Goal: Task Accomplishment & Management: Manage account settings

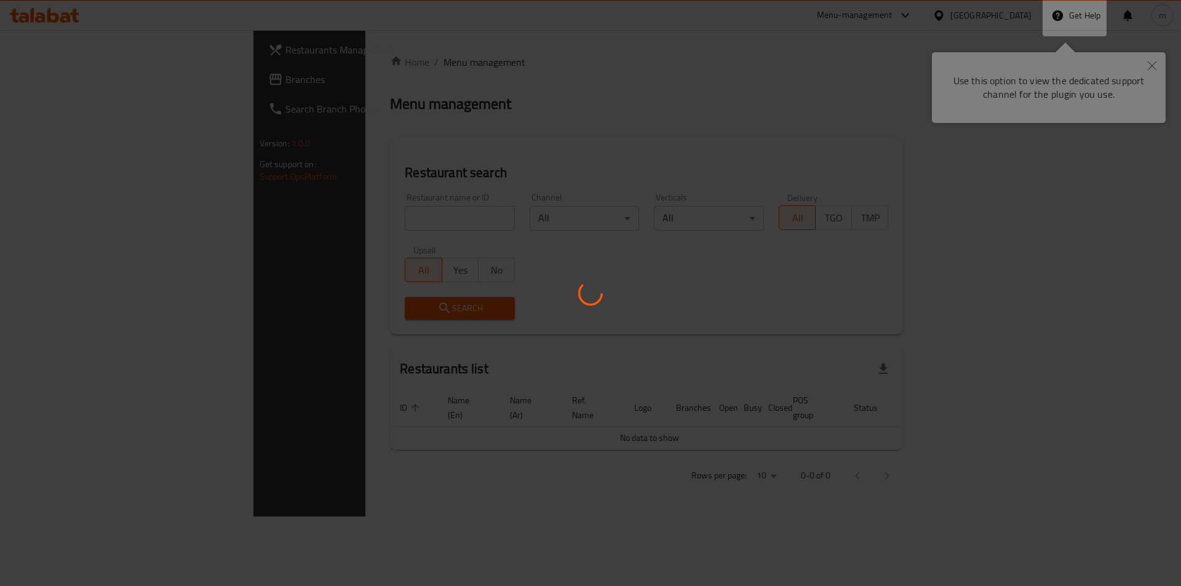
click at [1110, 79] on div at bounding box center [590, 293] width 1181 height 586
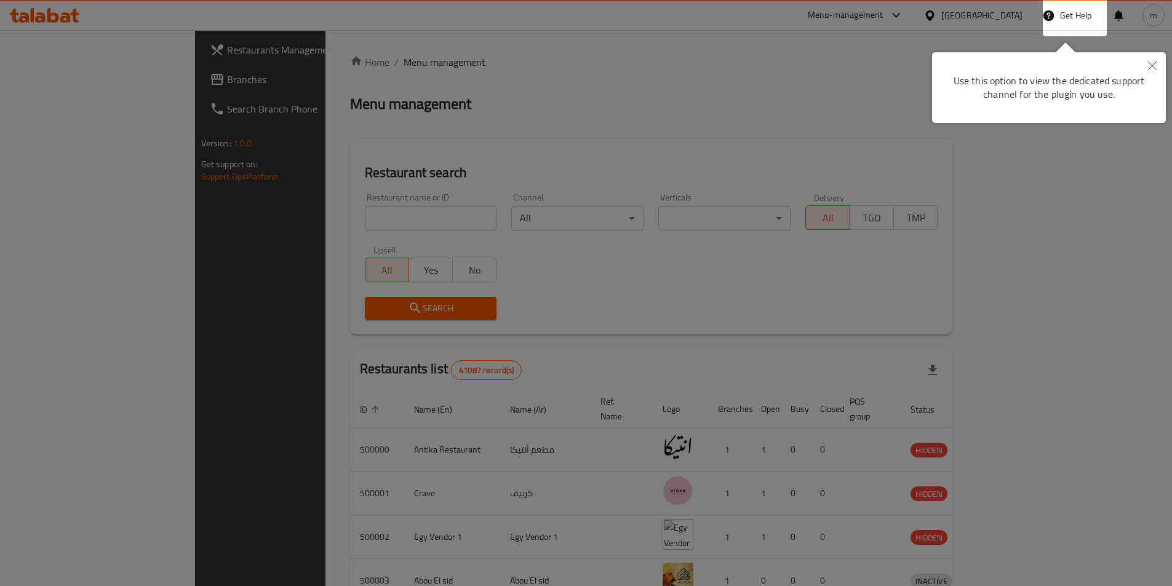
click at [1141, 71] on button "Close" at bounding box center [1151, 66] width 27 height 28
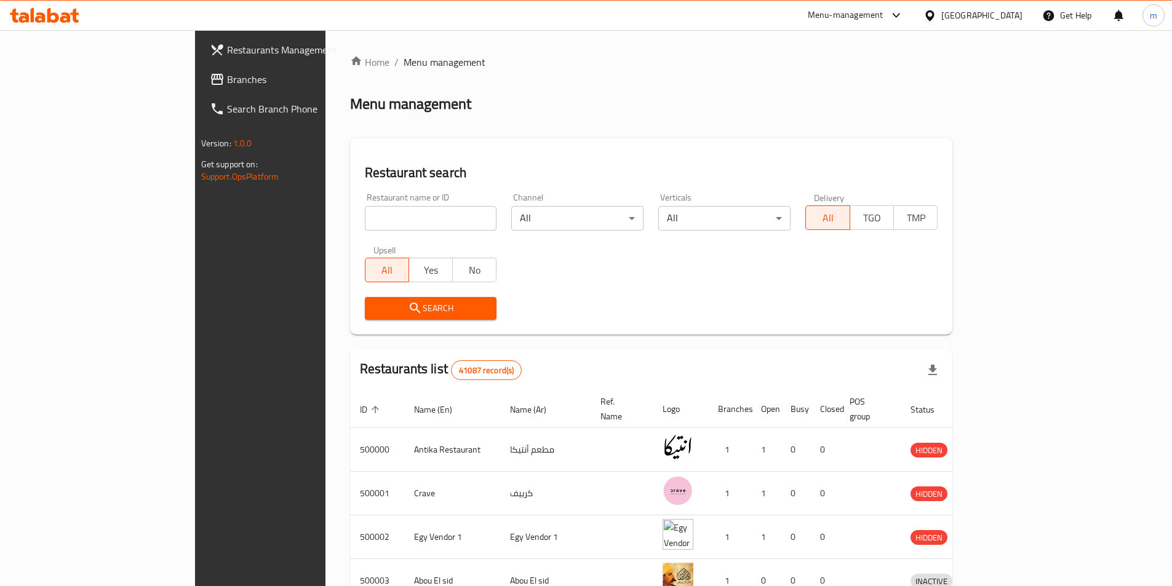
click at [977, 4] on div "Egypt" at bounding box center [972, 16] width 119 height 30
click at [934, 13] on icon at bounding box center [929, 15] width 9 height 10
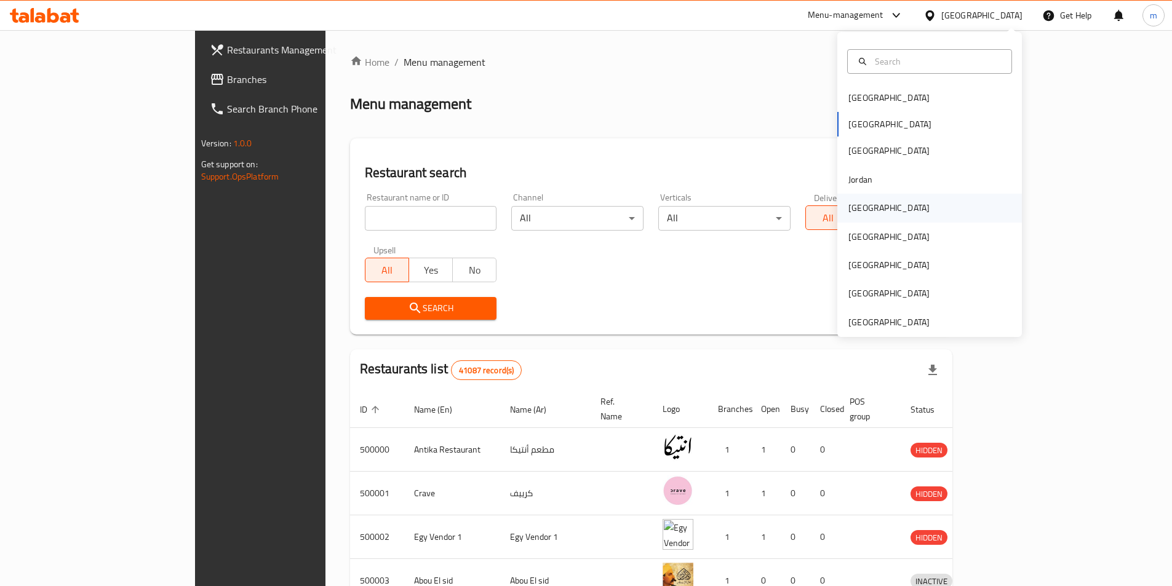
click at [882, 212] on div "[GEOGRAPHIC_DATA]" at bounding box center [929, 208] width 184 height 28
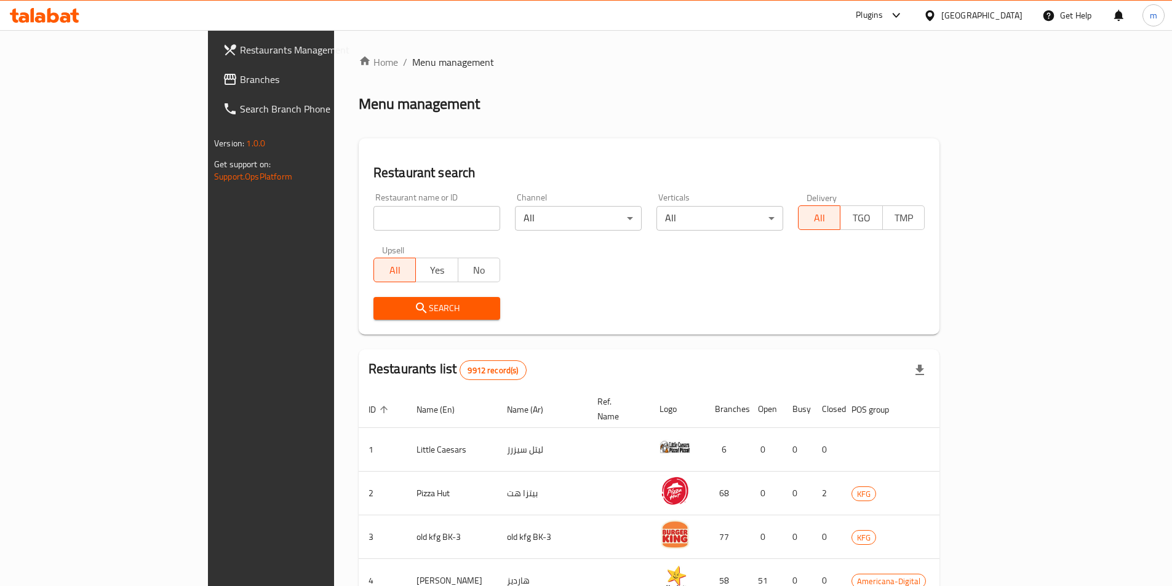
click at [543, 315] on div "Search" at bounding box center [649, 309] width 566 height 38
click at [547, 307] on div "Search" at bounding box center [649, 309] width 566 height 38
click at [373, 225] on input "search" at bounding box center [436, 218] width 127 height 25
paste input "777645"
type input "777645"
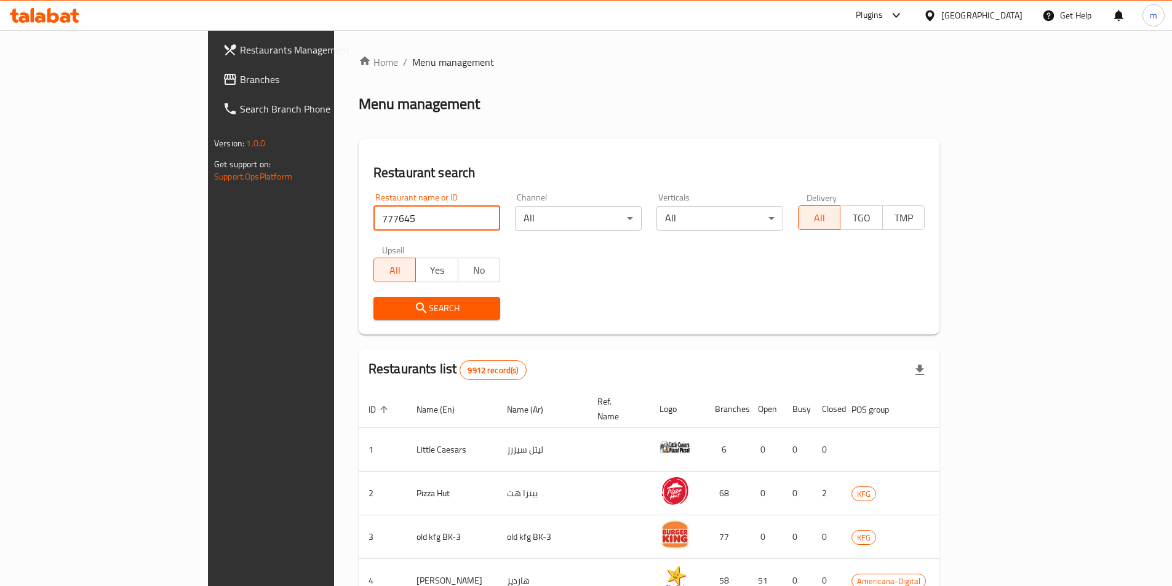
click at [240, 52] on span "Restaurants Management" at bounding box center [317, 49] width 154 height 15
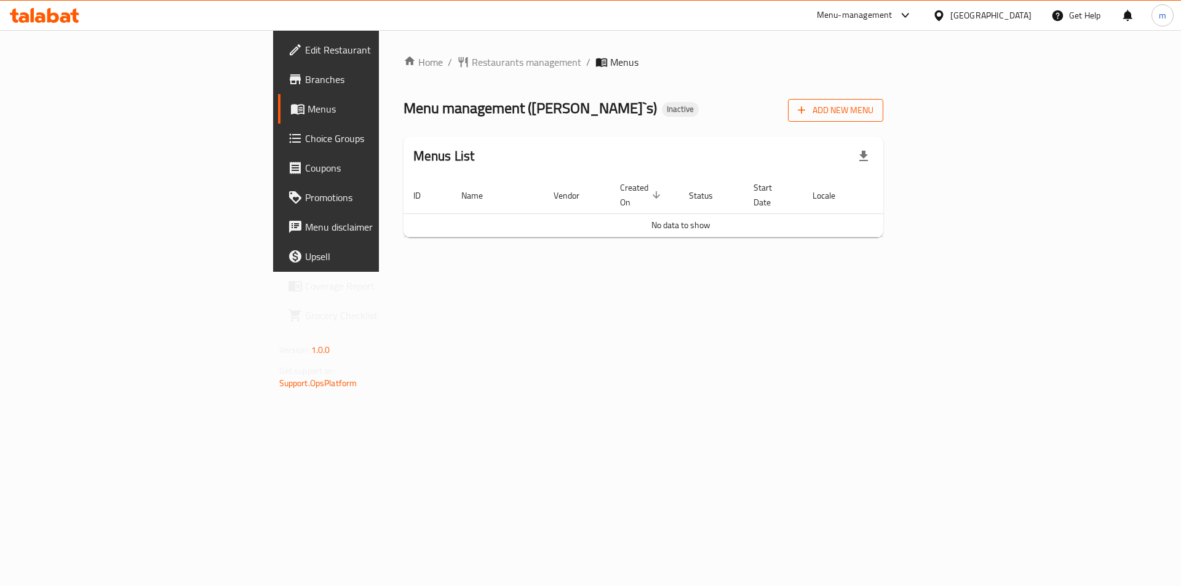
click at [873, 116] on span "Add New Menu" at bounding box center [836, 110] width 76 height 15
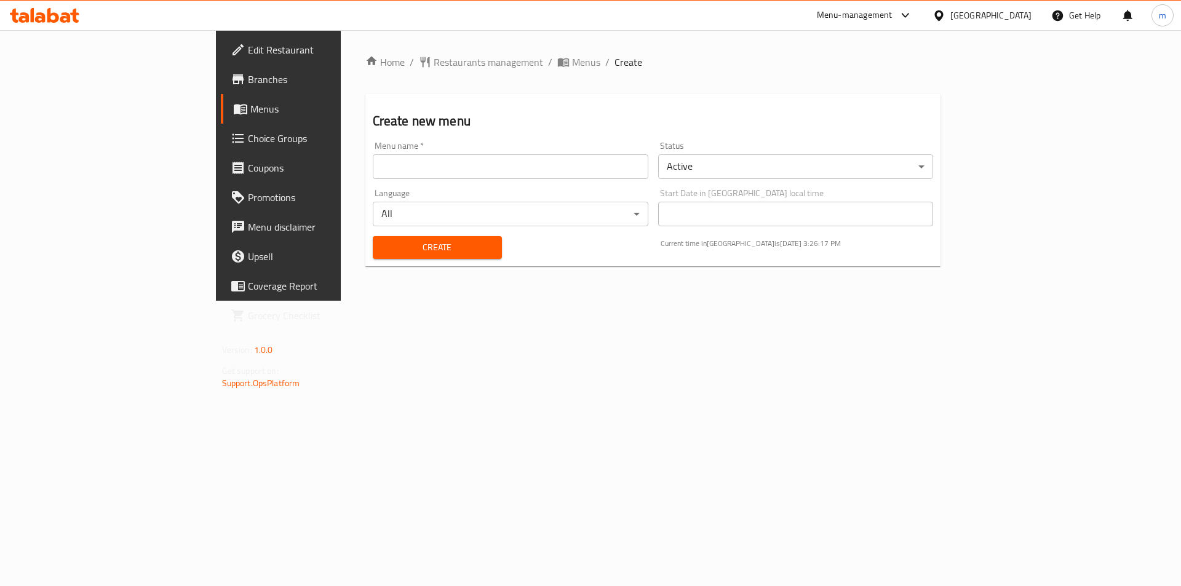
click at [507, 151] on div "Menu name   * Menu name *" at bounding box center [511, 160] width 276 height 38
click at [507, 164] on input "text" at bounding box center [511, 166] width 276 height 25
type input "16/9"
click at [373, 236] on button "Create" at bounding box center [437, 247] width 129 height 23
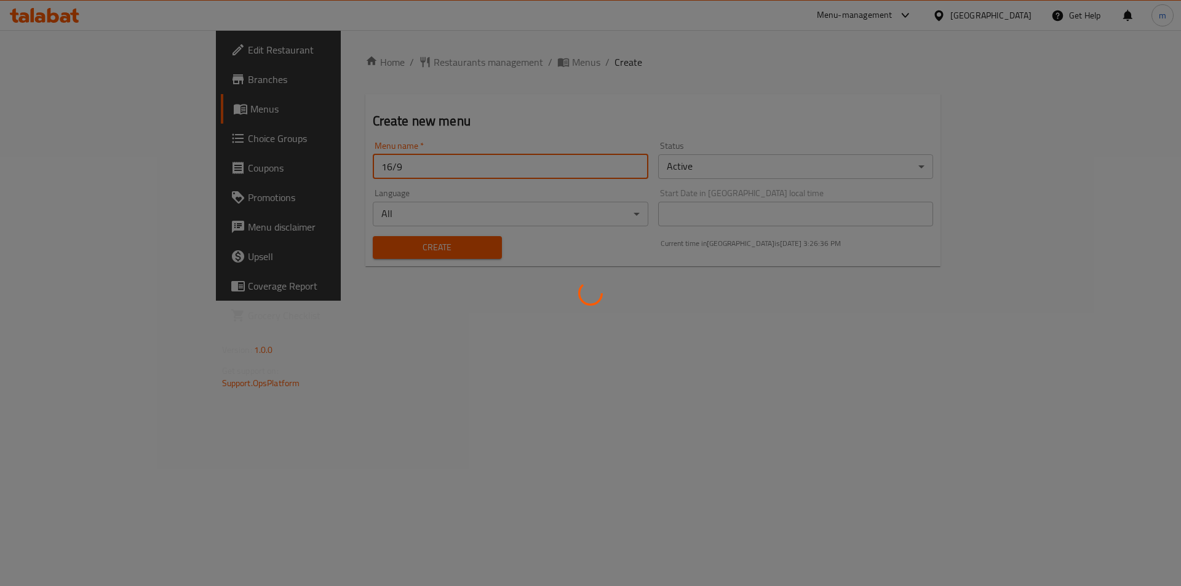
click at [433, 65] on div at bounding box center [590, 293] width 1181 height 586
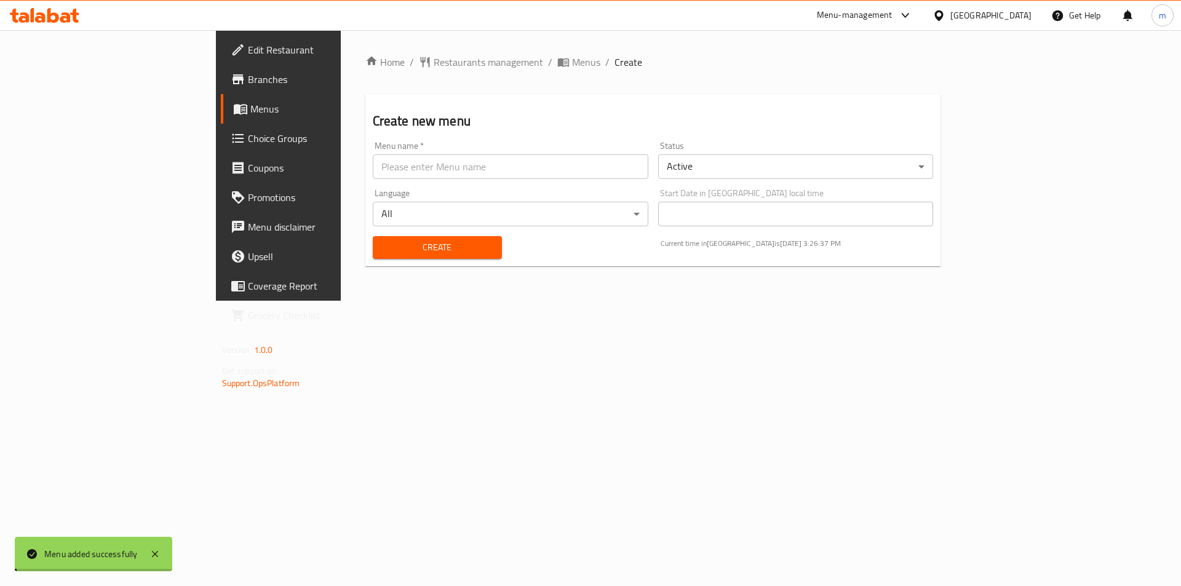
click at [460, 79] on div "Home / Restaurants management / Menus / Create Create new menu Menu name   * Me…" at bounding box center [653, 165] width 576 height 221
click at [572, 59] on span "Menus" at bounding box center [586, 62] width 28 height 15
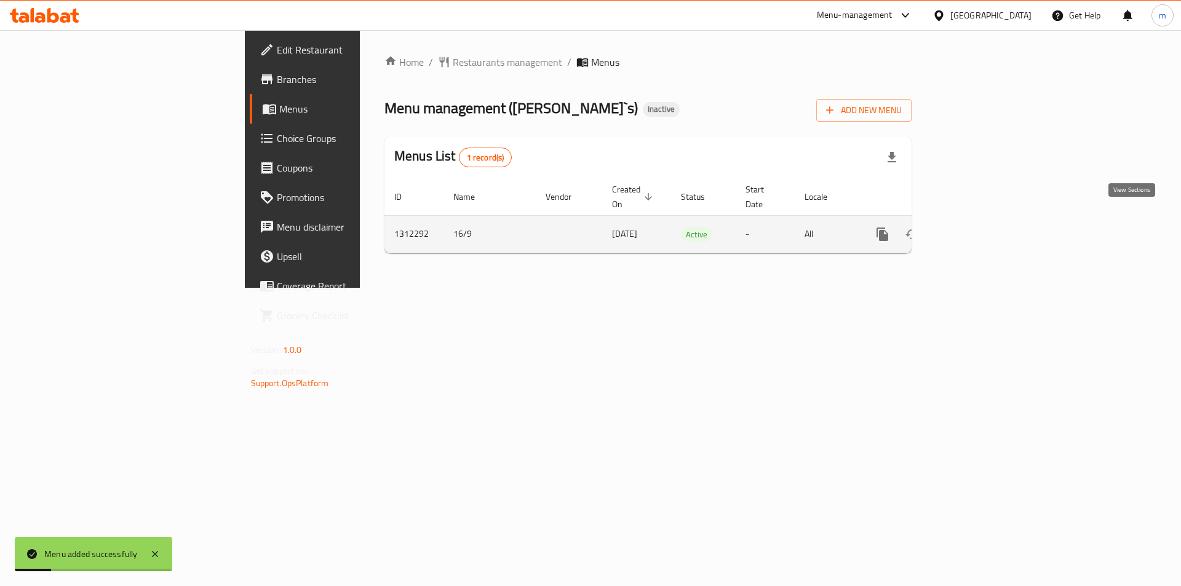
click at [978, 227] on icon "enhanced table" at bounding box center [971, 234] width 15 height 15
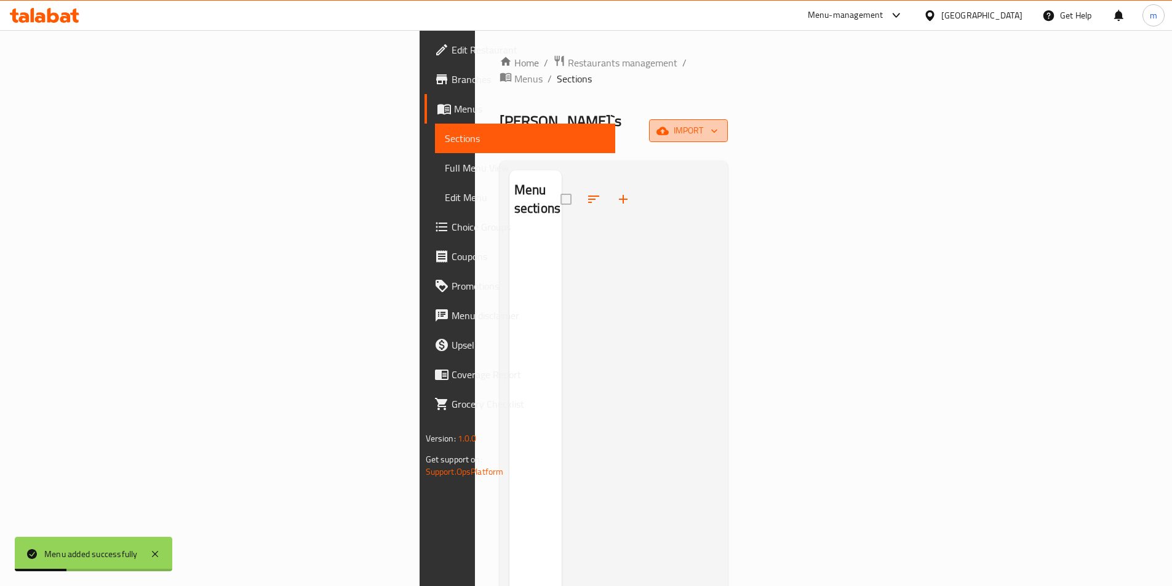
click at [718, 123] on span "import" at bounding box center [688, 130] width 59 height 15
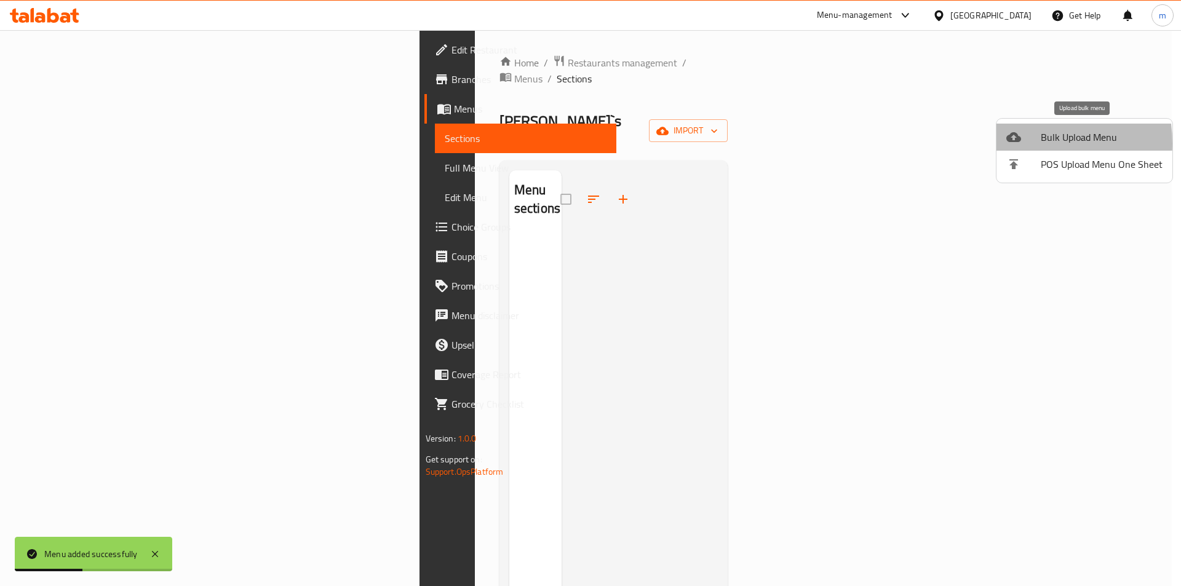
click at [1013, 143] on icon at bounding box center [1013, 137] width 15 height 15
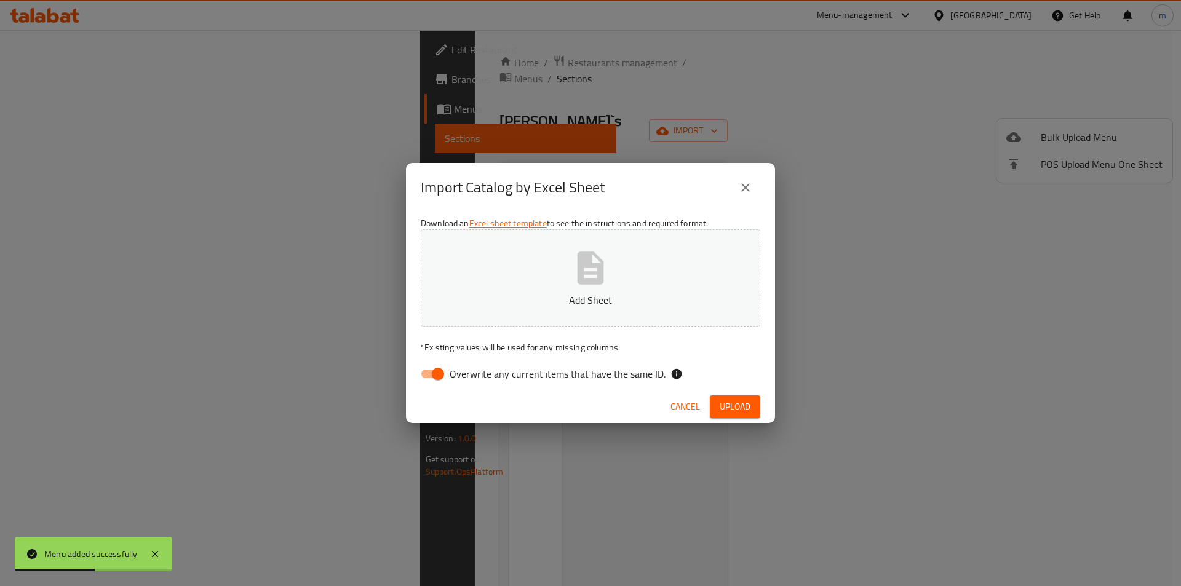
click at [637, 287] on button "Add Sheet" at bounding box center [590, 277] width 339 height 97
click at [438, 381] on input "Overwrite any current items that have the same ID." at bounding box center [438, 373] width 70 height 23
checkbox input "false"
click at [752, 414] on button "Upload" at bounding box center [735, 406] width 50 height 23
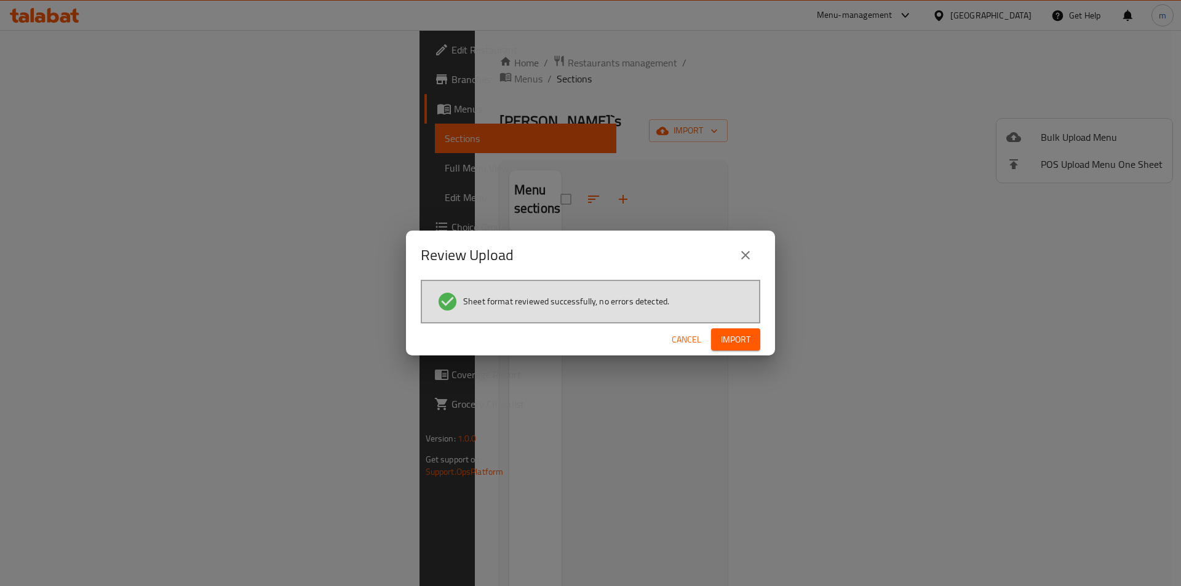
click at [759, 327] on div "Cancel Import" at bounding box center [590, 339] width 369 height 33
click at [755, 334] on button "Import" at bounding box center [735, 339] width 49 height 23
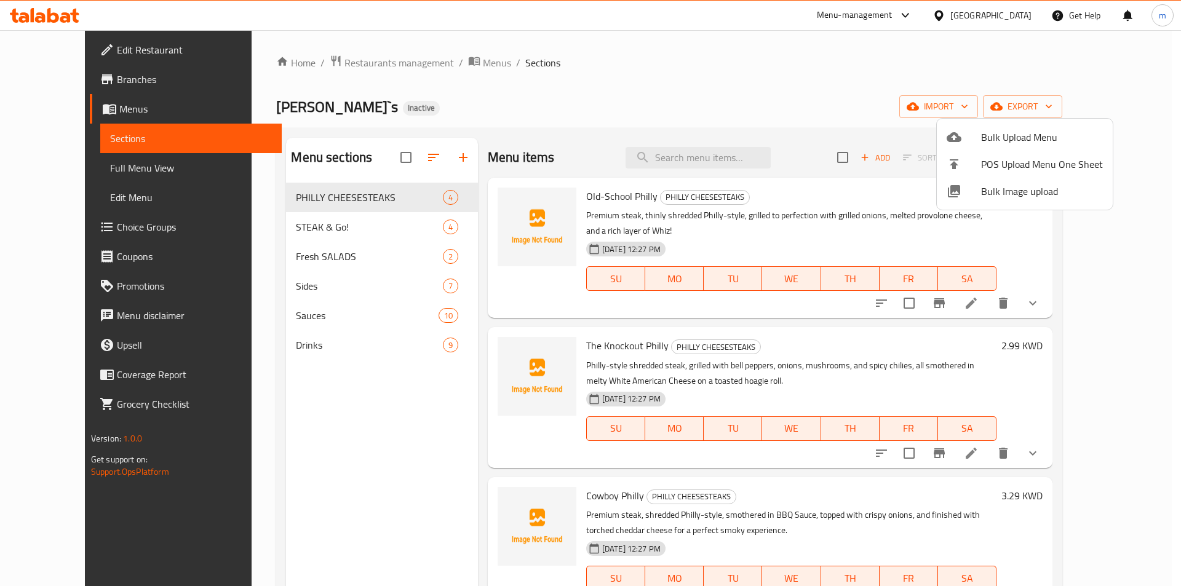
click at [1104, 290] on div at bounding box center [590, 293] width 1181 height 586
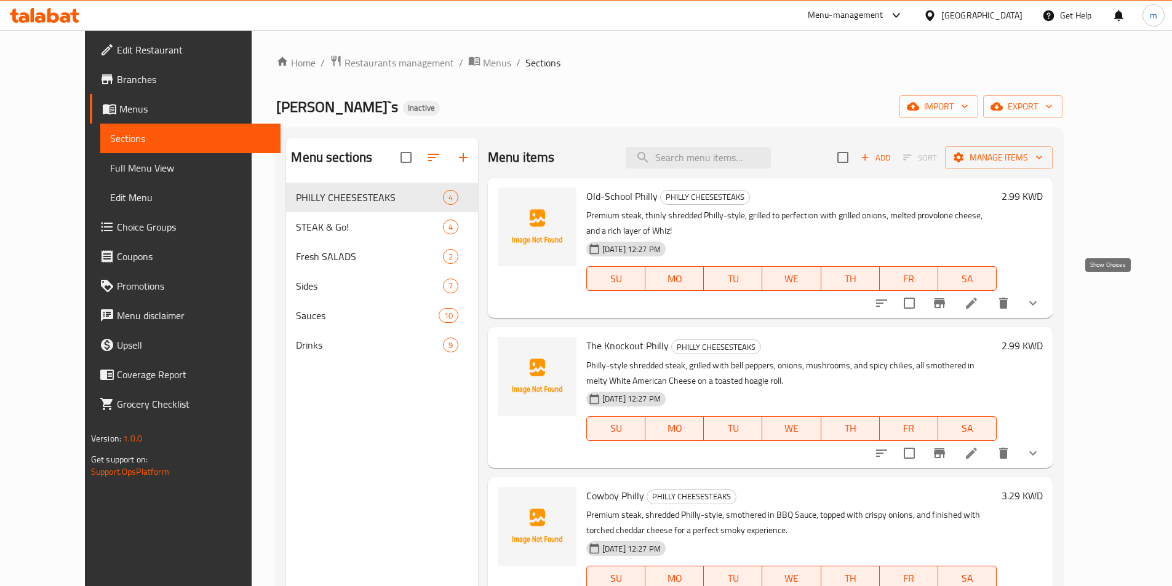
click at [1040, 296] on icon "show more" at bounding box center [1032, 303] width 15 height 15
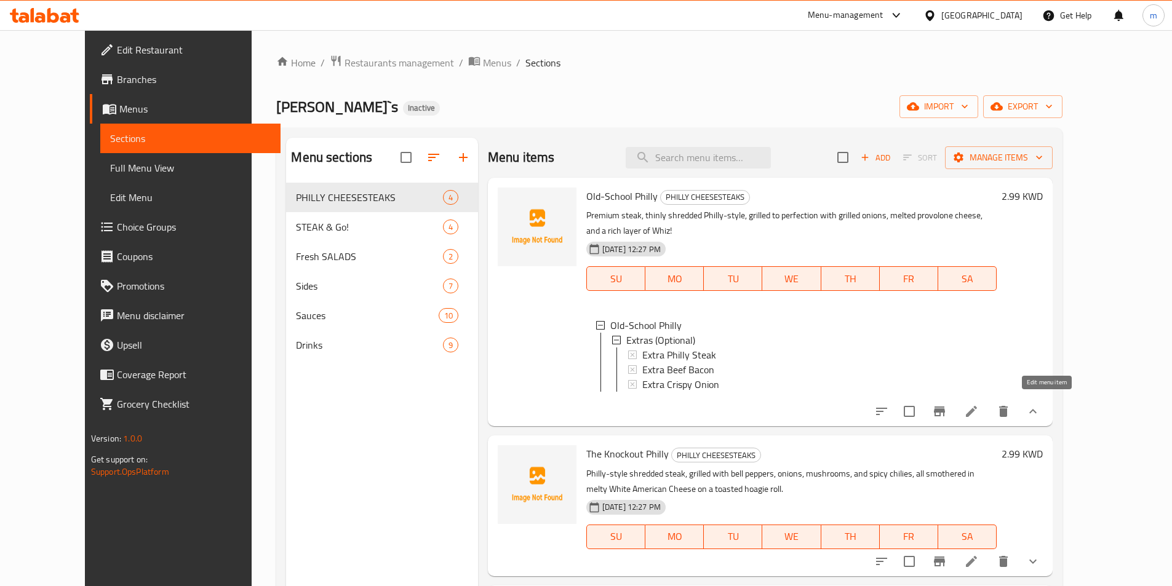
click at [978, 404] on icon at bounding box center [971, 411] width 15 height 15
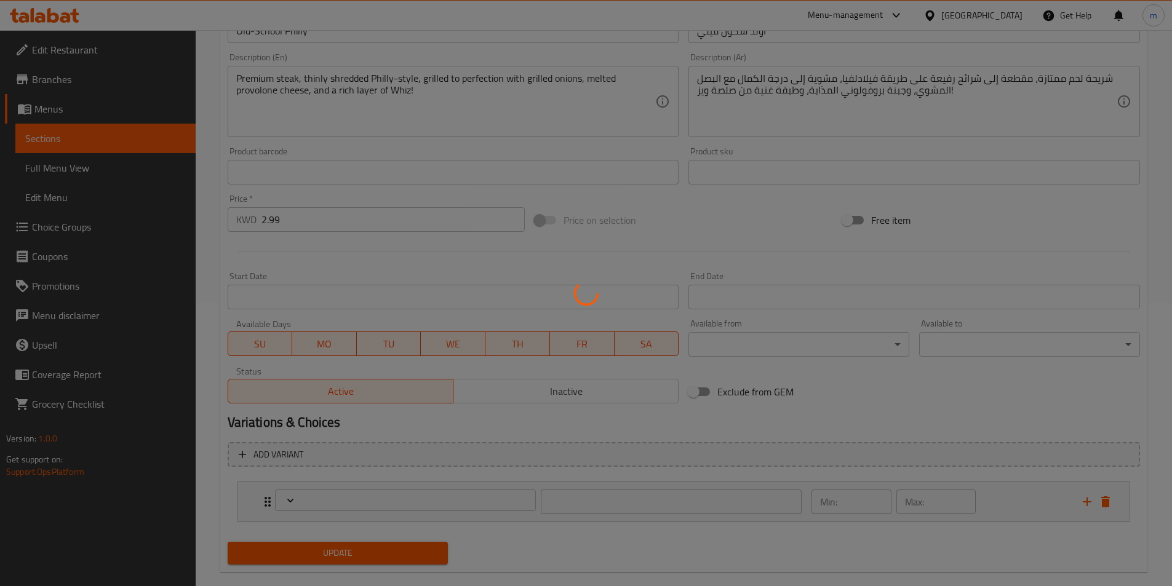
scroll to position [303, 0]
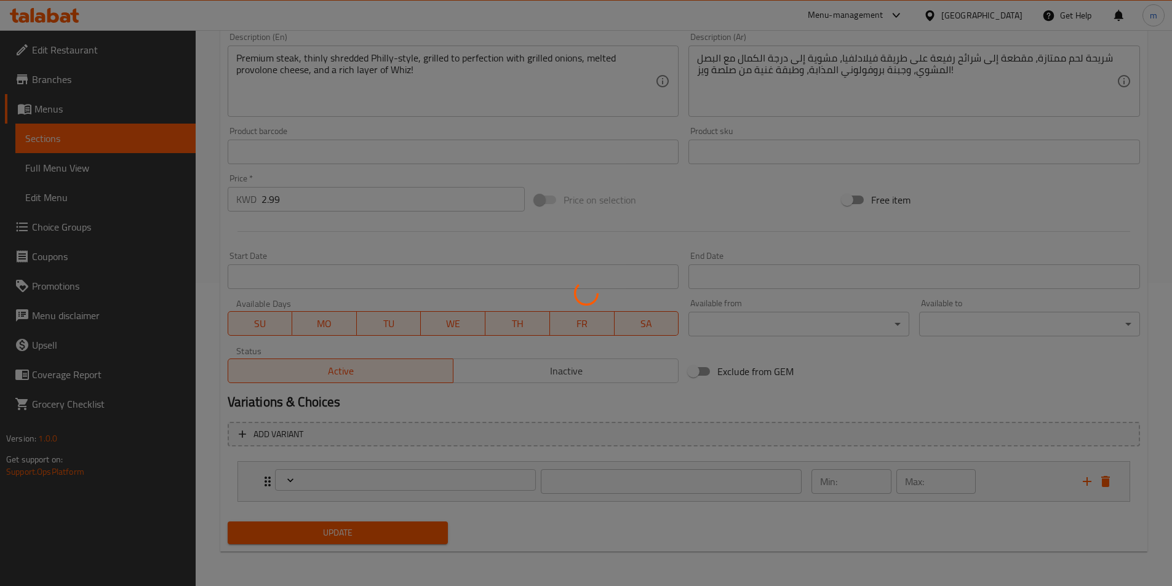
click at [984, 482] on div at bounding box center [586, 293] width 1172 height 586
click at [986, 480] on div at bounding box center [586, 293] width 1172 height 586
click at [993, 483] on div at bounding box center [586, 293] width 1172 height 586
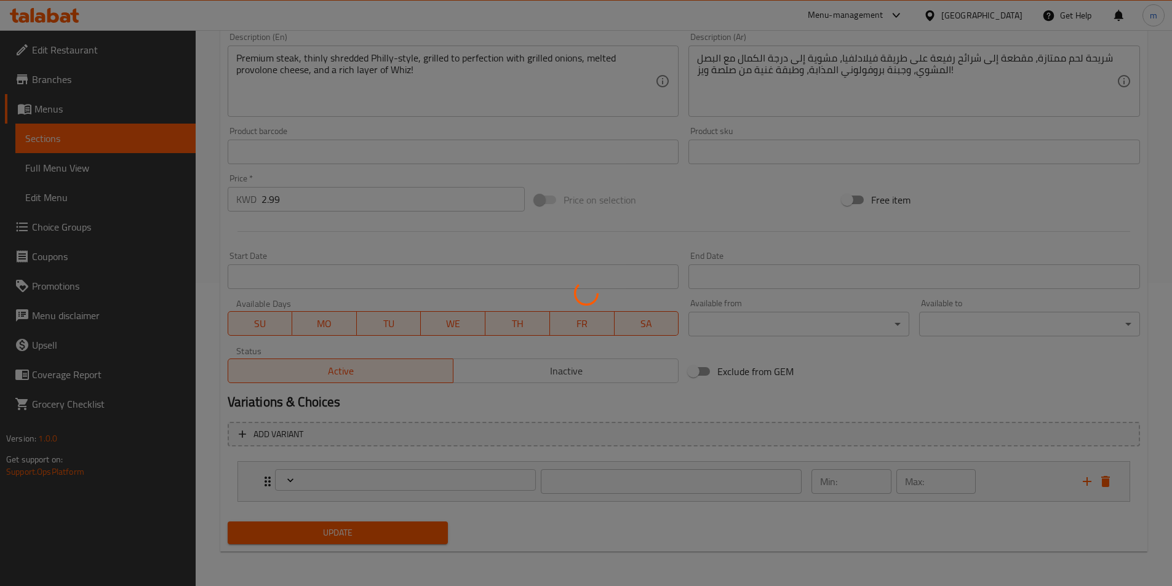
click at [993, 483] on div at bounding box center [586, 293] width 1172 height 586
type input "إضافات (اختياري)"
type input "0"
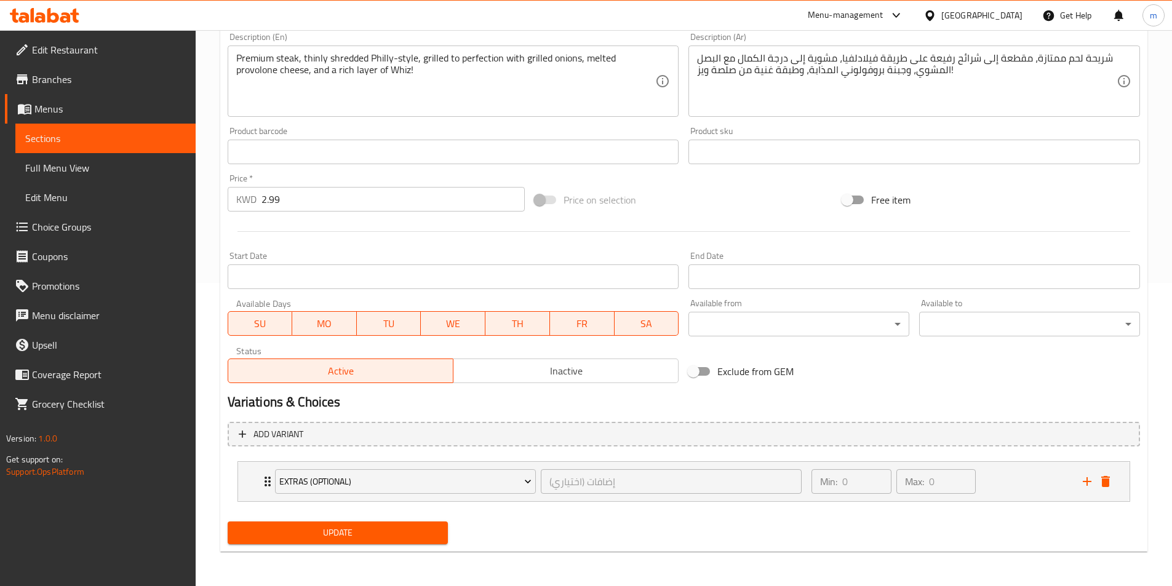
click at [993, 483] on div "Min: 0 ​ Max: 0 ​" at bounding box center [939, 481] width 271 height 39
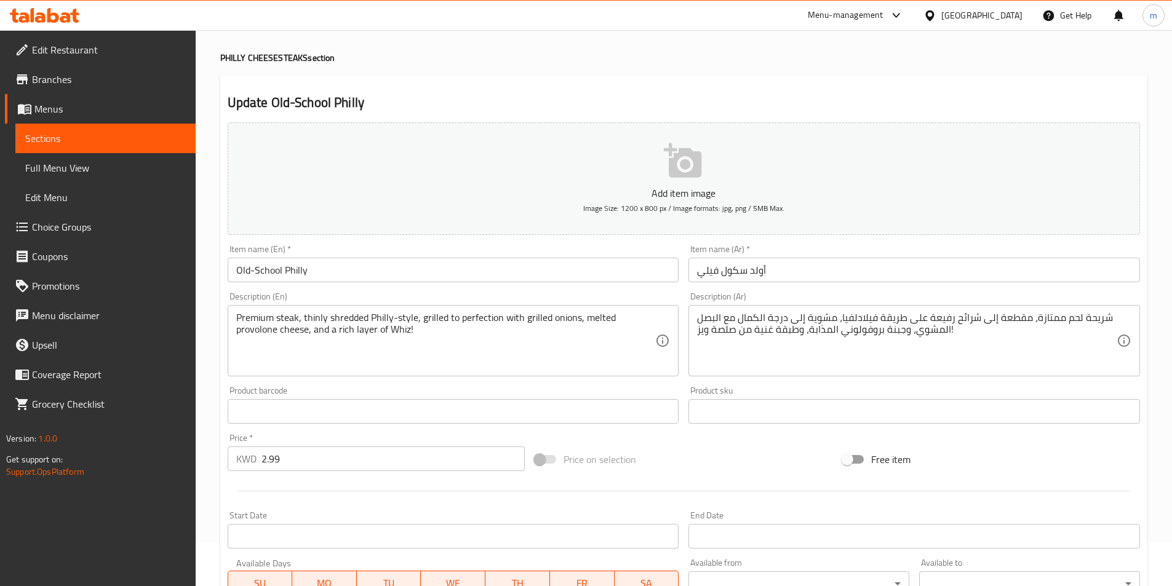
scroll to position [0, 0]
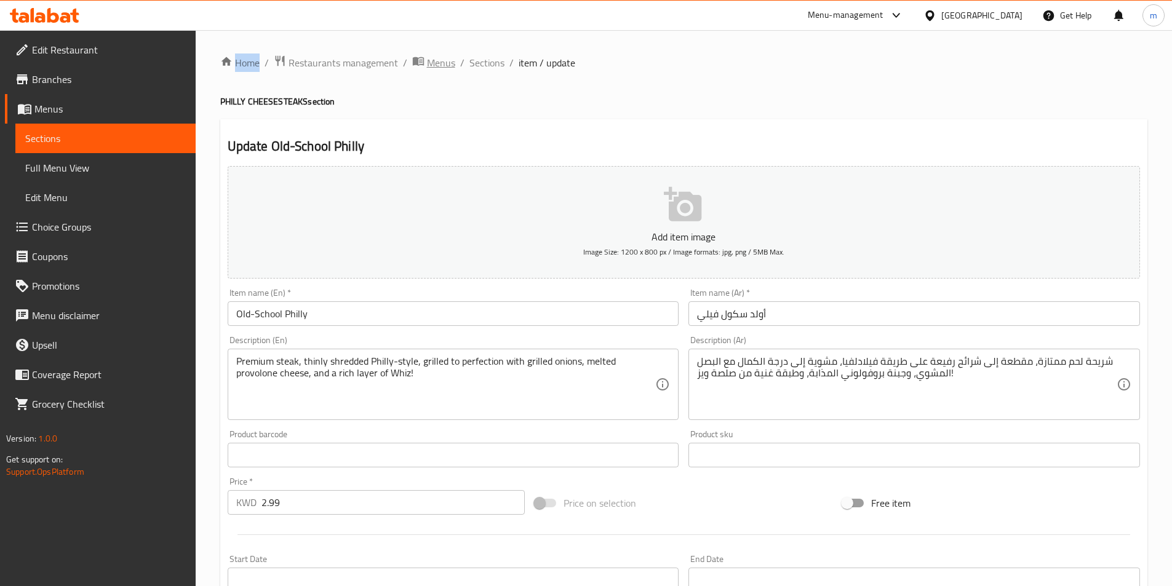
click at [450, 61] on span "Menus" at bounding box center [441, 62] width 28 height 15
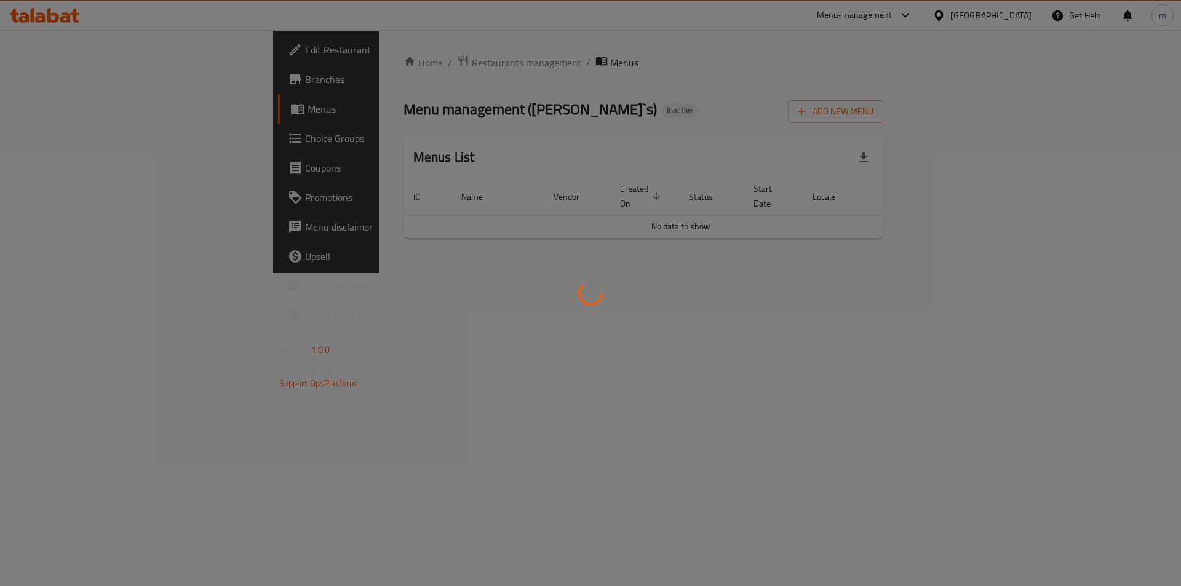
click at [887, 224] on div at bounding box center [590, 293] width 1181 height 586
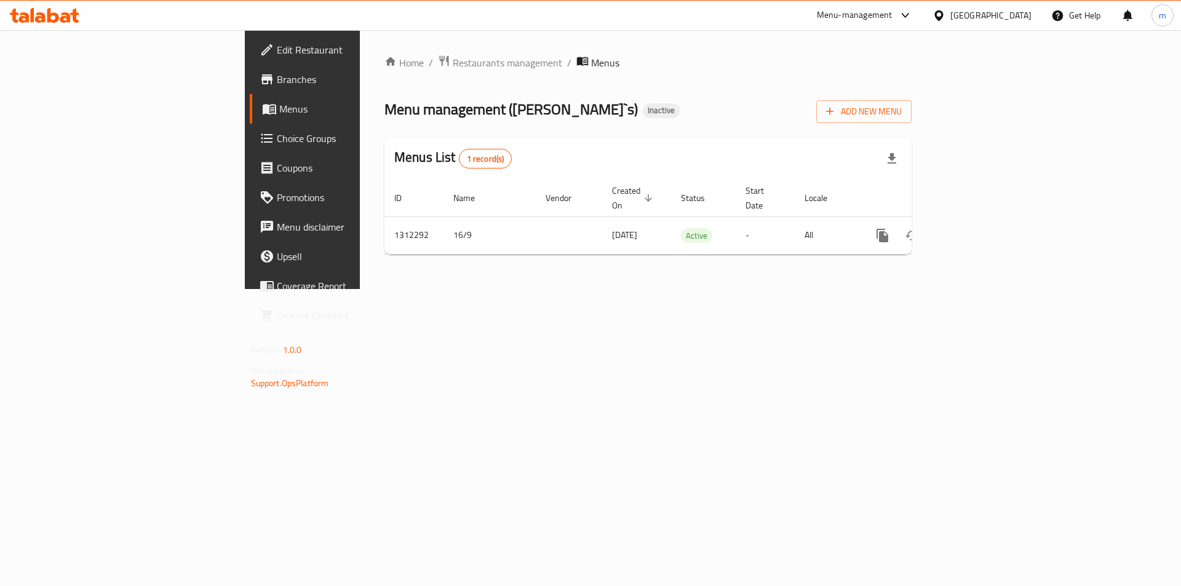
click at [911, 124] on div "Home / Restaurants management / Menus Menu management ( Philly`s ) Inactive Add…" at bounding box center [647, 160] width 527 height 210
click at [911, 119] on button "Add New Menu" at bounding box center [863, 111] width 95 height 23
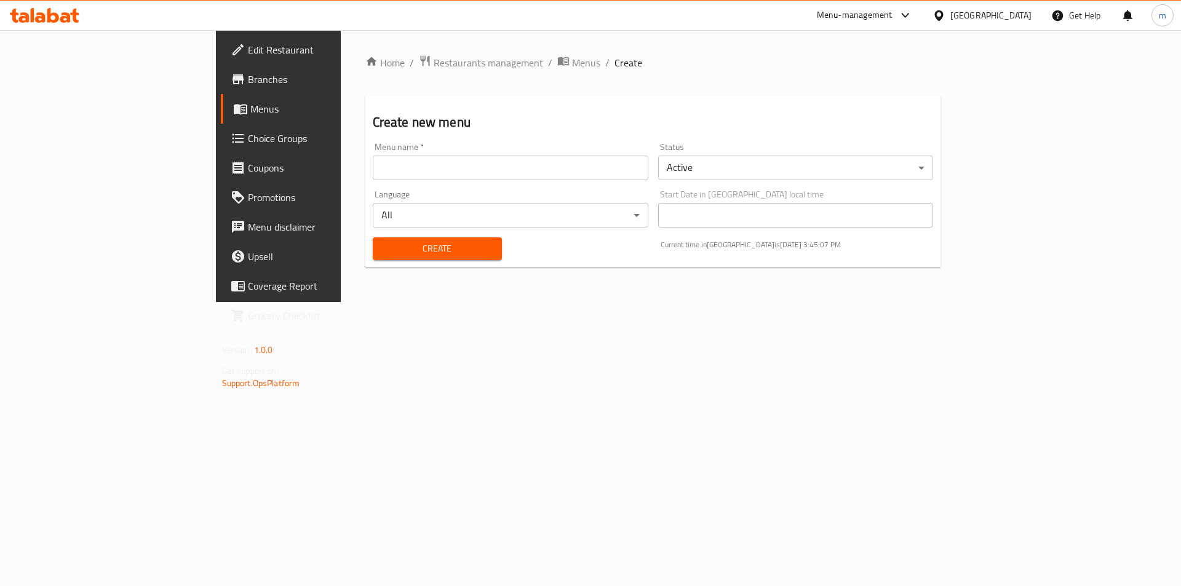
click at [480, 156] on input "text" at bounding box center [511, 168] width 276 height 25
type input "ىثص 16/9"
click at [373, 237] on button "Create" at bounding box center [437, 248] width 129 height 23
click at [572, 68] on span "Menus" at bounding box center [586, 62] width 28 height 15
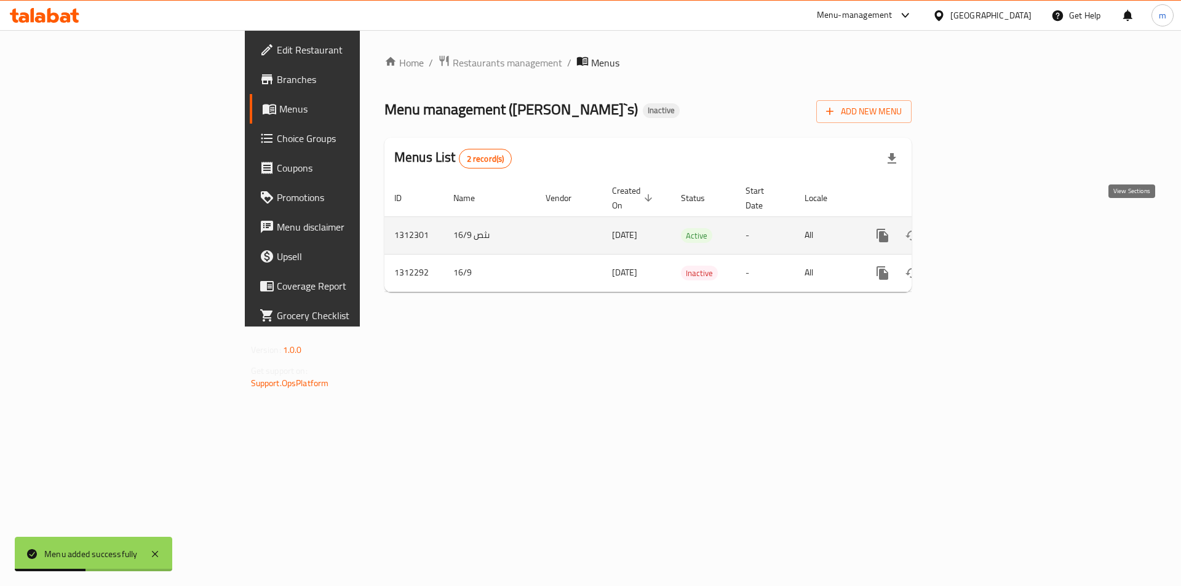
click at [986, 224] on link "enhanced table" at bounding box center [971, 236] width 30 height 30
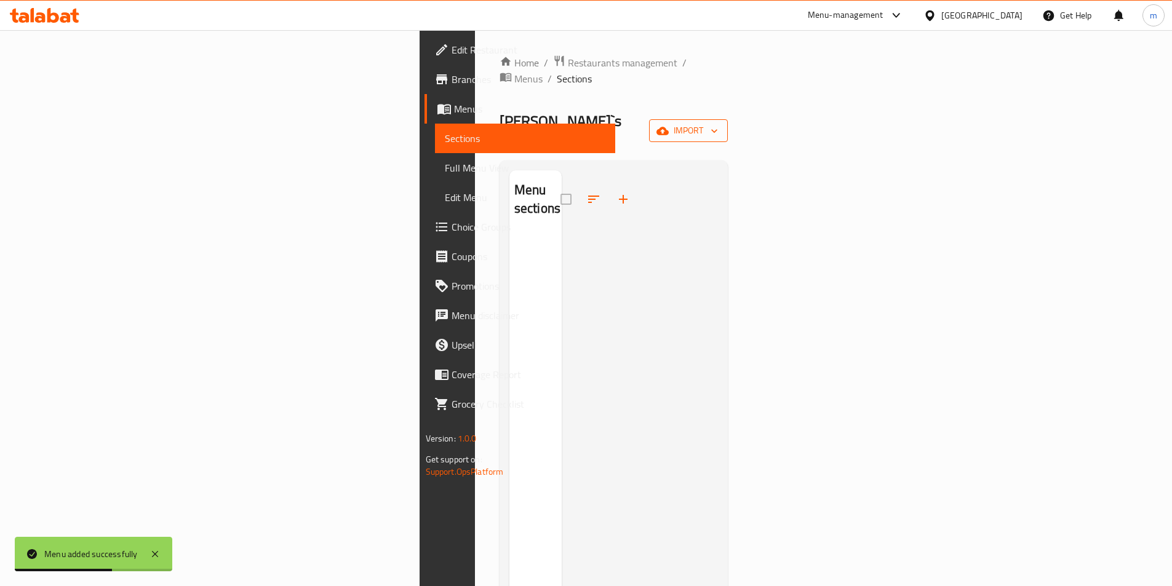
click at [668, 125] on icon "button" at bounding box center [662, 131] width 12 height 12
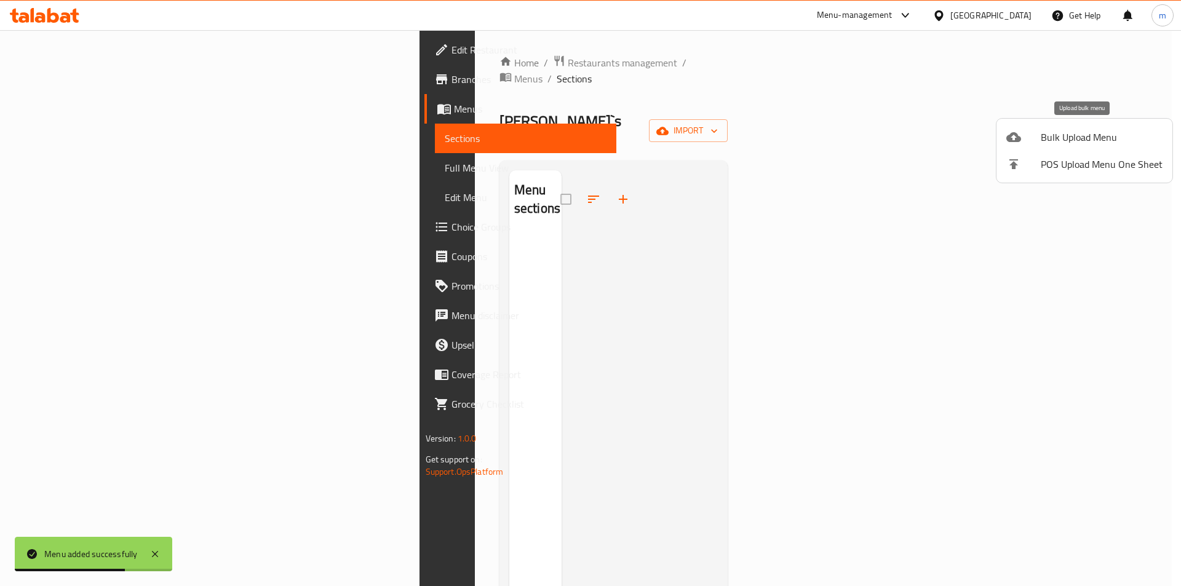
click at [1070, 133] on span "Bulk Upload Menu" at bounding box center [1102, 137] width 122 height 15
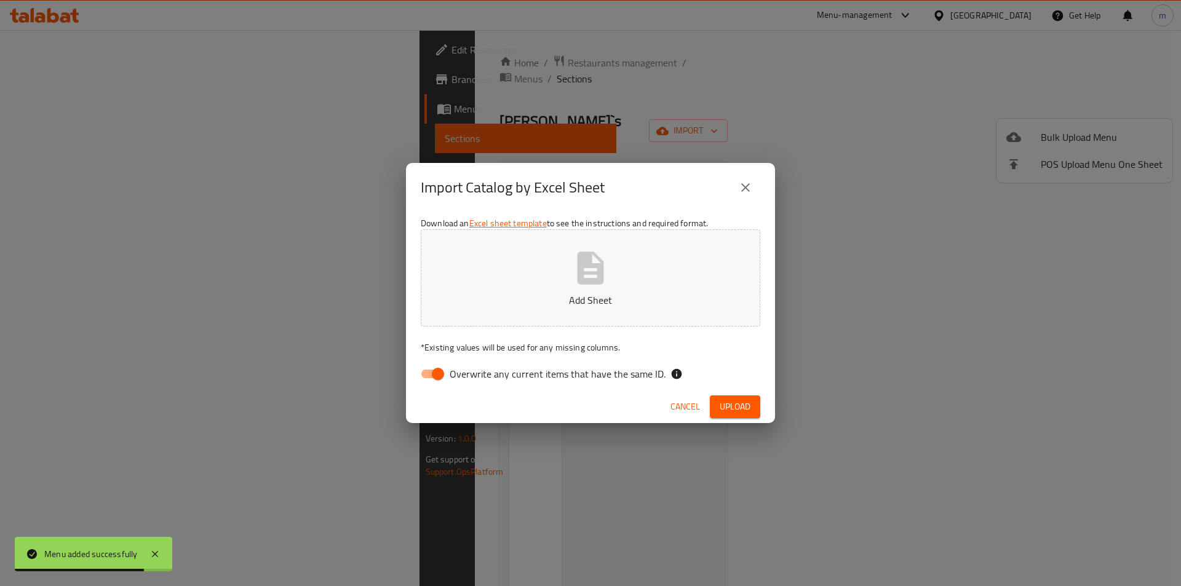
click at [594, 295] on p "Add Sheet" at bounding box center [590, 300] width 301 height 15
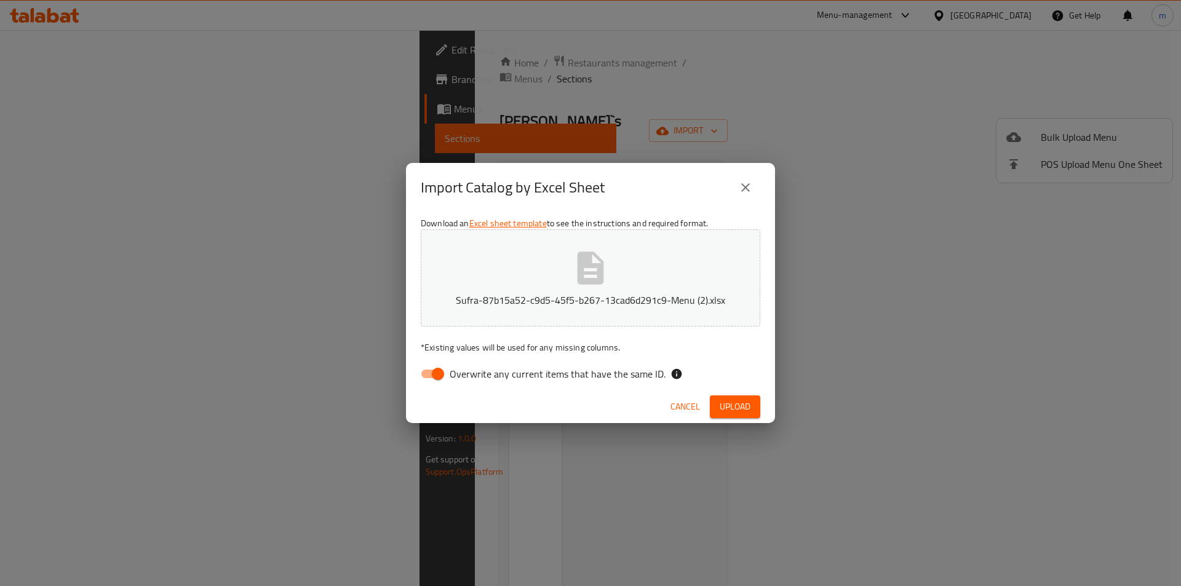
click at [525, 370] on span "Overwrite any current items that have the same ID." at bounding box center [558, 374] width 216 height 15
click at [473, 370] on input "Overwrite any current items that have the same ID." at bounding box center [438, 373] width 70 height 23
checkbox input "false"
click at [715, 404] on button "Upload" at bounding box center [735, 406] width 50 height 23
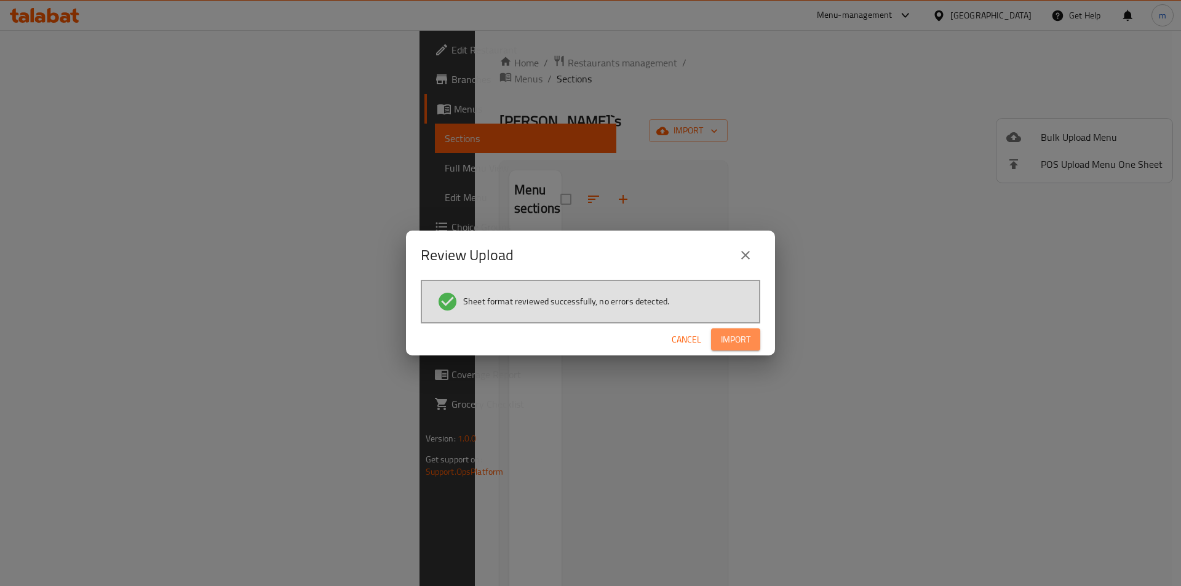
click at [720, 330] on button "Import" at bounding box center [735, 339] width 49 height 23
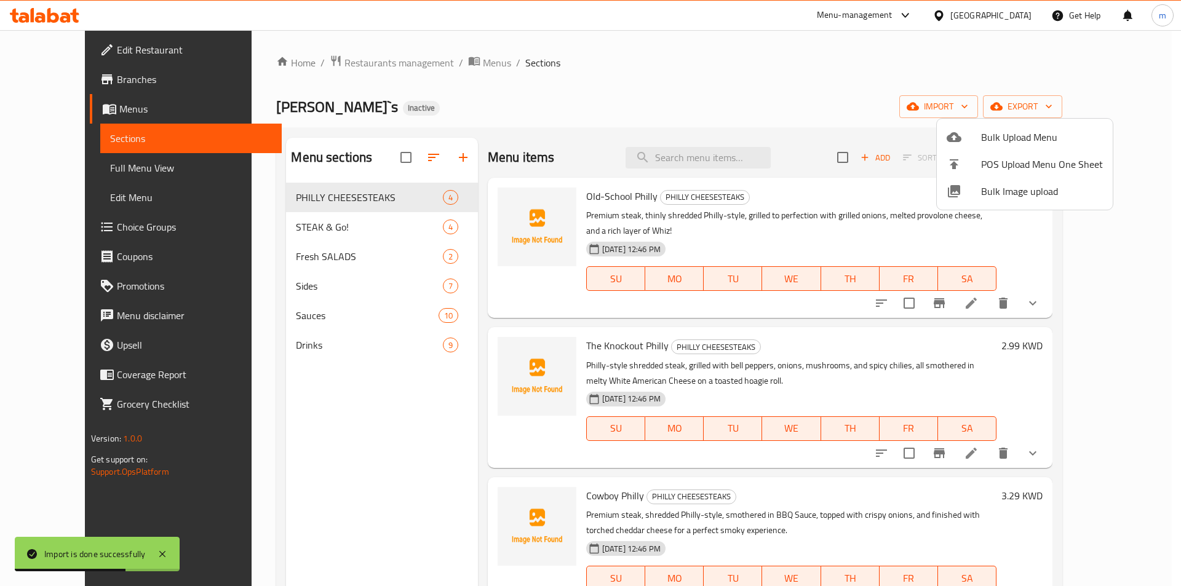
click at [1104, 291] on div at bounding box center [590, 293] width 1181 height 586
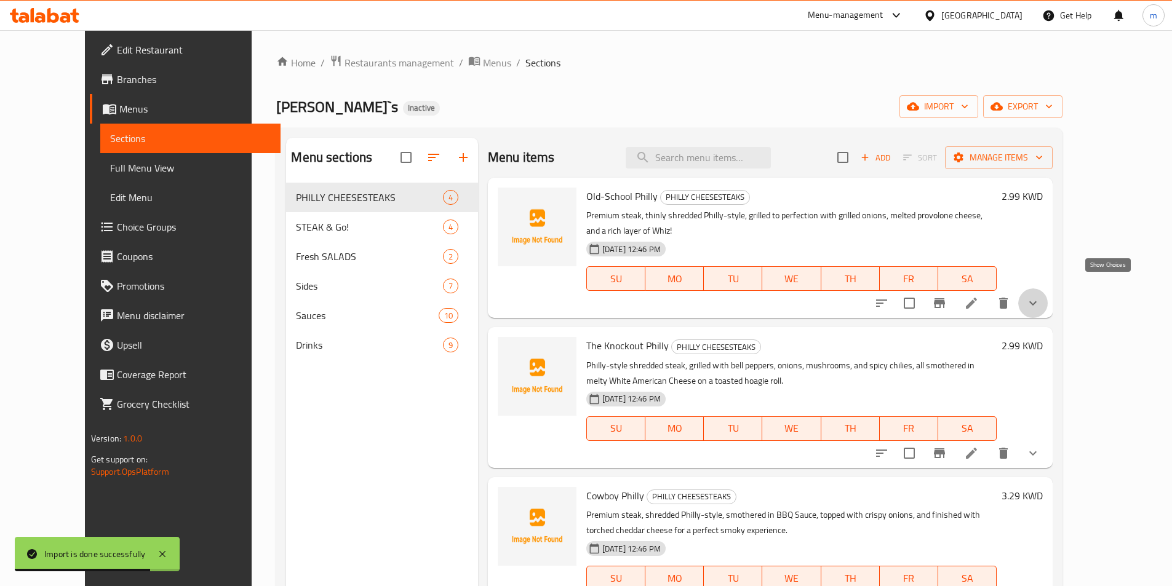
click at [1040, 296] on icon "show more" at bounding box center [1032, 303] width 15 height 15
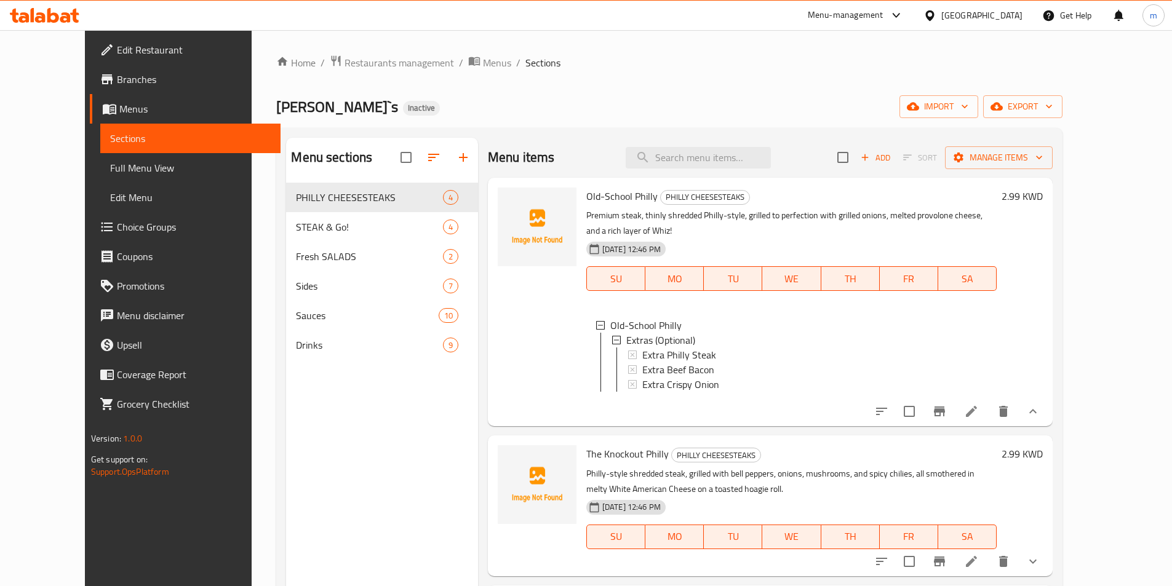
scroll to position [2, 0]
click at [748, 346] on div "Extra Philly Steak" at bounding box center [814, 353] width 344 height 15
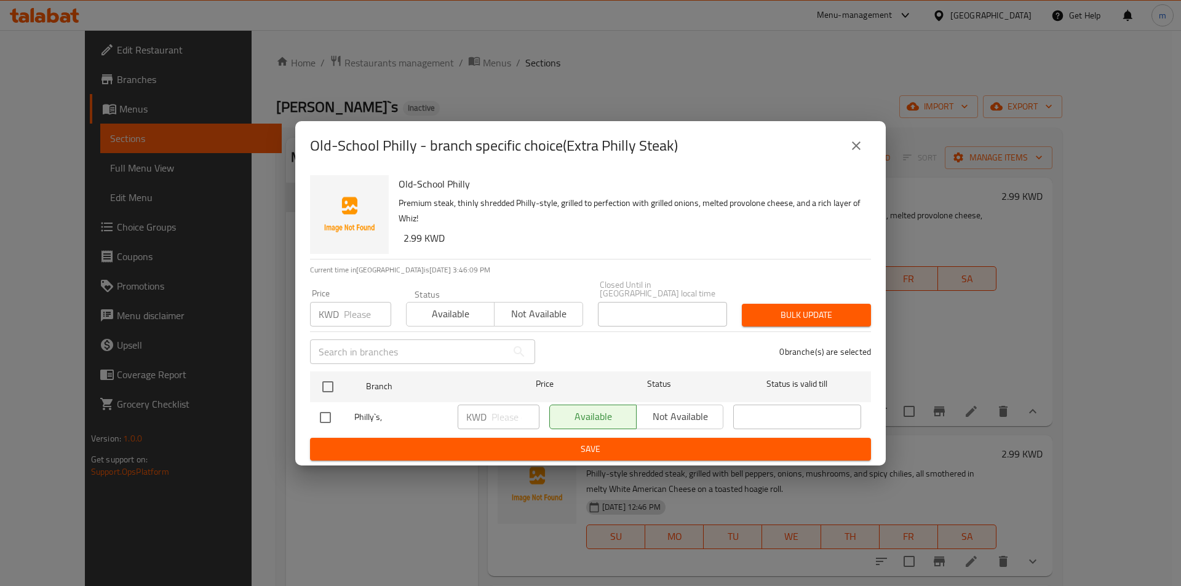
click at [854, 153] on icon "close" at bounding box center [856, 145] width 15 height 15
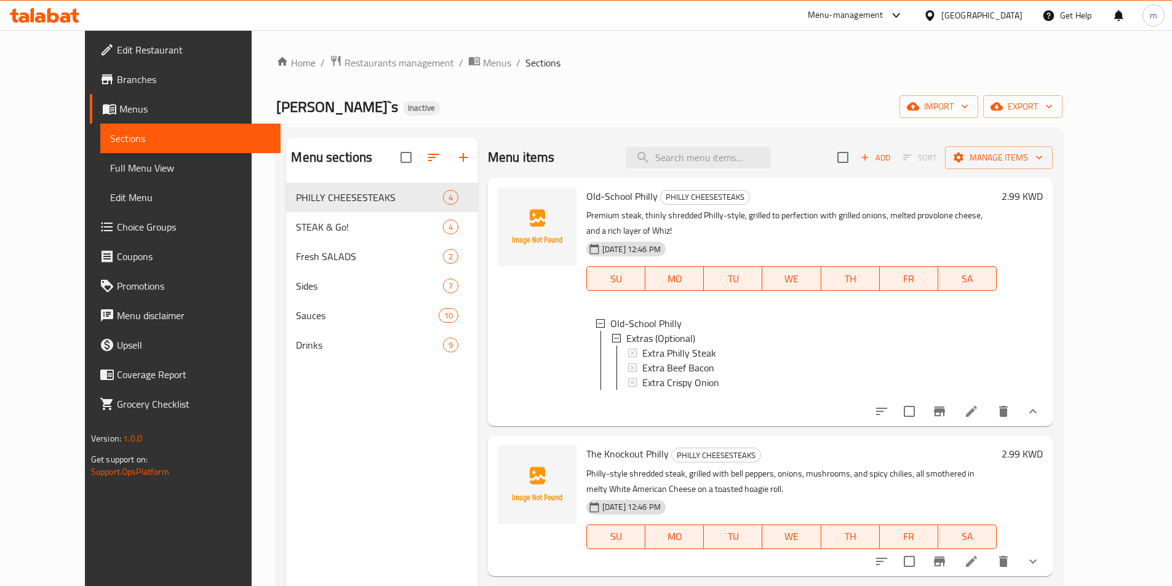
scroll to position [61, 0]
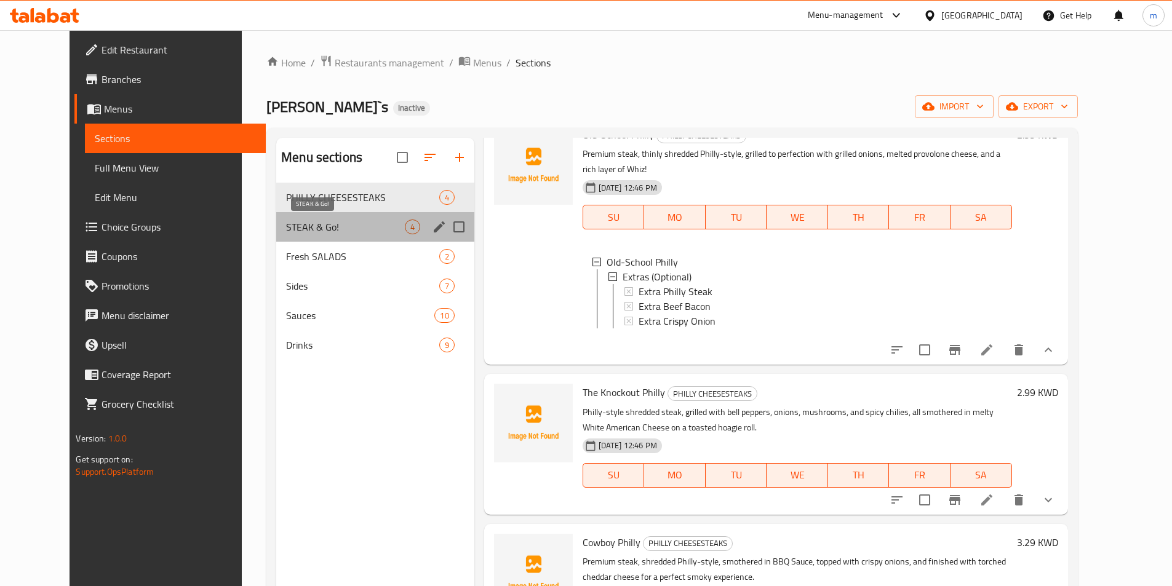
click at [358, 228] on span "STEAK & Go!" at bounding box center [345, 227] width 118 height 15
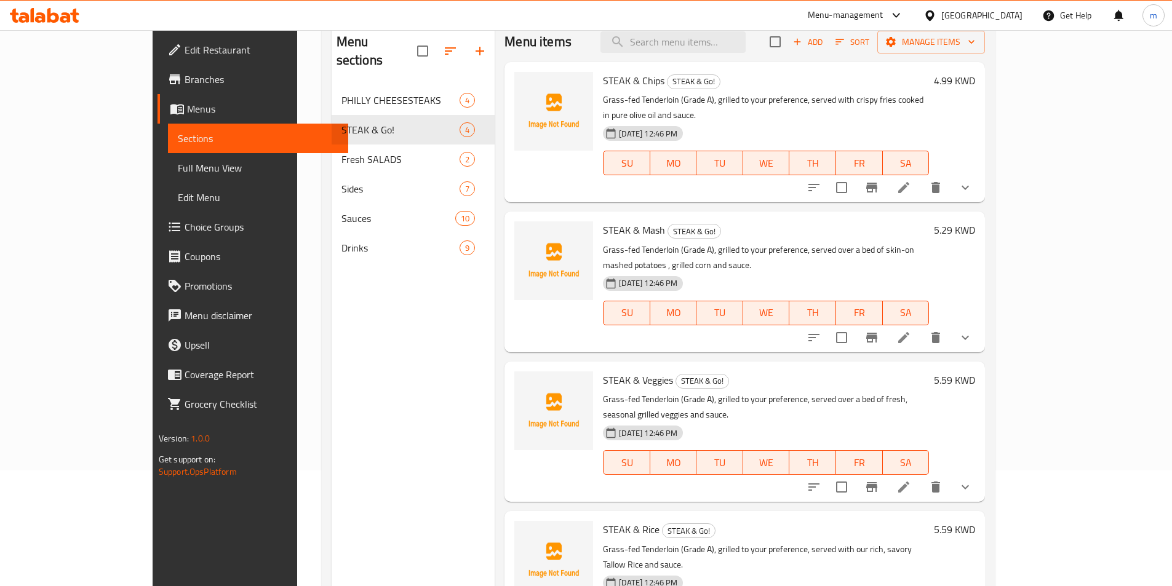
scroll to position [123, 0]
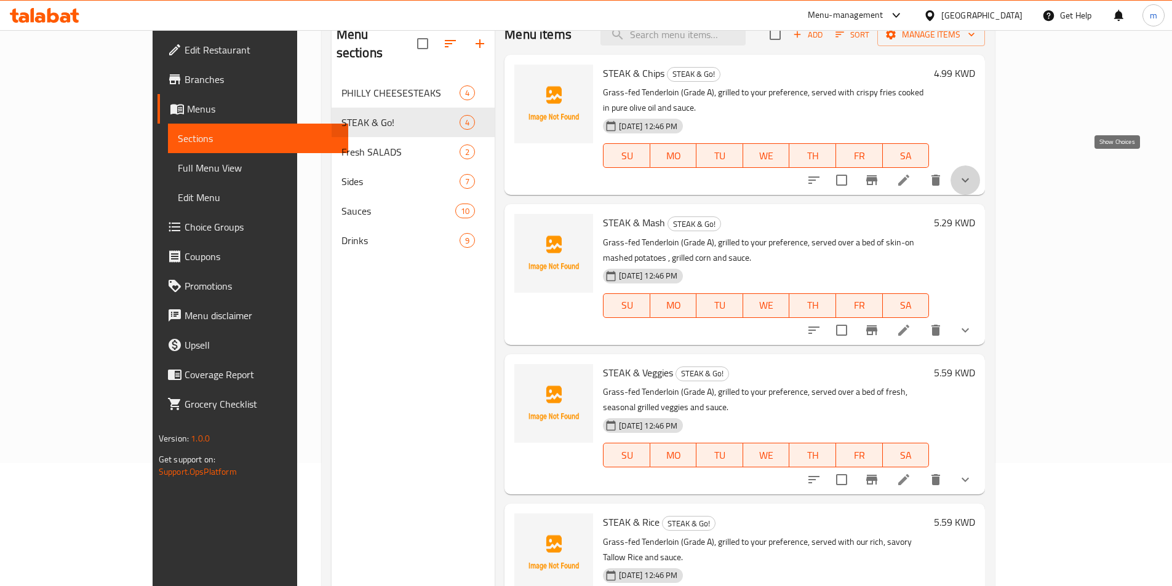
click at [980, 168] on button "show more" at bounding box center [965, 180] width 30 height 30
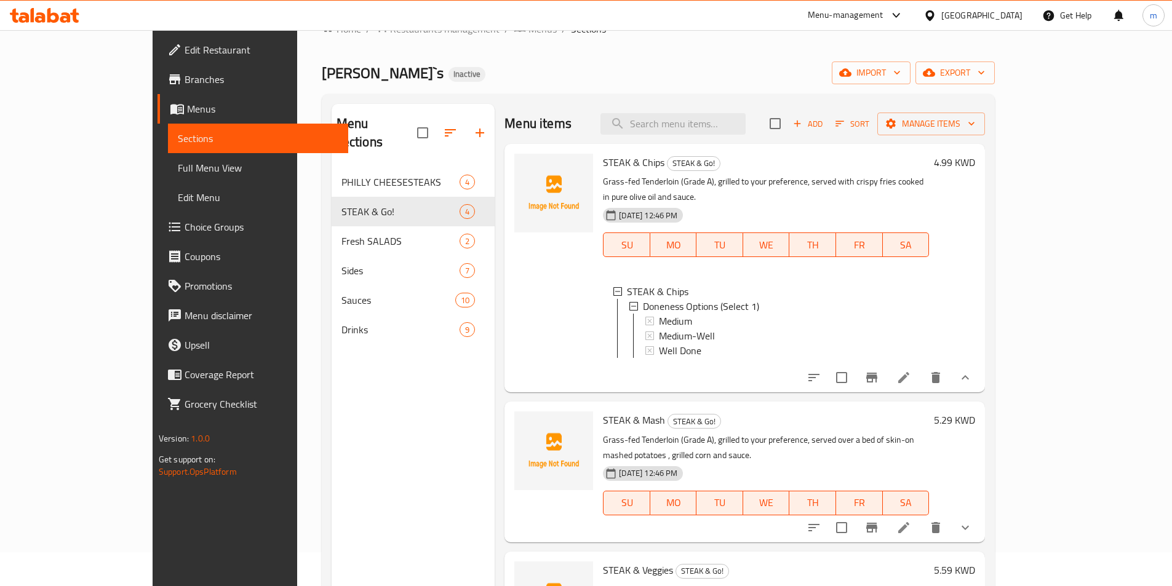
scroll to position [0, 0]
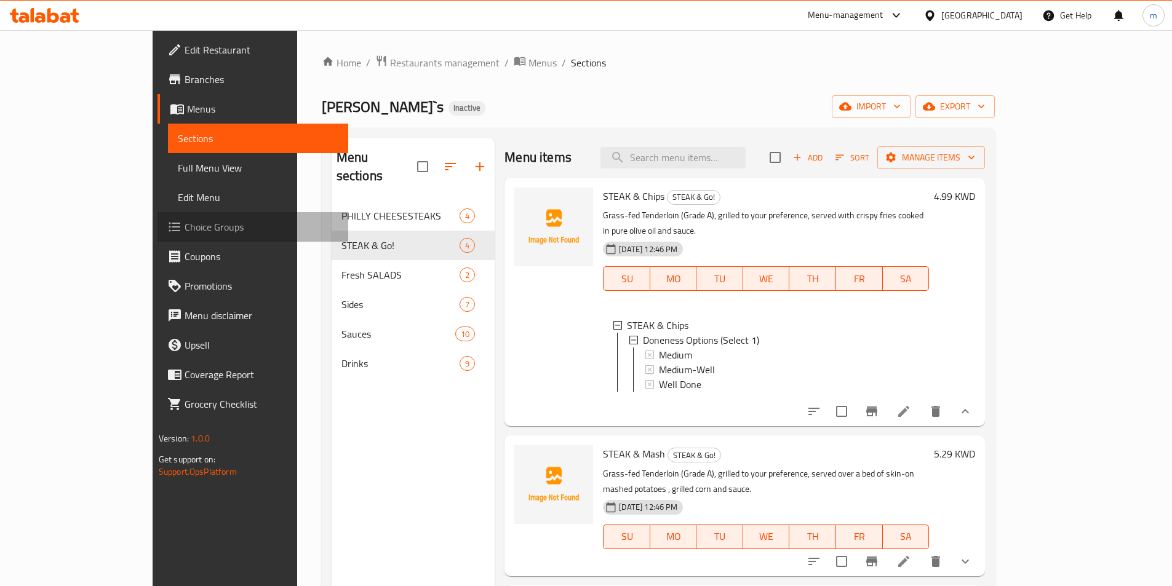
click at [184, 220] on span "Choice Groups" at bounding box center [261, 227] width 154 height 15
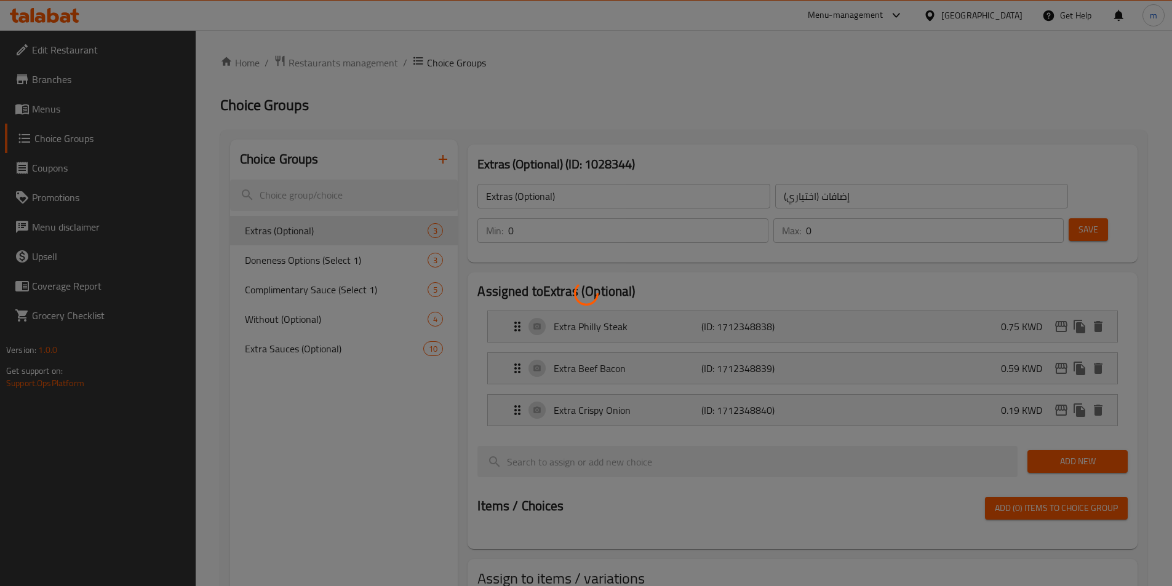
click at [343, 245] on div at bounding box center [586, 293] width 1172 height 586
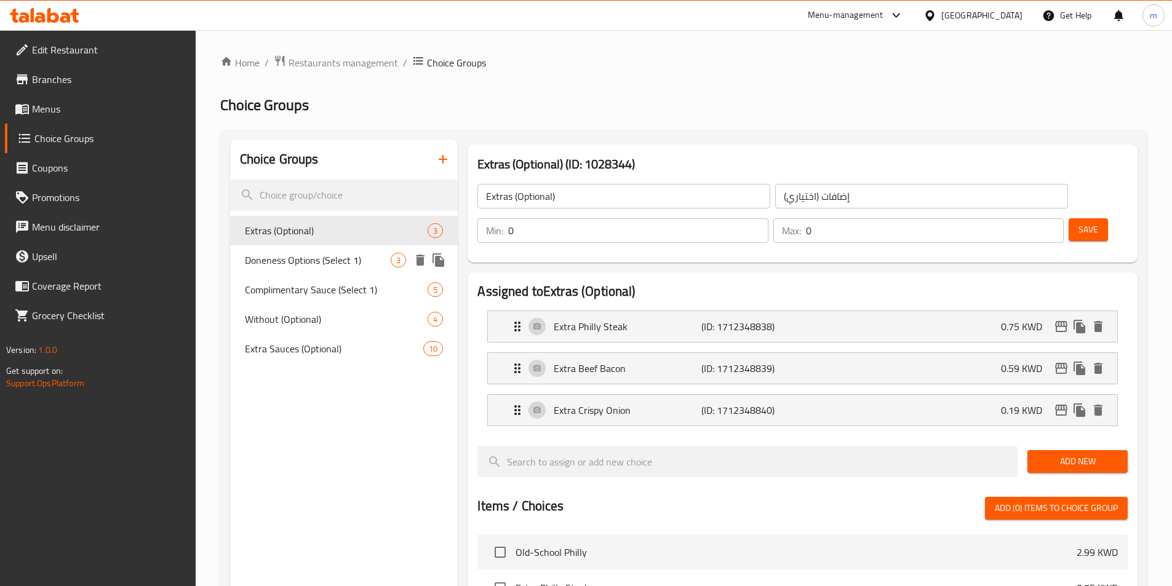
click at [352, 257] on span "Doneness Options (Select 1)" at bounding box center [318, 260] width 146 height 15
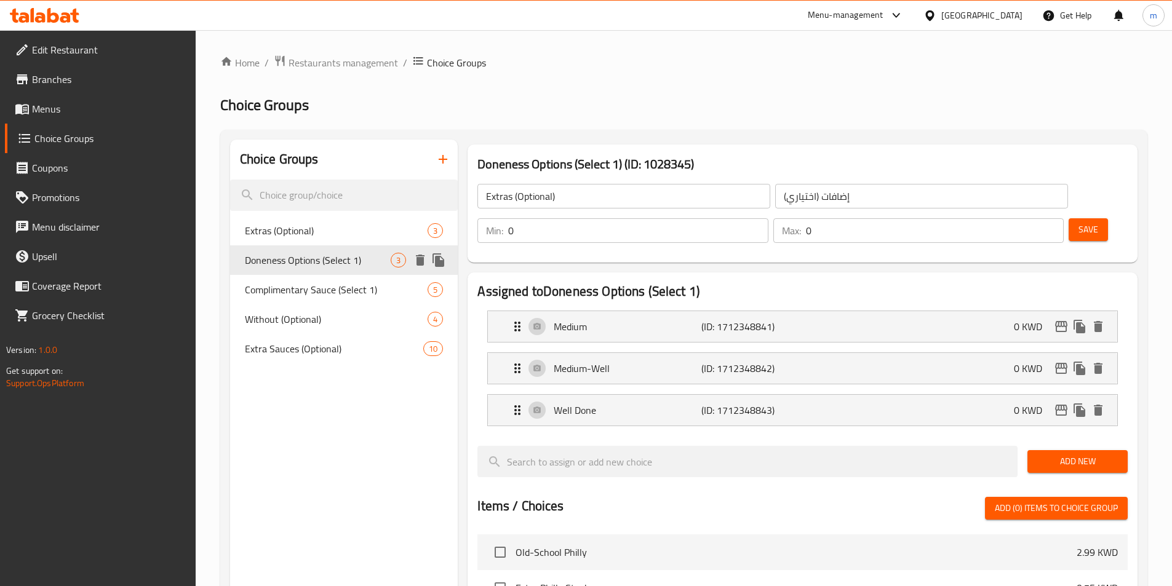
type input "Doneness Options (Select 1)"
type input "خيارات النضج (اختر 1)"
type input "1"
click at [349, 283] on span "Complimentary Sauce (Select 1)" at bounding box center [318, 289] width 146 height 15
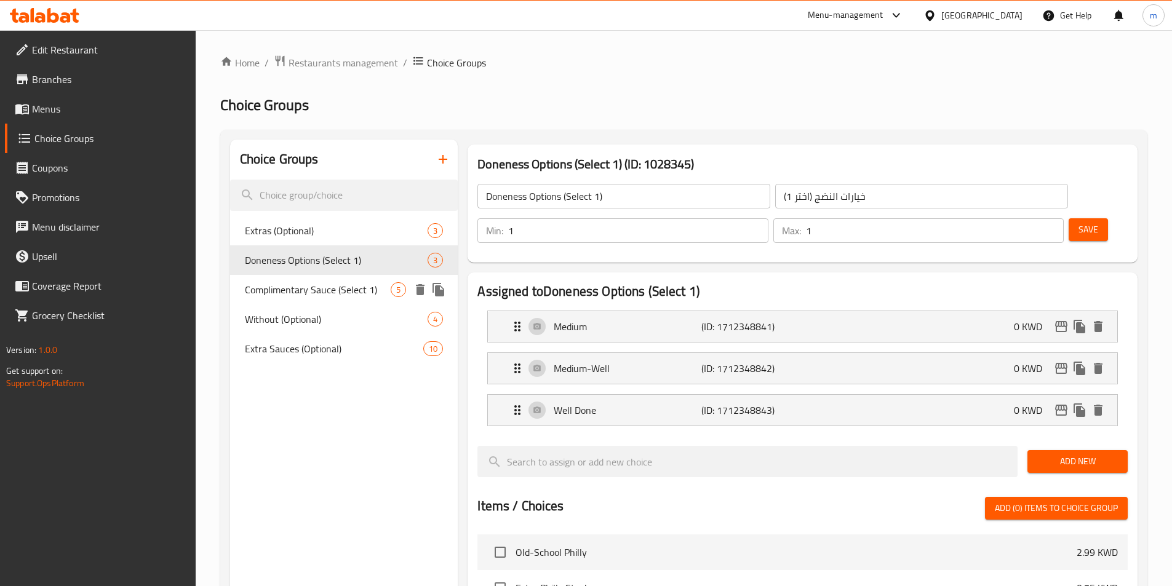
type input "Complimentary Sauce (Select 1)"
type input "صلصة مجانية (اختر 1)"
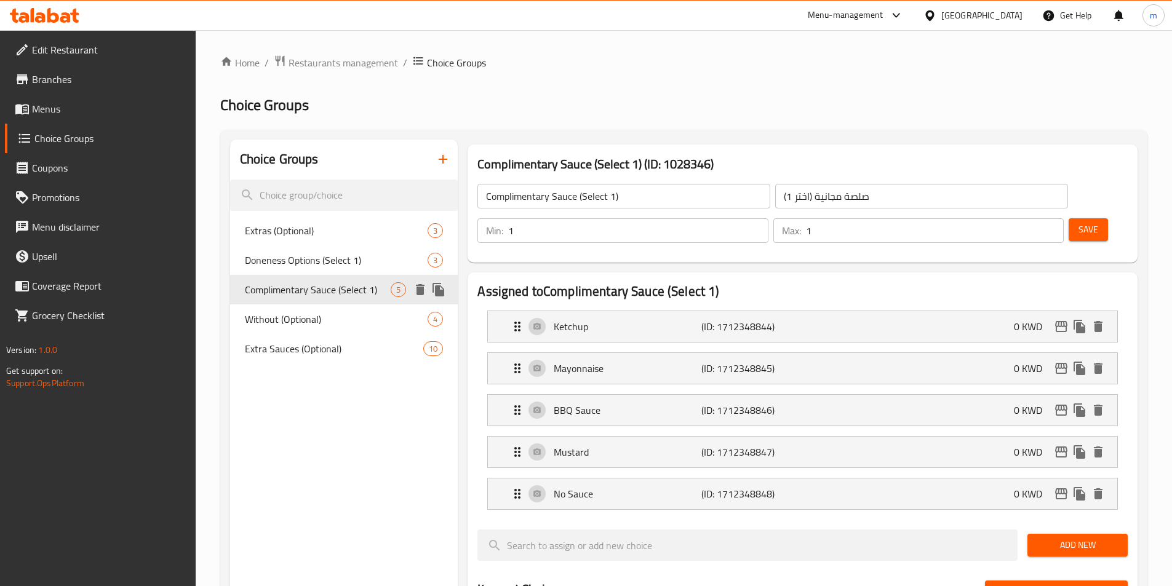
click at [346, 300] on div "Complimentary Sauce (Select 1) 5" at bounding box center [344, 290] width 228 height 30
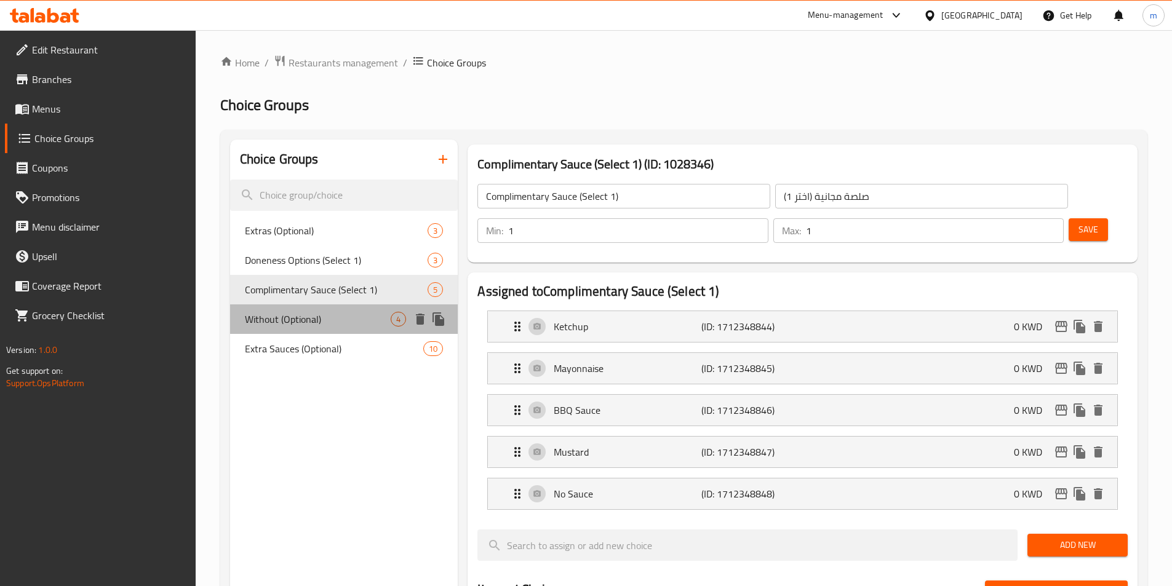
click at [339, 330] on div "Without (Optional) 4" at bounding box center [344, 319] width 228 height 30
type input "Without (Optional)"
type input "بدون (اختياري)"
type input "0"
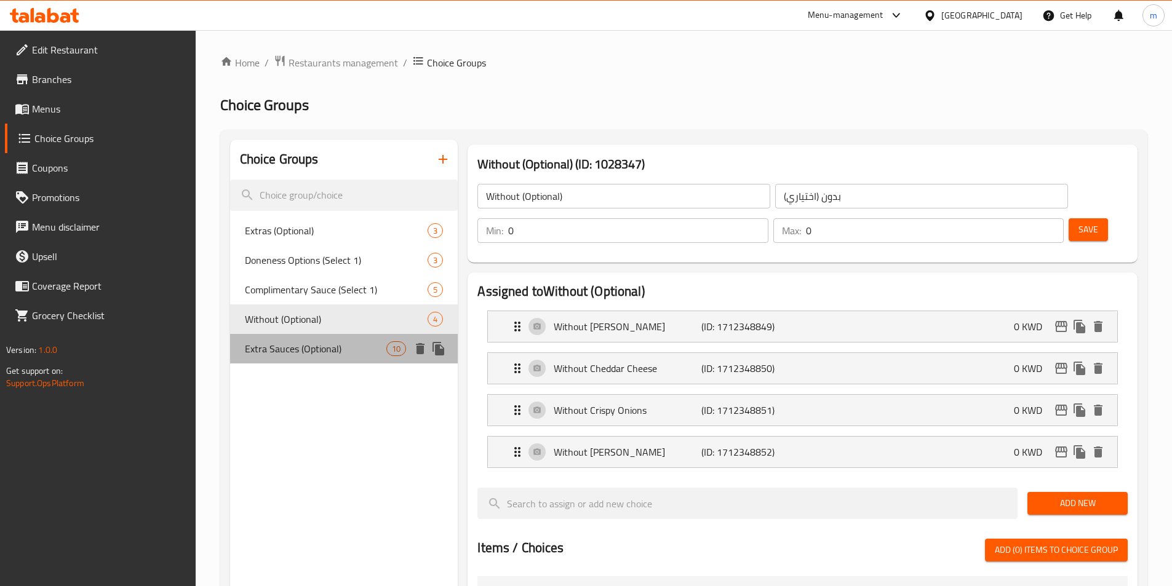
click at [335, 352] on span "Extra Sauces (Optional)" at bounding box center [316, 348] width 142 height 15
type input "Extra Sauces (Optional)"
type input "صلصات إضافية (اختياري)"
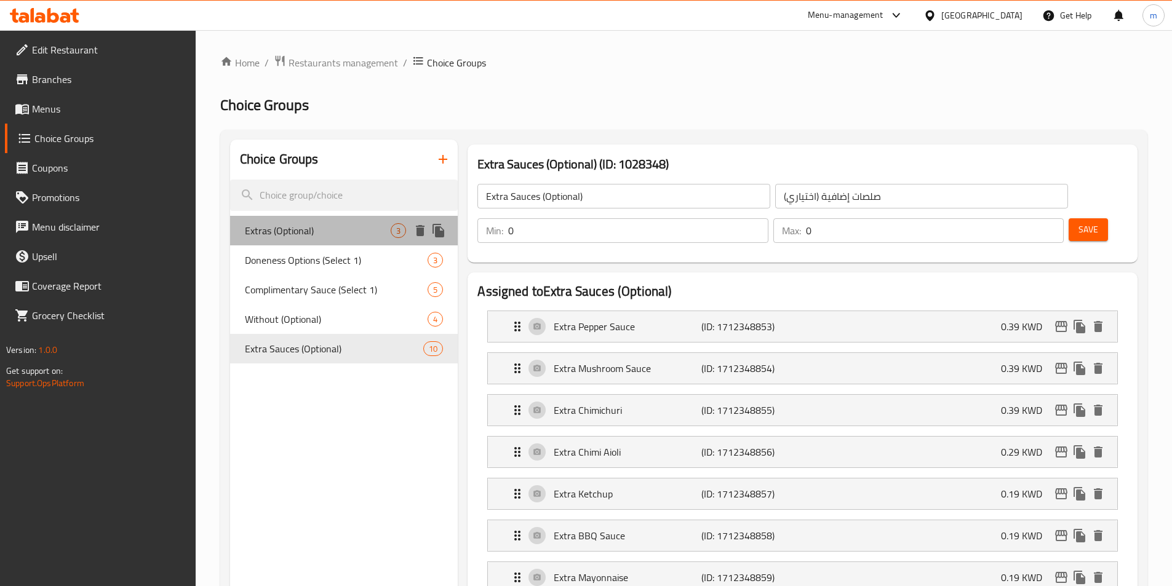
click at [369, 242] on div "Extras (Optional) 3" at bounding box center [344, 231] width 228 height 30
type input "Extras (Optional)"
type input "إضافات (اختياري)"
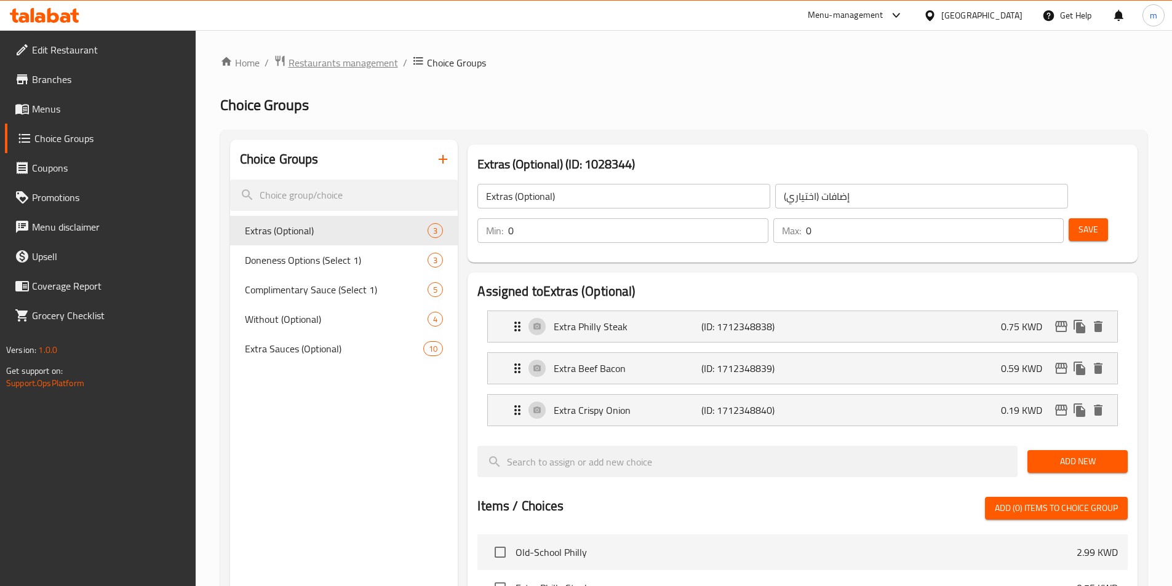
click at [368, 65] on span "Restaurants management" at bounding box center [342, 62] width 109 height 15
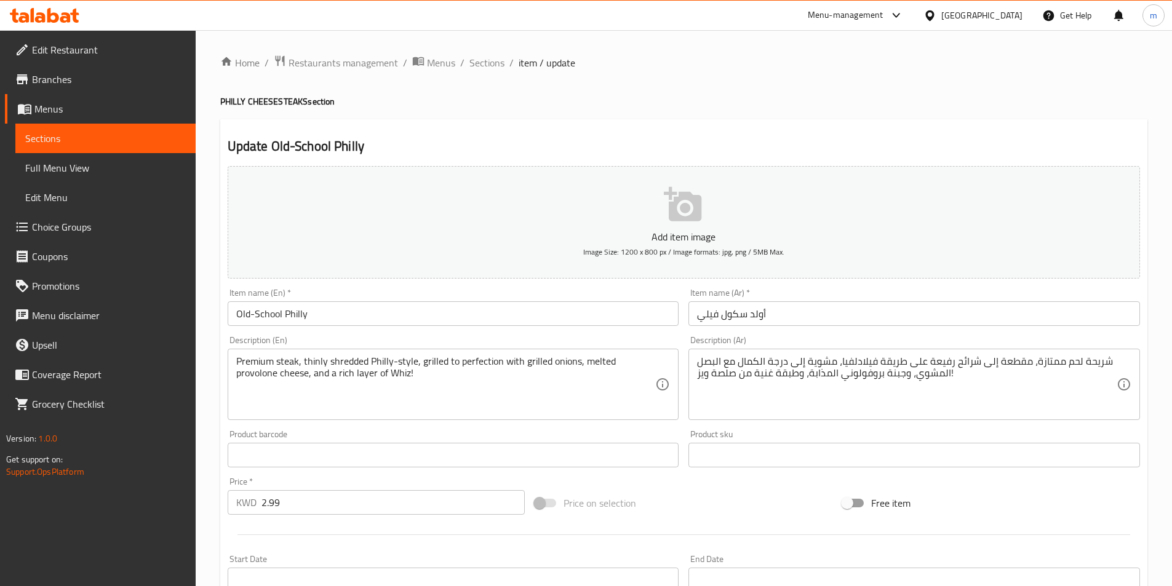
scroll to position [184, 0]
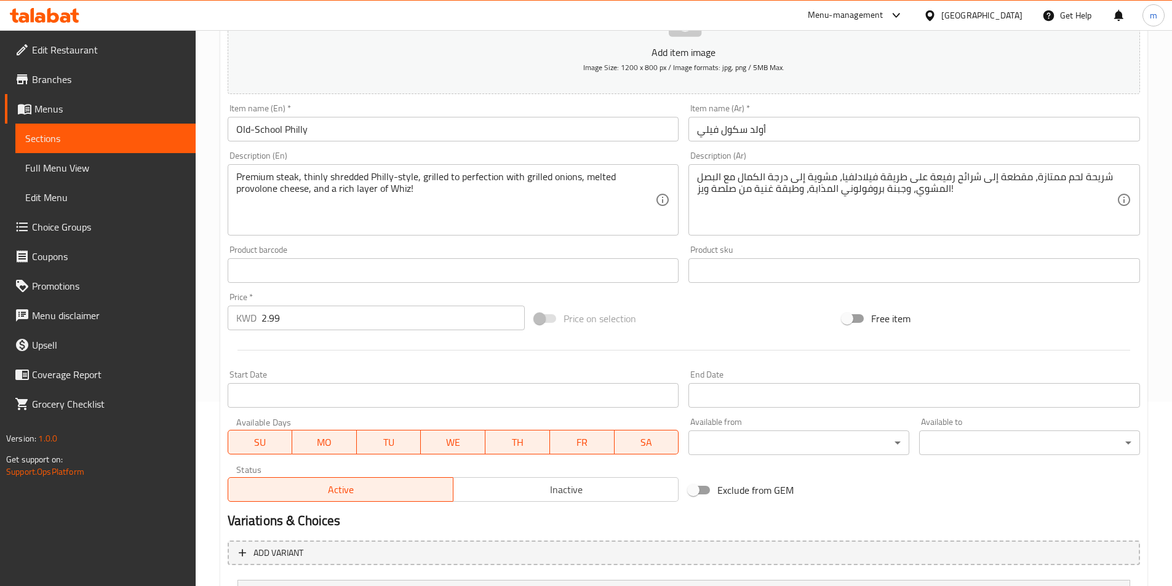
click at [122, 81] on span "Branches" at bounding box center [109, 79] width 154 height 15
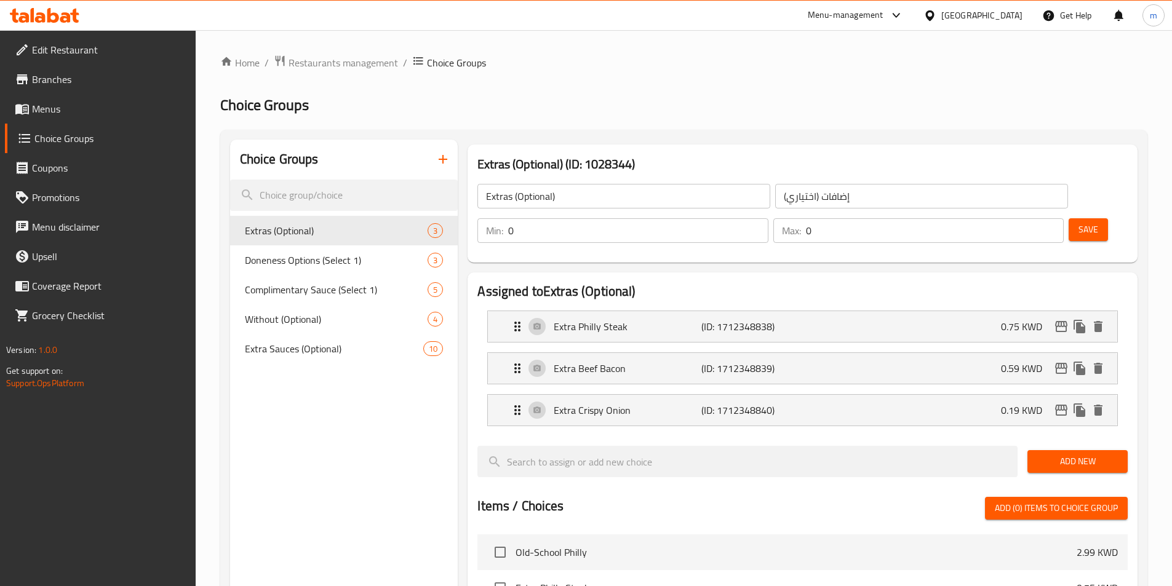
click at [61, 101] on span "Menus" at bounding box center [109, 108] width 154 height 15
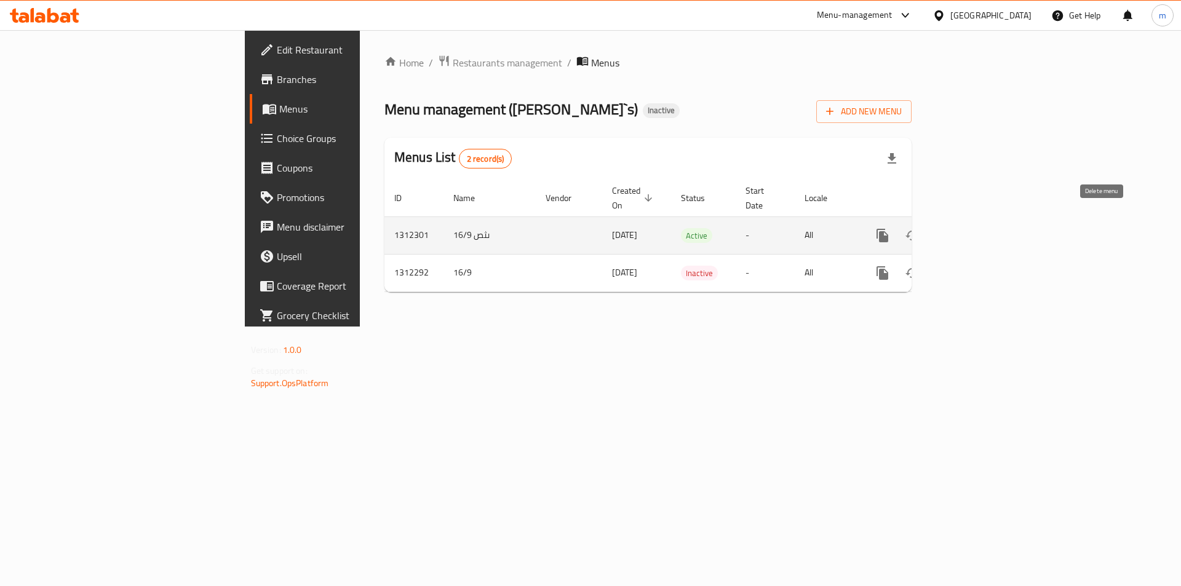
click at [956, 223] on button "enhanced table" at bounding box center [942, 236] width 30 height 30
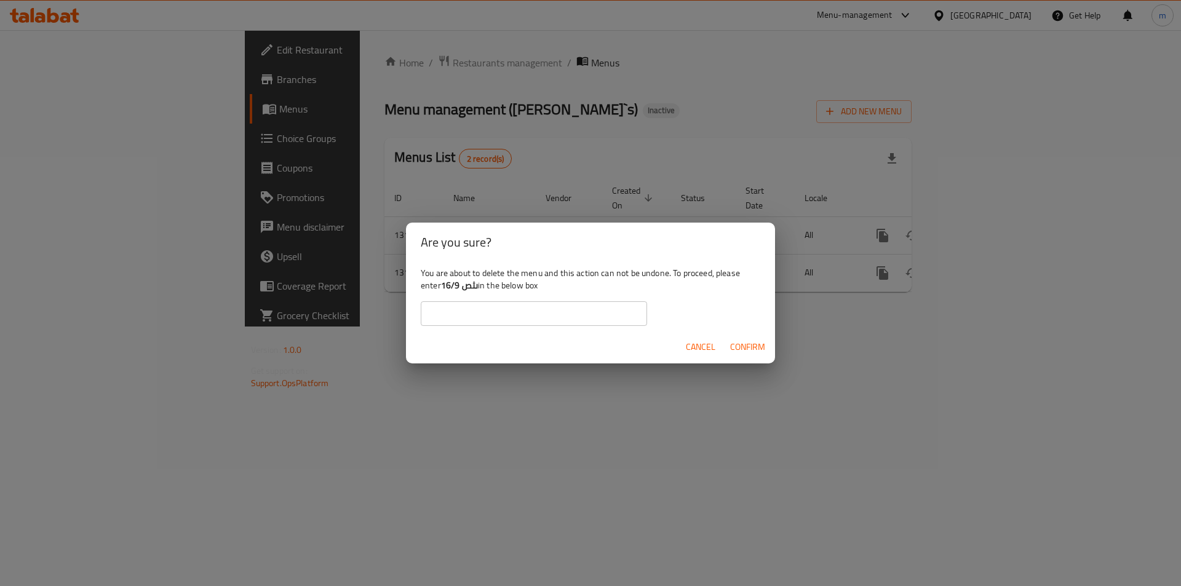
click at [469, 290] on b "ىثص 16/9" at bounding box center [459, 285] width 37 height 16
click at [454, 288] on b "ىثص 16/9" at bounding box center [459, 285] width 37 height 16
copy b "ىثص 16/9"
click at [470, 306] on input "text" at bounding box center [534, 313] width 226 height 25
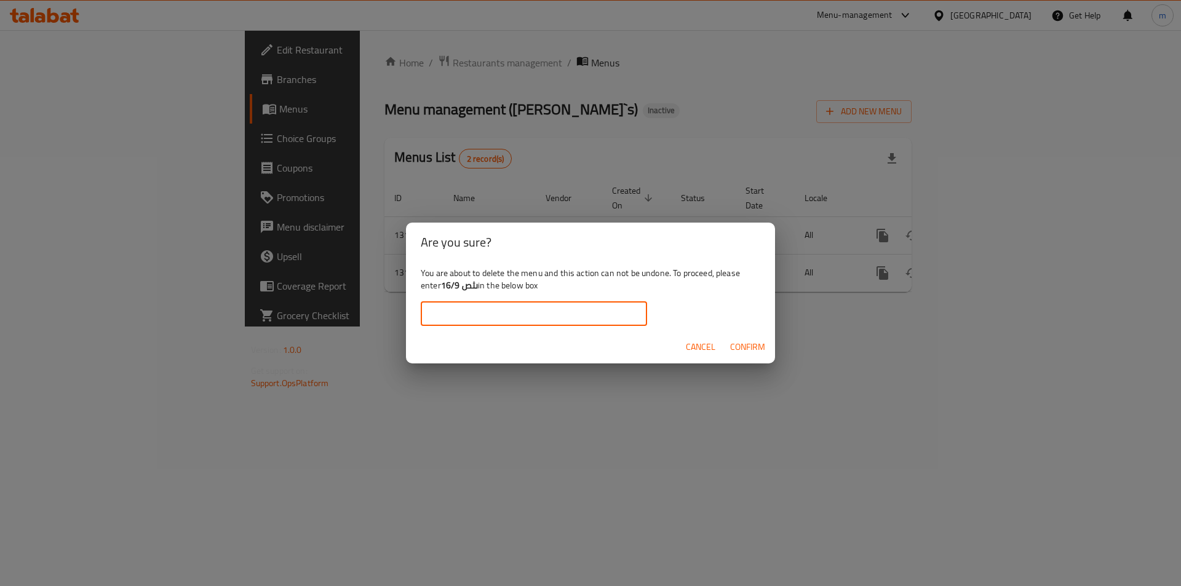
paste input "ىثص 16/9"
type input "ىثص 16/9"
click at [716, 345] on button "Cancel" at bounding box center [700, 347] width 39 height 23
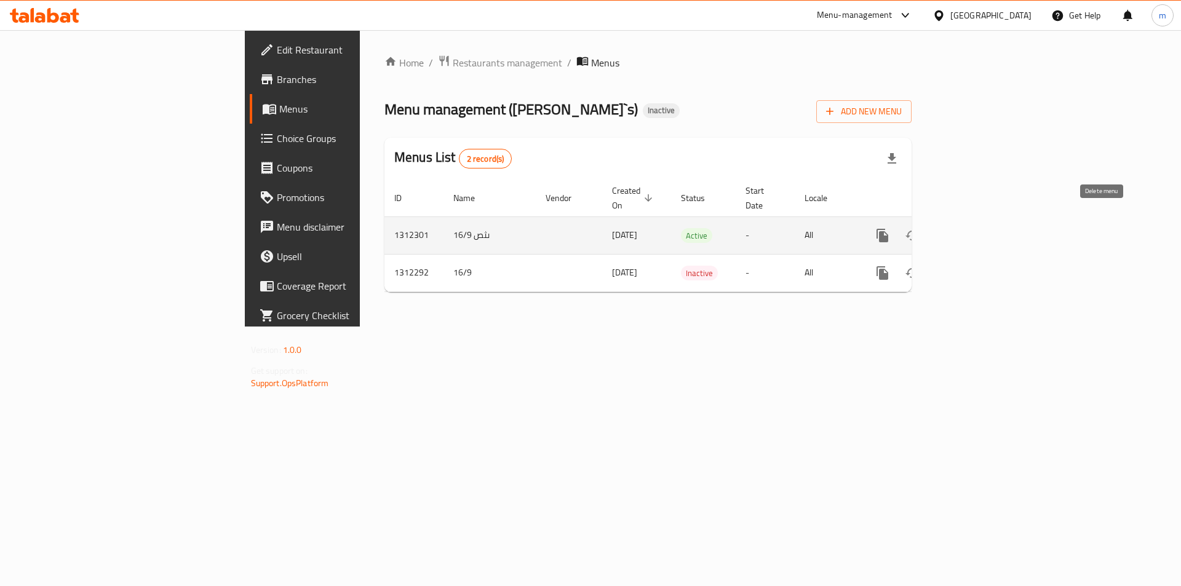
click at [946, 230] on icon "enhanced table" at bounding box center [941, 235] width 9 height 11
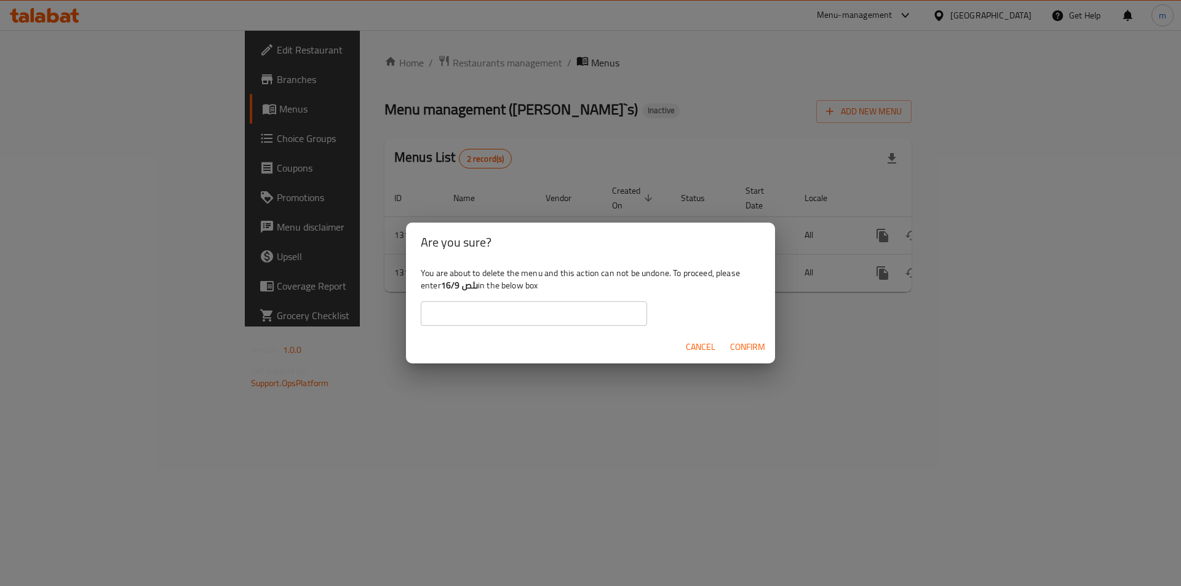
click at [712, 229] on div "Are you sure?" at bounding box center [590, 242] width 369 height 39
drag, startPoint x: 713, startPoint y: 346, endPoint x: 741, endPoint y: 339, distance: 28.6
click at [713, 346] on span "Cancel" at bounding box center [701, 346] width 30 height 15
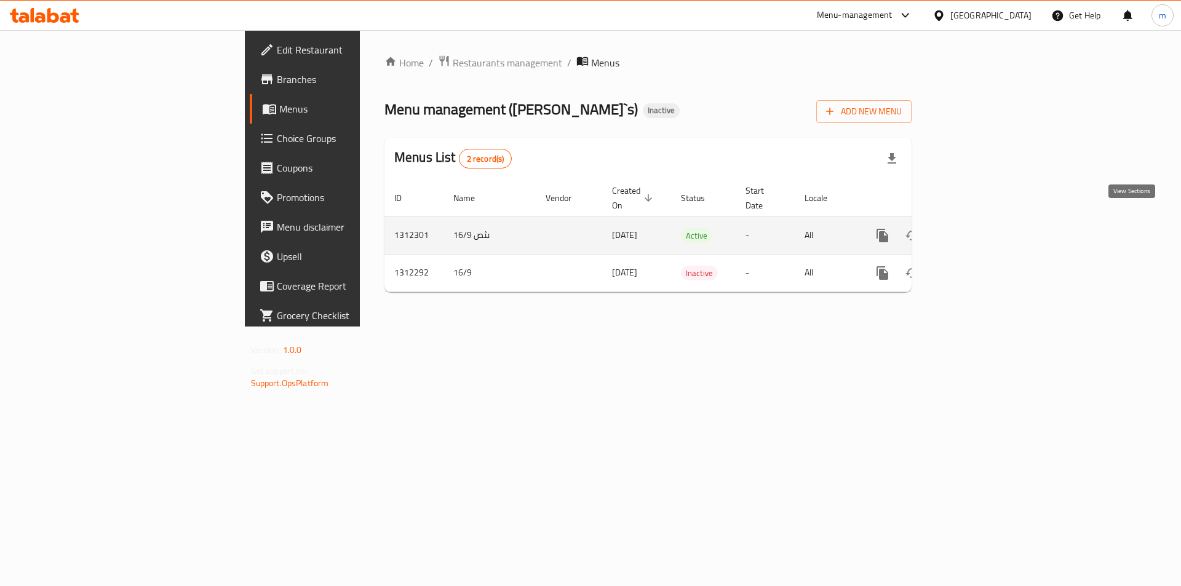
click at [978, 228] on icon "enhanced table" at bounding box center [971, 235] width 15 height 15
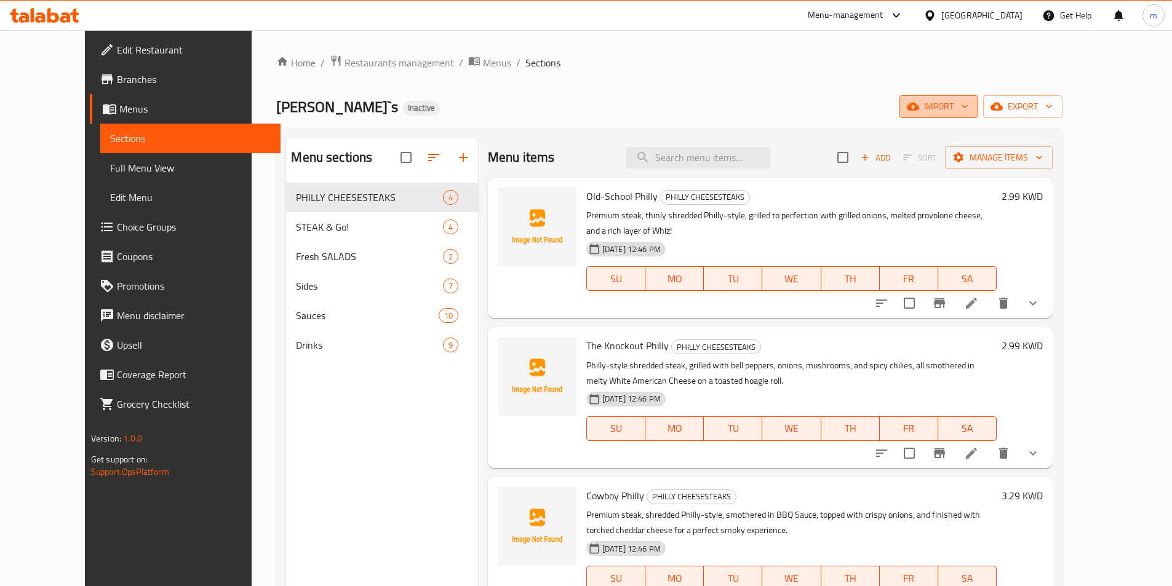
click at [978, 108] on button "import" at bounding box center [938, 106] width 79 height 23
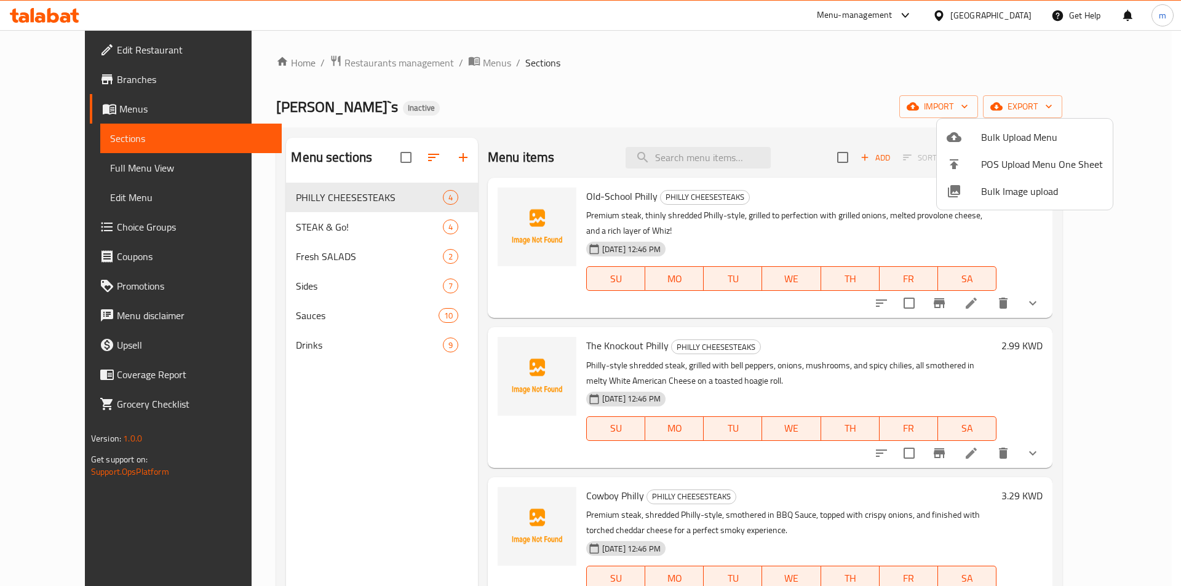
click at [995, 133] on span "Bulk Upload Menu" at bounding box center [1042, 137] width 122 height 15
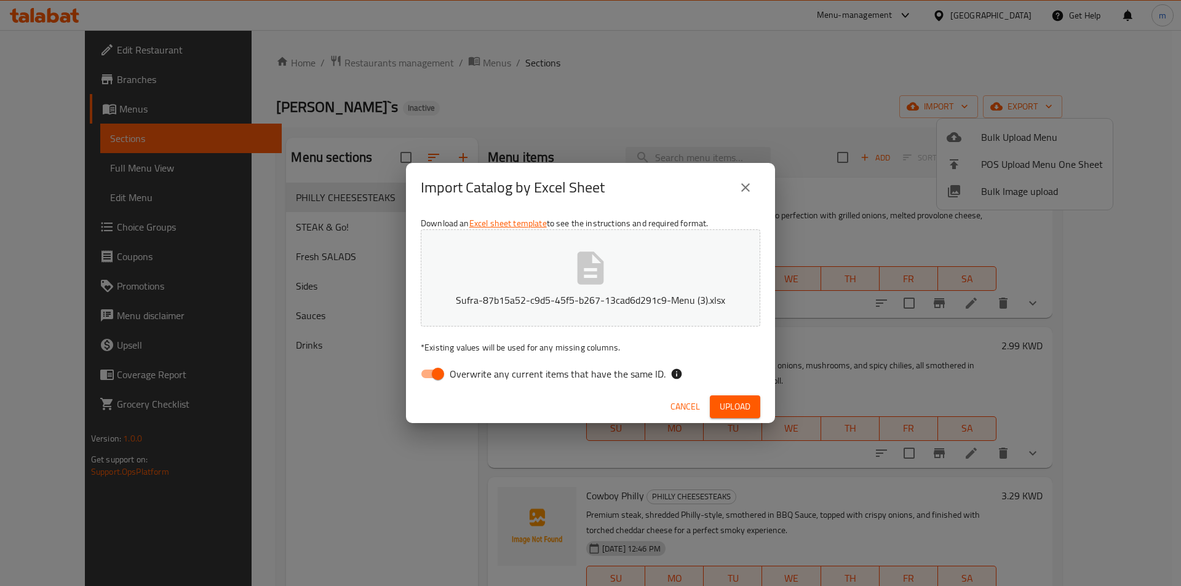
click at [449, 371] on label "Overwrite any current items that have the same ID." at bounding box center [540, 373] width 252 height 23
click at [438, 374] on input "Overwrite any current items that have the same ID." at bounding box center [438, 373] width 70 height 23
checkbox input "false"
click at [715, 401] on button "Upload" at bounding box center [735, 406] width 50 height 23
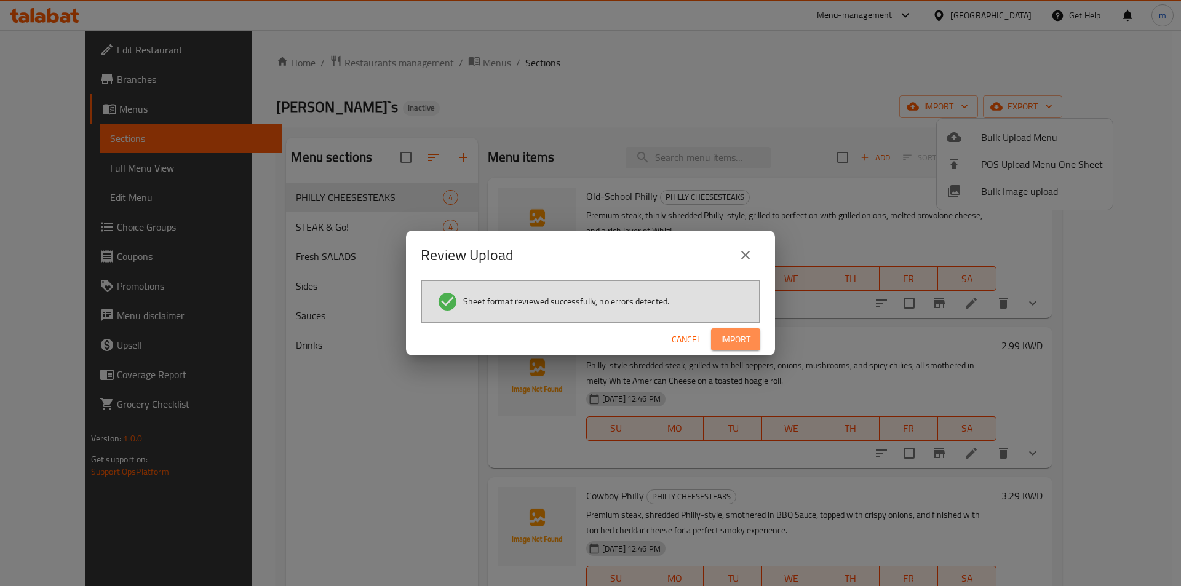
click at [720, 328] on button "Import" at bounding box center [735, 339] width 49 height 23
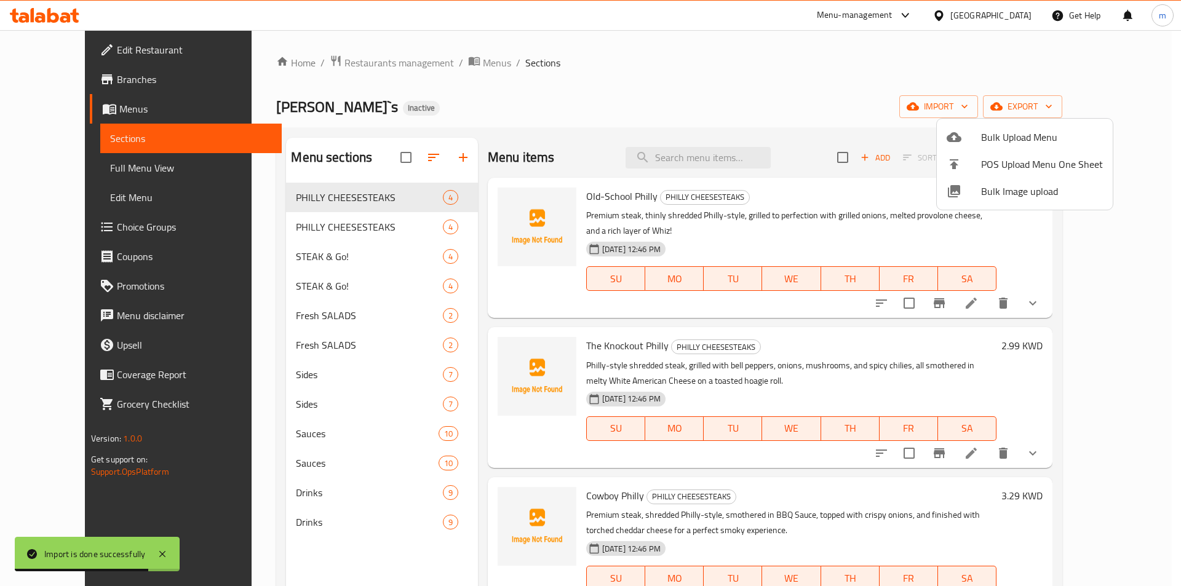
click at [1106, 285] on div at bounding box center [590, 293] width 1181 height 586
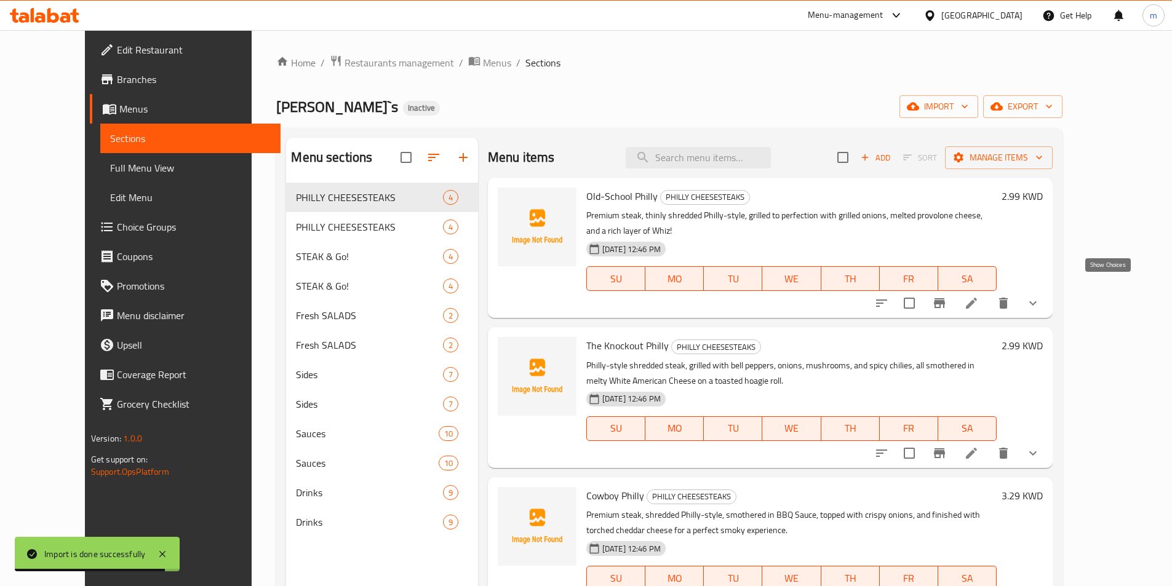
click at [1040, 296] on icon "show more" at bounding box center [1032, 303] width 15 height 15
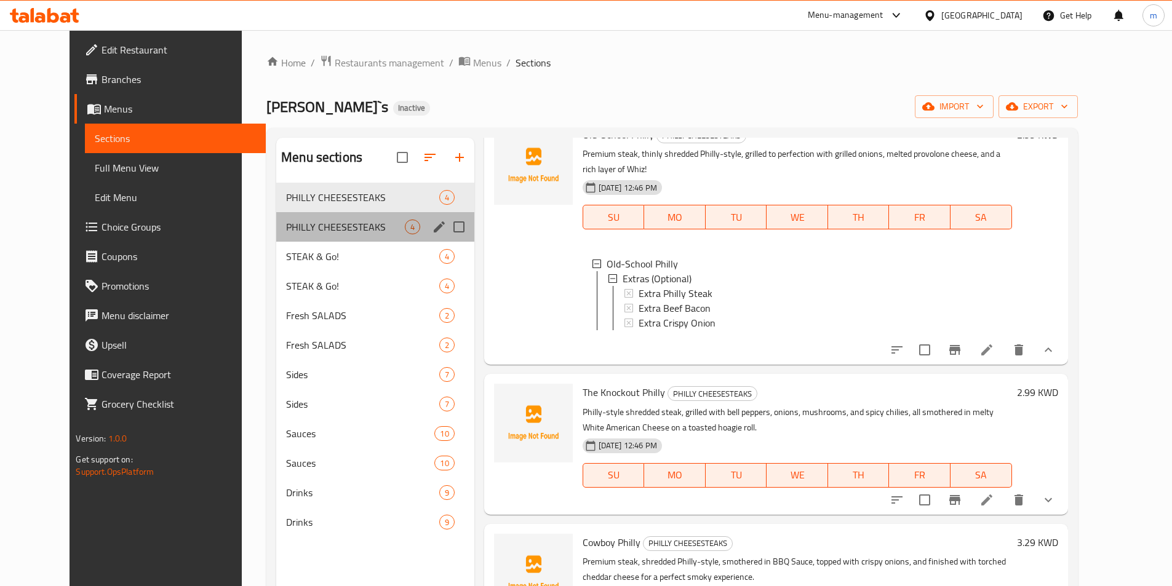
click at [355, 213] on div "PHILLY CHEESESTEAKS 4" at bounding box center [375, 227] width 198 height 30
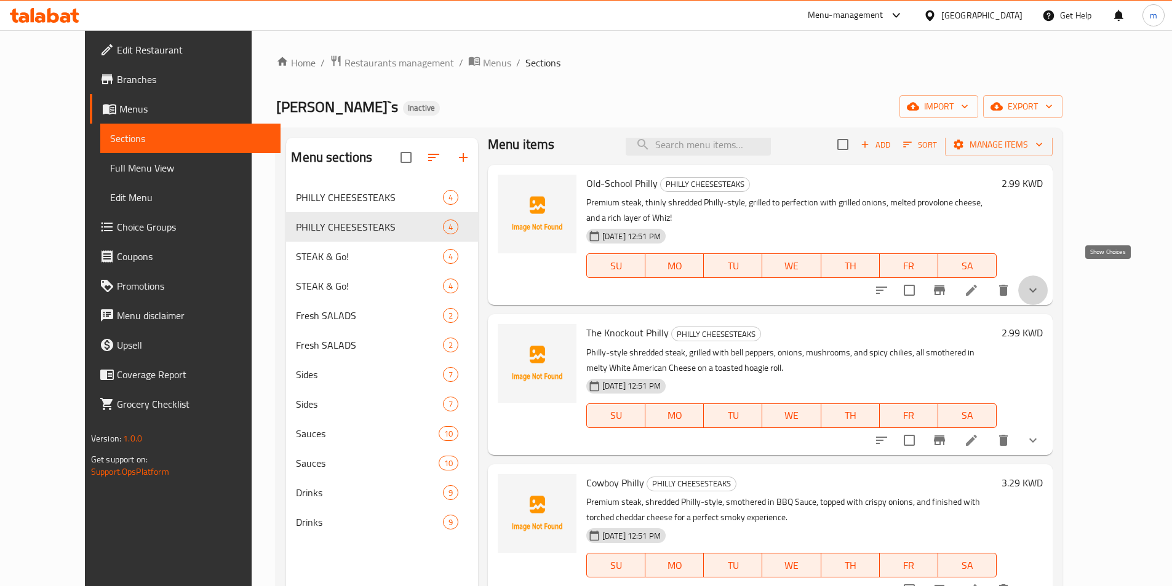
click at [1040, 283] on icon "show more" at bounding box center [1032, 290] width 15 height 15
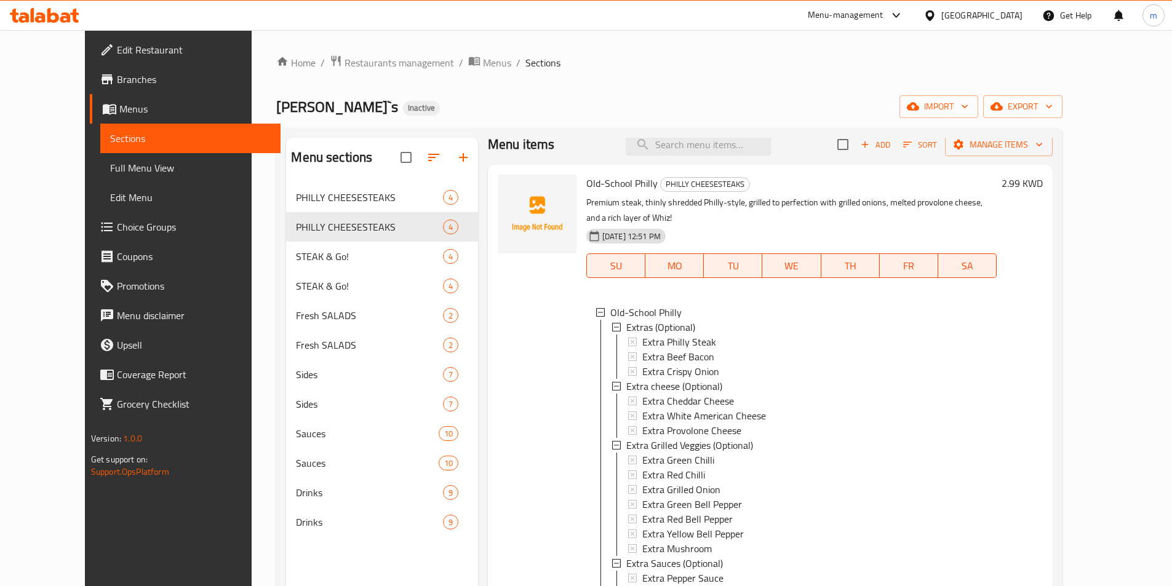
scroll to position [2, 0]
click at [483, 63] on span "Menus" at bounding box center [497, 62] width 28 height 15
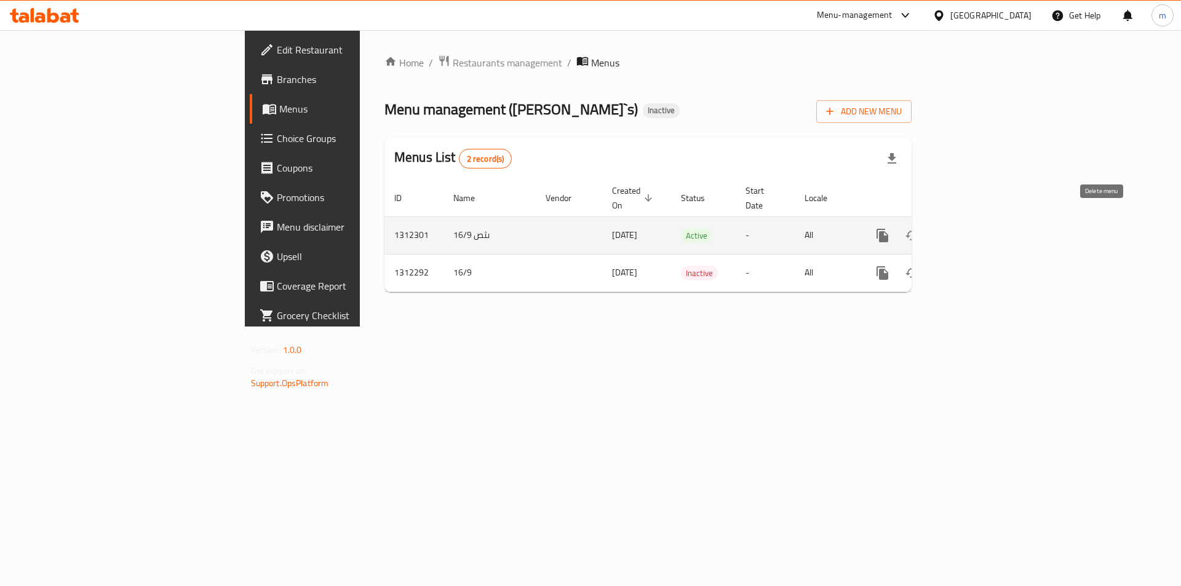
click at [949, 228] on icon "enhanced table" at bounding box center [941, 235] width 15 height 15
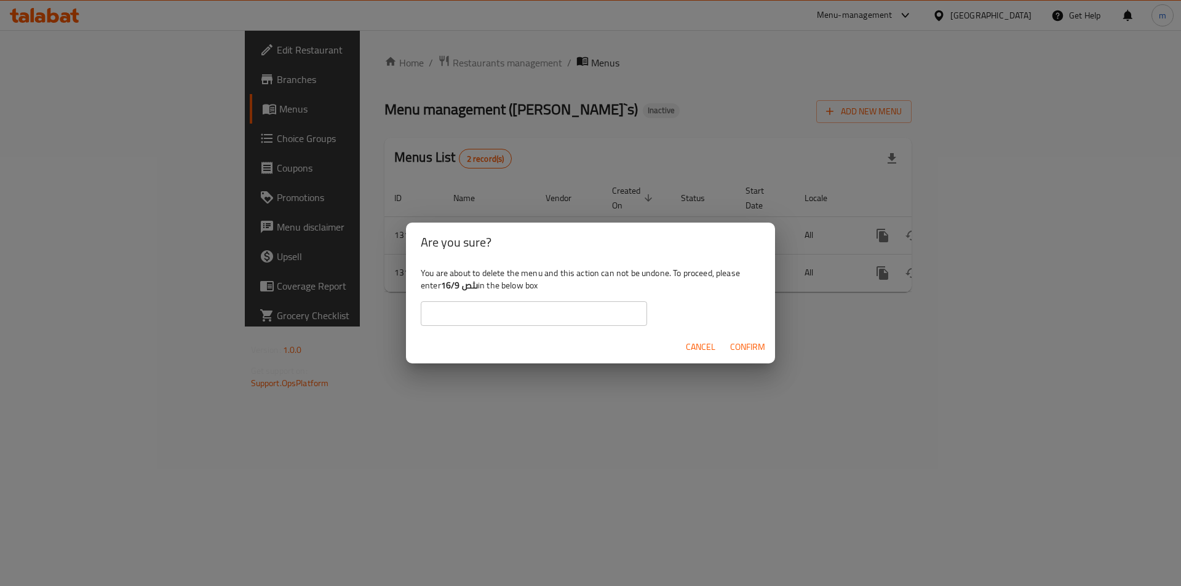
click at [477, 289] on b "ىثص 16/9" at bounding box center [459, 285] width 37 height 16
drag, startPoint x: 454, startPoint y: 291, endPoint x: 443, endPoint y: 291, distance: 11.7
click at [454, 291] on b "ىثص 16/9" at bounding box center [459, 285] width 37 height 16
copy b "ىثص 16/9"
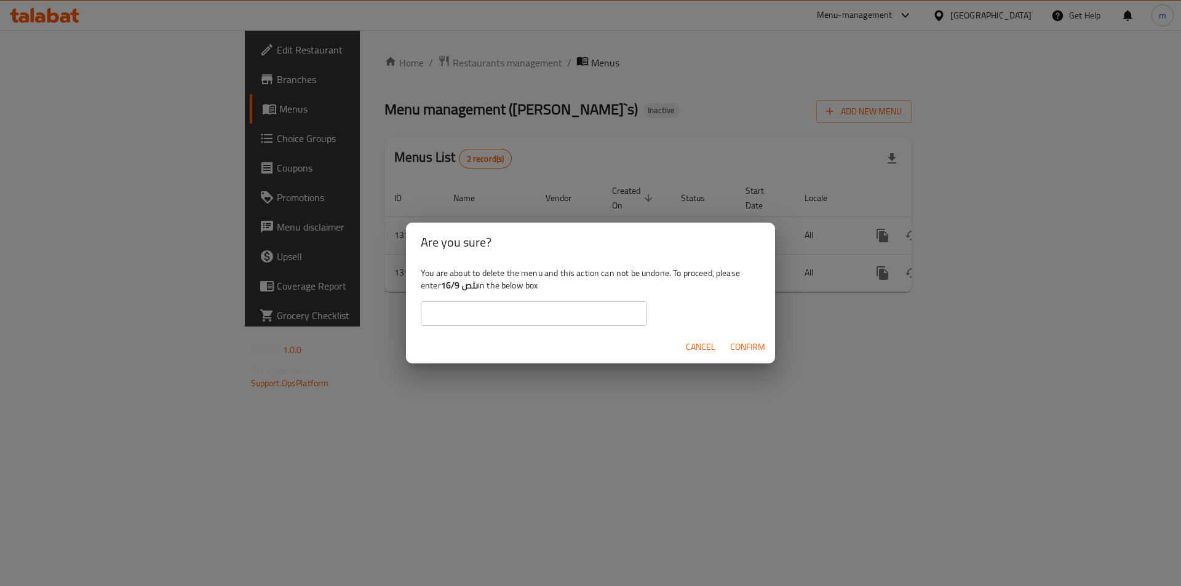
click at [460, 302] on input "text" at bounding box center [534, 313] width 226 height 25
paste input "ىثص 16/9"
type input "ىثص 16/9"
click at [736, 342] on span "Confirm" at bounding box center [747, 346] width 35 height 15
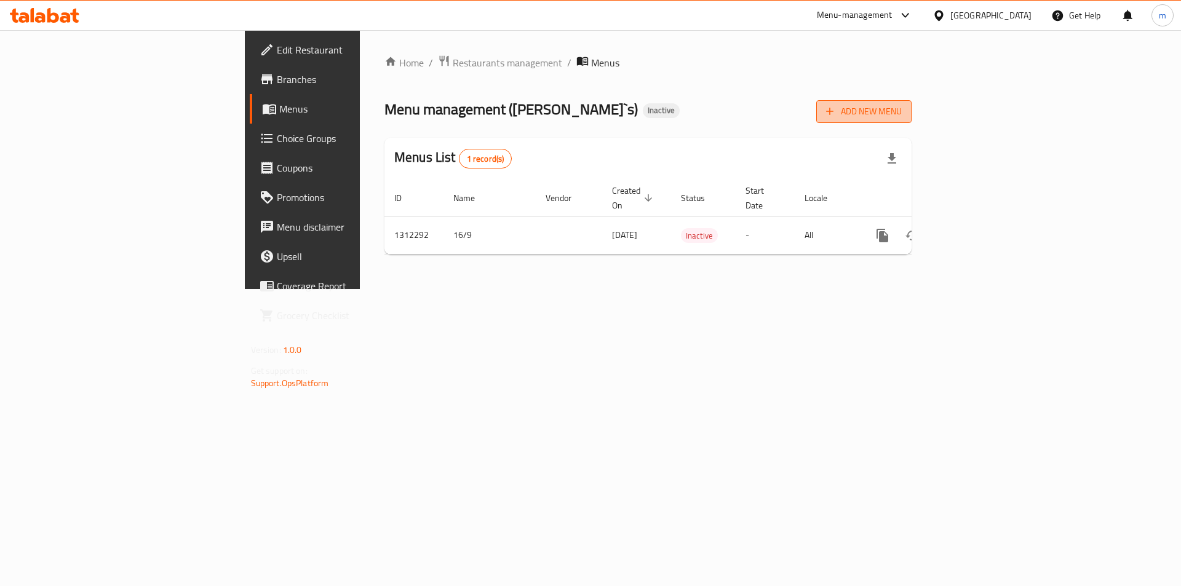
click at [836, 115] on icon "button" at bounding box center [829, 111] width 12 height 12
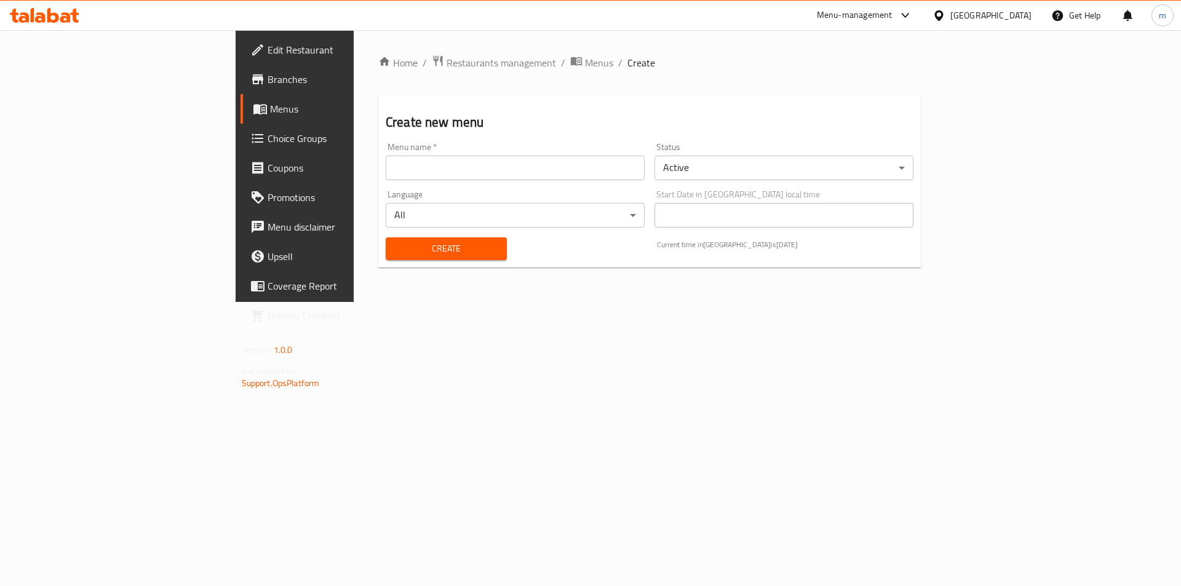
click at [395, 177] on input "text" at bounding box center [515, 168] width 259 height 25
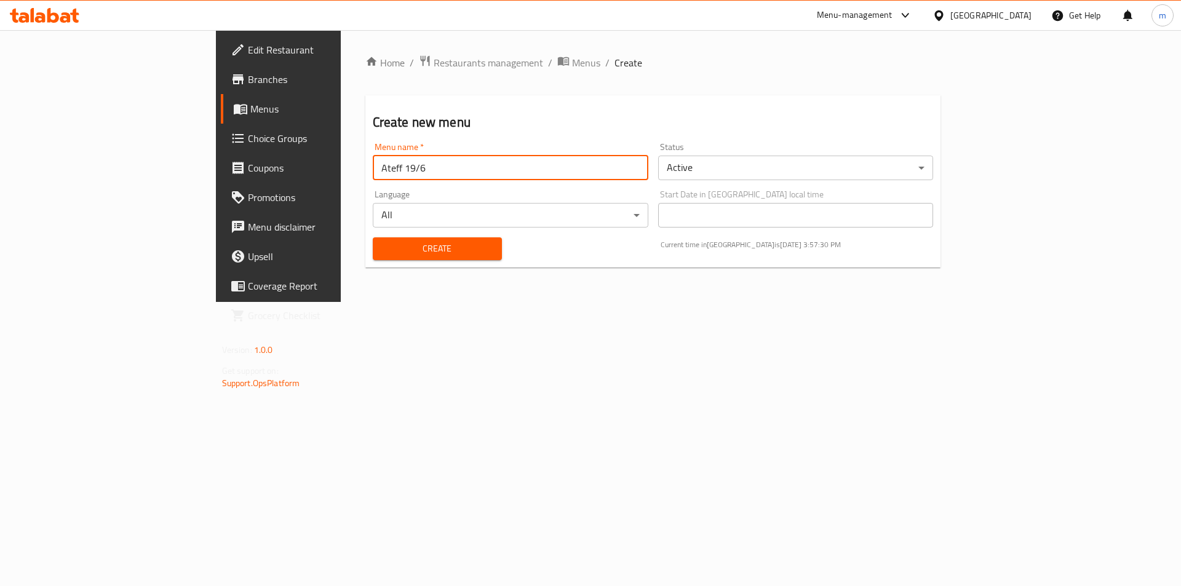
type input "Ateff 19/6"
click at [383, 244] on span "Create" at bounding box center [437, 248] width 109 height 15
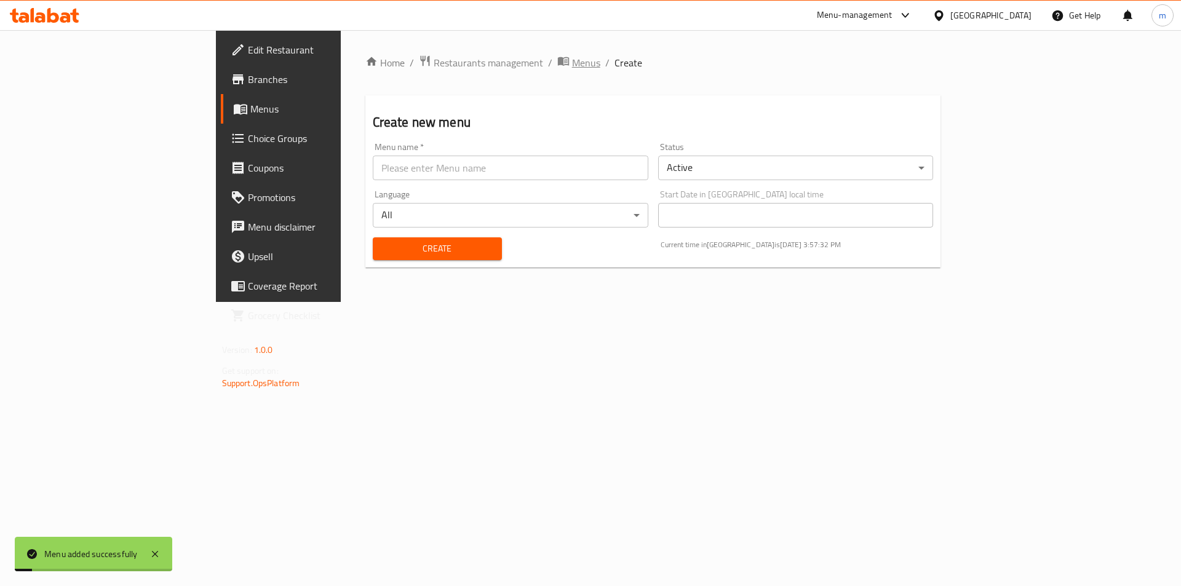
click at [572, 63] on span "Menus" at bounding box center [586, 62] width 28 height 15
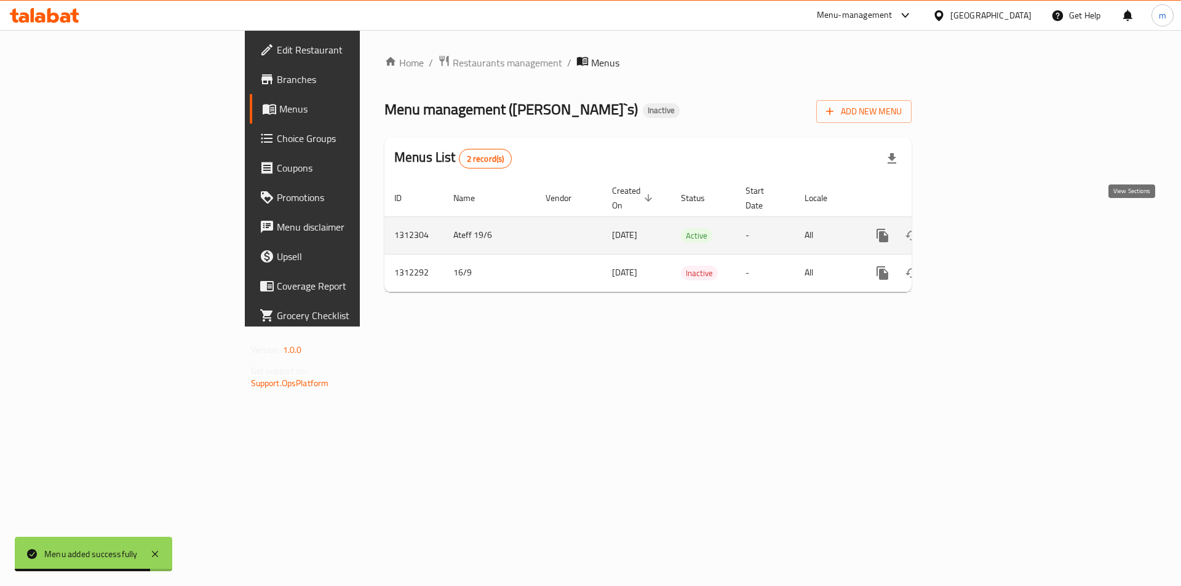
click at [986, 232] on link "enhanced table" at bounding box center [971, 236] width 30 height 30
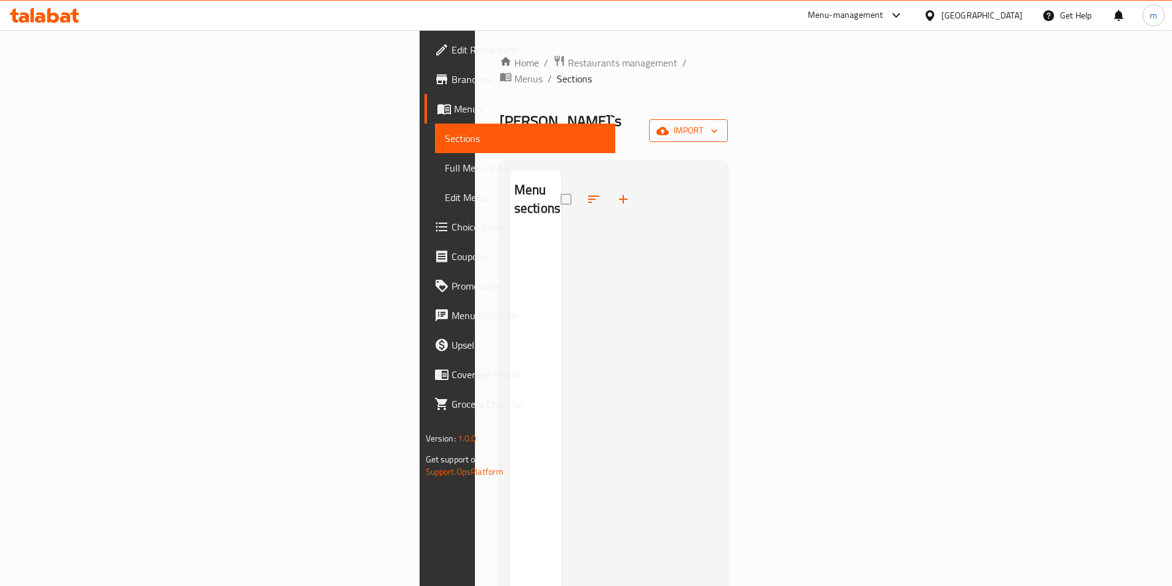
click at [668, 125] on icon "button" at bounding box center [662, 131] width 12 height 12
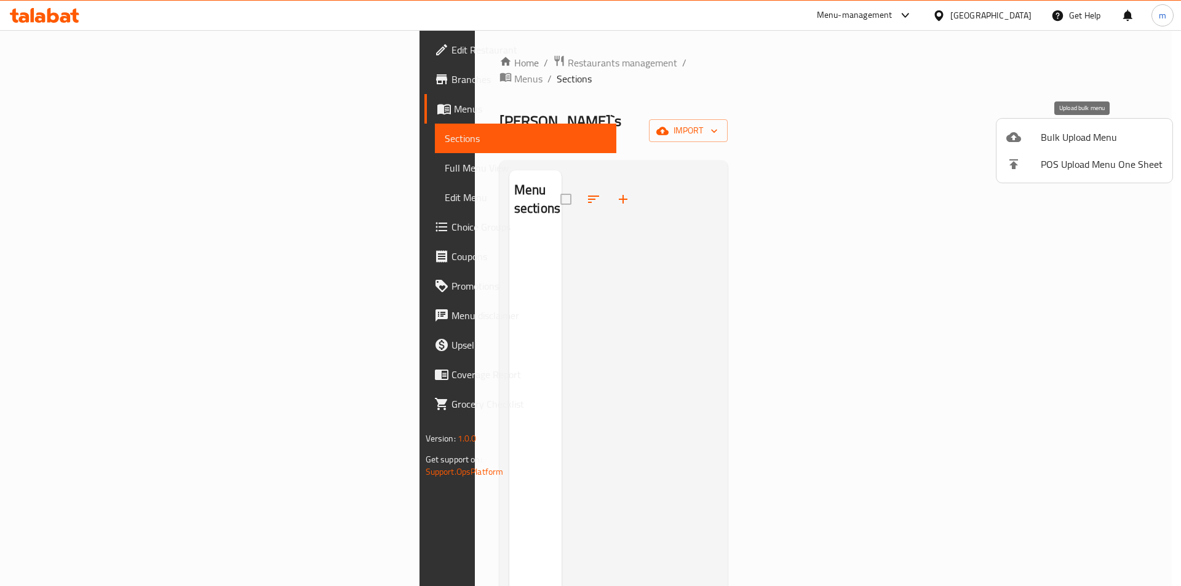
click at [1098, 135] on span "Bulk Upload Menu" at bounding box center [1102, 137] width 122 height 15
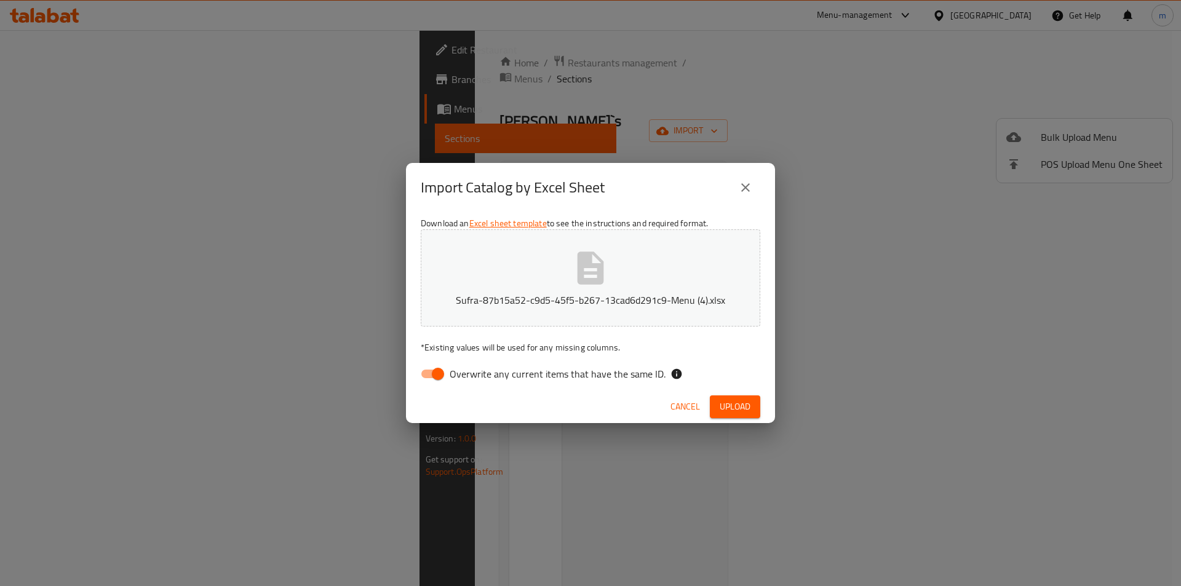
click at [439, 378] on input "Overwrite any current items that have the same ID." at bounding box center [438, 373] width 70 height 23
checkbox input "false"
click at [713, 407] on button "Upload" at bounding box center [735, 406] width 50 height 23
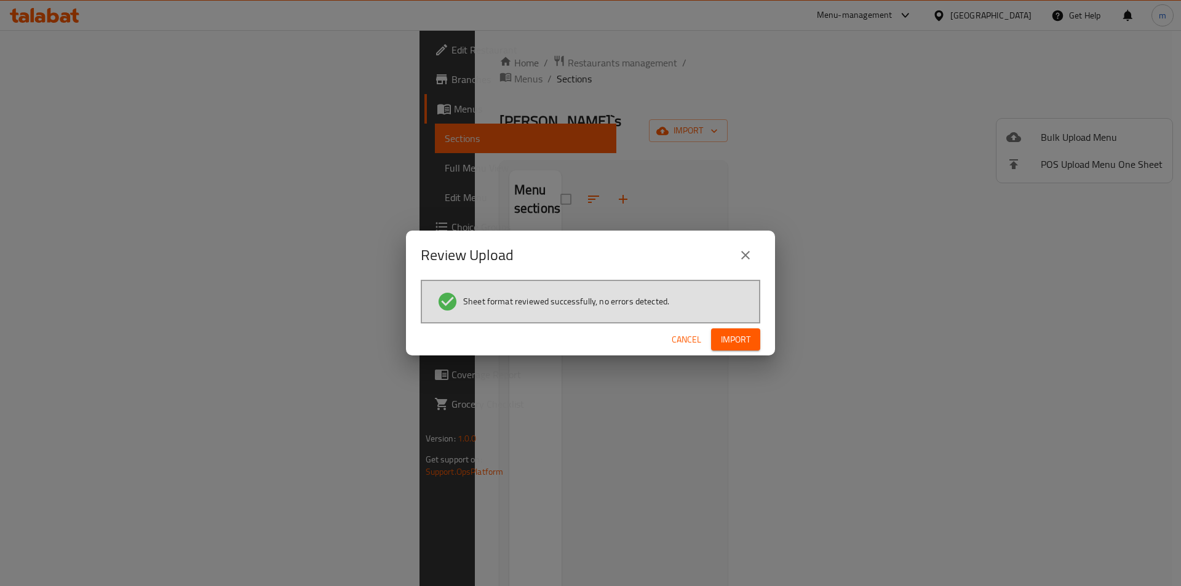
click at [747, 344] on span "Import" at bounding box center [736, 339] width 30 height 15
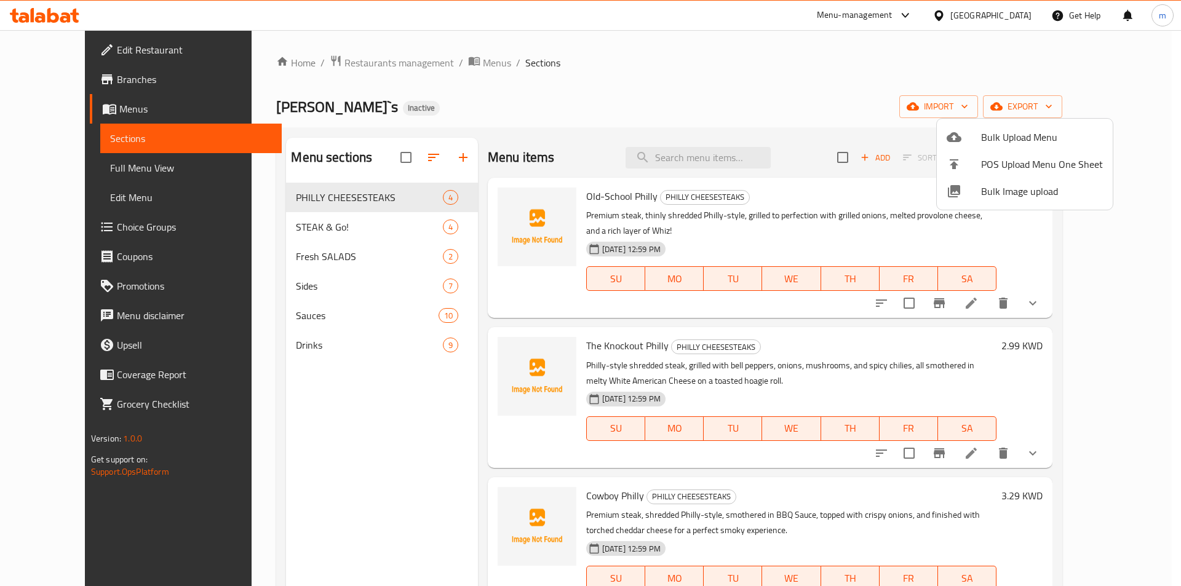
click at [552, 65] on div at bounding box center [590, 293] width 1181 height 586
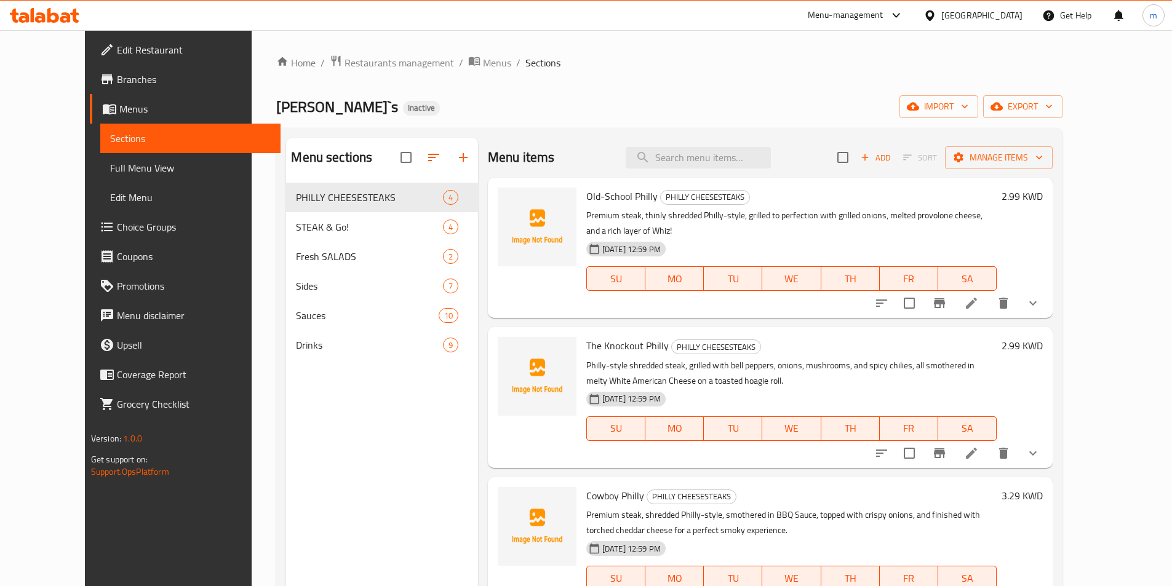
click at [655, 89] on div "Home / Restaurants management / Menus / Sections Philly`s Inactive import expor…" at bounding box center [669, 394] width 786 height 679
click at [560, 145] on div "Menu items Add Sort Manage items" at bounding box center [770, 158] width 565 height 40
click at [697, 73] on div "Home / Restaurants management / Menus / Sections Philly`s Inactive import expor…" at bounding box center [669, 394] width 786 height 679
click at [723, 158] on input "search" at bounding box center [697, 158] width 145 height 22
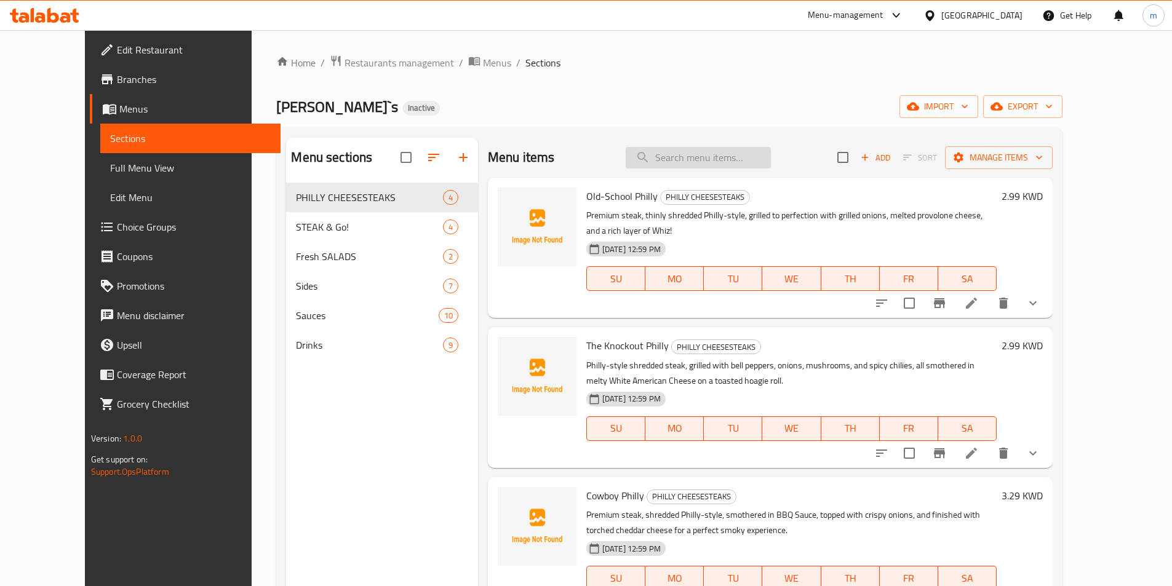
paste input "Old-School Philly"
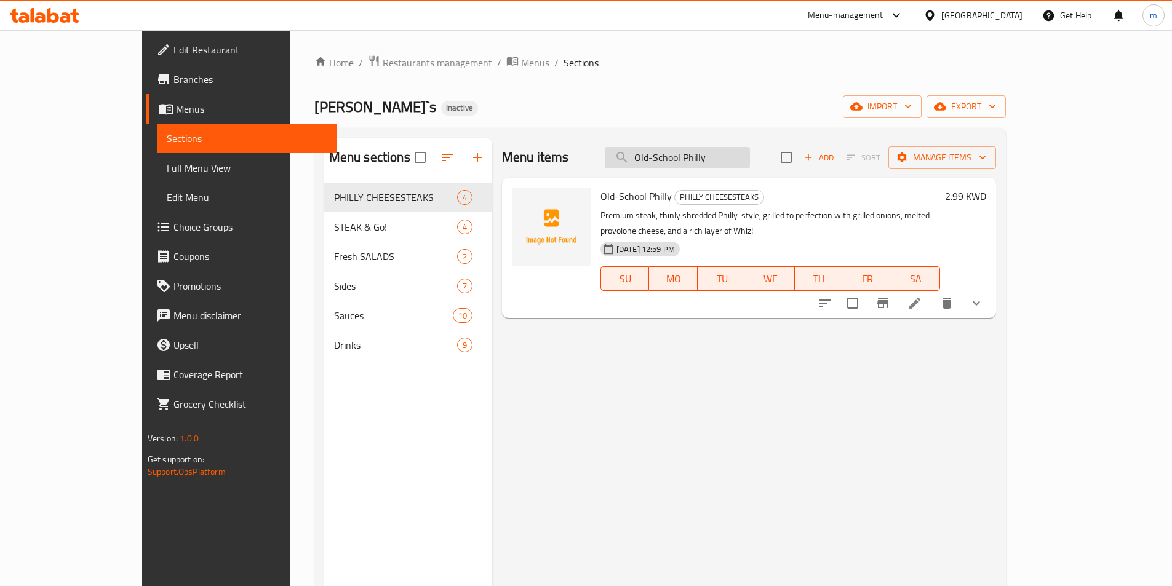
click at [711, 148] on input "Old-School Philly" at bounding box center [677, 158] width 145 height 22
paste input "The Knockout Philly/ذا نوك آوت فيلي"
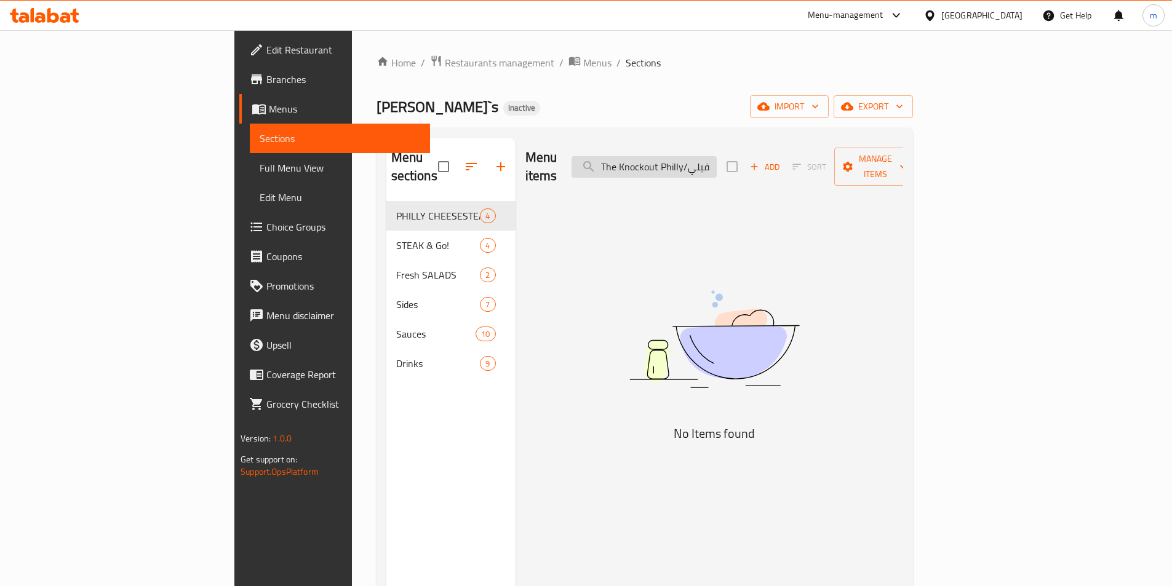
click at [716, 156] on input "The Knockout Philly/ذا نوك آوت فيلي" at bounding box center [643, 167] width 145 height 22
paste input "search"
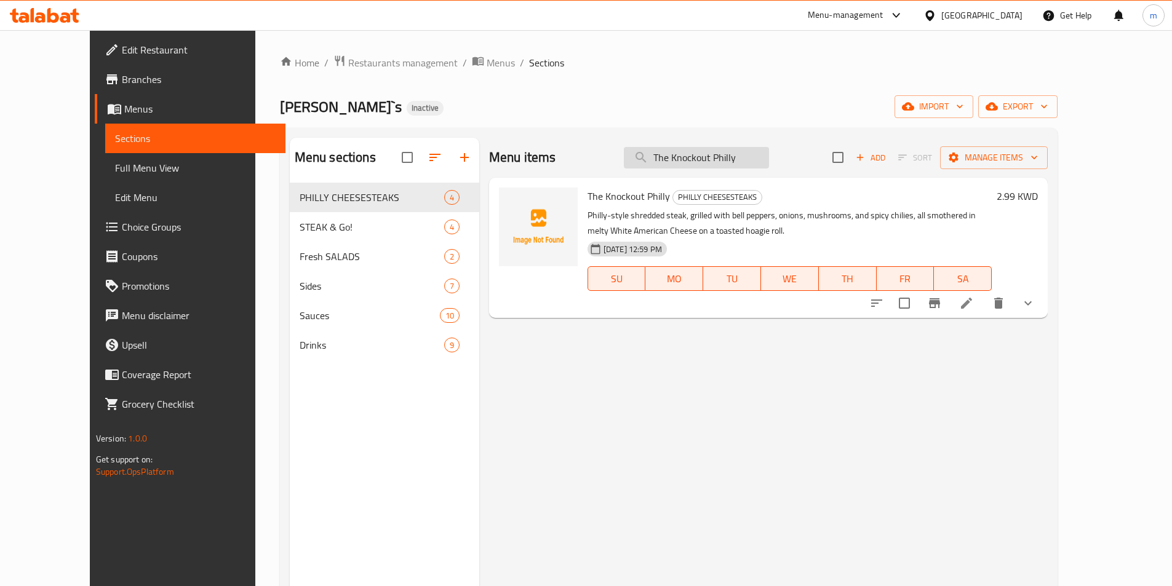
click at [769, 165] on input "The Knockout Philly" at bounding box center [696, 158] width 145 height 22
paste input "Cowboy"
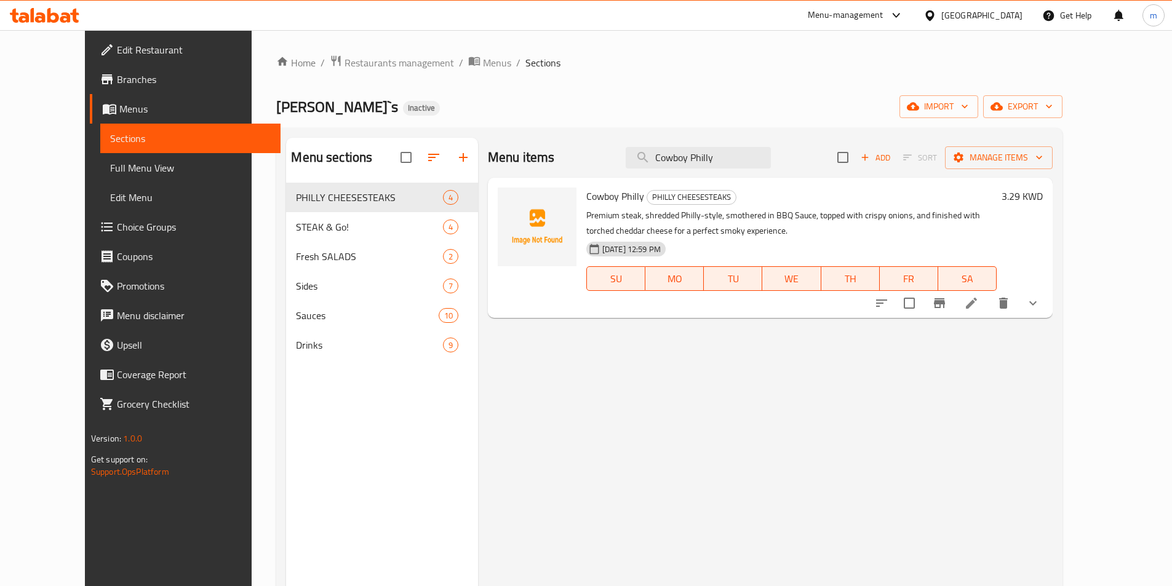
type input "Cowboy Philly"
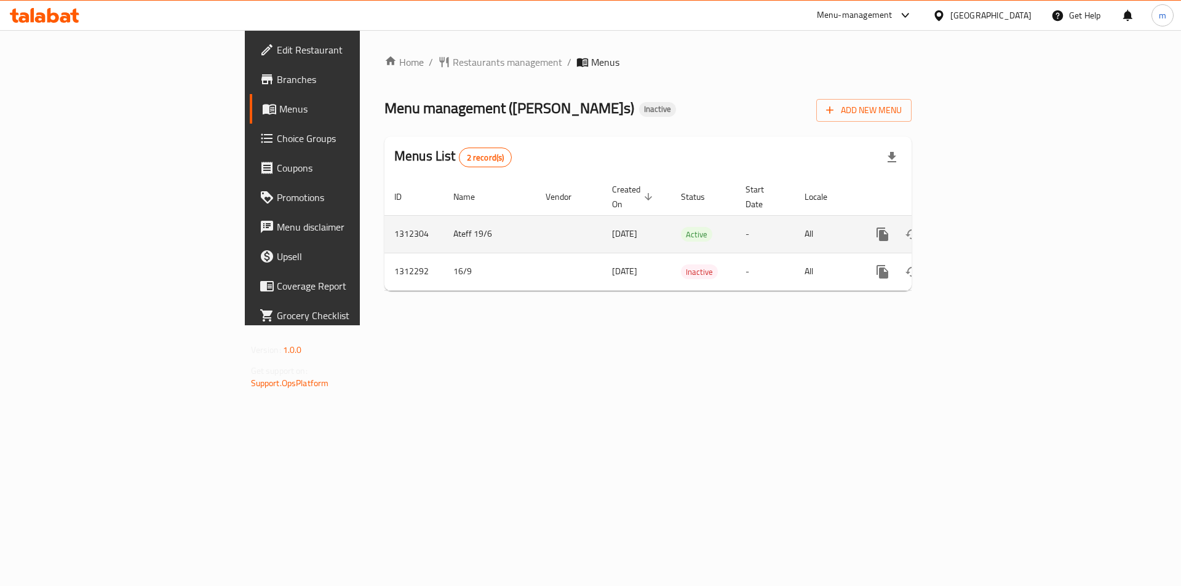
click at [443, 217] on td "Ateff 19/6" at bounding box center [489, 234] width 92 height 38
click at [978, 227] on icon "enhanced table" at bounding box center [971, 234] width 15 height 15
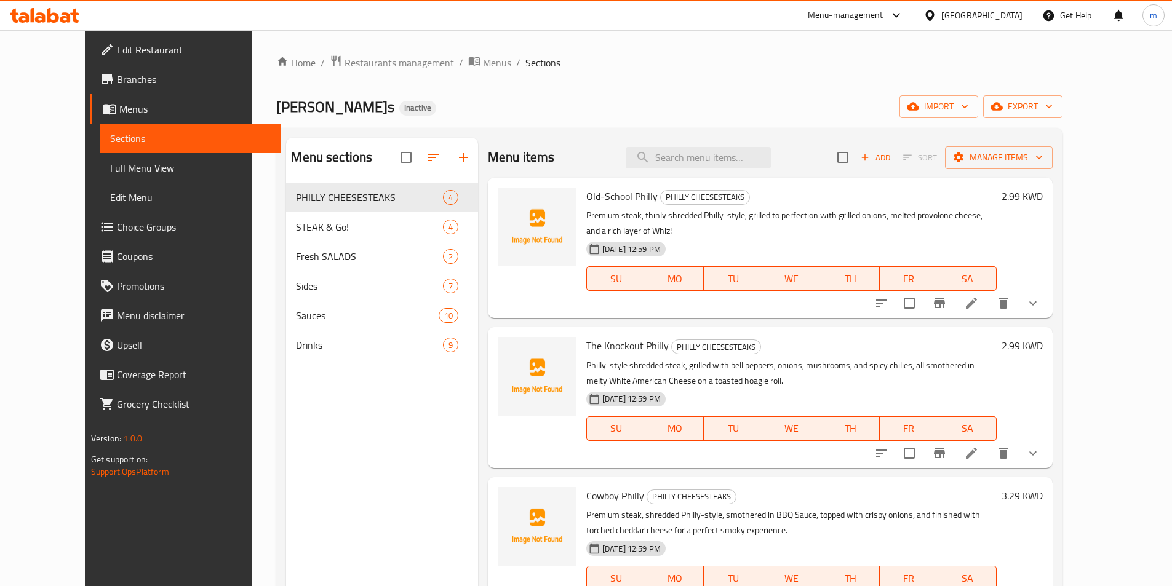
click at [110, 175] on span "Full Menu View" at bounding box center [190, 168] width 161 height 15
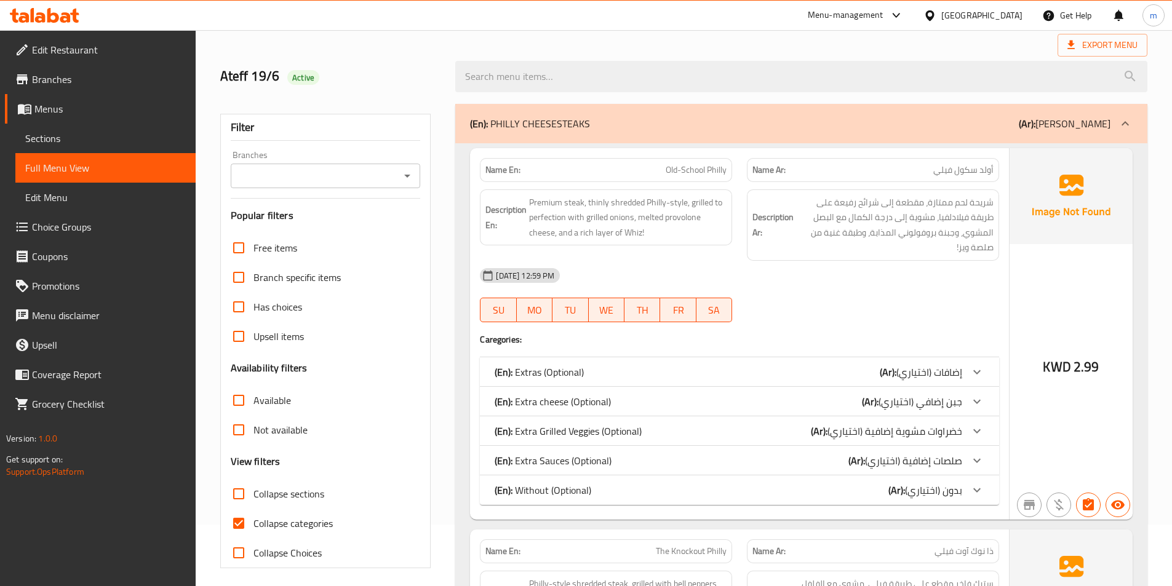
scroll to position [184, 0]
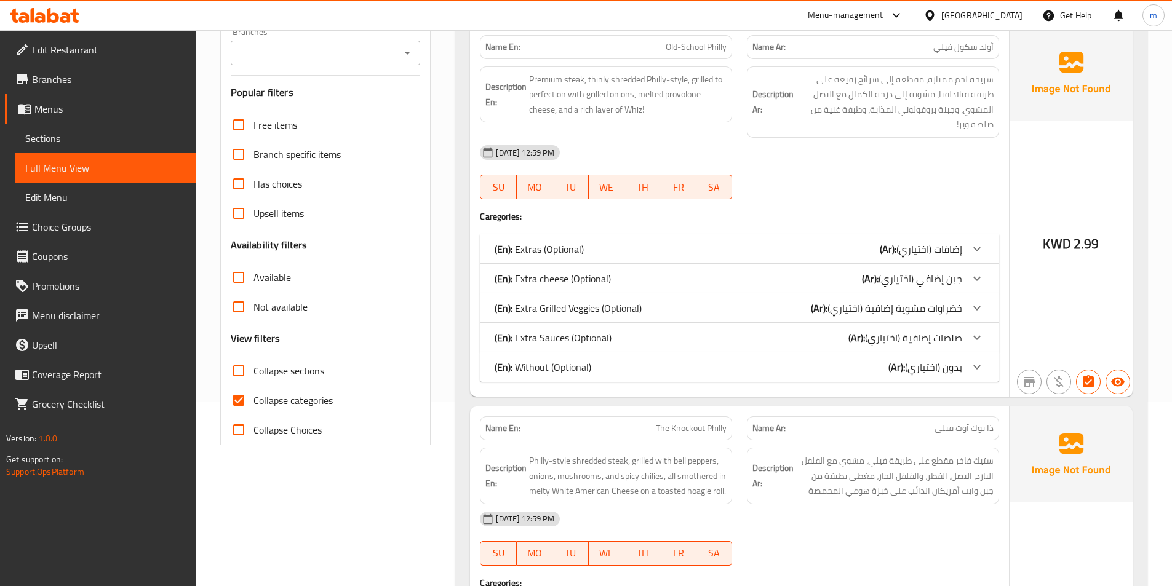
click at [285, 403] on span "Collapse categories" at bounding box center [292, 400] width 79 height 15
click at [253, 403] on input "Collapse categories" at bounding box center [239, 401] width 30 height 30
checkbox input "false"
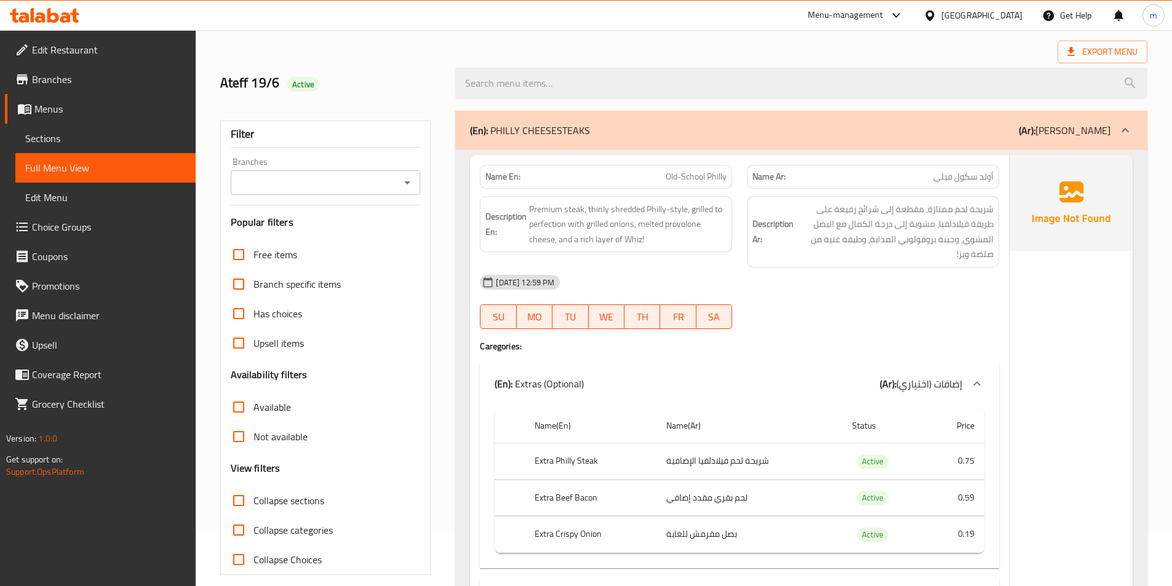
scroll to position [0, 0]
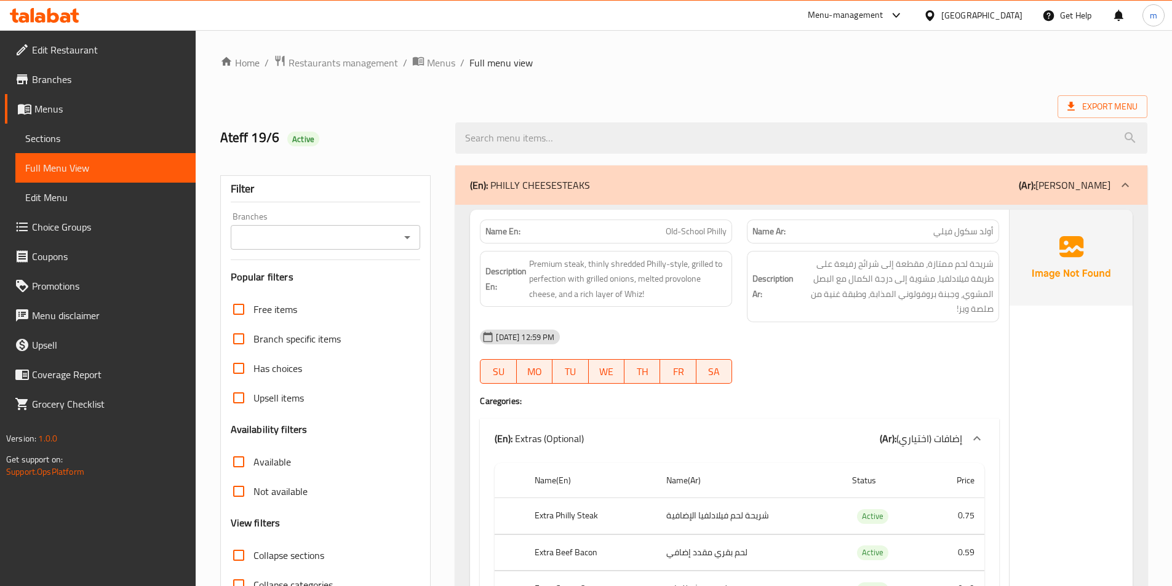
click at [704, 231] on span "Old-School Philly" at bounding box center [695, 231] width 61 height 13
drag, startPoint x: 706, startPoint y: 230, endPoint x: 729, endPoint y: 228, distance: 22.8
click at [729, 228] on div "Name En: Old-School Philly" at bounding box center [606, 232] width 252 height 24
copy span "Philly"
click at [960, 345] on div "16-09-2025 12:59 PM" at bounding box center [739, 337] width 534 height 30
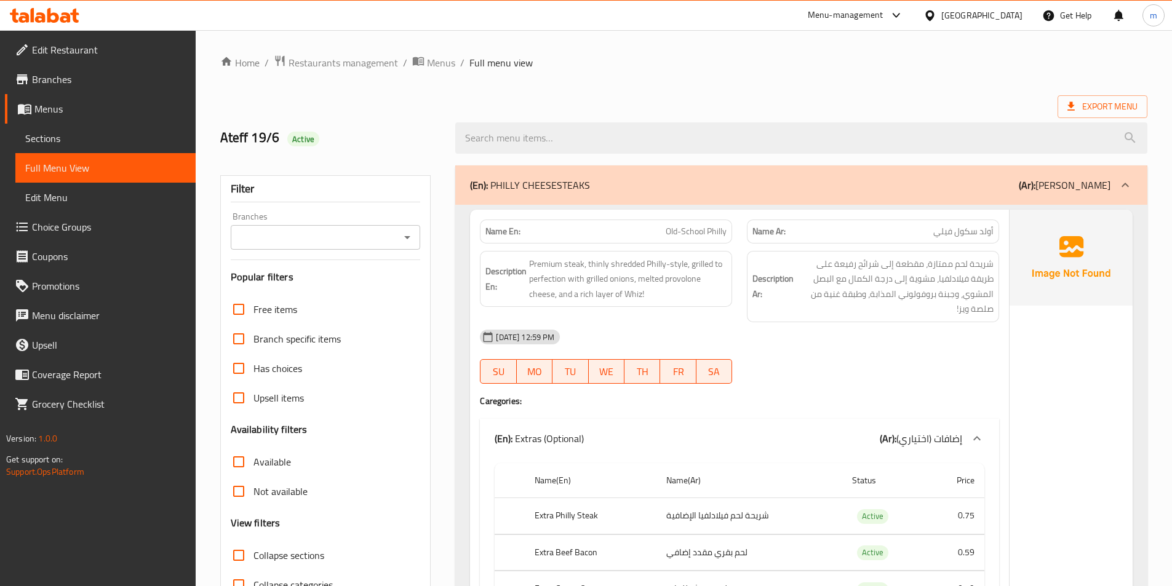
click at [699, 238] on span "Old-School Philly" at bounding box center [695, 231] width 61 height 13
click at [696, 235] on span "Old-School Philly" at bounding box center [695, 231] width 61 height 13
copy span "Old-School Philly"
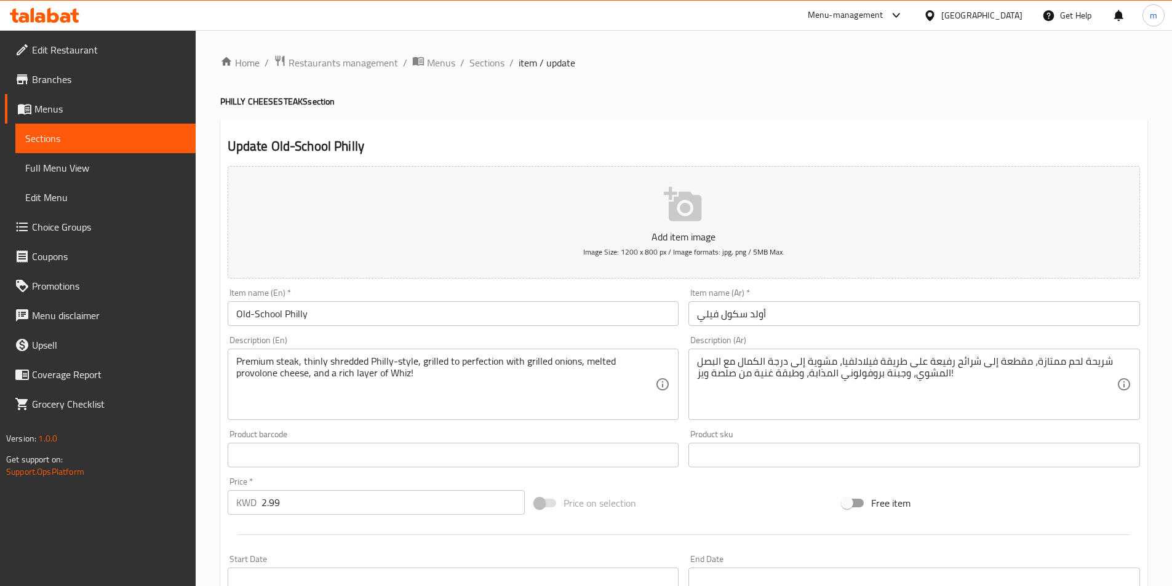
click at [808, 316] on input "أولد سكول فيلي" at bounding box center [913, 313] width 451 height 25
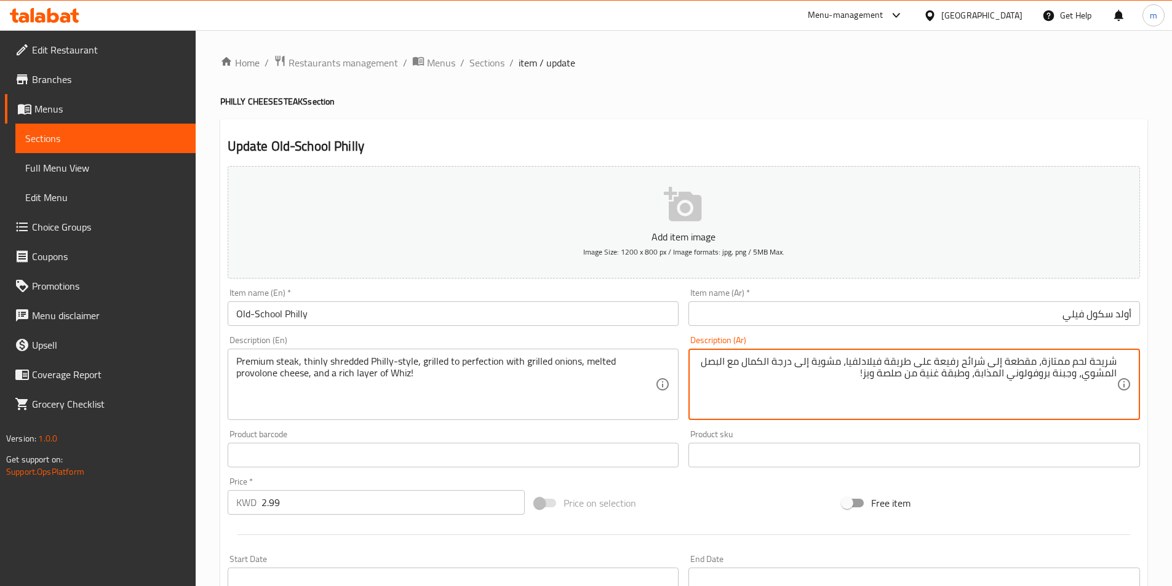
drag, startPoint x: 1040, startPoint y: 360, endPoint x: 1060, endPoint y: 360, distance: 20.3
click at [1060, 360] on textarea "شريحة لحم ممتازة، مقطعة إلى شرائح رفيعة على طريقة فيلادلفيا، مشوية إلى درجة الك…" at bounding box center [906, 384] width 419 height 58
click at [1064, 359] on textarea "شريحة لحم ممتازة، مقطعة إلى شرائح رفيعة على طريقة فيلادلفيا، مشوية إلى درجة الك…" at bounding box center [906, 384] width 419 height 58
click at [1071, 359] on textarea "شريحة لحم ممتازة، مقطعة إلى شرائح رفيعة على طريقة فيلادلفيا، مشوية إلى درجة الك…" at bounding box center [906, 384] width 419 height 58
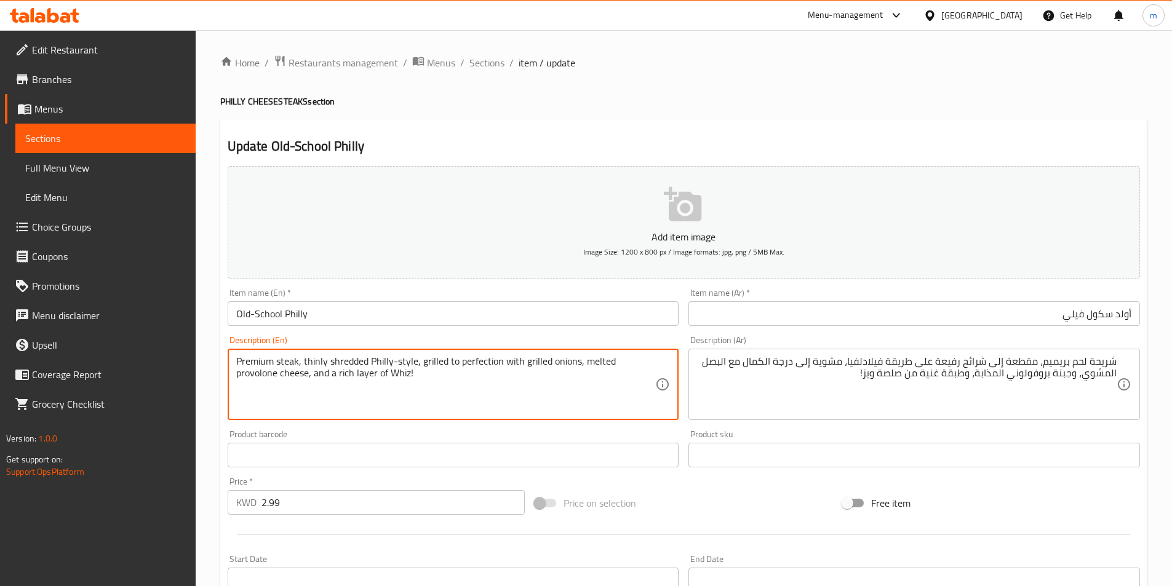
drag, startPoint x: 303, startPoint y: 359, endPoint x: 324, endPoint y: 354, distance: 22.0
drag, startPoint x: 330, startPoint y: 359, endPoint x: 367, endPoint y: 367, distance: 37.2
click at [367, 367] on textarea "Premium steak, thinly shredded Philly-style, grilled to perfection with grilled…" at bounding box center [445, 384] width 419 height 58
drag, startPoint x: 278, startPoint y: 362, endPoint x: 299, endPoint y: 360, distance: 21.0
click at [299, 360] on textarea "Premium steak, thinly shredded Philly-style, grilled to perfection with grilled…" at bounding box center [445, 384] width 419 height 58
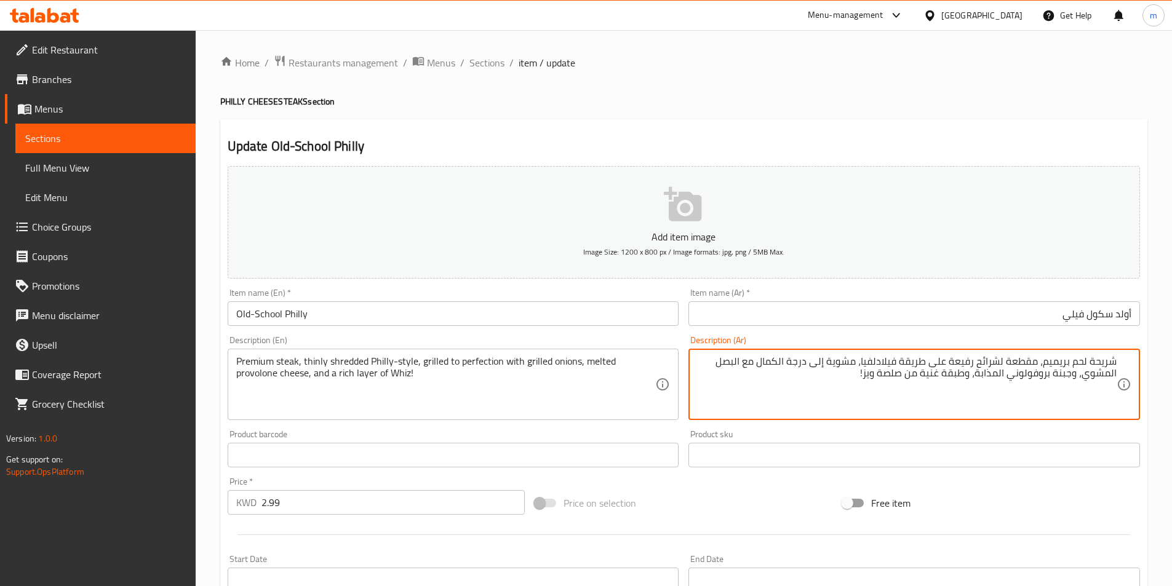
drag, startPoint x: 1072, startPoint y: 362, endPoint x: 1120, endPoint y: 358, distance: 48.2
drag, startPoint x: 1024, startPoint y: 357, endPoint x: 995, endPoint y: 368, distance: 31.2
click at [995, 368] on textarea "ستيك بريميم، مقطعة لشرائح رفيعة على طريقة فيلادلفيا، مشوية إلى درجة الكمال مع ا…" at bounding box center [906, 384] width 419 height 58
click at [918, 357] on textarea "ستيك بريميم، مقطعة رفيقة على طريقة فيلادلفيا، مشوية إلى درجة الكمال مع البصل ال…" at bounding box center [906, 384] width 419 height 58
drag, startPoint x: 875, startPoint y: 360, endPoint x: 826, endPoint y: 359, distance: 48.6
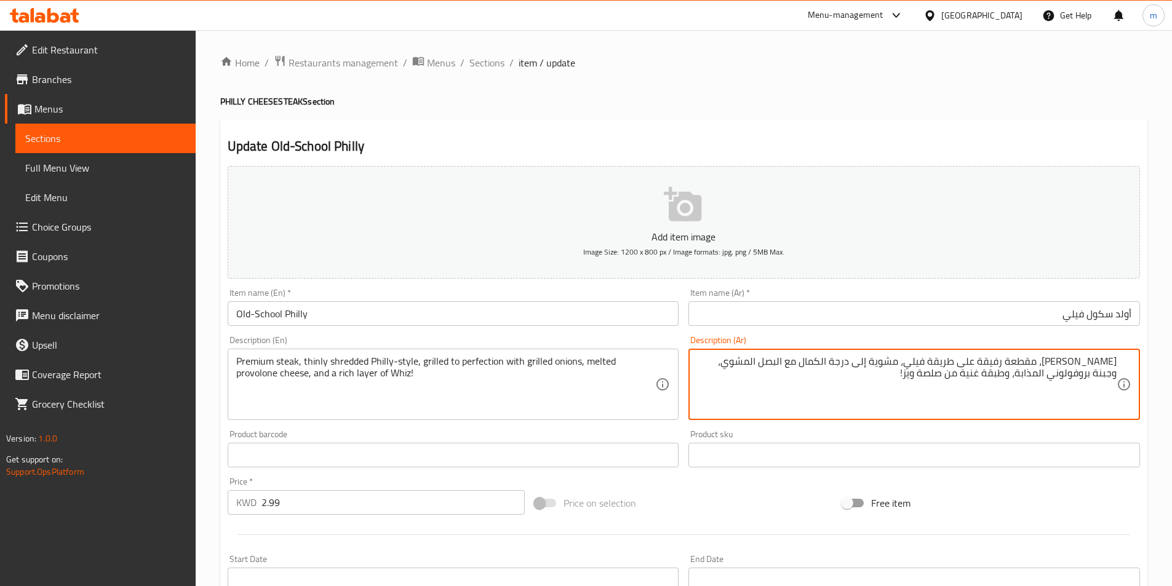
click at [826, 359] on textarea "ستيك بريميم، مقطعة رفيقة على طريقة فيلي، مشوية إلى درجة الكمال مع البصل المشوي،…" at bounding box center [906, 384] width 419 height 58
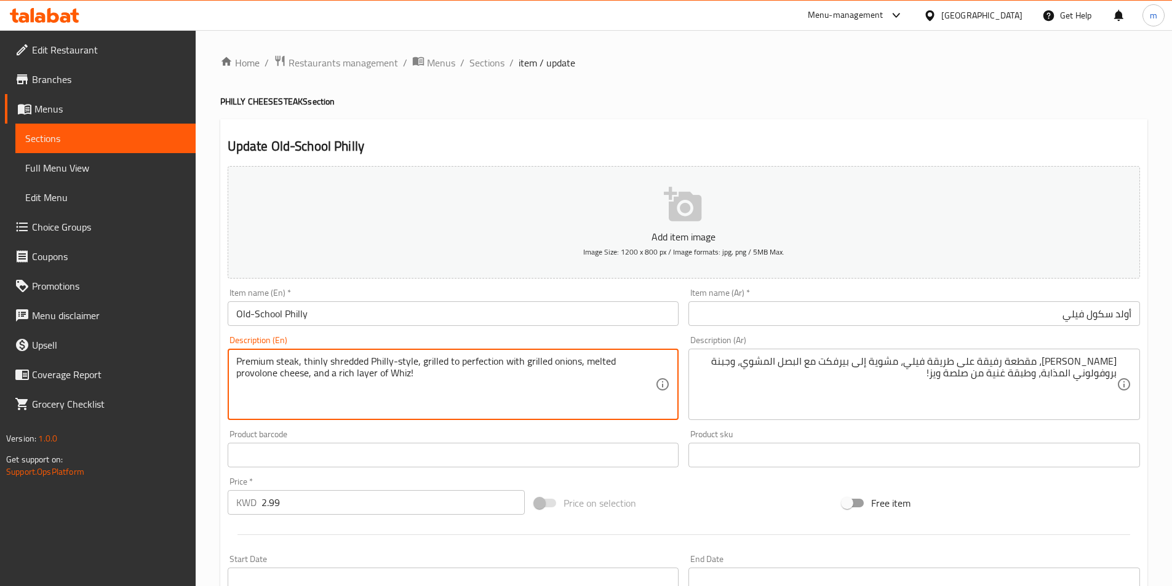
drag, startPoint x: 615, startPoint y: 363, endPoint x: 657, endPoint y: 365, distance: 41.8
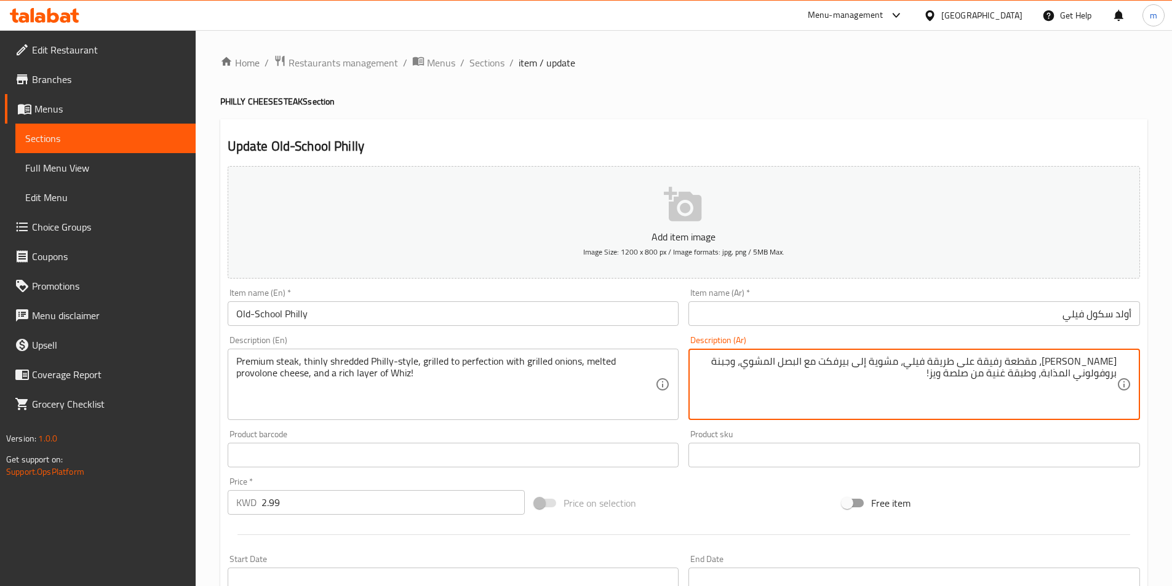
drag, startPoint x: 1074, startPoint y: 373, endPoint x: 760, endPoint y: 357, distance: 314.7
click at [760, 357] on textarea "ستيك بريميم، مقطعة رفيقة على طريقة فيلي، مشوية إلى بيرفكت مع البصل المشوي، وجبن…" at bounding box center [906, 384] width 419 height 58
paste textarea
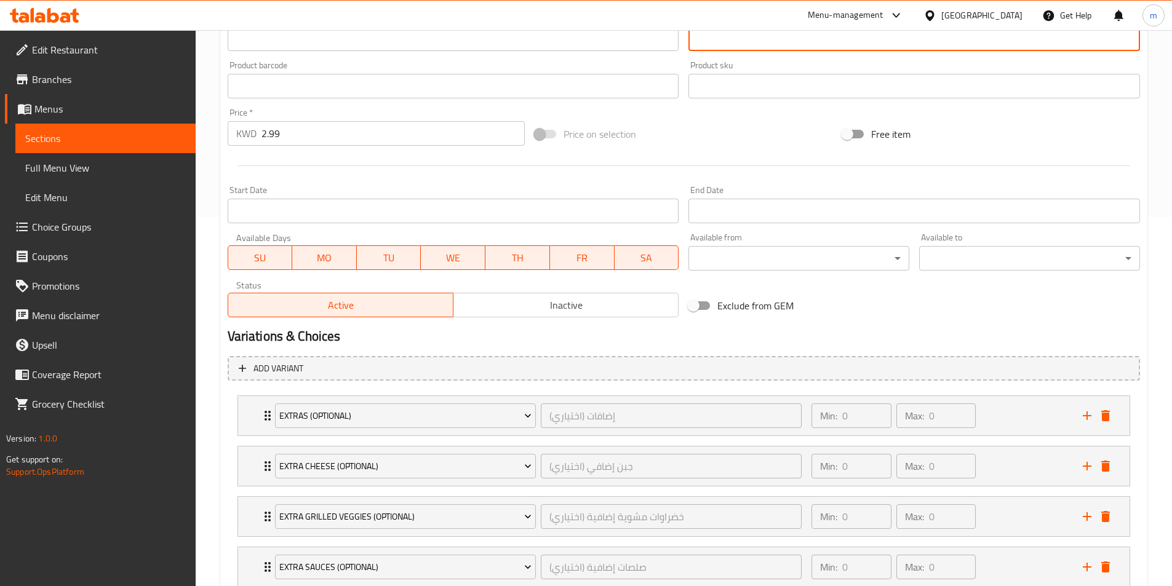
scroll to position [246, 0]
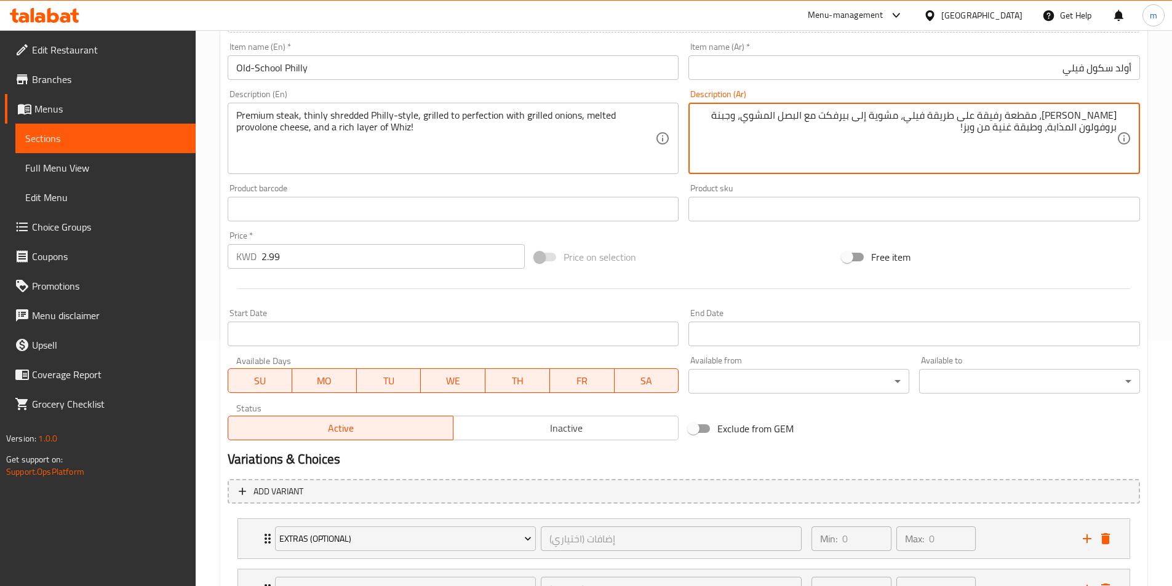
type textarea "ستيك بريميم، مقطعة رفيقة على طريقة فيلي، مشوية إلى بيرفكت مع البصل المشوي، وجبن…"
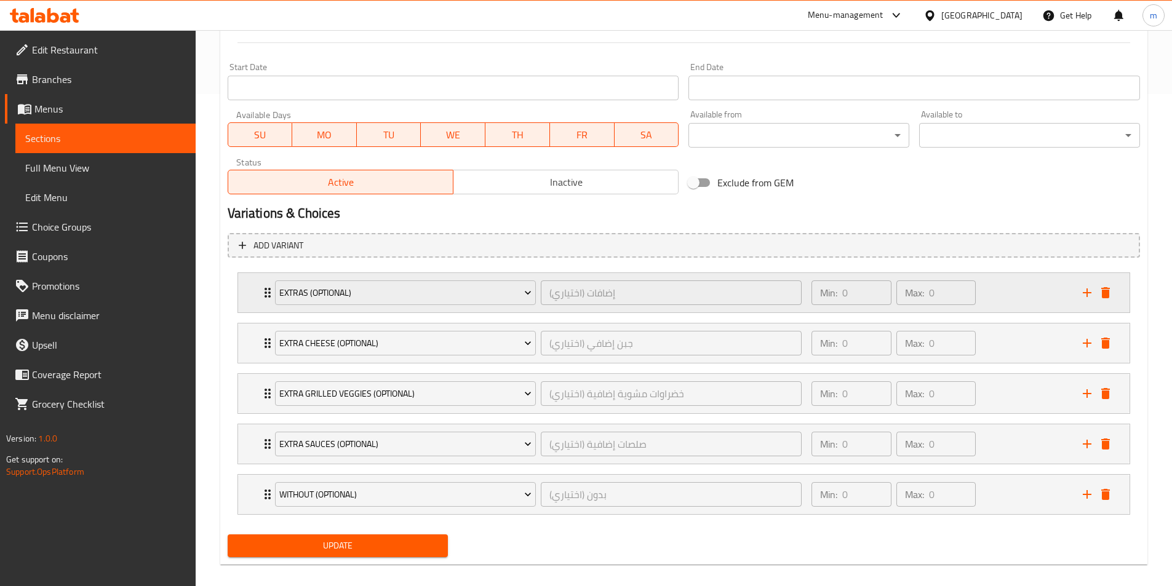
scroll to position [505, 0]
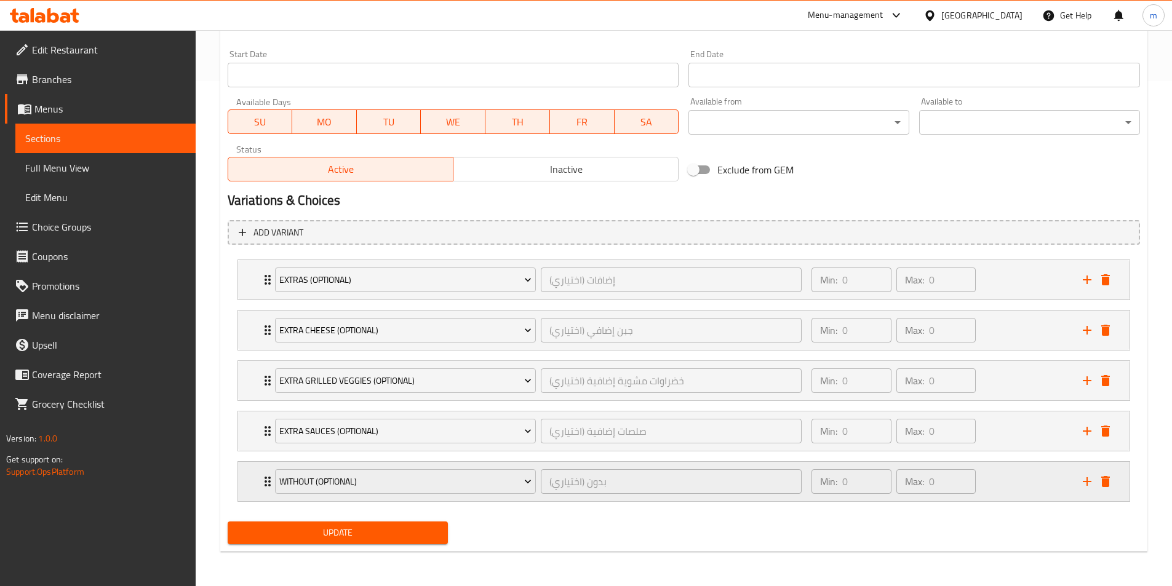
click at [1021, 481] on div "Min: 0 ​ Max: 0 ​" at bounding box center [939, 481] width 271 height 39
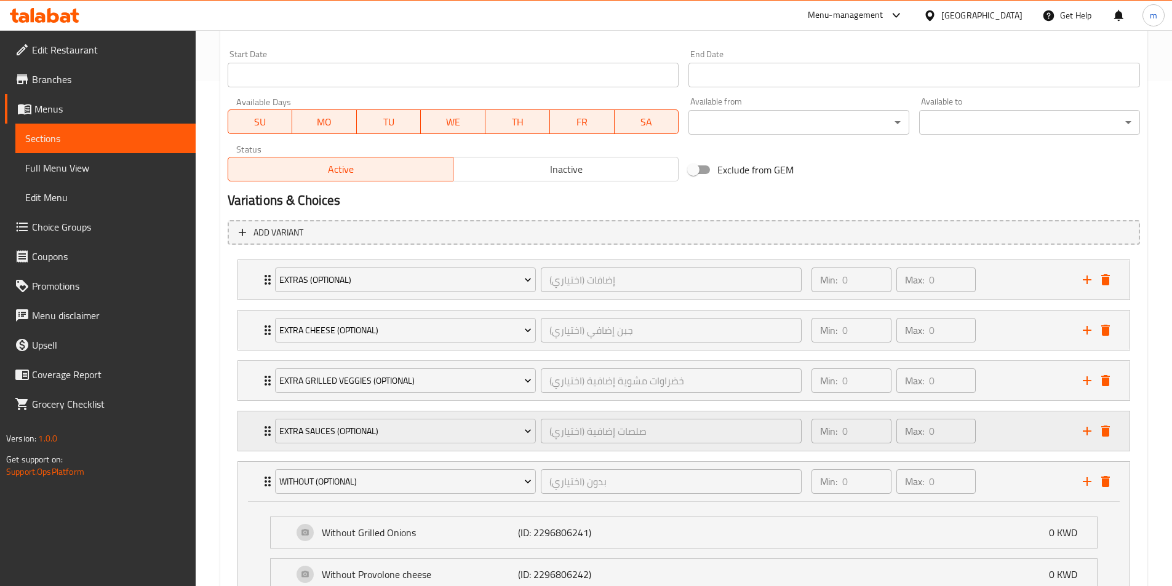
click at [1023, 436] on div "Min: 0 ​ Max: 0 ​" at bounding box center [939, 430] width 271 height 39
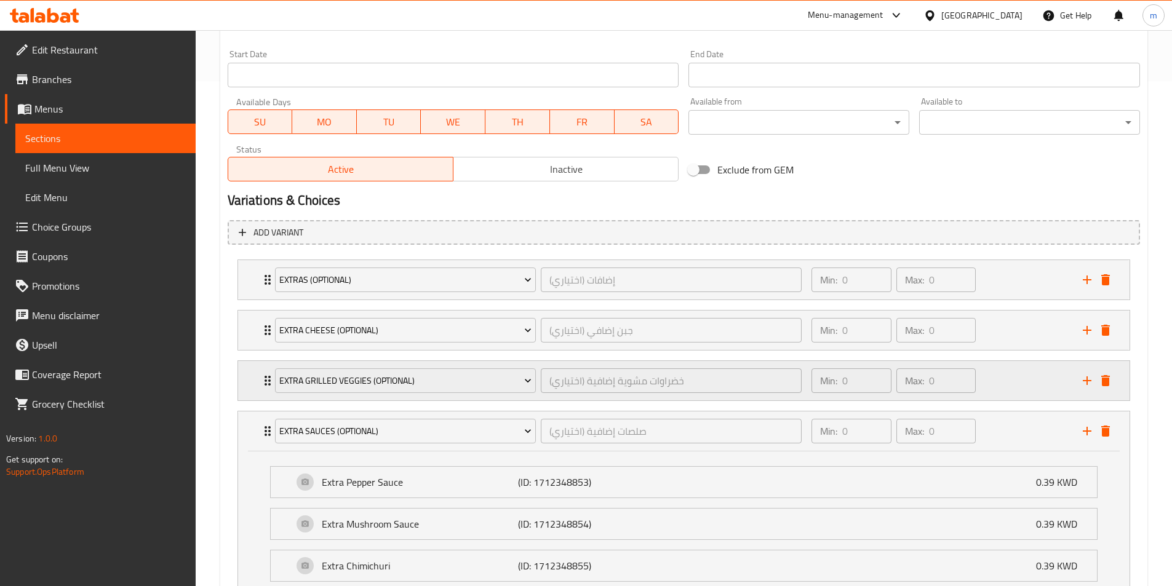
click at [1013, 371] on div "Min: 0 ​ Max: 0 ​" at bounding box center [939, 380] width 271 height 39
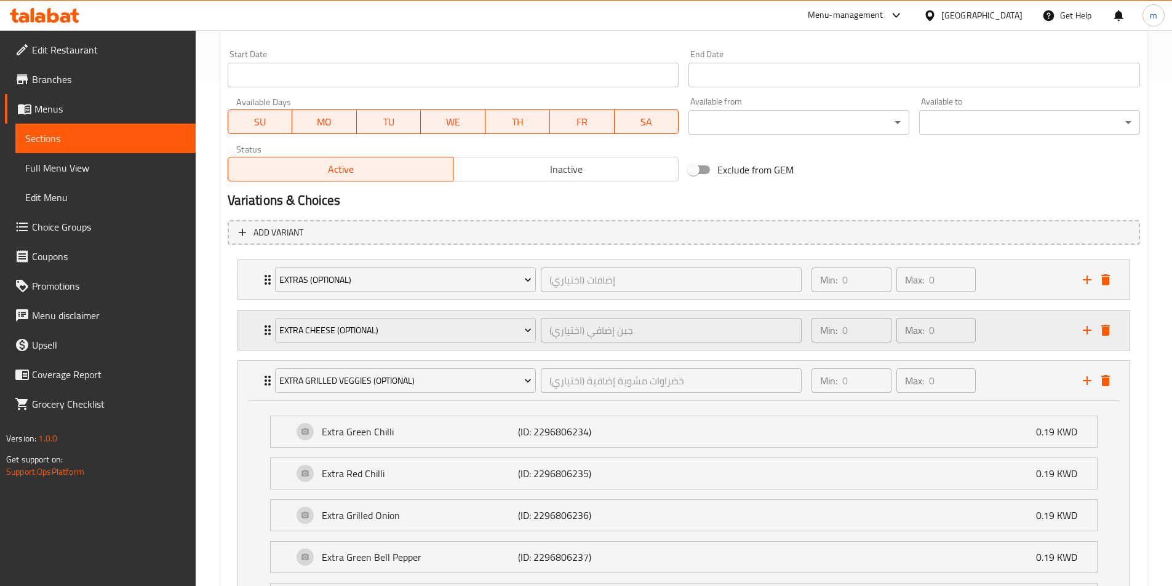
click at [1010, 320] on div "Min: 0 ​ Max: 0 ​" at bounding box center [939, 330] width 271 height 39
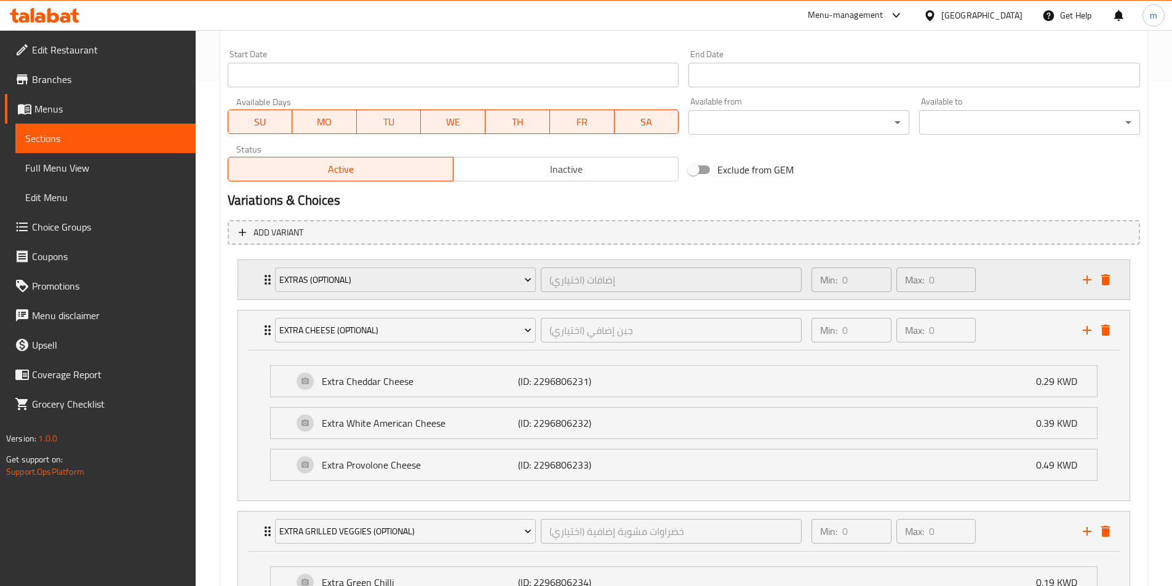
click at [1010, 271] on div "Min: 0 ​ Max: 0 ​" at bounding box center [939, 279] width 271 height 39
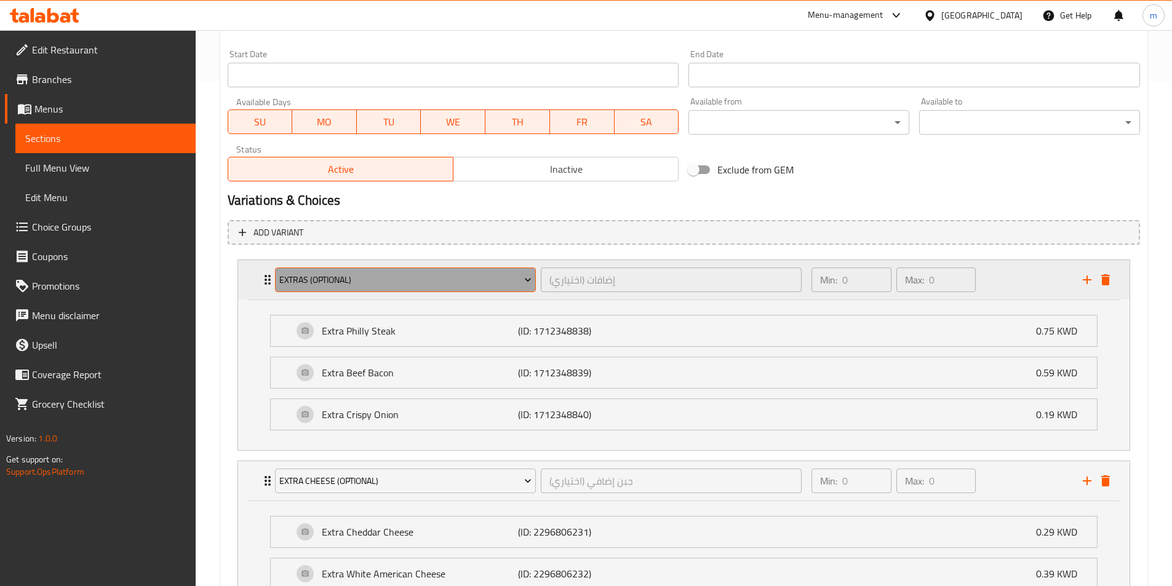
drag, startPoint x: 307, startPoint y: 279, endPoint x: 290, endPoint y: 284, distance: 18.7
click at [290, 284] on span "Extras (Optional)" at bounding box center [405, 279] width 252 height 15
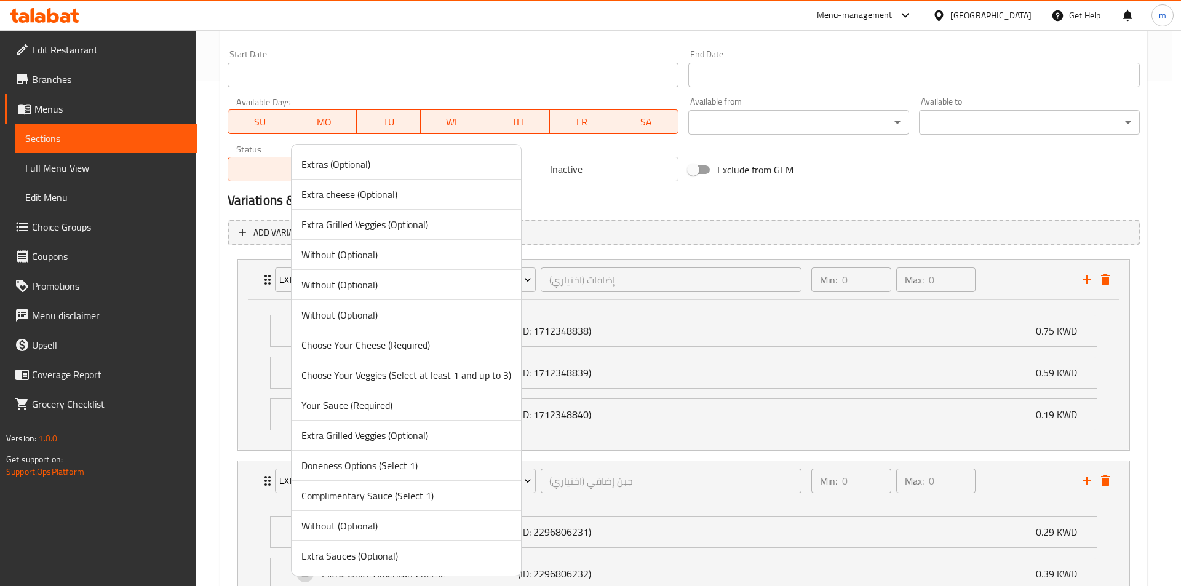
click at [651, 202] on div at bounding box center [590, 293] width 1181 height 586
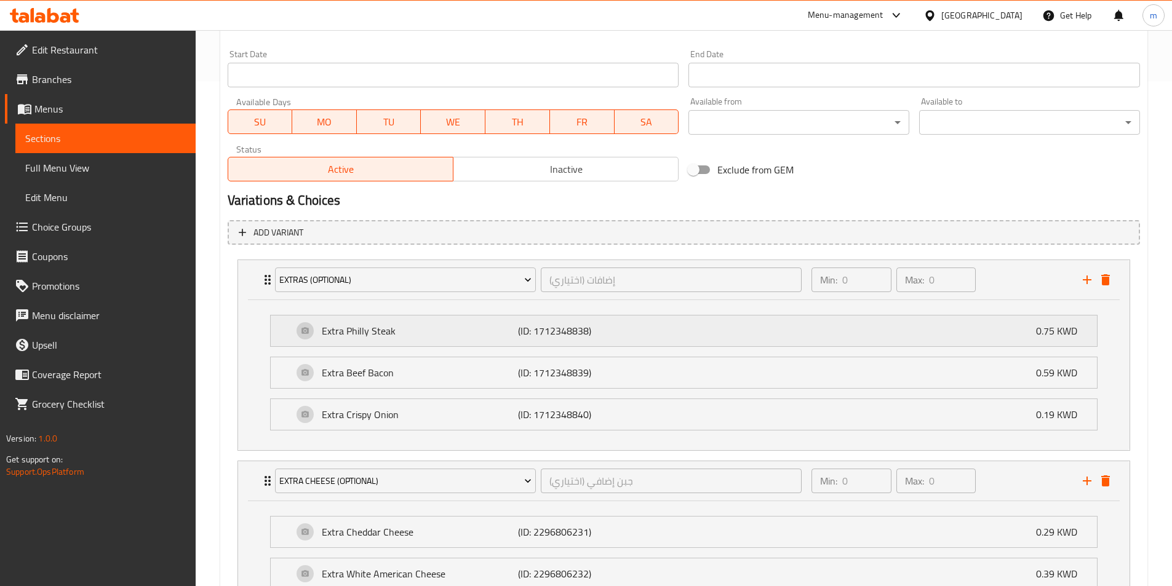
click at [544, 324] on p "(ID: 1712348838)" at bounding box center [583, 330] width 131 height 15
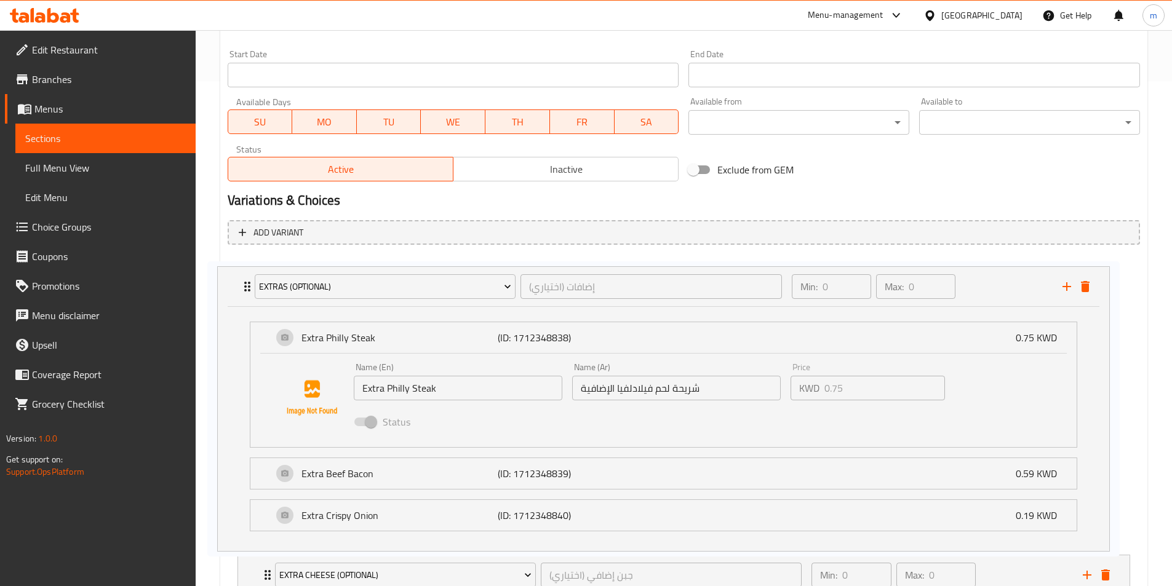
drag, startPoint x: 405, startPoint y: 325, endPoint x: 384, endPoint y: 335, distance: 23.7
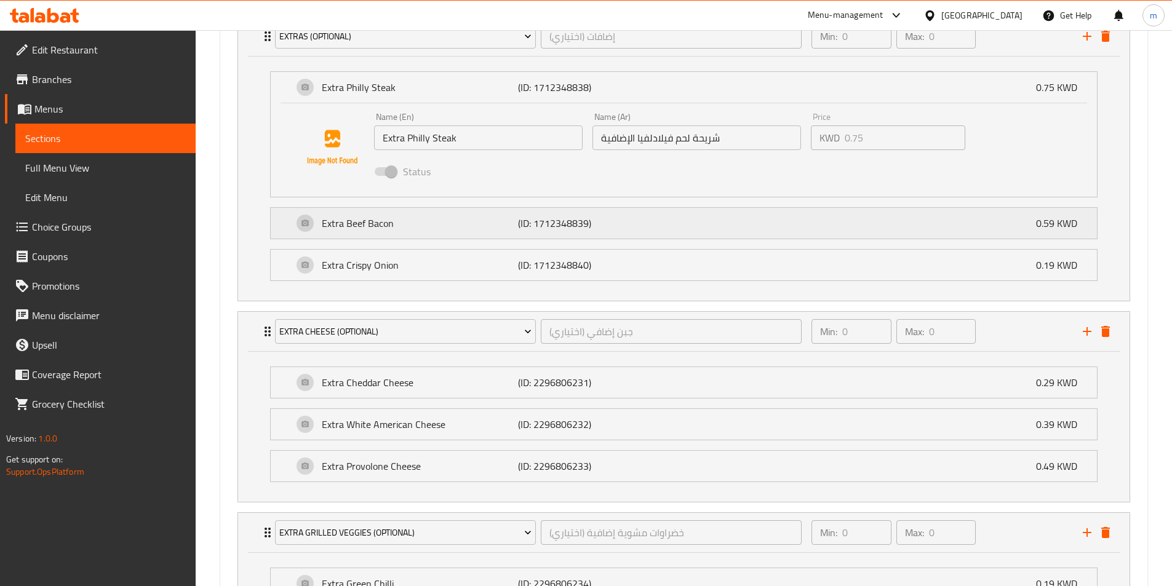
scroll to position [751, 0]
click at [748, 138] on input "شريحة لحم فيلادلفيا الإضافية" at bounding box center [696, 135] width 208 height 25
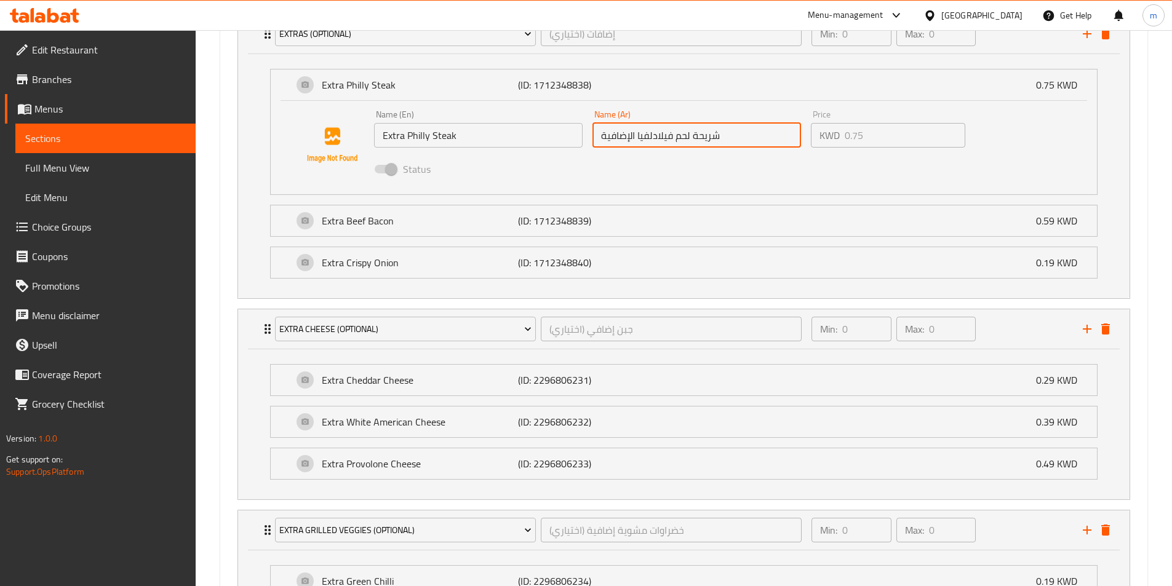
click at [719, 141] on input "شريحة لحم فيلادلفيا الإضافية" at bounding box center [696, 135] width 208 height 25
drag, startPoint x: 705, startPoint y: 140, endPoint x: 688, endPoint y: 145, distance: 17.3
click at [688, 145] on input "شريحة لحم فيلادلفيا الإضافية" at bounding box center [696, 135] width 208 height 25
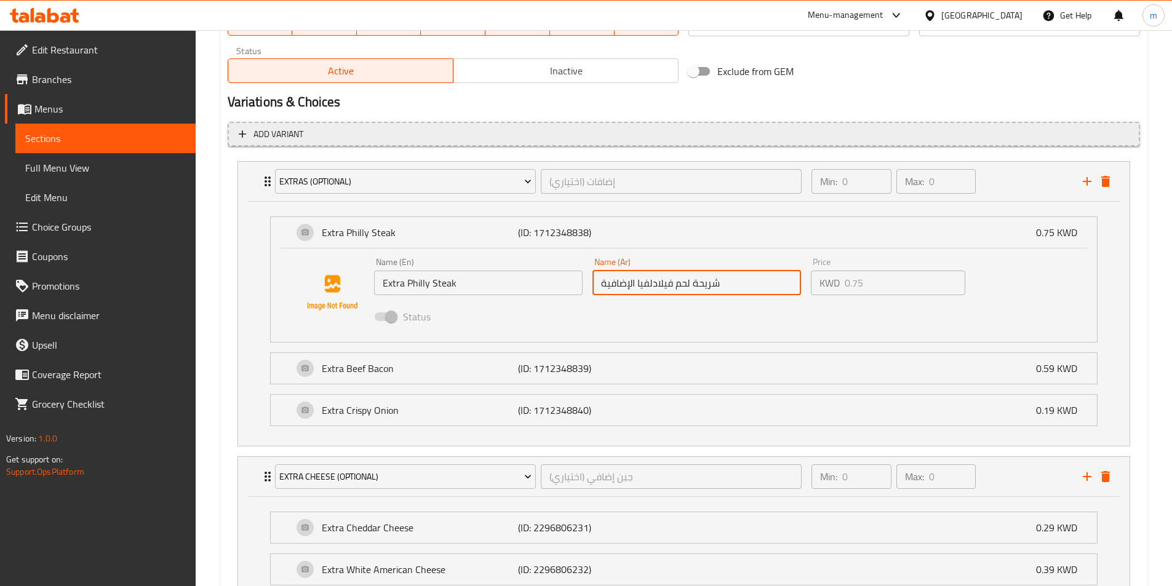
scroll to position [566, 0]
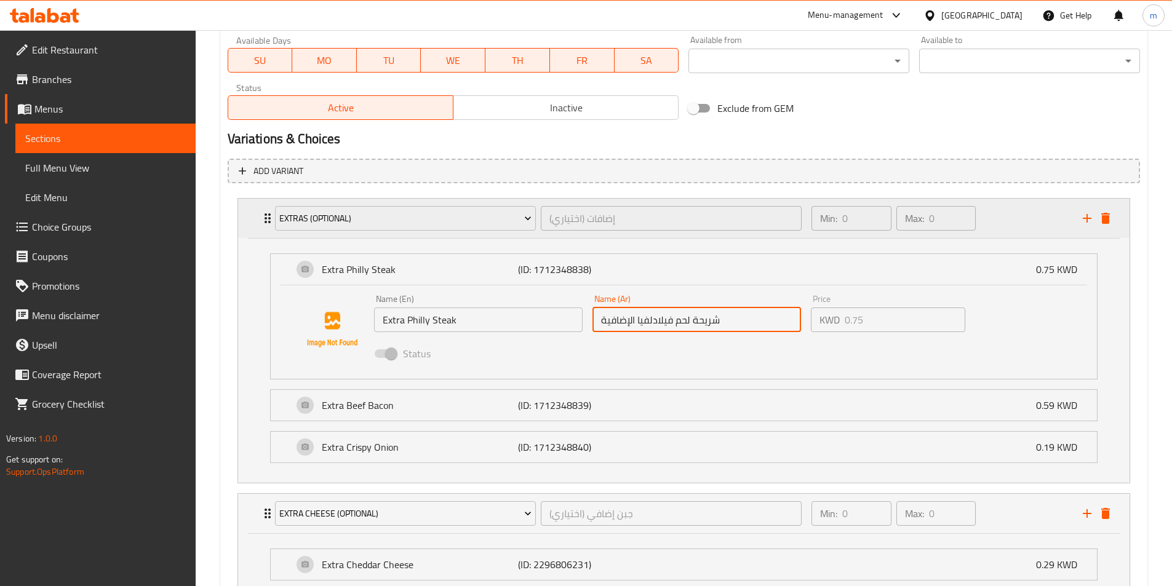
click at [1008, 221] on div "Min: 0 ​ Max: 0 ​" at bounding box center [939, 218] width 271 height 39
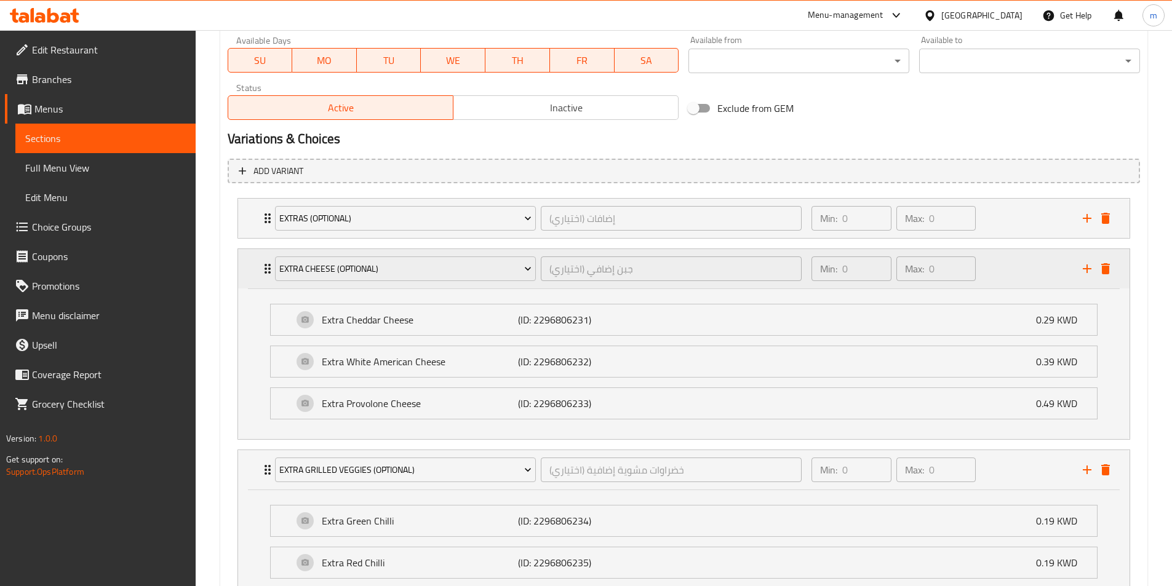
click at [1001, 261] on div "Min: 0 ​ Max: 0 ​" at bounding box center [939, 268] width 271 height 39
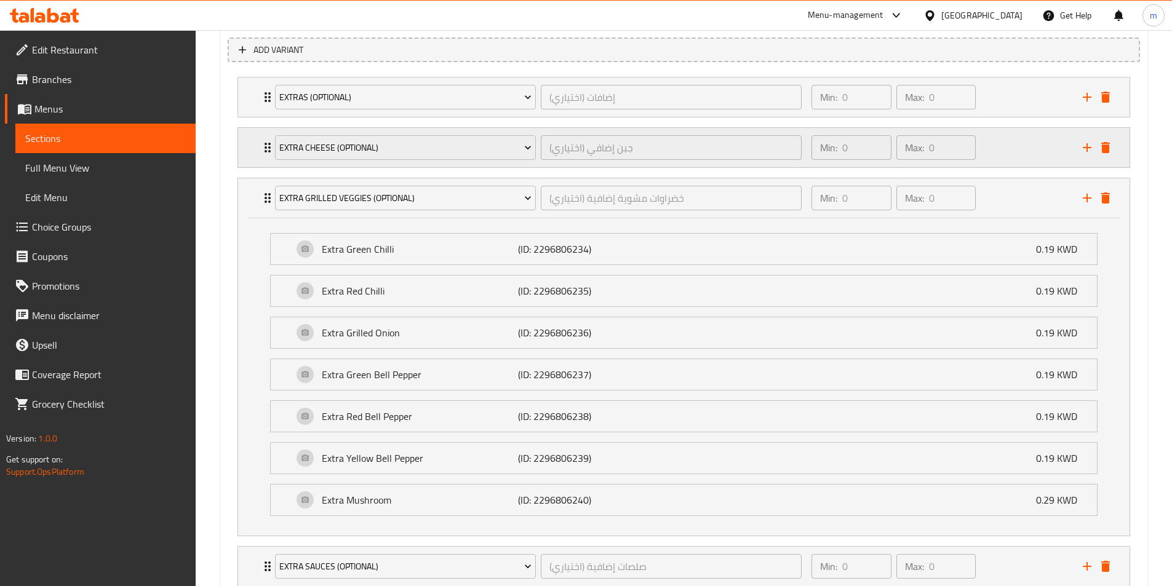
scroll to position [689, 0]
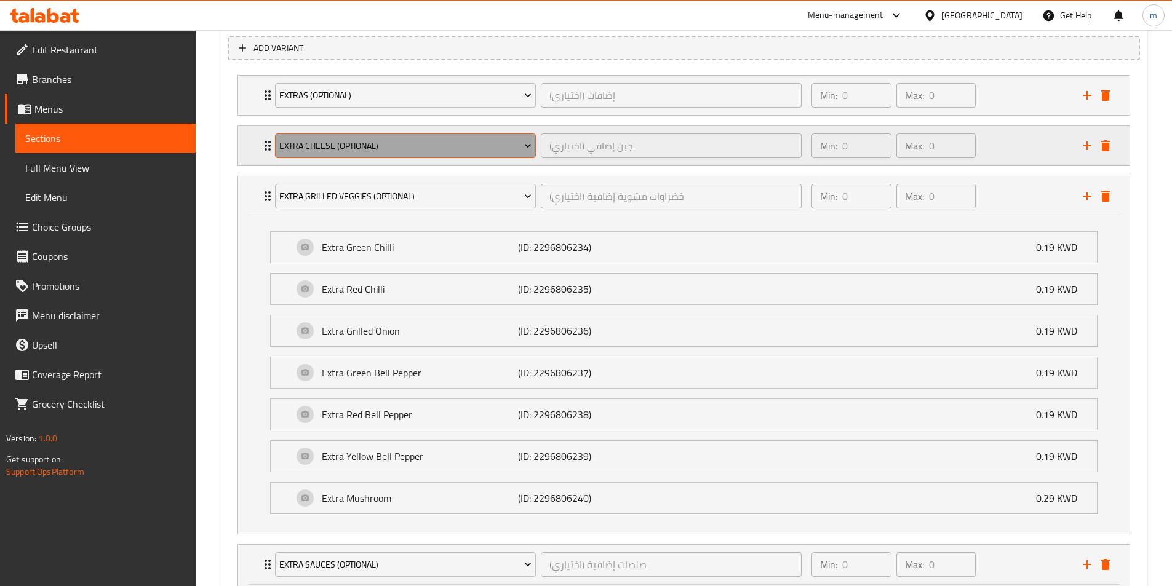
drag, startPoint x: 407, startPoint y: 145, endPoint x: 299, endPoint y: 150, distance: 108.3
click at [299, 150] on span "Extra cheese (Optional)" at bounding box center [405, 145] width 252 height 15
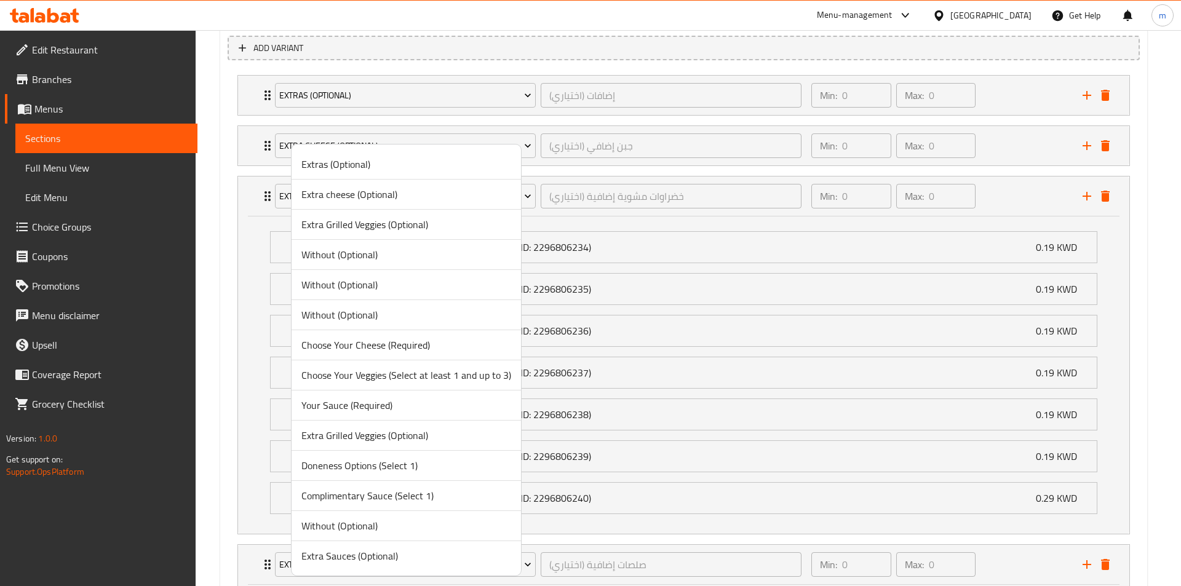
click at [496, 127] on div at bounding box center [590, 293] width 1181 height 586
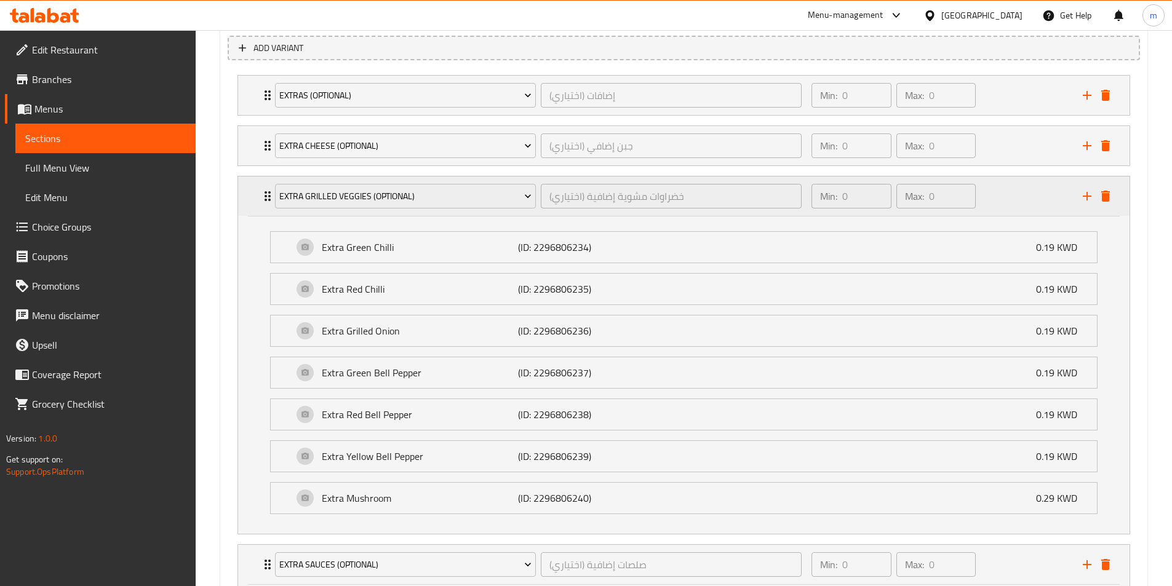
click at [1004, 186] on div "Min: 0 ​ Max: 0 ​" at bounding box center [939, 195] width 271 height 39
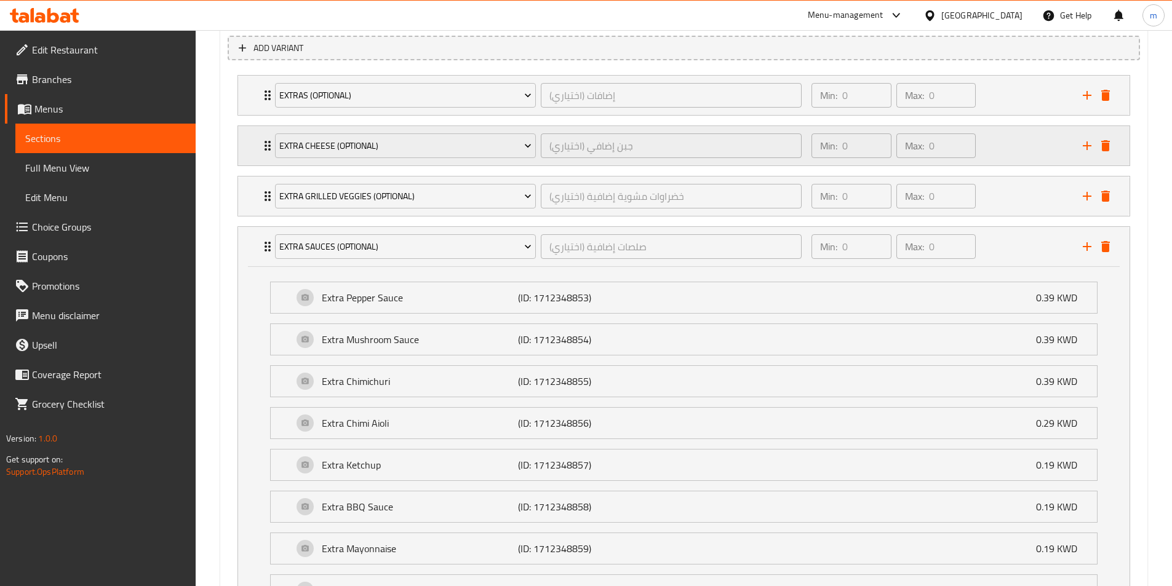
click at [1017, 151] on div "Min: 0 ​ Max: 0 ​" at bounding box center [939, 145] width 271 height 39
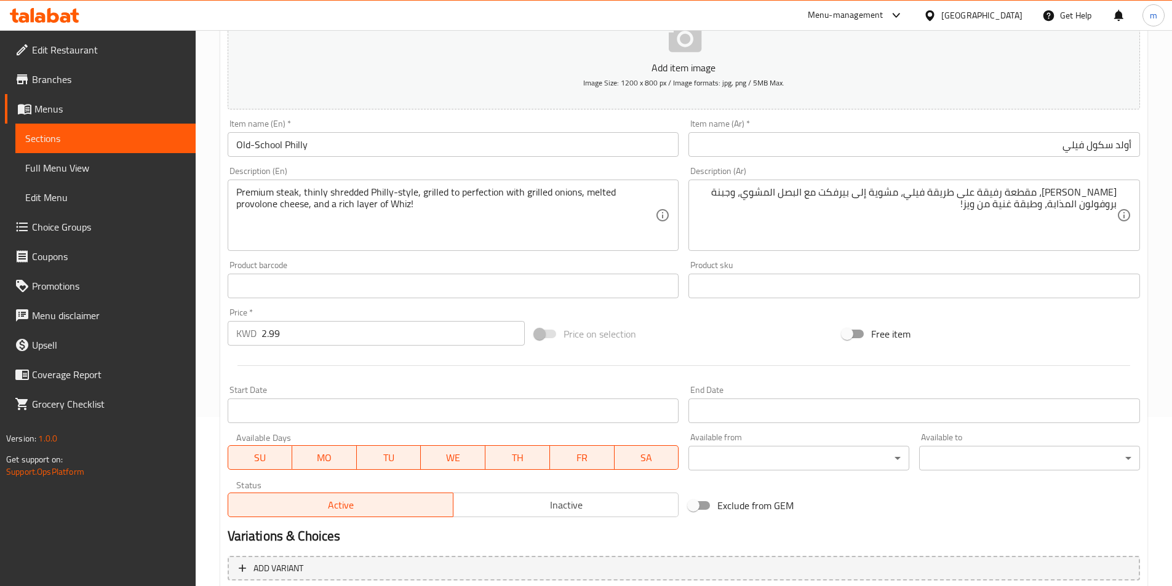
scroll to position [13, 0]
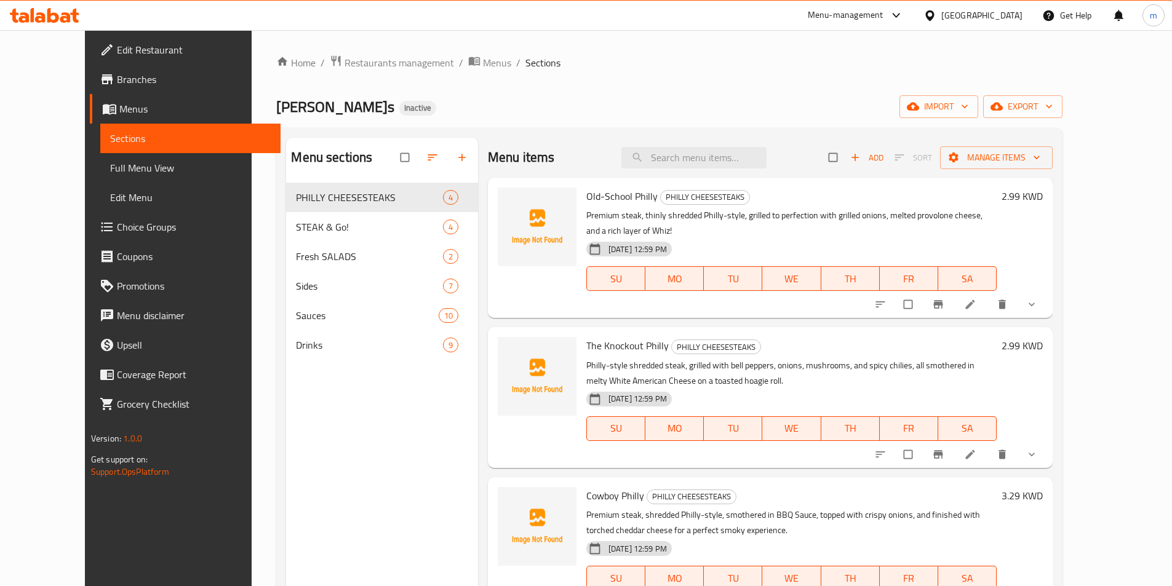
click at [117, 230] on span "Choice Groups" at bounding box center [194, 227] width 154 height 15
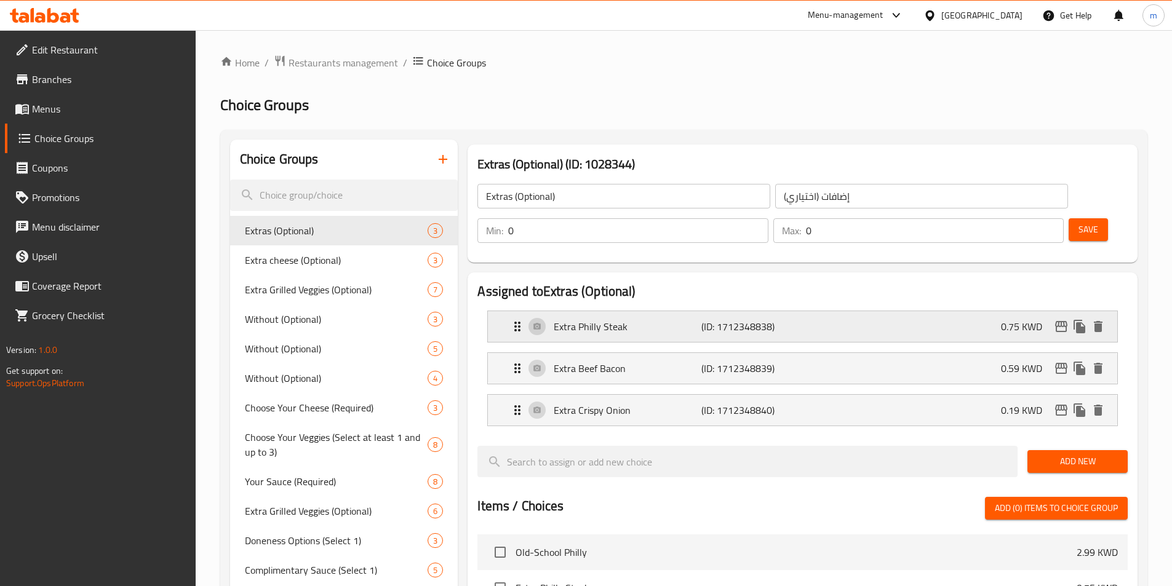
click at [726, 311] on div "Extra Philly Steak (ID: 1712348838) 0.75 KWD" at bounding box center [806, 326] width 592 height 31
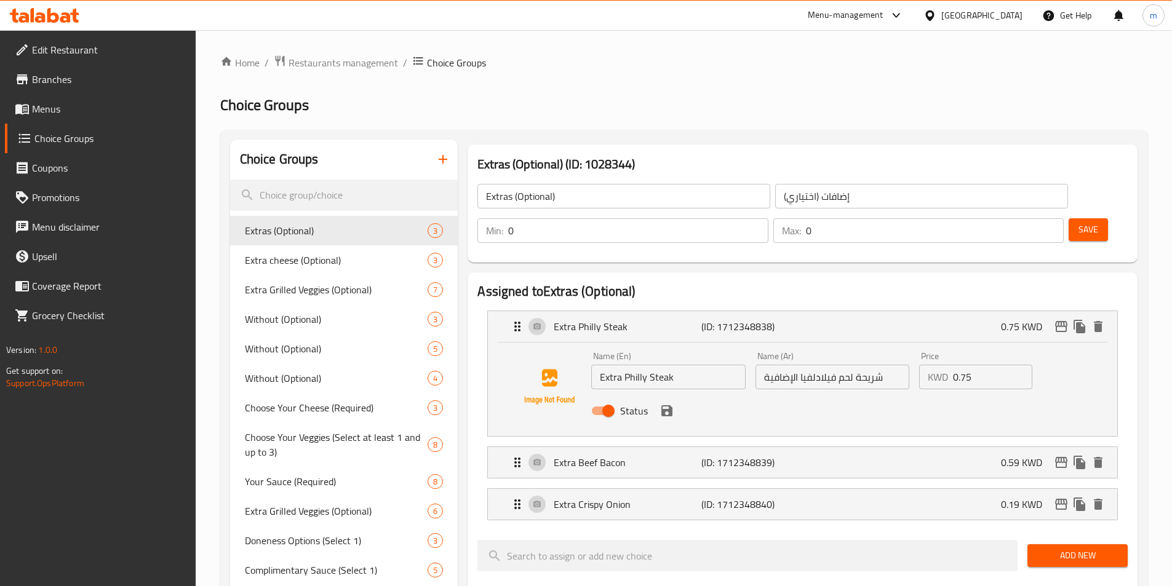
click at [799, 365] on input "شريحة لحم فيلادلفيا الإضافية" at bounding box center [832, 377] width 154 height 25
click at [826, 365] on input "شريحة لحم فيلي الإضافية" at bounding box center [832, 377] width 154 height 25
click at [859, 365] on input "شريحة لحم فيلي إضافية" at bounding box center [832, 377] width 154 height 25
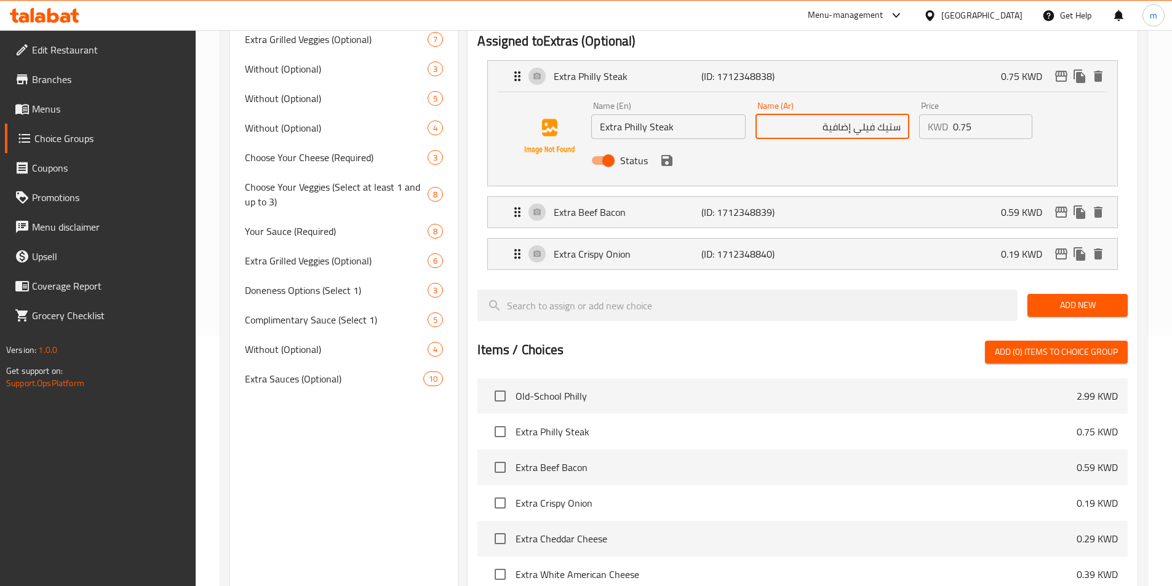
scroll to position [184, 0]
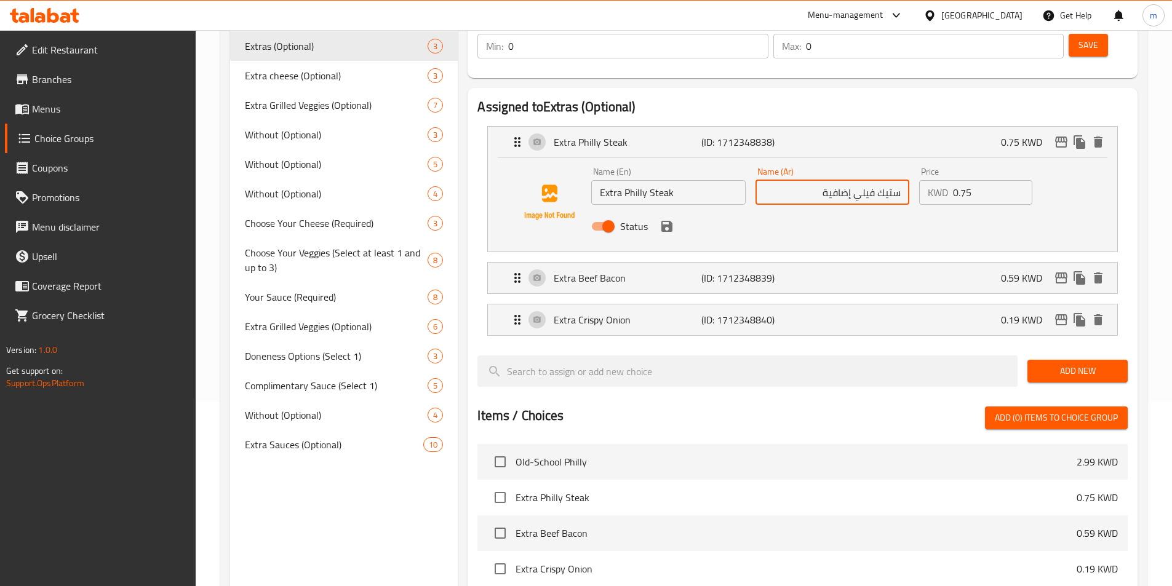
click at [671, 219] on icon "save" at bounding box center [666, 226] width 15 height 15
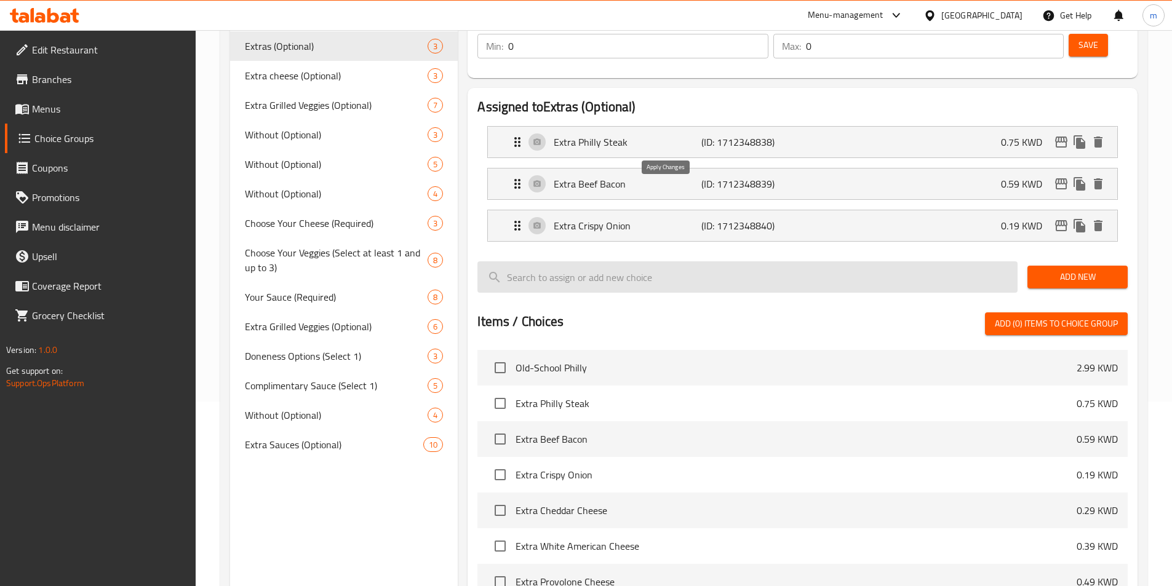
type input "ستيك فيلي إضافية"
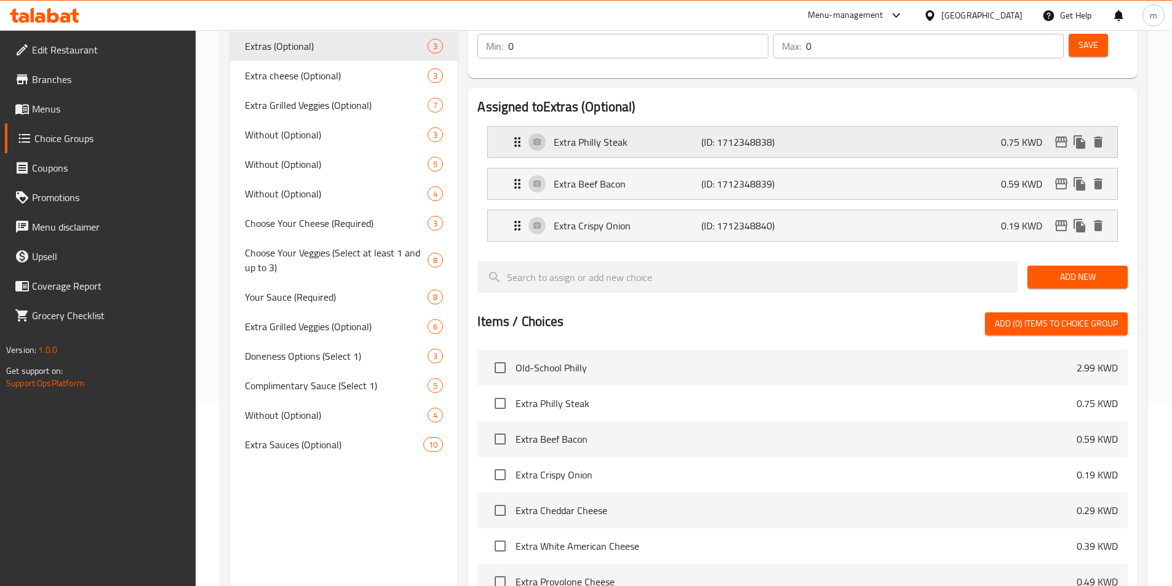
click at [830, 127] on div "Extra Philly Steak (ID: 1712348838) 0.75 KWD" at bounding box center [806, 142] width 592 height 31
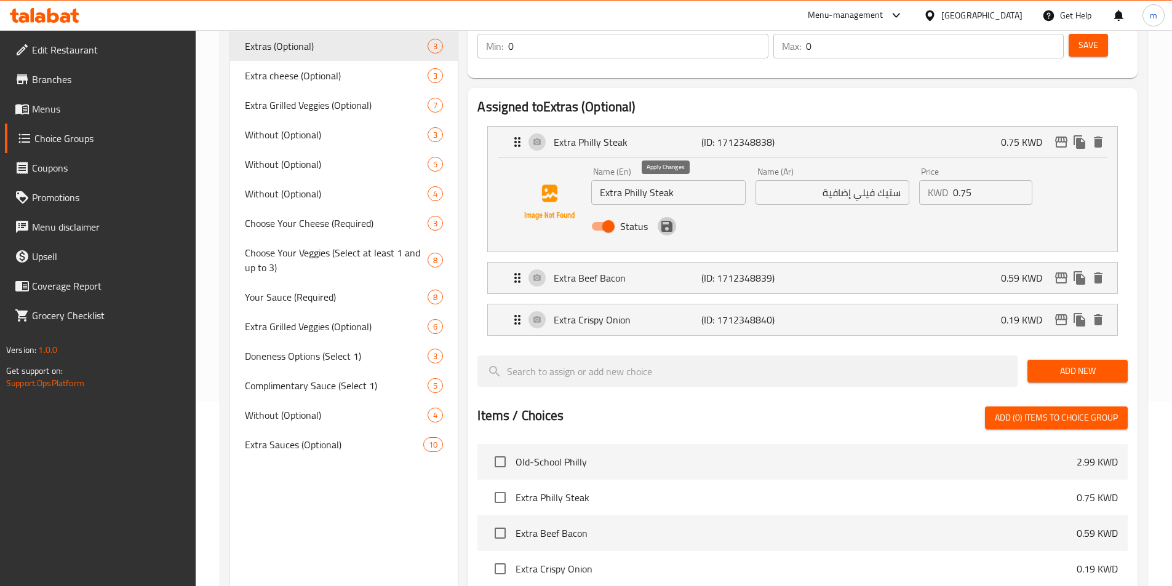
click at [673, 219] on icon "save" at bounding box center [666, 226] width 15 height 15
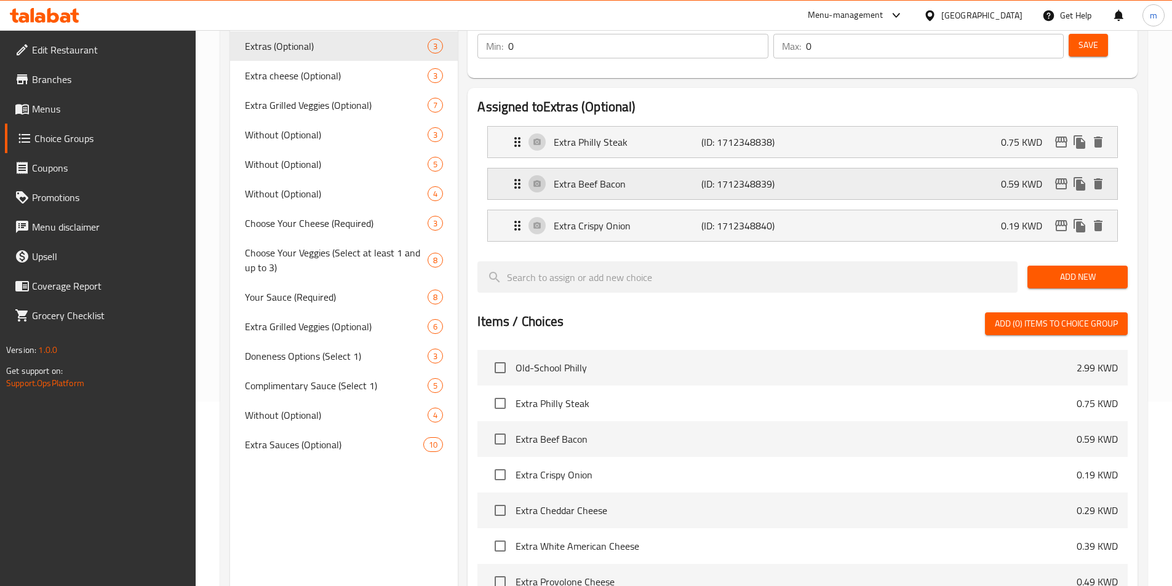
click at [838, 169] on div "Extra Beef Bacon (ID: 1712348839) 0.59 KWD" at bounding box center [806, 184] width 592 height 31
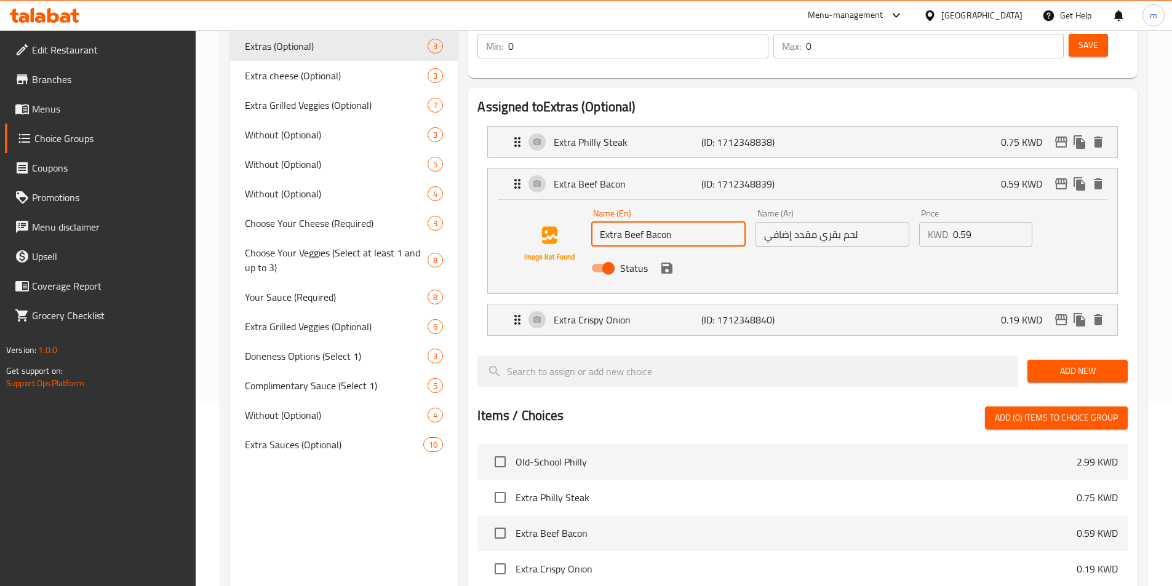
drag, startPoint x: 675, startPoint y: 202, endPoint x: 648, endPoint y: 215, distance: 29.4
click at [648, 215] on div "Name (En) Extra Beef Bacon Name (En)" at bounding box center [668, 227] width 164 height 47
drag, startPoint x: 675, startPoint y: 202, endPoint x: 645, endPoint y: 209, distance: 31.5
click at [645, 222] on input "Extra Beef Bacon" at bounding box center [668, 234] width 154 height 25
click at [697, 222] on input "Extra Beef Bacon" at bounding box center [668, 234] width 154 height 25
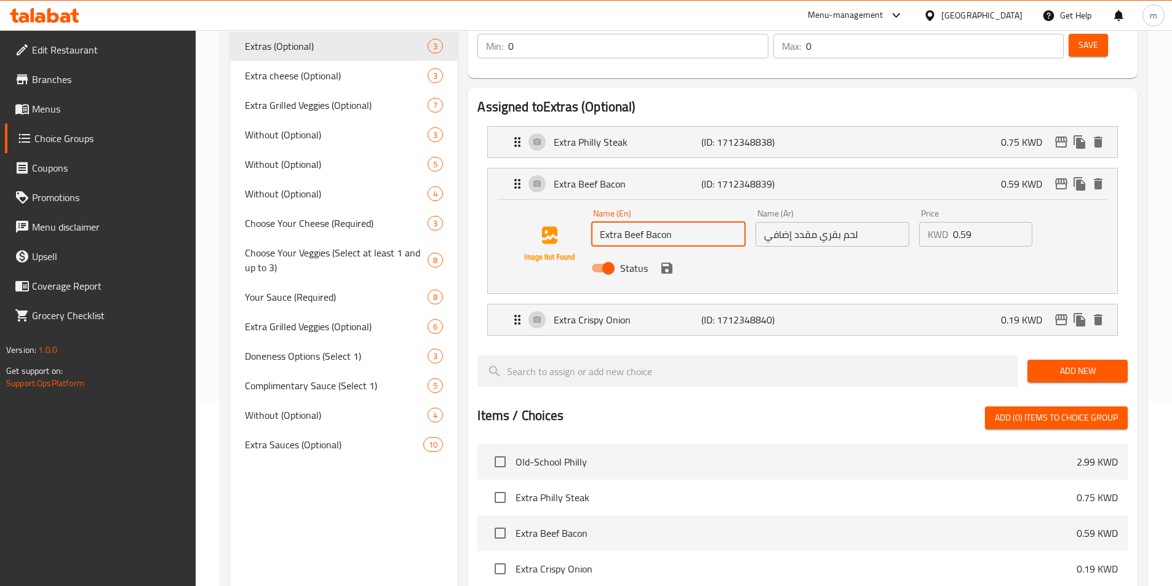
drag, startPoint x: 677, startPoint y: 205, endPoint x: 624, endPoint y: 220, distance: 55.7
click at [624, 220] on div "Name (En) Extra Beef Bacon Name (En) Name (Ar) لحم بقري مقدد إضافي Name (Ar) Pr…" at bounding box center [831, 244] width 491 height 81
click at [878, 222] on input "لحم بقري مقدد إضافي" at bounding box center [832, 234] width 154 height 25
drag, startPoint x: 878, startPoint y: 205, endPoint x: 847, endPoint y: 251, distance: 55.4
click at [847, 251] on div "Name (En) Extra Beef Bacon Name (En) Name (Ar) لحم بقري مقدد إضافي Name (Ar) Pr…" at bounding box center [802, 244] width 590 height 84
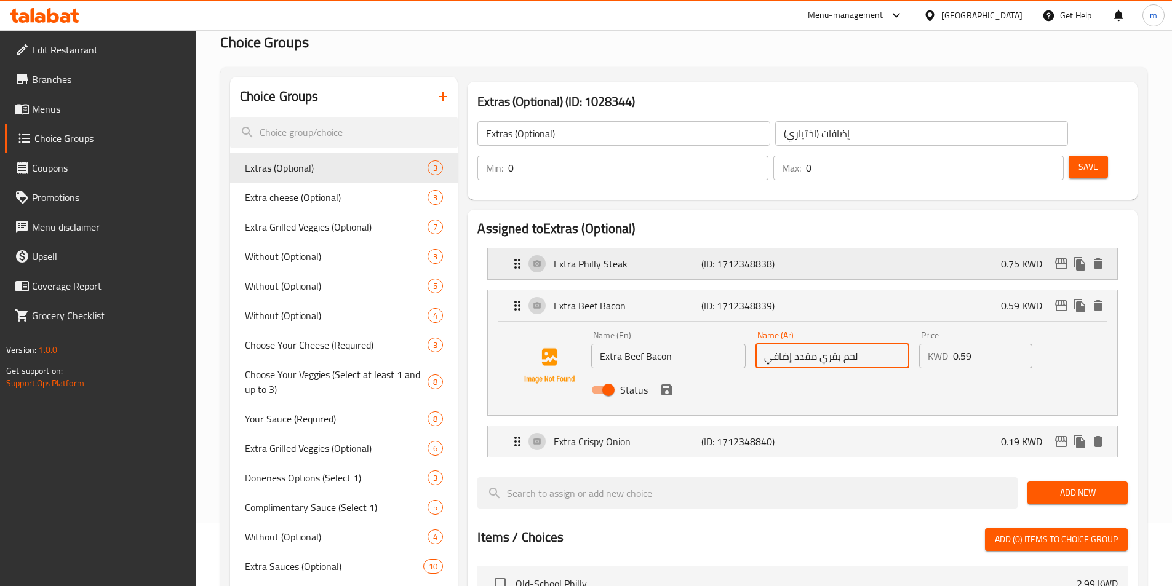
scroll to position [61, 0]
click at [871, 250] on div "Extra Philly Steak (ID: 1712348838) 0.75 KWD" at bounding box center [806, 265] width 592 height 31
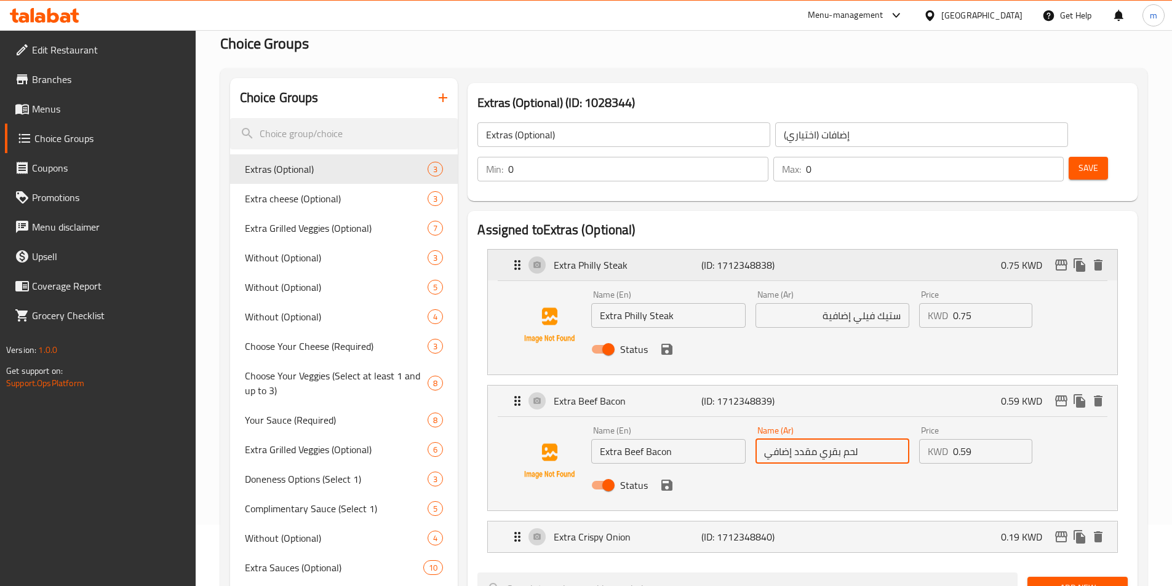
click at [871, 250] on div "Extra Philly Steak (ID: 1712348838) 0.75 KWD" at bounding box center [806, 265] width 592 height 31
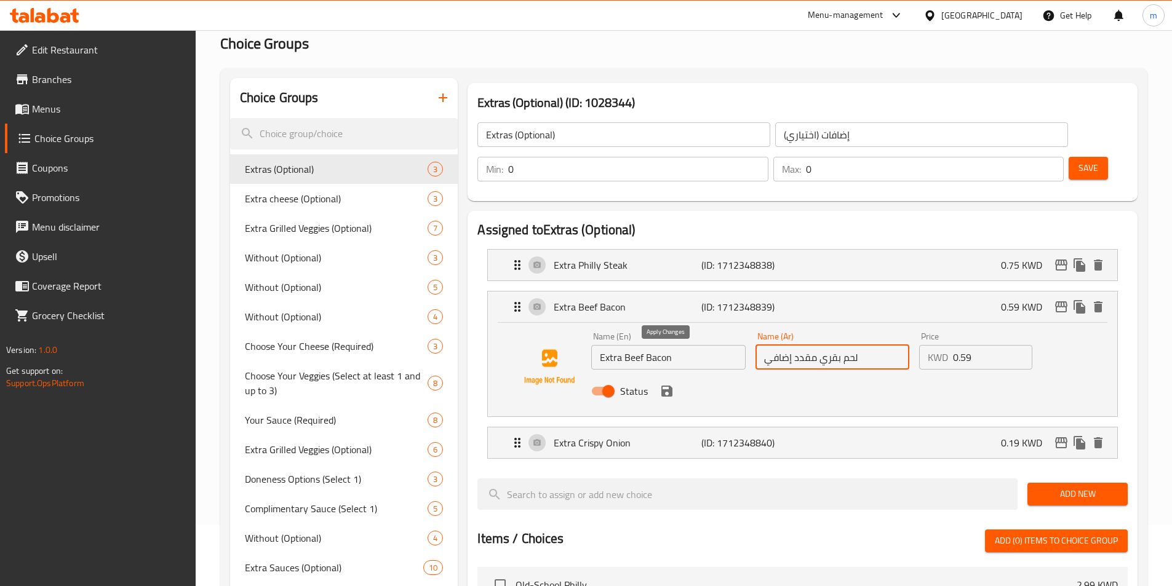
click at [670, 386] on icon "save" at bounding box center [666, 391] width 11 height 11
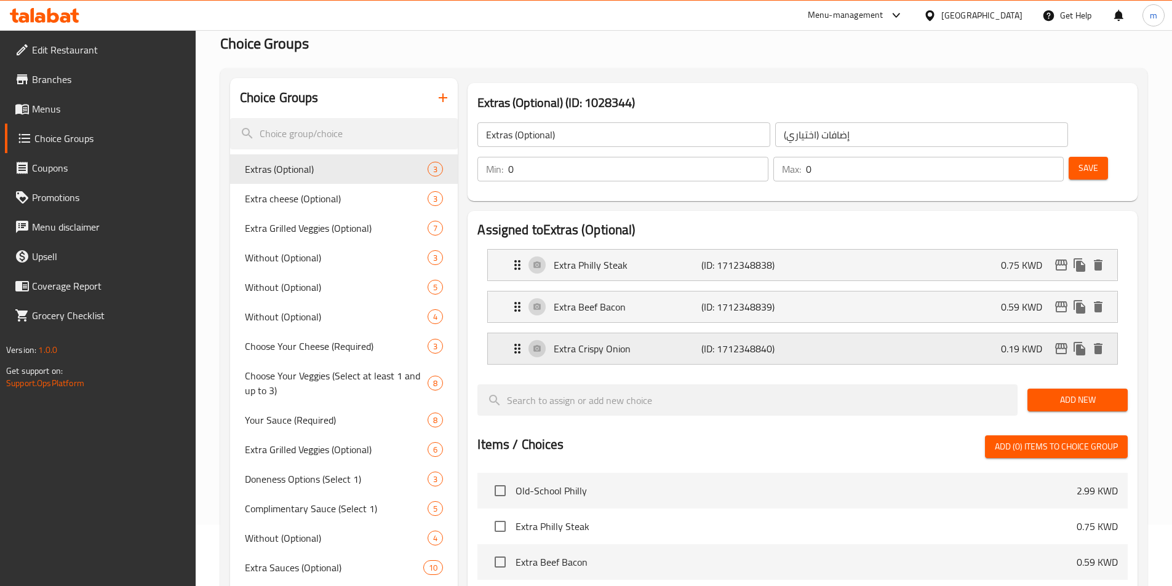
click at [876, 333] on div "Extra Crispy Onion (ID: 1712348840) 0.19 KWD" at bounding box center [806, 348] width 592 height 31
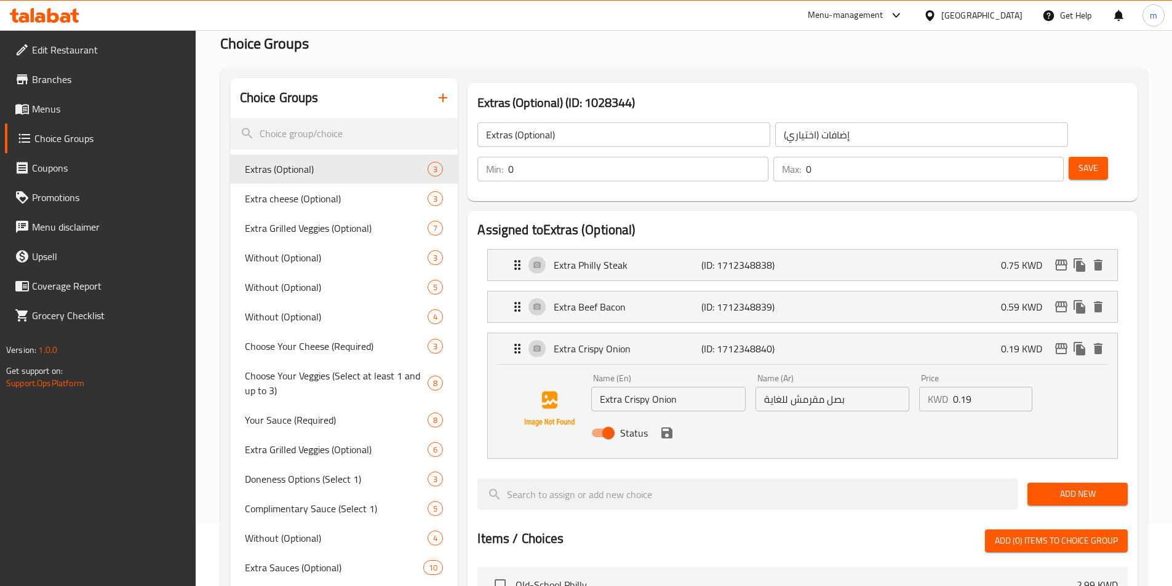
click at [856, 387] on input "بصل مقرمش للغاية" at bounding box center [832, 399] width 154 height 25
drag, startPoint x: 816, startPoint y: 364, endPoint x: 843, endPoint y: 366, distance: 27.1
click at [843, 387] on input "بصل مقرمش للغاية" at bounding box center [832, 399] width 154 height 25
paste input "إضاف"
click at [668, 427] on icon "save" at bounding box center [666, 432] width 11 height 11
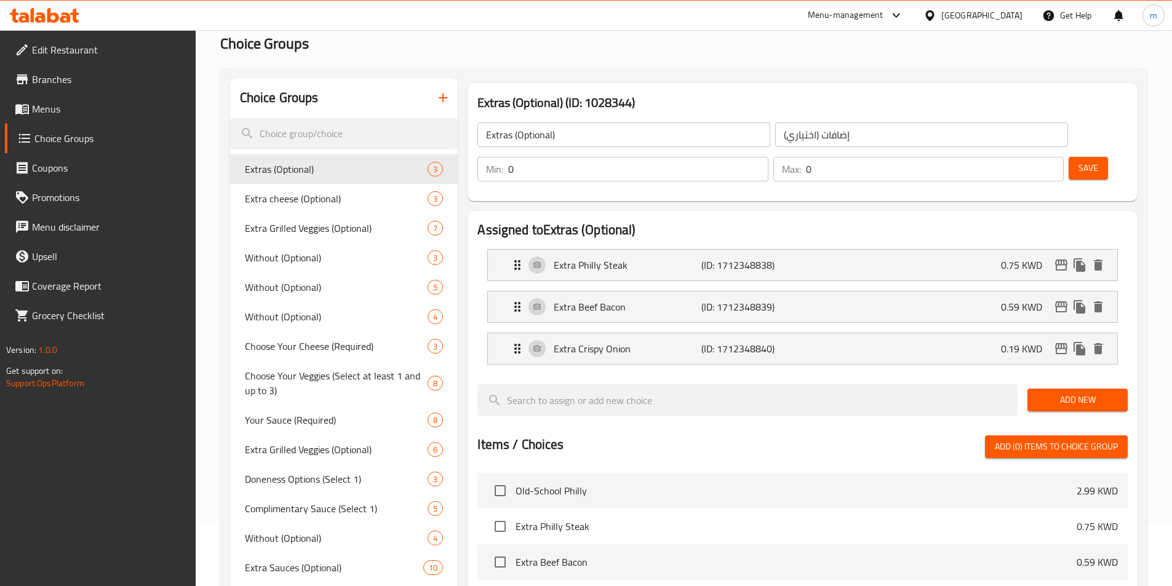
type input "بصل مقرمش إضافي"
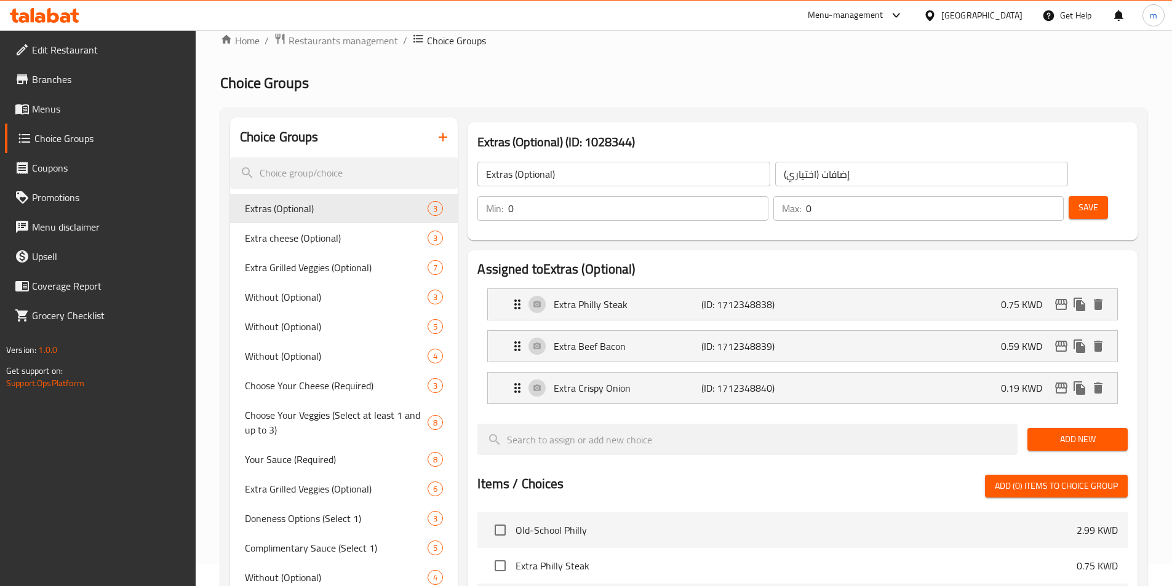
scroll to position [0, 0]
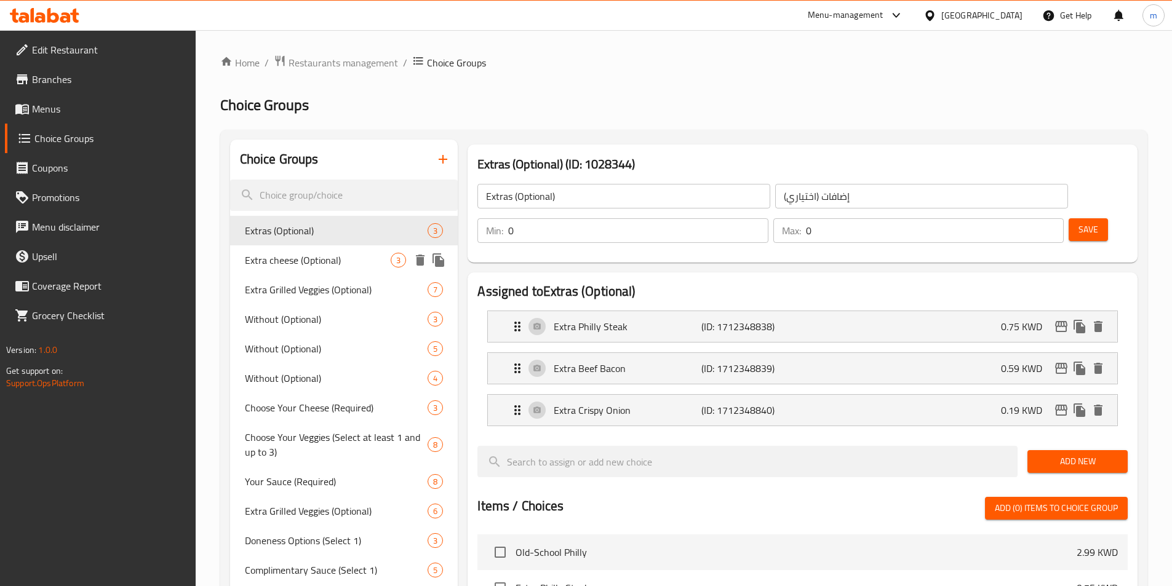
click at [347, 256] on span "Extra cheese (Optional)" at bounding box center [318, 260] width 146 height 15
type input "Extra cheese (Optional)"
type input "جبن إضافي (اختياري)"
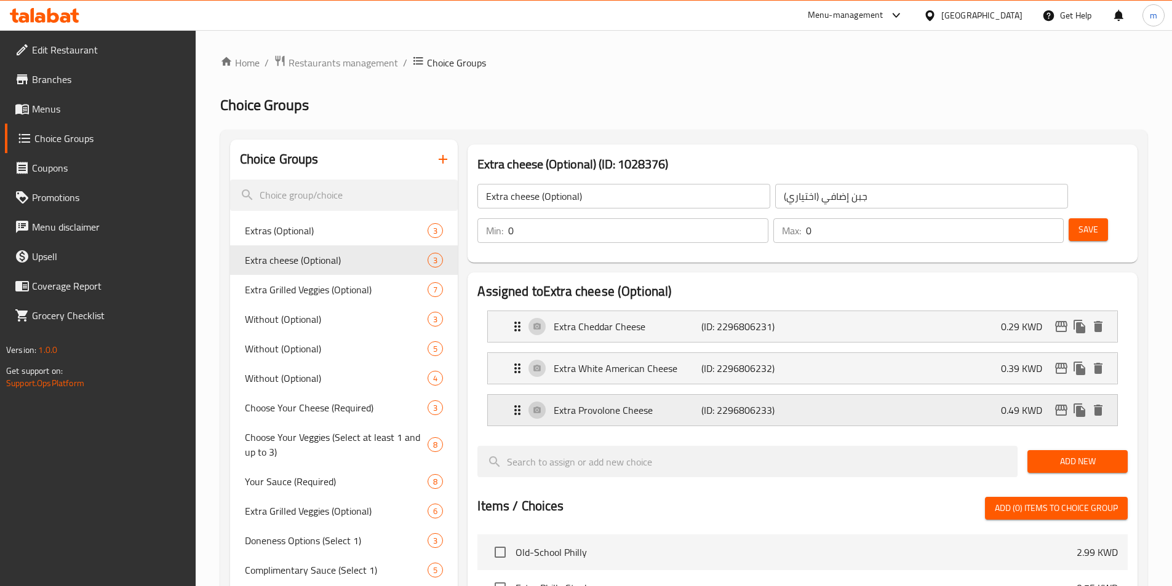
click at [894, 395] on div "Extra Provolone Cheese (ID: 2296806233) 0.49 KWD" at bounding box center [806, 410] width 592 height 31
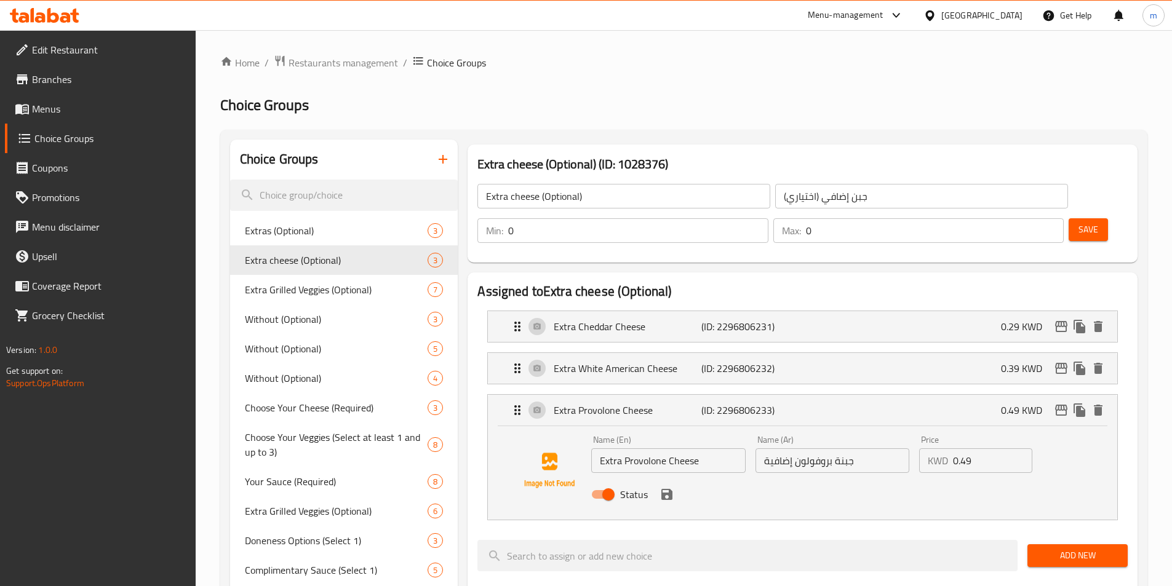
click at [898, 354] on li "Extra White American Cheese (ID: 2296806232) 0.39 KWD Name (En) Extra White Ame…" at bounding box center [802, 368] width 650 height 42
click at [900, 353] on div "Extra White American Cheese (ID: 2296806232) 0.39 KWD" at bounding box center [806, 368] width 592 height 31
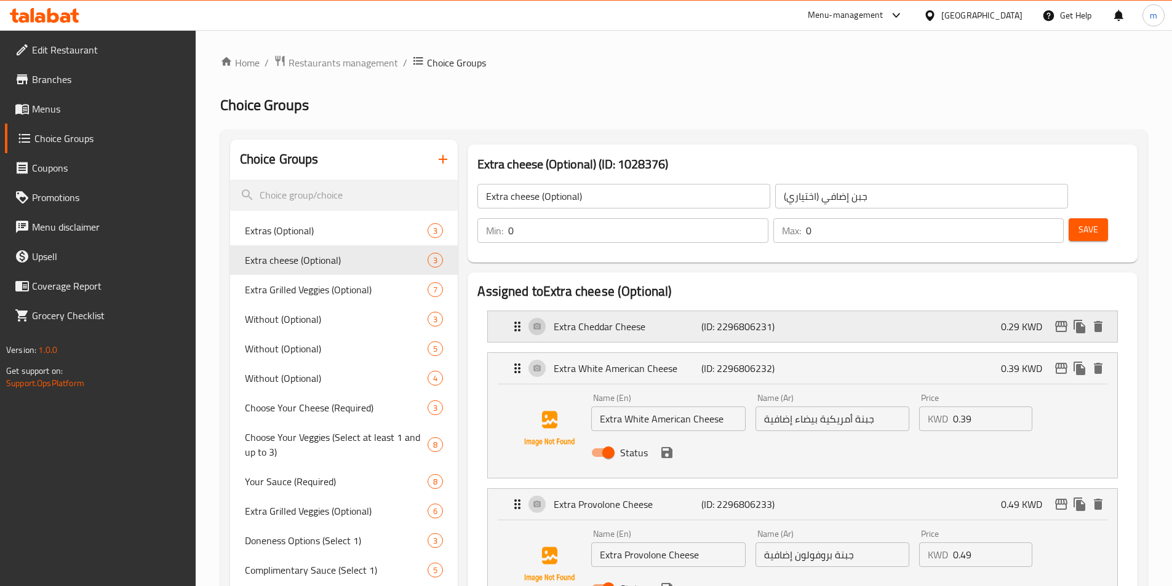
click at [910, 311] on div "Extra Cheddar Cheese (ID: 2296806231) 0.29 KWD" at bounding box center [806, 326] width 592 height 31
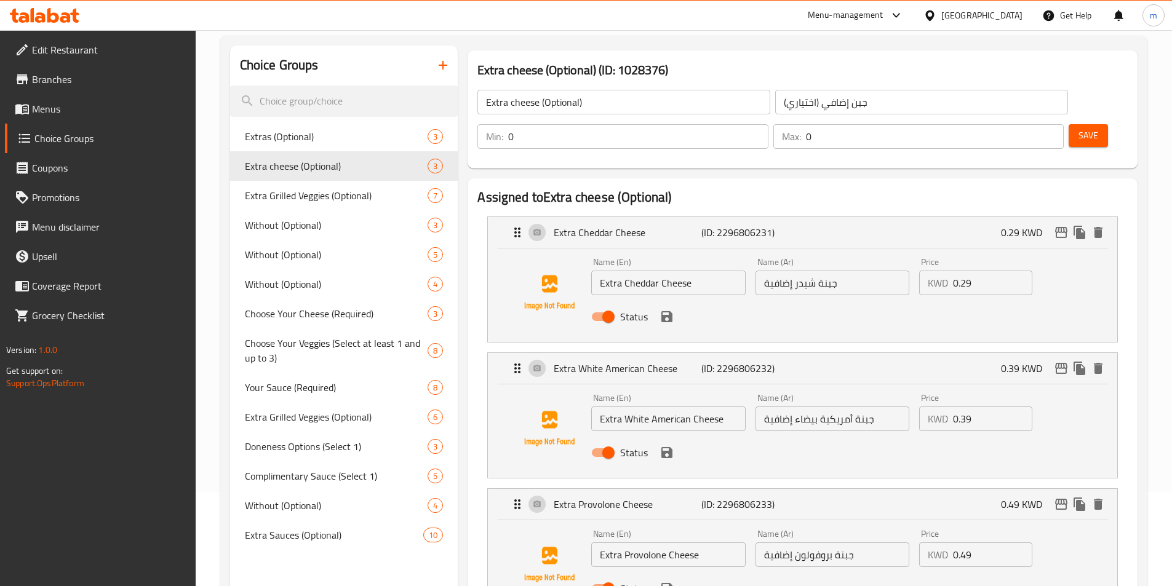
scroll to position [184, 0]
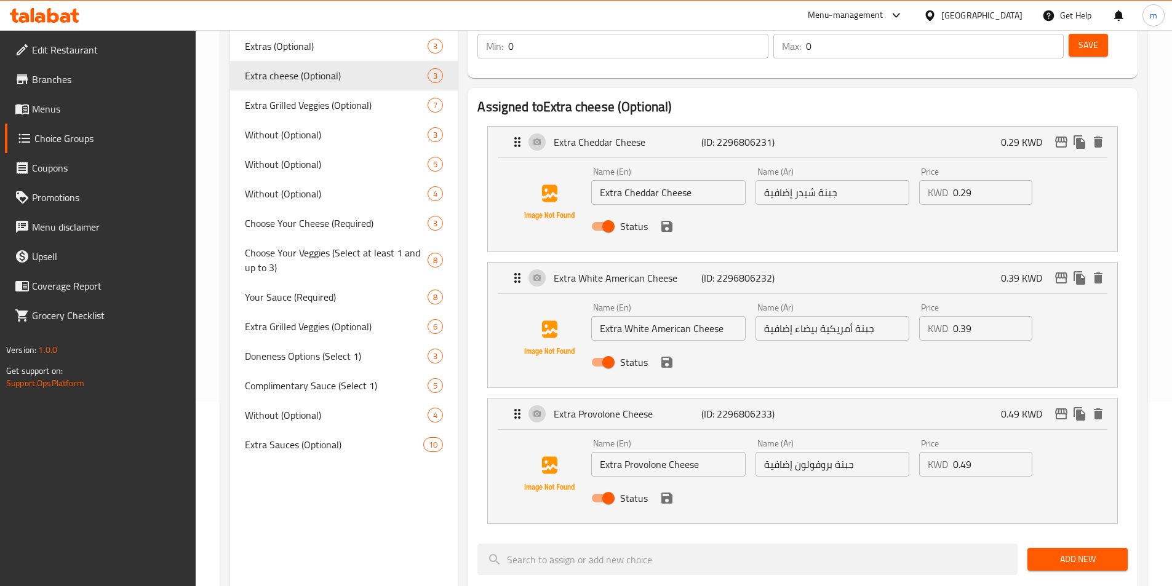
click at [883, 316] on input "جبنة أمريكية بيضاء إضافية" at bounding box center [832, 328] width 154 height 25
drag, startPoint x: 818, startPoint y: 292, endPoint x: 851, endPoint y: 303, distance: 35.0
click at [851, 316] on input "جبنة أمريكية بيضاء إضافية" at bounding box center [832, 328] width 154 height 25
click at [867, 316] on input "جبنة أمريكان بيضاء إضافية" at bounding box center [832, 328] width 154 height 25
click at [854, 316] on input "جبنة أمريكان بيضاء إضافية" at bounding box center [832, 328] width 154 height 25
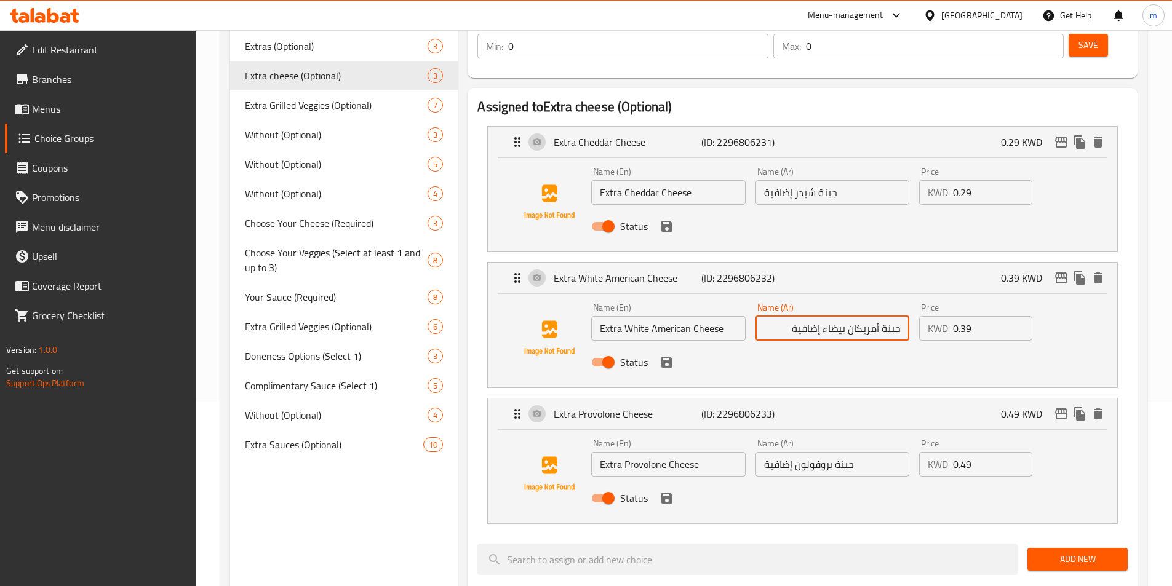
drag, startPoint x: 824, startPoint y: 299, endPoint x: 845, endPoint y: 299, distance: 20.9
click at [845, 316] on input "جبنة أمريكان بيضاء إضافية" at bounding box center [832, 328] width 154 height 25
click at [838, 346] on div "Status" at bounding box center [831, 362] width 491 height 33
click at [671, 357] on icon "save" at bounding box center [666, 362] width 11 height 11
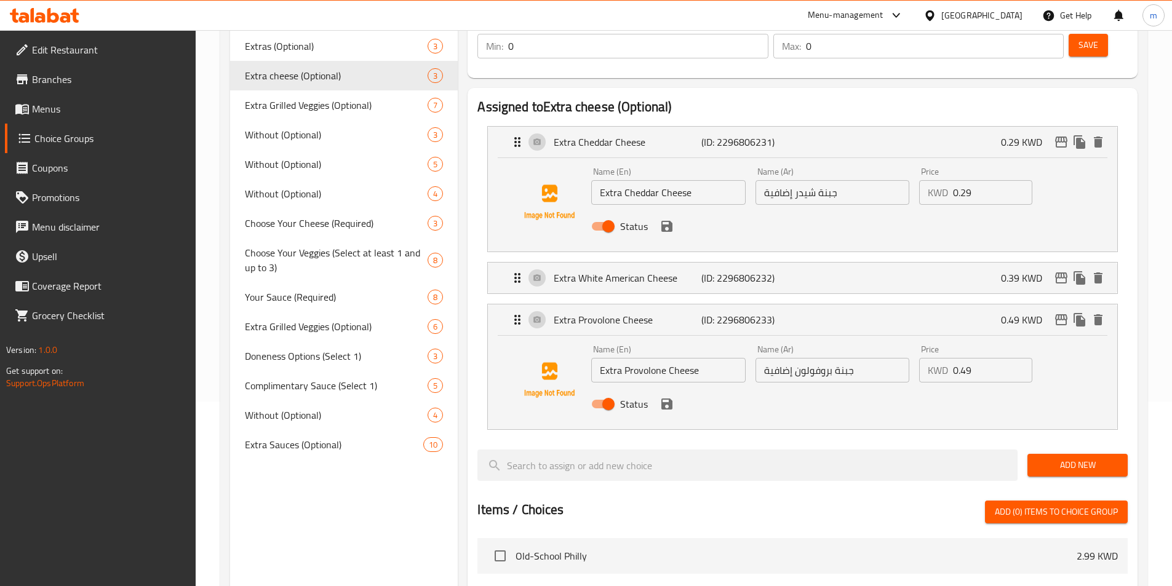
type input "جبنة أمريكان وايت إضافية"
click at [674, 210] on div "Status" at bounding box center [831, 226] width 491 height 33
click at [662, 221] on icon "save" at bounding box center [666, 226] width 11 height 11
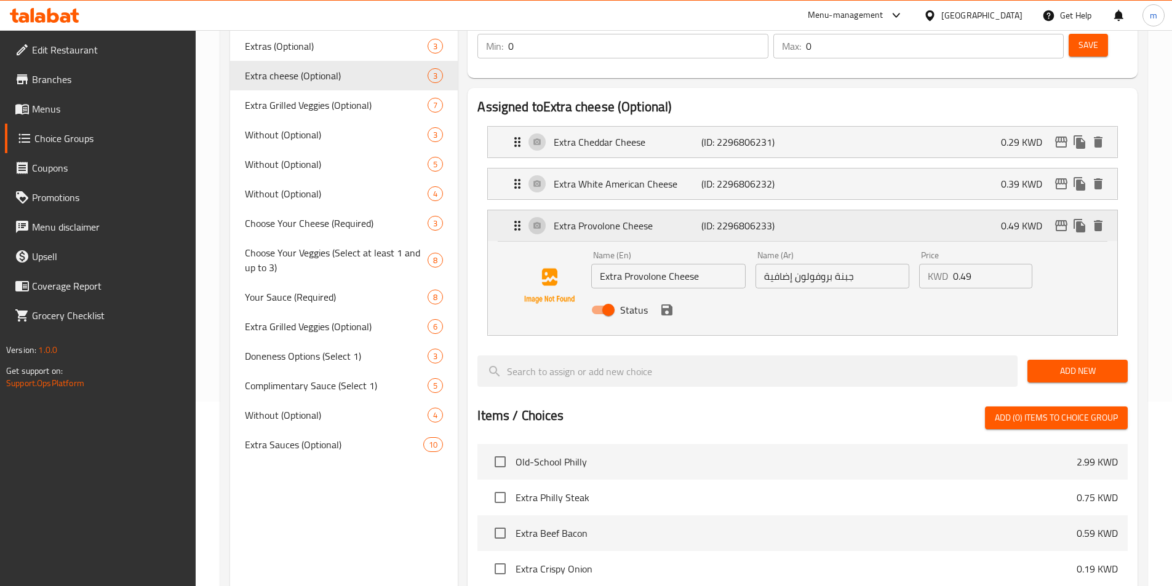
click at [823, 210] on div "Extra Provolone Cheese (ID: 2296806233) 0.49 KWD" at bounding box center [806, 225] width 592 height 31
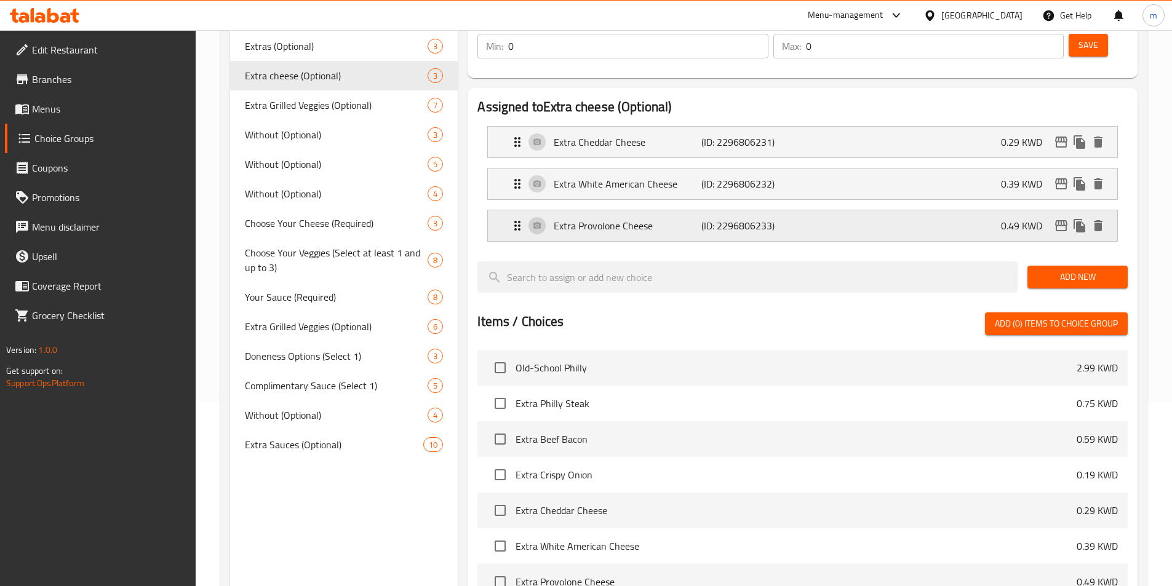
click at [844, 210] on div "Extra Provolone Cheese (ID: 2296806233) 0.49 KWD" at bounding box center [806, 225] width 592 height 31
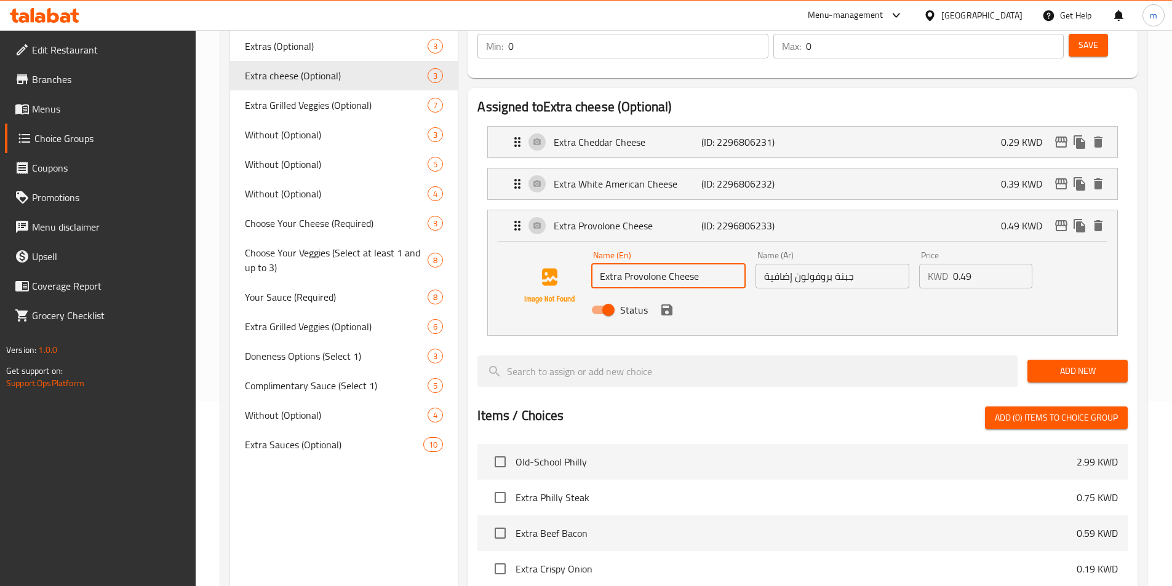
drag, startPoint x: 624, startPoint y: 241, endPoint x: 699, endPoint y: 255, distance: 77.0
click at [699, 255] on div "Name (En) Extra Provolone Cheese Name (En)" at bounding box center [668, 269] width 164 height 47
drag, startPoint x: 795, startPoint y: 242, endPoint x: 863, endPoint y: 232, distance: 69.0
click at [863, 264] on input "جبنة بروفولون إضافية" at bounding box center [832, 276] width 154 height 25
click at [887, 346] on div at bounding box center [802, 351] width 650 height 10
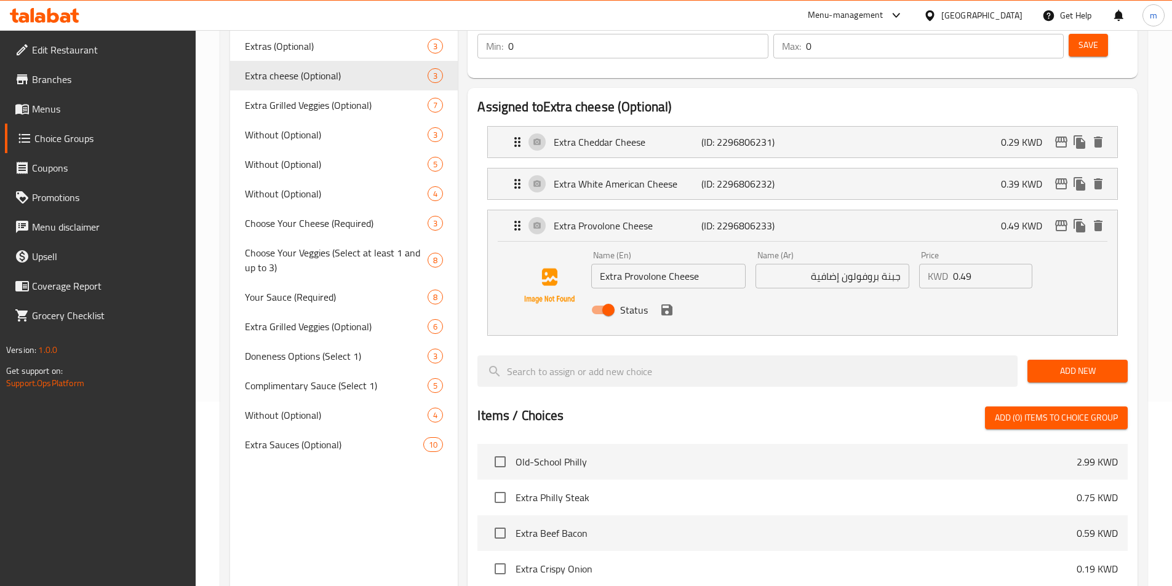
click at [669, 304] on icon "save" at bounding box center [666, 309] width 11 height 11
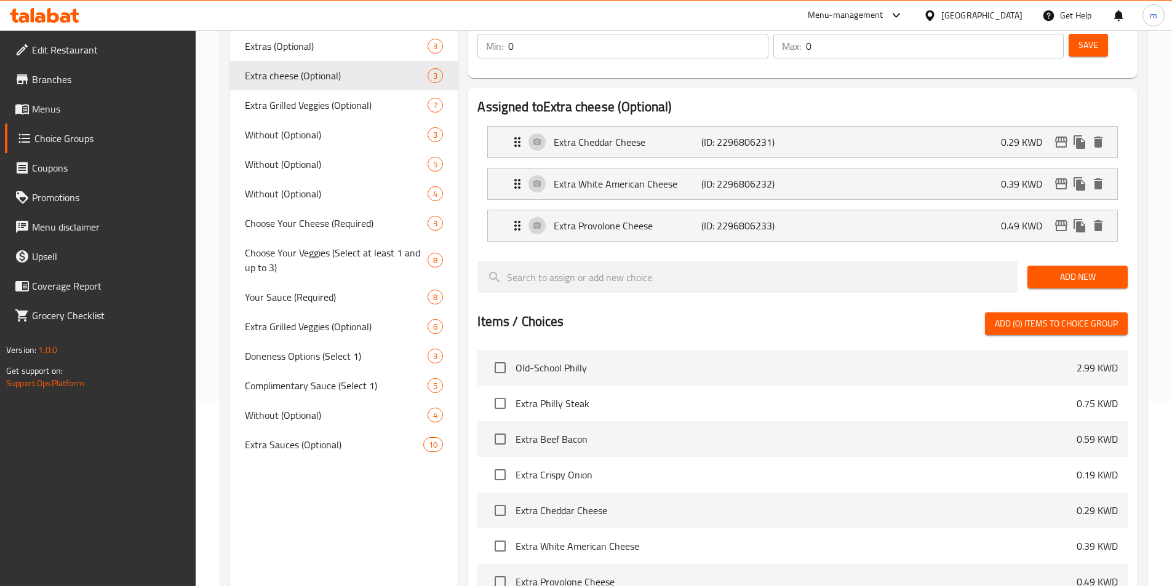
scroll to position [61, 0]
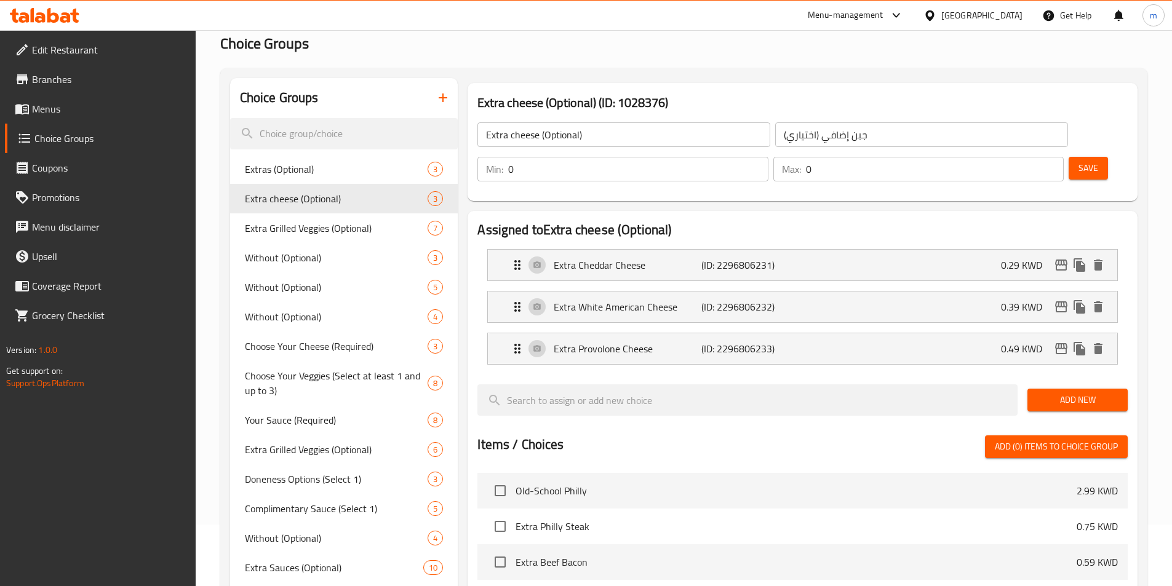
click at [1078, 161] on span "Save" at bounding box center [1088, 168] width 20 height 15
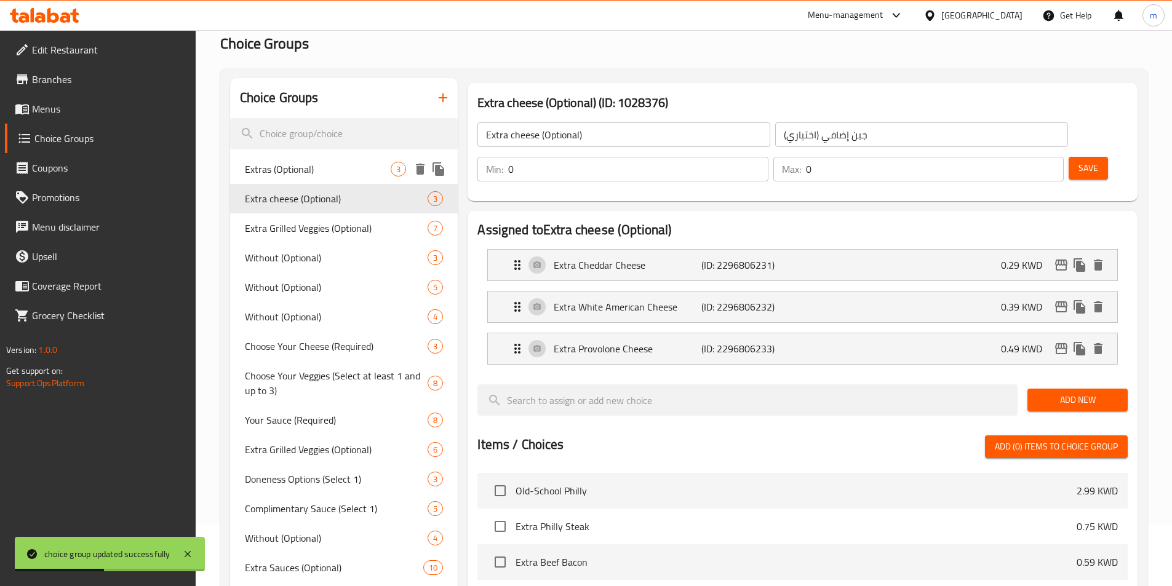
click at [369, 180] on div "Extras (Optional) 3" at bounding box center [344, 169] width 228 height 30
type input "Extras (Optional)"
type input "إضافات (اختياري)"
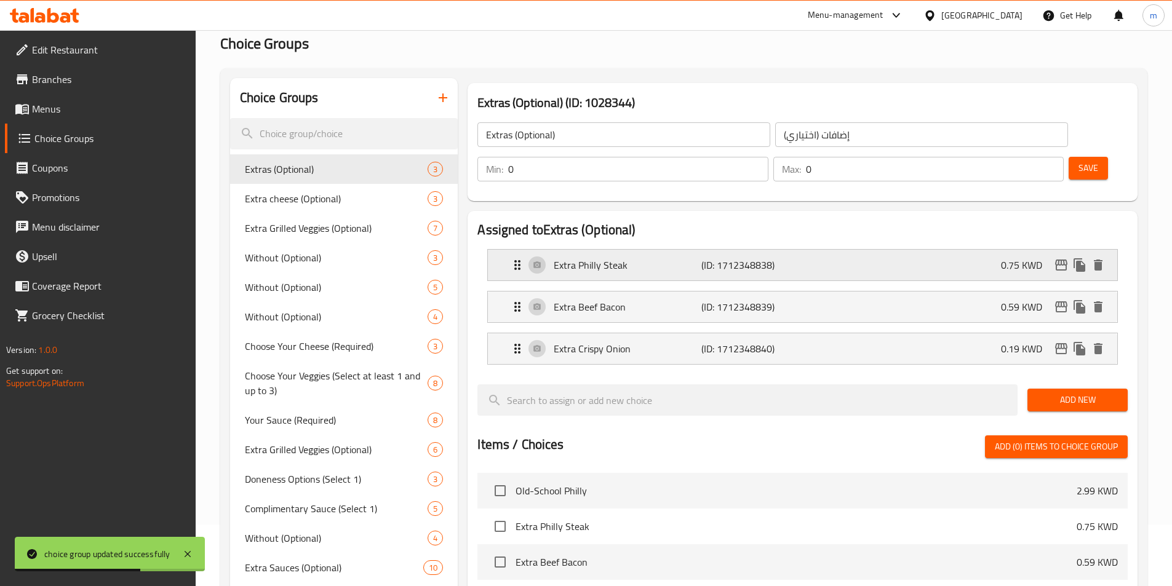
click at [919, 250] on div "Extra Philly Steak (ID: 1712348838) 0.75 KWD" at bounding box center [806, 265] width 592 height 31
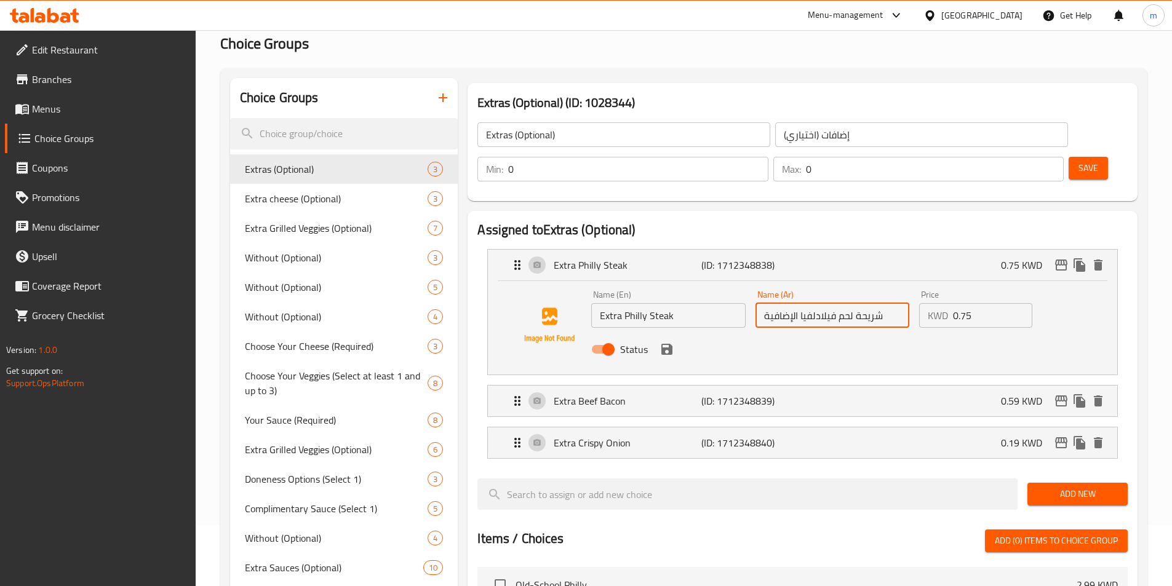
drag, startPoint x: 801, startPoint y: 283, endPoint x: 826, endPoint y: 296, distance: 28.3
click at [826, 296] on div "Name (Ar) شريحة لحم فيلادلفيا الإضافية Name (Ar)" at bounding box center [832, 308] width 164 height 47
drag, startPoint x: 764, startPoint y: 280, endPoint x: 797, endPoint y: 279, distance: 33.3
click at [797, 303] on input "شريحة لحم فيلي الإضافية" at bounding box center [832, 315] width 154 height 25
paste input "text"
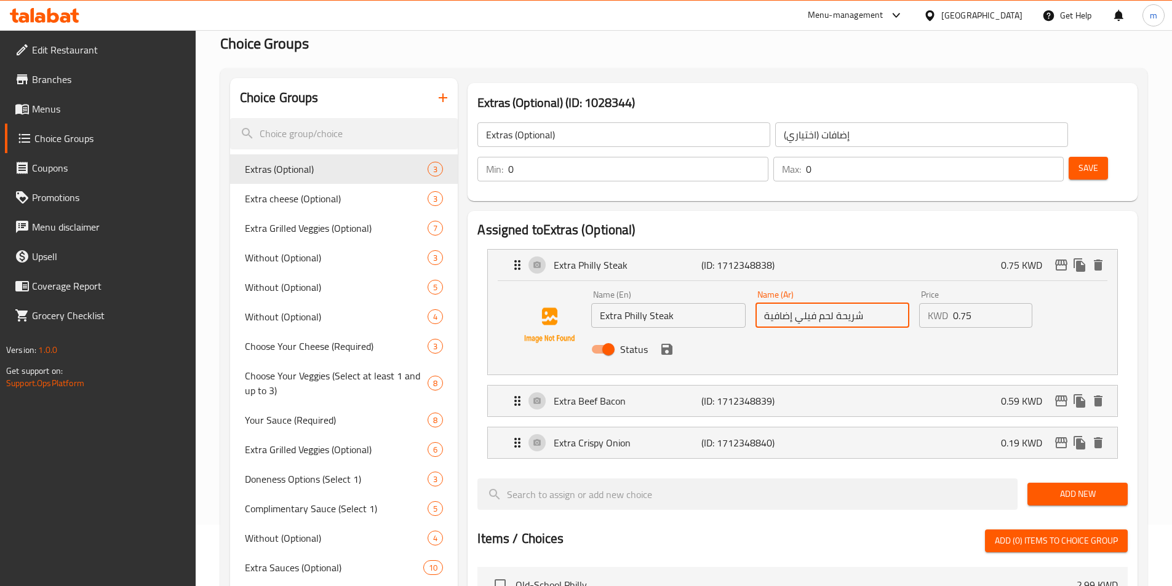
click at [855, 333] on div "Status" at bounding box center [831, 349] width 491 height 33
click at [665, 342] on icon "save" at bounding box center [666, 349] width 15 height 15
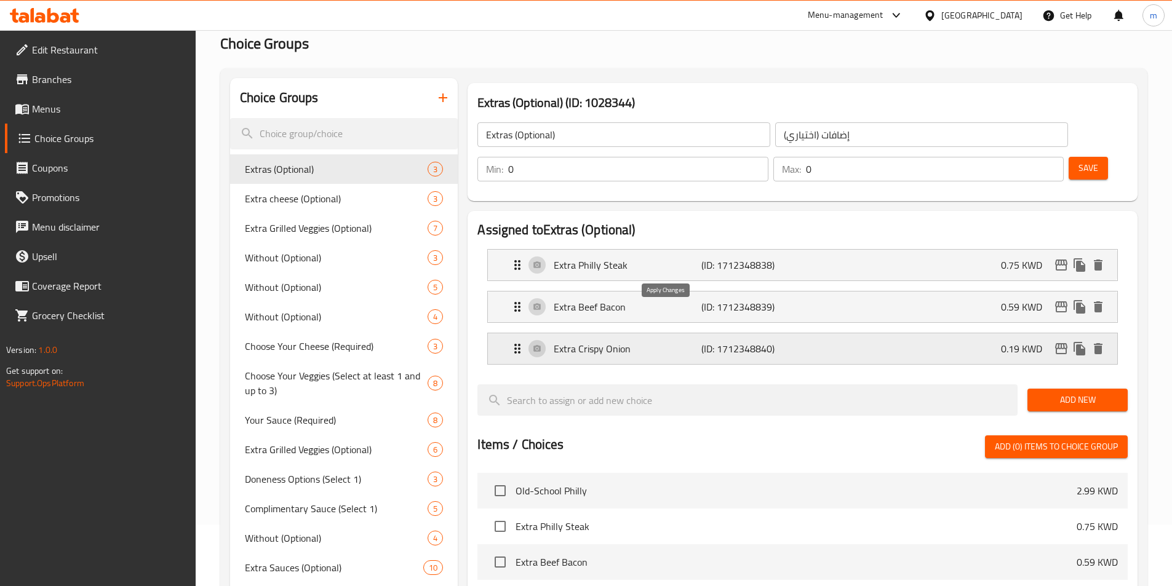
type input "شريحة لحم فيلي إضافية"
click at [871, 292] on div "Extra Beef Bacon (ID: 1712348839) 0.59 KWD" at bounding box center [806, 307] width 592 height 31
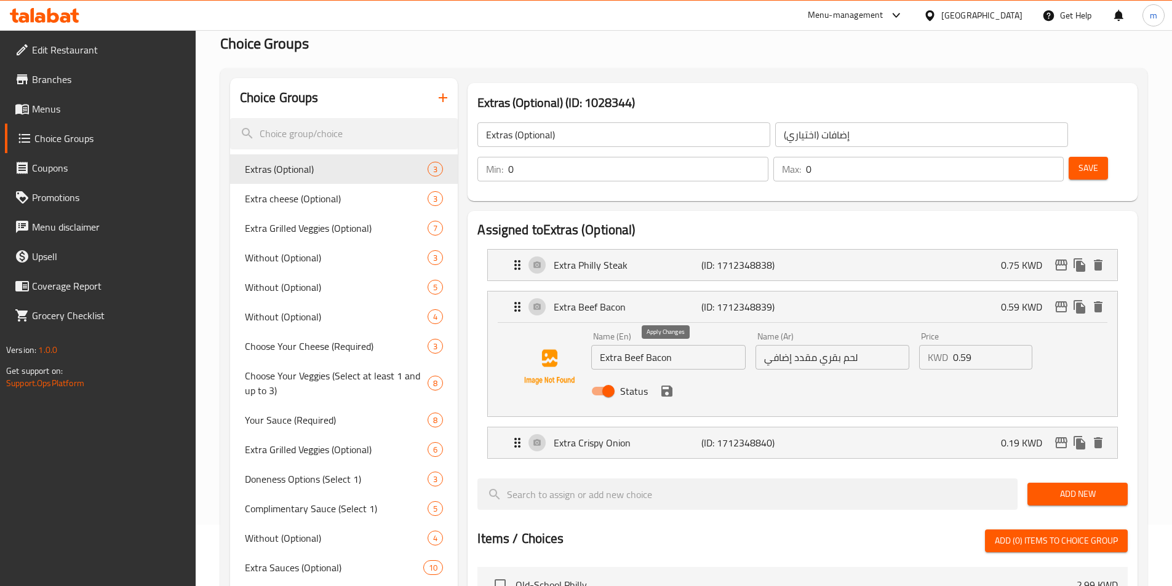
click at [671, 386] on icon "save" at bounding box center [666, 391] width 11 height 11
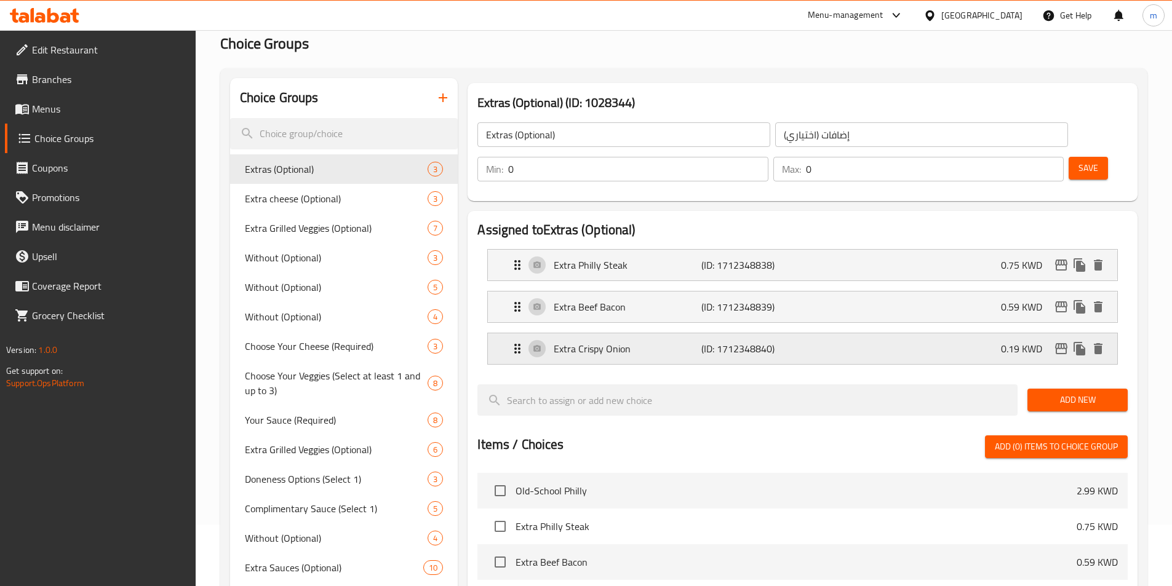
click at [832, 333] on div "Extra Crispy Onion (ID: 1712348840) 0.19 KWD" at bounding box center [806, 348] width 592 height 31
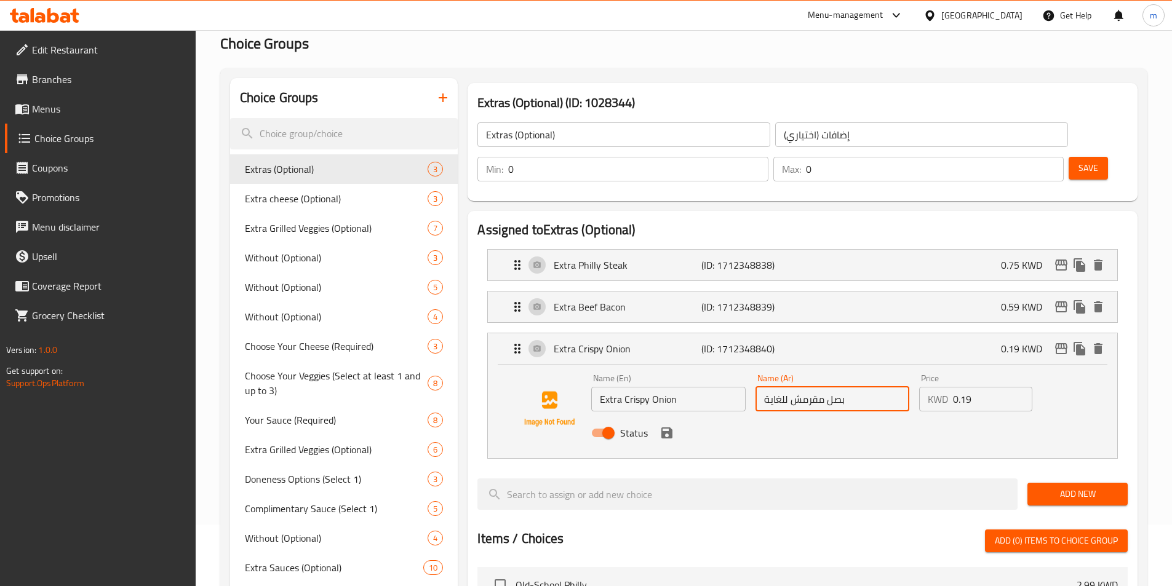
drag, startPoint x: 764, startPoint y: 366, endPoint x: 787, endPoint y: 369, distance: 22.4
click at [787, 387] on input "بصل مقرمش للغاية" at bounding box center [832, 399] width 154 height 25
paste input "إضاف"
click at [672, 426] on icon "save" at bounding box center [666, 433] width 15 height 15
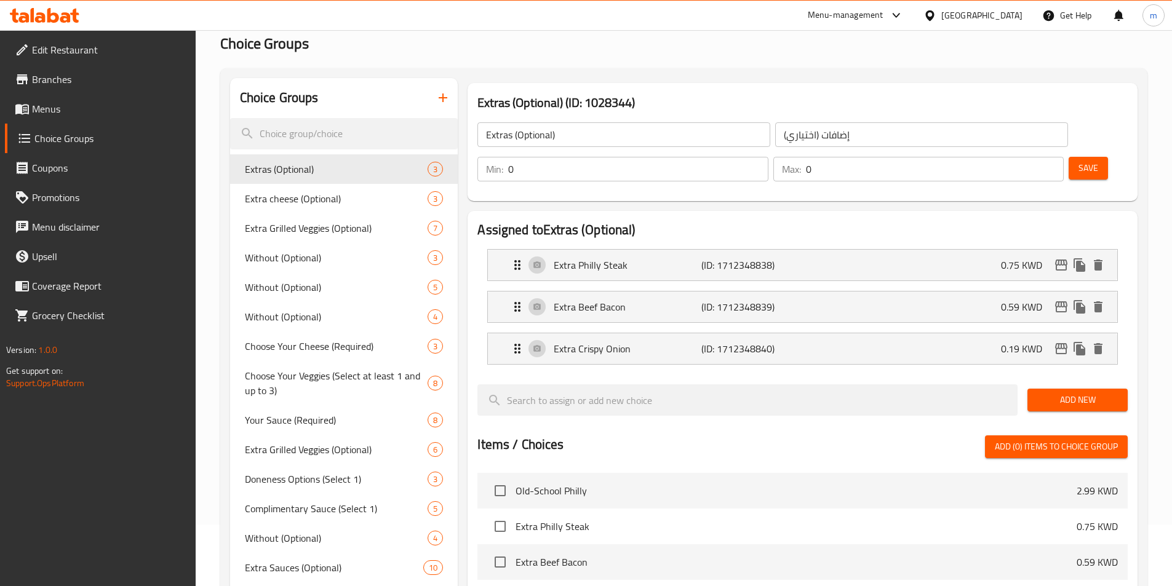
type input "بصل مقرمش إضافي"
click at [1068, 157] on button "Save" at bounding box center [1087, 168] width 39 height 23
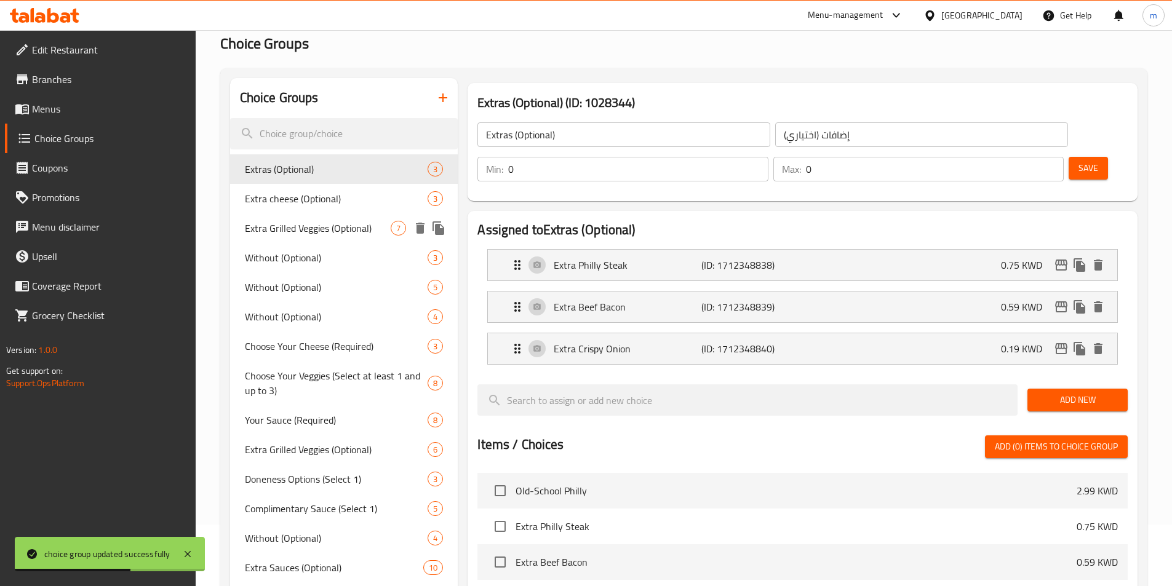
click at [353, 222] on span "Extra Grilled Veggies (Optional)" at bounding box center [318, 228] width 146 height 15
type input "Extra Grilled Veggies (Optional)"
type input "خضراوات مشوية إضافية (اختياري)"
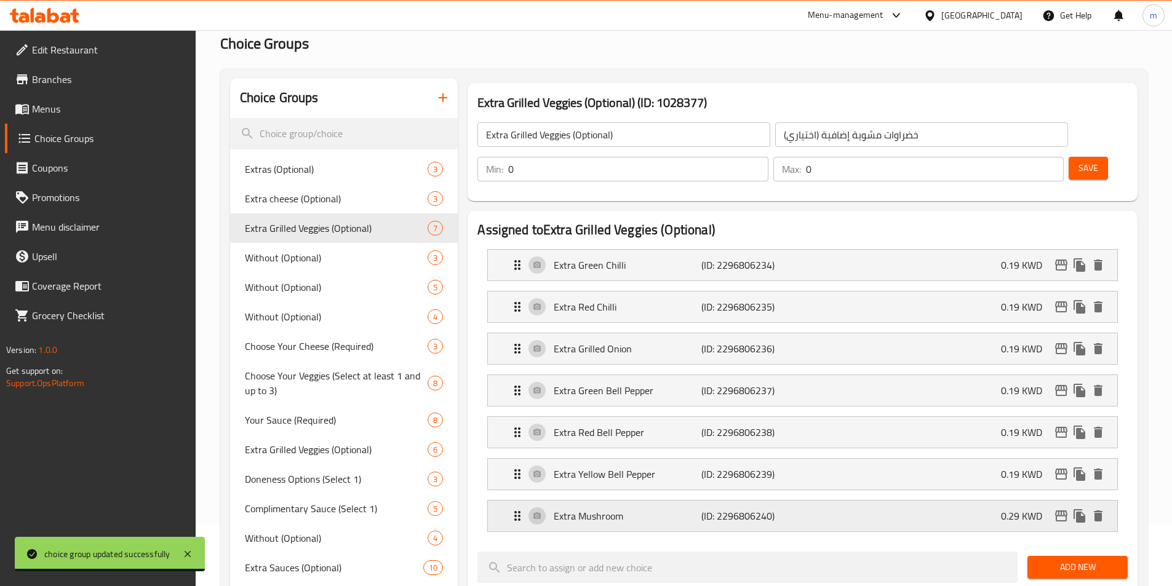
click at [842, 501] on div "Extra Mushroom (ID: 2296806240) 0.29 KWD" at bounding box center [806, 516] width 592 height 31
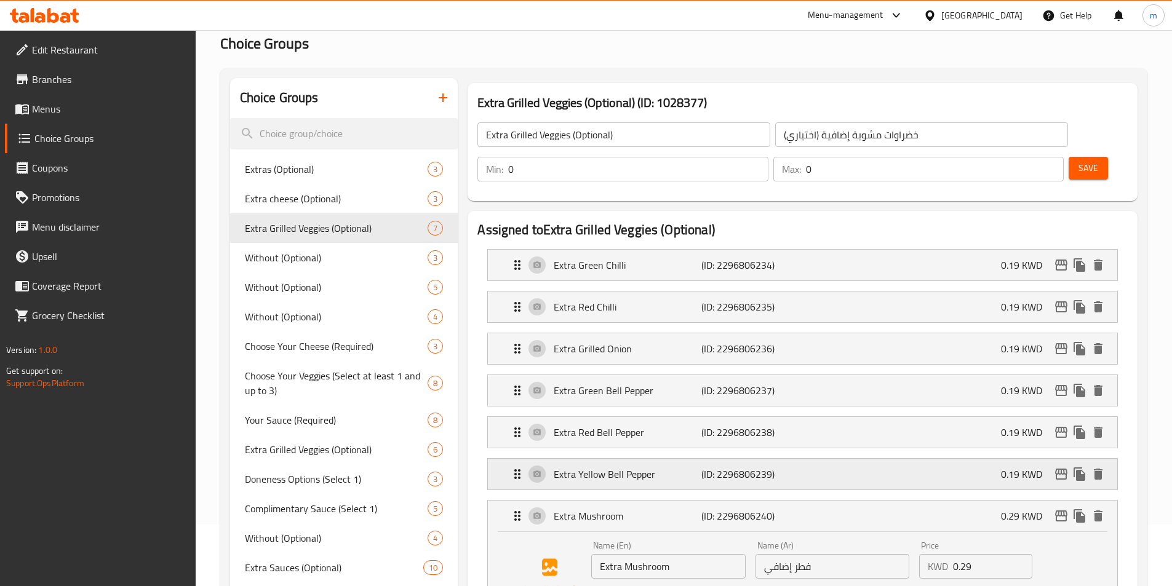
click at [854, 459] on div "Extra Yellow Bell Pepper (ID: 2296806239) 0.19 KWD" at bounding box center [806, 474] width 592 height 31
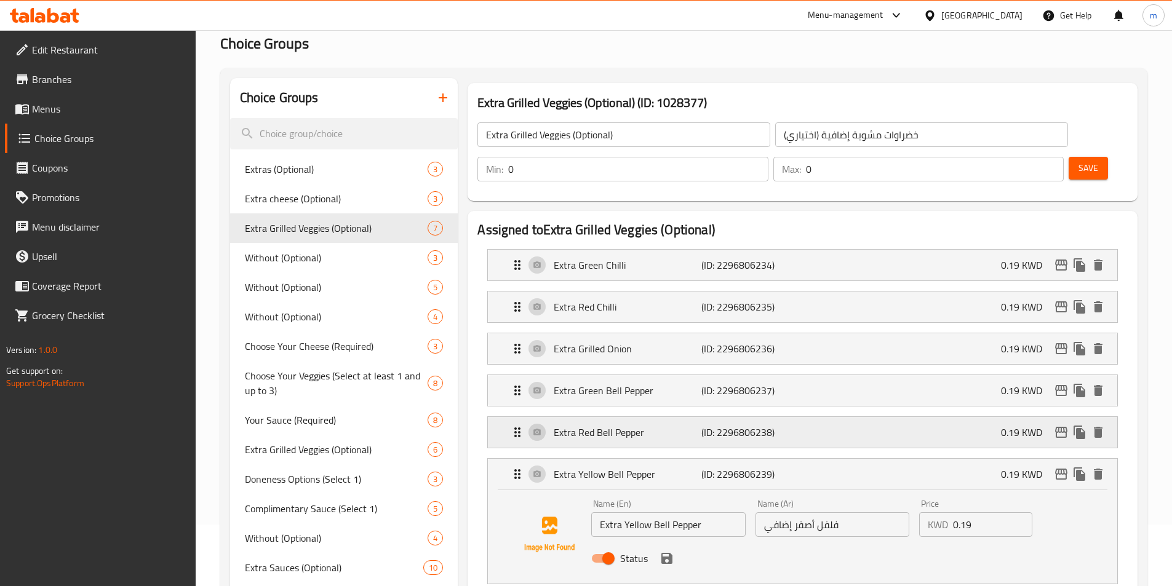
click at [875, 417] on div "Extra Red Bell Pepper (ID: 2296806238) 0.19 KWD" at bounding box center [806, 432] width 592 height 31
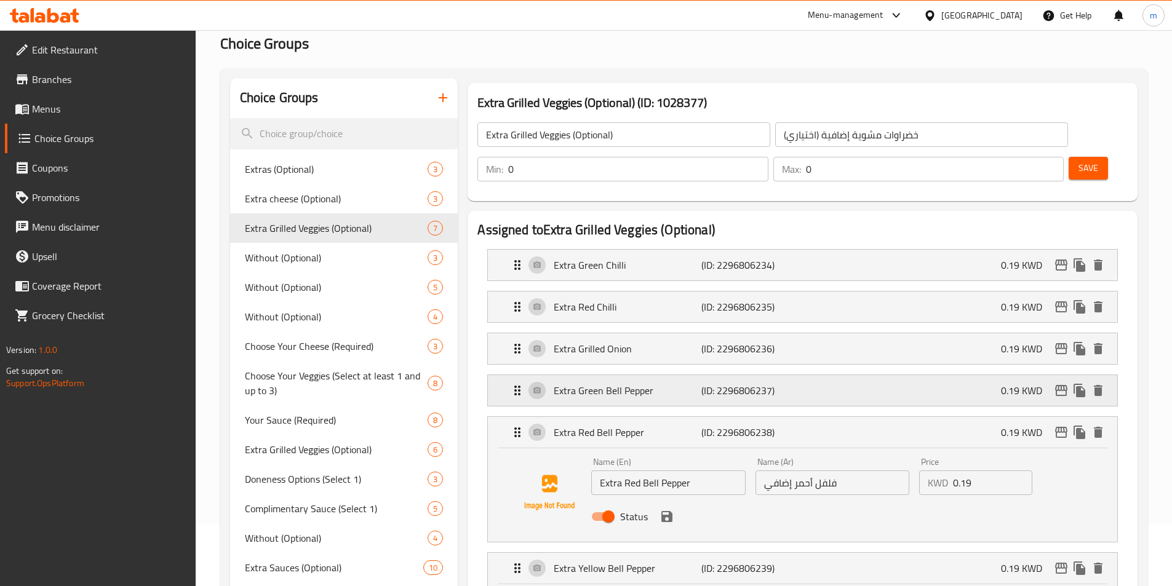
click at [887, 375] on div "Extra Green Bell Pepper (ID: 2296806237) 0.19 KWD" at bounding box center [806, 390] width 592 height 31
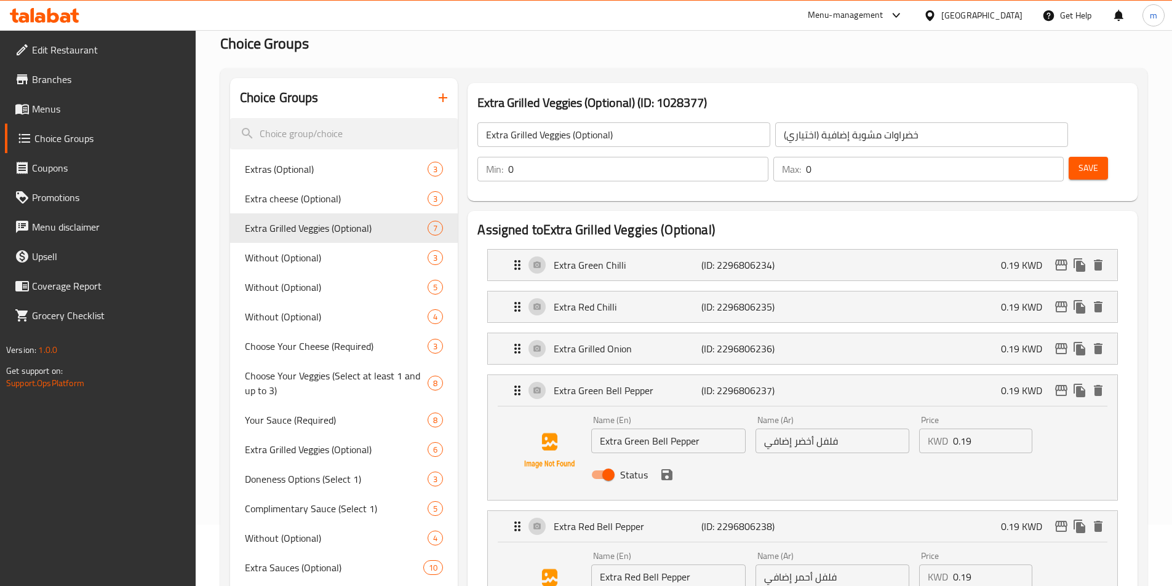
click at [897, 292] on li "Extra Red Chilli (ID: 2296806235) 0.19 KWD Name (En) Extra Red Chilli Name (En)…" at bounding box center [802, 307] width 650 height 42
click at [906, 333] on div "Extra Grilled Onion (ID: 2296806236) 0.19 KWD" at bounding box center [806, 348] width 592 height 31
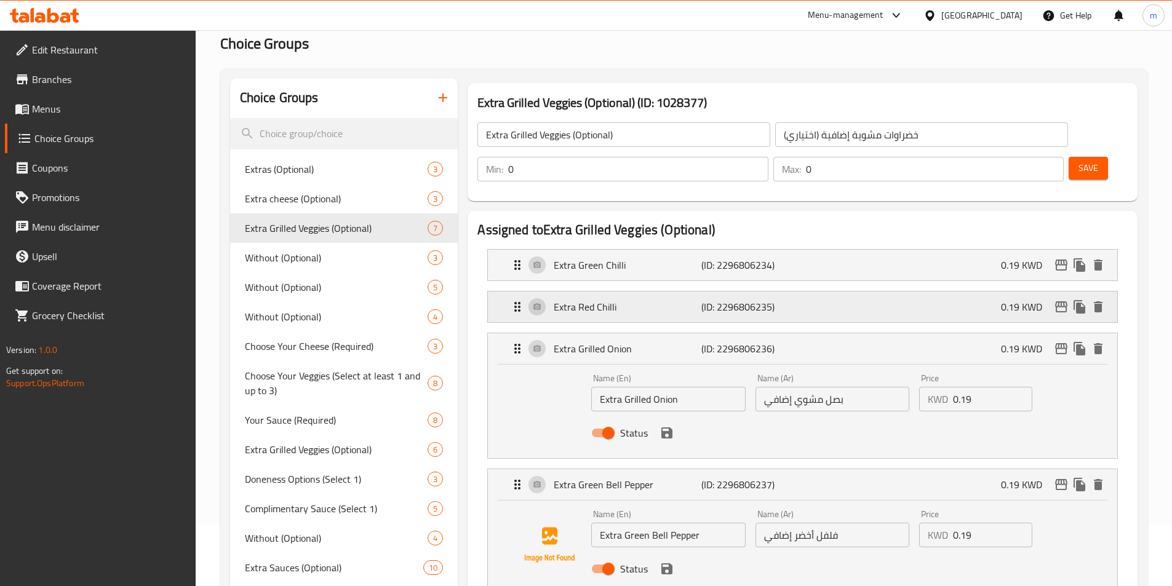
click at [905, 292] on div "Extra Red Chilli (ID: 2296806235) 0.19 KWD" at bounding box center [806, 307] width 592 height 31
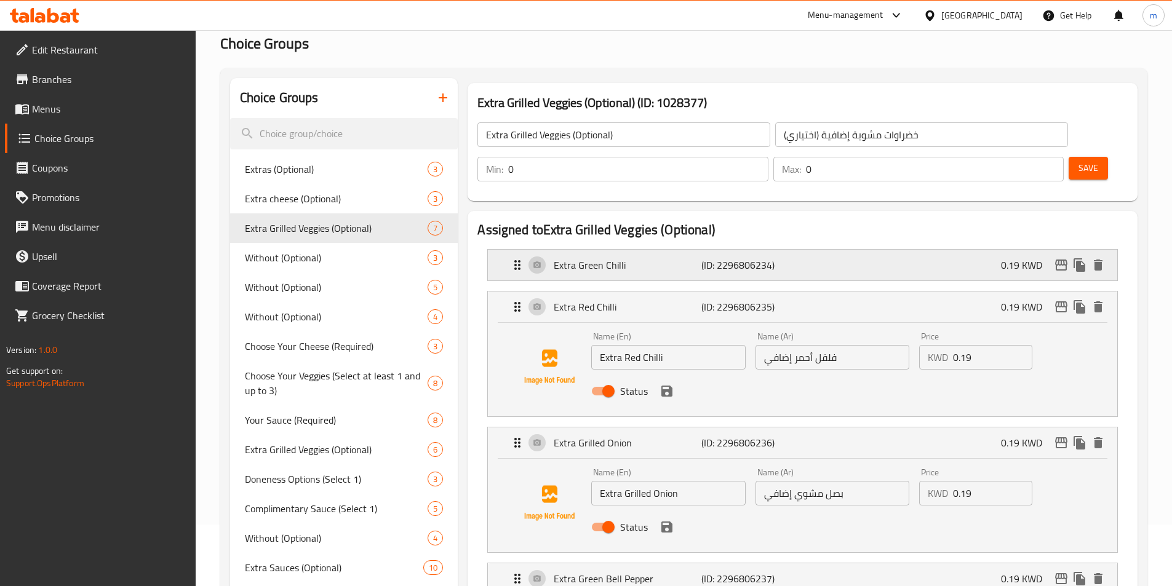
click at [914, 250] on div "Extra Green Chilli (ID: 2296806234) 0.19 KWD" at bounding box center [806, 265] width 592 height 31
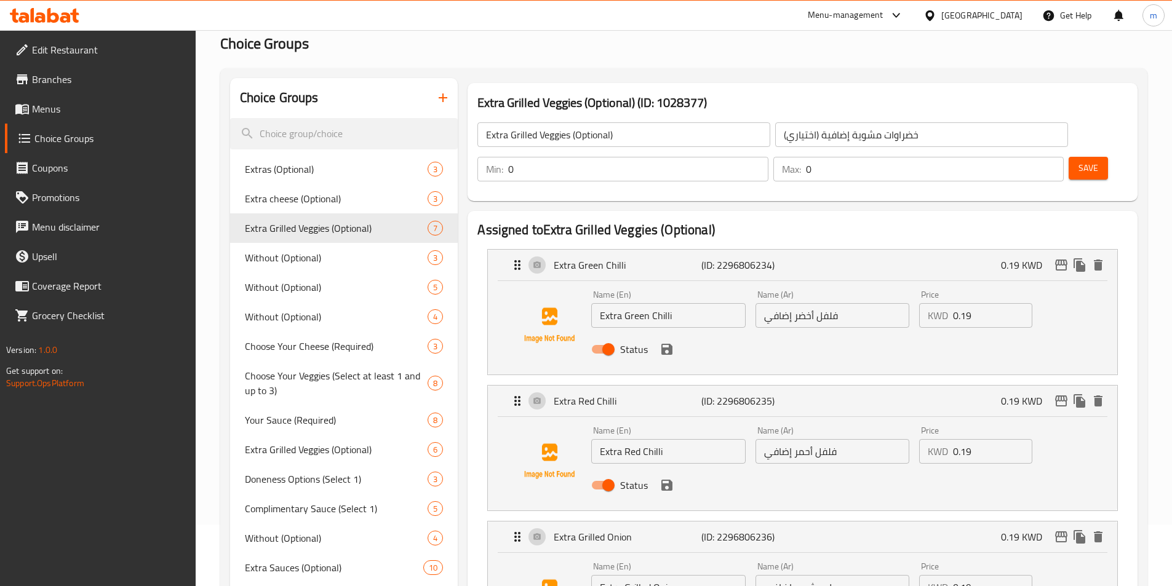
click at [811, 303] on input "فلفل أخضر إضافي" at bounding box center [832, 315] width 154 height 25
click at [819, 303] on input "فلفل أخضر إضافي" at bounding box center [832, 315] width 154 height 25
click at [816, 303] on input "فلفل أخضر إضافي" at bounding box center [832, 315] width 154 height 25
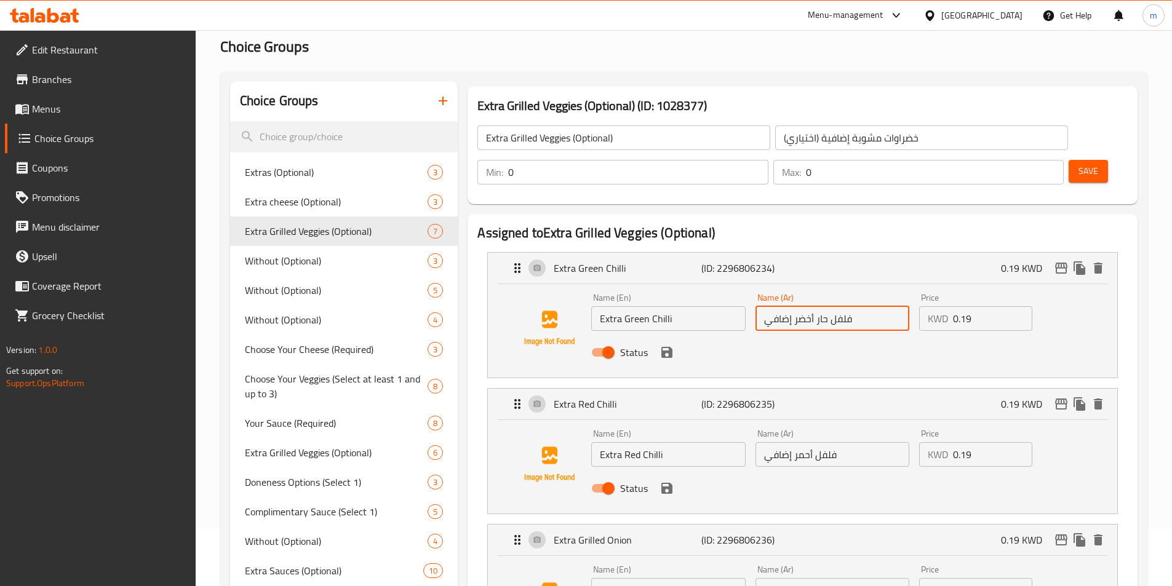
scroll to position [0, 0]
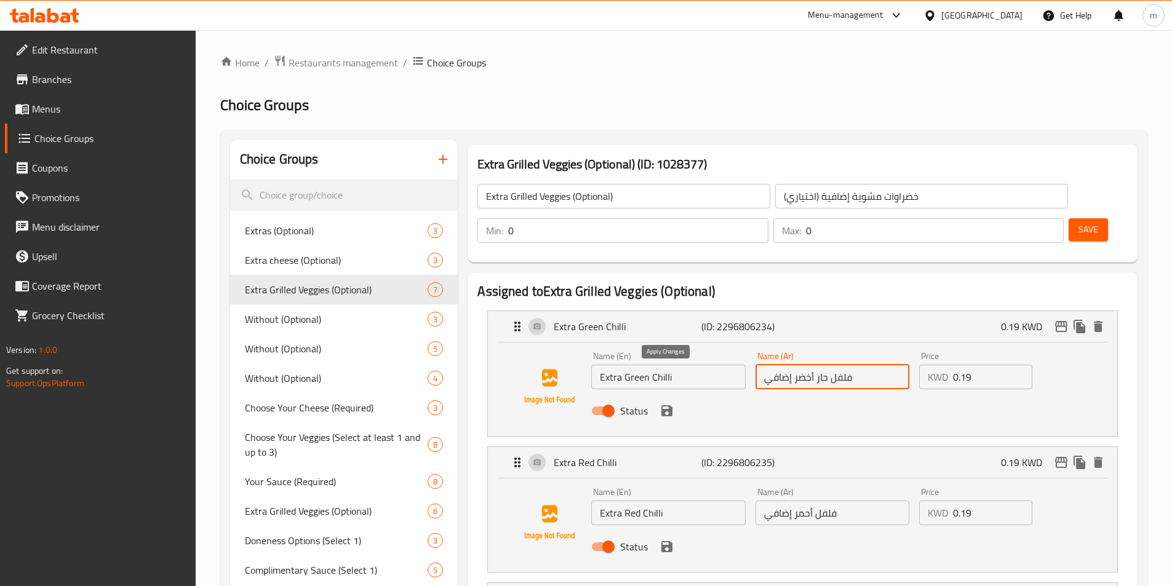
click at [668, 405] on icon "save" at bounding box center [666, 410] width 11 height 11
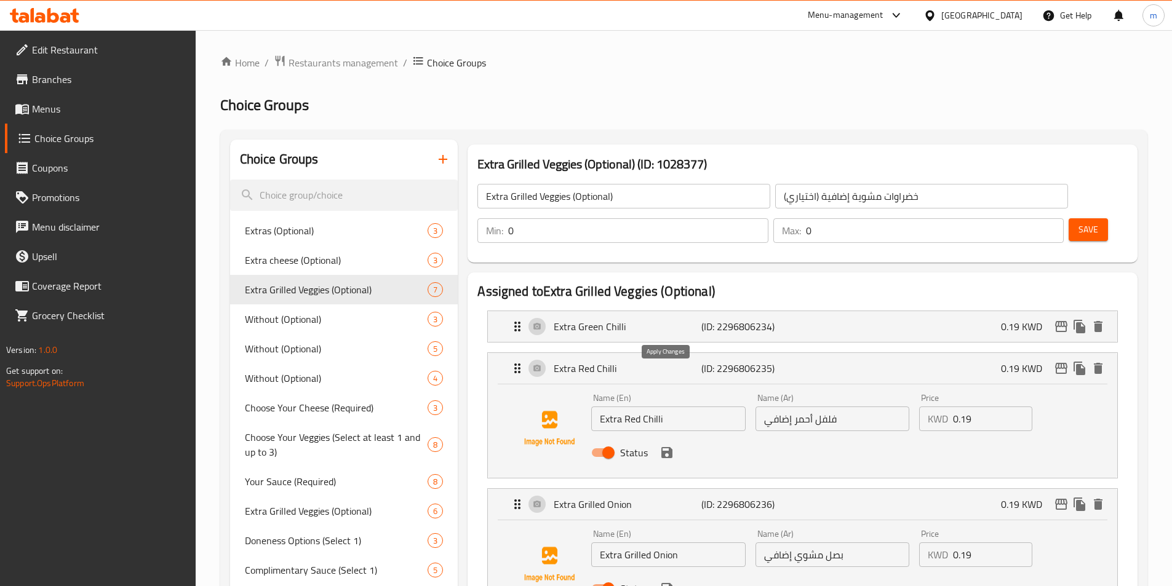
type input "فلفل حار أخضر إضافي"
click at [814, 407] on input "فلفل أحمر إضافي" at bounding box center [832, 419] width 154 height 25
click at [668, 447] on icon "save" at bounding box center [666, 452] width 11 height 11
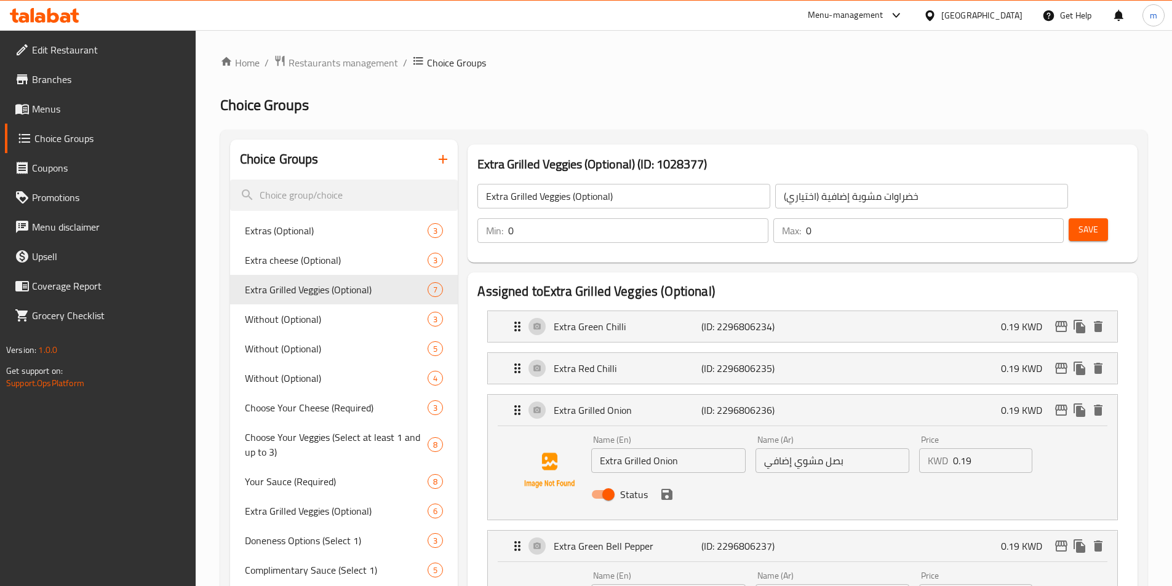
type input "فلفل حار أحمر إضافي"
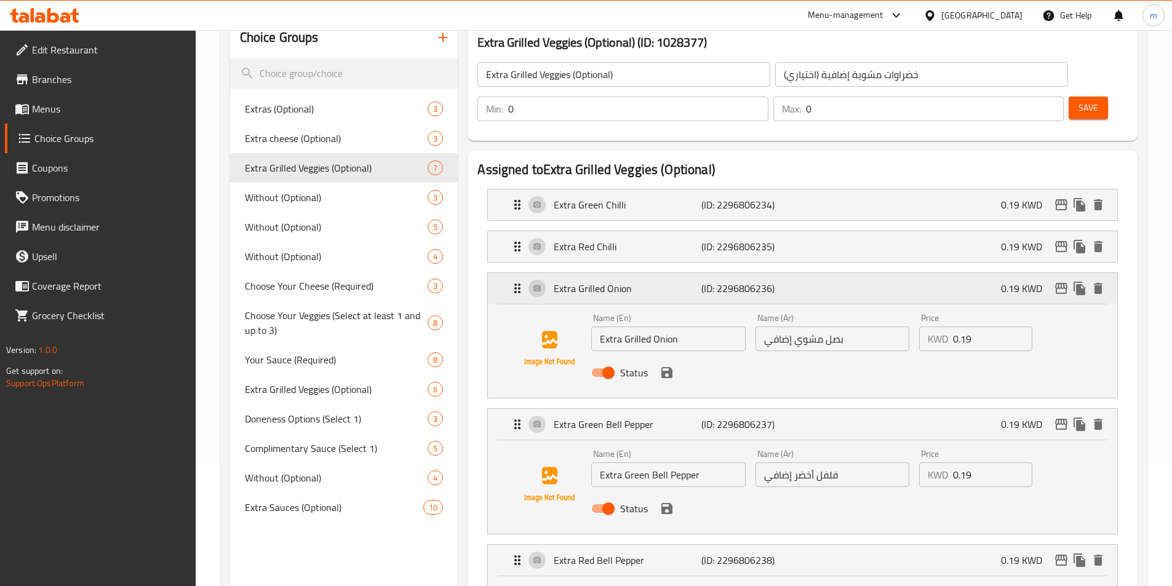
scroll to position [123, 0]
click at [667, 364] on icon "save" at bounding box center [666, 371] width 15 height 15
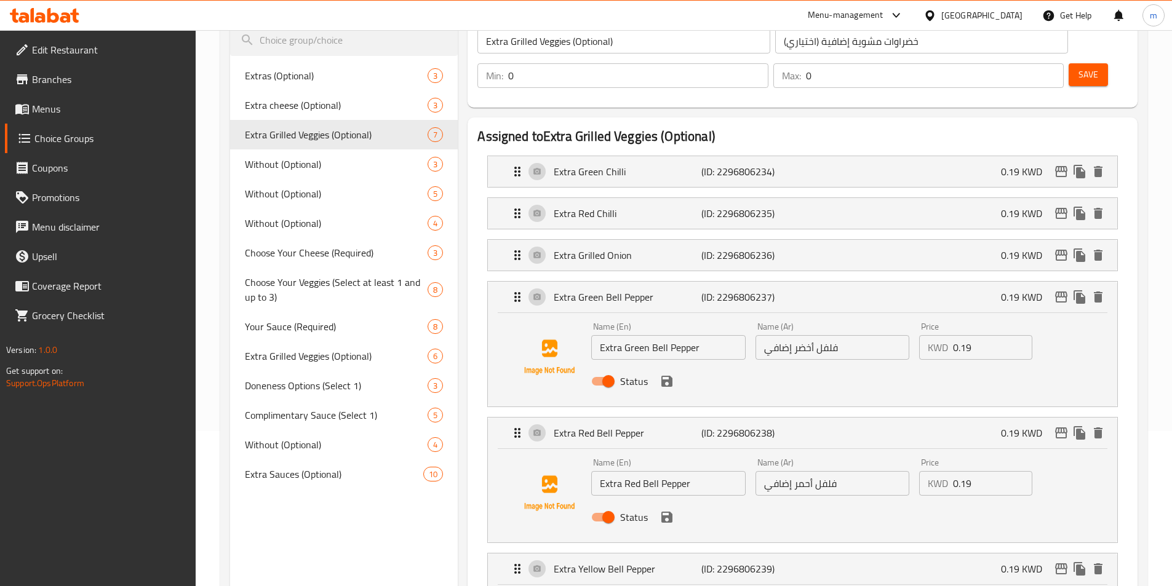
scroll to position [184, 0]
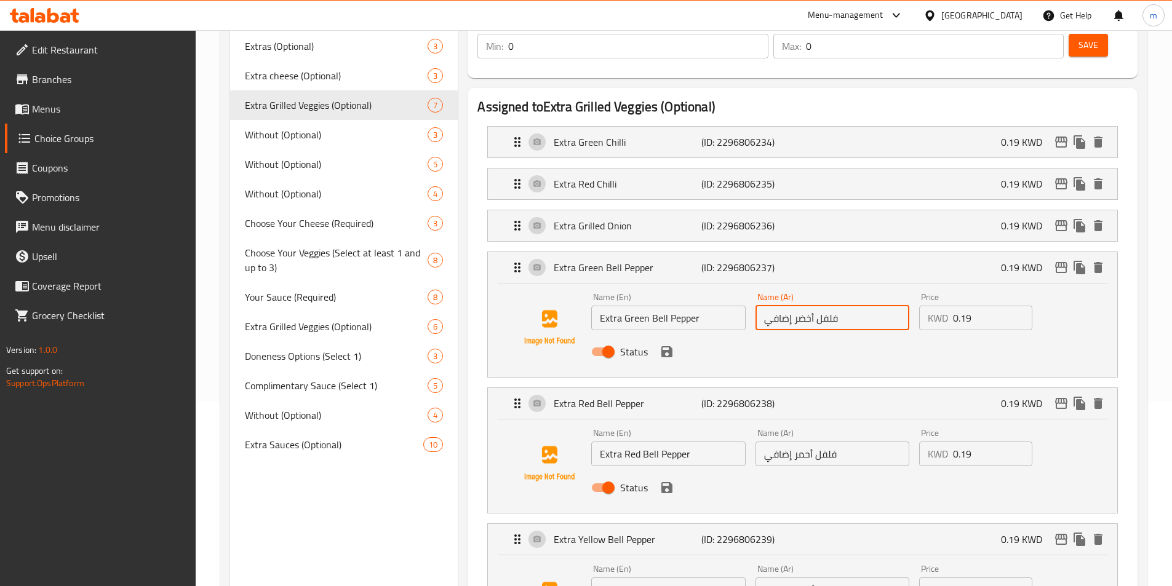
click at [814, 306] on input "فلفل أخضر إضافي" at bounding box center [832, 318] width 154 height 25
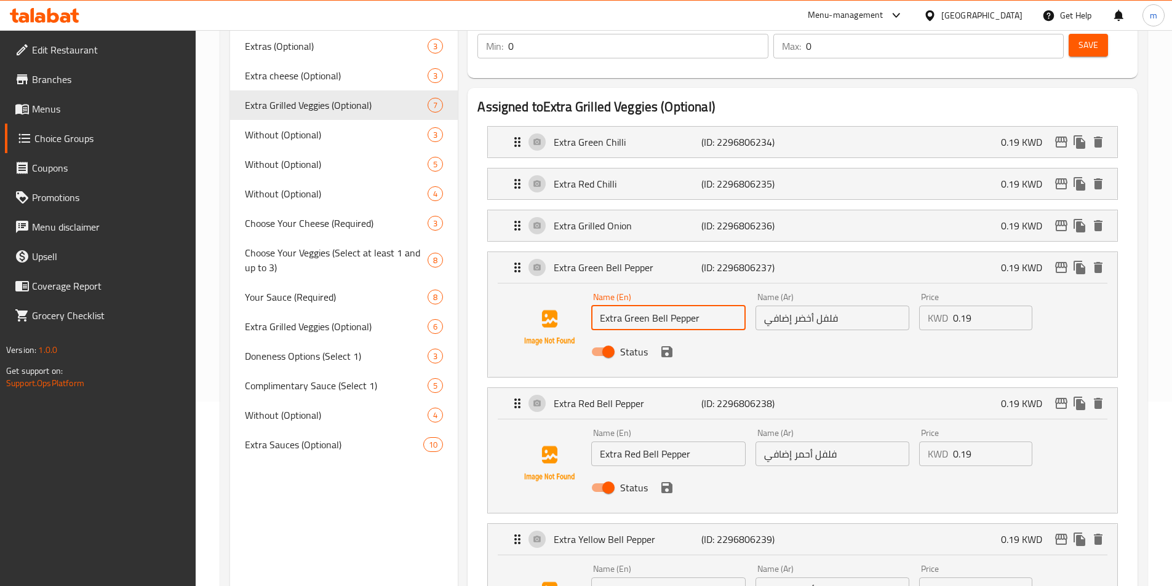
drag, startPoint x: 712, startPoint y: 287, endPoint x: 651, endPoint y: 294, distance: 61.3
click at [651, 306] on input "Extra Green Bell Pepper" at bounding box center [668, 318] width 154 height 25
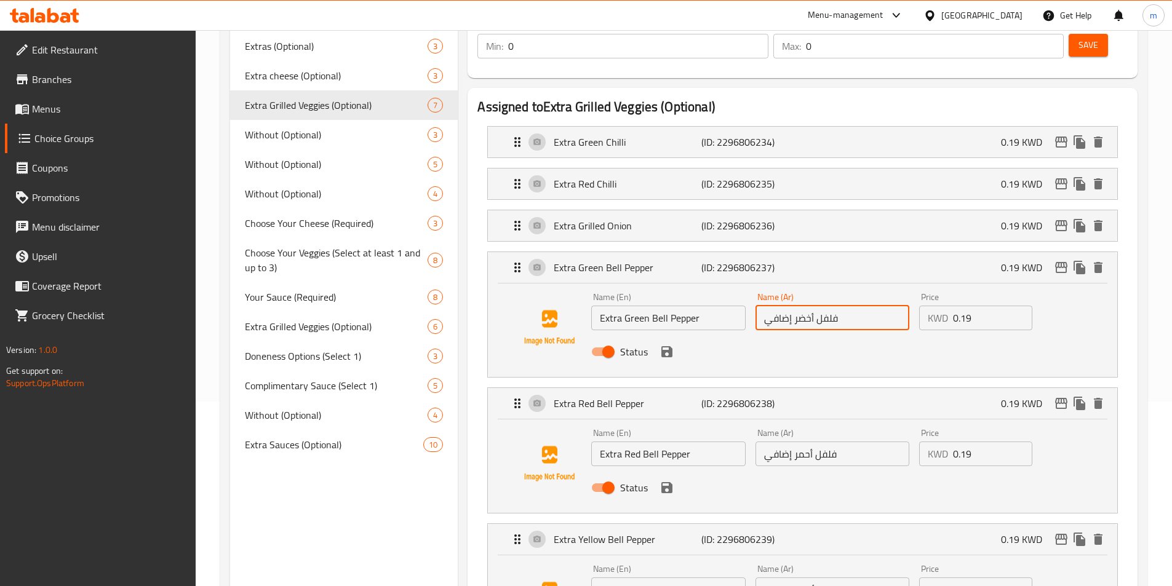
drag, startPoint x: 816, startPoint y: 286, endPoint x: 858, endPoint y: 292, distance: 42.2
click at [858, 306] on input "فلفل أخضر إضافي" at bounding box center [832, 318] width 154 height 25
paste input "لو"
click at [672, 344] on icon "save" at bounding box center [666, 351] width 15 height 15
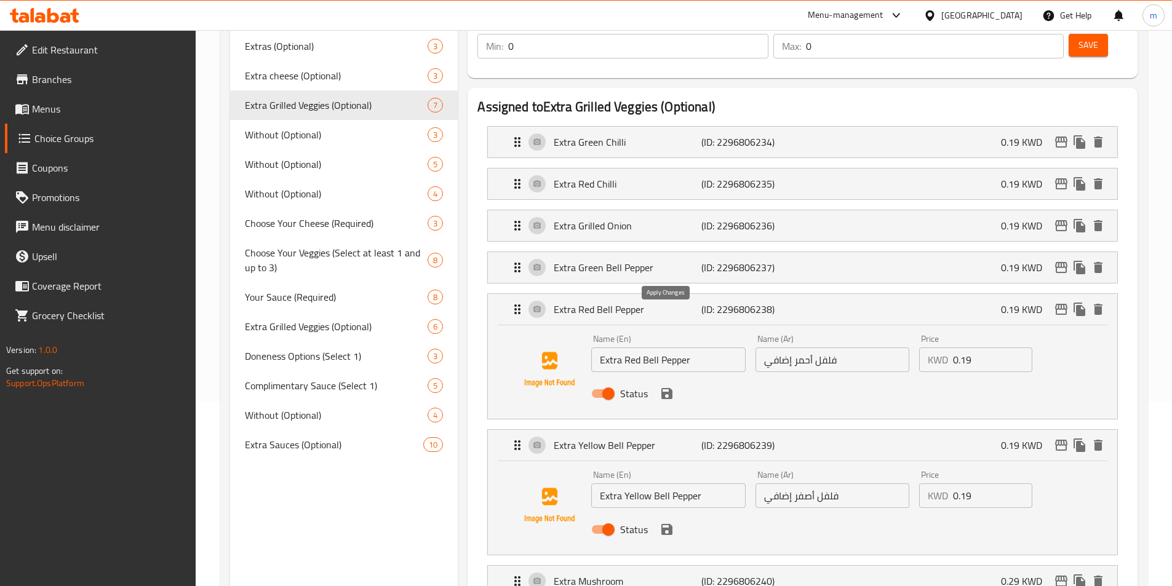
type input "فلفل حلو أخضر إضافي"
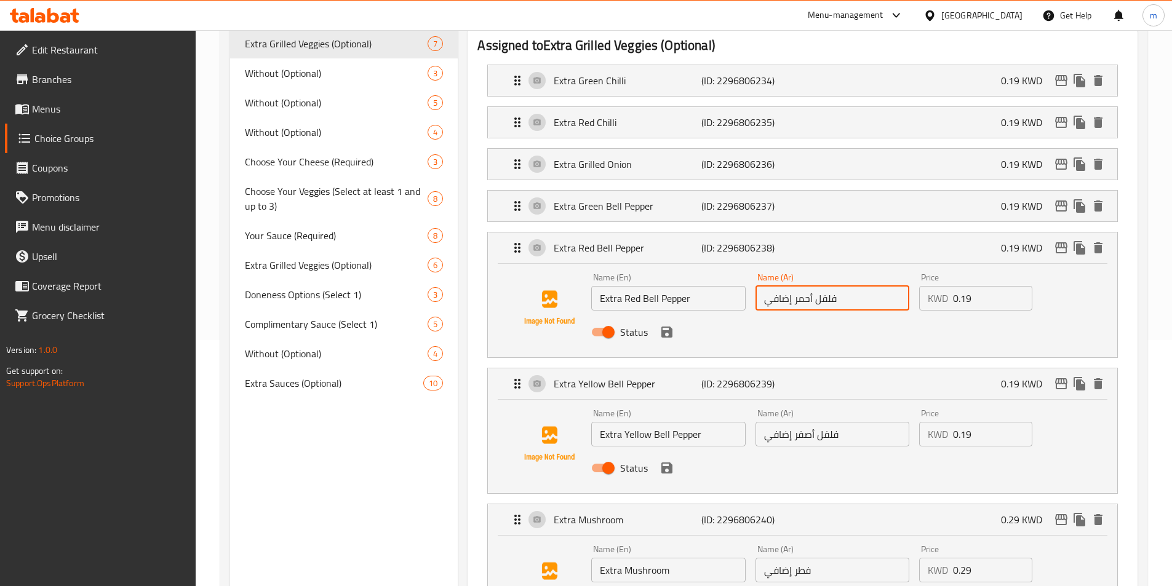
drag, startPoint x: 815, startPoint y: 265, endPoint x: 945, endPoint y: 263, distance: 129.2
click at [945, 268] on div "Name (En) Extra Red Bell Pepper Name (En) Name (Ar) فلفل أحمر إضافي Name (Ar) P…" at bounding box center [831, 308] width 491 height 81
paste input "لو"
click at [853, 315] on div "Status" at bounding box center [831, 331] width 491 height 33
click at [668, 327] on icon "save" at bounding box center [666, 332] width 11 height 11
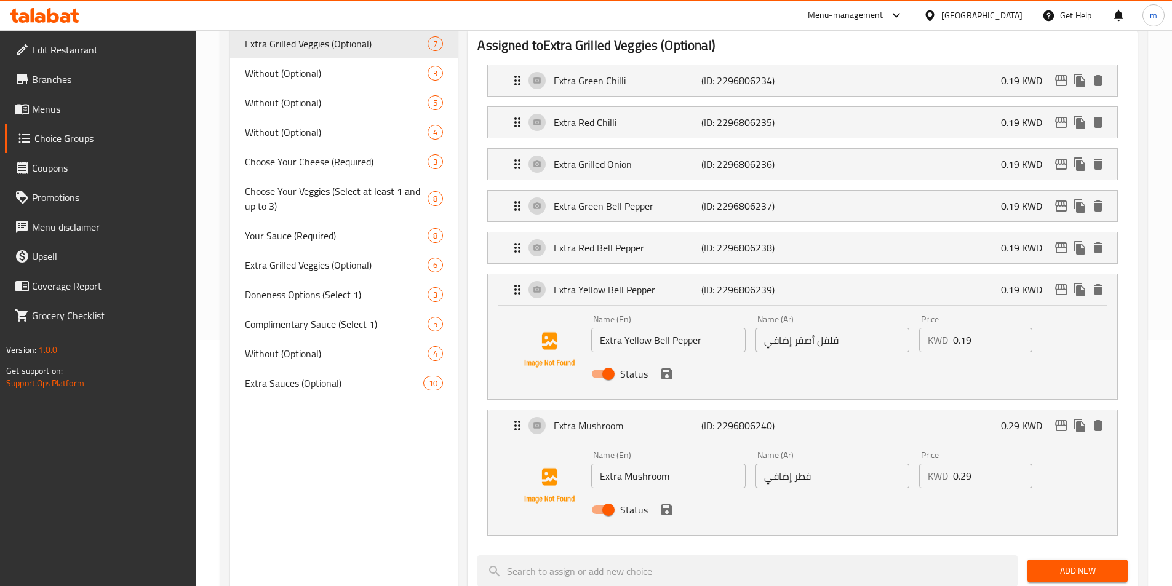
type input "فلفل حلو أحمر إضافي"
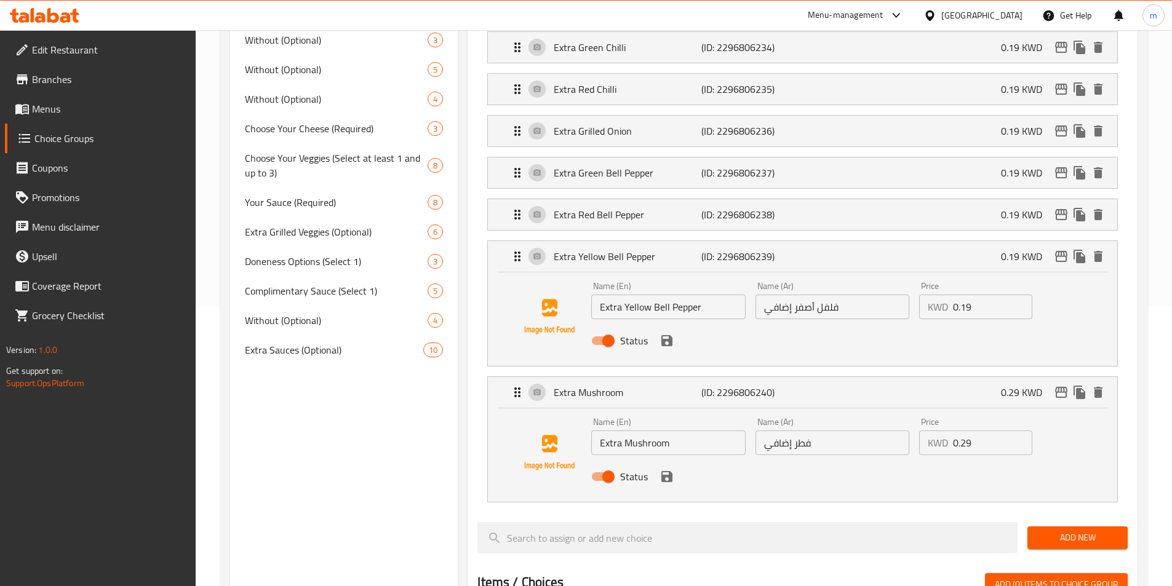
scroll to position [307, 0]
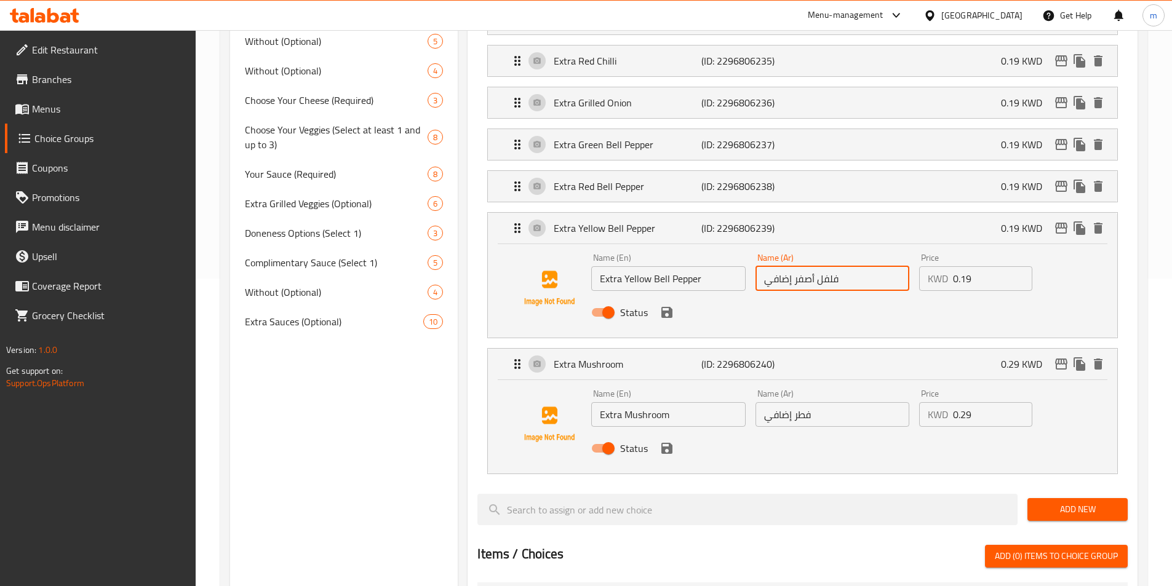
drag, startPoint x: 818, startPoint y: 246, endPoint x: 881, endPoint y: 246, distance: 62.7
click at [881, 266] on input "فلفل أصفر إضافي" at bounding box center [832, 278] width 154 height 25
paste input "لو"
click at [780, 296] on div "Status" at bounding box center [831, 312] width 491 height 33
click at [665, 305] on icon "save" at bounding box center [666, 312] width 15 height 15
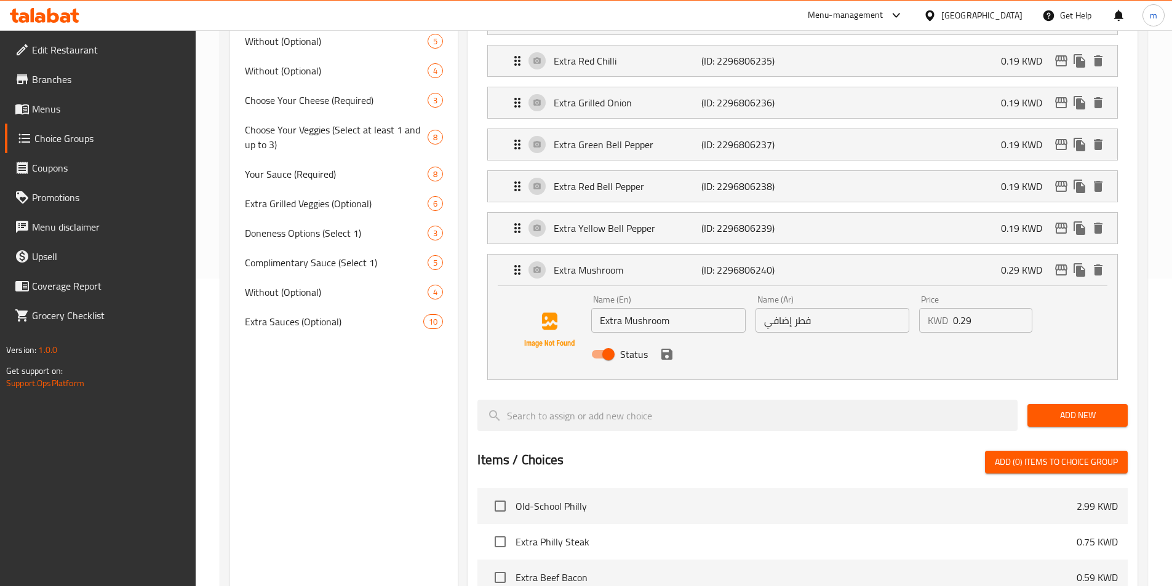
type input "فلفل حلو أصفر إضافي"
drag, startPoint x: 624, startPoint y: 286, endPoint x: 684, endPoint y: 279, distance: 60.0
click at [684, 308] on input "Extra Mushroom" at bounding box center [668, 320] width 154 height 25
drag, startPoint x: 793, startPoint y: 288, endPoint x: 831, endPoint y: 292, distance: 39.0
click at [831, 308] on input "فطر إضافي" at bounding box center [832, 320] width 154 height 25
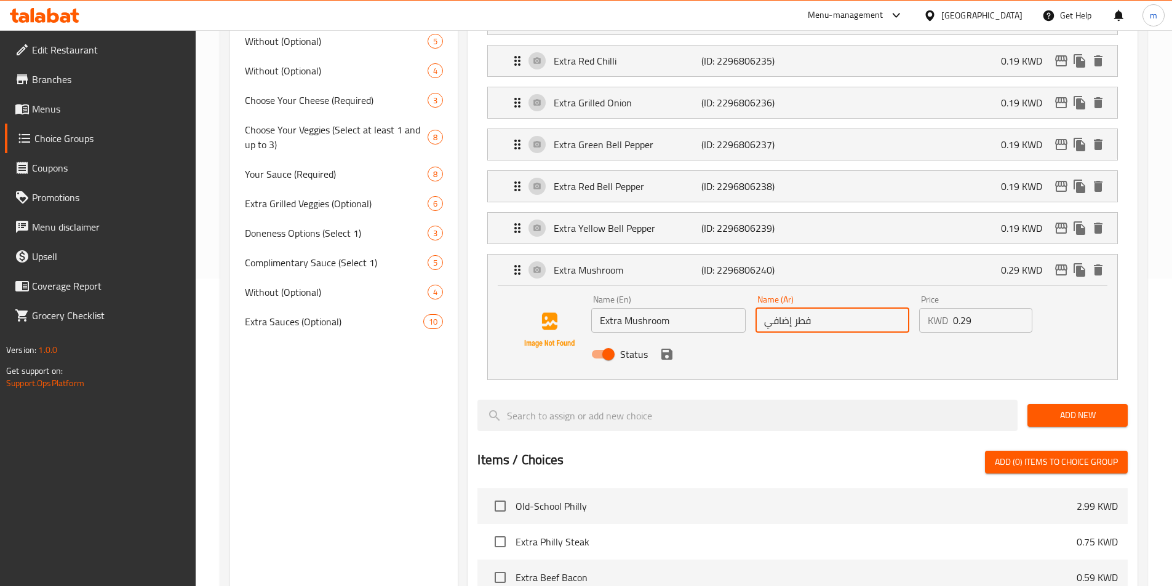
paste input "شروم"
click at [879, 338] on div "Status" at bounding box center [831, 354] width 491 height 33
click at [668, 349] on icon "save" at bounding box center [666, 354] width 11 height 11
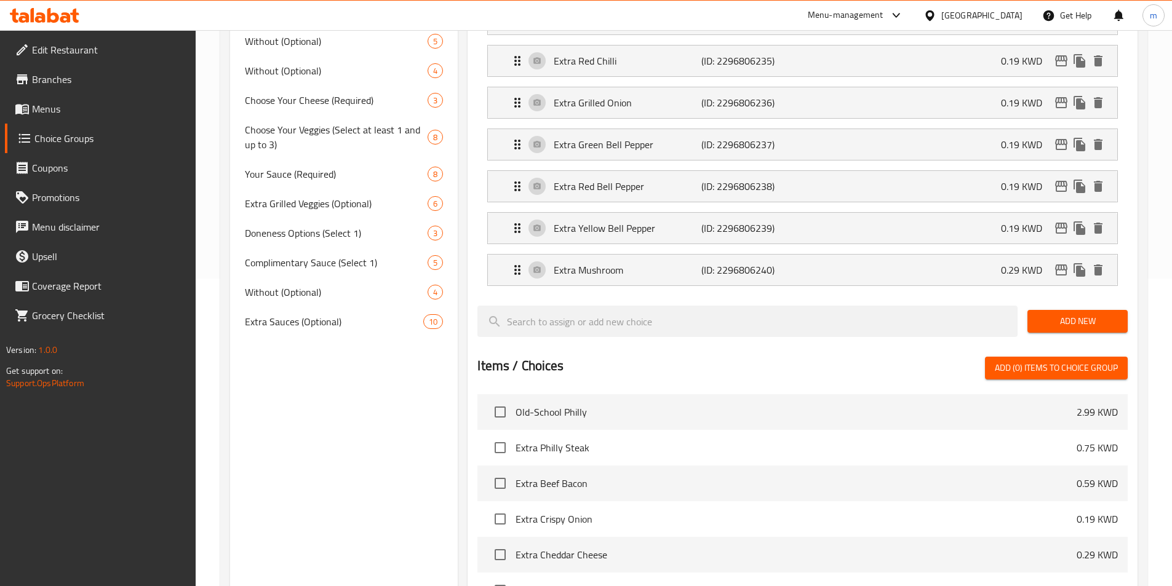
type input "مشروم إضافي"
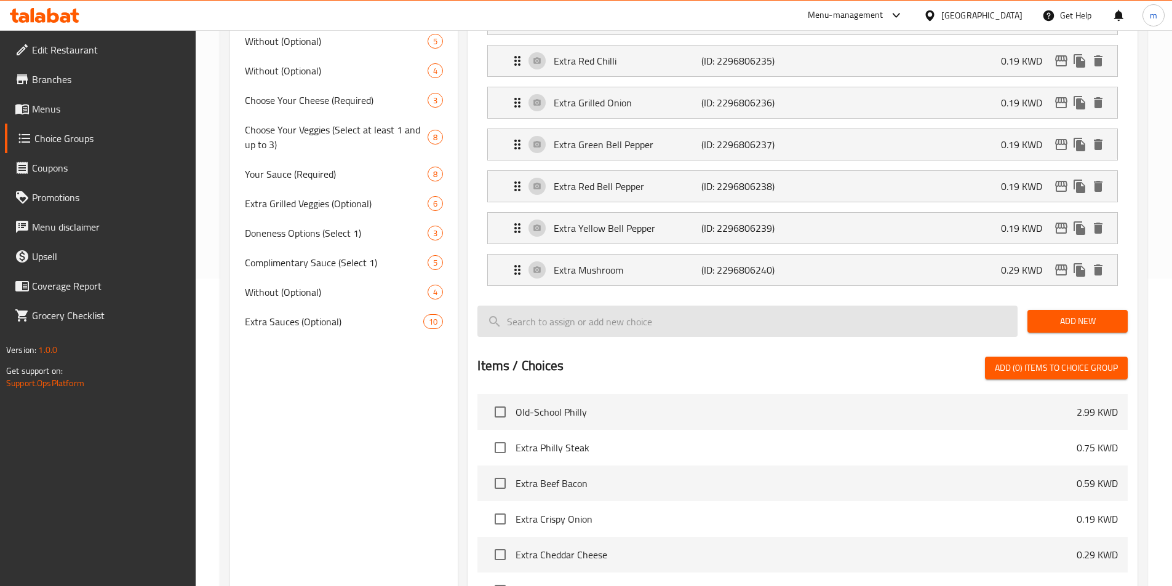
scroll to position [0, 0]
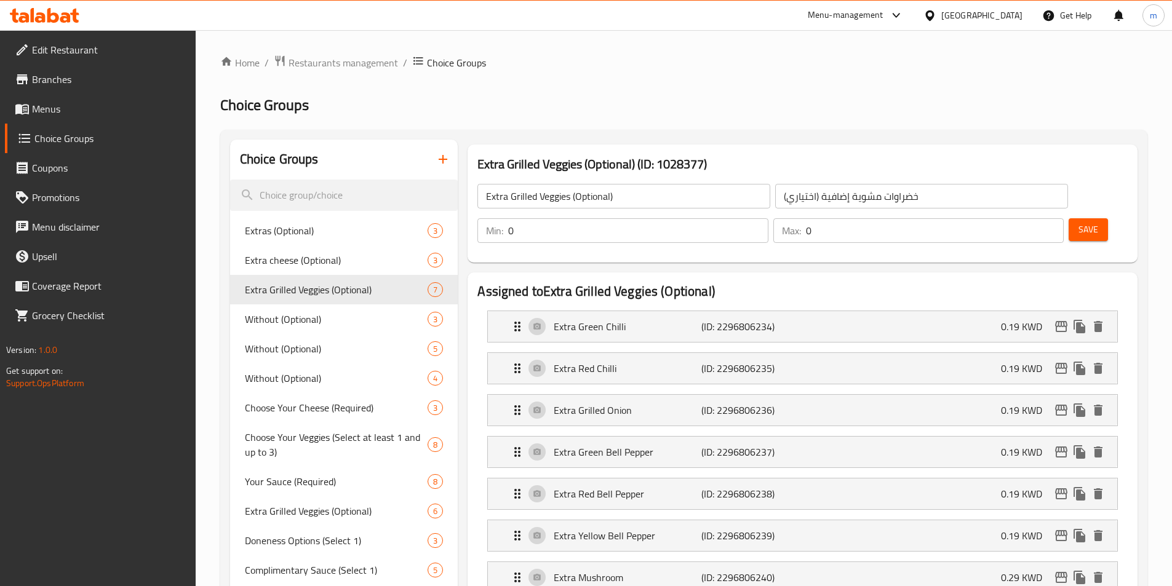
click at [1078, 222] on span "Save" at bounding box center [1088, 229] width 20 height 15
click at [307, 198] on input "search" at bounding box center [344, 195] width 228 height 31
click at [327, 196] on input "search" at bounding box center [344, 195] width 228 height 31
type input "R"
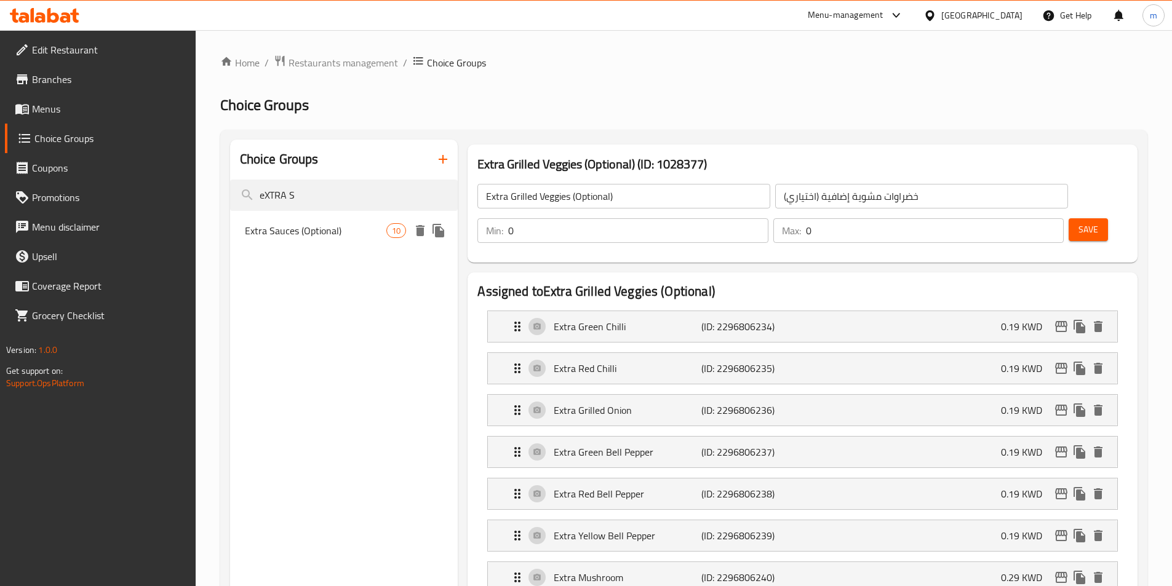
type input "eXTRA S"
click at [328, 238] on span "Extra Sauces (Optional)" at bounding box center [316, 230] width 142 height 15
type input "Extra Sauces (Optional)"
type input "صلصات إضافية (اختياري)"
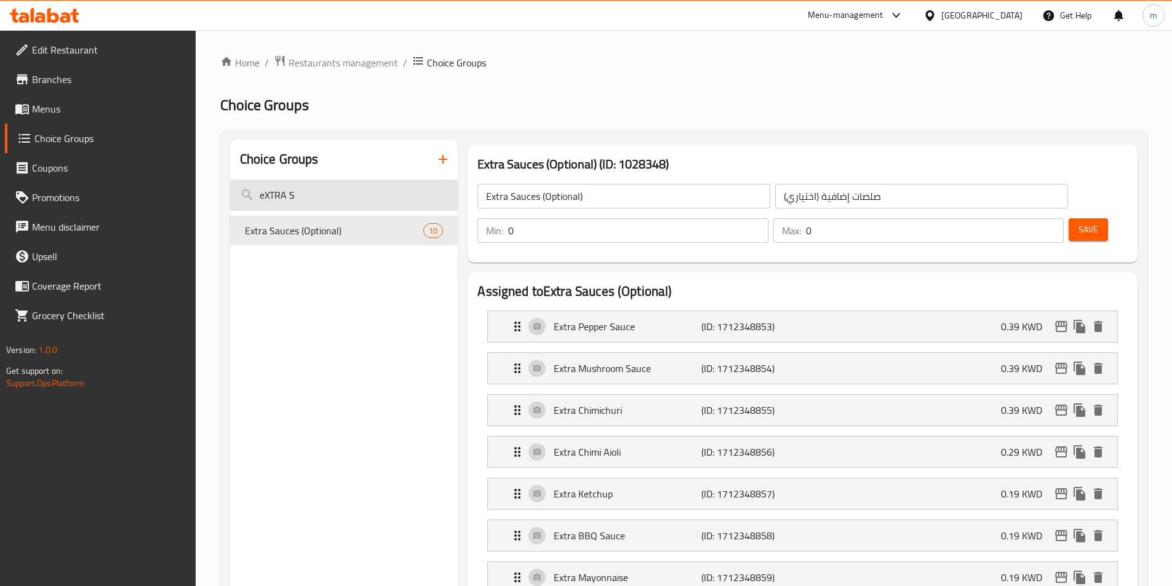
click at [325, 200] on input "eXTRA S" at bounding box center [344, 195] width 228 height 31
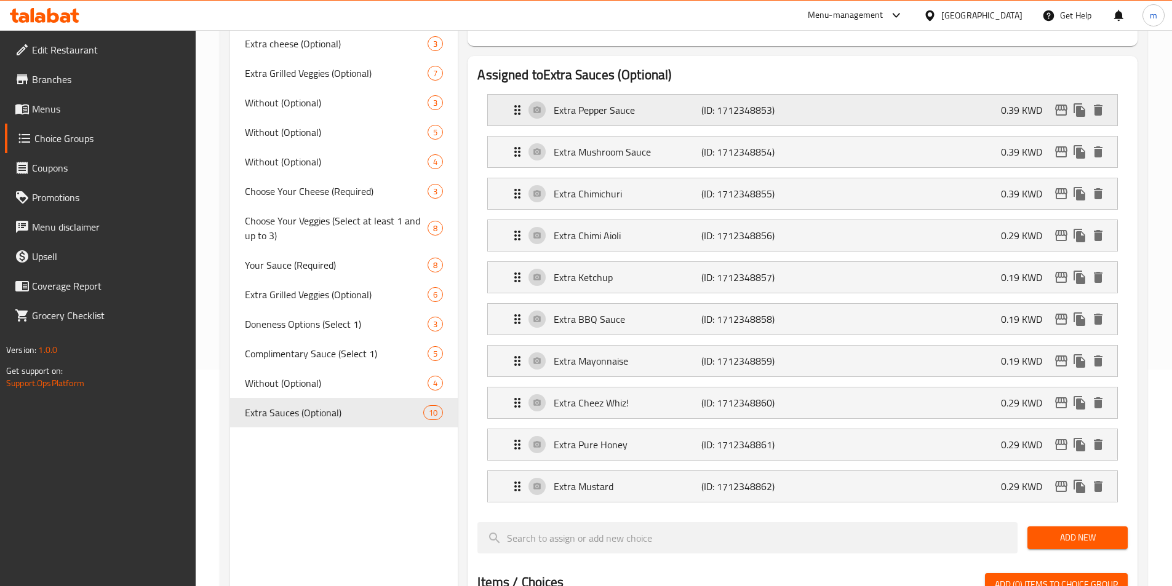
scroll to position [246, 0]
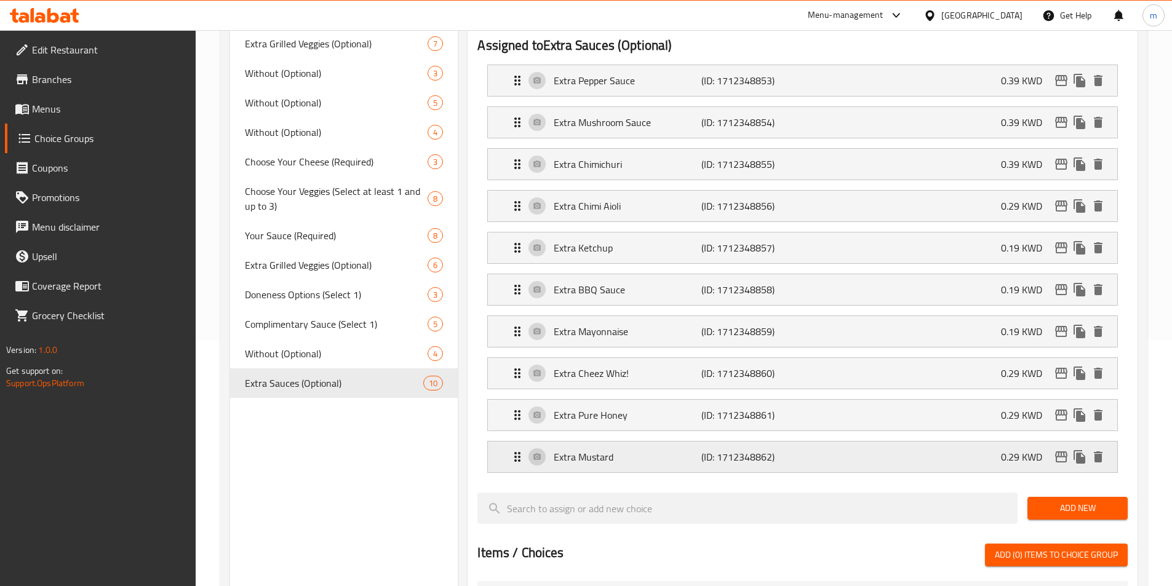
click at [821, 442] on div "Extra Mustard (ID: 1712348862) 0.29 KWD" at bounding box center [806, 457] width 592 height 31
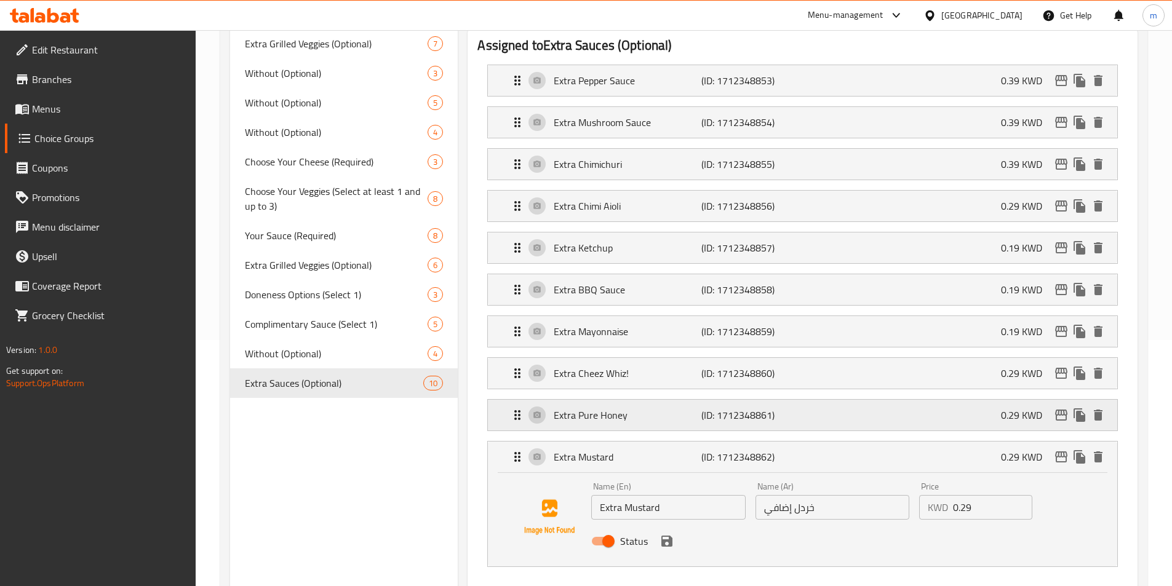
click at [837, 400] on div "Extra Pure Honey (ID: 1712348861) 0.29 KWD" at bounding box center [806, 415] width 592 height 31
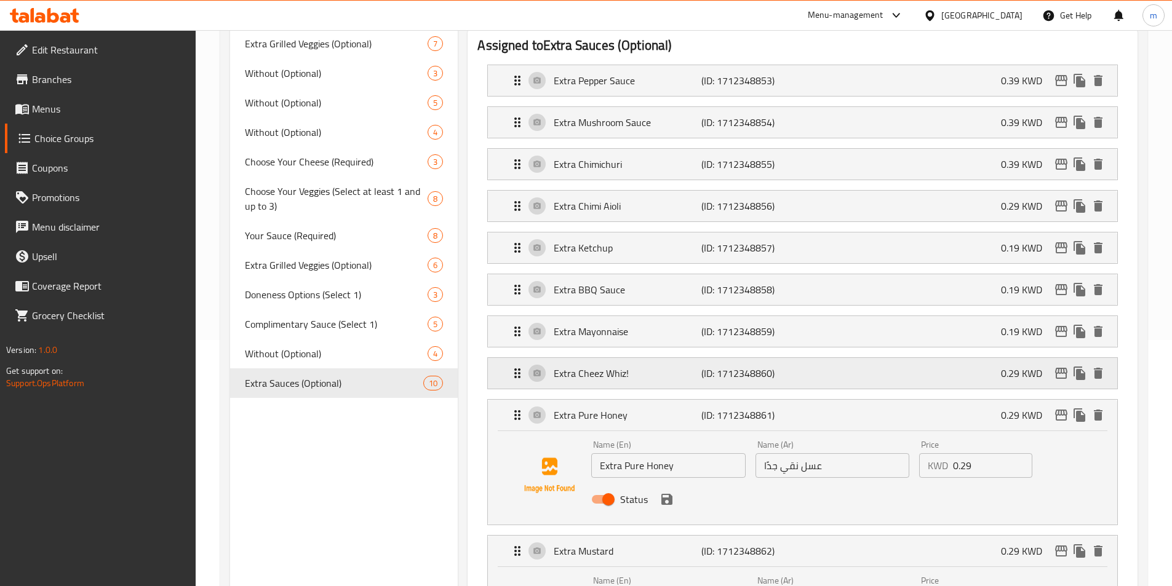
click at [843, 358] on div "Extra Cheez Whiz! (ID: 1712348860) 0.29 KWD" at bounding box center [806, 373] width 592 height 31
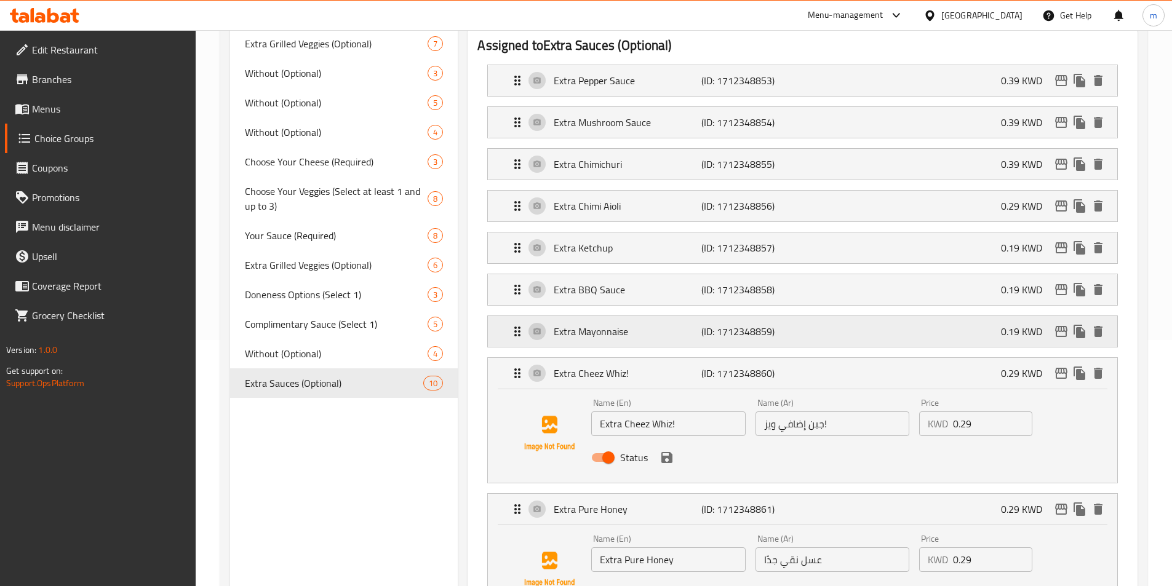
click at [847, 316] on div "Extra Mayonnaise (ID: 1712348859) 0.19 KWD" at bounding box center [806, 331] width 592 height 31
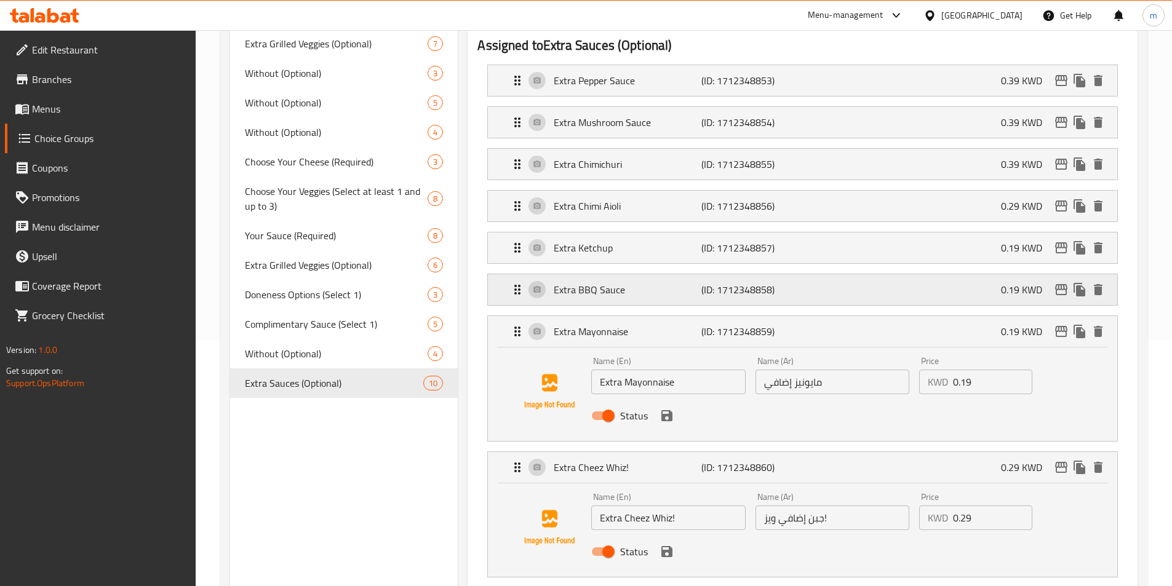
click at [852, 274] on div "Extra BBQ Sauce (ID: 1712348858) 0.19 KWD" at bounding box center [806, 289] width 592 height 31
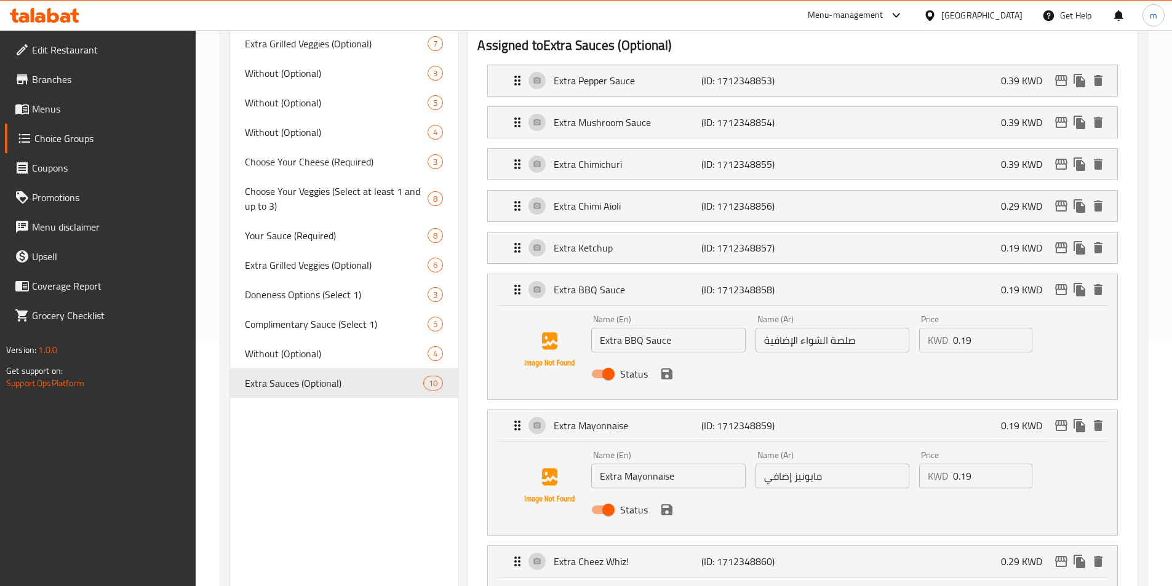
drag, startPoint x: 860, startPoint y: 211, endPoint x: 866, endPoint y: 188, distance: 24.0
click at [860, 232] on div "Extra Ketchup (ID: 1712348857) 0.19 KWD" at bounding box center [806, 247] width 592 height 31
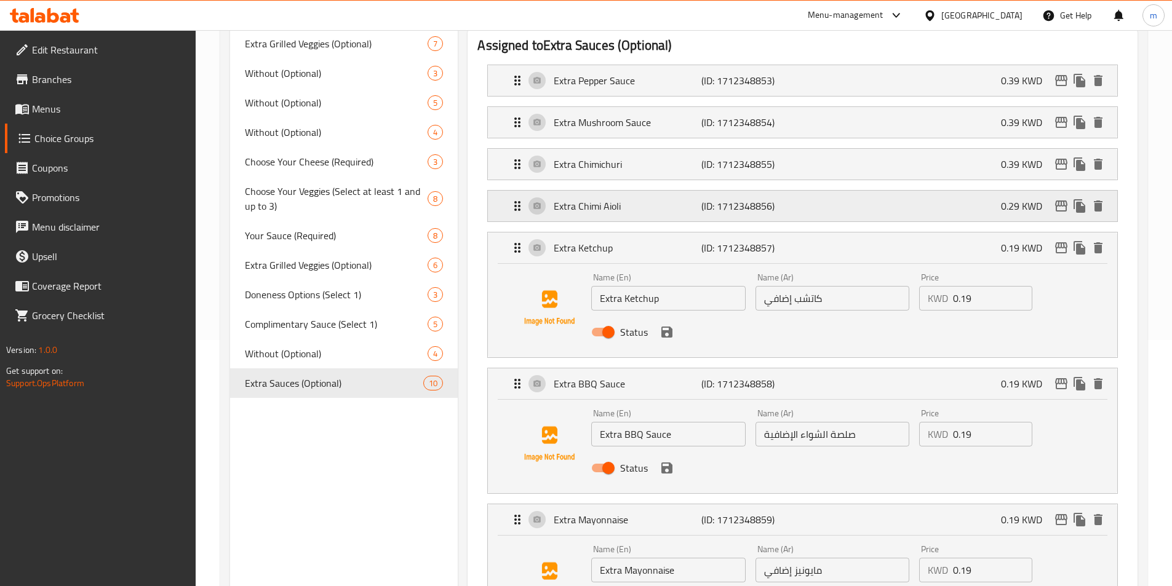
click at [867, 191] on div "Extra Chimi Aioli (ID: 1712348856) 0.29 KWD" at bounding box center [806, 206] width 592 height 31
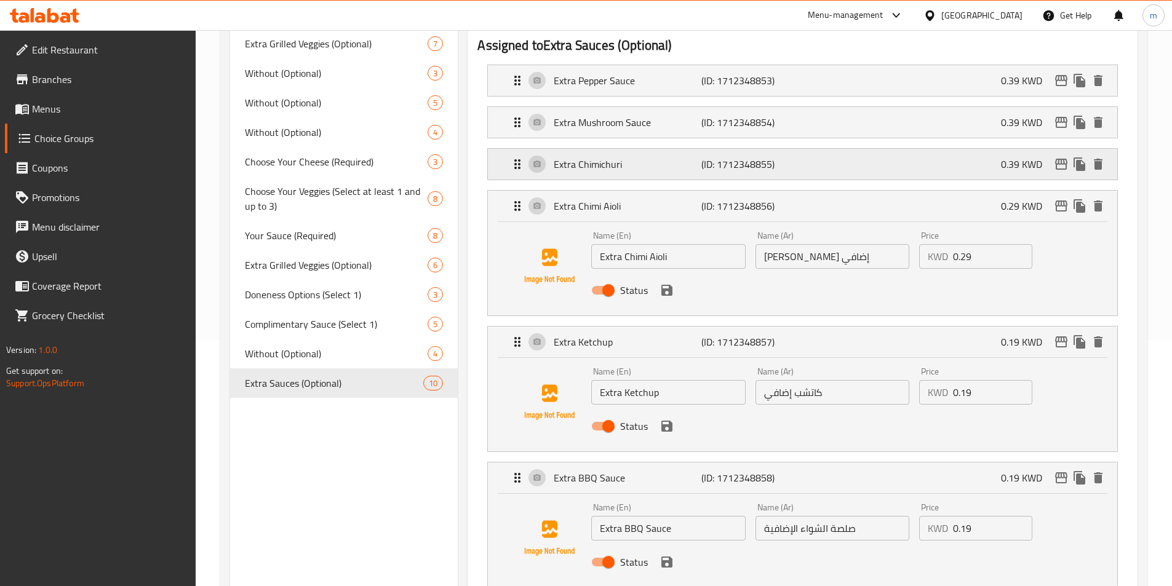
click at [867, 149] on div "Extra Chimichuri (ID: 1712348855) 0.39 KWD" at bounding box center [806, 164] width 592 height 31
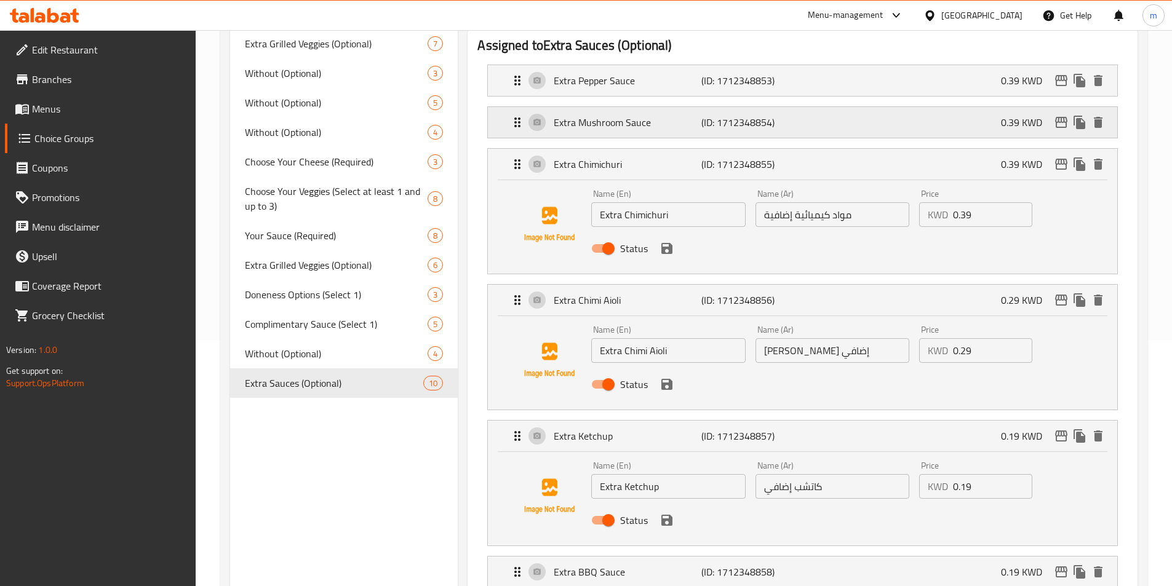
click at [862, 107] on div "Extra Mushroom Sauce (ID: 1712348854) 0.39 KWD" at bounding box center [806, 122] width 592 height 31
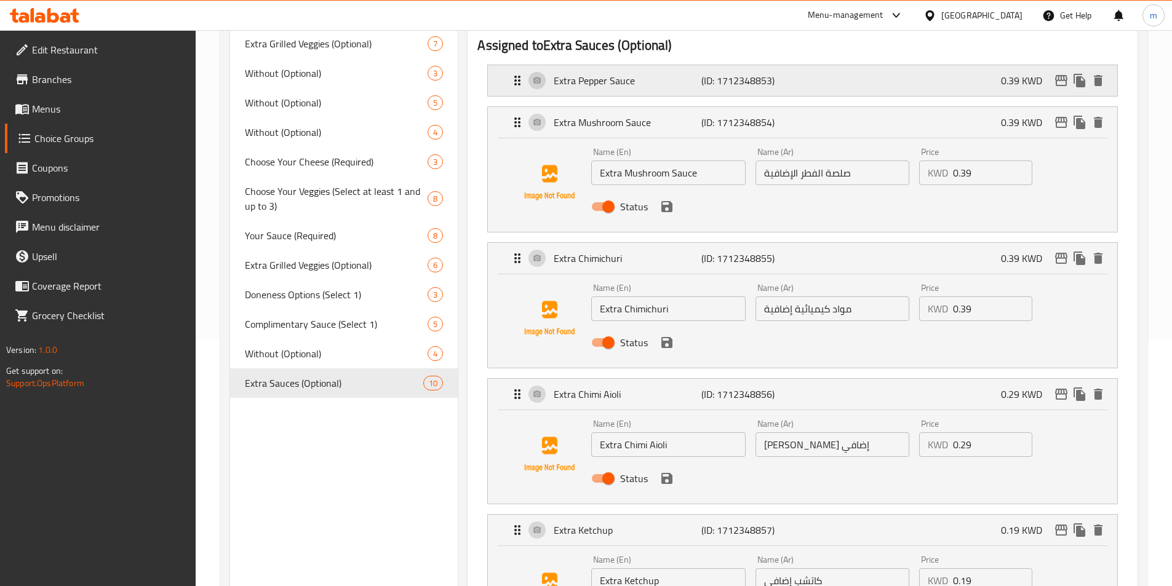
click at [859, 65] on div "Extra Pepper Sauce (ID: 1712348853) 0.39 KWD" at bounding box center [806, 80] width 592 height 31
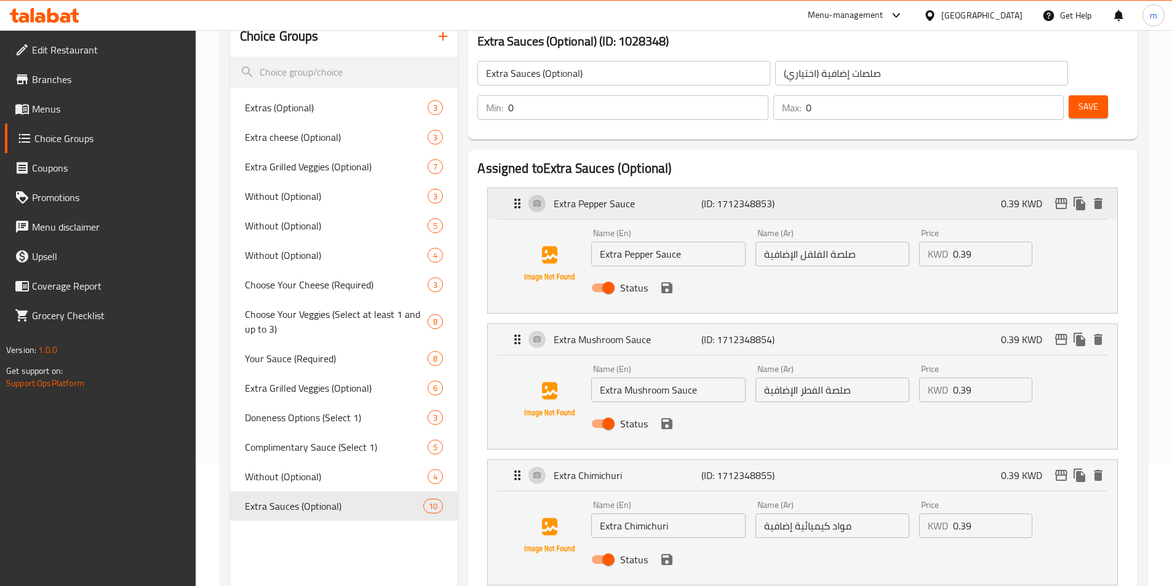
scroll to position [61, 0]
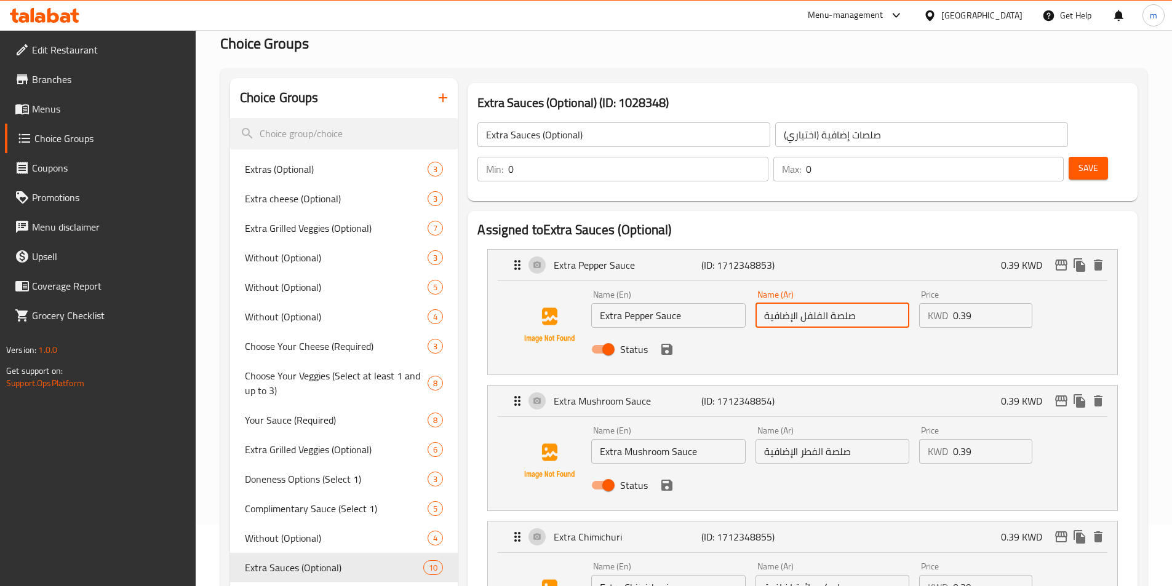
drag, startPoint x: 863, startPoint y: 285, endPoint x: 832, endPoint y: 293, distance: 31.8
click at [832, 293] on div "Name (Ar) صلصة الفلفل الإضافية Name (Ar)" at bounding box center [832, 308] width 164 height 47
type input "صوص الفلفل الإضافية"
drag, startPoint x: 855, startPoint y: 293, endPoint x: 861, endPoint y: 283, distance: 12.1
click at [877, 333] on div "Name (En) Extra Pepper Sauce Name (En) Name (Ar) صوص الفلفل الإضافية Name (Ar) …" at bounding box center [802, 327] width 629 height 93
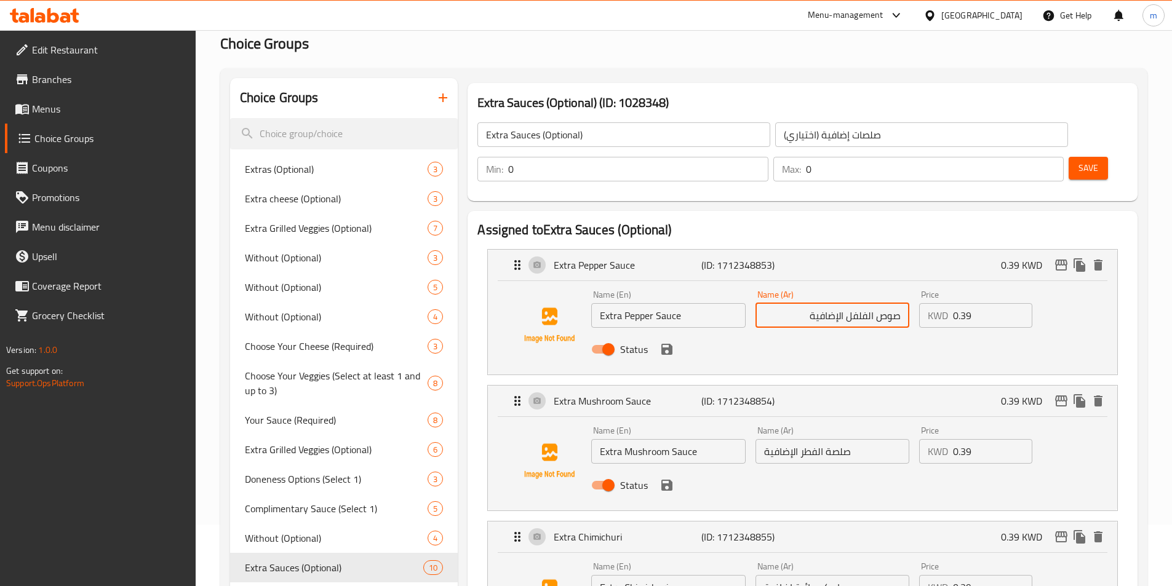
drag, startPoint x: 808, startPoint y: 289, endPoint x: 813, endPoint y: 294, distance: 7.0
click at [813, 294] on div "Name (Ar) صوص الفلفل الإضافية Name (Ar)" at bounding box center [832, 308] width 164 height 47
click at [805, 303] on input "صوص الفلفل الإضافية" at bounding box center [832, 315] width 154 height 25
click at [671, 344] on icon "save" at bounding box center [666, 349] width 11 height 11
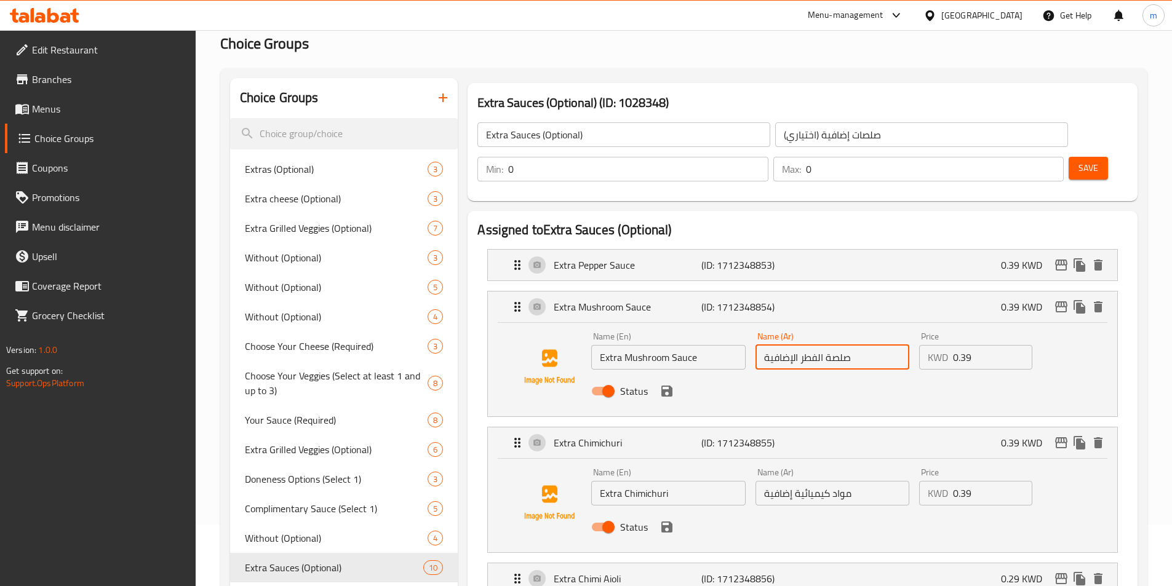
drag, startPoint x: 825, startPoint y: 323, endPoint x: 843, endPoint y: 330, distance: 19.3
click at [843, 345] on input "صلصة الفطر الإضافية" at bounding box center [832, 357] width 154 height 25
drag, startPoint x: 800, startPoint y: 324, endPoint x: 823, endPoint y: 335, distance: 25.9
click at [823, 335] on div "Name (Ar) صوص الفطر الإضافية Name (Ar)" at bounding box center [832, 350] width 164 height 47
paste input "مشروم"
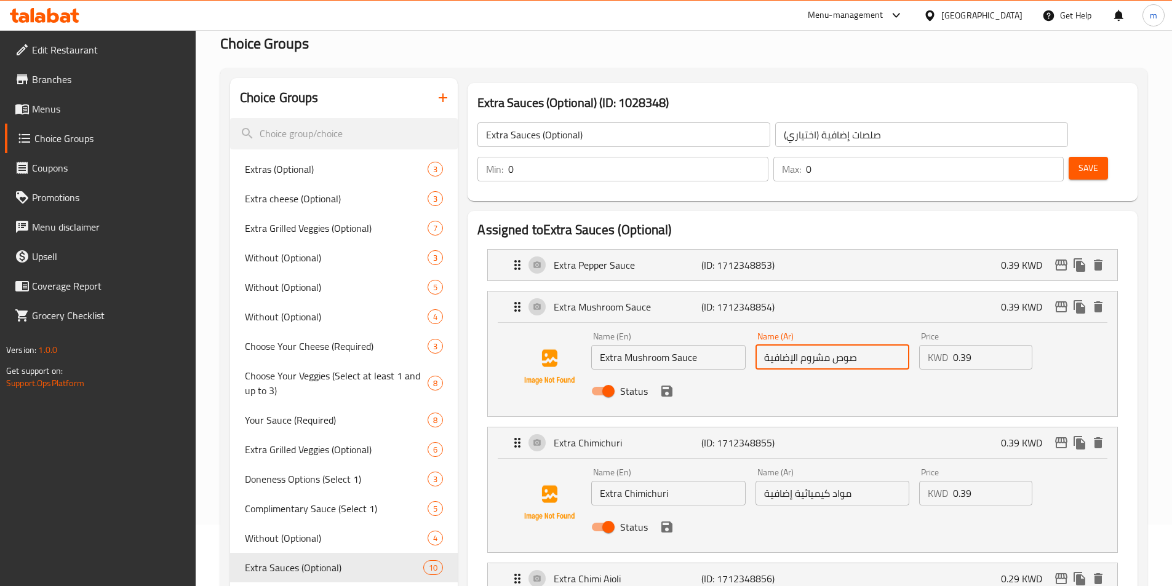
click at [829, 345] on input "صوص مشروم الإضافية" at bounding box center [832, 357] width 154 height 25
click at [672, 386] on icon "save" at bounding box center [666, 391] width 11 height 11
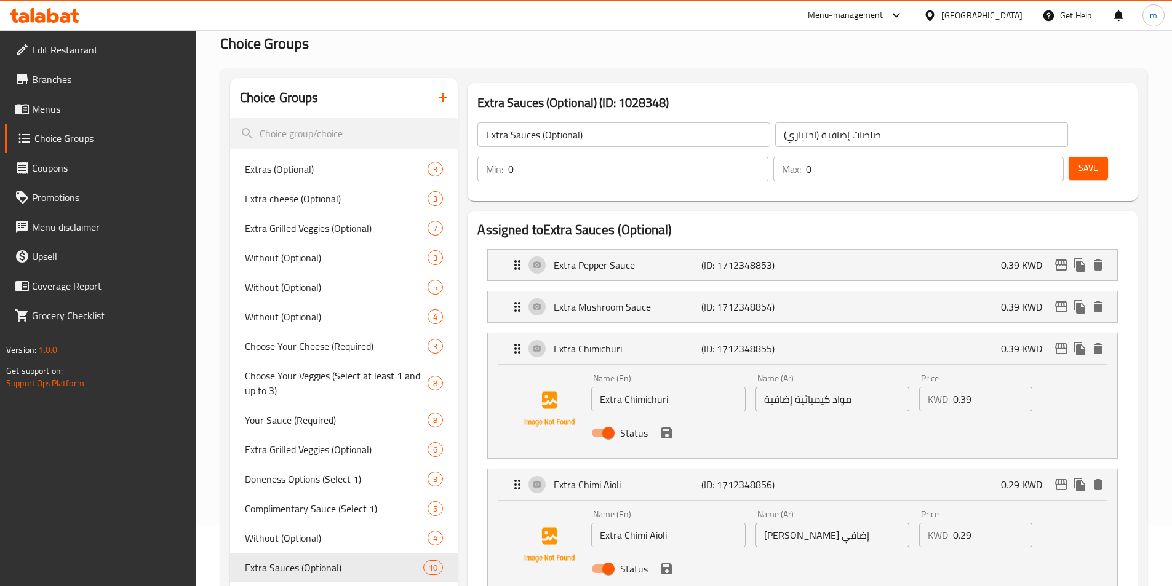
type input "صوص المشروم الإضافية"
drag, startPoint x: 680, startPoint y: 370, endPoint x: 625, endPoint y: 374, distance: 54.2
click at [625, 387] on input "Extra Chimichuri" at bounding box center [668, 399] width 154 height 25
drag, startPoint x: 794, startPoint y: 365, endPoint x: 887, endPoint y: 382, distance: 95.1
click at [887, 382] on div "Name (En) Extra Chimichuri Name (En) Name (Ar) مواد كيميائية إضافية Name (Ar) P…" at bounding box center [831, 409] width 491 height 81
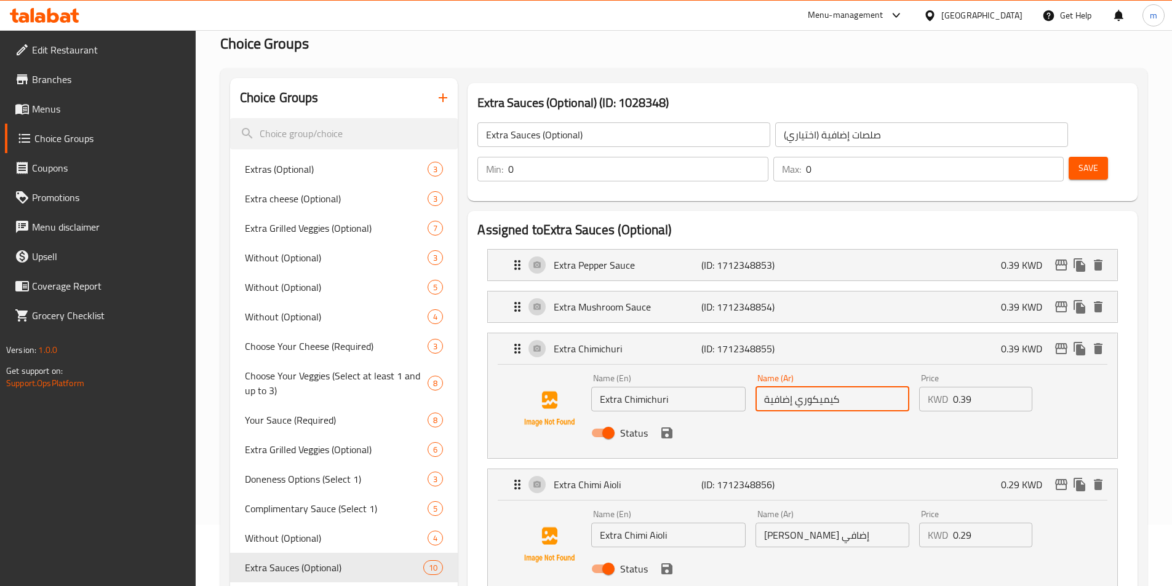
click at [894, 387] on input "كيميكوري إضافية" at bounding box center [832, 399] width 154 height 25
drag, startPoint x: 697, startPoint y: 360, endPoint x: 624, endPoint y: 373, distance: 74.3
click at [624, 387] on input "Extra Chimichuri" at bounding box center [668, 399] width 154 height 25
click at [631, 387] on input "Extra Chimichuri" at bounding box center [668, 399] width 154 height 25
click at [622, 387] on input "Extra Chimichuri" at bounding box center [668, 399] width 154 height 25
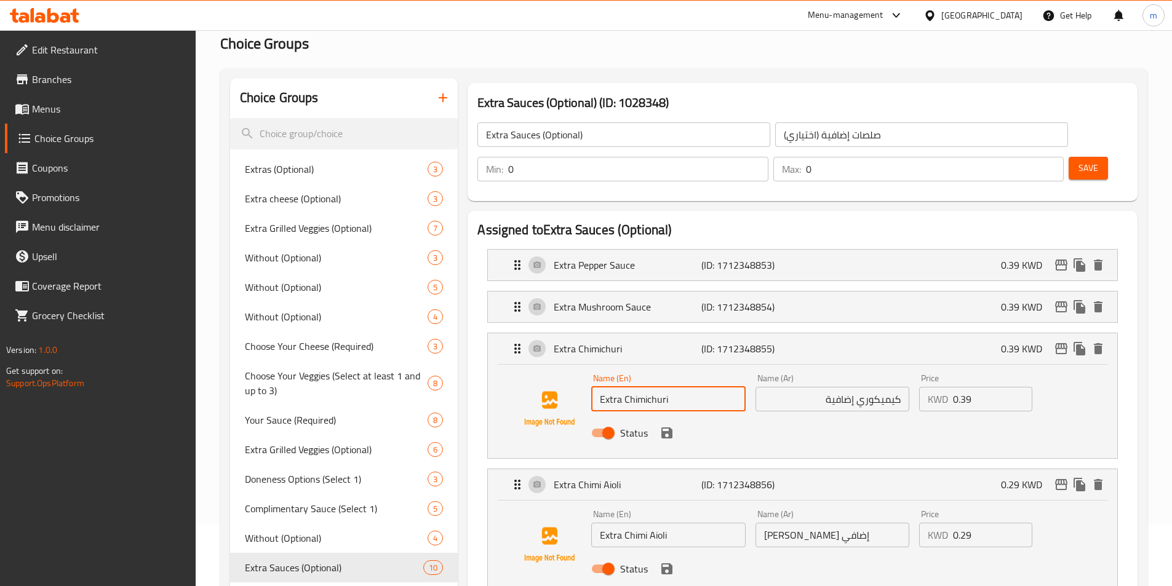
click at [839, 418] on div "Name (En) Extra Chimichuri Name (En) Name (Ar) كيميكوري إضافية Name (Ar) Price …" at bounding box center [802, 411] width 629 height 93
drag, startPoint x: 818, startPoint y: 367, endPoint x: 854, endPoint y: 371, distance: 36.5
click at [854, 387] on input "كيميكوري إضافية" at bounding box center [832, 399] width 154 height 25
click at [902, 387] on input "كيميكوري" at bounding box center [832, 399] width 154 height 25
click at [662, 427] on icon "save" at bounding box center [666, 432] width 11 height 11
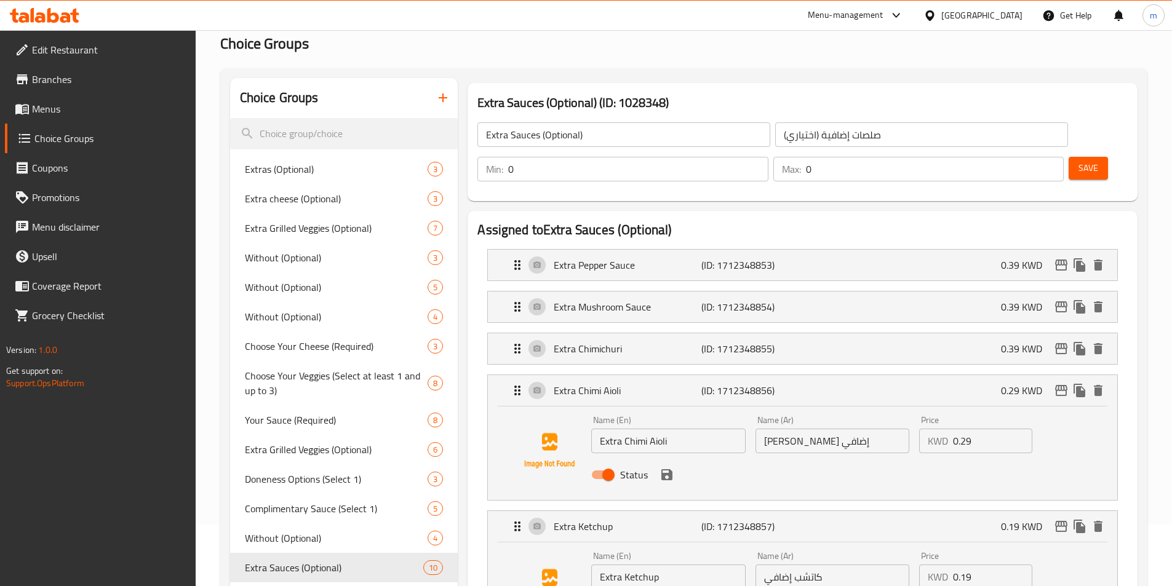
type input "اكسترا كيميكوري"
click at [822, 292] on div "Extra Mushroom Sauce (ID: 1712348854) 0.39 KWD" at bounding box center [806, 307] width 592 height 31
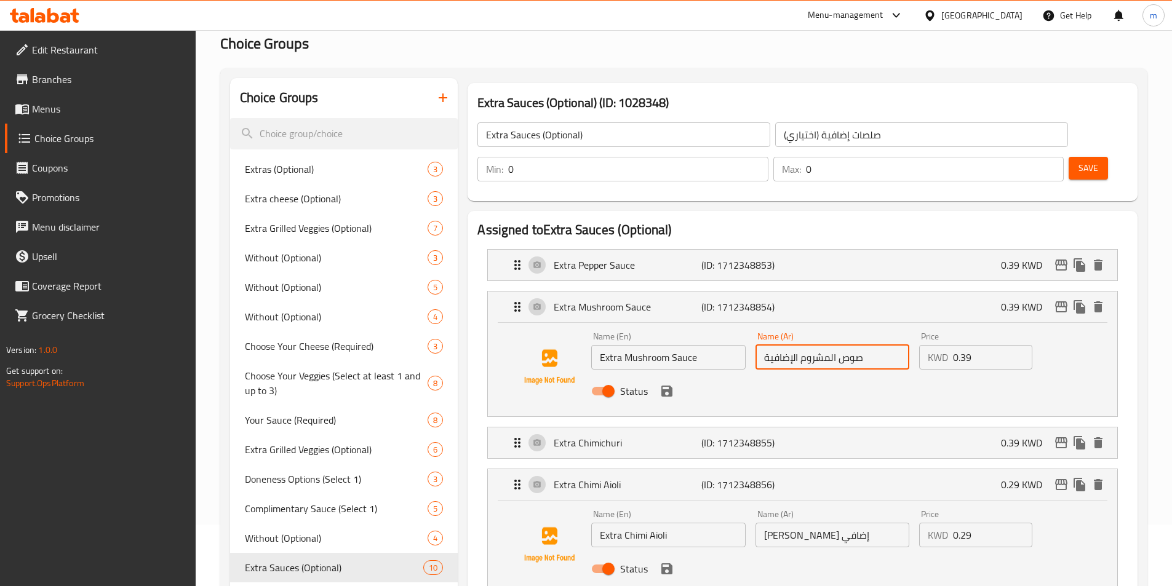
drag, startPoint x: 763, startPoint y: 320, endPoint x: 797, endPoint y: 340, distance: 39.7
click at [797, 340] on div "Name (En) Extra Mushroom Sauce Name (En) Name (Ar) صوص المشروم الإضافية Name (A…" at bounding box center [831, 367] width 491 height 81
click at [839, 345] on input "صوص المشروم" at bounding box center [832, 357] width 154 height 25
click at [886, 345] on input "صوص المشروم" at bounding box center [832, 357] width 154 height 25
click at [906, 345] on input "صوص المشروم" at bounding box center [832, 357] width 154 height 25
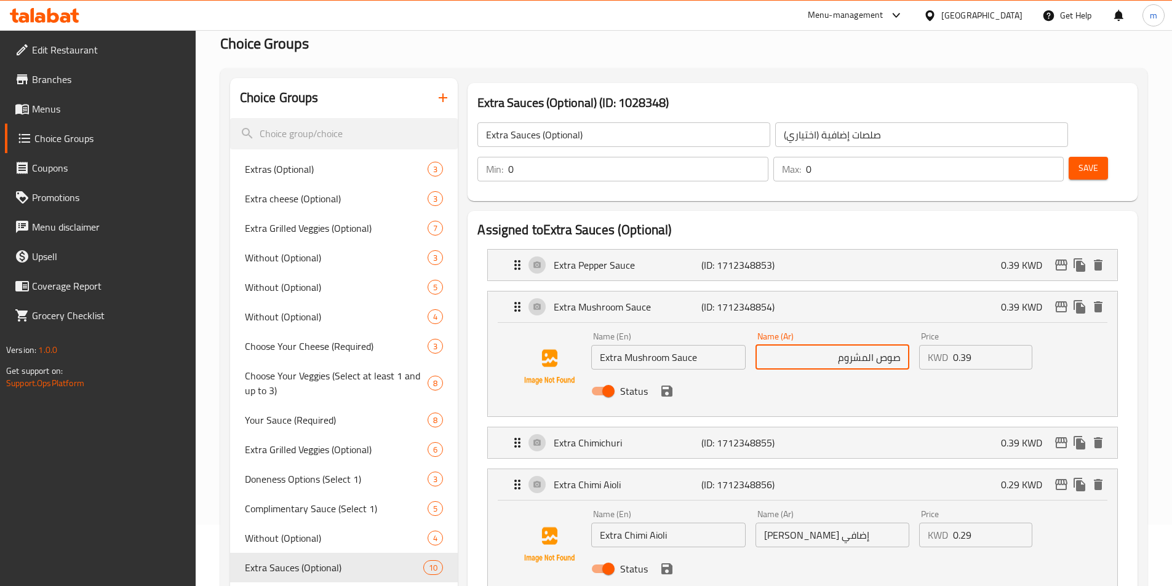
paste input "اكسترا"
click at [675, 375] on div "Status" at bounding box center [831, 391] width 491 height 33
click at [669, 386] on icon "save" at bounding box center [666, 391] width 11 height 11
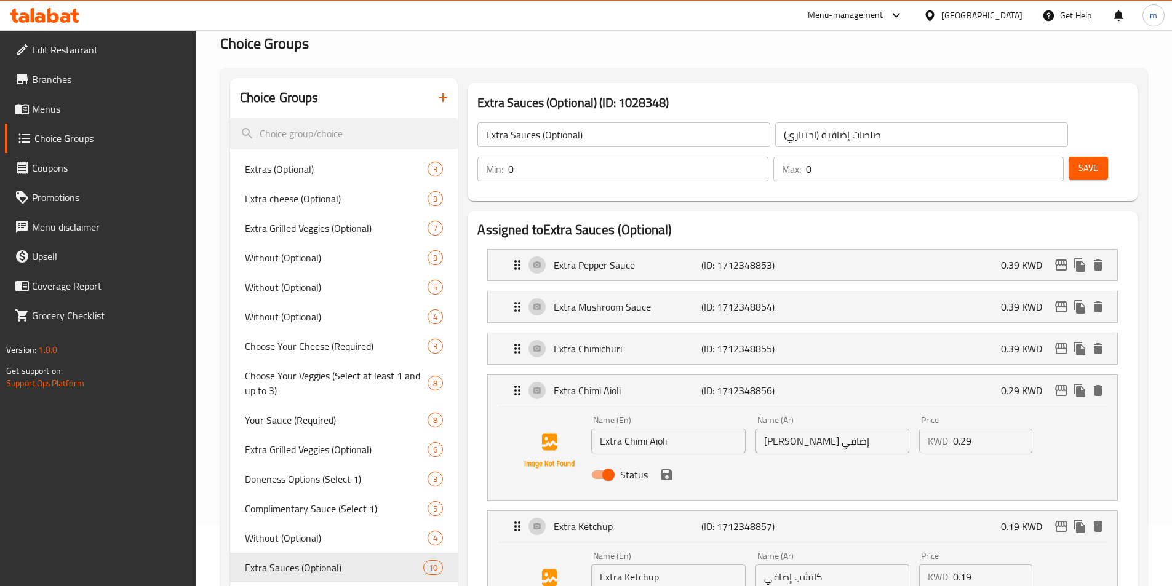
type input "اكسترا صوص المشروم"
click at [822, 250] on div "Extra Pepper Sauce (ID: 1712348853) 0.39 KWD" at bounding box center [806, 265] width 592 height 31
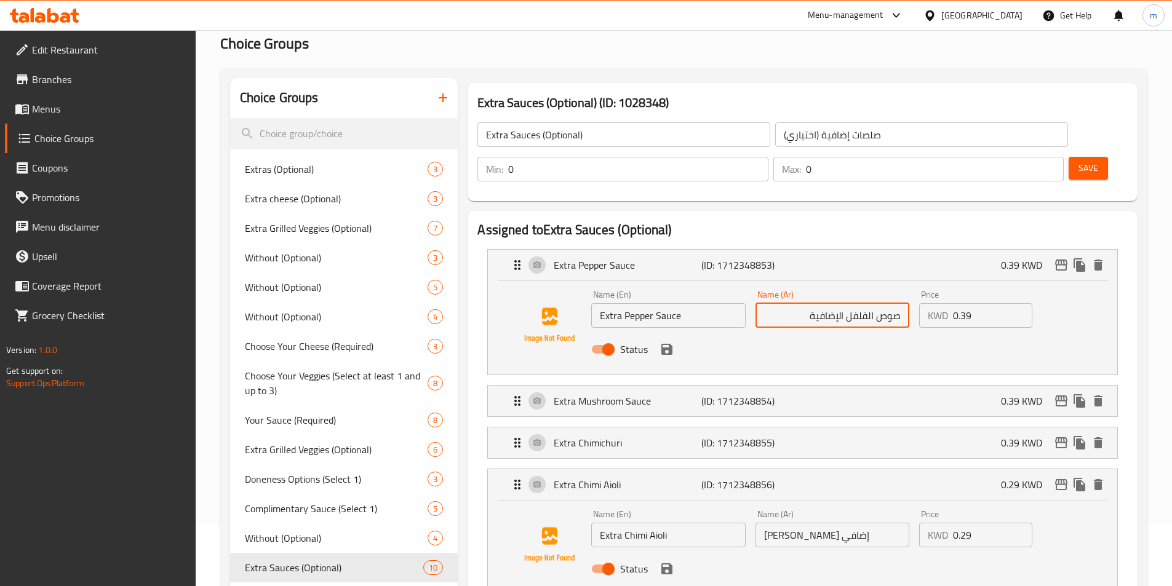
drag, startPoint x: 803, startPoint y: 280, endPoint x: 846, endPoint y: 287, distance: 43.0
click at [846, 303] on input "صوص الفلفل الإضافية" at bounding box center [832, 315] width 154 height 25
click at [901, 303] on input "صوص الفلفل" at bounding box center [832, 315] width 154 height 25
paste input "اكسترا"
click at [678, 333] on div "Status" at bounding box center [831, 349] width 491 height 33
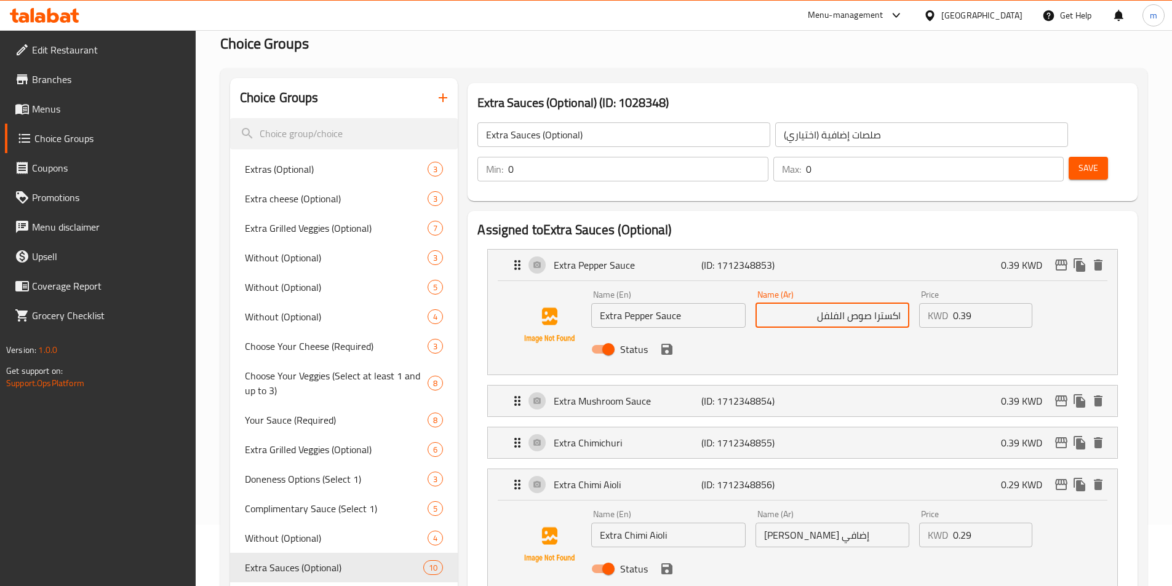
click at [671, 344] on icon "save" at bounding box center [666, 349] width 11 height 11
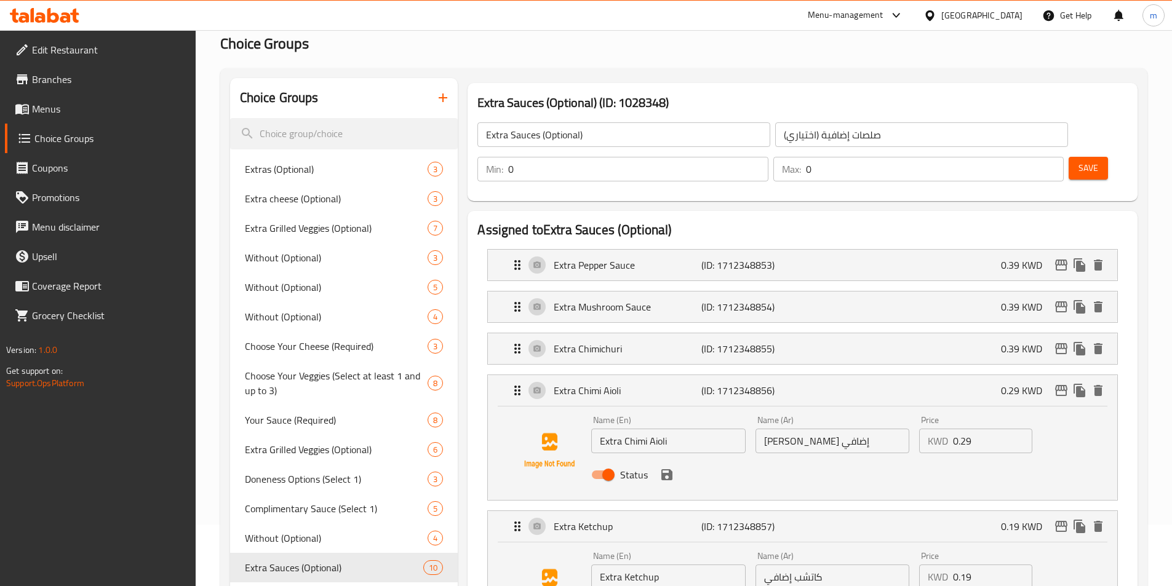
type input "اكسترا صوص الفلفل"
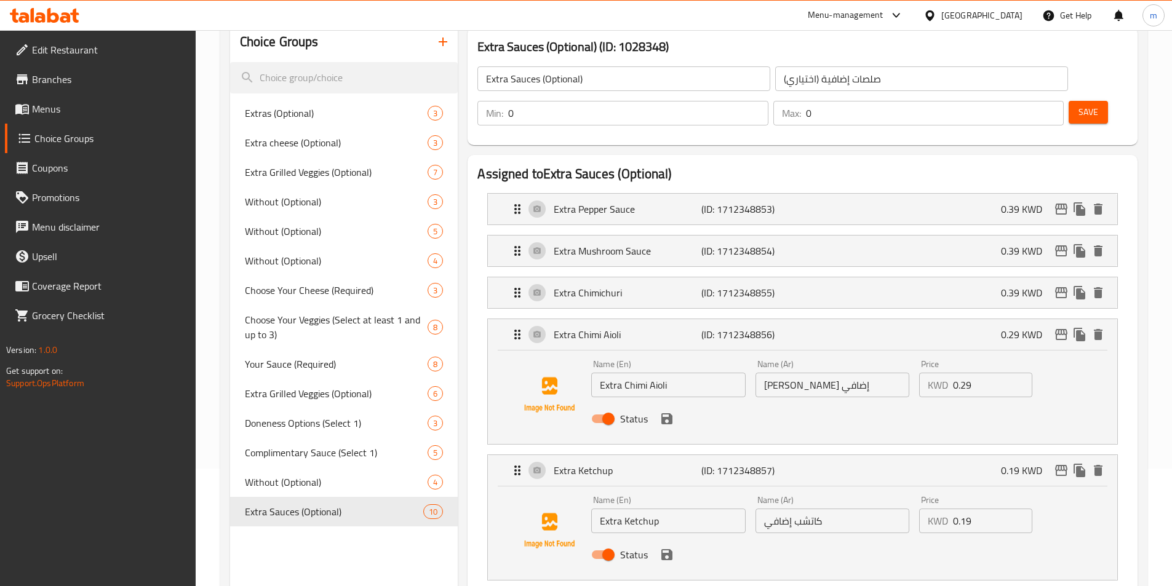
scroll to position [184, 0]
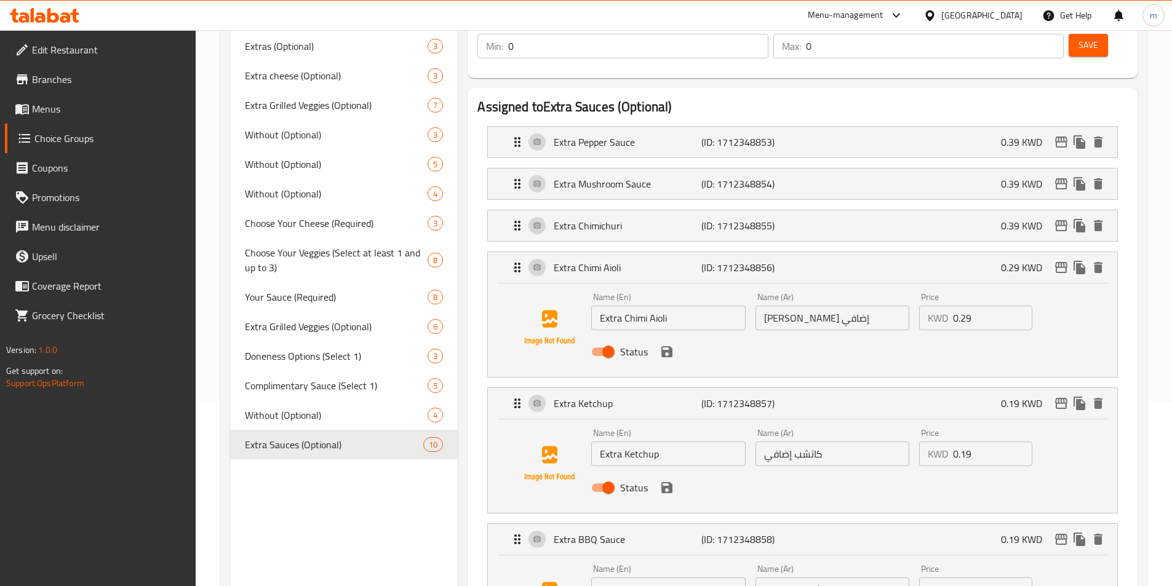
click at [871, 306] on input "أيولي شيمي إضافي" at bounding box center [832, 318] width 154 height 25
click at [901, 306] on input "أيولي شيمي إضافي" at bounding box center [832, 318] width 154 height 25
paste input "اكسترا"
drag, startPoint x: 819, startPoint y: 283, endPoint x: 764, endPoint y: 300, distance: 57.4
click at [764, 300] on div "Name (En) Extra Chimi Aioli Name (En) Name (Ar) اكسترا أيولي شيمي إضافي Name (A…" at bounding box center [831, 328] width 491 height 81
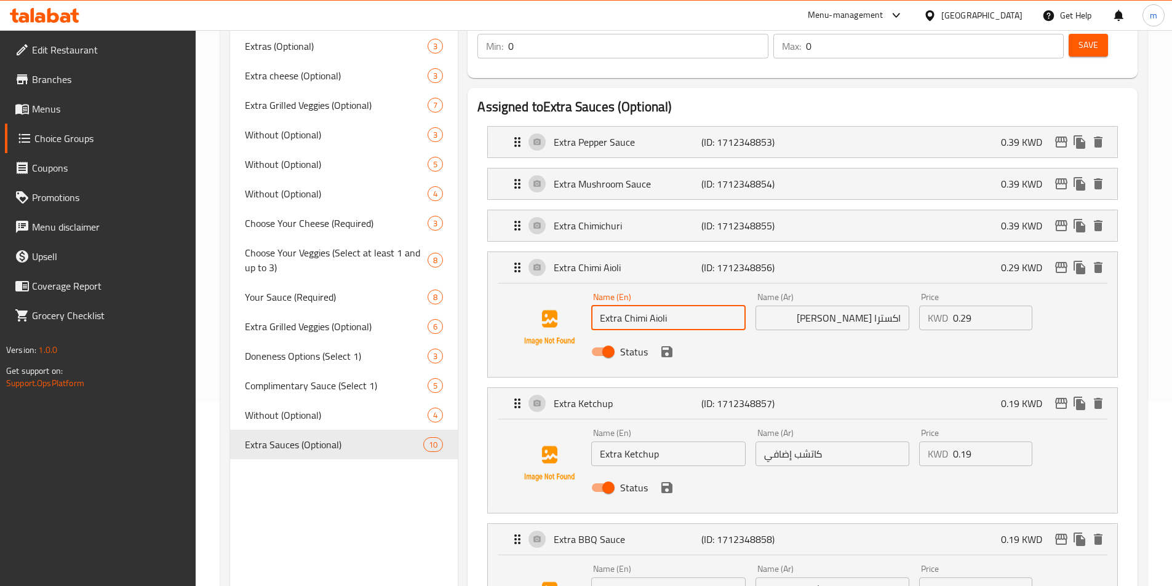
drag, startPoint x: 671, startPoint y: 289, endPoint x: 624, endPoint y: 286, distance: 47.5
click at [624, 306] on input "Extra Chimi Aioli" at bounding box center [668, 318] width 154 height 25
click at [895, 335] on div "Status" at bounding box center [831, 351] width 491 height 33
click at [650, 306] on input "Extra Chimi Aioli" at bounding box center [668, 318] width 154 height 25
click at [647, 306] on input "Extra Chimi Aioli" at bounding box center [668, 318] width 154 height 25
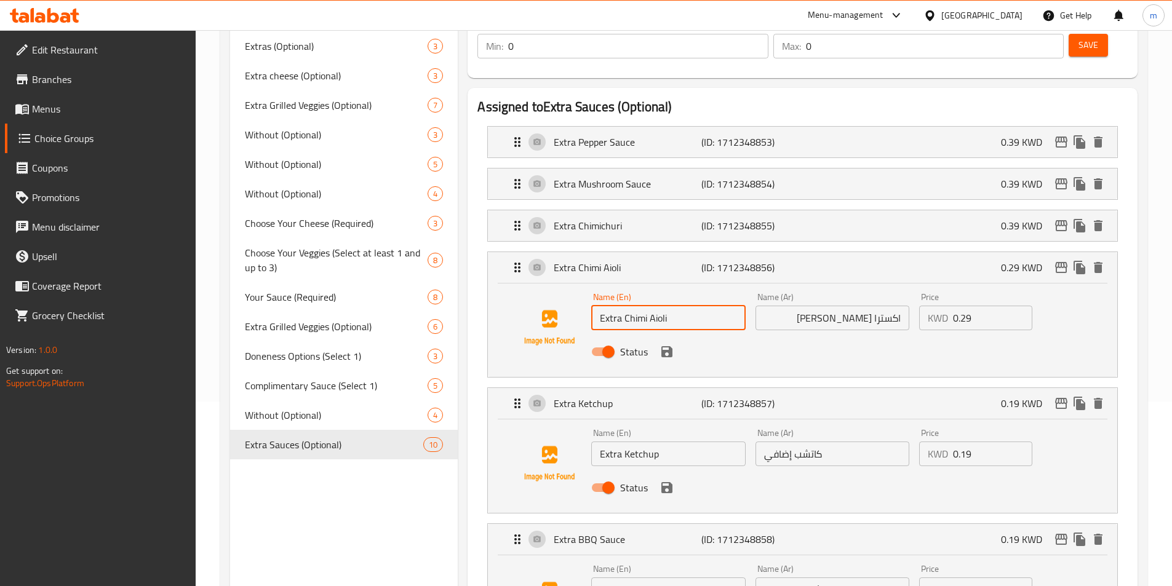
click at [847, 306] on input "اكسترا أيولي شيمي" at bounding box center [832, 318] width 154 height 25
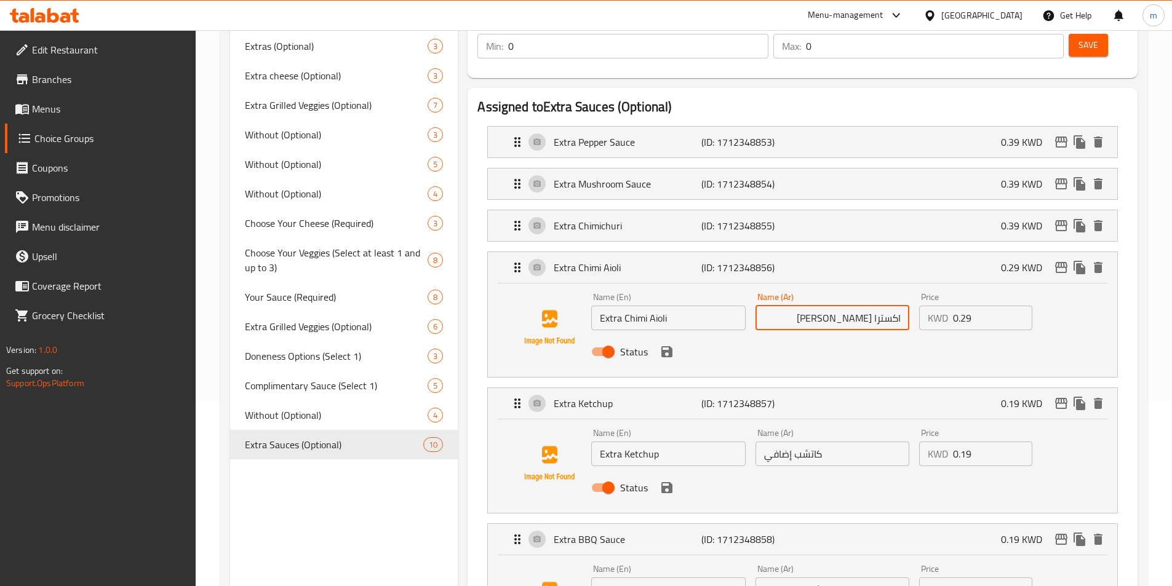
click at [677, 335] on div "Status" at bounding box center [831, 351] width 491 height 33
type input "اكسترا [PERSON_NAME]"
click at [675, 343] on button "save" at bounding box center [666, 352] width 18 height 18
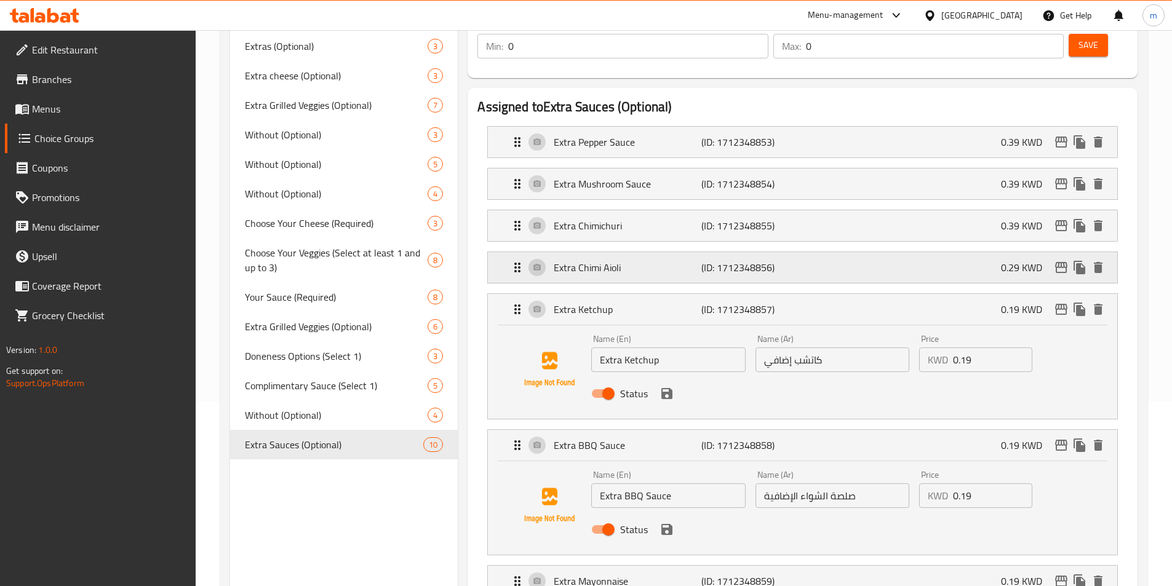
click at [817, 252] on div "Extra Chimi Aioli (ID: 1712348856) 0.29 KWD" at bounding box center [806, 267] width 592 height 31
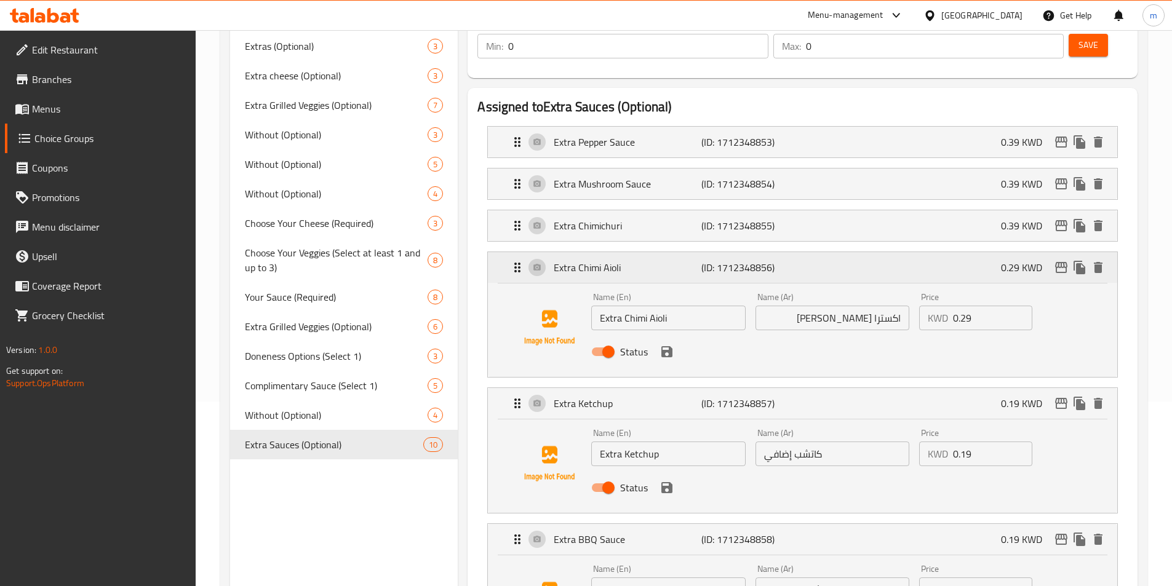
click at [856, 252] on div "Extra Chimi Aioli (ID: 1712348856) 0.29 KWD" at bounding box center [806, 267] width 592 height 31
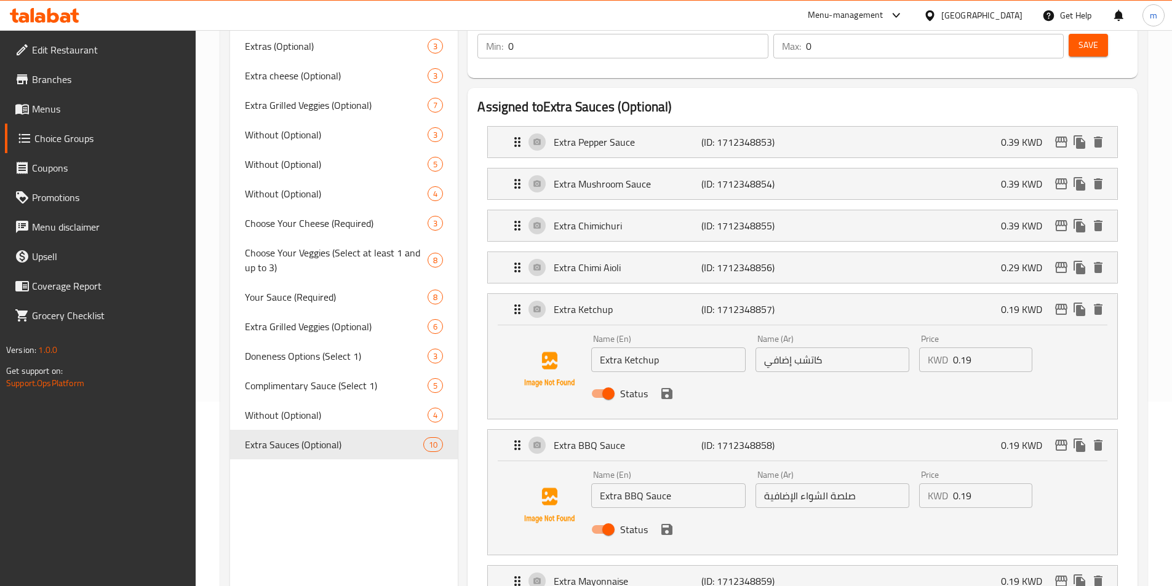
click at [847, 347] on input "كاتشب إضافي" at bounding box center [832, 359] width 154 height 25
paste input "اكسترا"
click at [904, 347] on input "كاتشب إضافي" at bounding box center [832, 359] width 154 height 25
paste input "اكسترا"
click at [796, 347] on input "اكسترا كاتشب إضافي" at bounding box center [832, 359] width 154 height 25
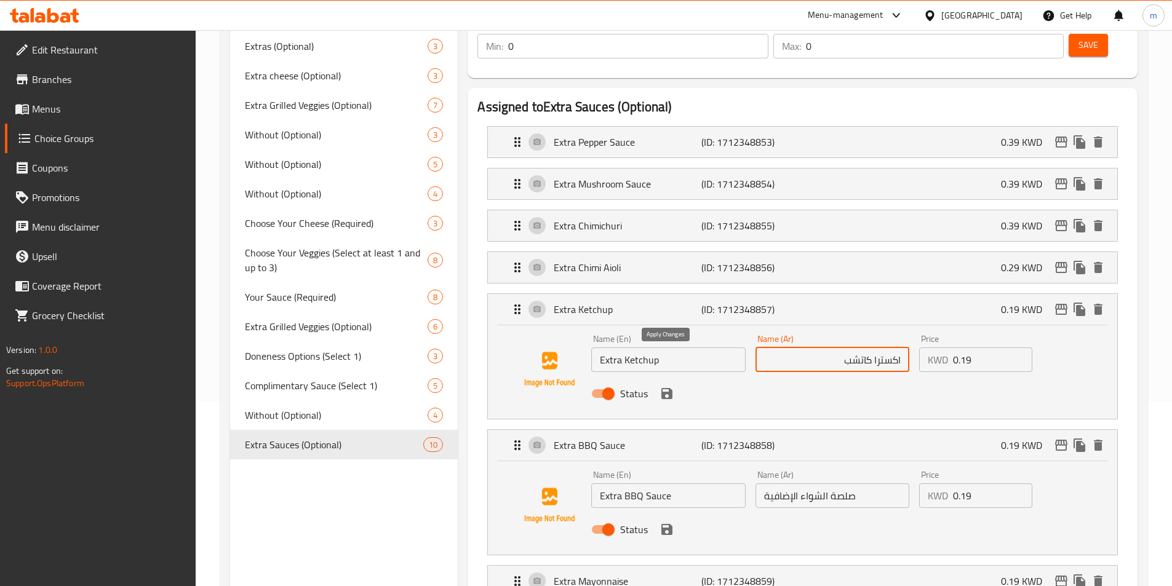
type input "اكسترا كاتشب"
click at [665, 384] on button "save" at bounding box center [666, 393] width 18 height 18
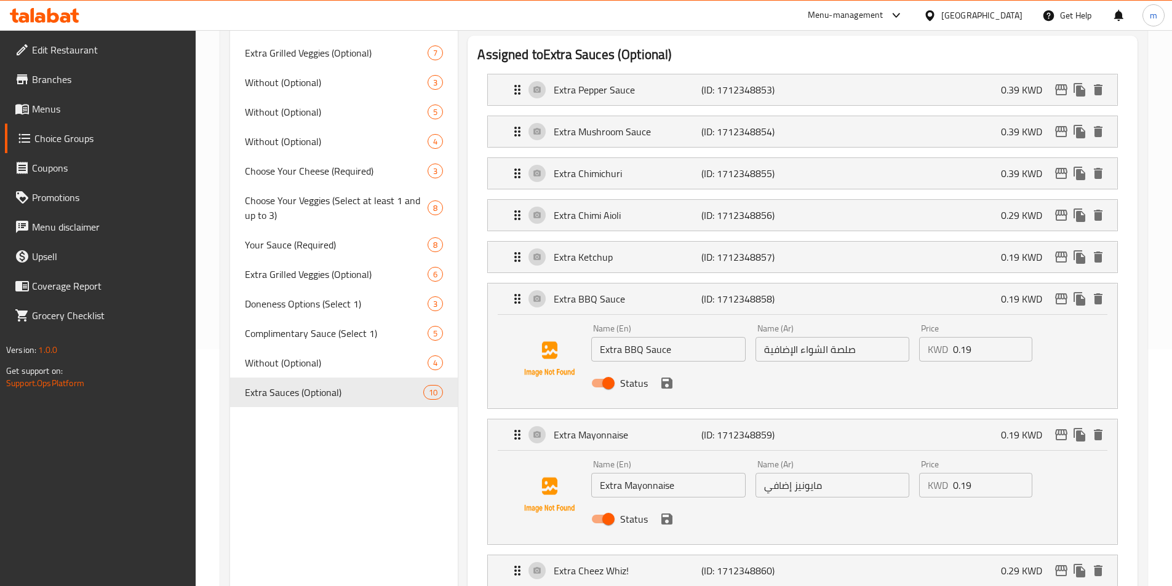
scroll to position [307, 0]
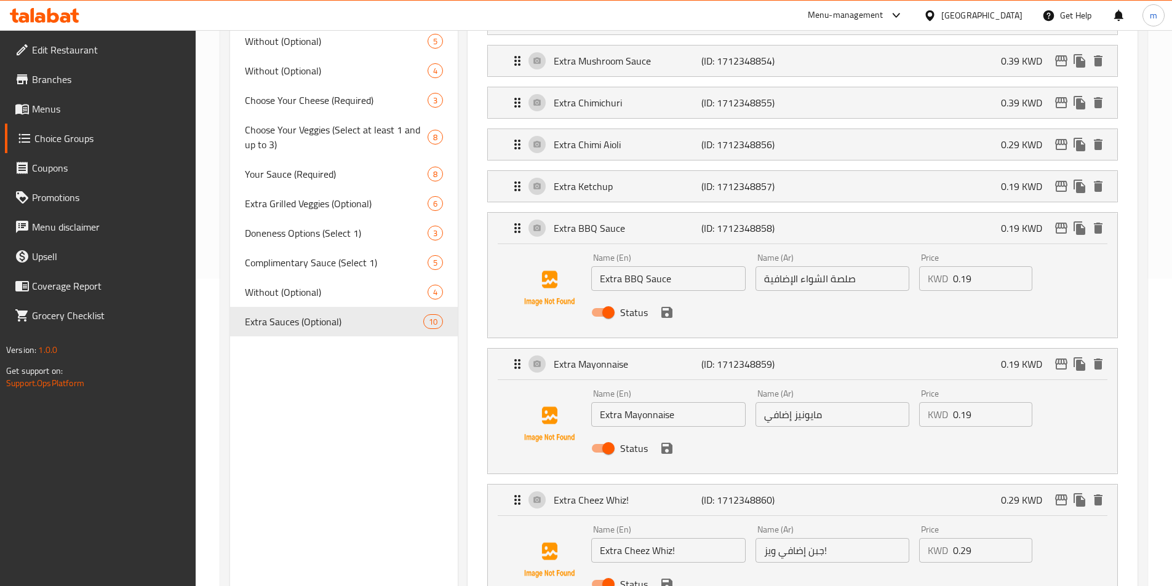
click at [886, 266] on input "صلصة الشواء الإضافية" at bounding box center [832, 278] width 154 height 25
paste input "اكسترا"
click at [840, 266] on input "اكسترا صوص الباربيكيو" at bounding box center [832, 278] width 154 height 25
click at [662, 305] on icon "save" at bounding box center [666, 312] width 15 height 15
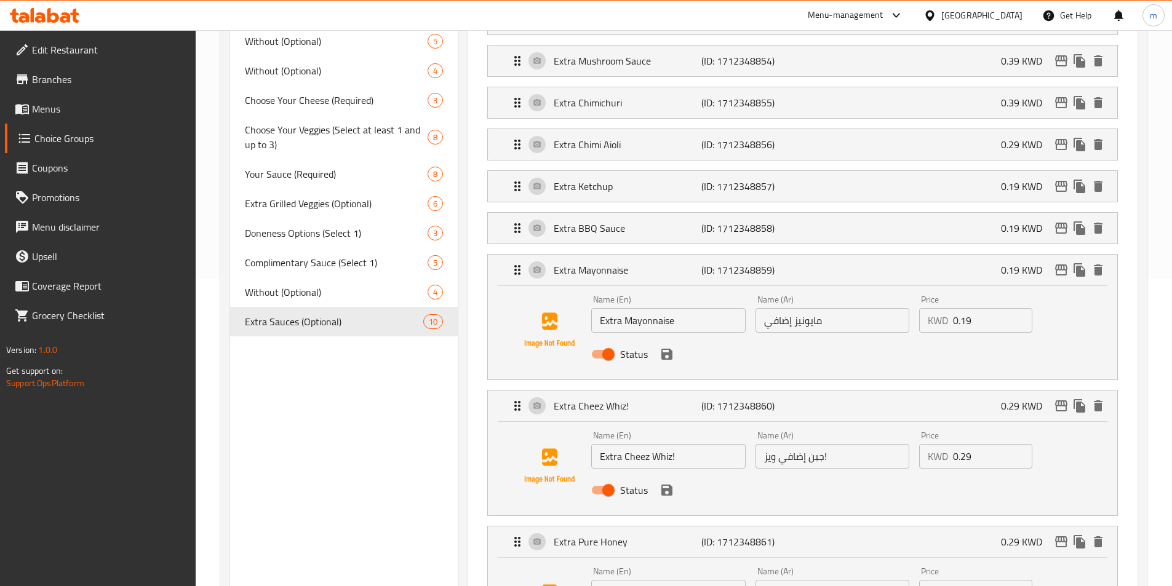
type input "اكسترا صوص باربيكيو"
click at [873, 308] on input "مايونيز إضافي" at bounding box center [832, 320] width 154 height 25
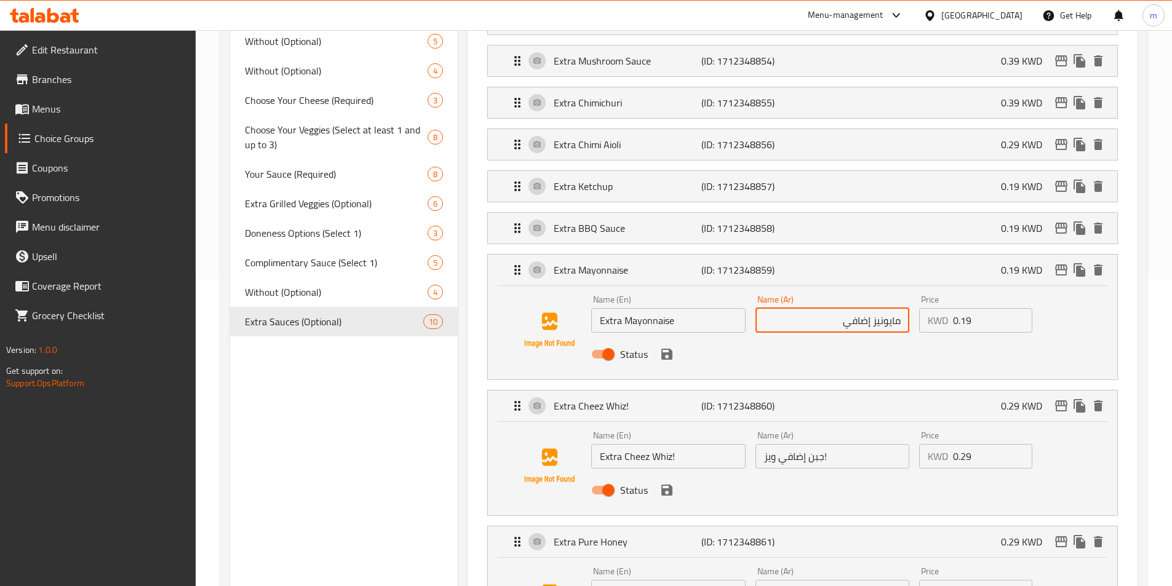
click at [897, 308] on input "مايونيز إضافي" at bounding box center [832, 320] width 154 height 25
click at [898, 308] on input "مايونيز إضافي" at bounding box center [832, 320] width 154 height 25
click at [900, 308] on input "مايونيز إضافي" at bounding box center [832, 320] width 154 height 25
paste input "اكسترا"
click at [848, 308] on input "اكسترا مايونيز إضافي" at bounding box center [832, 320] width 154 height 25
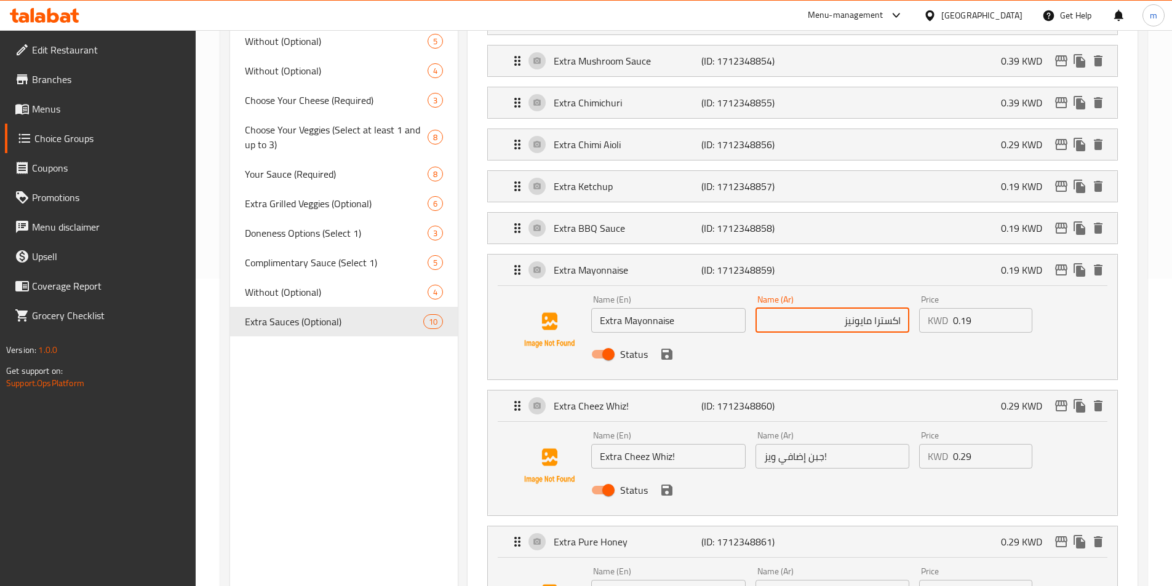
click at [670, 338] on div "Status" at bounding box center [831, 354] width 491 height 33
click at [668, 347] on icon "save" at bounding box center [666, 354] width 15 height 15
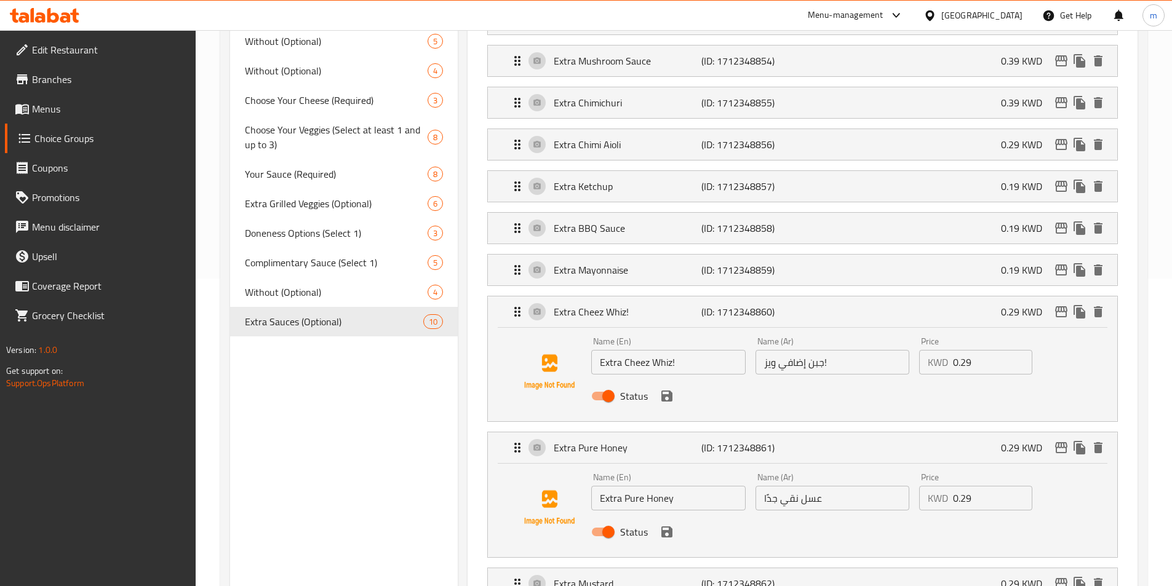
type input "اكسترا مايونيز"
click at [857, 350] on input "جبن إضافي ويز!" at bounding box center [832, 362] width 154 height 25
drag, startPoint x: 854, startPoint y: 328, endPoint x: 885, endPoint y: 336, distance: 31.8
click at [885, 350] on input "جبن إضافي ويز!" at bounding box center [832, 362] width 154 height 25
click at [901, 350] on input "جبن ويز!" at bounding box center [832, 362] width 154 height 25
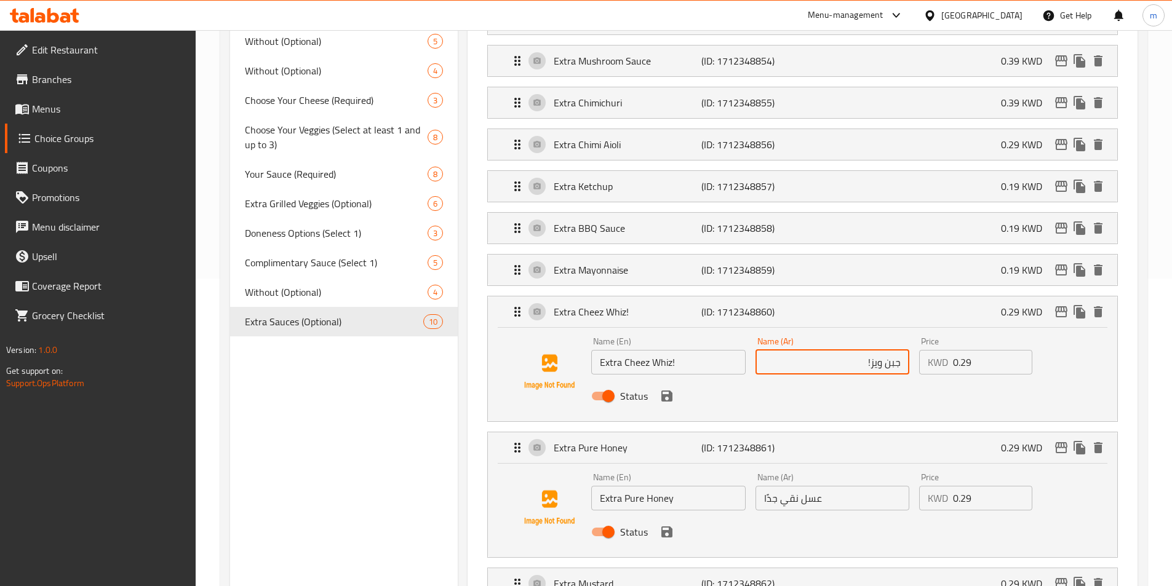
paste input "اكسترا"
click at [815, 350] on input "اكسترا جبن ويز!" at bounding box center [832, 362] width 154 height 25
type input "اكسترا جبن ويز"
click at [699, 350] on input "Extra Cheez Whiz!" at bounding box center [668, 362] width 154 height 25
click at [817, 379] on div "Status" at bounding box center [831, 395] width 491 height 33
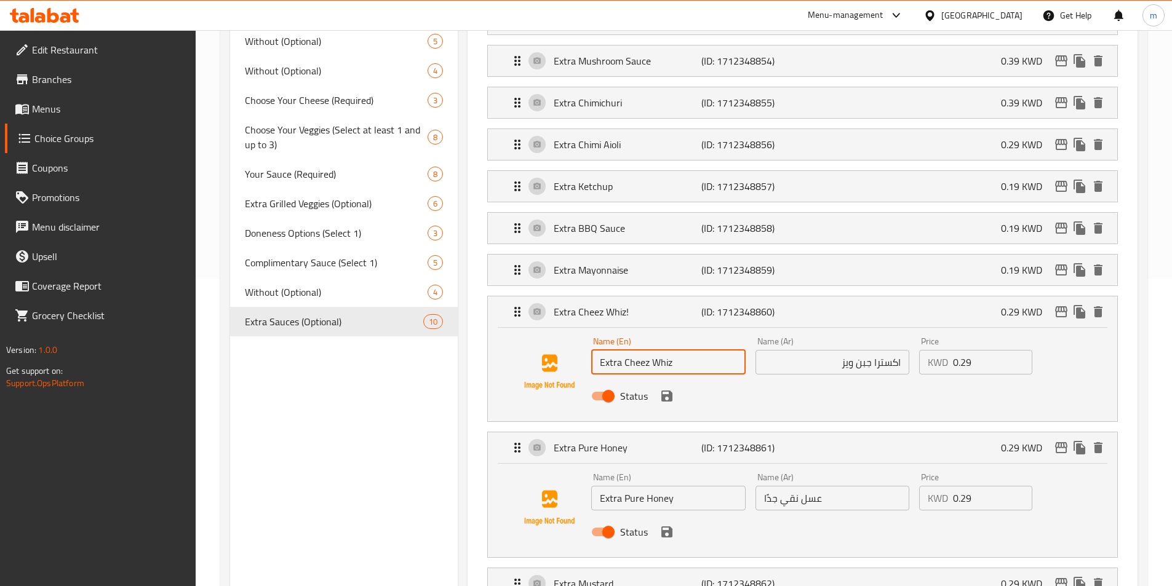
click at [621, 378] on div "Name (En) Extra Cheez Whiz Name (En) Name (Ar) اكسترا جبن ويز Name (Ar) Price K…" at bounding box center [802, 372] width 590 height 84
click at [788, 379] on div "Status" at bounding box center [831, 395] width 491 height 33
type input "Extra Cheez Whiz"
click at [806, 350] on input "اكسترا جبن ويز" at bounding box center [832, 362] width 154 height 25
click at [670, 391] on icon "save" at bounding box center [666, 396] width 11 height 11
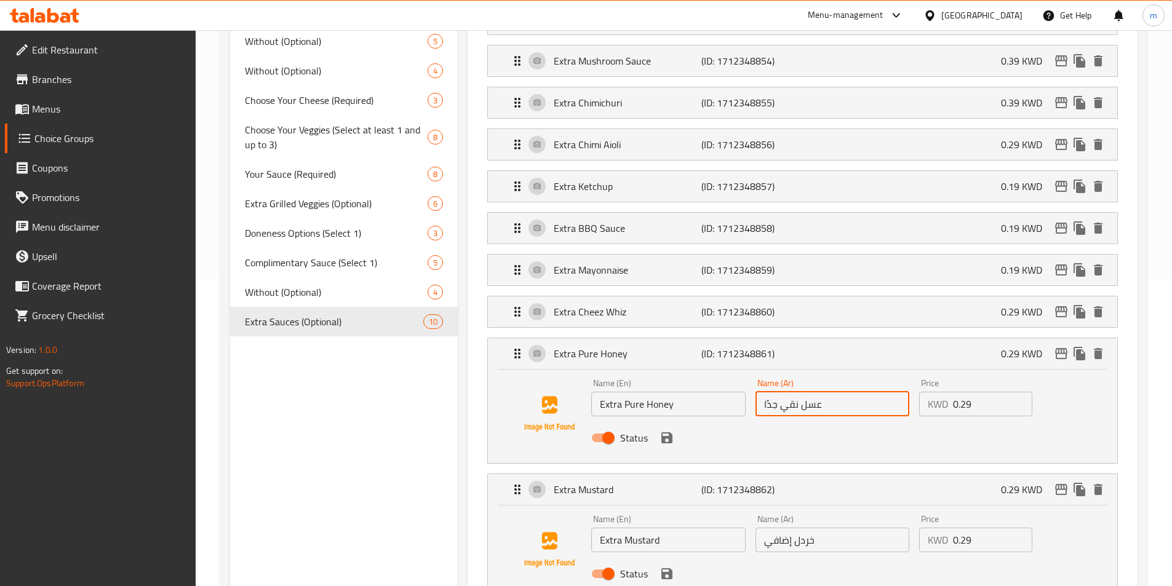
click at [843, 392] on input "عسل نقي جدًا" at bounding box center [832, 404] width 154 height 25
click at [898, 392] on input "عسل نقي جدًا" at bounding box center [832, 404] width 154 height 25
paste input "اكسترا"
drag, startPoint x: 803, startPoint y: 367, endPoint x: 850, endPoint y: 425, distance: 74.8
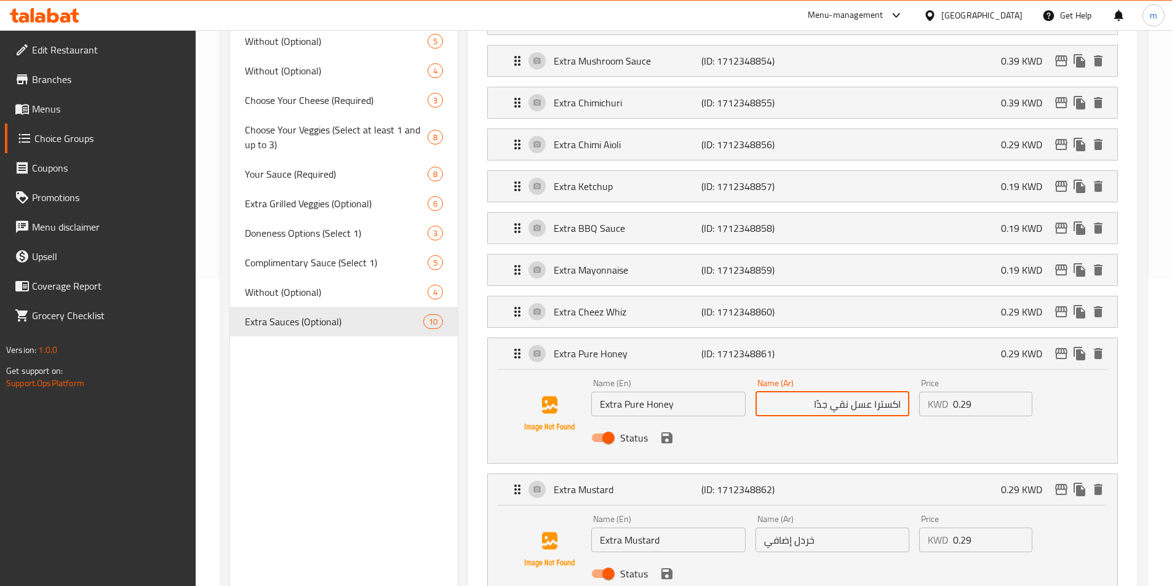
click at [850, 425] on div "Name (En) Extra Pure Honey Name (En) Name (Ar) اكسترا عسل نقي جدًا Name (Ar) Pr…" at bounding box center [802, 416] width 629 height 93
type input "اكسترا عسل بيور"
click at [640, 392] on input "Extra Pure Honey" at bounding box center [668, 404] width 154 height 25
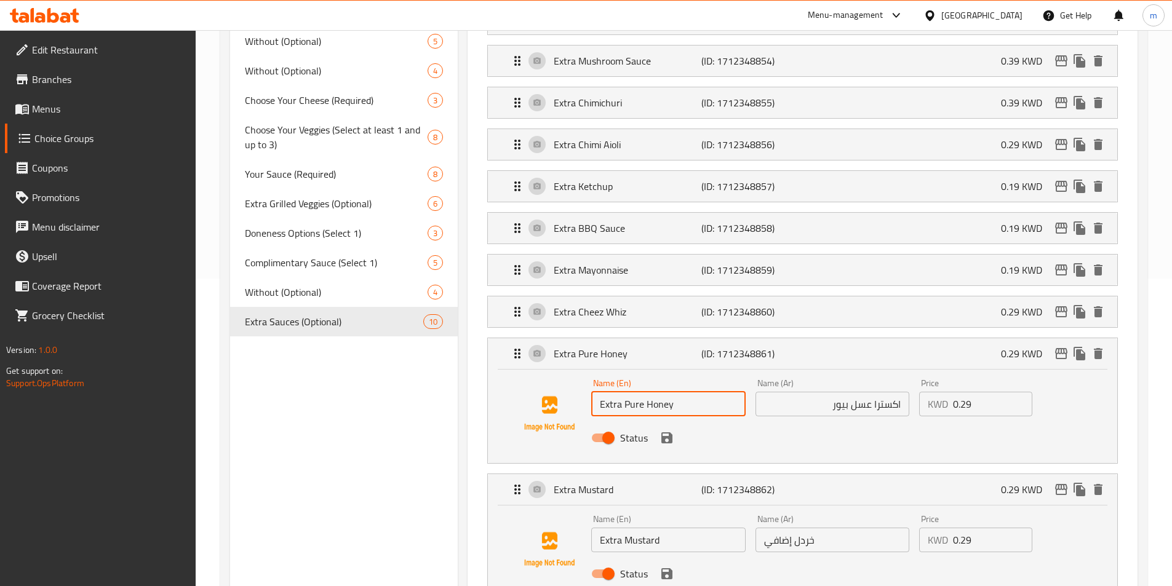
click at [799, 421] on div "Status" at bounding box center [831, 437] width 491 height 33
click at [668, 432] on icon "save" at bounding box center [666, 437] width 11 height 11
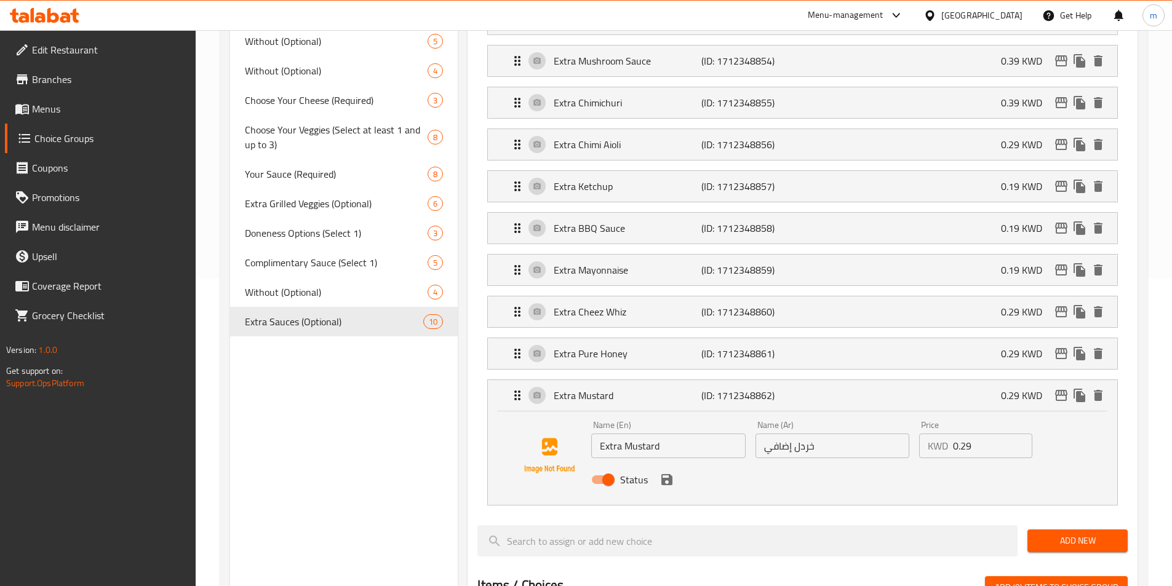
click at [854, 425] on div "Name (Ar) خردل إضافي Name (Ar)" at bounding box center [832, 439] width 164 height 47
click at [851, 434] on input "خردل إضافي" at bounding box center [832, 446] width 154 height 25
click at [689, 434] on input "Extra Mustard" at bounding box center [668, 446] width 154 height 25
click at [825, 434] on input "خردل إضافي" at bounding box center [832, 446] width 154 height 25
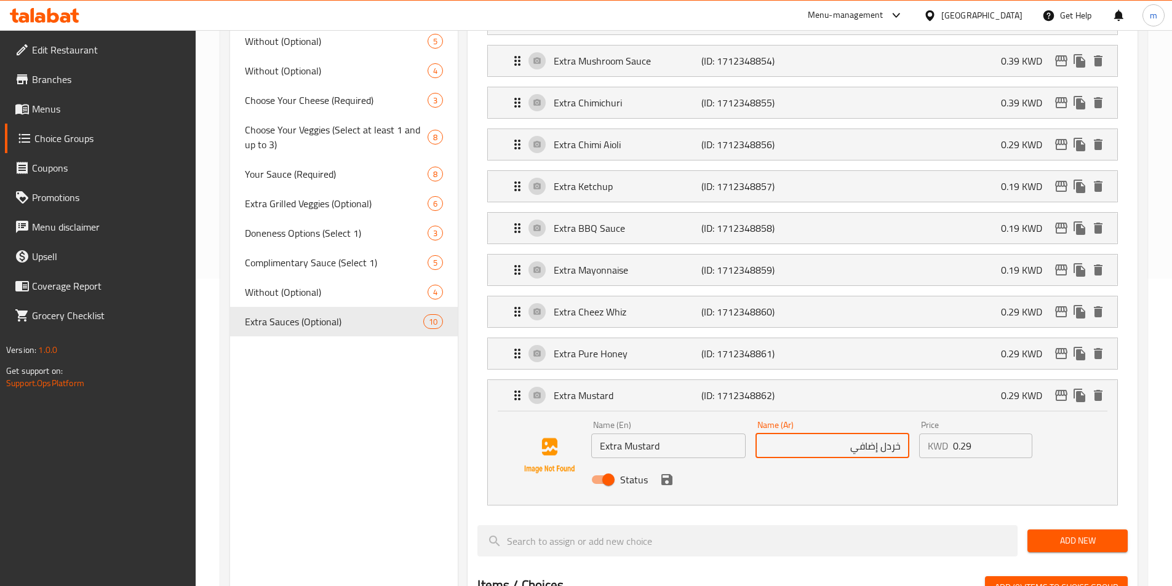
click at [825, 434] on input "خردل إضافي" at bounding box center [832, 446] width 154 height 25
paste input "اكسترا"
click at [806, 434] on input "اكسترا" at bounding box center [832, 446] width 154 height 25
paste input "مستردة"
click at [892, 463] on div "Status" at bounding box center [831, 479] width 491 height 33
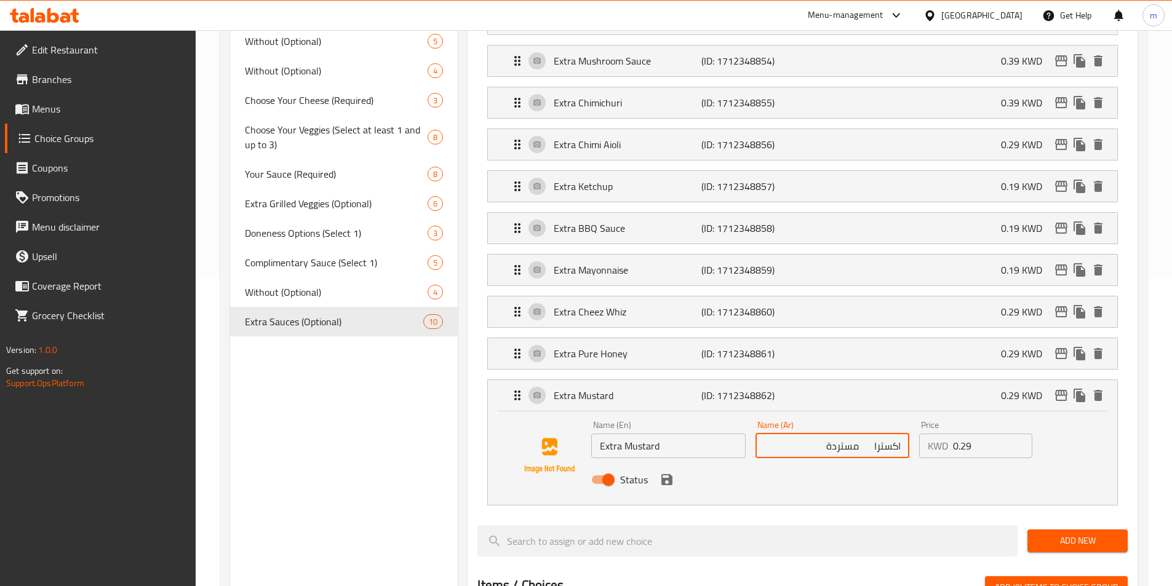
click at [854, 434] on input "اكسترا مستردة" at bounding box center [832, 446] width 154 height 25
click at [866, 463] on div "Status" at bounding box center [831, 479] width 491 height 33
click at [654, 463] on div "Status" at bounding box center [831, 479] width 491 height 33
click at [666, 472] on icon "save" at bounding box center [666, 479] width 15 height 15
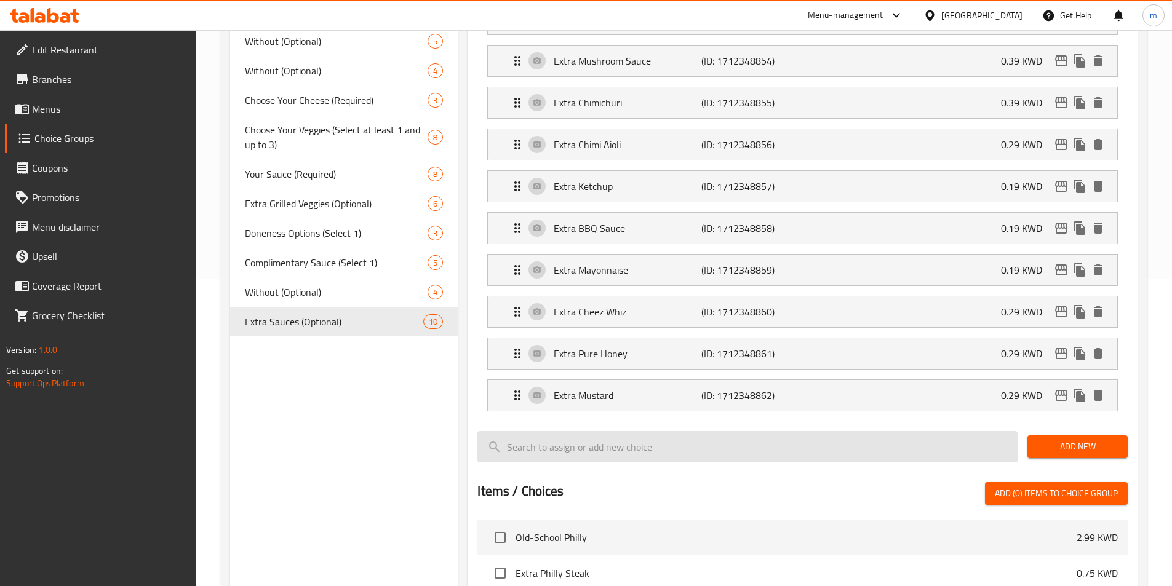
type input "اكسترا مستردة"
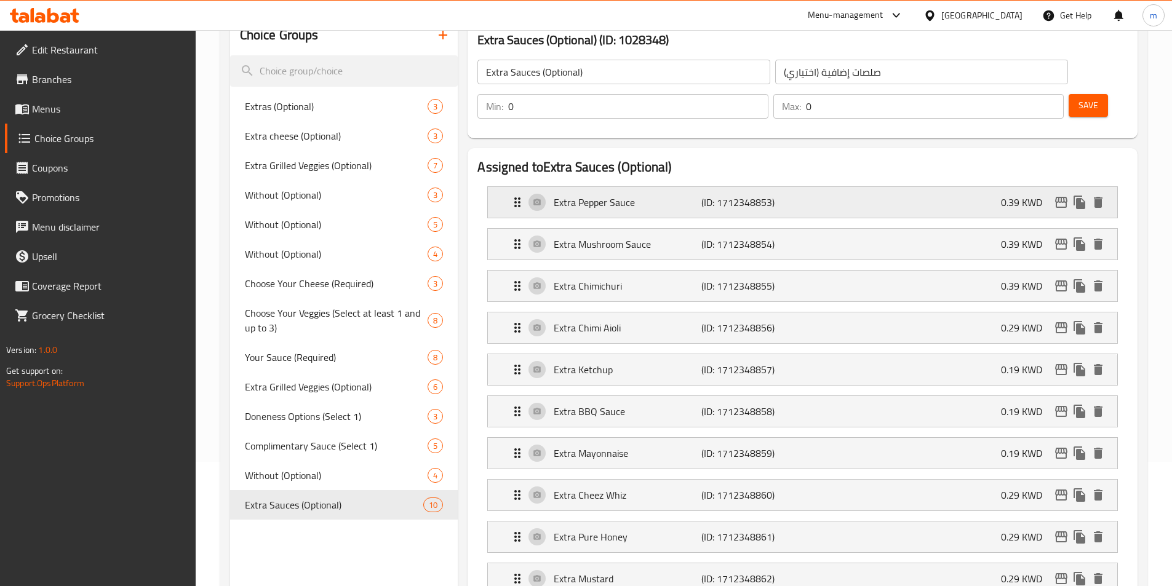
scroll to position [0, 0]
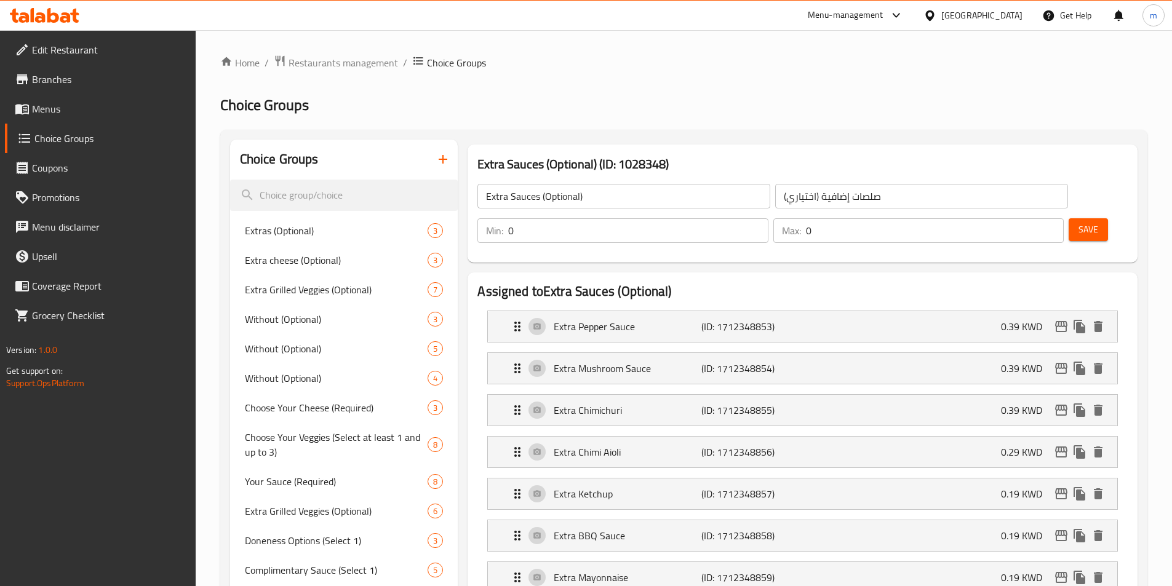
click at [1078, 222] on span "Save" at bounding box center [1088, 229] width 20 height 15
click at [325, 375] on span "Without (Optional)" at bounding box center [318, 378] width 146 height 15
type input "Without (Optional)"
type input "بدون (اختياري)"
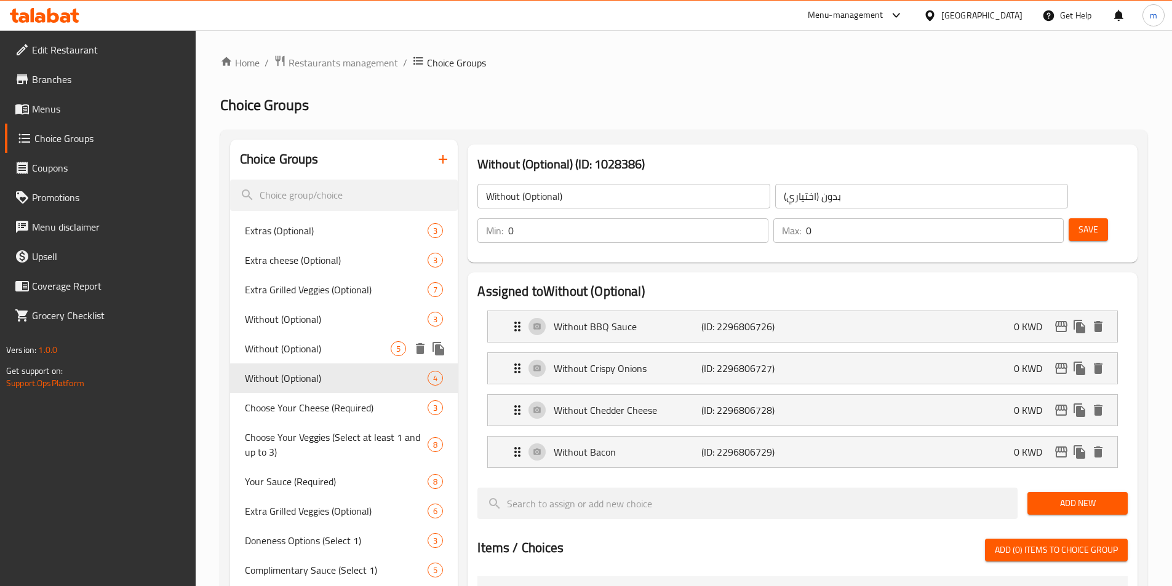
click at [327, 346] on span "Without (Optional)" at bounding box center [318, 348] width 146 height 15
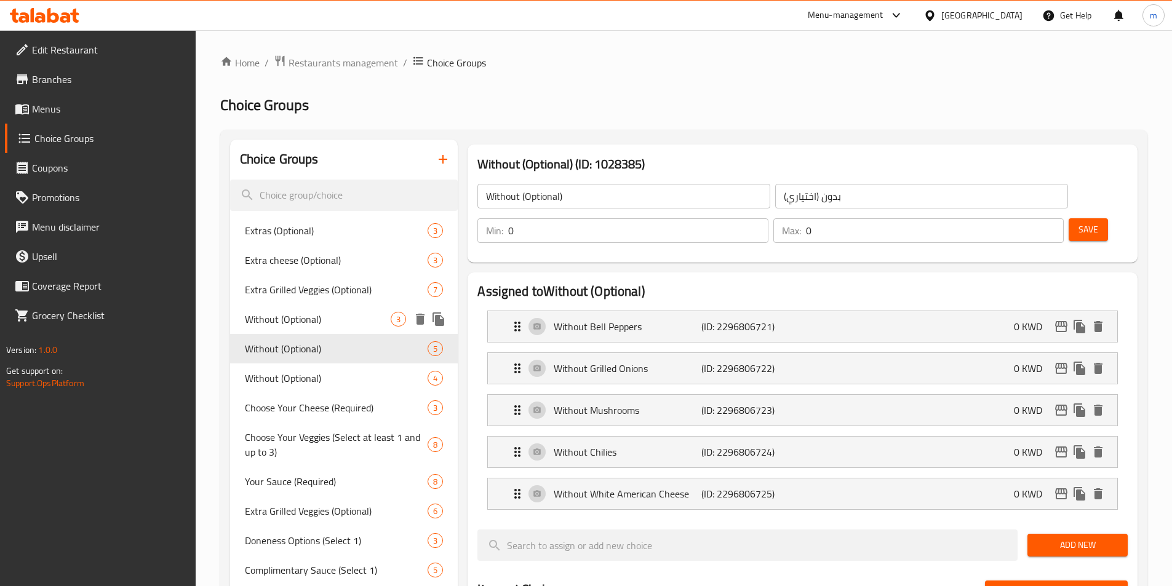
click at [330, 318] on span "Without (Optional)" at bounding box center [318, 319] width 146 height 15
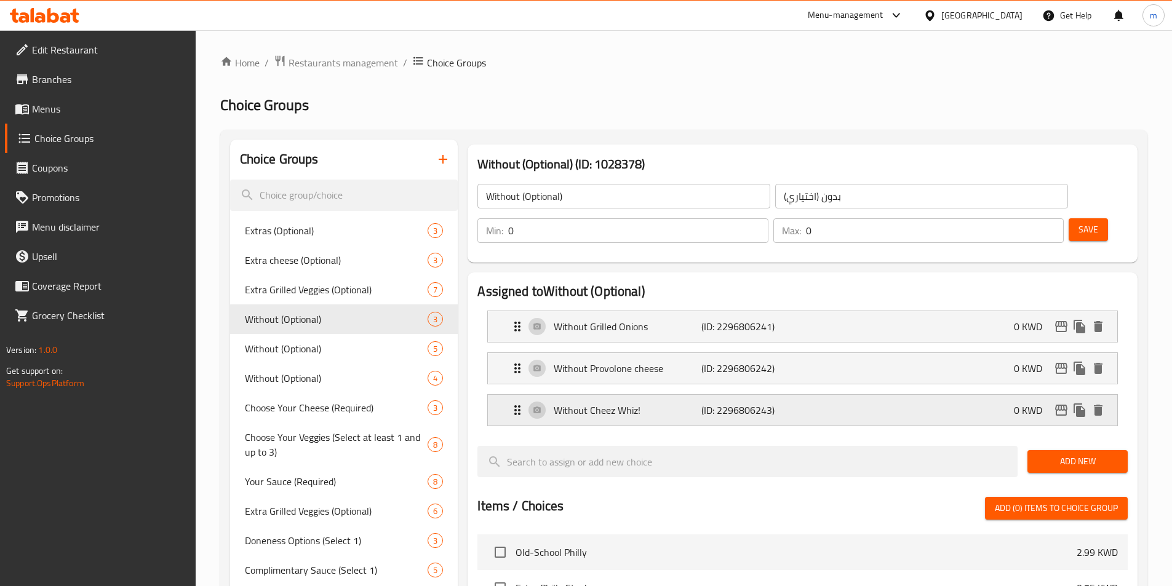
click at [747, 403] on p "(ID: 2296806243)" at bounding box center [750, 410] width 98 height 15
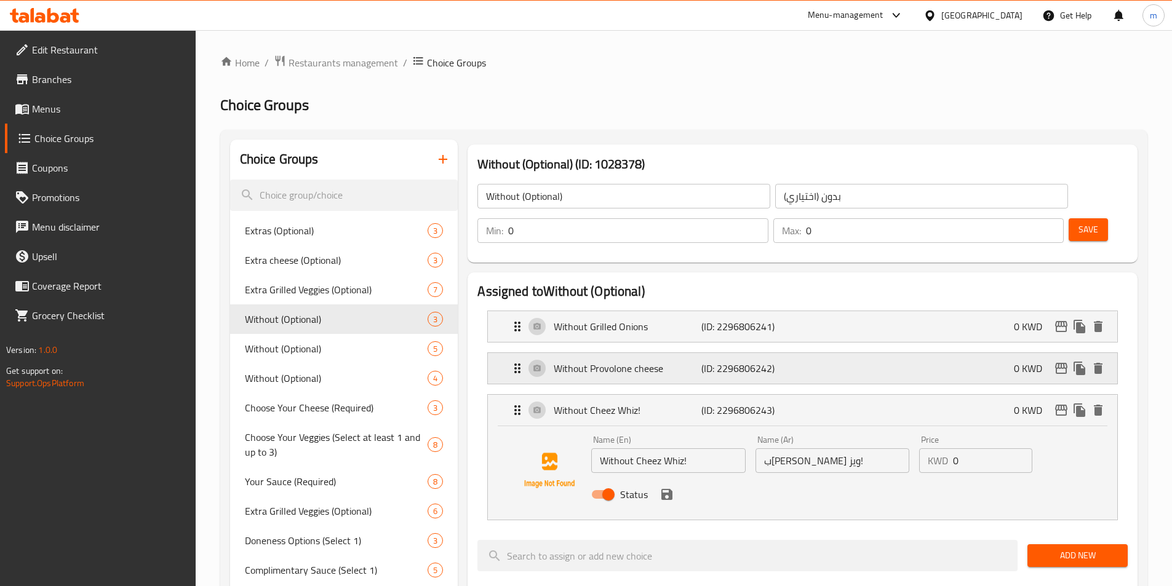
click at [763, 361] on p "(ID: 2296806242)" at bounding box center [750, 368] width 98 height 15
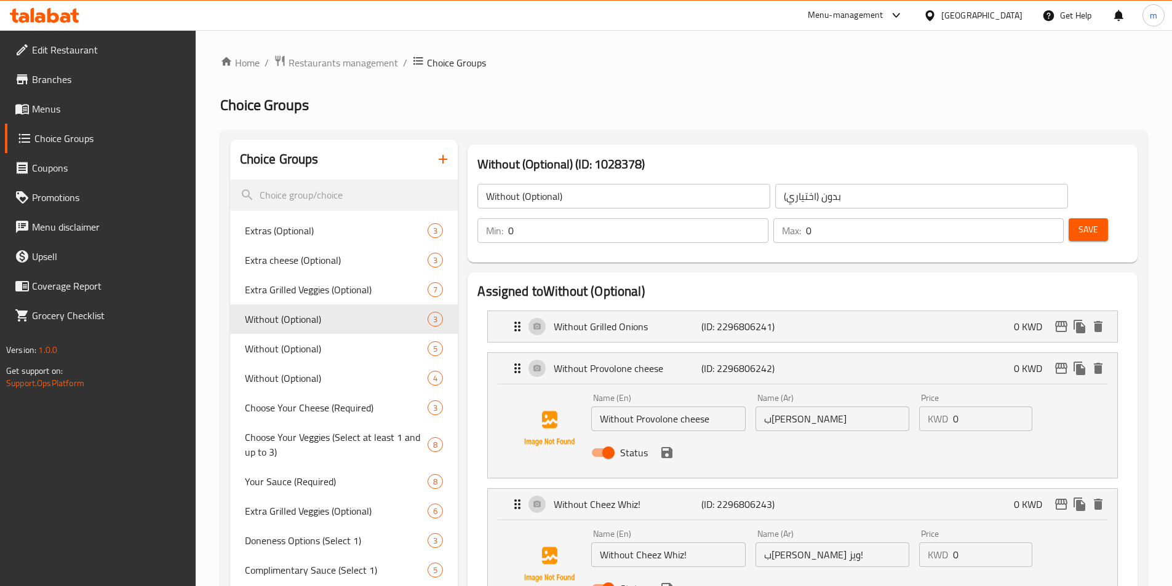
click at [772, 310] on li "Without Grilled Onions (ID: 2296806241) 0 KWD Name (En) Without Grilled Onions …" at bounding box center [802, 327] width 650 height 42
click at [774, 319] on p "(ID: 2296806241)" at bounding box center [750, 326] width 98 height 15
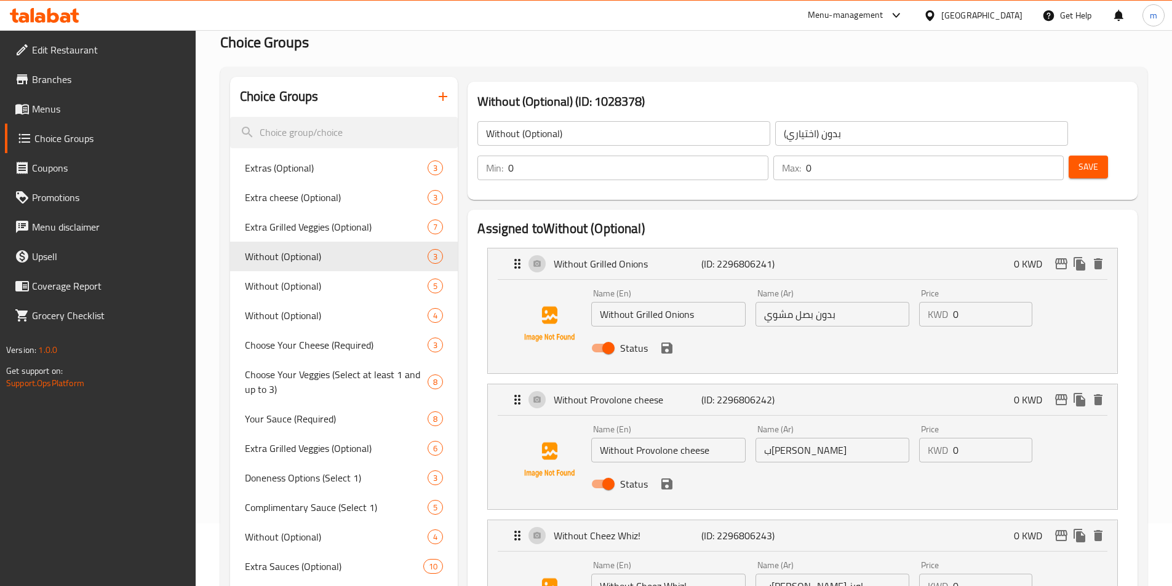
scroll to position [123, 0]
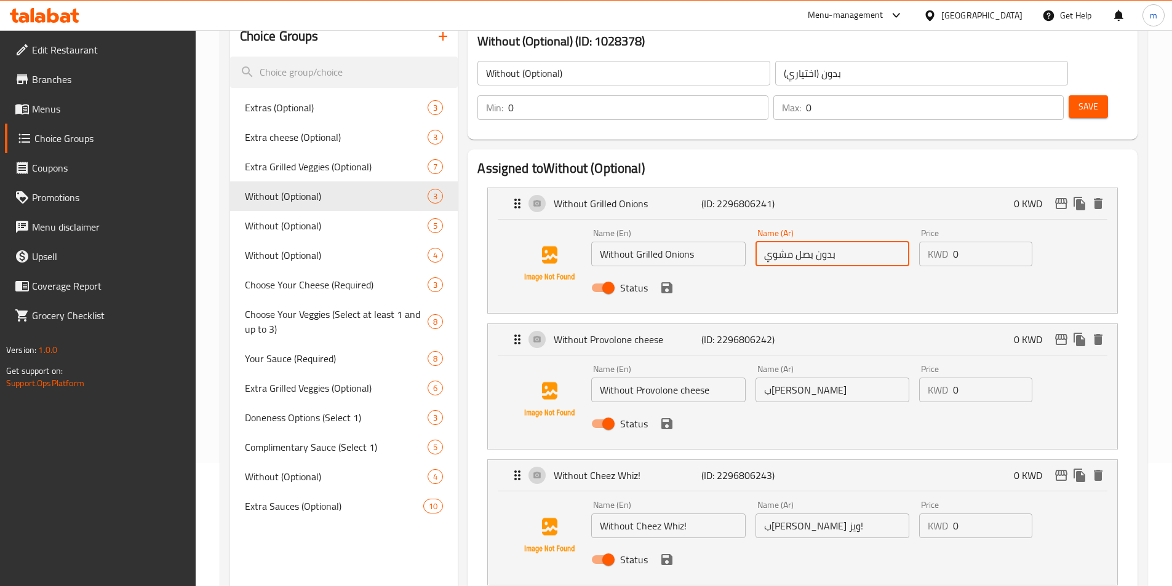
drag, startPoint x: 836, startPoint y: 219, endPoint x: 791, endPoint y: 287, distance: 81.7
click at [791, 319] on li "Without Provolone cheese (ID: 2296806242) 0 KWD Name (En) Without Provolone che…" at bounding box center [802, 387] width 650 height 136
click at [879, 378] on input "ب[PERSON_NAME]" at bounding box center [832, 390] width 154 height 25
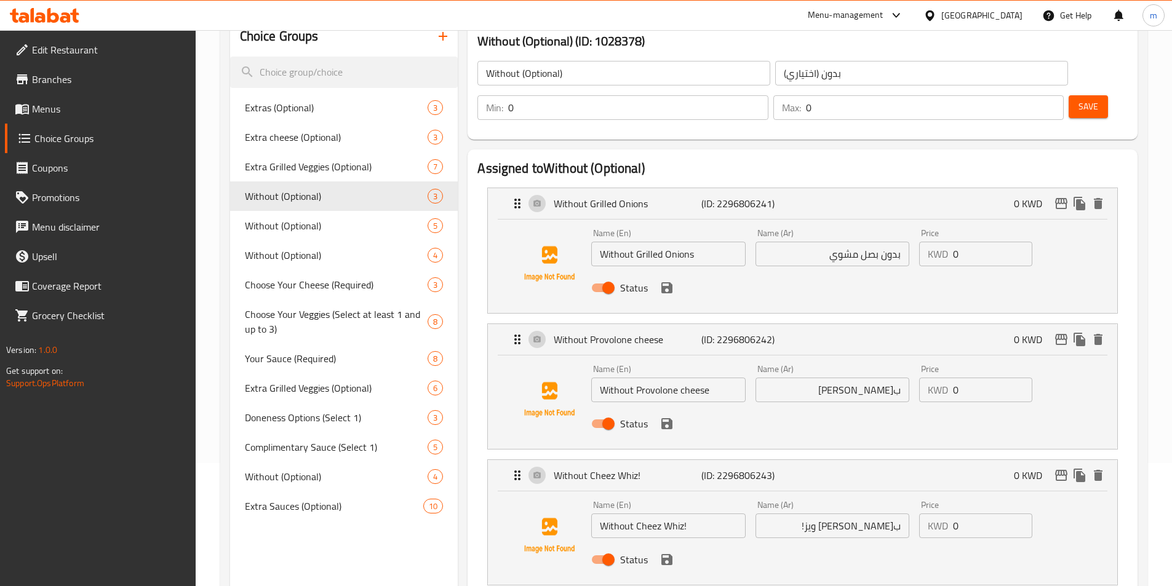
click at [826, 514] on input "بدون تشيز ويز!" at bounding box center [832, 526] width 154 height 25
type input "ب[PERSON_NAME] ويز"
click at [718, 514] on input "Without Cheez Whiz!" at bounding box center [668, 526] width 154 height 25
click at [667, 282] on icon "save" at bounding box center [666, 287] width 11 height 11
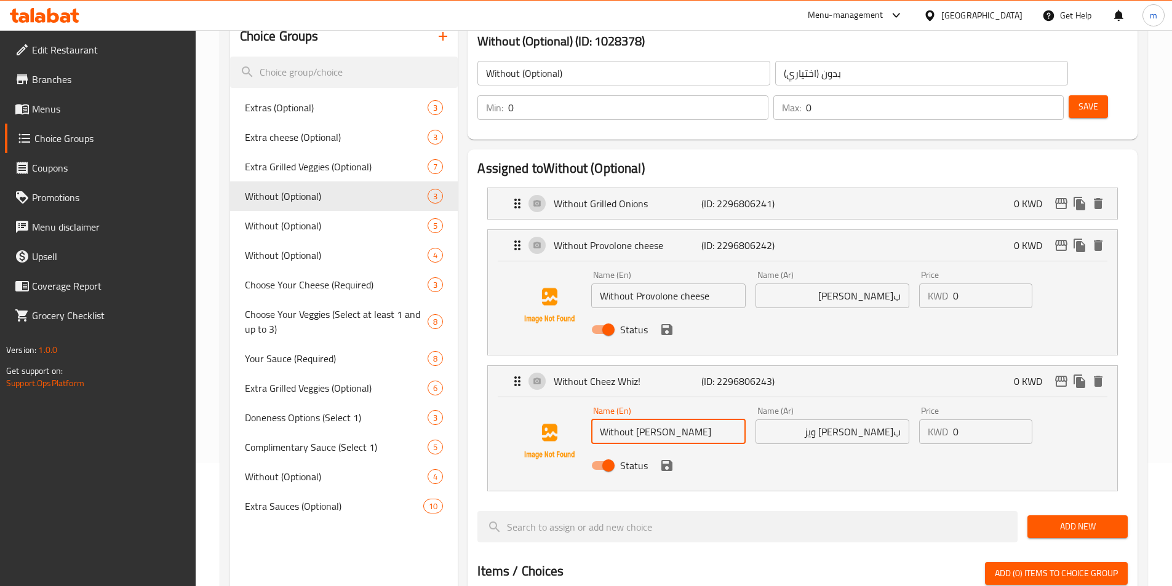
click at [667, 322] on icon "save" at bounding box center [666, 329] width 15 height 15
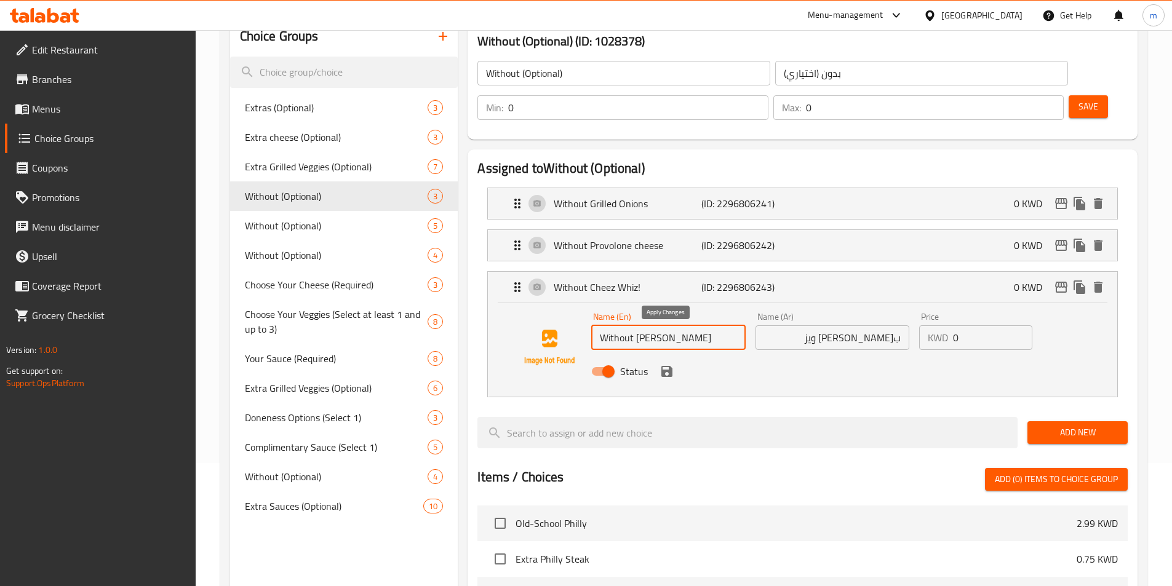
click at [668, 366] on icon "save" at bounding box center [666, 371] width 11 height 11
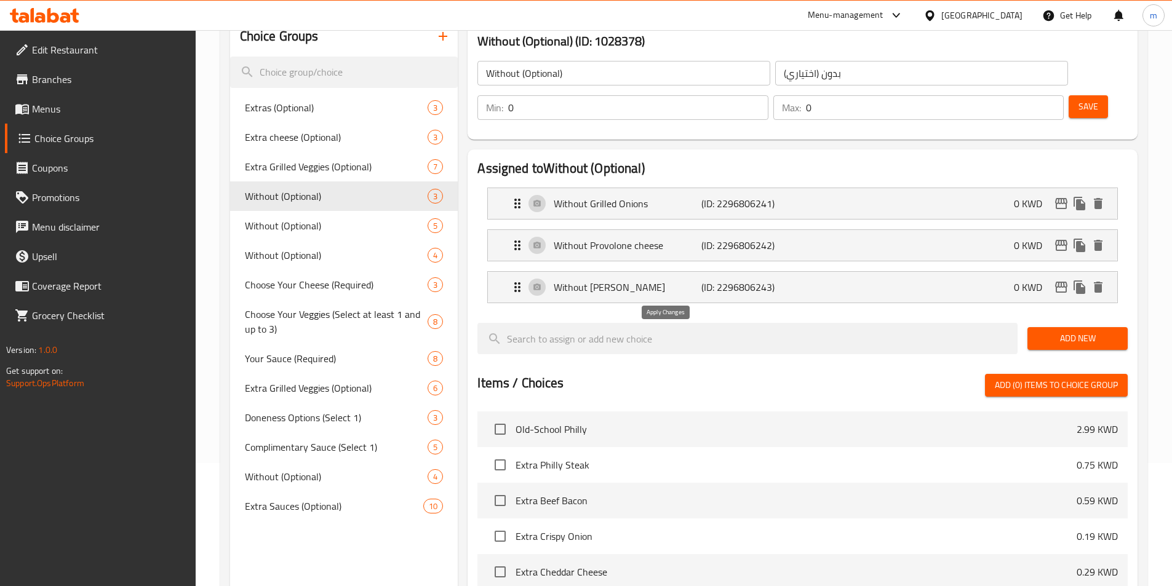
type input "Without [PERSON_NAME]"
click at [1078, 99] on span "Save" at bounding box center [1088, 106] width 20 height 15
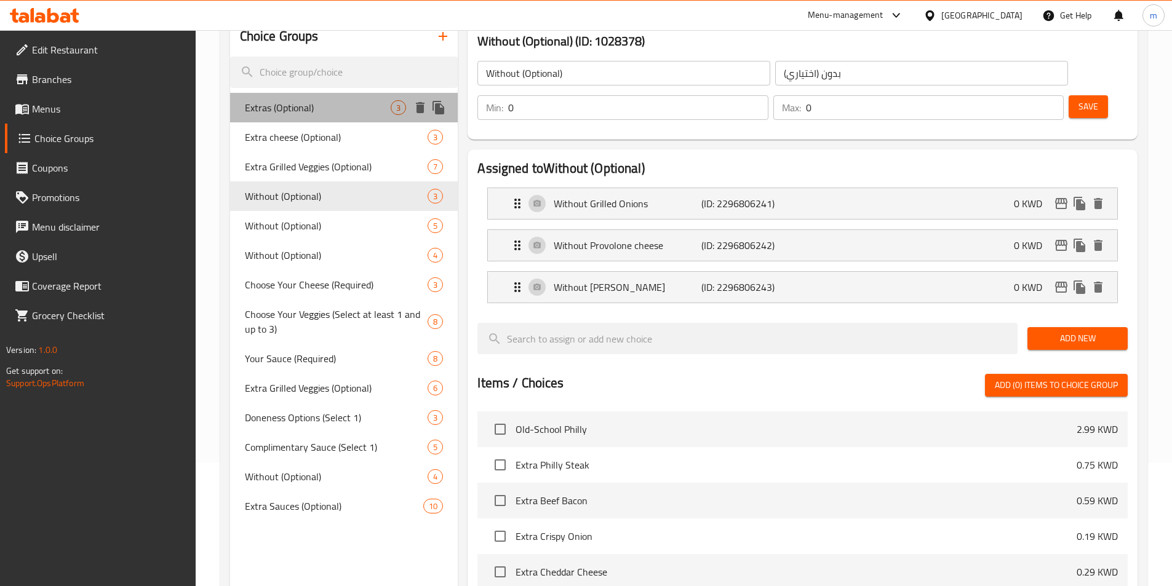
click at [343, 118] on div "Extras (Optional) 3" at bounding box center [344, 108] width 228 height 30
type input "Extras (Optional)"
type input "إضافات (اختياري)"
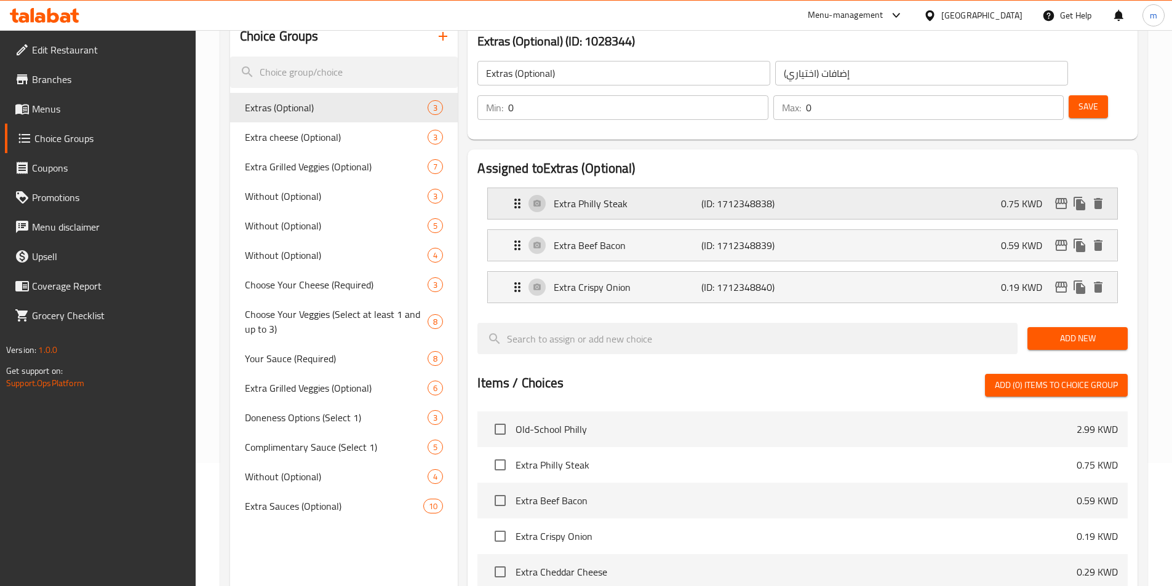
click at [783, 188] on div "Extra Philly Steak (ID: 1712348838) 0.75 KWD" at bounding box center [806, 203] width 592 height 31
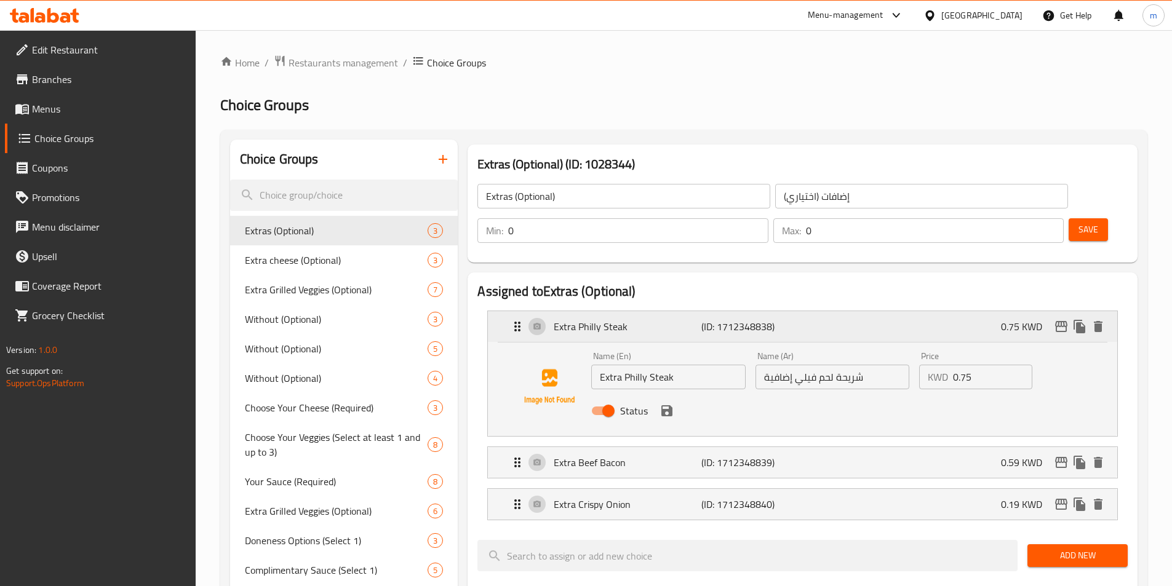
scroll to position [61, 0]
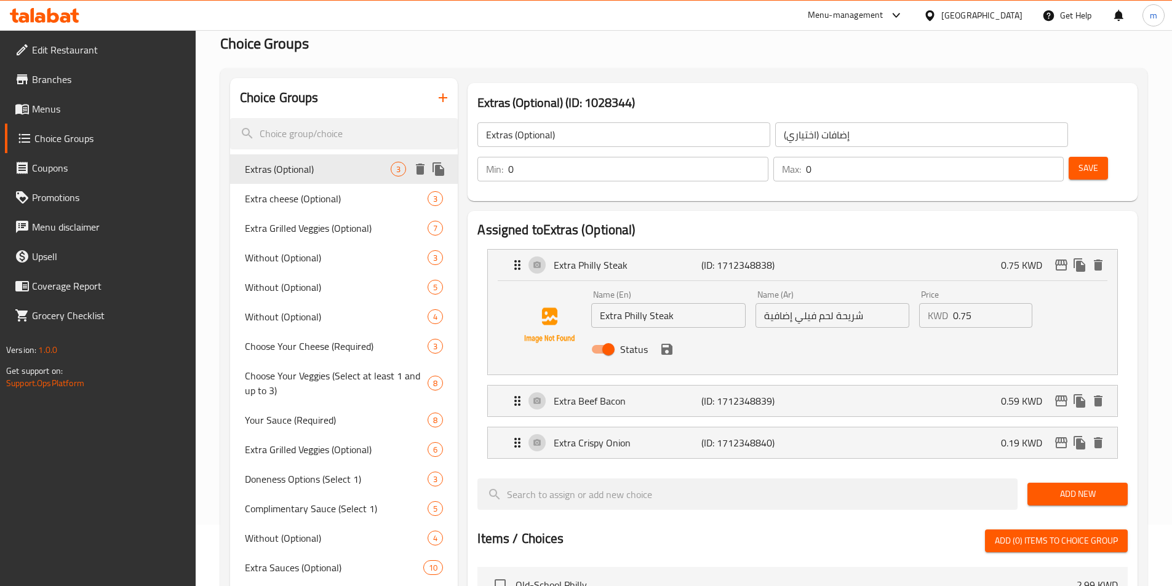
click at [344, 172] on span "Extras (Optional)" at bounding box center [318, 169] width 146 height 15
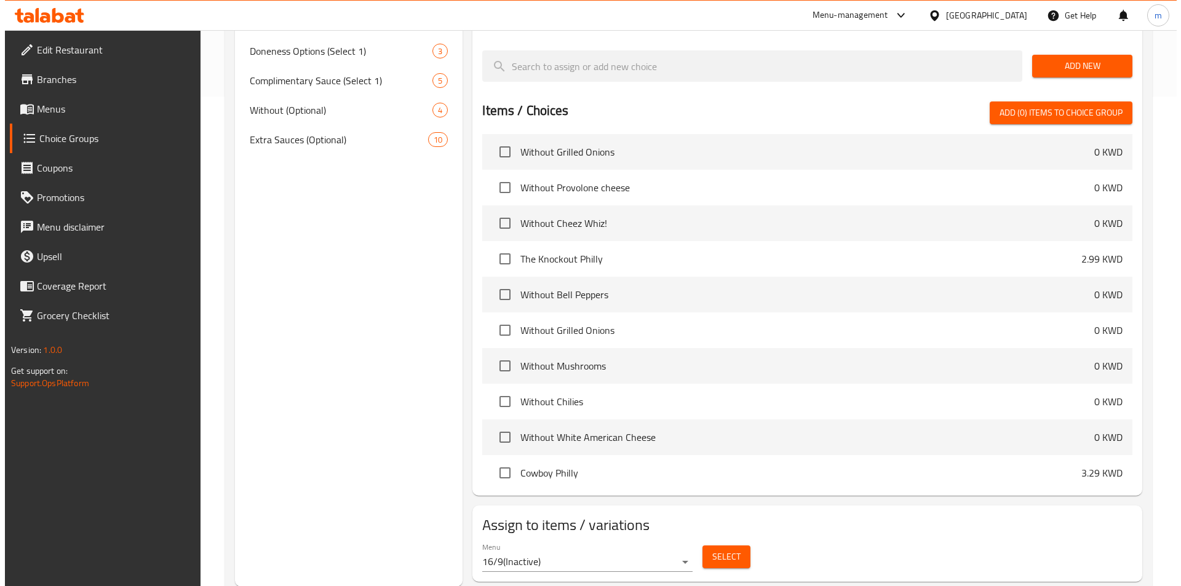
scroll to position [490, 0]
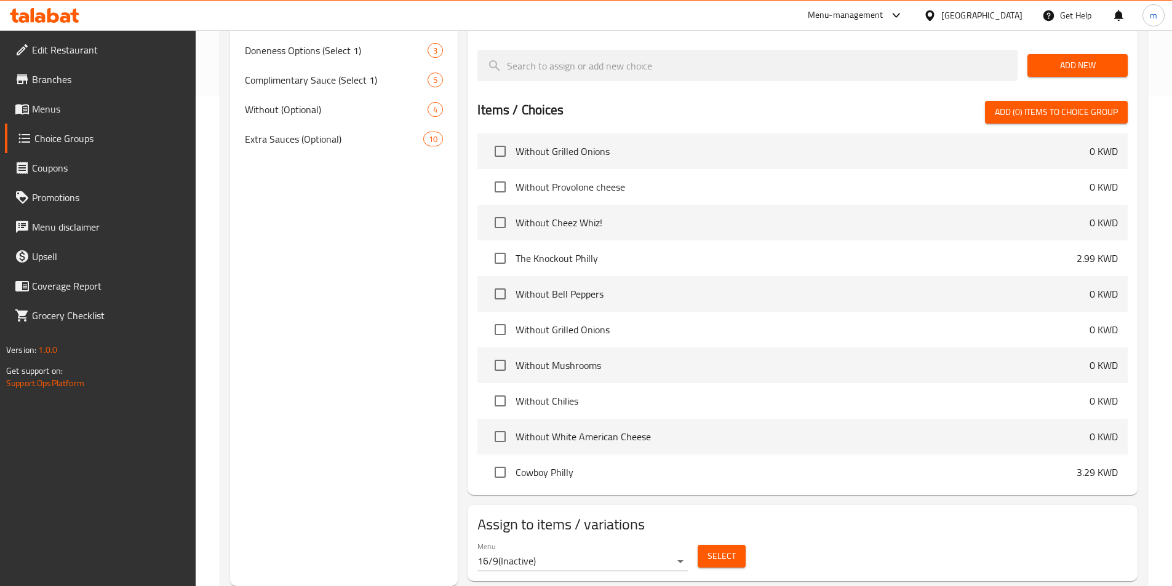
click at [728, 549] on span "Select" at bounding box center [721, 556] width 28 height 15
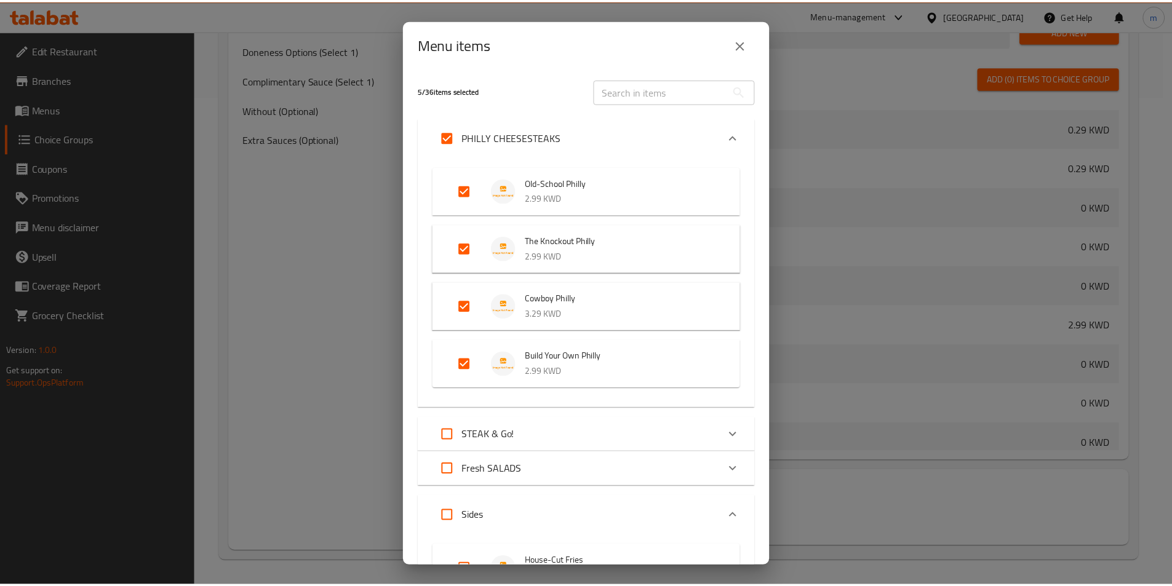
scroll to position [950, 0]
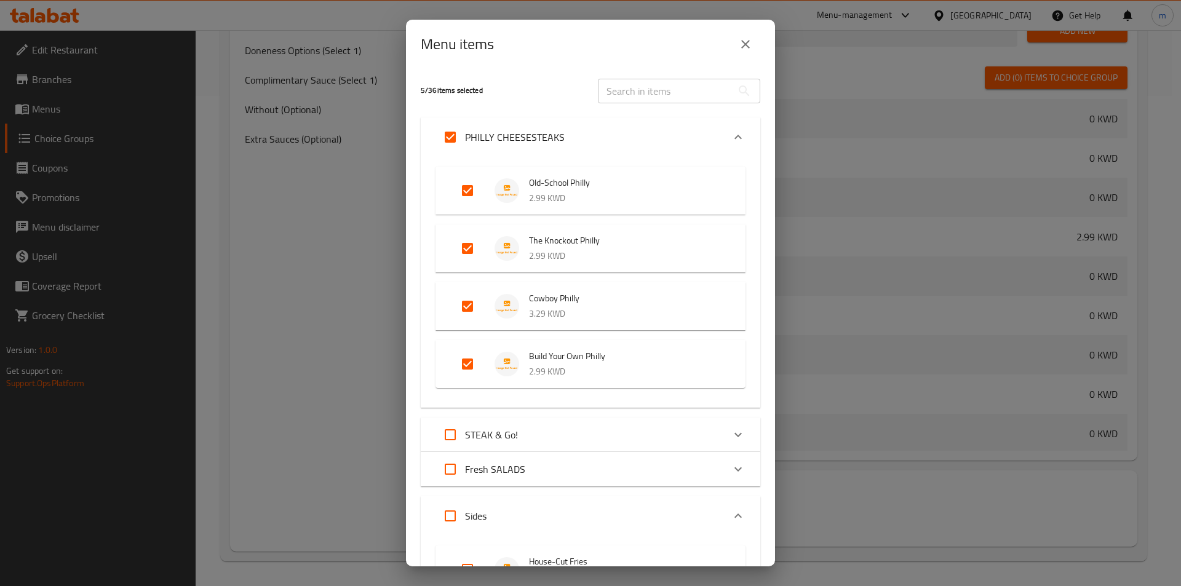
click at [747, 41] on icon "close" at bounding box center [745, 44] width 15 height 15
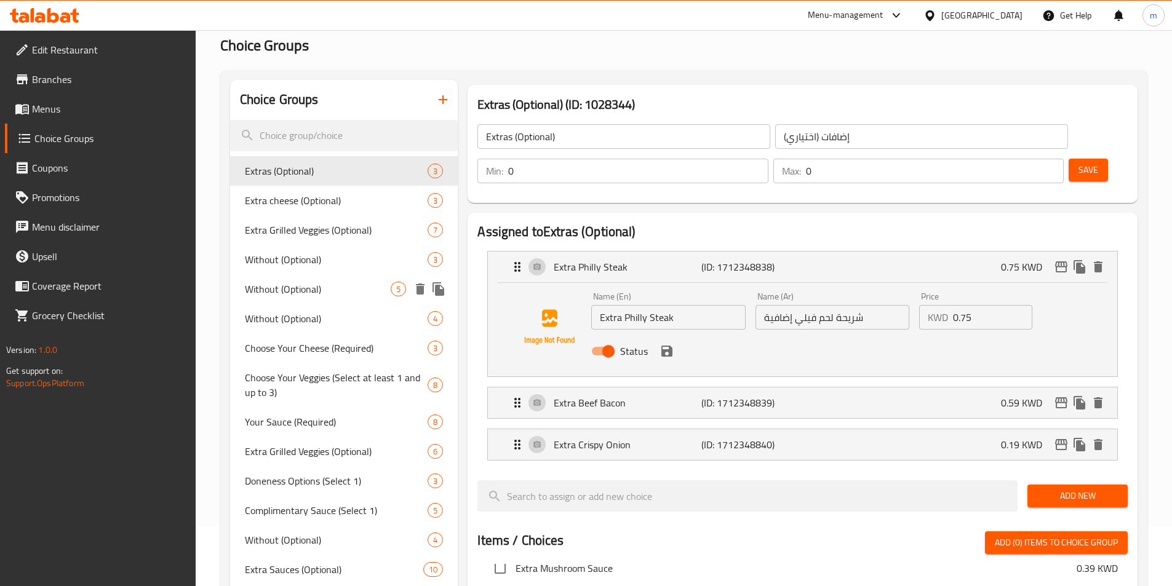
scroll to position [0, 0]
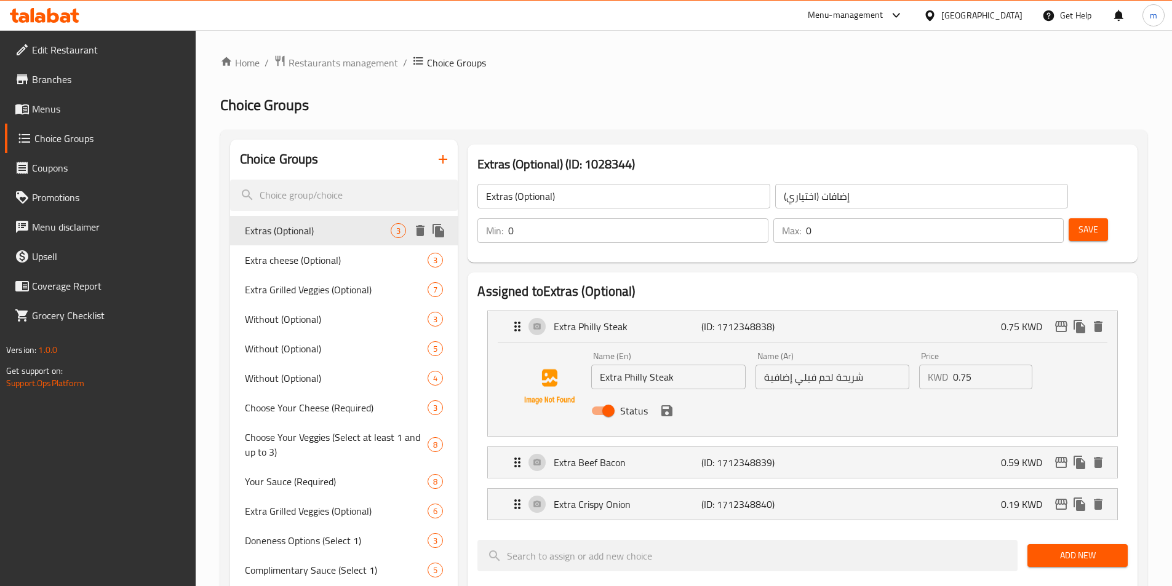
click at [351, 237] on span "Extras (Optional)" at bounding box center [318, 230] width 146 height 15
click at [873, 365] on input "شريحة لحم فيلي إضافية" at bounding box center [832, 377] width 154 height 25
drag, startPoint x: 874, startPoint y: 339, endPoint x: 817, endPoint y: 354, distance: 58.5
click at [817, 365] on input "شريحة لحم فيلي إضافية" at bounding box center [832, 377] width 154 height 25
click at [869, 365] on input "ستيك فيلي إضافية" at bounding box center [832, 377] width 154 height 25
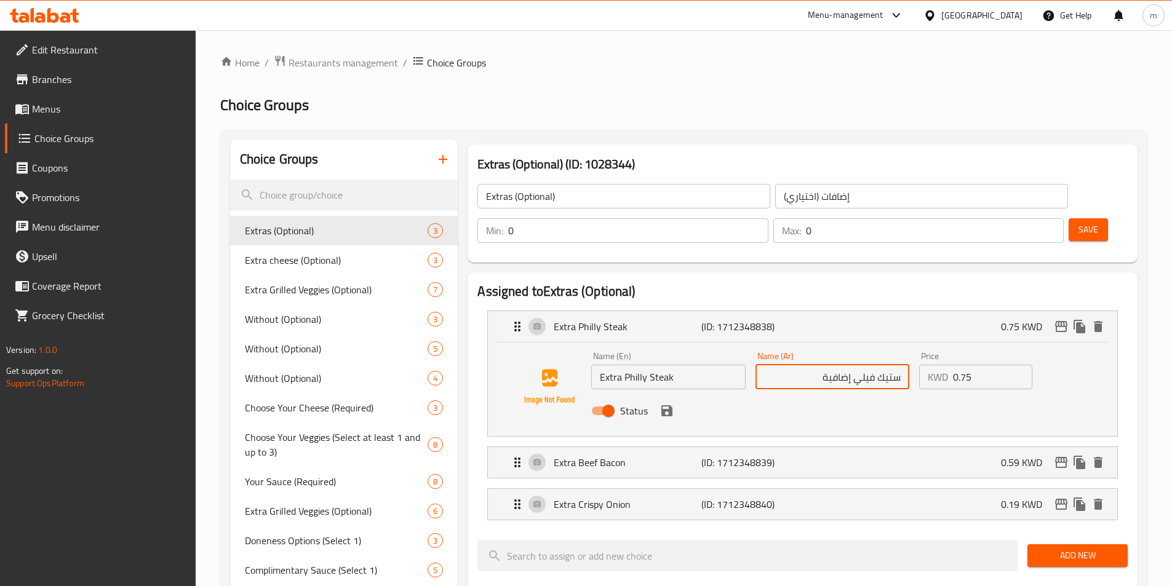
click at [679, 365] on input "Extra Philly Steak" at bounding box center [668, 377] width 154 height 25
drag, startPoint x: 793, startPoint y: 338, endPoint x: 852, endPoint y: 351, distance: 60.4
click at [852, 365] on input "ستيك فيلي إضافية" at bounding box center [832, 377] width 154 height 25
paste input "اكسترا"
type input "اكسترا ستيك فيلي"
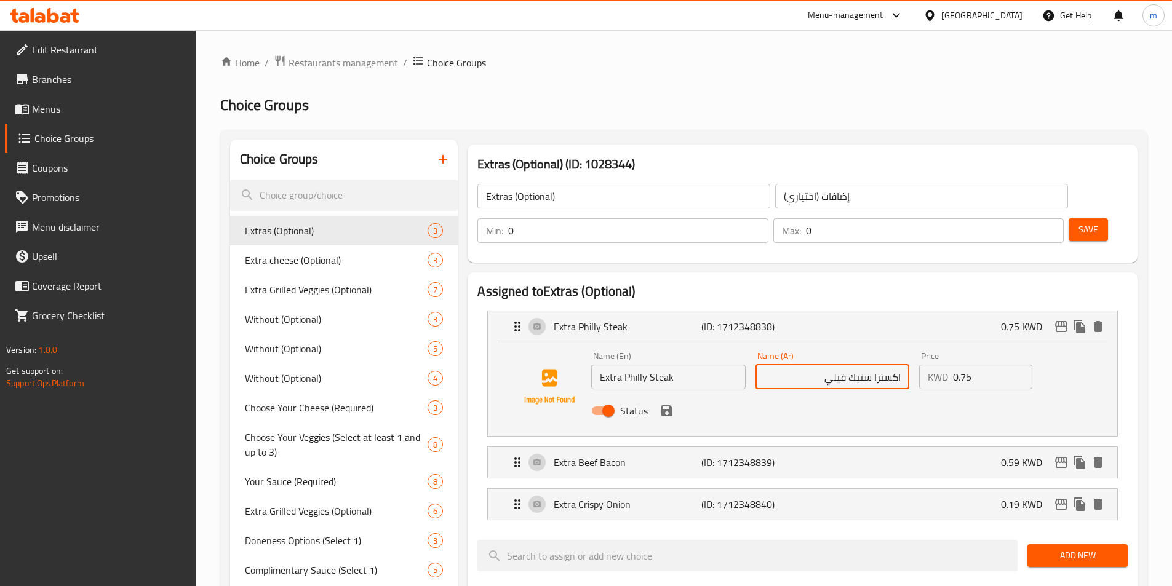
click at [672, 403] on icon "save" at bounding box center [666, 410] width 15 height 15
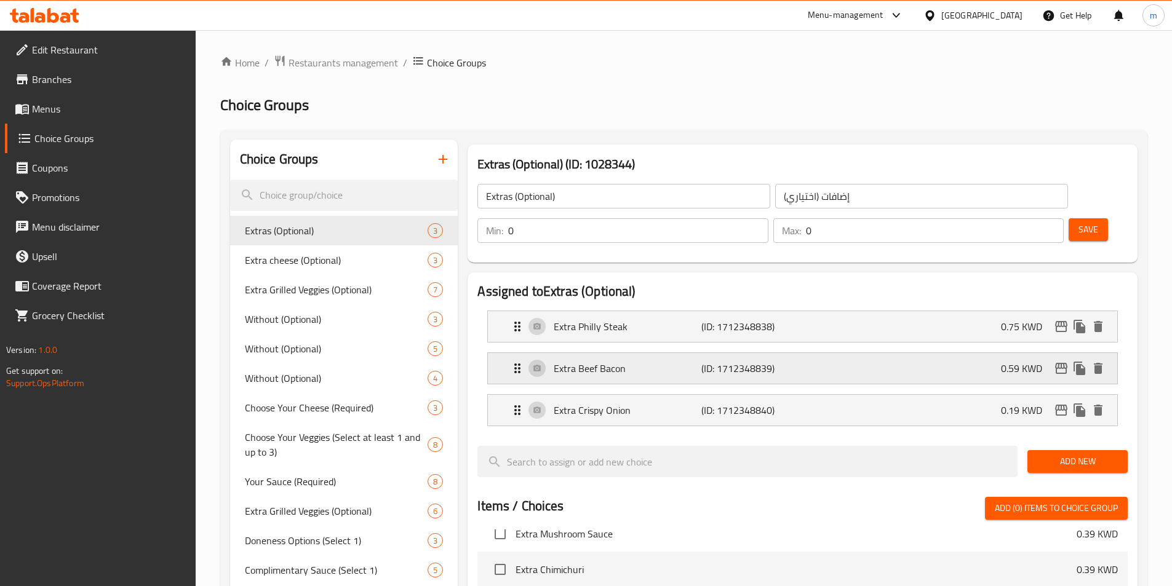
click at [769, 361] on p "(ID: 1712348839)" at bounding box center [750, 368] width 98 height 15
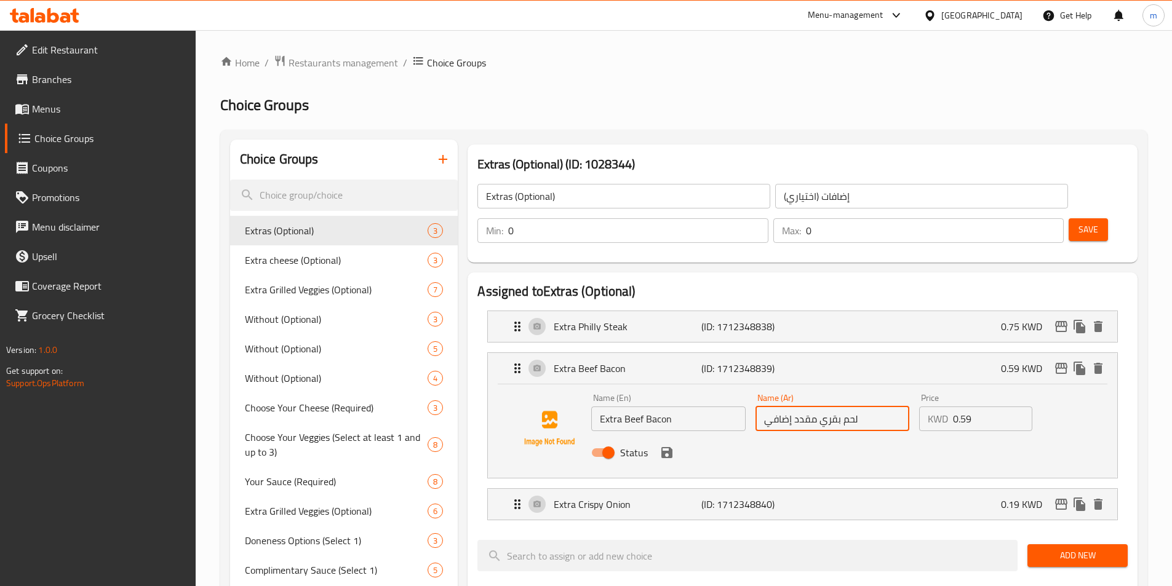
click at [791, 407] on input "لحم بقري مقدد إضافي" at bounding box center [832, 419] width 154 height 25
drag, startPoint x: 852, startPoint y: 384, endPoint x: 1036, endPoint y: 384, distance: 184.5
click at [1035, 389] on div "Price KWD 0.59 Price" at bounding box center [975, 412] width 123 height 47
drag, startPoint x: 854, startPoint y: 399, endPoint x: 839, endPoint y: 387, distance: 19.2
click at [899, 407] on input "لحم بقري مقدد" at bounding box center [832, 419] width 154 height 25
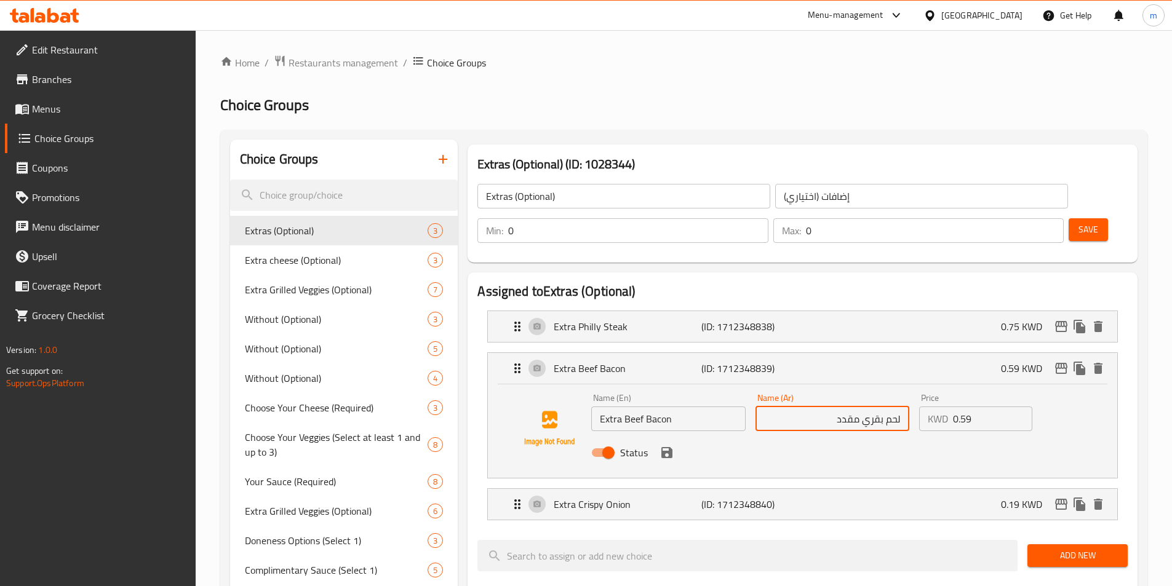
paste input "اكسترا"
click at [666, 445] on icon "save" at bounding box center [666, 452] width 15 height 15
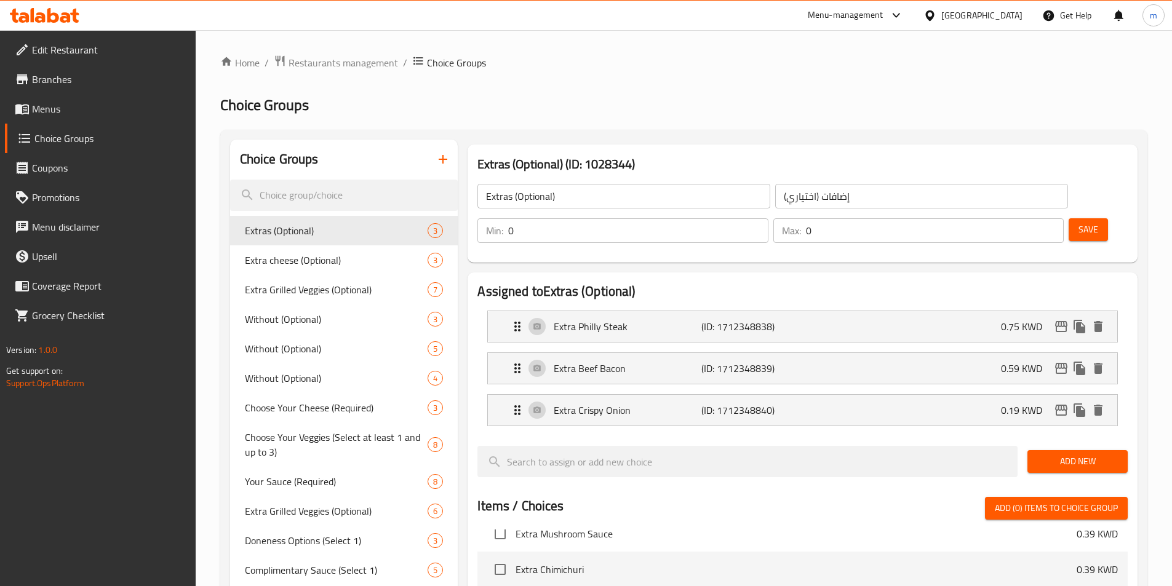
type input "اكسترا لحم بقري مقدد"
click at [859, 395] on div "Extra Crispy Onion (ID: 1712348840) 0.19 KWD" at bounding box center [806, 410] width 592 height 31
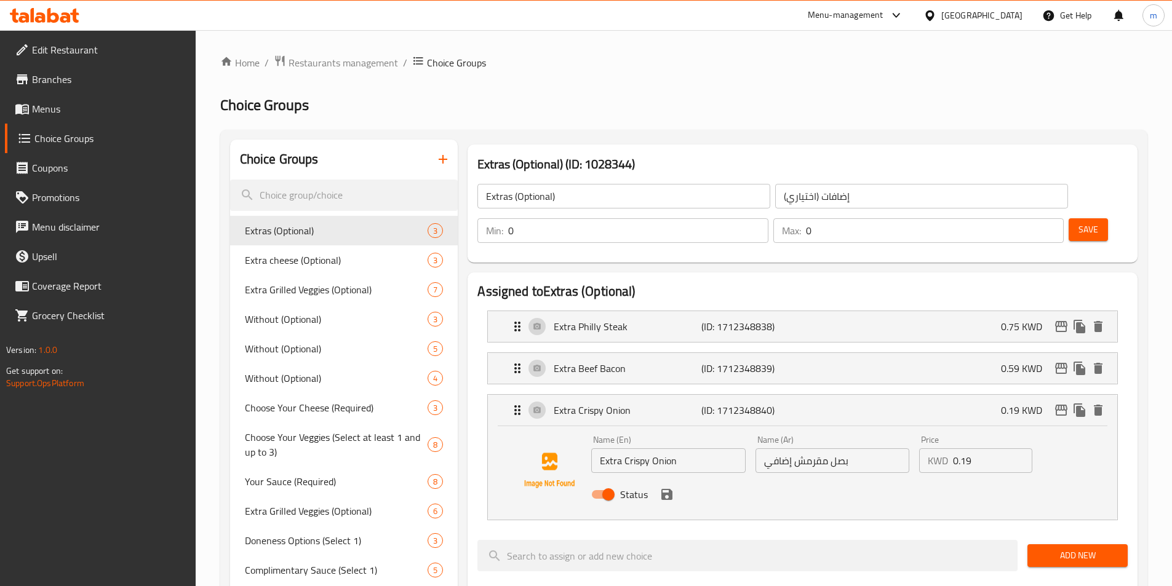
click at [873, 448] on input "بصل مقرمش إضافي" at bounding box center [832, 460] width 154 height 25
drag, startPoint x: 815, startPoint y: 430, endPoint x: 825, endPoint y: 433, distance: 10.1
click at [825, 448] on input "بصل مقرمش إضافي" at bounding box center [832, 460] width 154 height 25
paste input "كسترا"
click at [668, 487] on icon "save" at bounding box center [666, 494] width 15 height 15
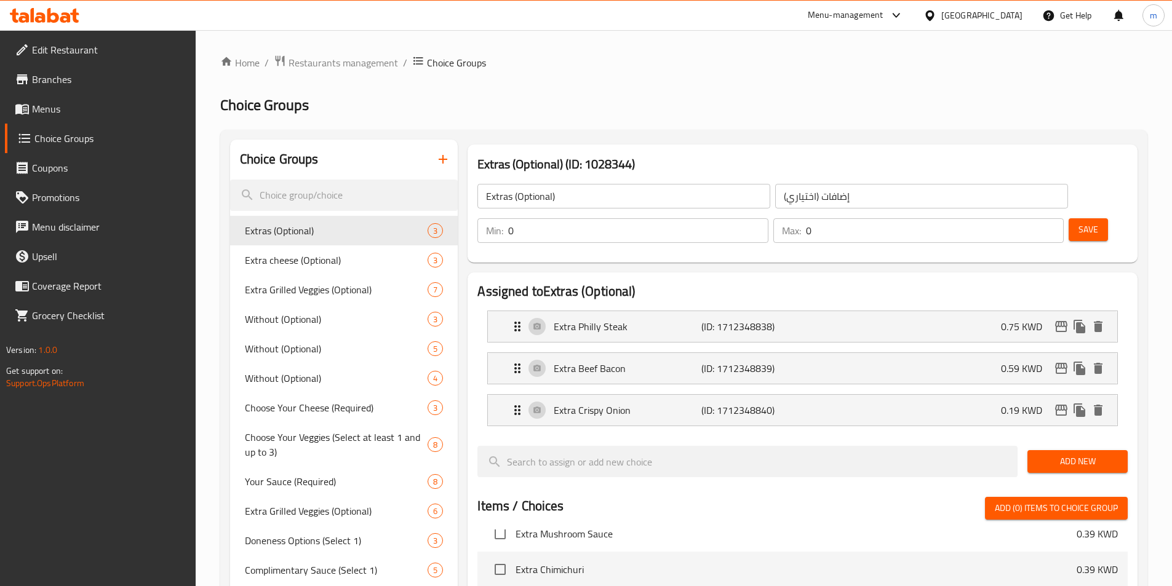
type input "اكسترا بصل مقرمش"
click at [558, 282] on h2 "Assigned to Extras (Optional)" at bounding box center [802, 291] width 650 height 18
click at [1079, 218] on button "Save" at bounding box center [1087, 229] width 39 height 23
click at [667, 282] on h2 "Assigned to Extras (Optional)" at bounding box center [802, 291] width 650 height 18
click at [799, 395] on div "Extra Crispy Onion (ID: 1712348840) 0.19 KWD" at bounding box center [806, 410] width 592 height 31
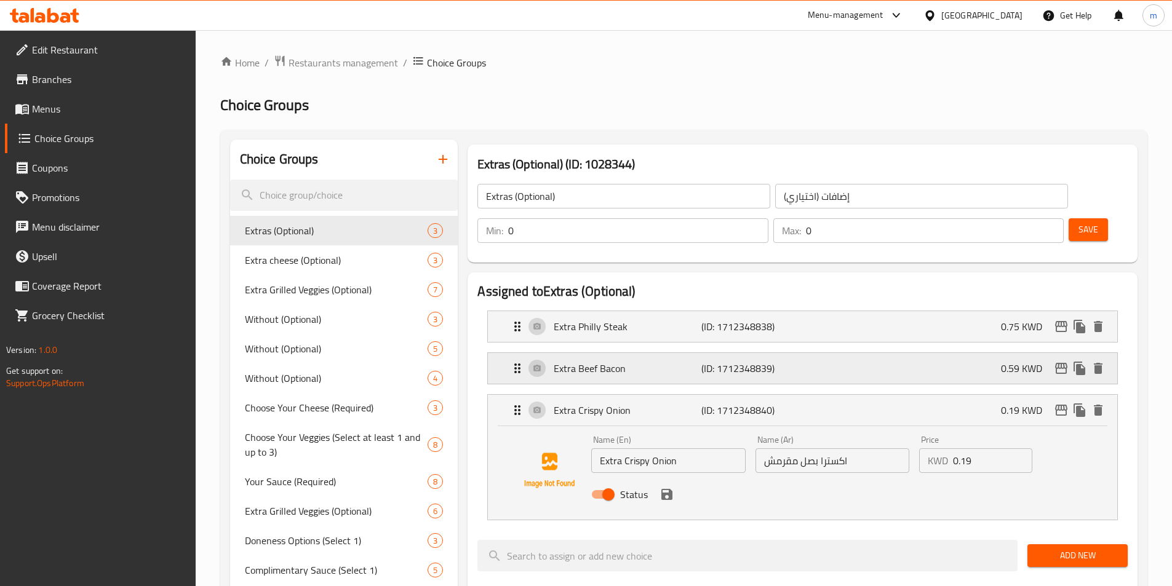
click at [810, 353] on div "Extra Beef Bacon (ID: 1712348839) 0.59 KWD" at bounding box center [806, 368] width 592 height 31
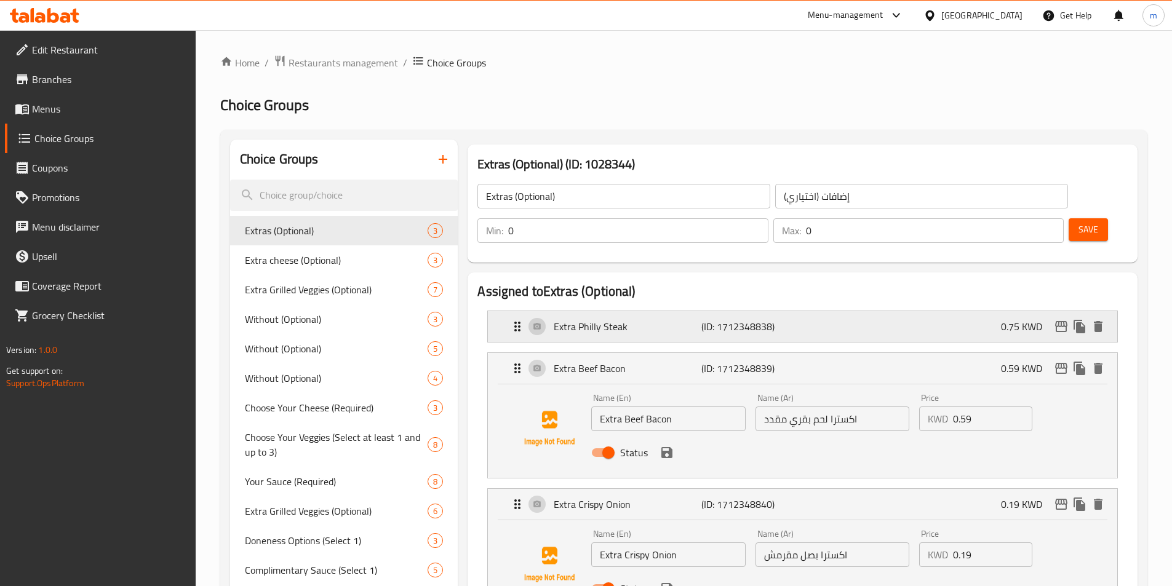
click at [821, 311] on div "Extra Philly Steak (ID: 1712348838) 0.75 KWD" at bounding box center [806, 326] width 592 height 31
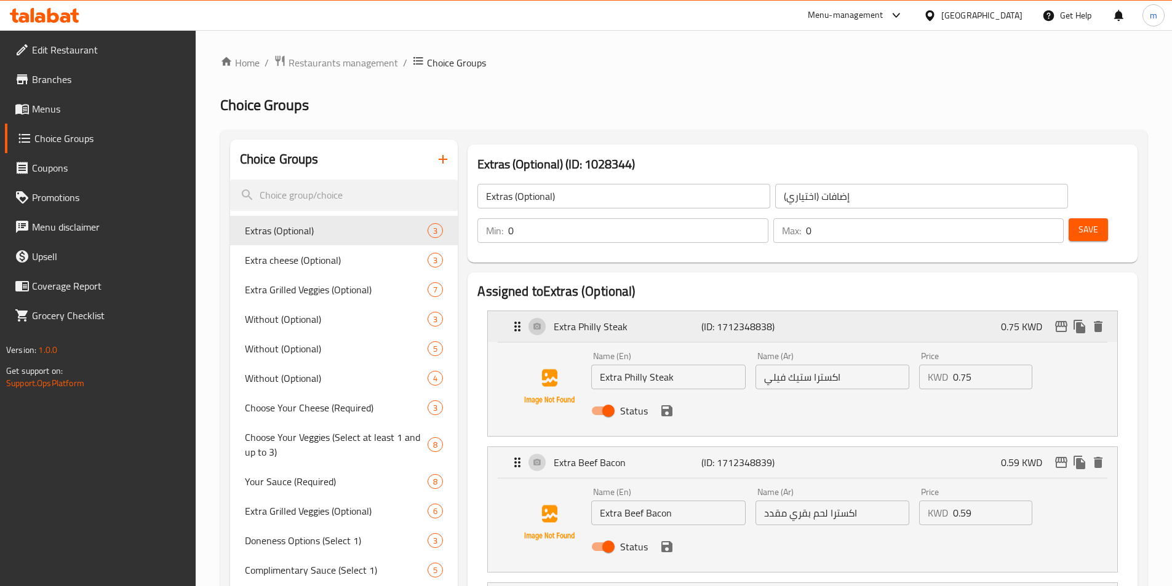
click at [818, 311] on div "Extra Philly Steak (ID: 1712348838) 0.75 KWD" at bounding box center [806, 326] width 592 height 31
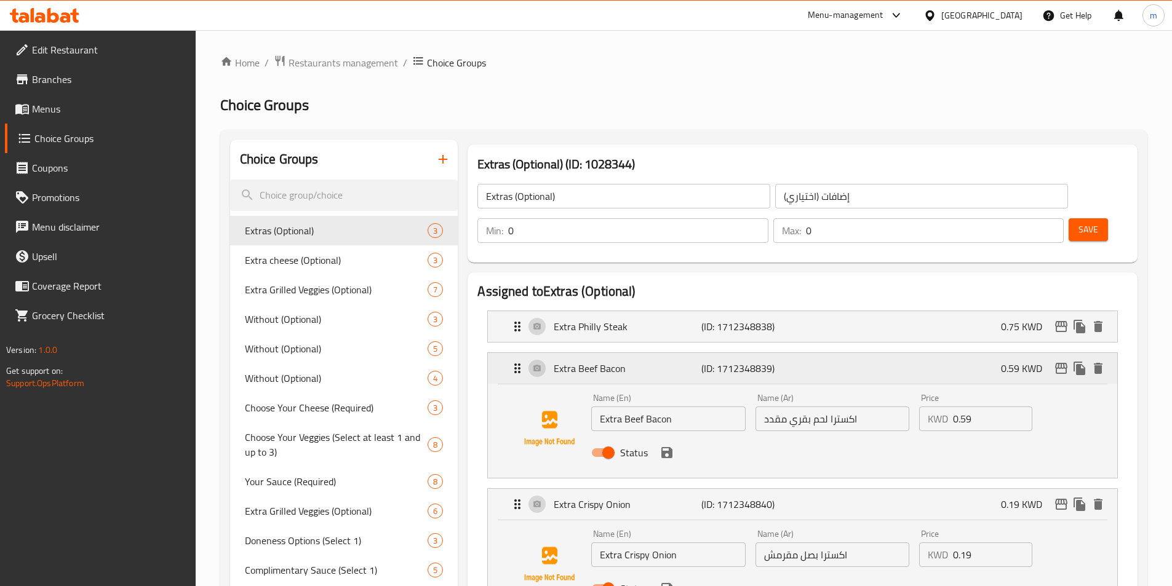
click at [836, 353] on div "Extra Beef Bacon (ID: 1712348839) 0.59 KWD" at bounding box center [806, 368] width 592 height 31
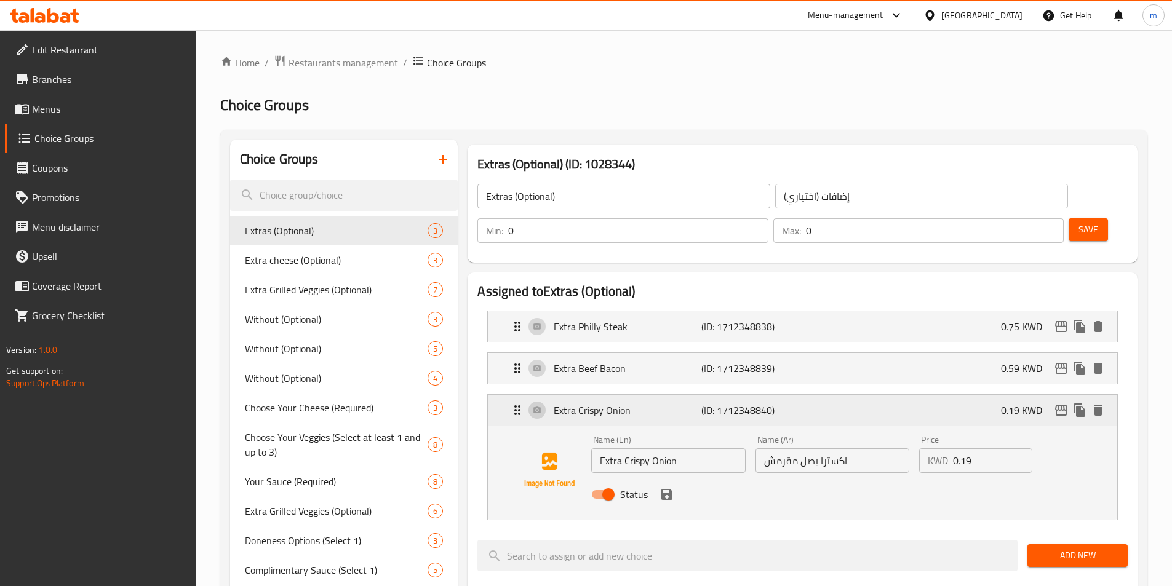
click at [837, 395] on div "Extra Crispy Onion (ID: 1712348840) 0.19 KWD" at bounding box center [806, 410] width 592 height 31
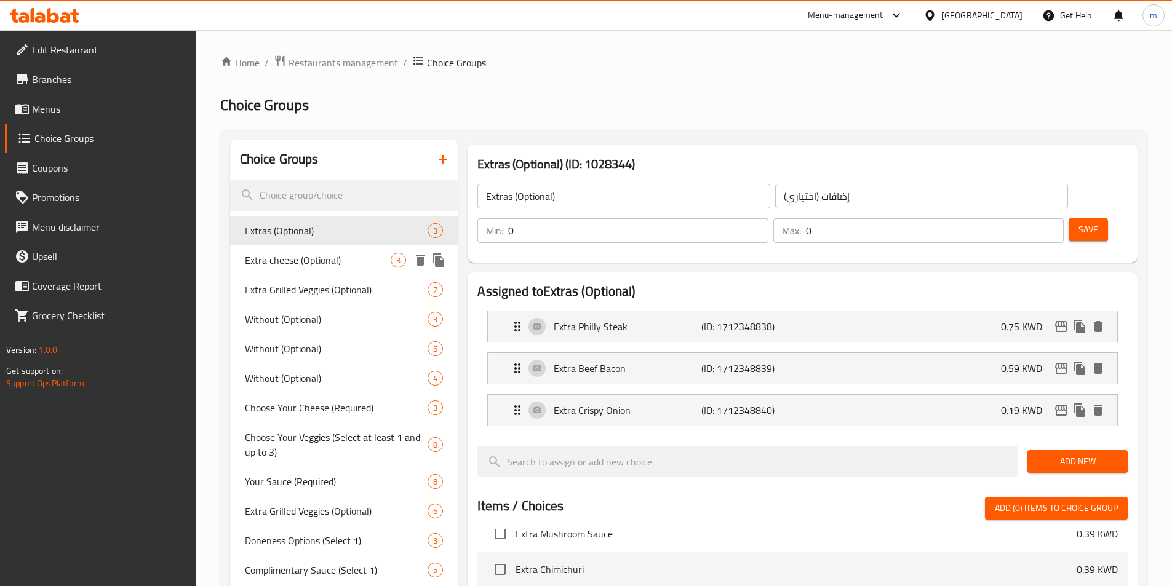
click at [331, 260] on span "Extra cheese (Optional)" at bounding box center [318, 260] width 146 height 15
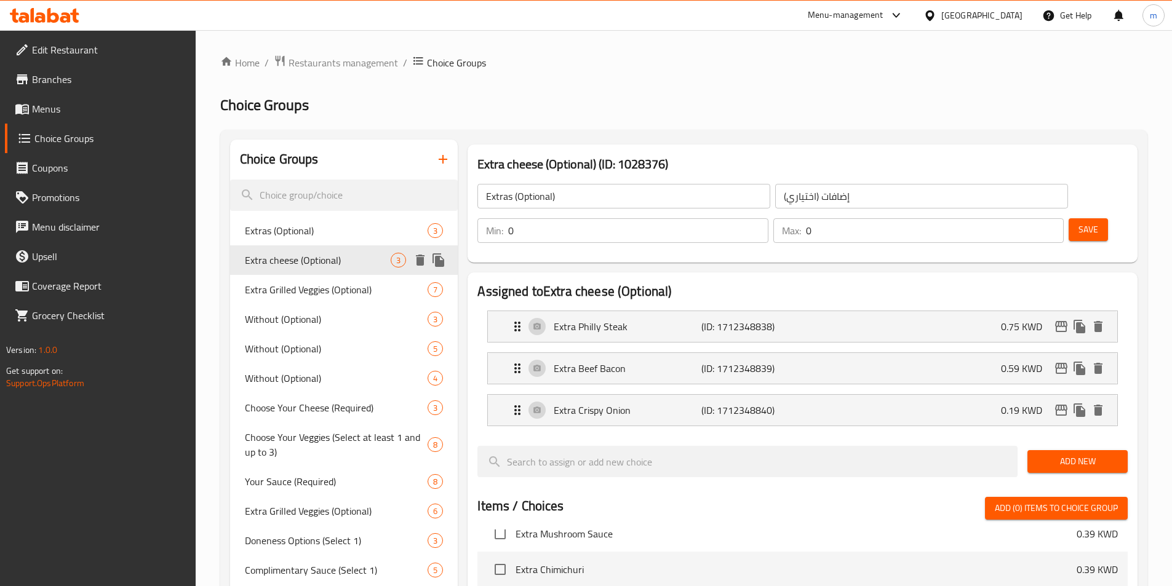
type input "Extra cheese (Optional)"
type input "جبن إضافي (اختياري)"
click at [839, 395] on div "Extra Provolone Cheese (ID: 2296806233) 0.49 KWD" at bounding box center [806, 410] width 592 height 31
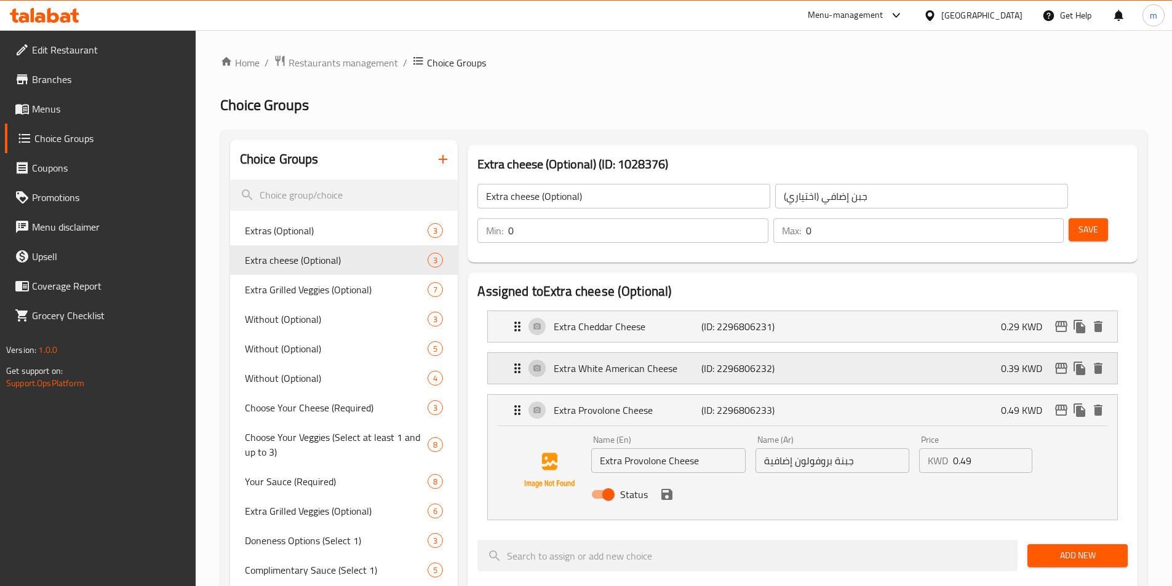
click at [857, 353] on div "Extra White American Cheese (ID: 2296806232) 0.39 KWD" at bounding box center [806, 368] width 592 height 31
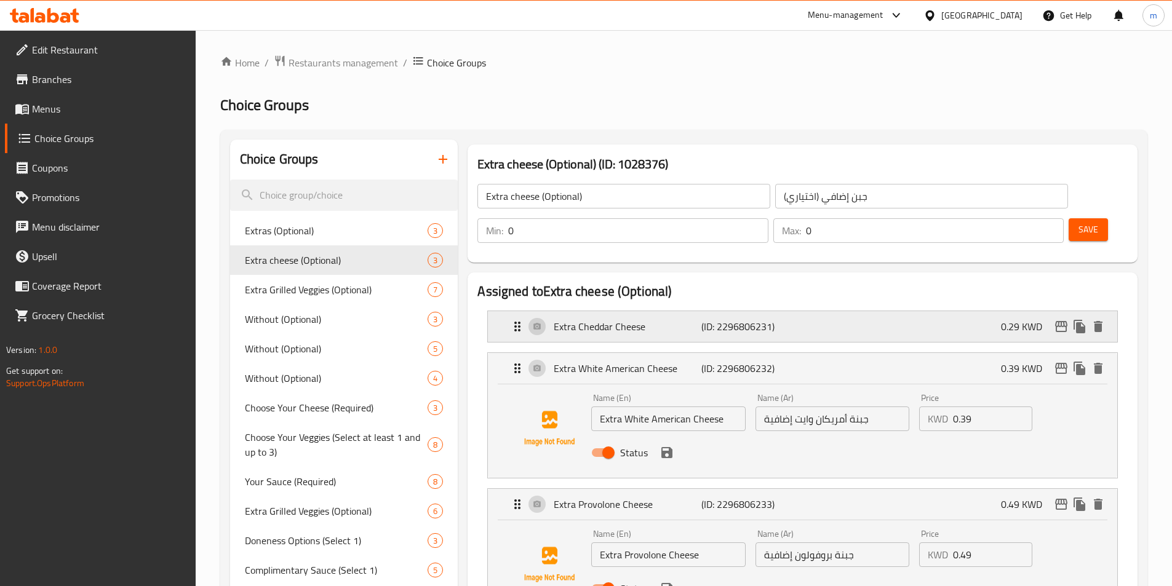
click at [864, 311] on div "Extra Cheddar Cheese (ID: 2296806231) 0.29 KWD" at bounding box center [806, 326] width 592 height 31
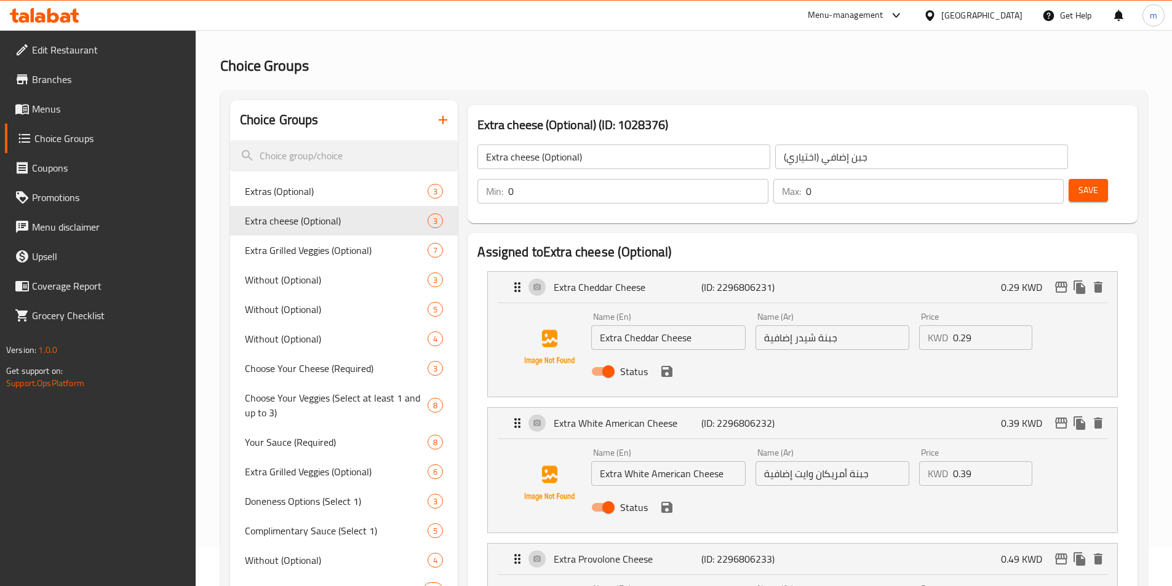
scroll to position [123, 0]
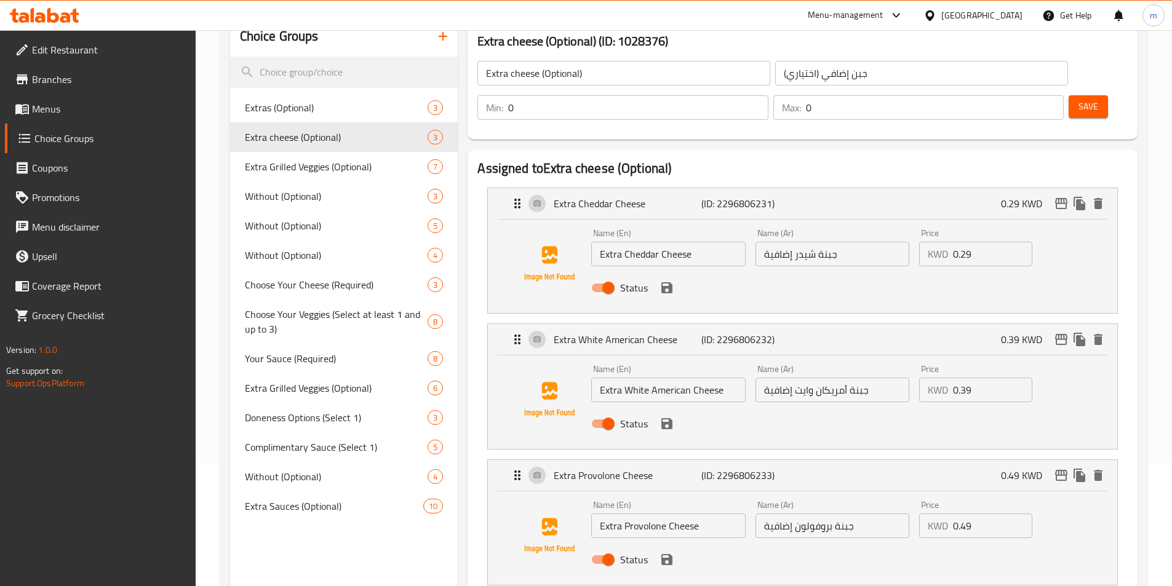
click at [865, 242] on input "جبنة شيدر إضافية" at bounding box center [832, 254] width 154 height 25
drag, startPoint x: 860, startPoint y: 218, endPoint x: 809, endPoint y: 226, distance: 51.7
click at [809, 242] on input "جبنة شيدر إضافية" at bounding box center [832, 254] width 154 height 25
type input "اكسترا جبنة شيدر"
click at [873, 378] on input "جبنة أمريكان وايت إضافية" at bounding box center [832, 390] width 154 height 25
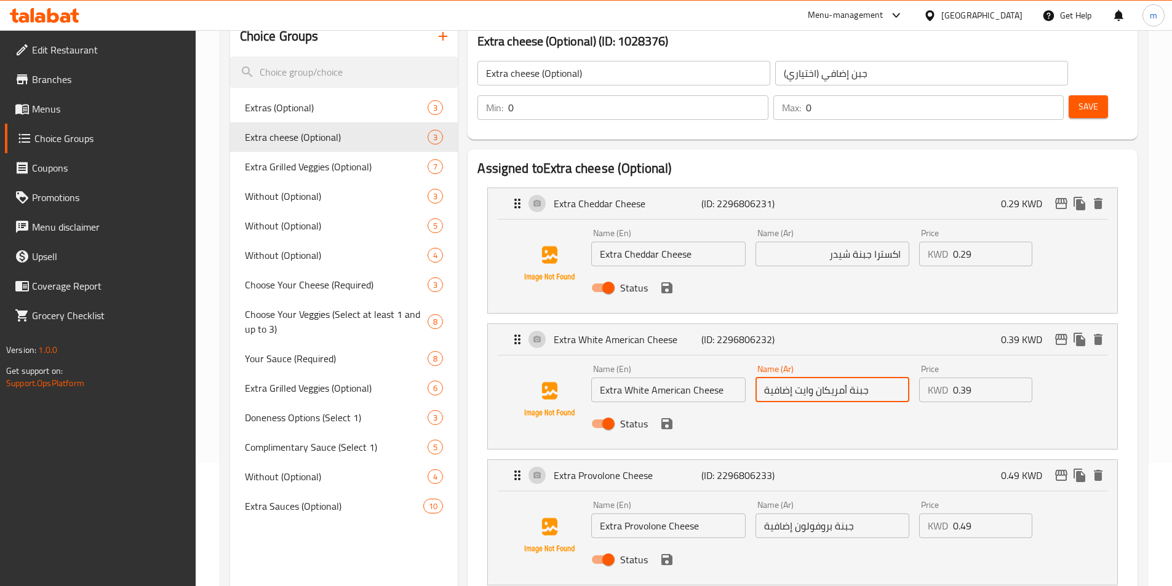
drag, startPoint x: 873, startPoint y: 356, endPoint x: 1045, endPoint y: 356, distance: 172.8
click at [1045, 360] on div "Name (En) Extra White American Cheese Name (En) Name (Ar) جبنة أمريكان وايت إضا…" at bounding box center [831, 400] width 491 height 81
drag, startPoint x: 829, startPoint y: 355, endPoint x: 776, endPoint y: 359, distance: 53.1
click at [776, 378] on input "جبنة أمريكان وايت إضافية" at bounding box center [832, 390] width 154 height 25
paste input "اكسترا"
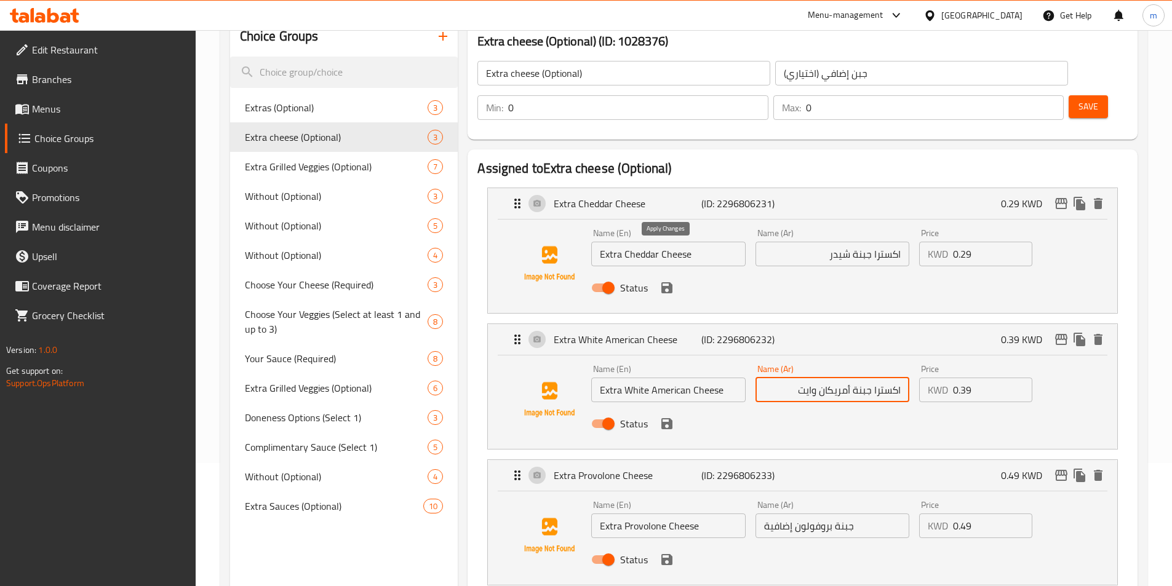
click at [670, 282] on icon "save" at bounding box center [666, 287] width 11 height 11
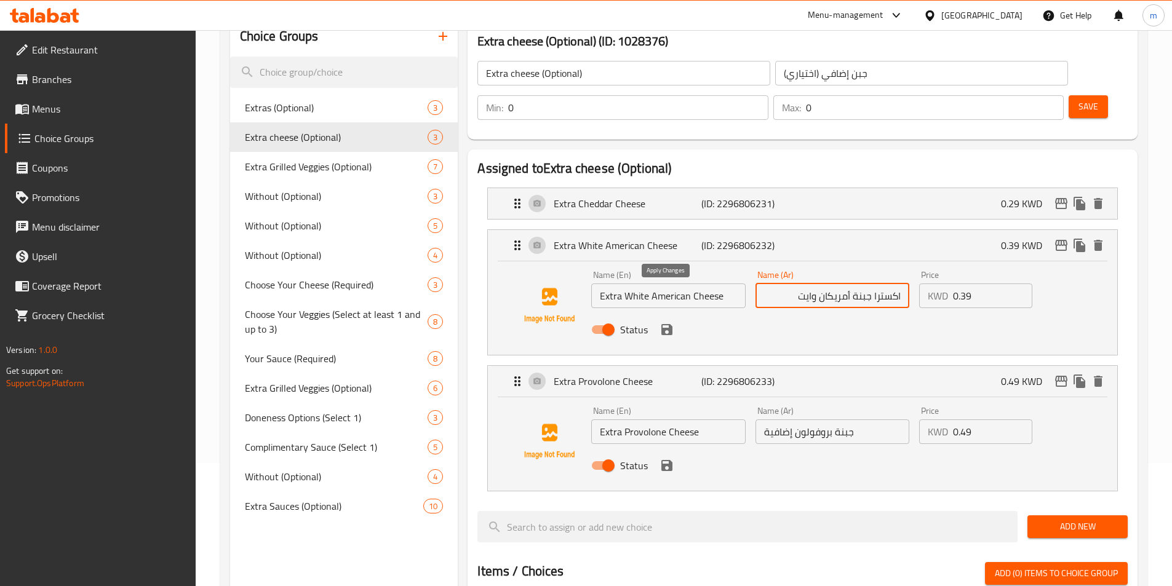
type input "اكسترا جبنة أمريكان وايت"
click at [666, 320] on button "save" at bounding box center [666, 329] width 18 height 18
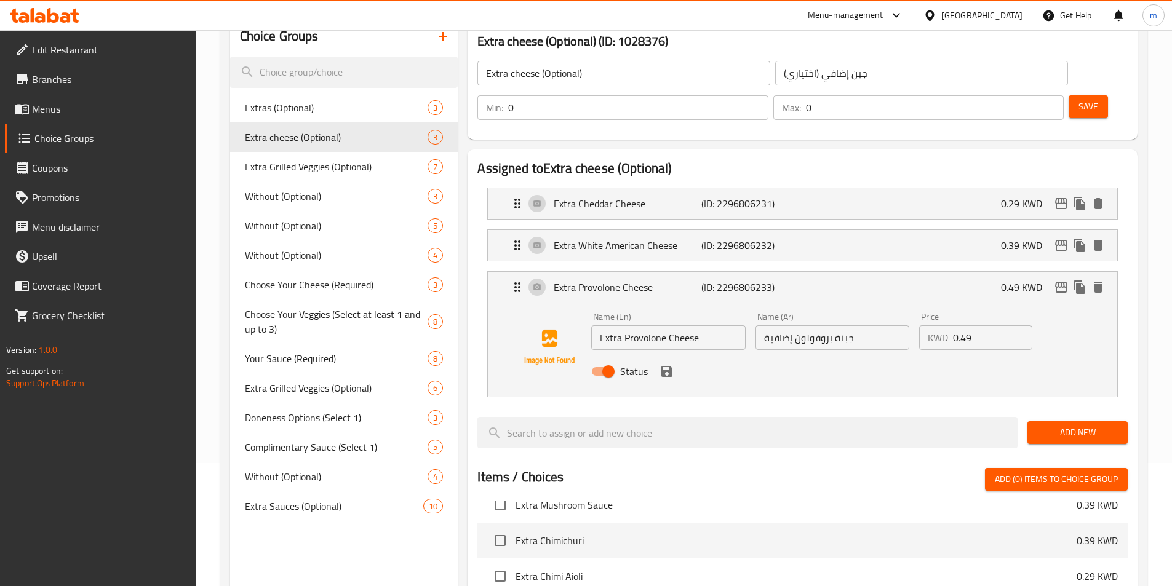
click at [876, 325] on input "جبنة بروفولون إضافية" at bounding box center [832, 337] width 154 height 25
paste input "اكسترا"
click at [672, 364] on icon "save" at bounding box center [666, 371] width 15 height 15
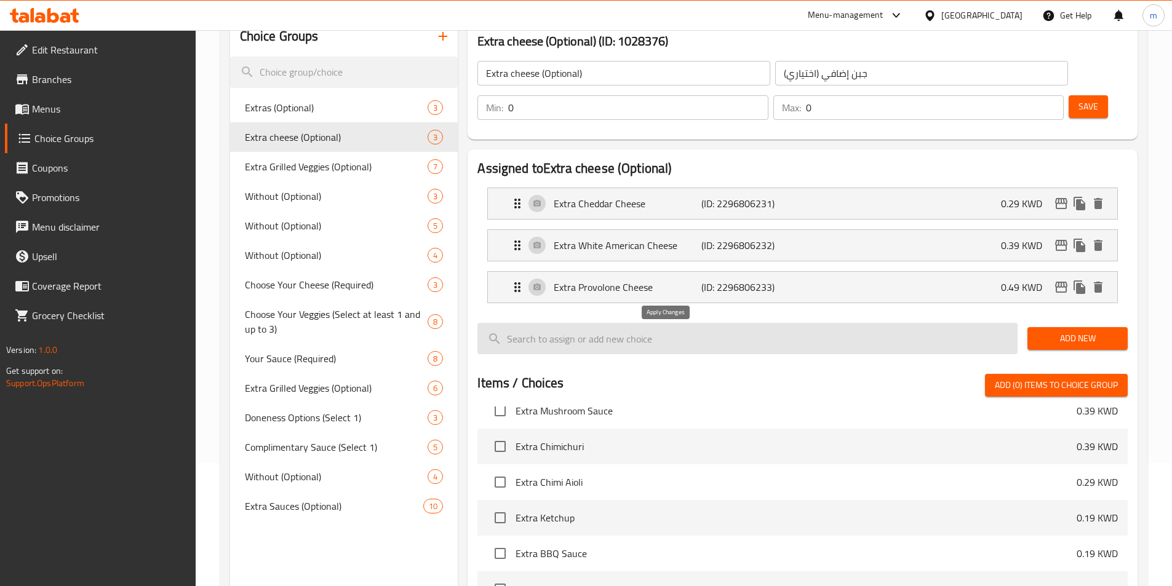
type input "اكسترا جبنة بروفولون"
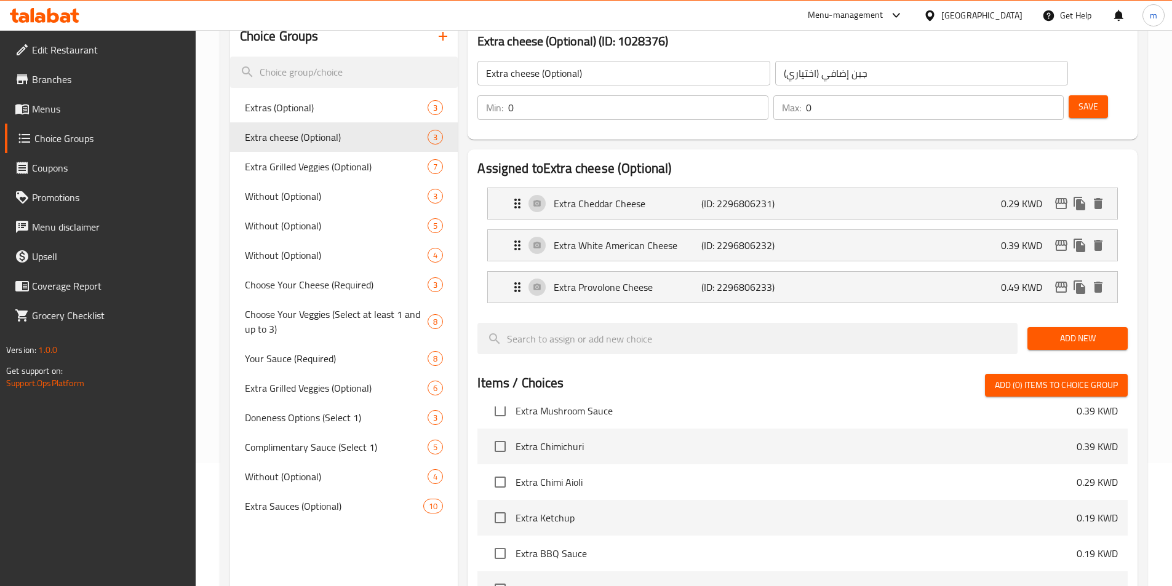
click at [1078, 99] on span "Save" at bounding box center [1088, 106] width 20 height 15
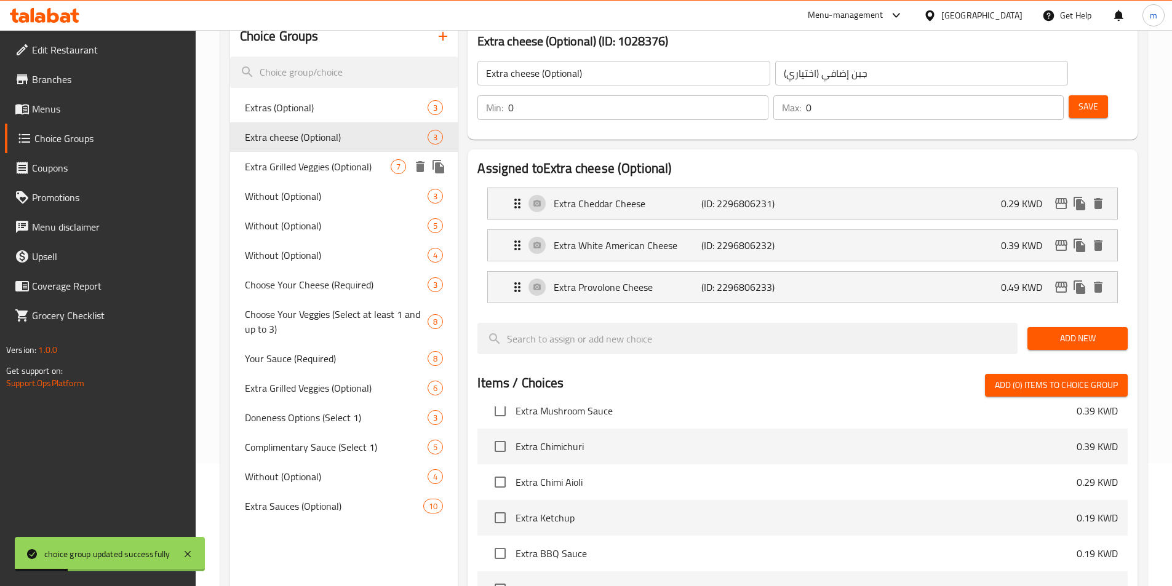
click at [271, 169] on span "Extra Grilled Veggies (Optional)" at bounding box center [318, 166] width 146 height 15
type input "Extra Grilled Veggies (Optional)"
type input "خضراوات مشوية إضافية (اختياري)"
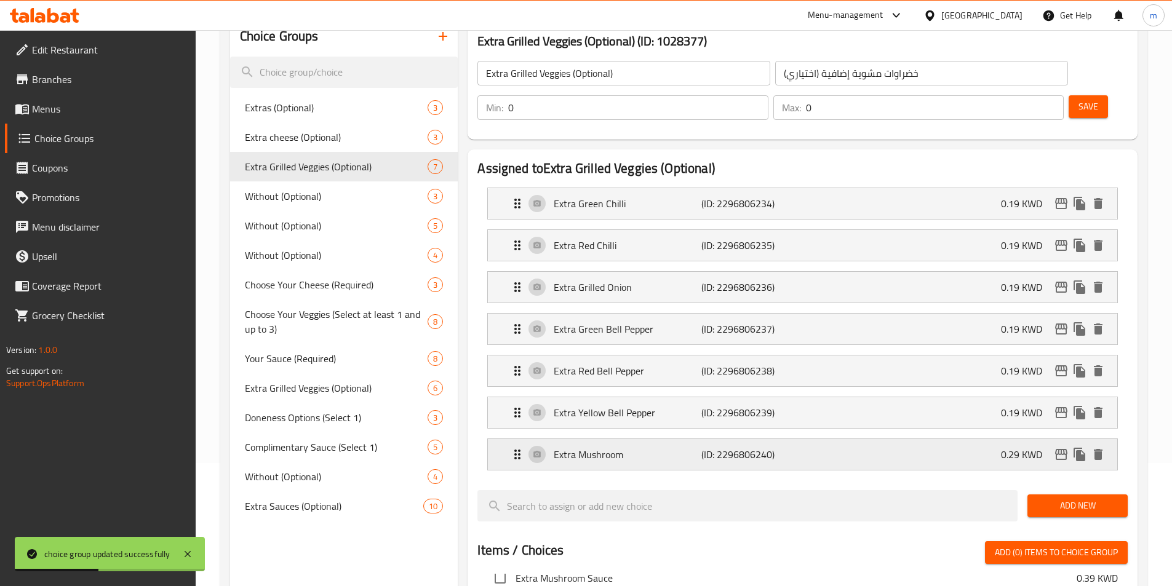
click at [874, 439] on div "Extra Mushroom (ID: 2296806240) 0.29 KWD" at bounding box center [806, 454] width 592 height 31
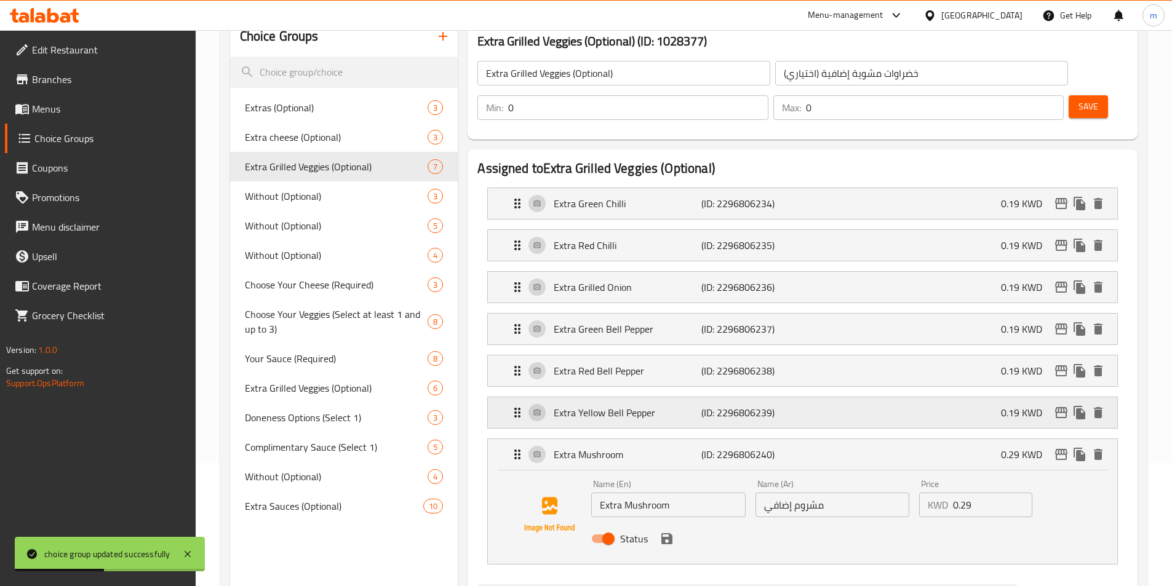
click at [881, 397] on div "Extra Yellow Bell Pepper (ID: 2296806239) 0.19 KWD" at bounding box center [806, 412] width 592 height 31
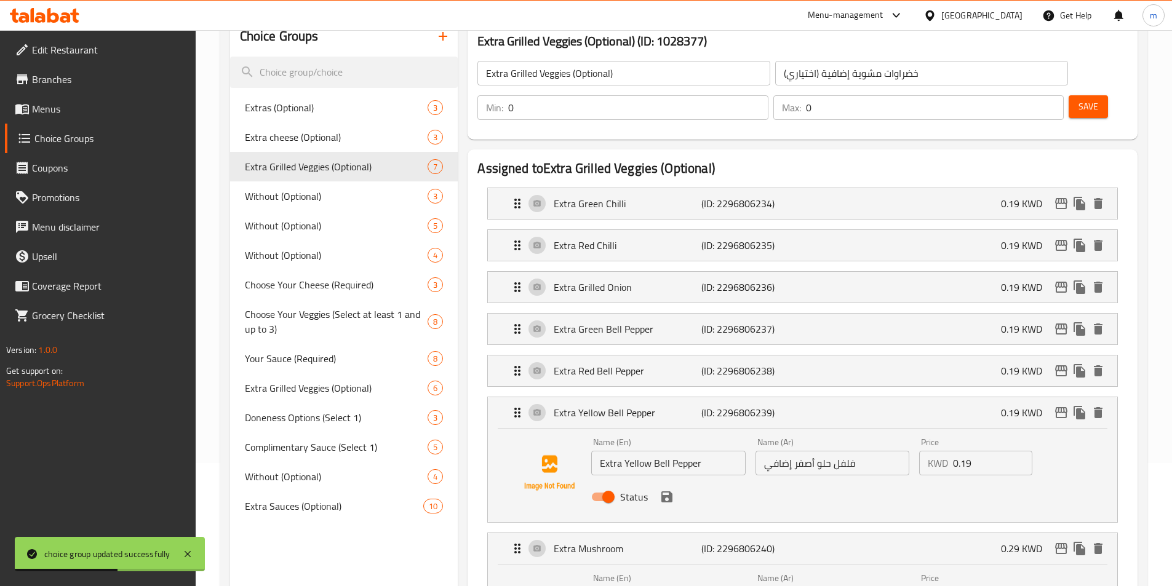
click at [890, 350] on li "Extra Red Bell Pepper (ID: 2296806238) 0.19 KWD Name (En) Extra Red Bell Pepper…" at bounding box center [802, 371] width 650 height 42
click at [889, 314] on div "Extra Green Bell Pepper (ID: 2296806237) 0.19 KWD" at bounding box center [806, 329] width 592 height 31
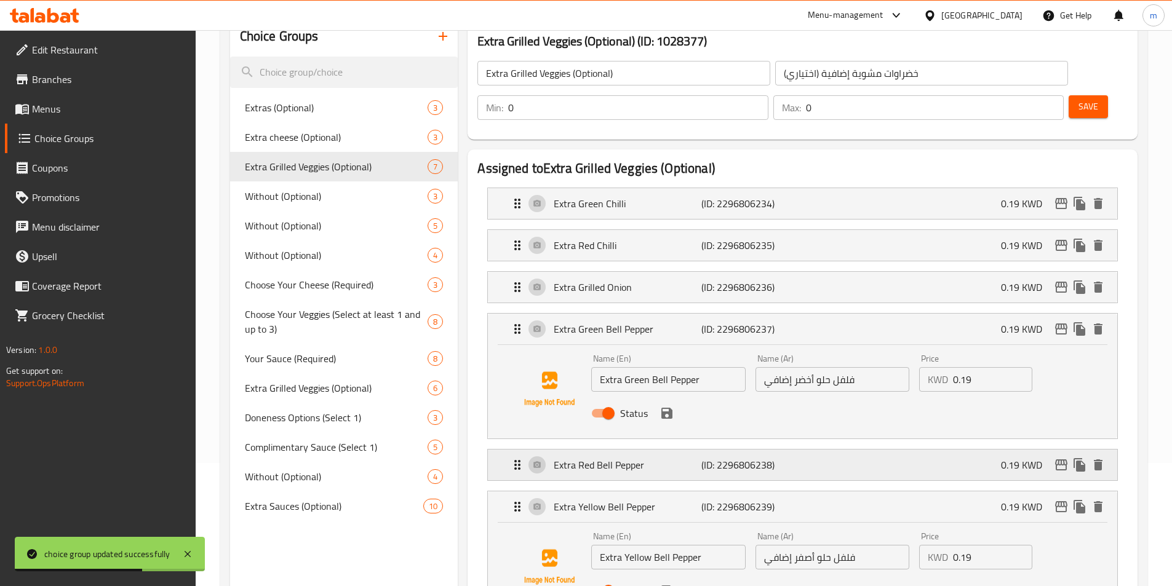
click at [870, 450] on div "Extra Red Bell Pepper (ID: 2296806238) 0.19 KWD" at bounding box center [806, 465] width 592 height 31
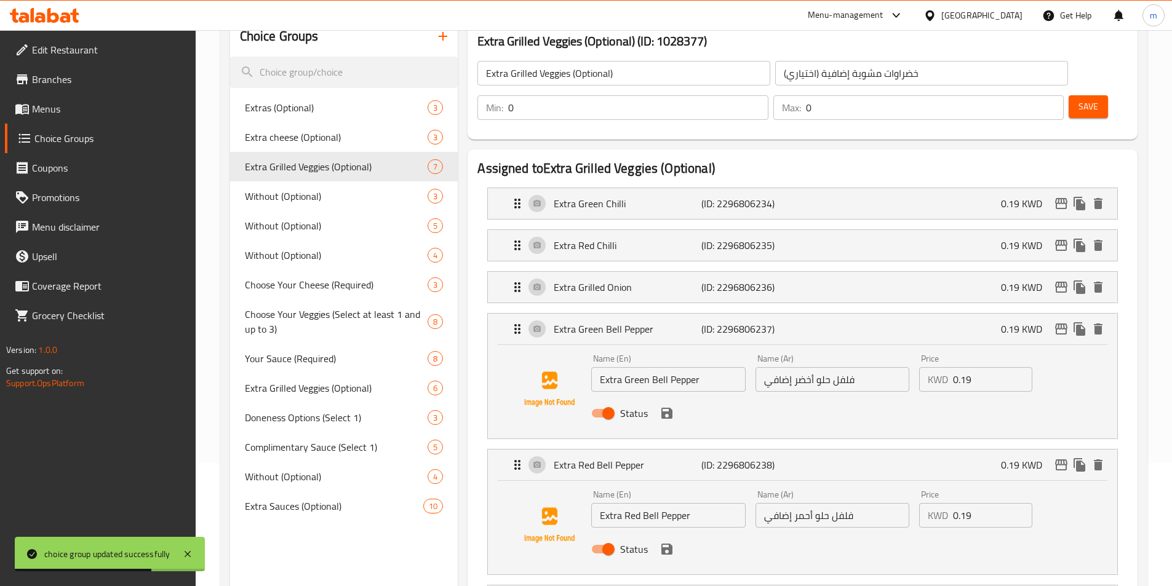
drag, startPoint x: 881, startPoint y: 247, endPoint x: 881, endPoint y: 237, distance: 9.9
click at [881, 272] on div "Extra Grilled Onion (ID: 2296806236) 0.19 KWD" at bounding box center [806, 287] width 592 height 31
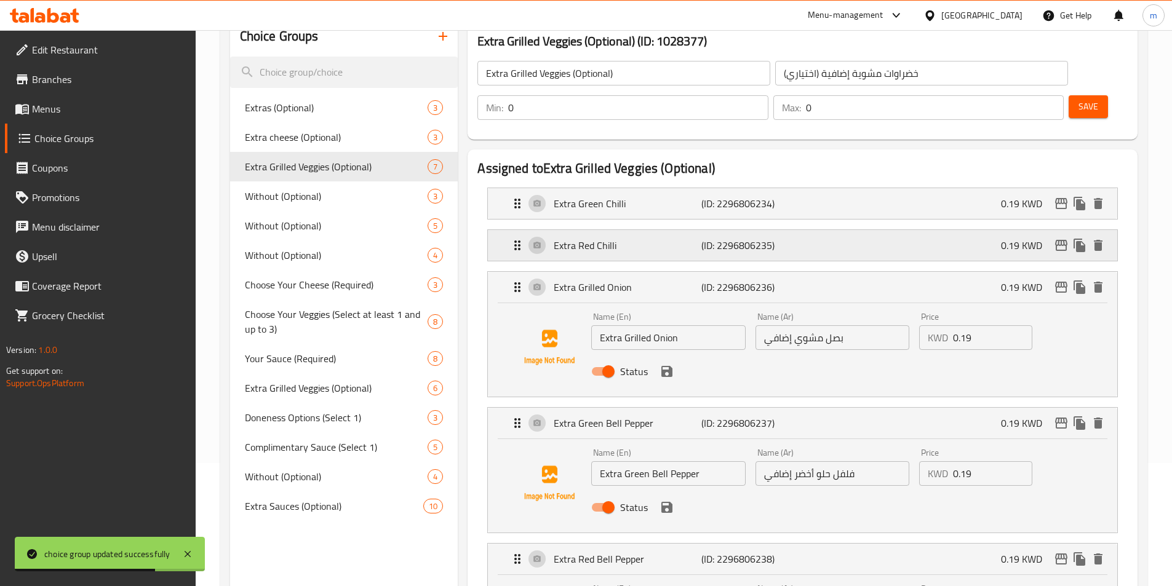
click at [886, 230] on div "Extra Red Chilli (ID: 2296806235) 0.19 KWD" at bounding box center [806, 245] width 592 height 31
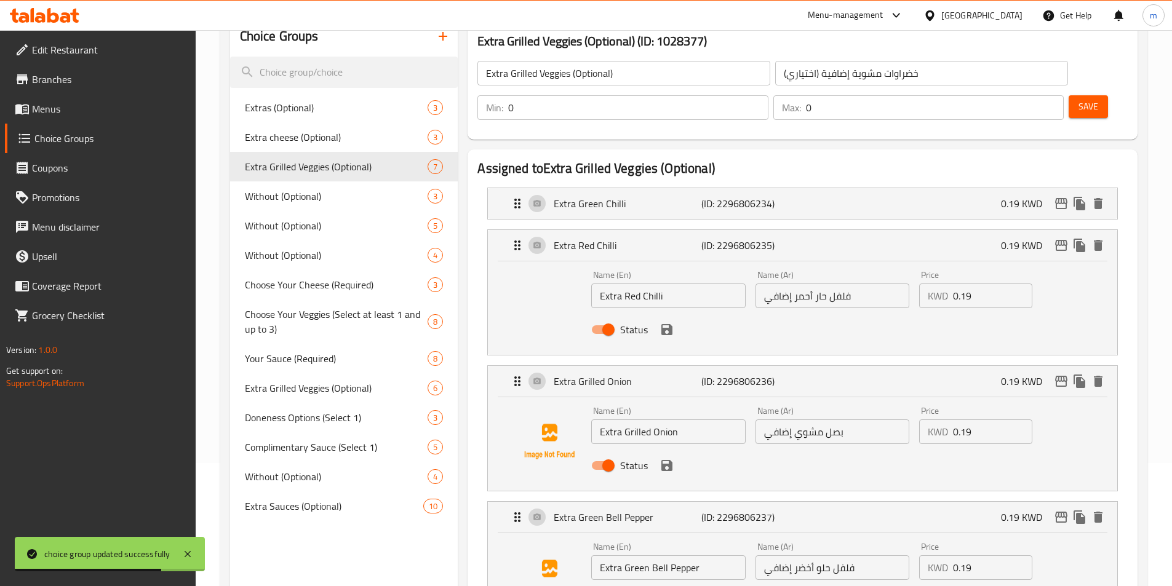
click at [870, 188] on div "Extra Green Chilli (ID: 2296806234) 0.19 KWD" at bounding box center [806, 203] width 592 height 31
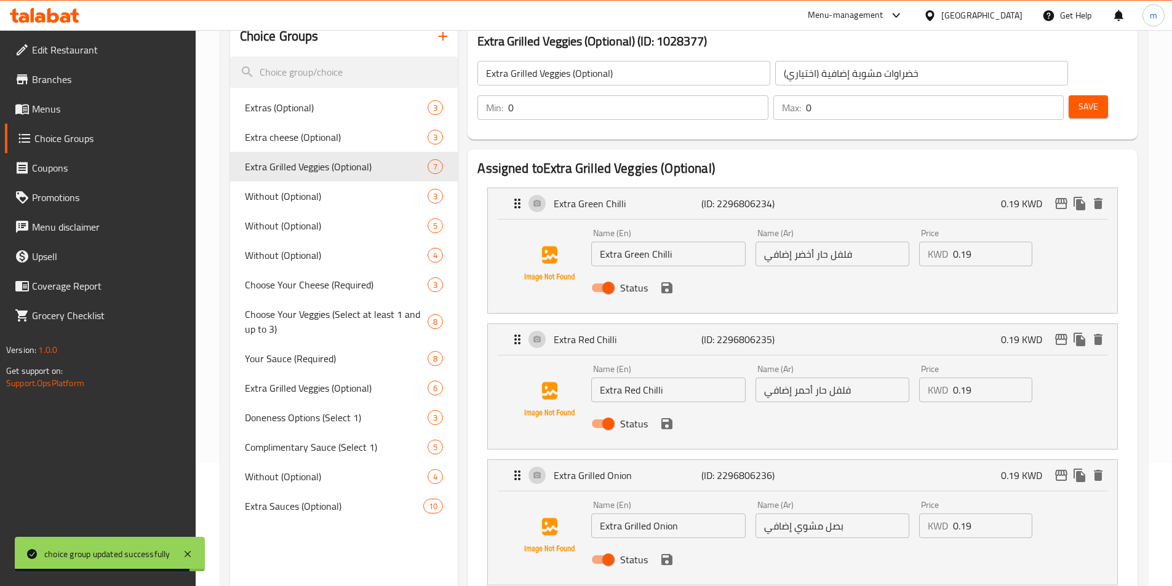
click at [866, 242] on input "فلفل حار أخضر إضافي" at bounding box center [832, 254] width 154 height 25
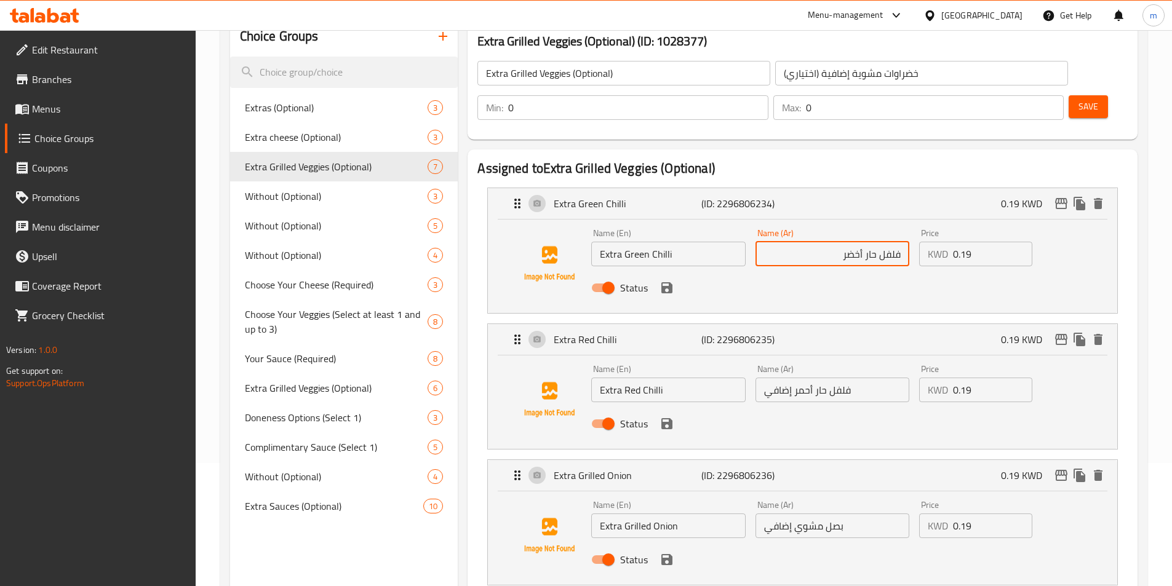
paste input "اكسترا"
click at [665, 280] on icon "save" at bounding box center [666, 287] width 15 height 15
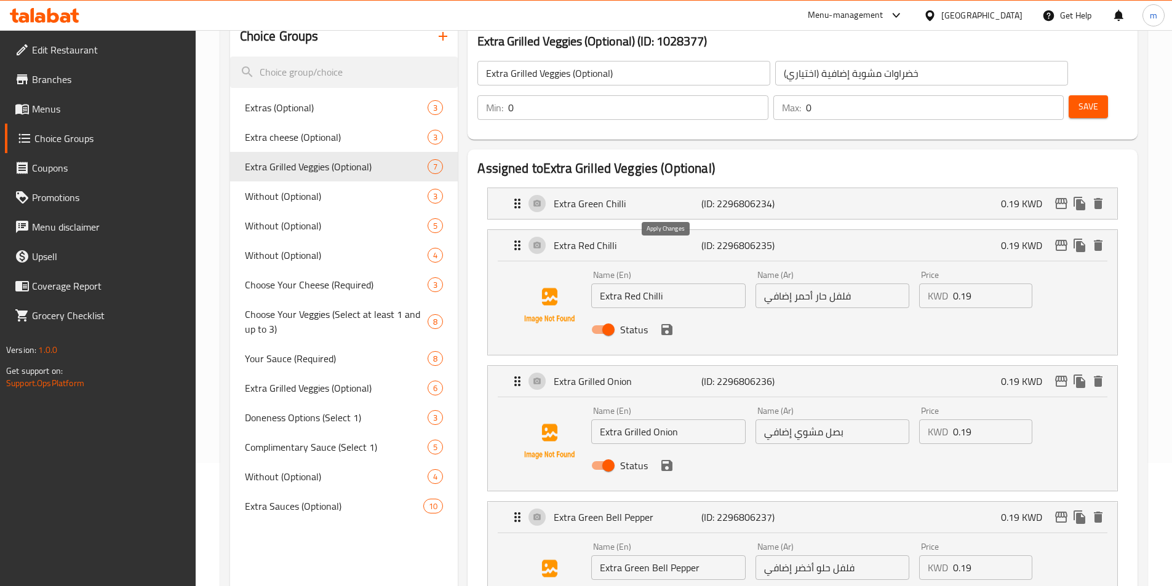
type input "فلفل حار أخضر اكسترا"
drag, startPoint x: 861, startPoint y: 265, endPoint x: 866, endPoint y: 260, distance: 7.0
click at [866, 284] on input "فلفل حار أحمر إضافي" at bounding box center [832, 296] width 154 height 25
click at [798, 284] on input "فلفل حار أحمر إضافي" at bounding box center [832, 296] width 154 height 25
drag, startPoint x: 948, startPoint y: 9, endPoint x: 804, endPoint y: 255, distance: 285.0
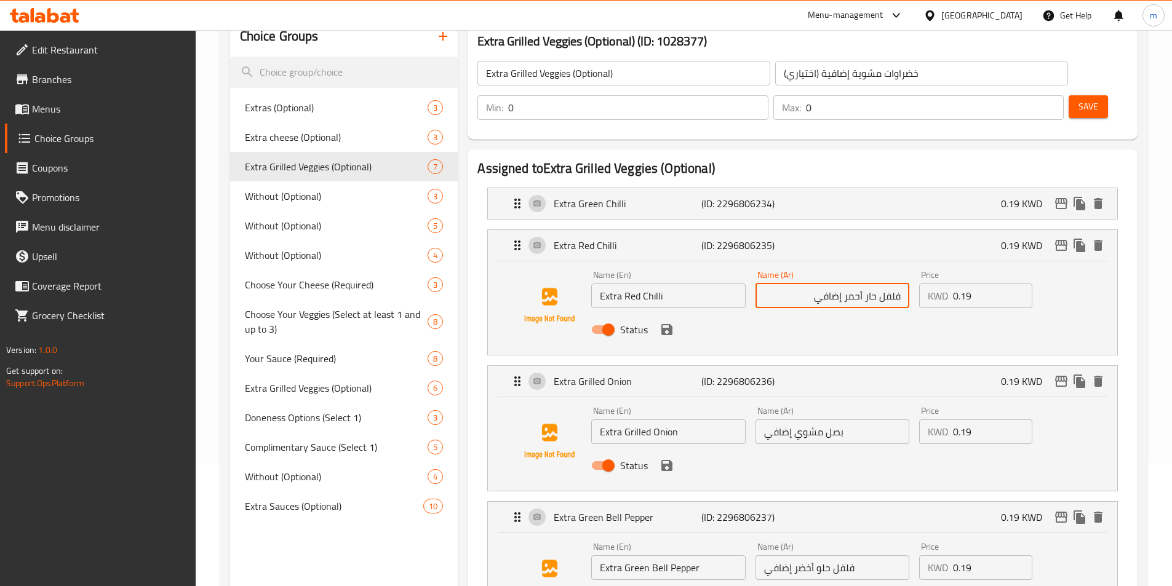
click at [804, 284] on input "فلفل حار أحمر إضافي" at bounding box center [832, 296] width 154 height 25
drag, startPoint x: 815, startPoint y: 261, endPoint x: 845, endPoint y: 277, distance: 33.3
click at [845, 277] on div "Name (Ar) فلفل حار أحمر إضافي Name (Ar)" at bounding box center [832, 289] width 164 height 47
paste input "اكسترا"
click at [677, 313] on div "Status" at bounding box center [831, 329] width 491 height 33
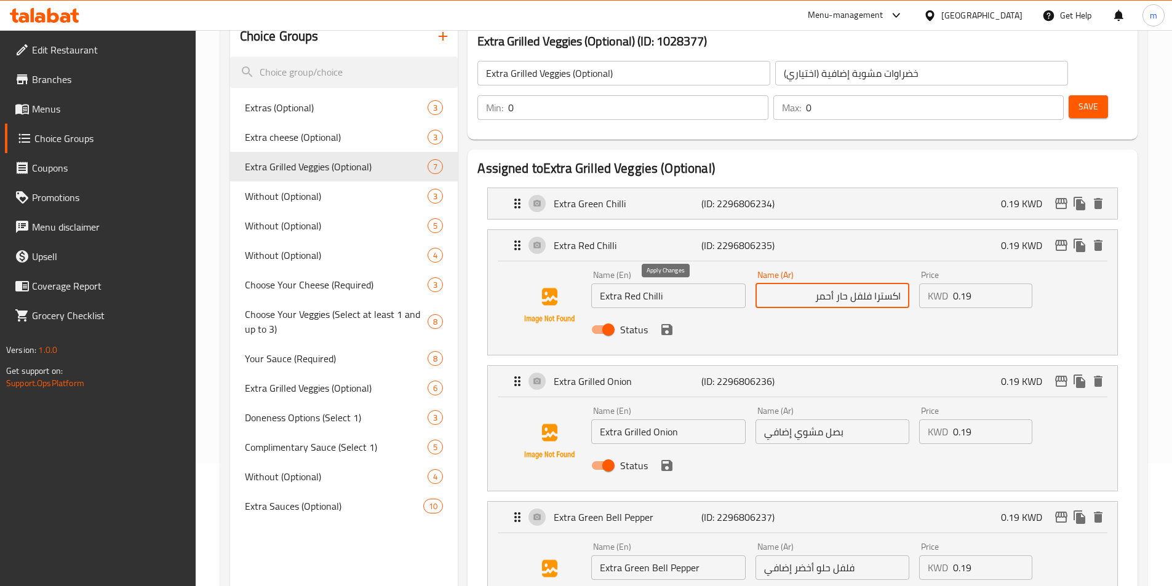
click at [663, 324] on icon "save" at bounding box center [666, 329] width 11 height 11
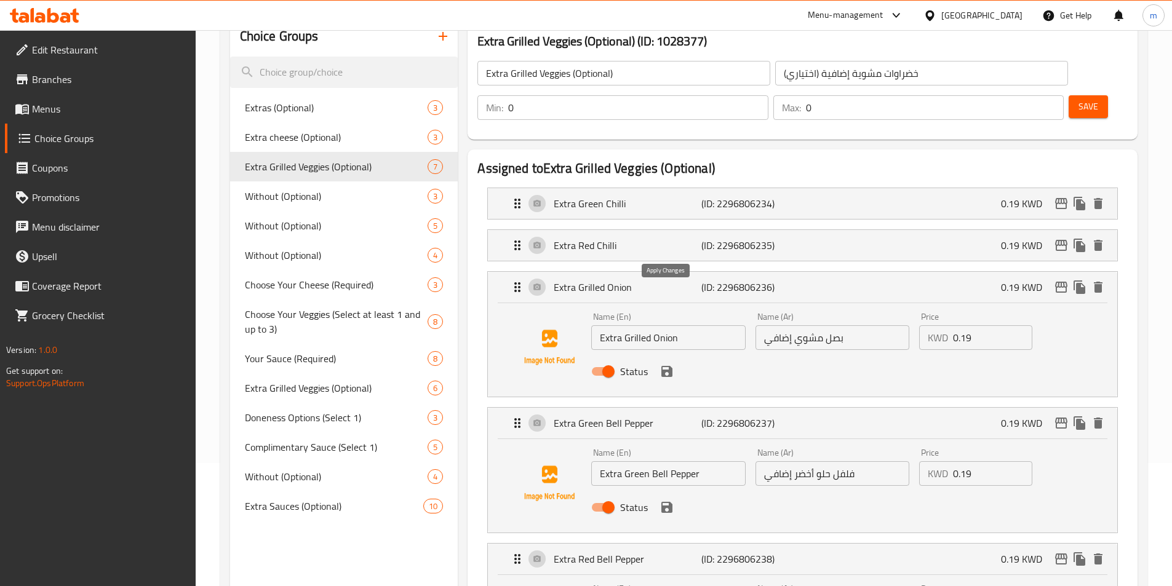
type input "اكسترا فلفل حار أحمر"
click at [868, 325] on input "بصل مشوي إضافي" at bounding box center [832, 337] width 154 height 25
drag, startPoint x: 803, startPoint y: 301, endPoint x: 850, endPoint y: 314, distance: 49.1
click at [850, 325] on input "بصل مشوي إضافي" at bounding box center [832, 337] width 154 height 25
paste input "اكسترا"
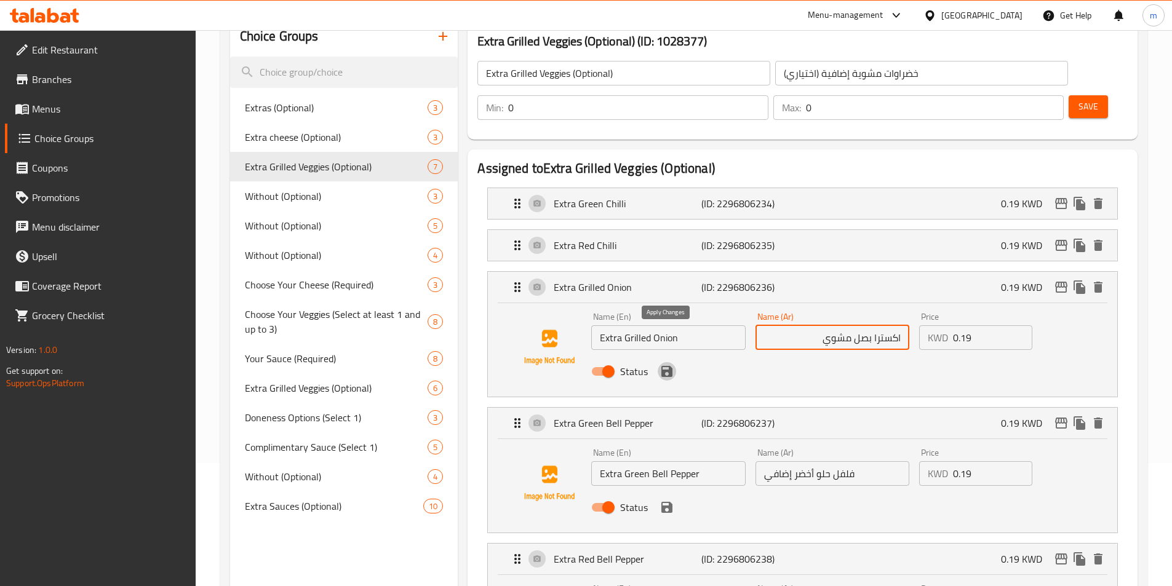
click at [664, 366] on icon "save" at bounding box center [666, 371] width 11 height 11
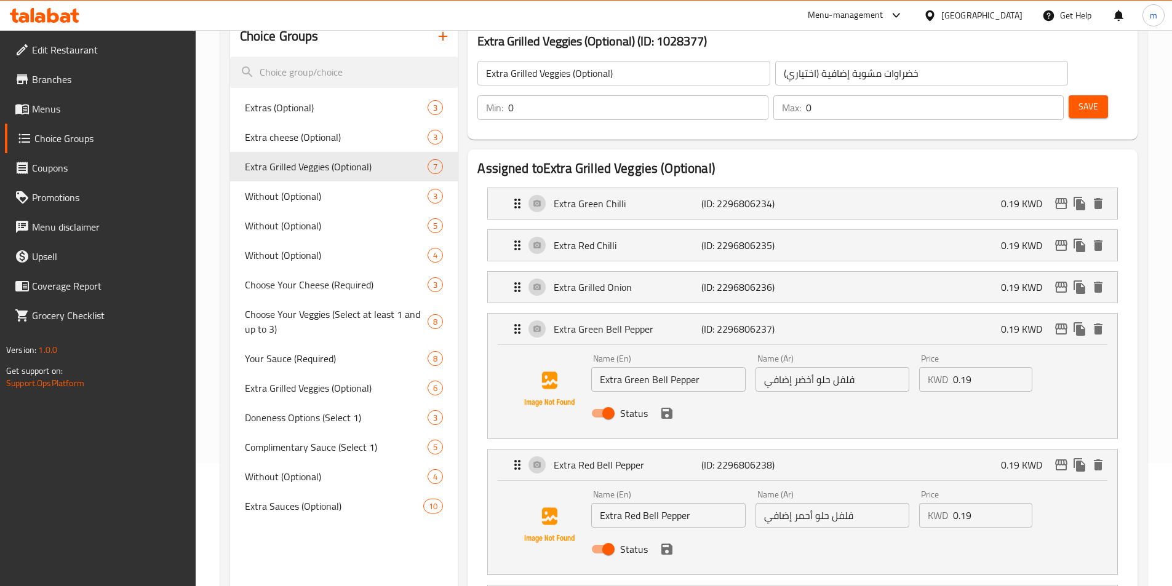
type input "اكسترا بصل مشوي"
click at [863, 367] on input "فلفل حلو أخضر إضافي" at bounding box center [832, 379] width 154 height 25
paste input "اكسترا"
click at [668, 406] on icon "save" at bounding box center [666, 413] width 15 height 15
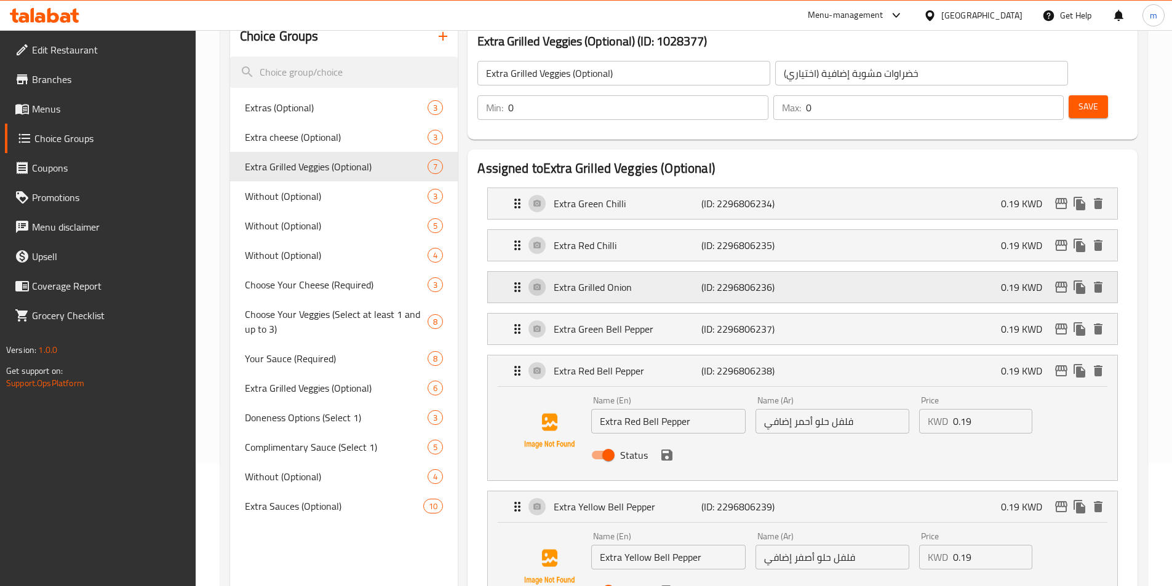
type input "اكسترا فلفل حلو أخضر"
click at [795, 280] on p "(ID: 2296806236)" at bounding box center [750, 287] width 98 height 15
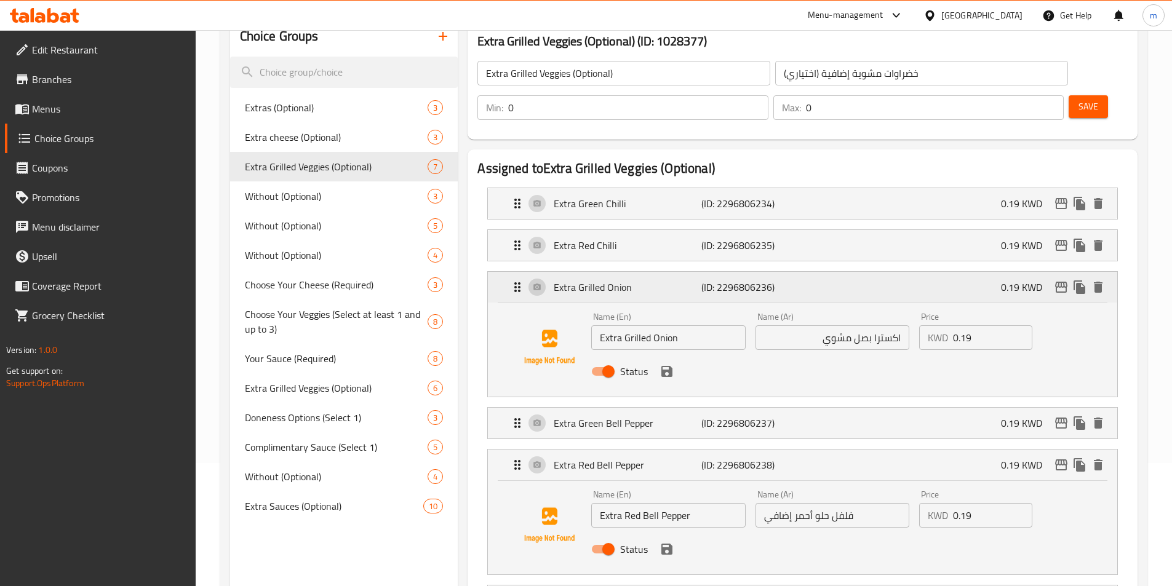
click at [795, 280] on p "(ID: 2296806236)" at bounding box center [750, 287] width 98 height 15
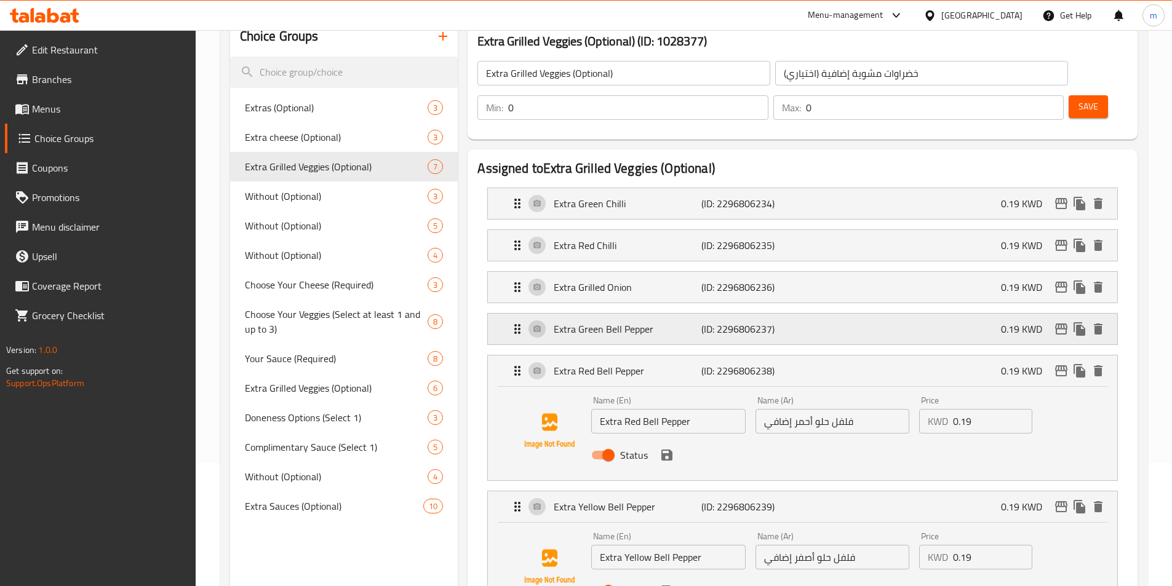
click at [807, 314] on div "Extra Green Bell Pepper (ID: 2296806237) 0.19 KWD" at bounding box center [806, 329] width 592 height 31
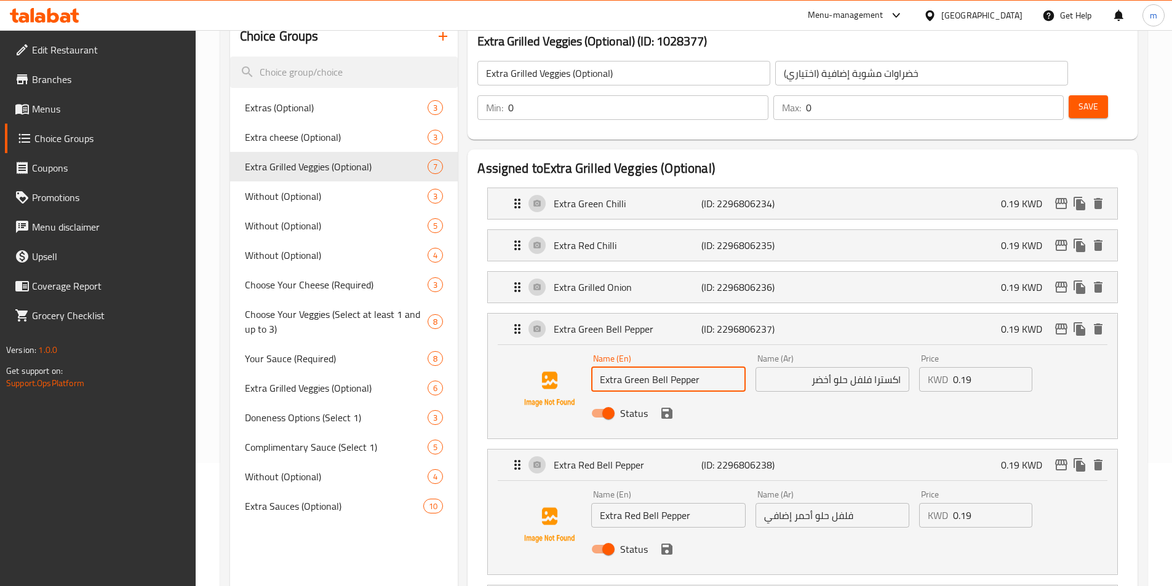
drag, startPoint x: 651, startPoint y: 344, endPoint x: 723, endPoint y: 351, distance: 72.3
click at [723, 367] on input "Extra Green Bell Pepper" at bounding box center [668, 379] width 154 height 25
click at [659, 406] on icon "save" at bounding box center [666, 413] width 15 height 15
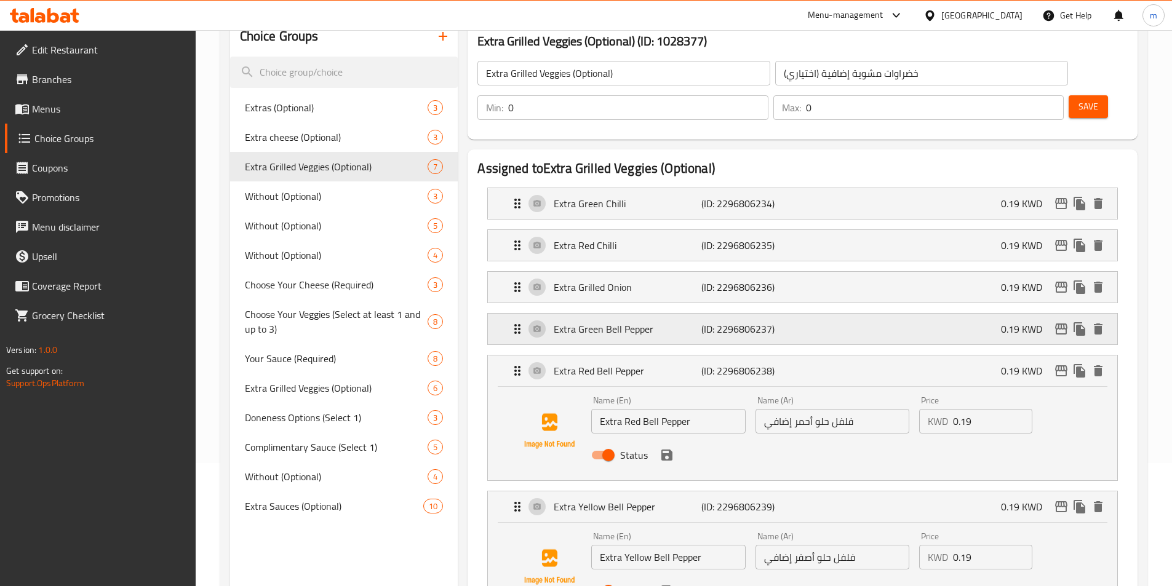
click at [846, 314] on div "Extra Green Bell Pepper (ID: 2296806237) 0.19 KWD" at bounding box center [806, 329] width 592 height 31
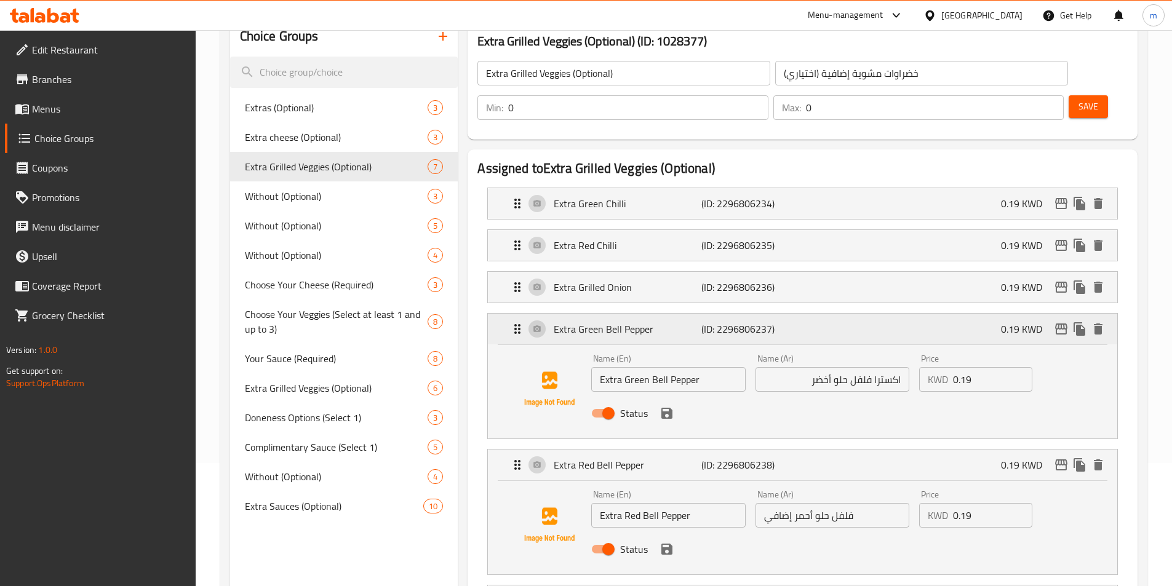
click at [846, 314] on div "Extra Green Bell Pepper (ID: 2296806237) 0.19 KWD" at bounding box center [806, 329] width 592 height 31
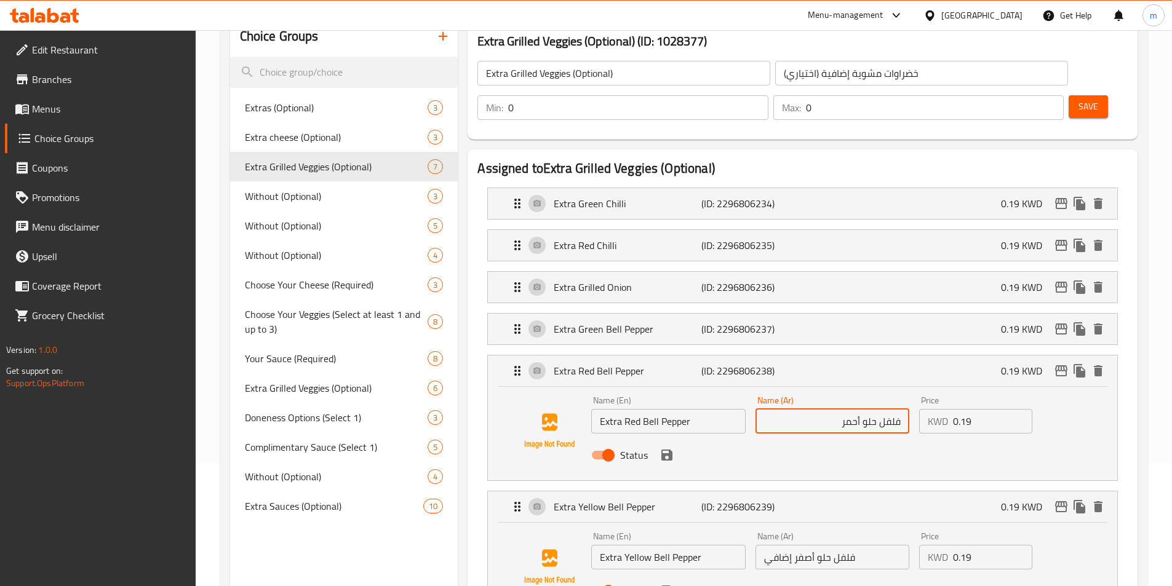
paste input "اكسترا"
type input "اكسترا فلفل حلو أحمر"
click at [675, 446] on button "save" at bounding box center [666, 455] width 18 height 18
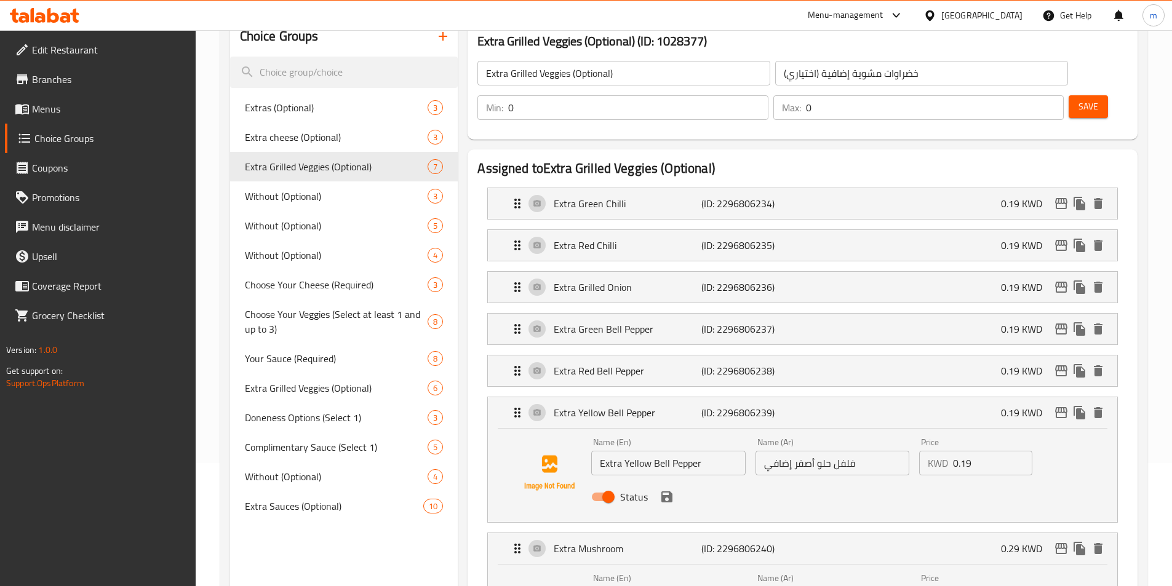
click at [857, 451] on input "فلفل حلو أصفر إضافي" at bounding box center [832, 463] width 154 height 25
paste input "اكسترا"
click at [672, 490] on icon "save" at bounding box center [666, 497] width 15 height 15
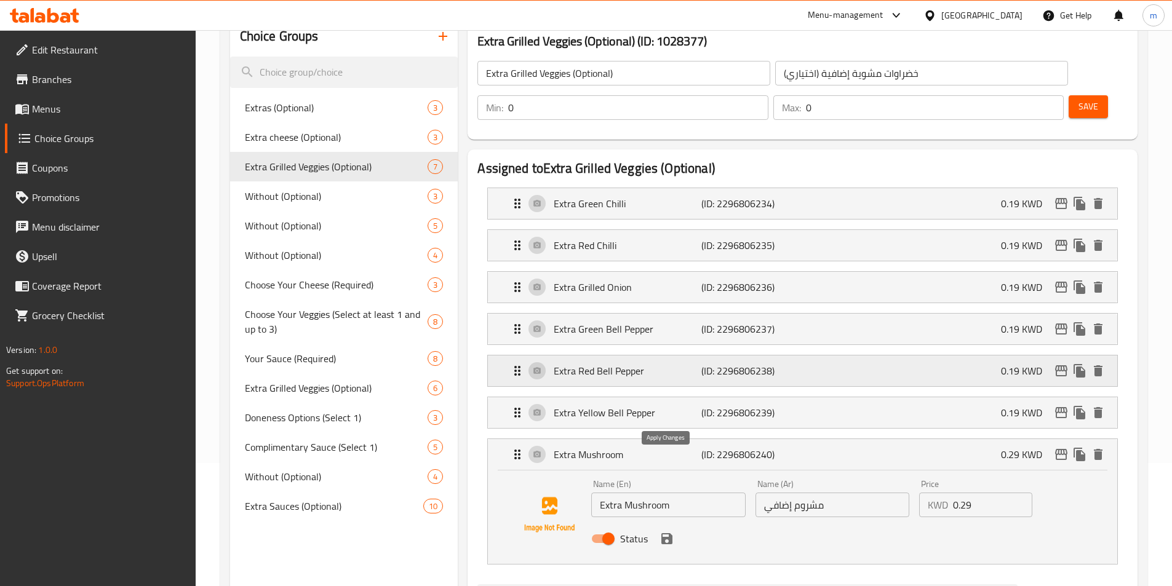
type input "اكسترا فلفل حلو أصفر"
click at [842, 483] on div "Name (Ar) مشروم إضافي Name (Ar)" at bounding box center [832, 498] width 164 height 47
click at [843, 493] on input "مشروم إضافي" at bounding box center [832, 505] width 154 height 25
click at [821, 493] on input "مشروم إضافي" at bounding box center [832, 505] width 154 height 25
paste input "اكسترا"
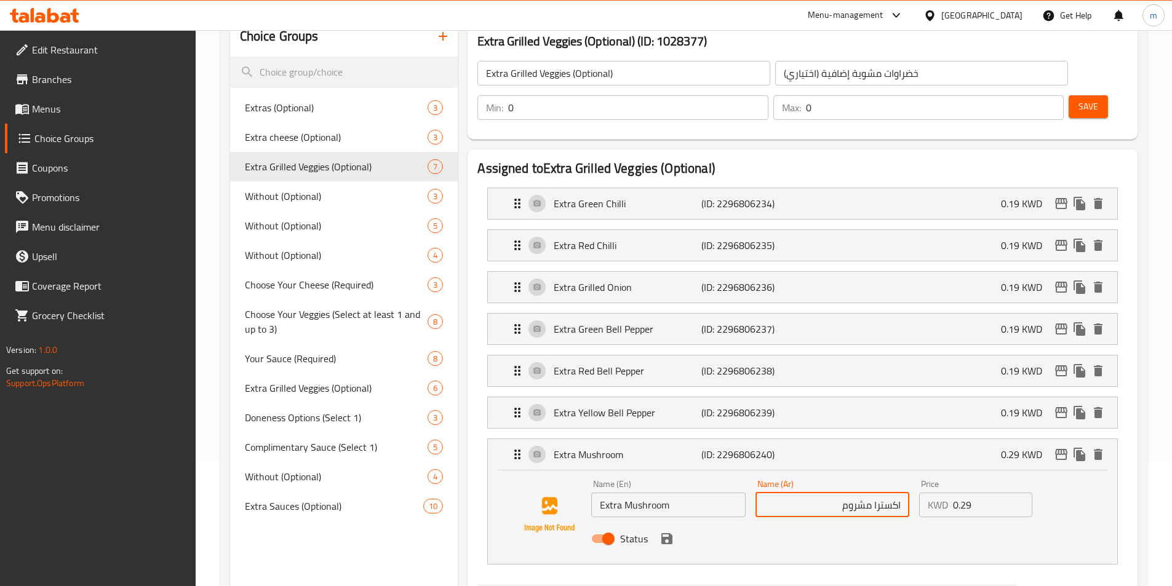
click at [673, 531] on icon "save" at bounding box center [666, 538] width 15 height 15
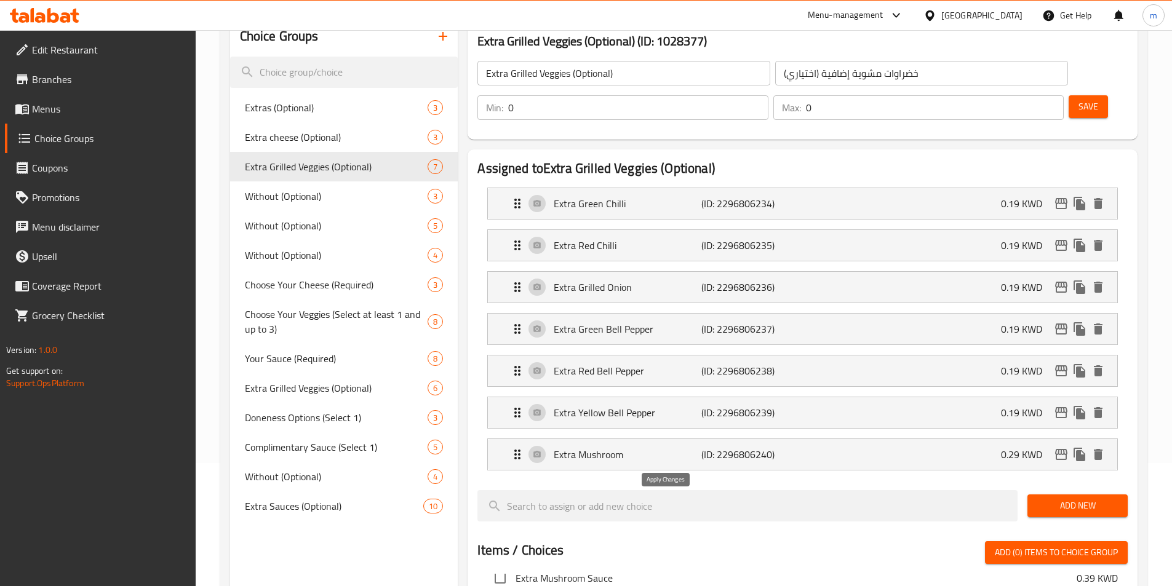
type input "اكسترا مشروم"
click at [1078, 99] on span "Save" at bounding box center [1088, 106] width 20 height 15
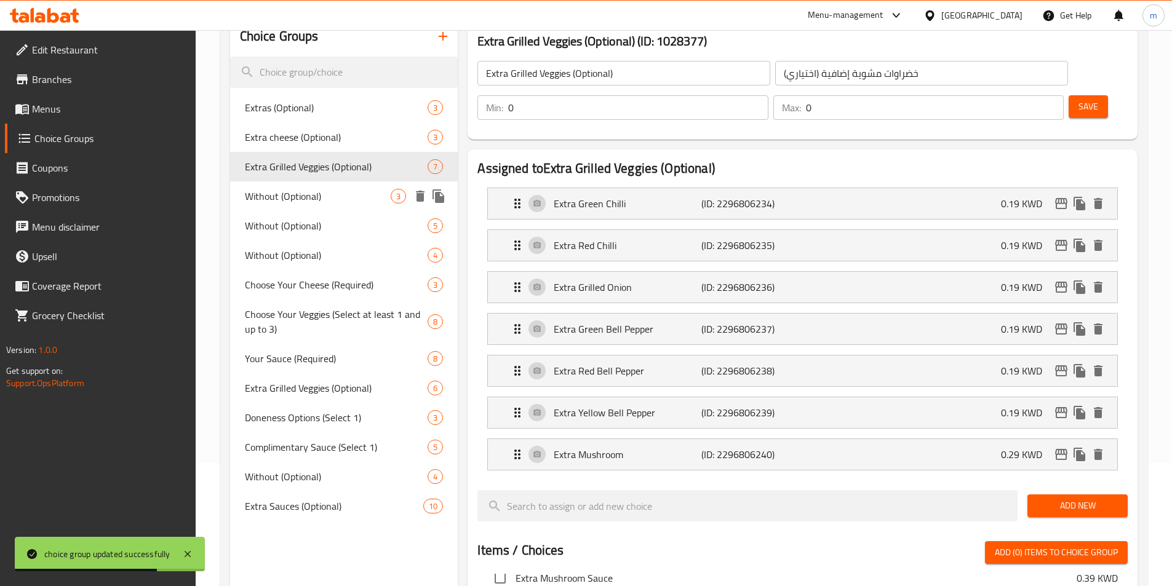
click at [320, 202] on span "Without (Optional)" at bounding box center [318, 196] width 146 height 15
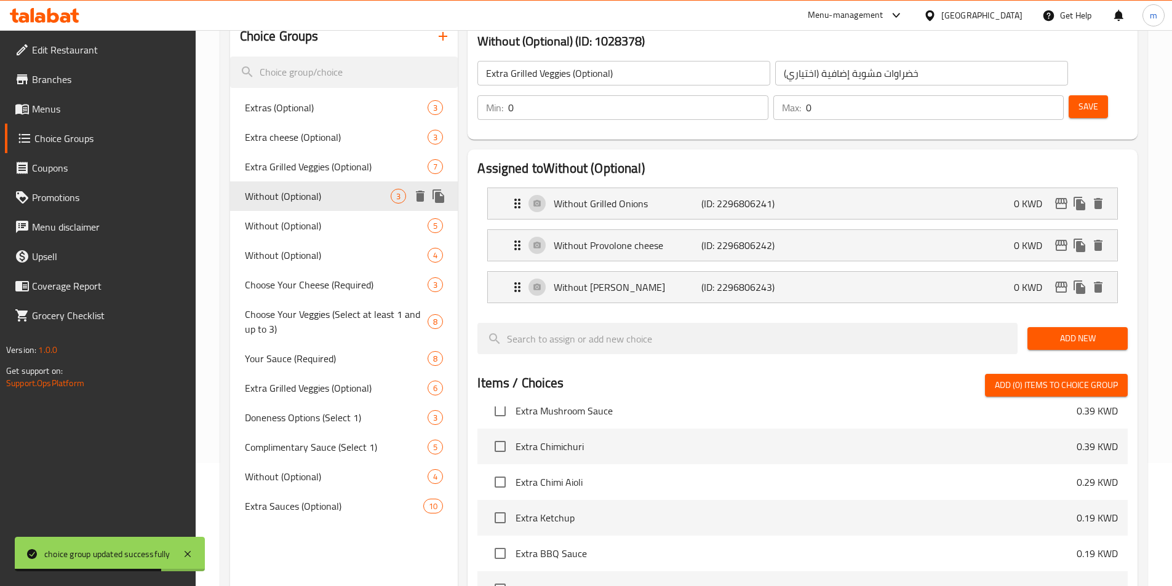
type input "Without (Optional)"
type input "بدون (اختياري)"
click at [822, 272] on div "Without Cheez Whiz (ID: 2296806243) 0 KWD" at bounding box center [806, 287] width 592 height 31
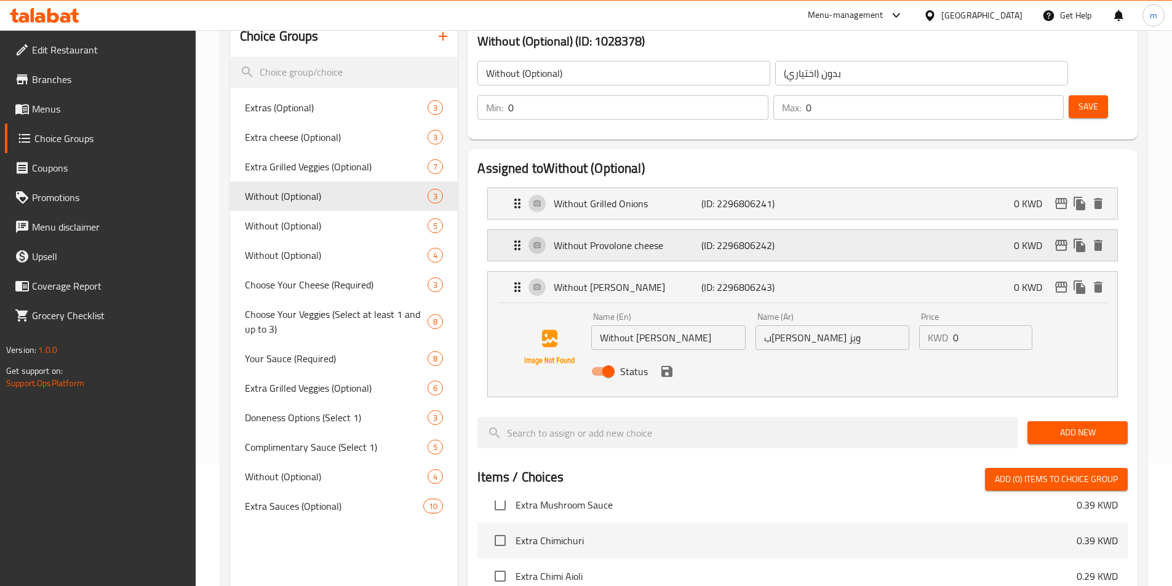
click at [836, 230] on div "Without Provolone cheese (ID: 2296806242) 0 KWD" at bounding box center [806, 245] width 592 height 31
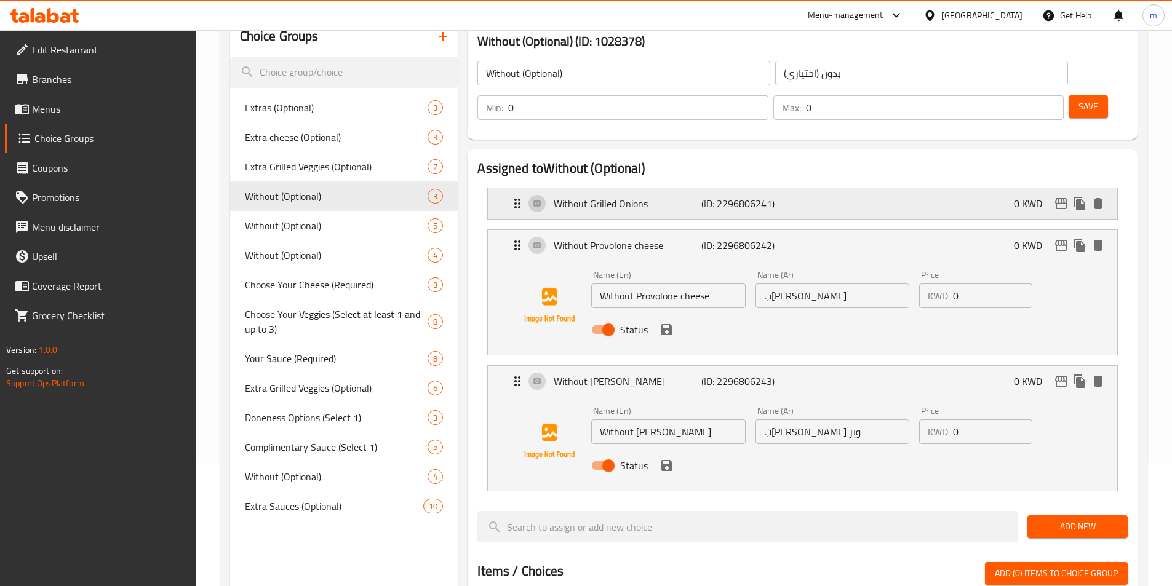
click at [840, 188] on div "Without Grilled Onions (ID: 2296806241) 0 KWD" at bounding box center [806, 203] width 592 height 31
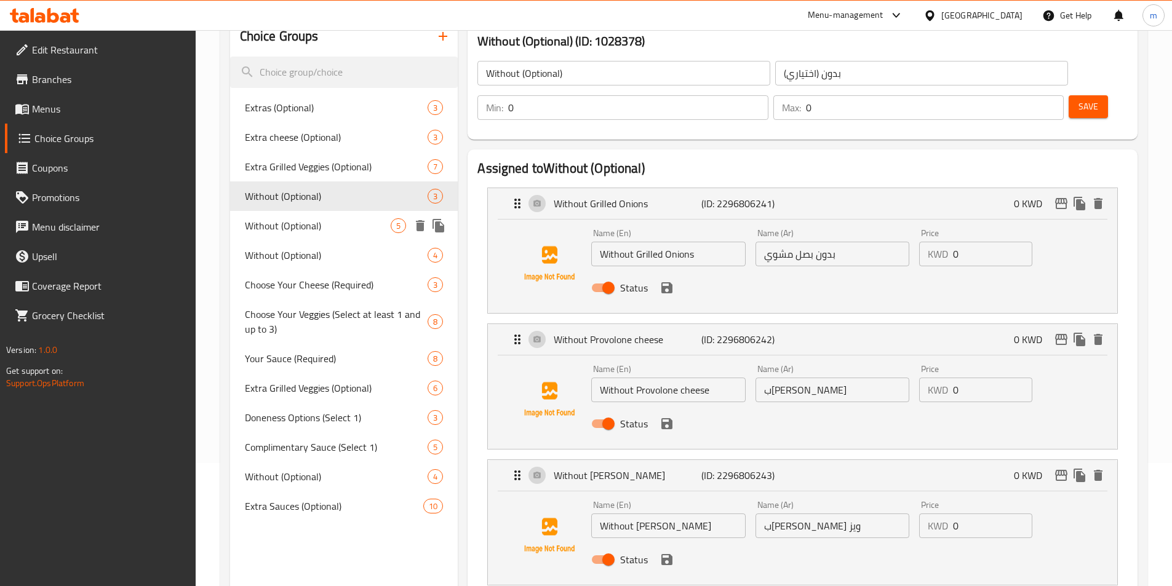
click at [341, 231] on span "Without (Optional)" at bounding box center [318, 225] width 146 height 15
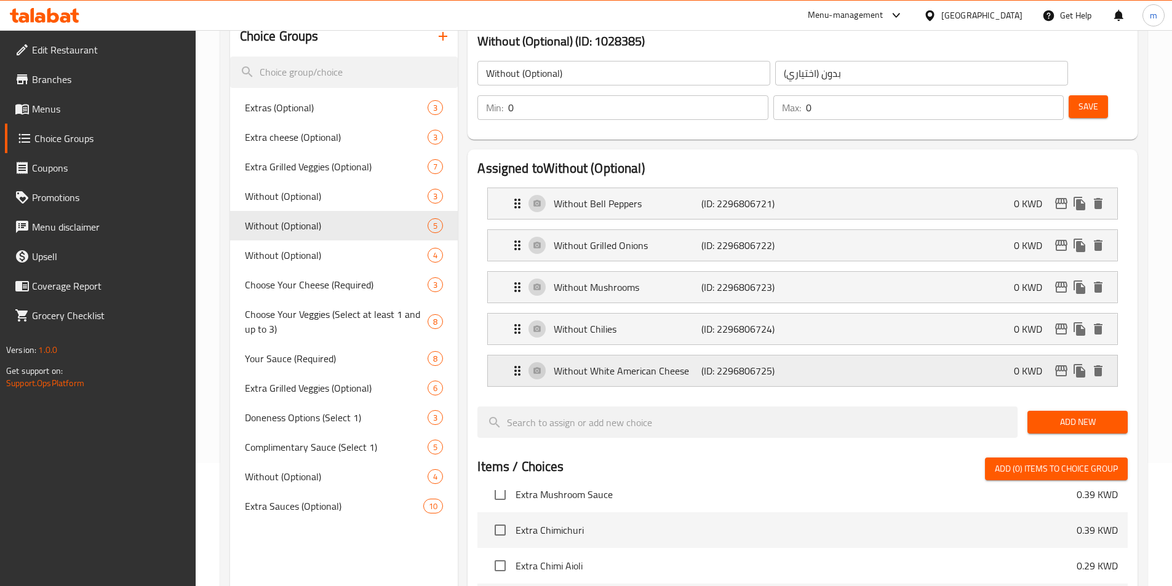
click at [839, 355] on div "Without White American Cheese (ID: 2296806725) 0 KWD" at bounding box center [806, 370] width 592 height 31
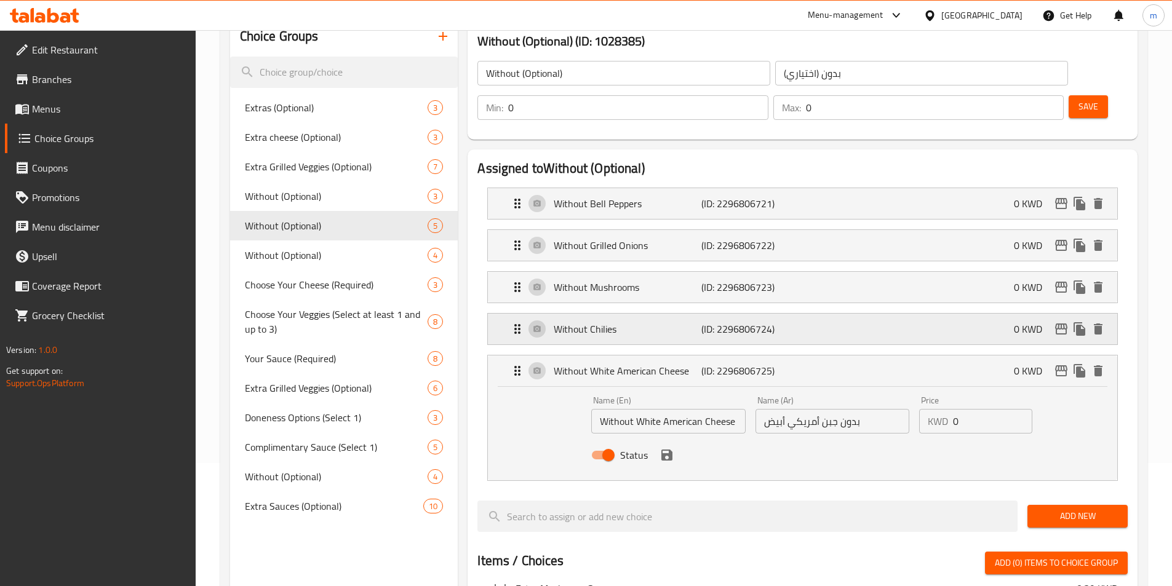
click at [850, 314] on div "Without Chilies (ID: 2296806724) 0 KWD" at bounding box center [806, 329] width 592 height 31
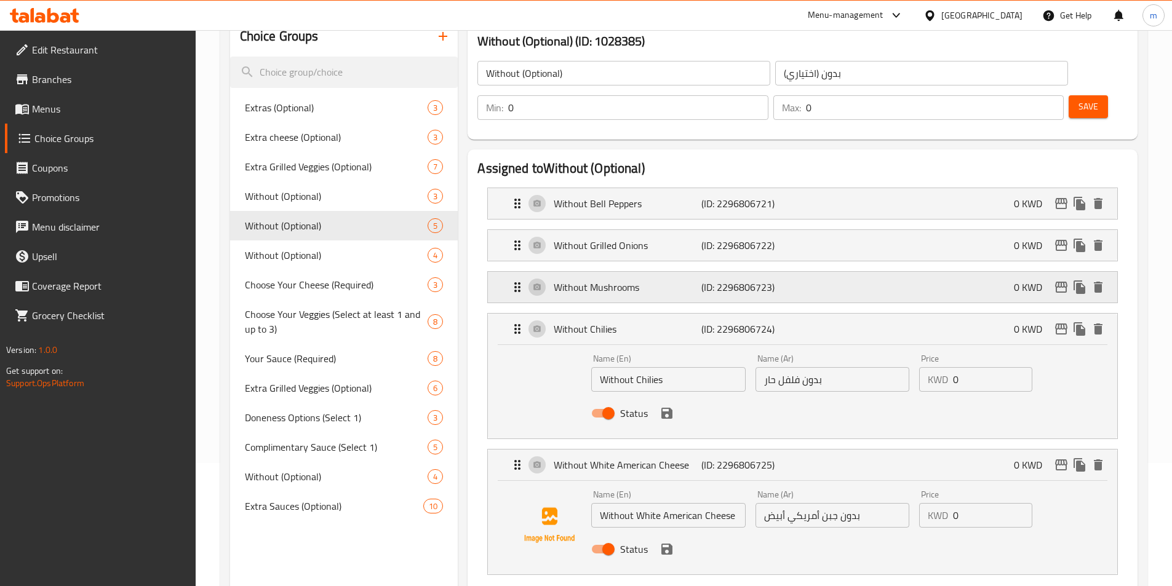
click at [852, 272] on div "Without Mushrooms (ID: 2296806723) 0 KWD" at bounding box center [806, 287] width 592 height 31
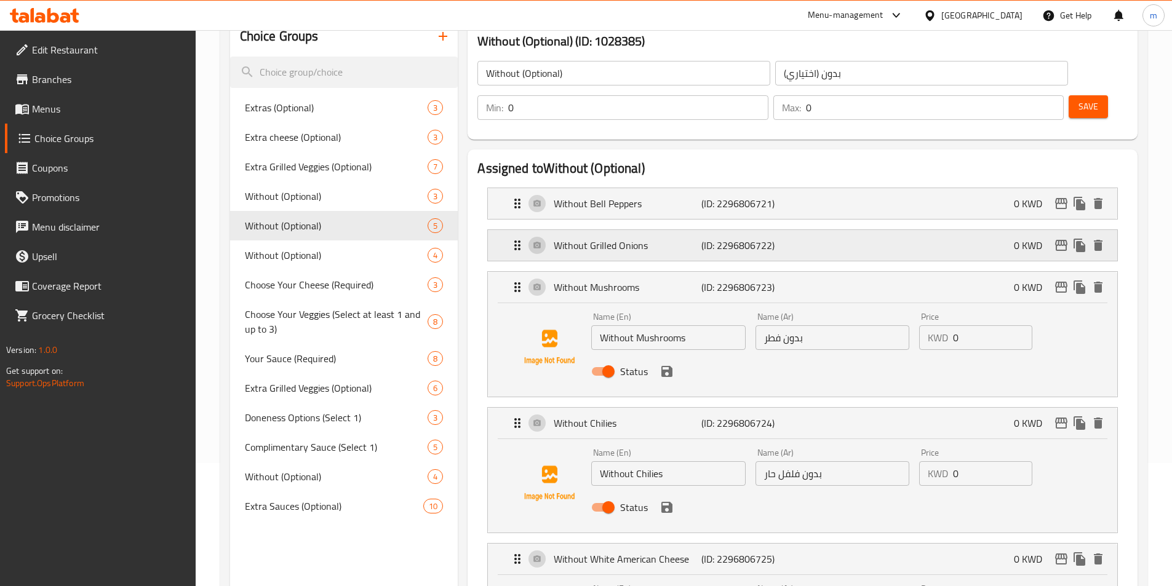
click at [861, 230] on div "Without Grilled Onions (ID: 2296806722) 0 KWD" at bounding box center [806, 245] width 592 height 31
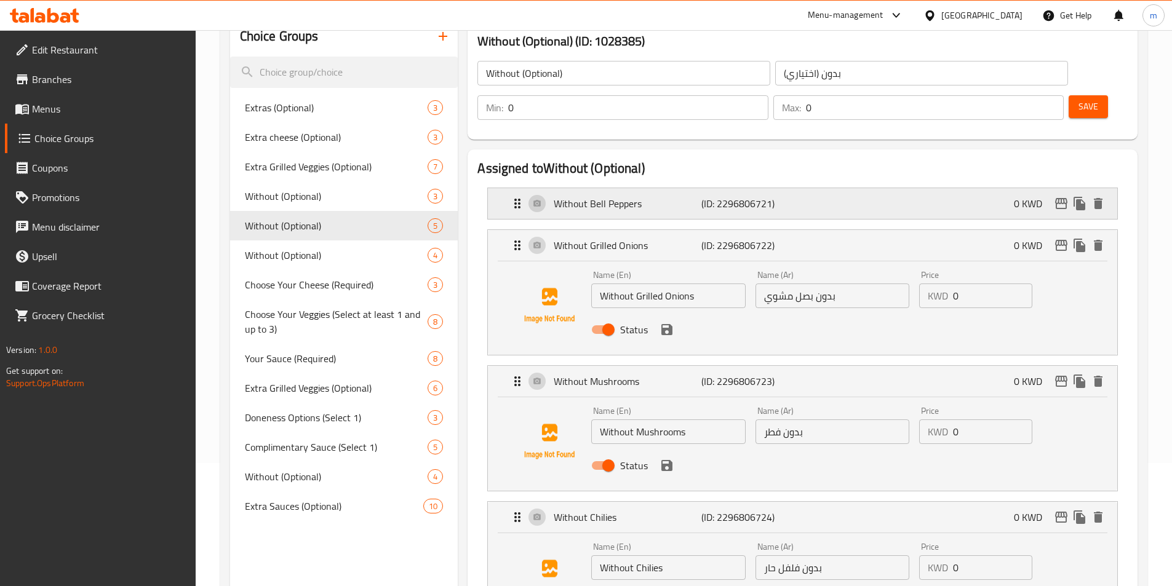
click at [861, 188] on div "Without Bell Peppers (ID: 2296806721) 0 KWD" at bounding box center [806, 203] width 592 height 31
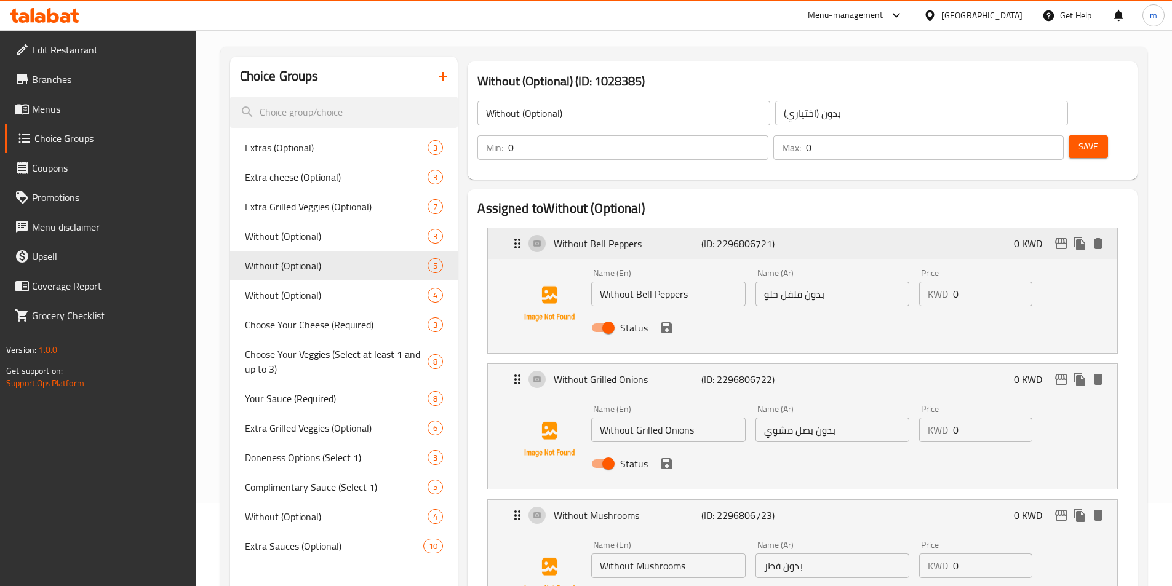
scroll to position [61, 0]
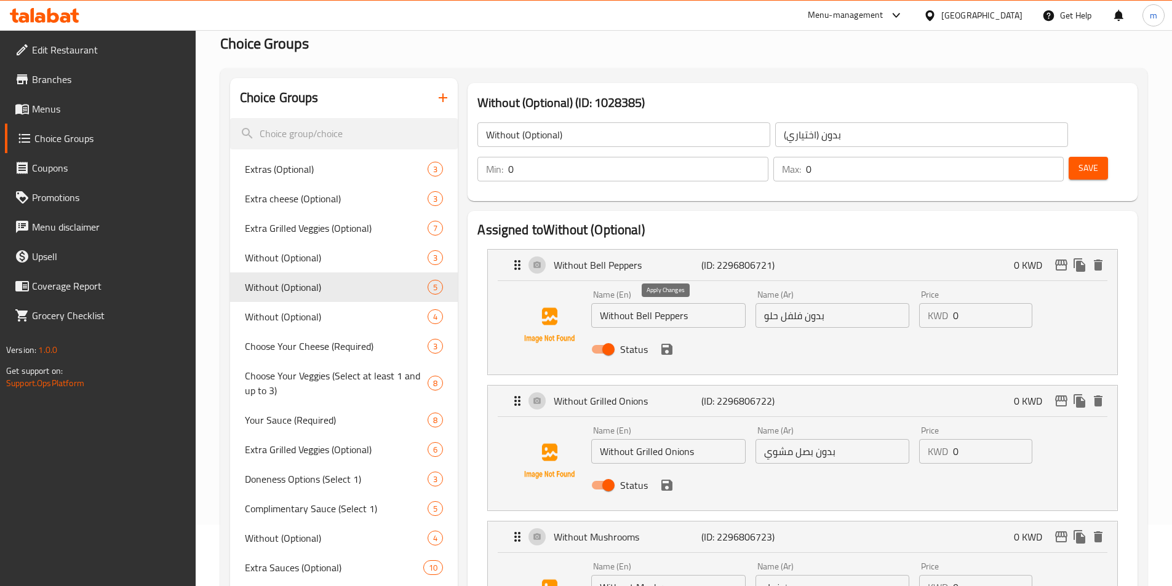
click at [672, 342] on icon "save" at bounding box center [666, 349] width 15 height 15
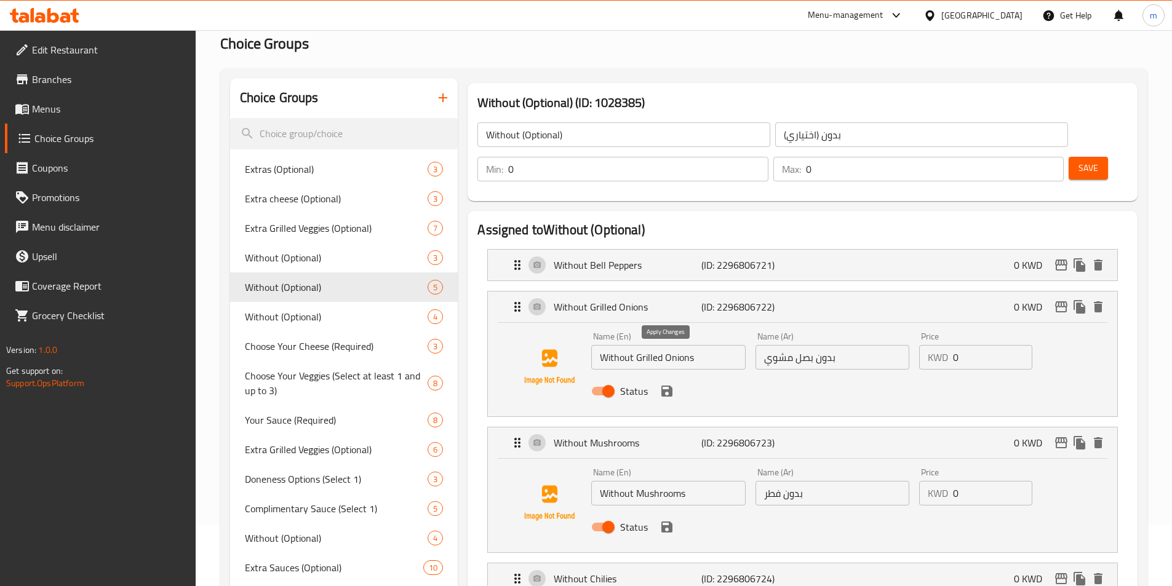
click at [668, 386] on icon "save" at bounding box center [666, 391] width 11 height 11
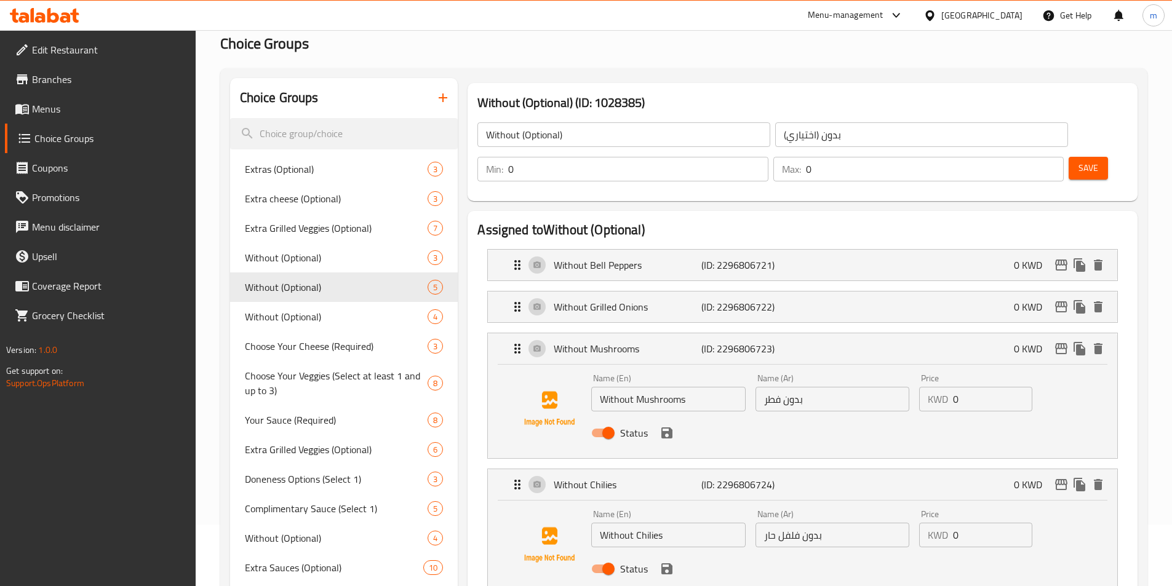
click at [815, 387] on input "بدون فطر" at bounding box center [832, 399] width 154 height 25
paste input "شروم"
click at [670, 427] on icon "save" at bounding box center [666, 432] width 11 height 11
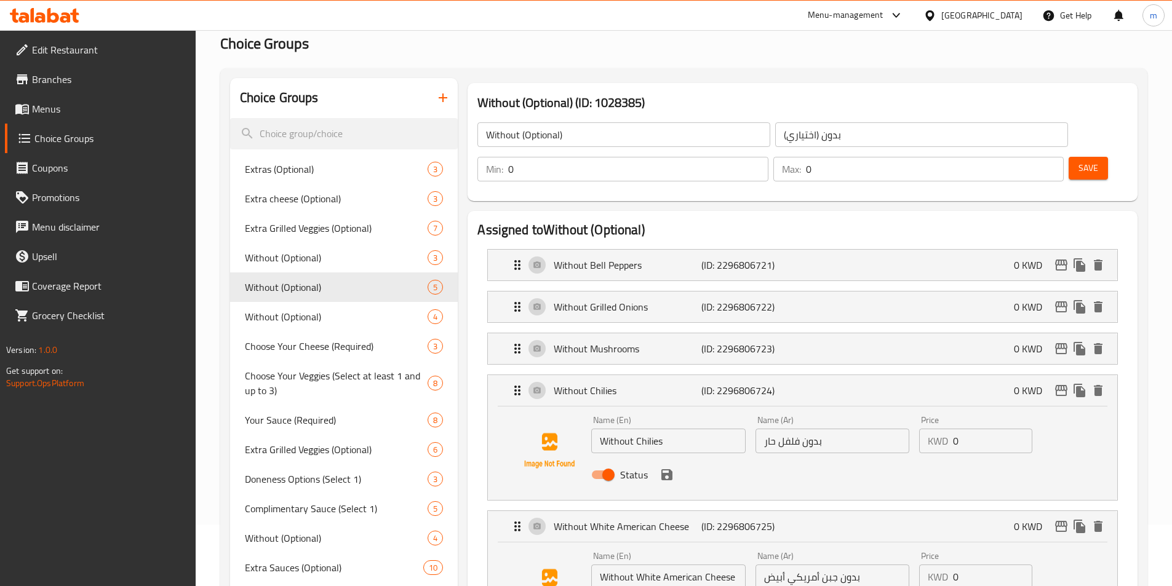
type input "بدون مشروم"
click at [667, 467] on icon "save" at bounding box center [666, 474] width 15 height 15
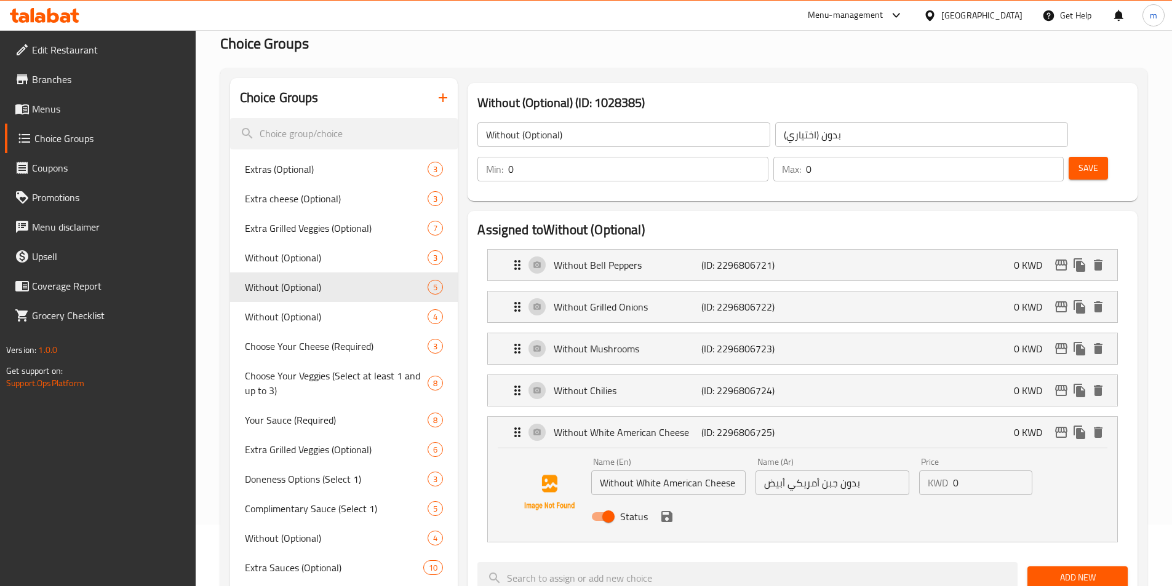
click at [787, 470] on input "بدون جبن أمريكي أبيض" at bounding box center [832, 482] width 154 height 25
click at [785, 470] on input "بدون جبن أمريكان أبيض" at bounding box center [832, 482] width 154 height 25
click at [778, 470] on input "بدون جبن أمريكان أبيض" at bounding box center [832, 482] width 154 height 25
click at [665, 509] on icon "save" at bounding box center [666, 516] width 15 height 15
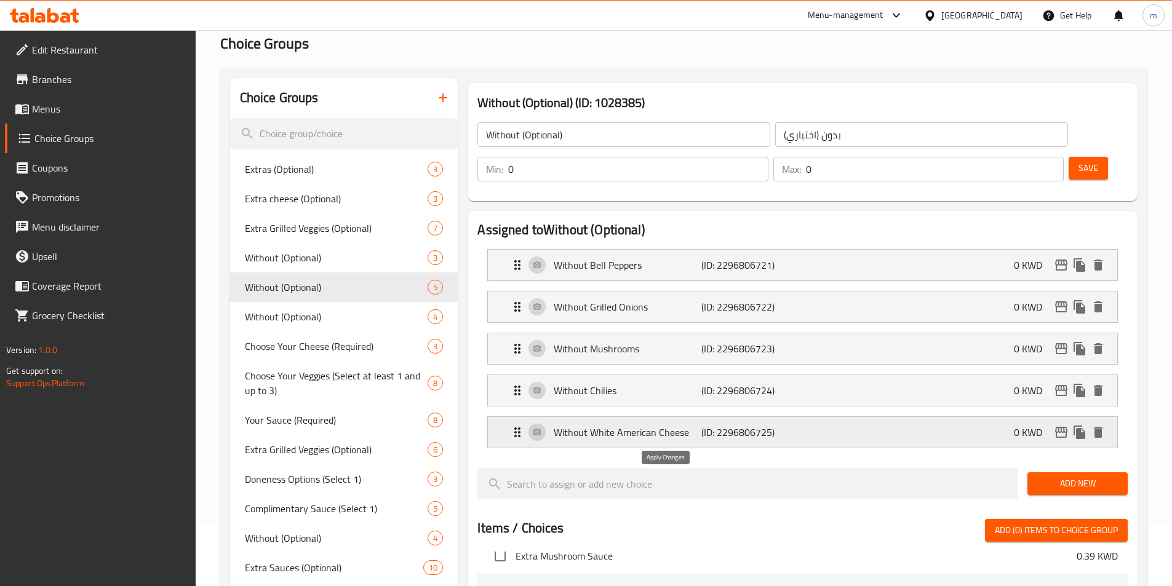
type input "بدون جبن أمريكان وايت"
click at [808, 298] on nav "Without Bell Peppers (ID: 2296806721) 0 KWD Name (En) Without Bell Peppers Name…" at bounding box center [802, 348] width 650 height 219
click at [1068, 157] on button "Save" at bounding box center [1087, 168] width 39 height 23
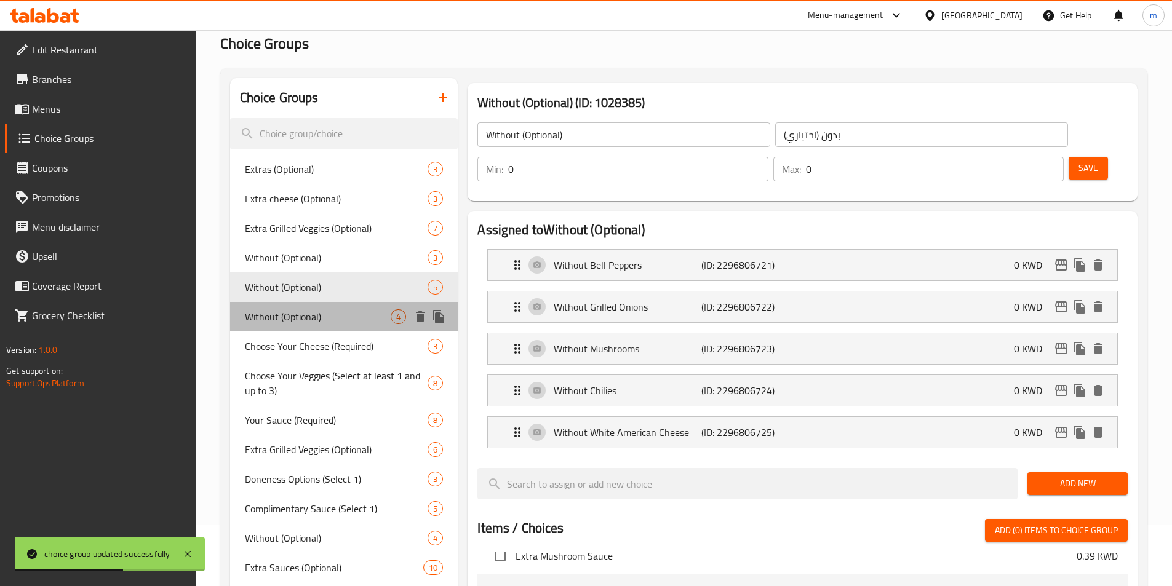
click at [349, 314] on span "Without (Optional)" at bounding box center [318, 316] width 146 height 15
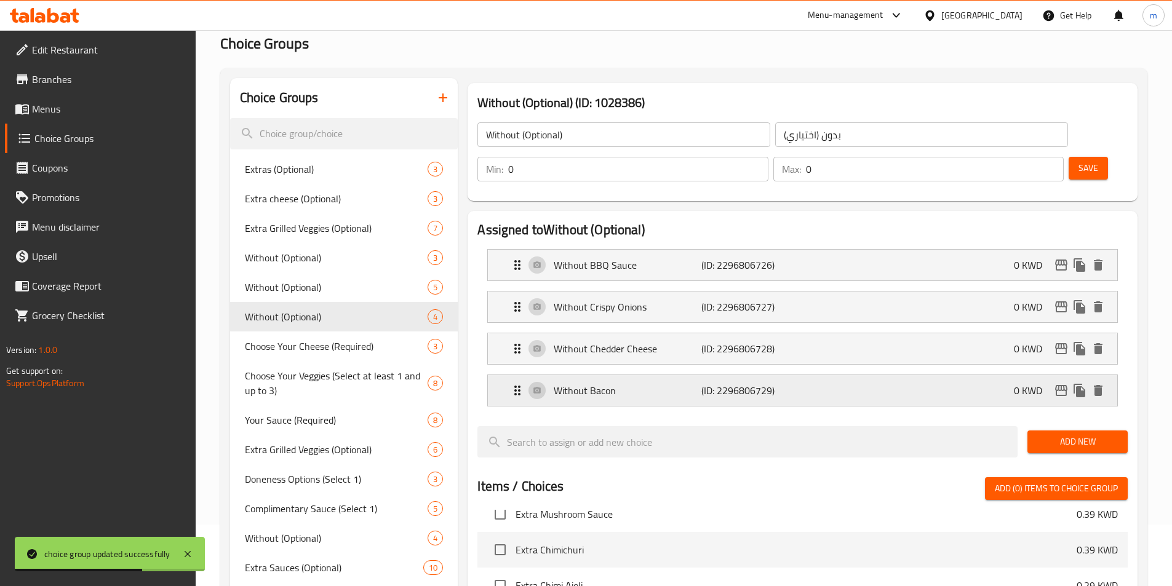
click at [867, 375] on div "Without Bacon (ID: 2296806729) 0 KWD" at bounding box center [806, 390] width 592 height 31
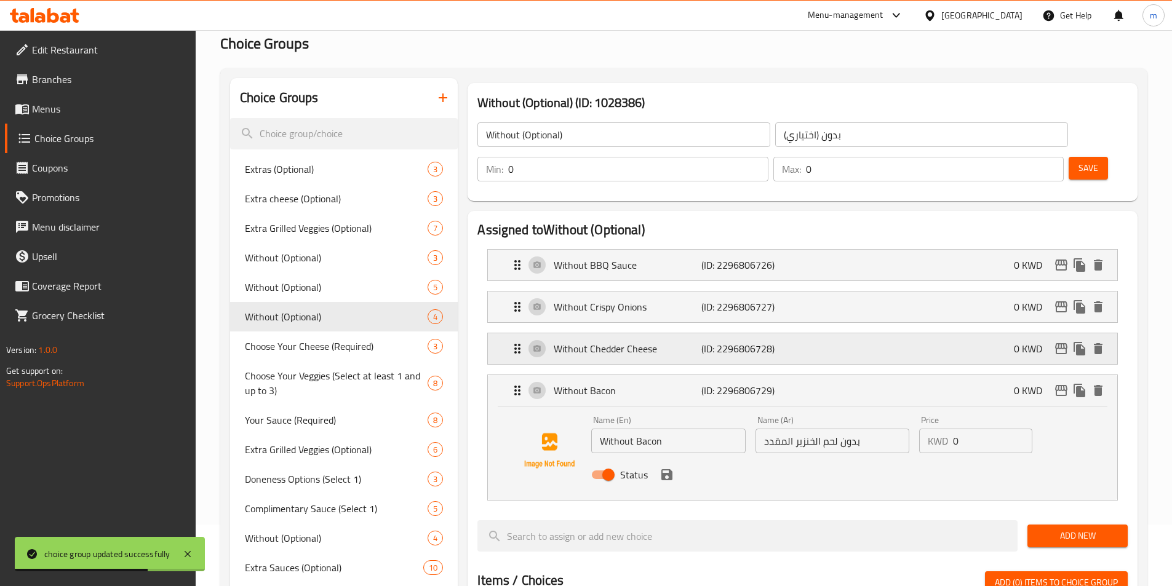
click at [875, 333] on div "Without Chedder Cheese (ID: 2296806728) 0 KWD" at bounding box center [806, 348] width 592 height 31
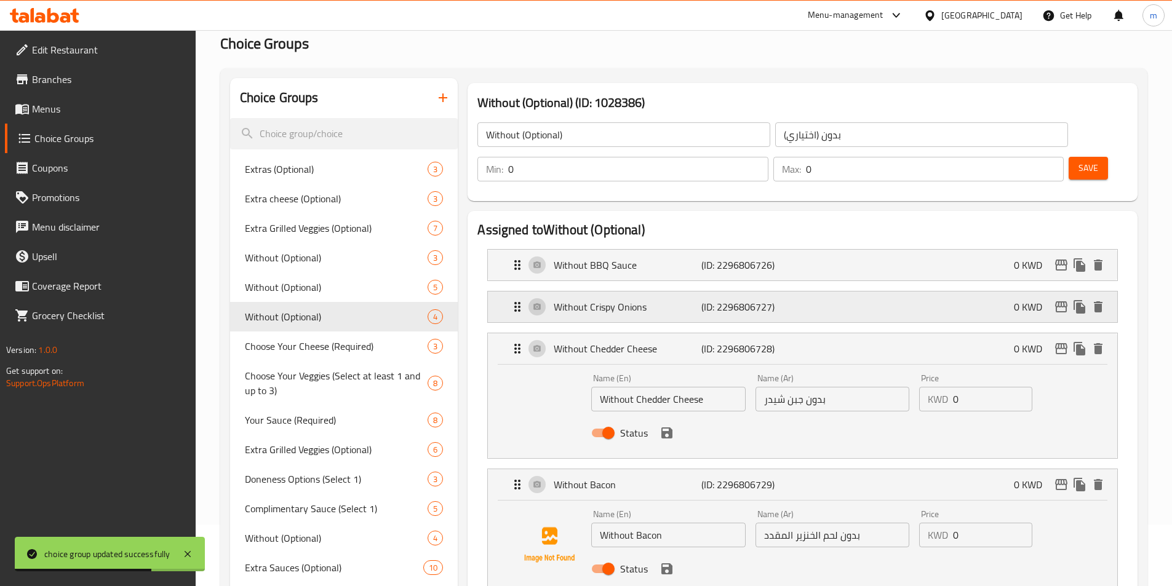
click at [876, 292] on div "Without Crispy Onions (ID: 2296806727) 0 KWD" at bounding box center [806, 307] width 592 height 31
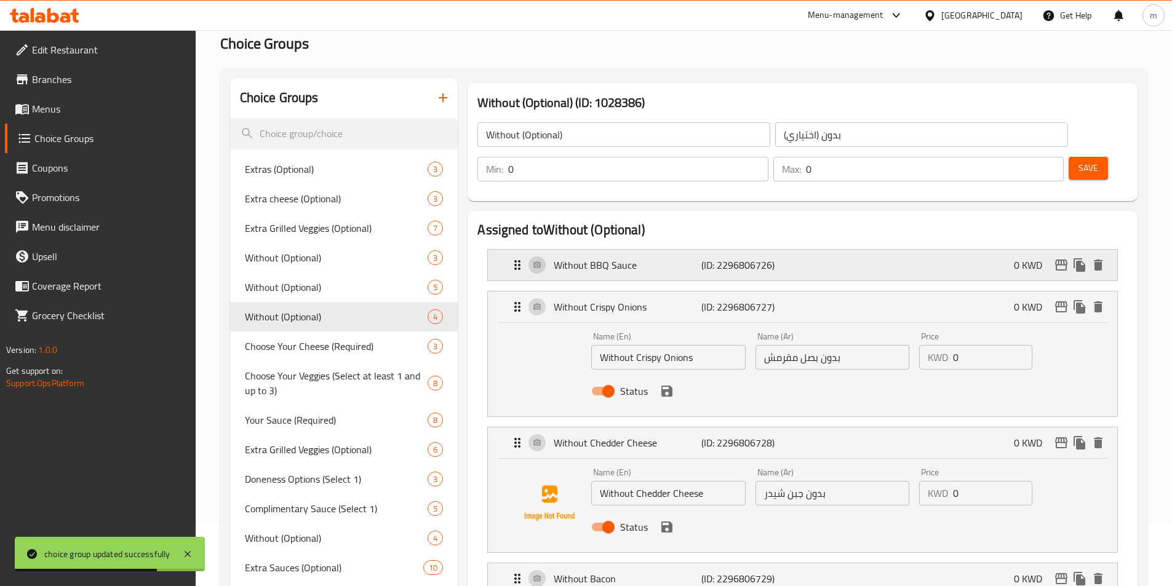
click at [876, 250] on div "Without BBQ Sauce (ID: 2296806726) 0 KWD" at bounding box center [806, 265] width 592 height 31
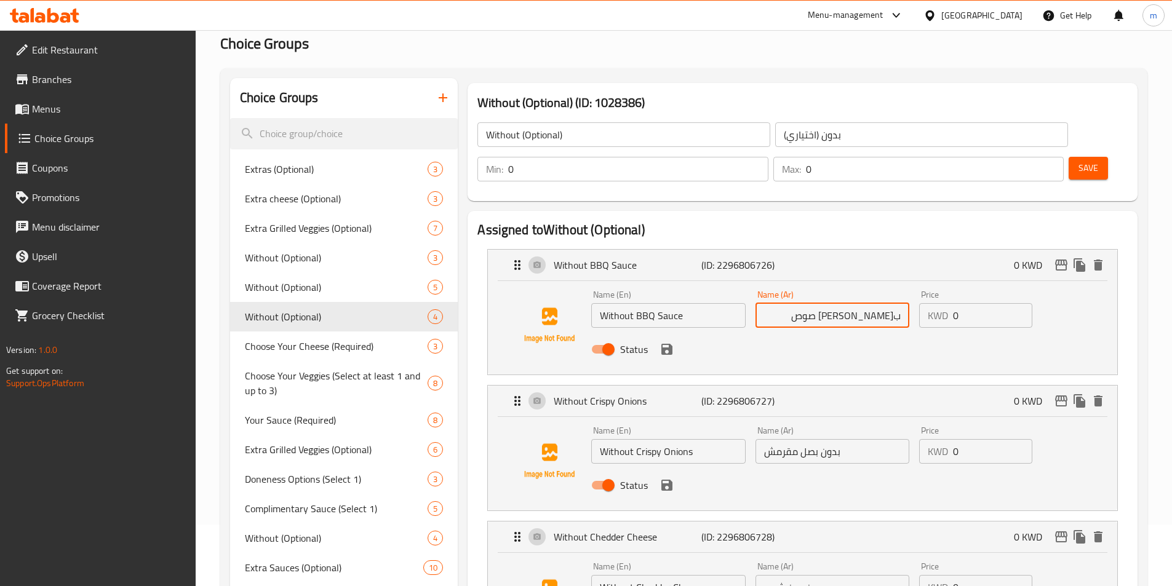
click at [665, 333] on div "Status" at bounding box center [831, 349] width 491 height 33
click at [667, 344] on icon "save" at bounding box center [666, 349] width 11 height 11
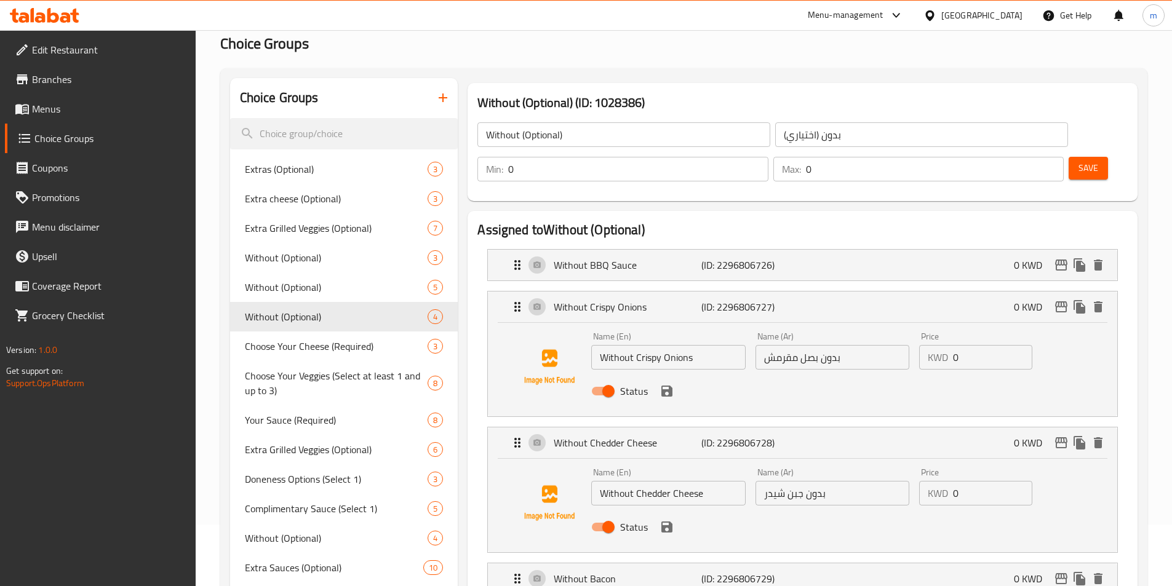
type input "بدون باربيكيو صوص"
click at [851, 345] on input "بدون بصل مقرمش" at bounding box center [832, 357] width 154 height 25
click at [665, 384] on icon "save" at bounding box center [666, 391] width 15 height 15
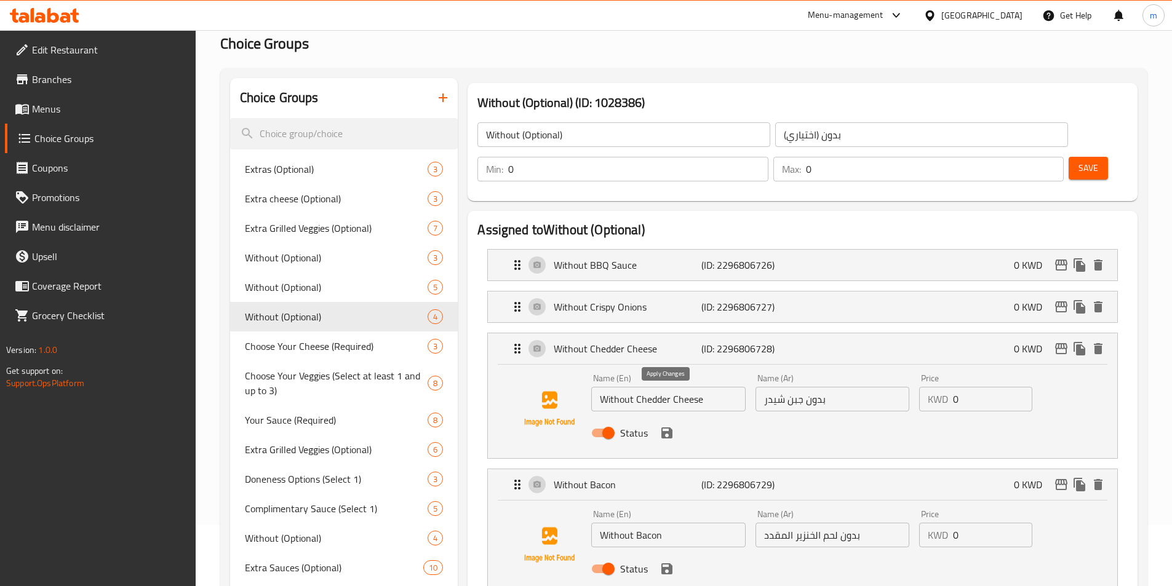
click at [667, 426] on icon "save" at bounding box center [666, 433] width 15 height 15
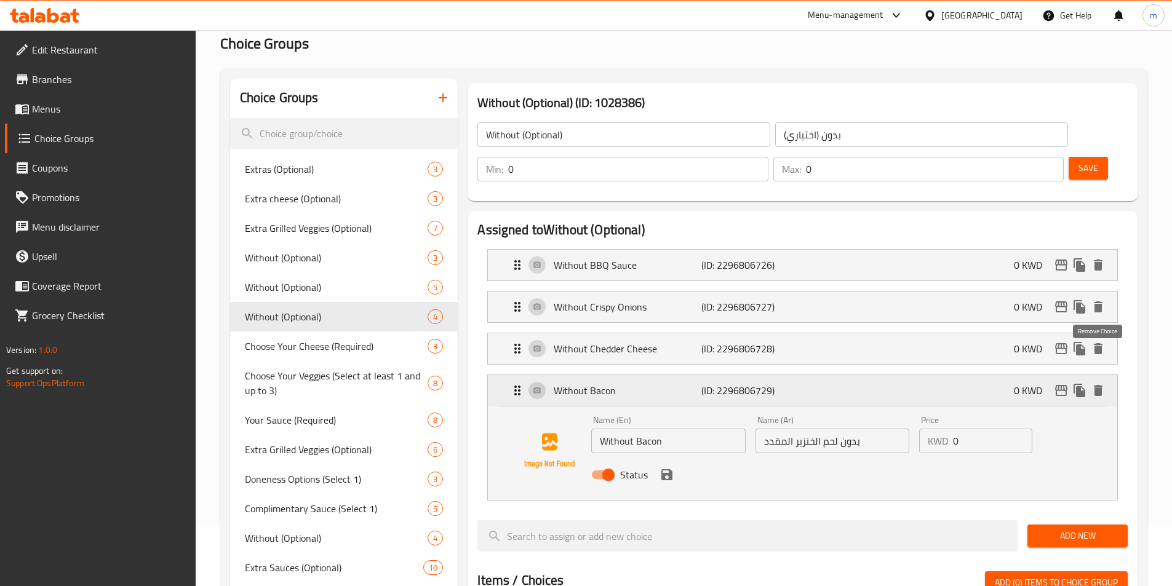
click at [1098, 385] on icon "delete" at bounding box center [1097, 390] width 9 height 11
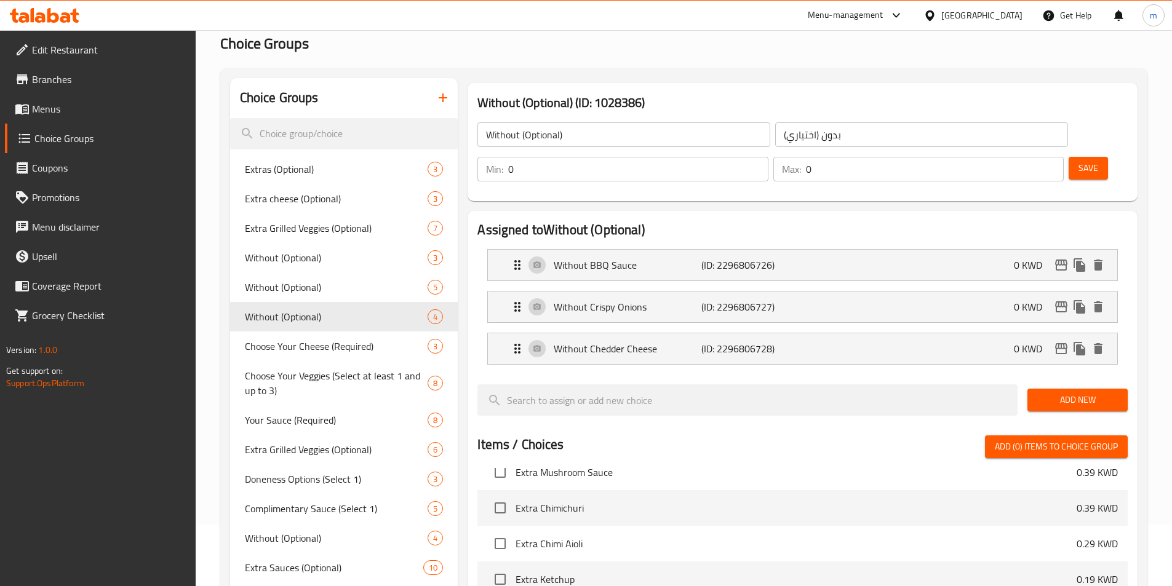
click at [872, 338] on nav "Without BBQ Sauce (ID: 2296806726) 0 KWD Name (En) Without BBQ Sauce Name (En) …" at bounding box center [802, 306] width 650 height 135
click at [949, 333] on div "Without Chedder Cheese (ID: 2296806728) 0 KWD" at bounding box center [806, 348] width 592 height 31
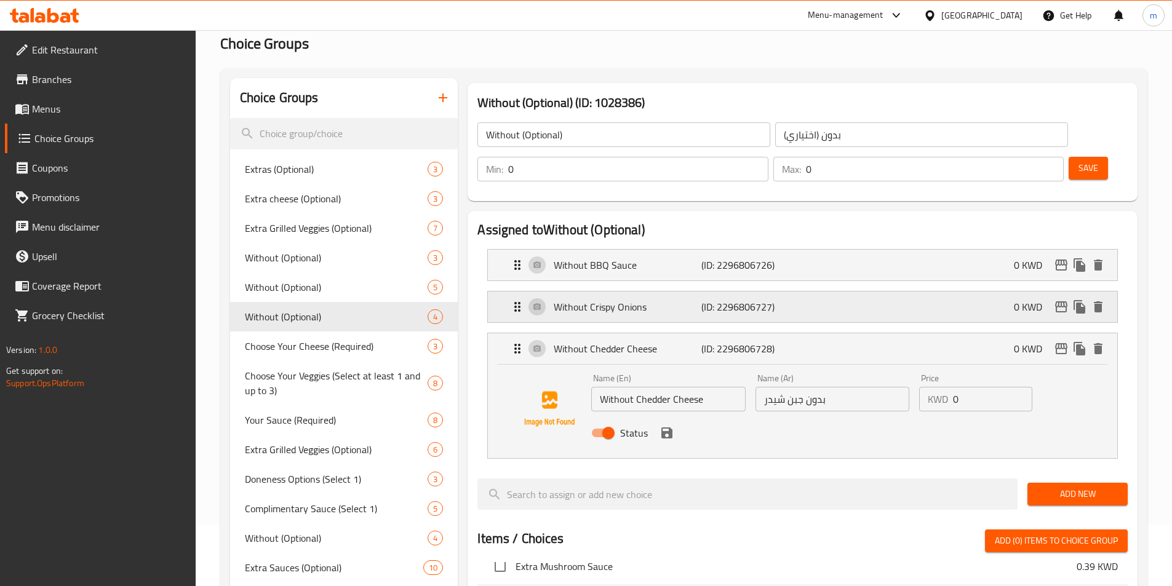
click at [942, 292] on div "Without Crispy Onions (ID: 2296806727) 0 KWD" at bounding box center [806, 307] width 592 height 31
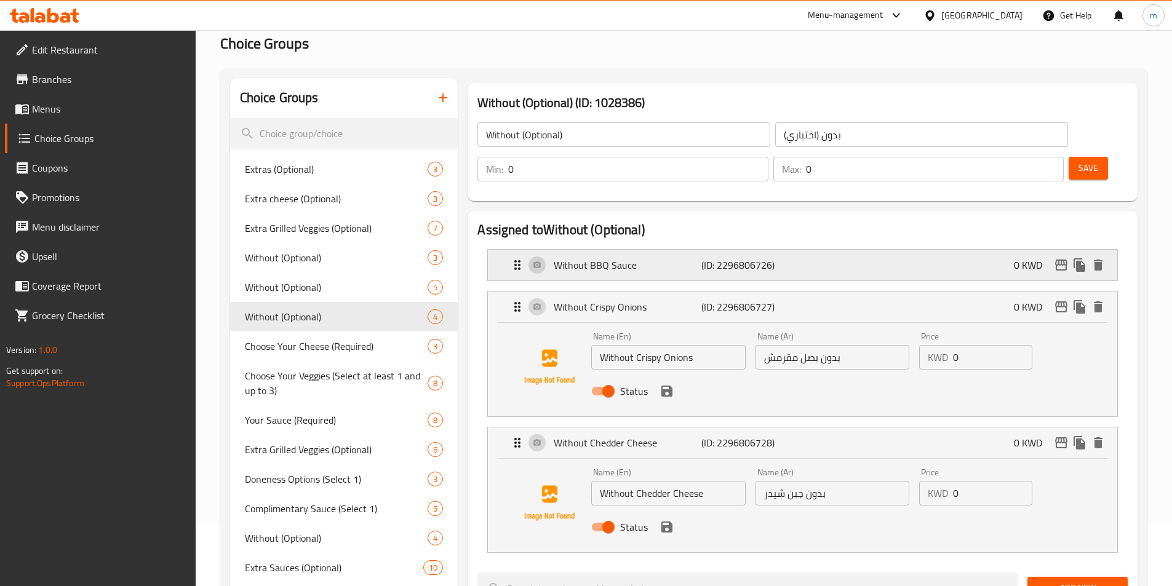
click at [940, 250] on div "Without BBQ Sauce (ID: 2296806726) 0 KWD" at bounding box center [806, 265] width 592 height 31
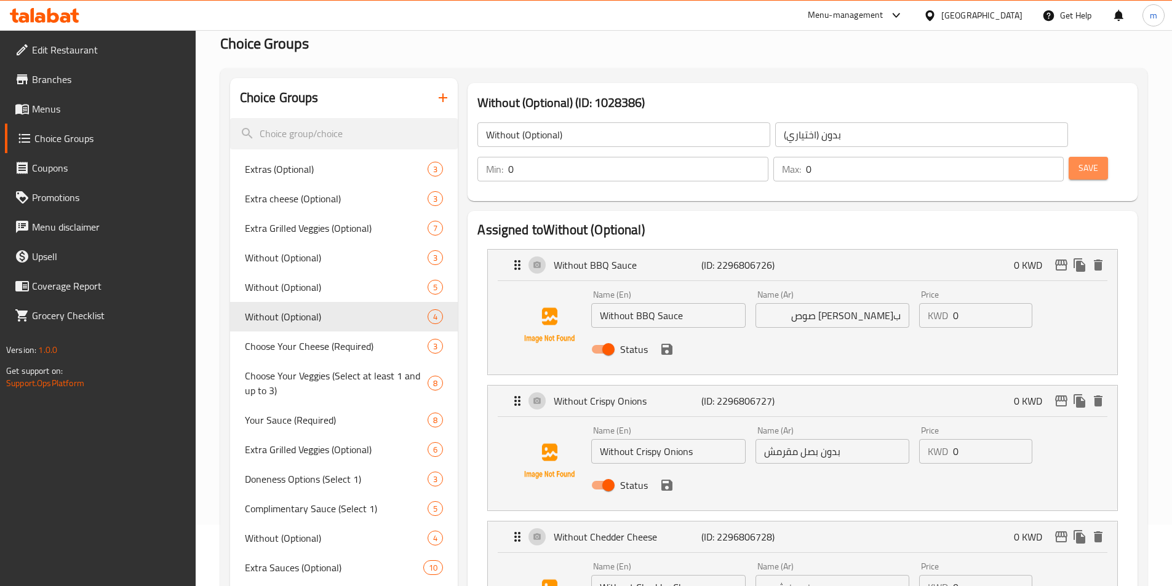
click at [1078, 161] on span "Save" at bounding box center [1088, 168] width 20 height 15
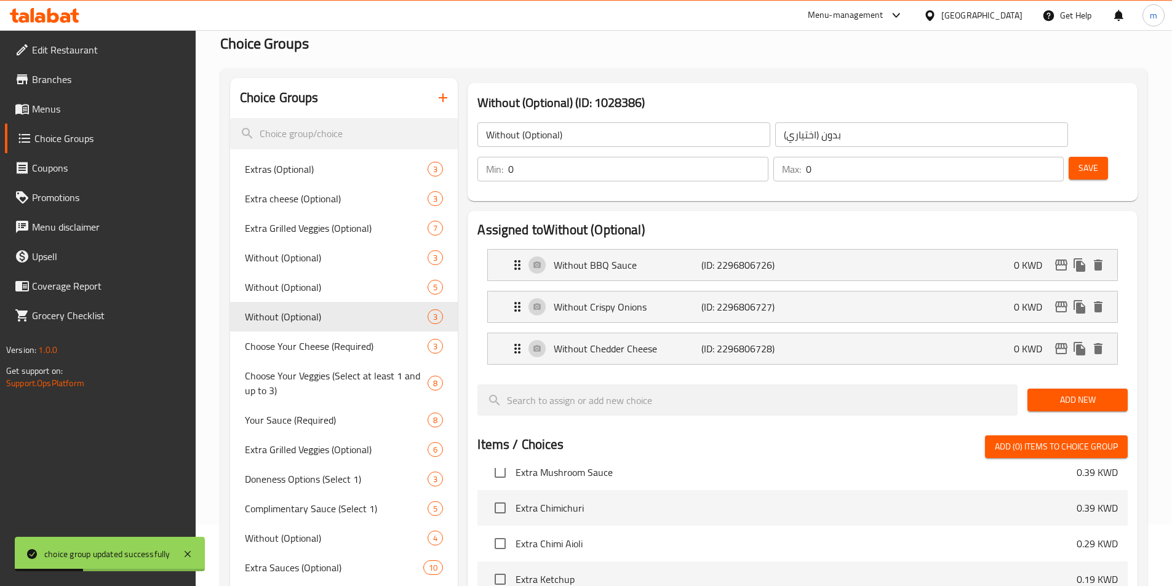
click at [954, 221] on h2 "Assigned to Without (Optional)" at bounding box center [802, 230] width 650 height 18
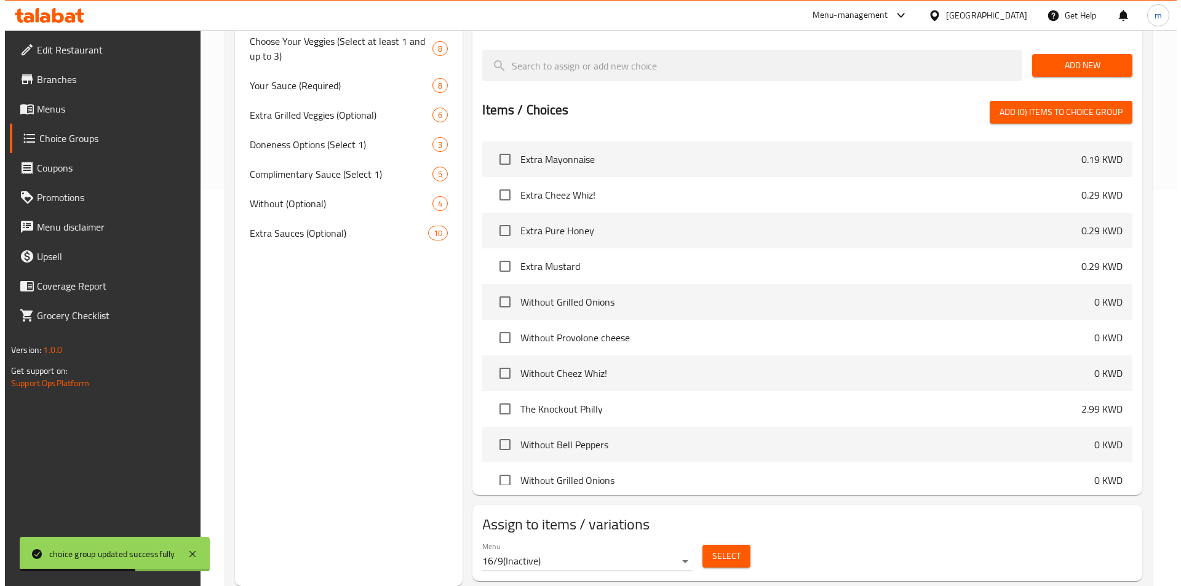
scroll to position [861, 0]
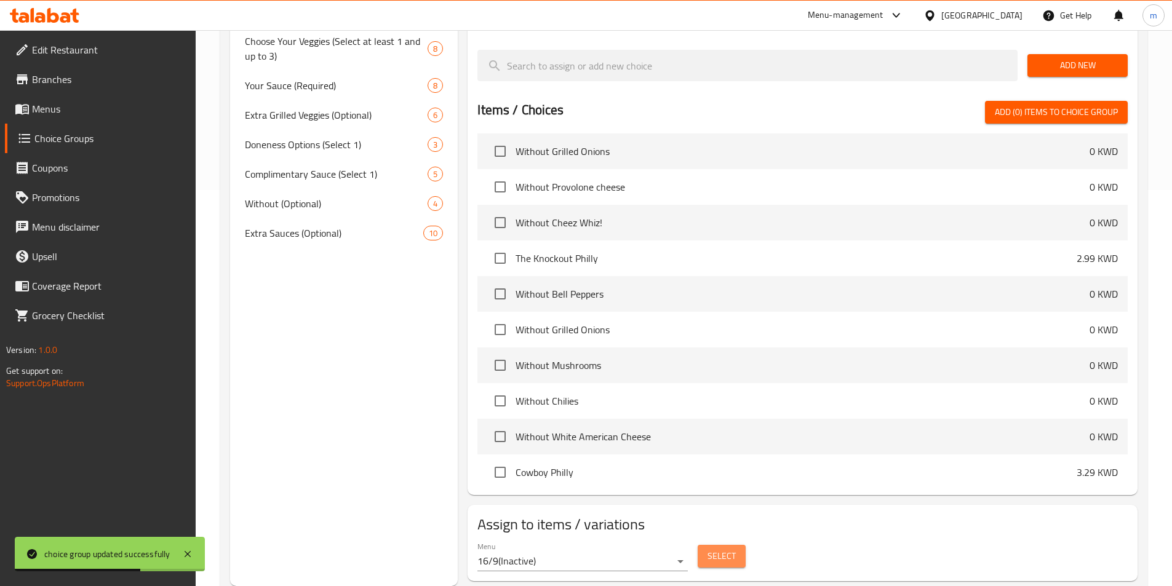
click at [724, 545] on button "Select" at bounding box center [721, 556] width 48 height 23
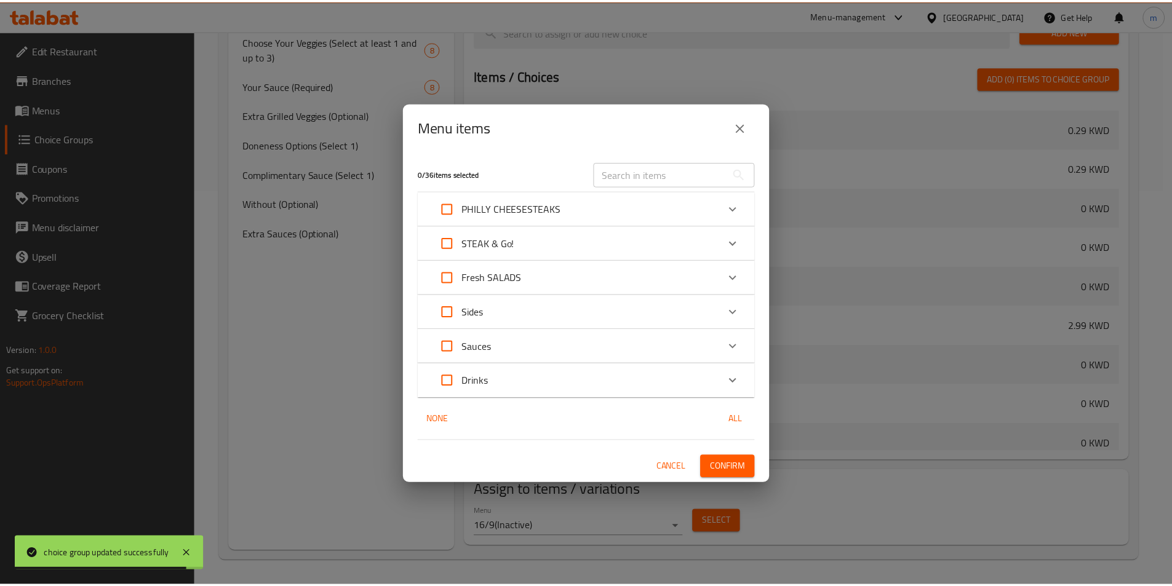
scroll to position [950, 0]
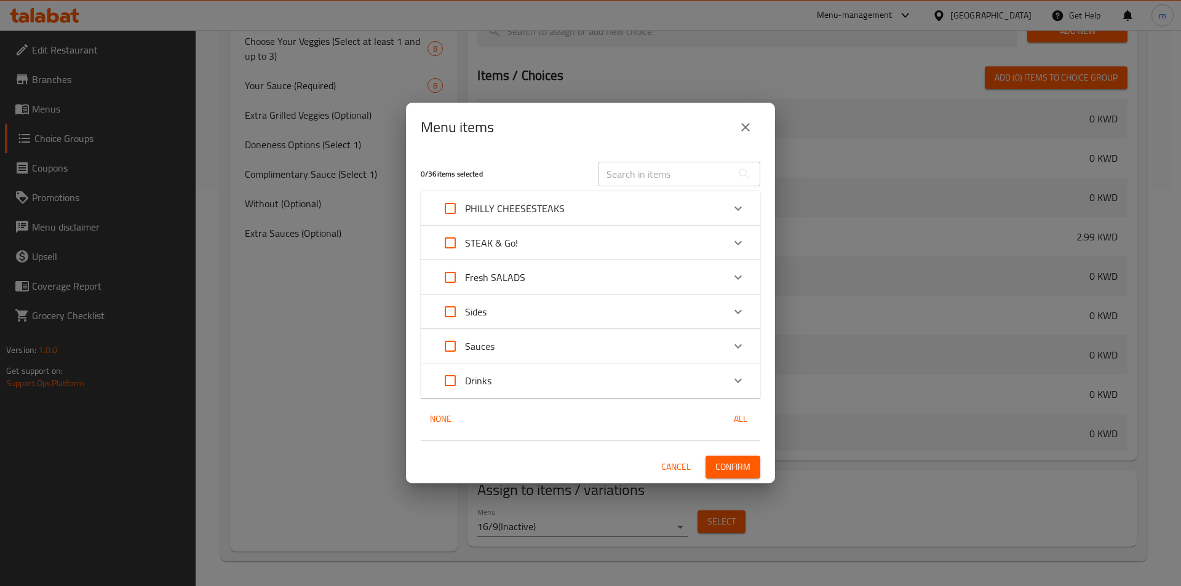
click at [742, 416] on span "All" at bounding box center [741, 418] width 30 height 15
checkbox input "true"
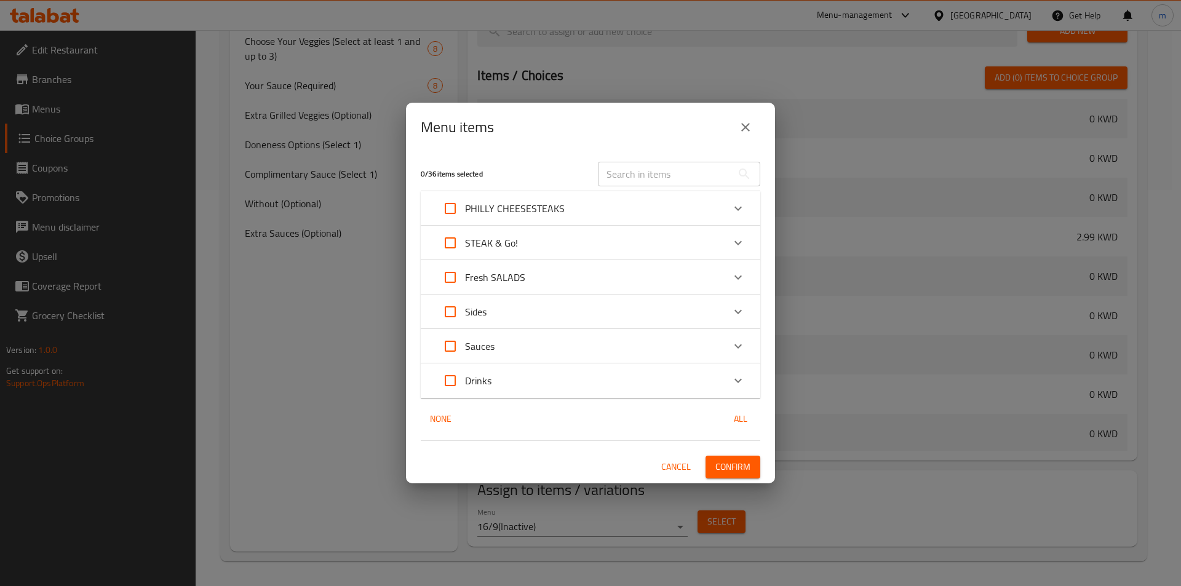
checkbox input "true"
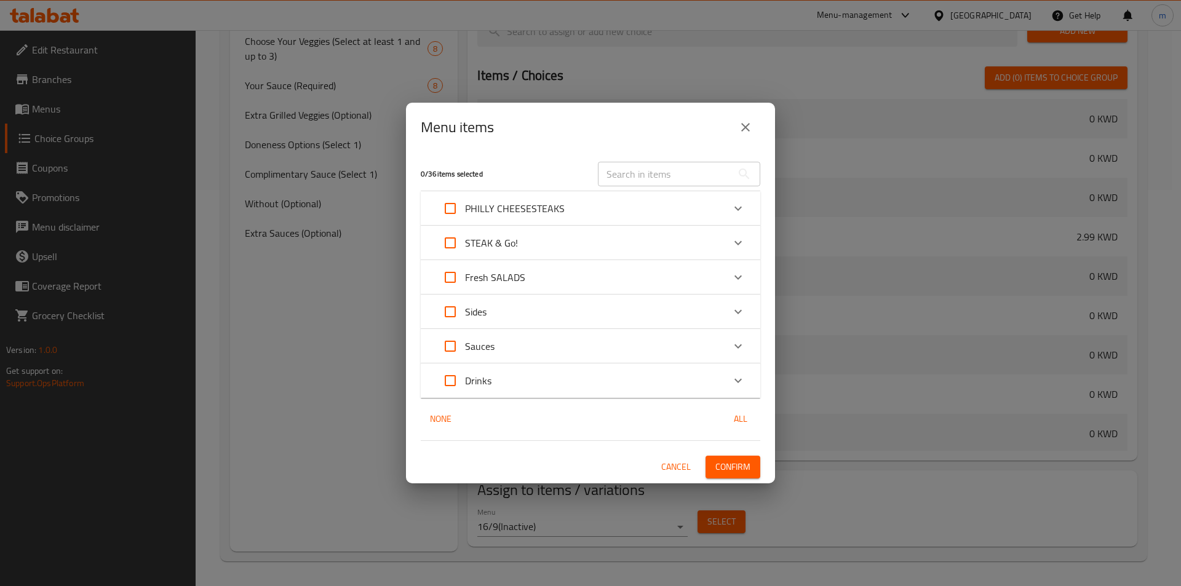
checkbox input "true"
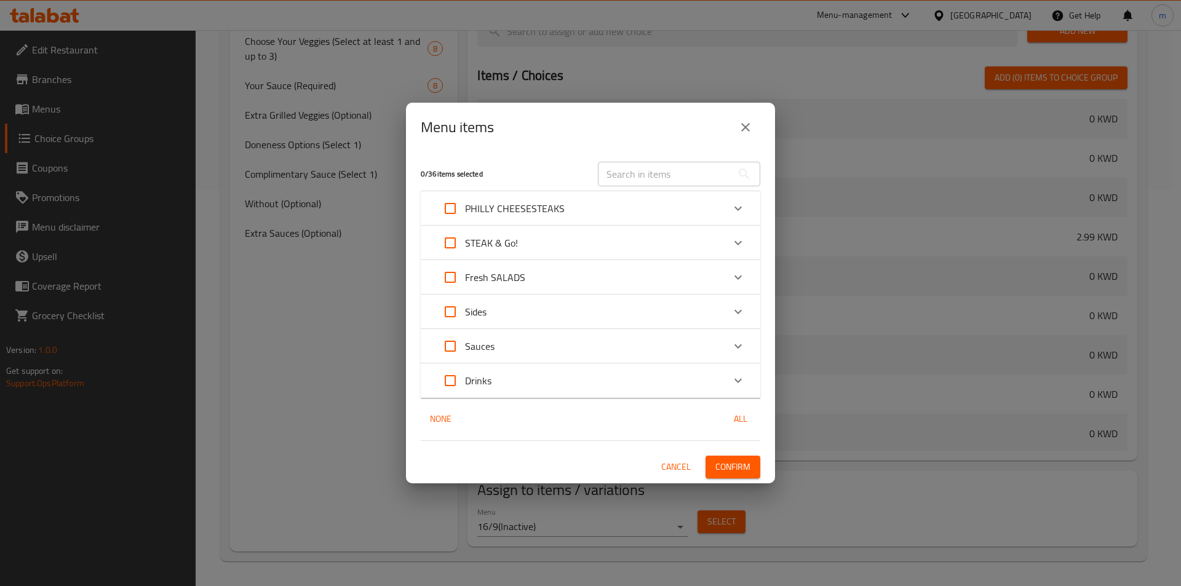
checkbox input "true"
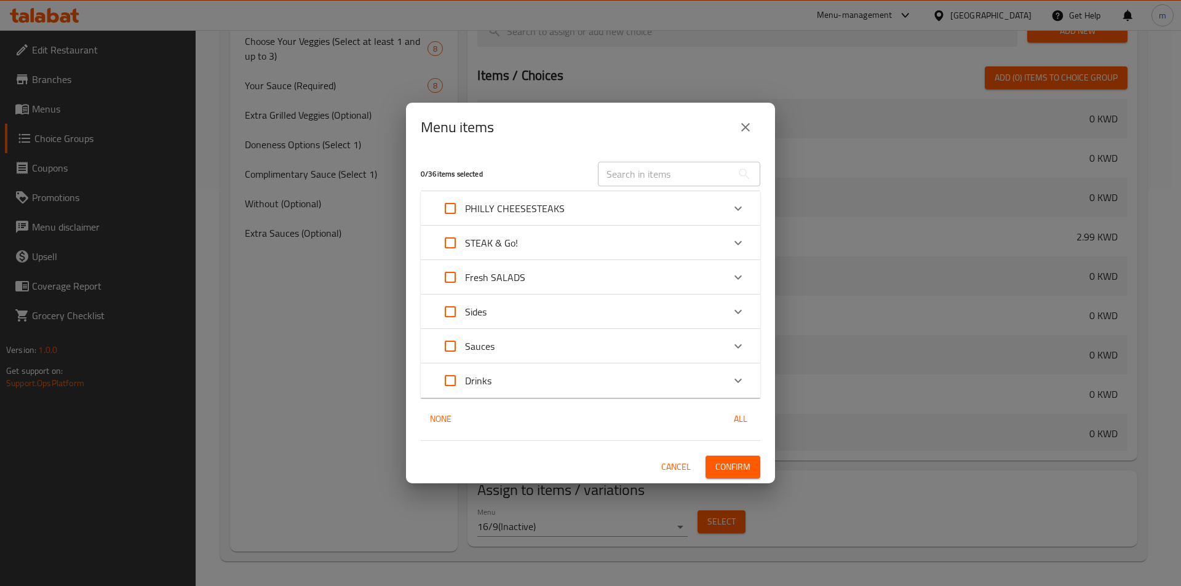
checkbox input "true"
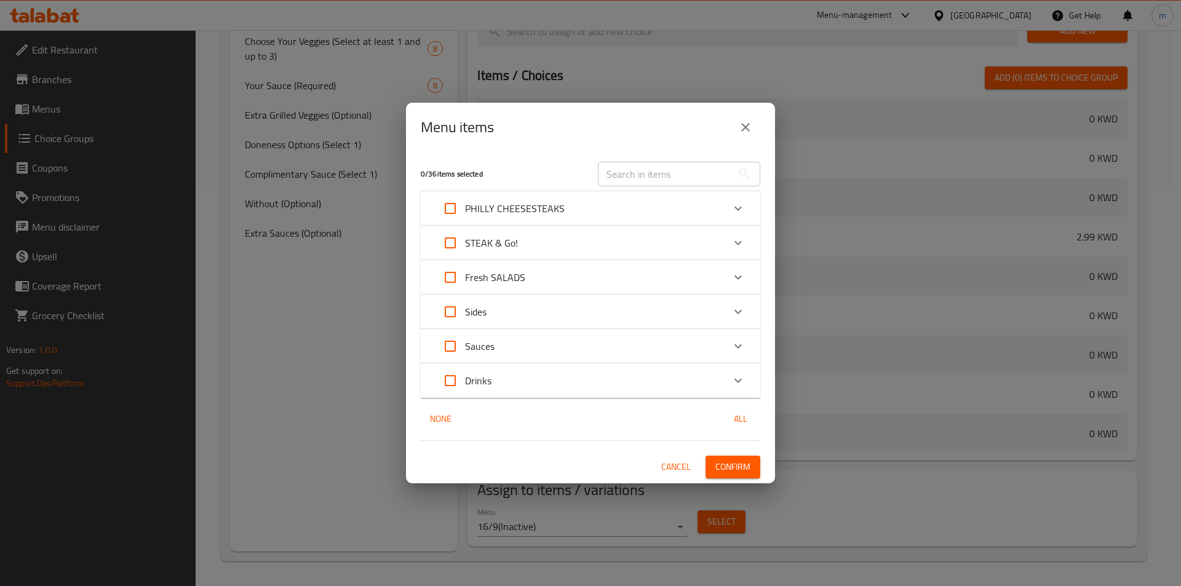
checkbox input "true"
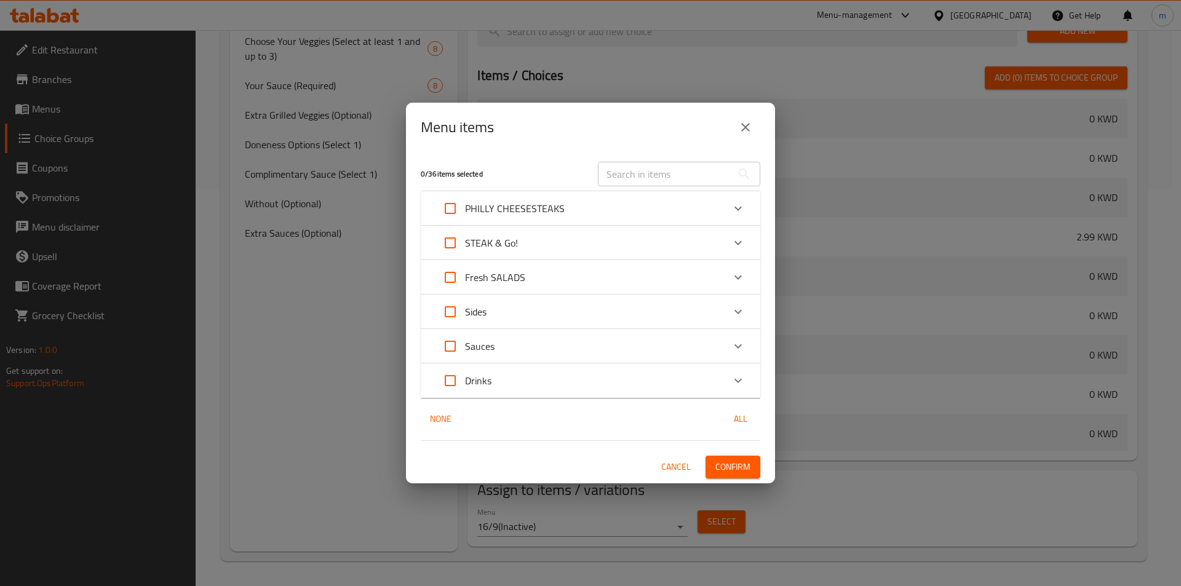
checkbox input "true"
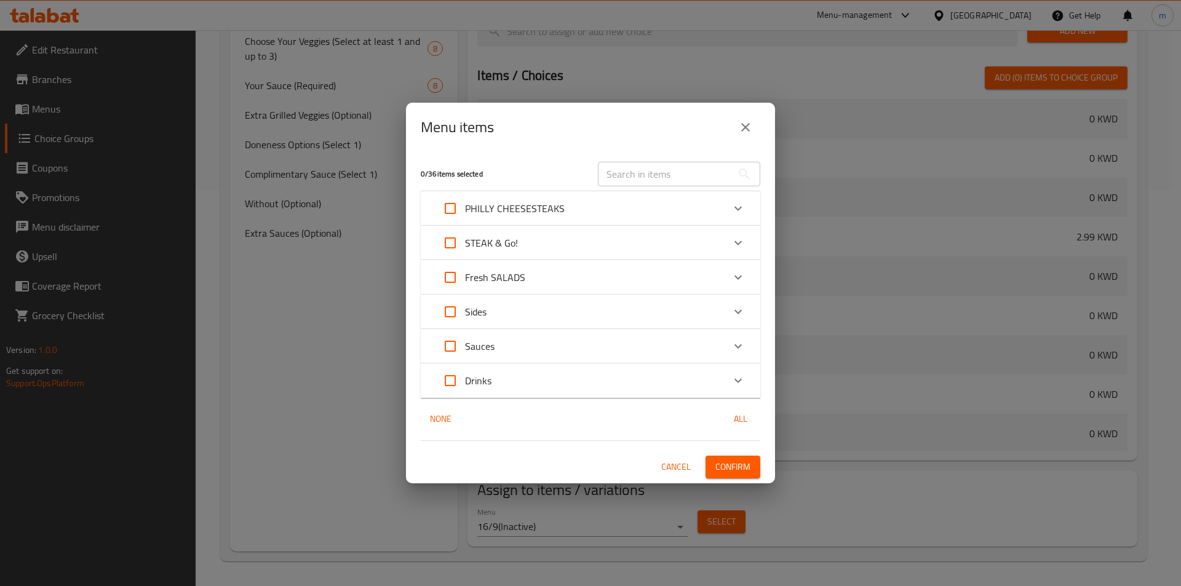
checkbox input "true"
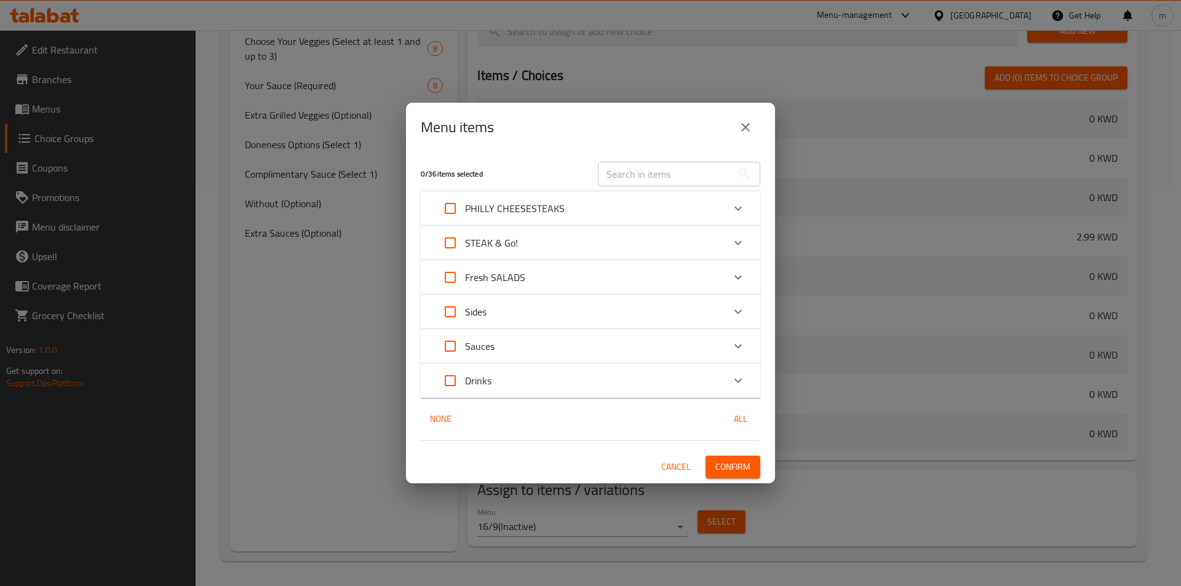
checkbox input "true"
click at [742, 416] on span "All" at bounding box center [741, 418] width 30 height 15
click at [755, 128] on button "close" at bounding box center [746, 128] width 30 height 30
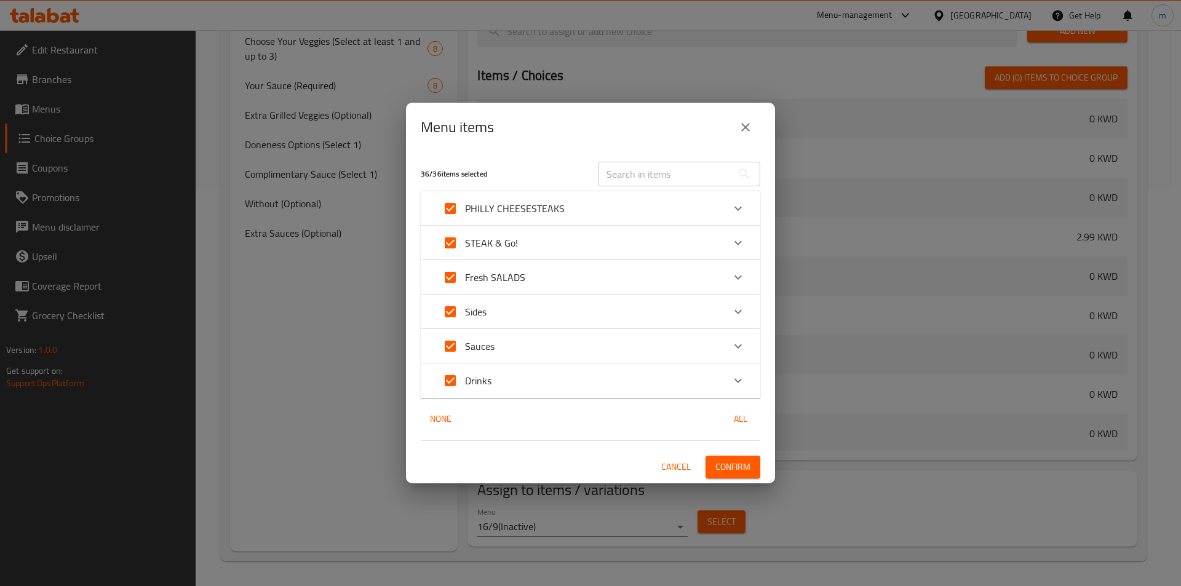
scroll to position [861, 0]
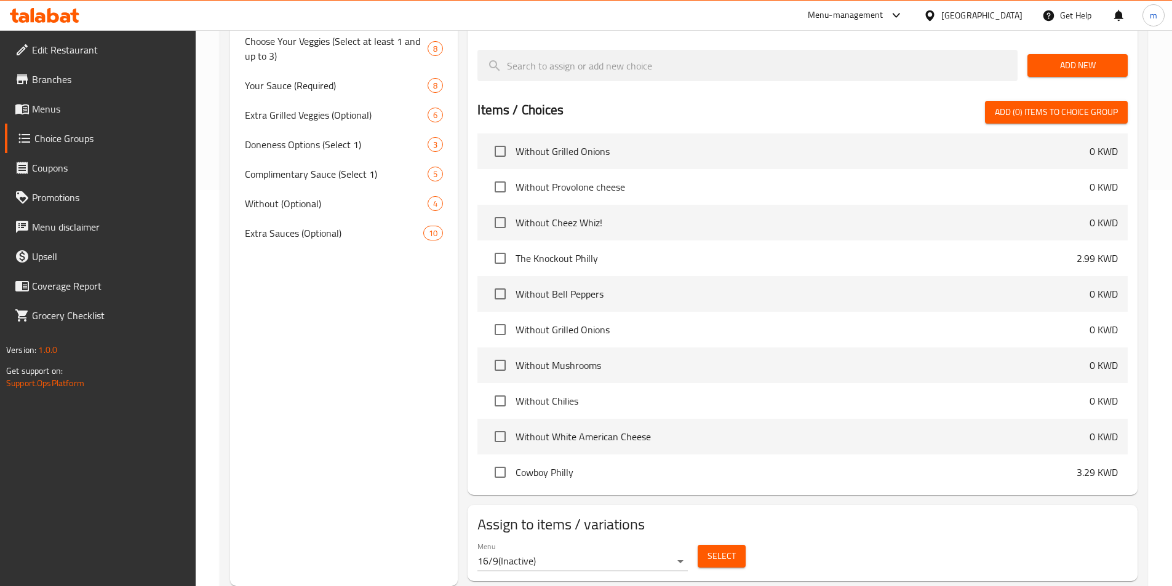
click at [710, 540] on div "Select" at bounding box center [721, 556] width 58 height 33
click at [712, 545] on button "Select" at bounding box center [721, 556] width 48 height 23
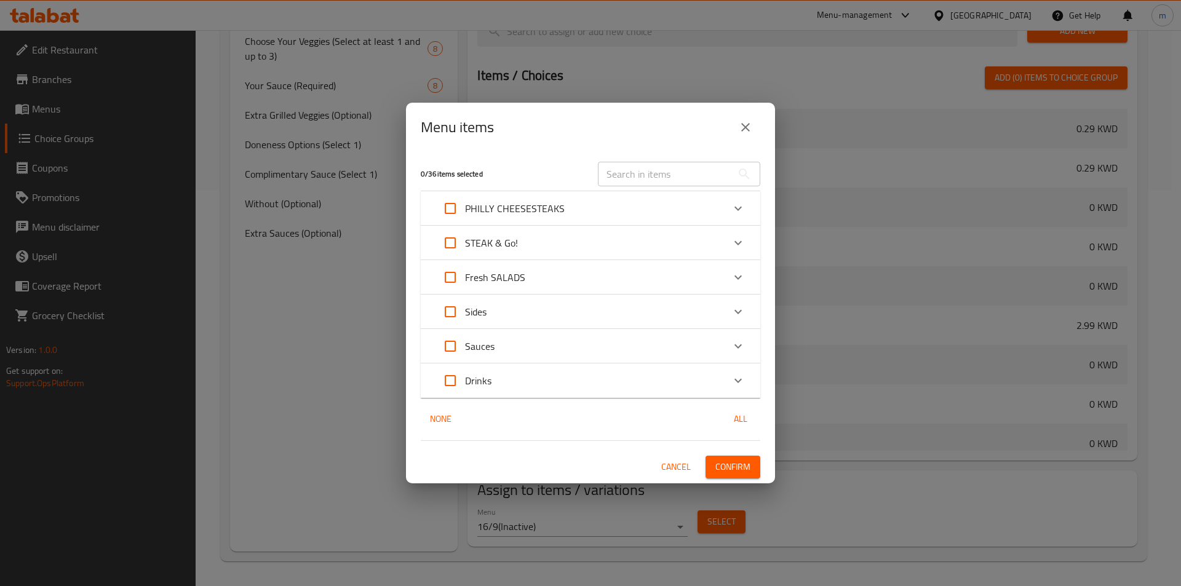
scroll to position [950, 0]
click at [729, 379] on div "Expand" at bounding box center [738, 381] width 30 height 30
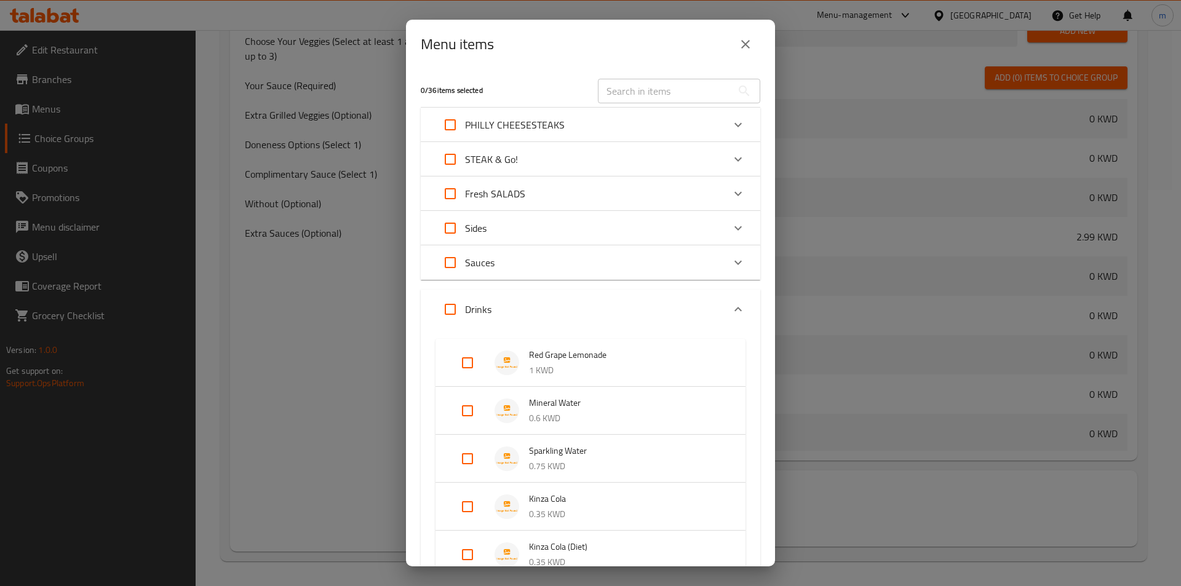
click at [715, 252] on div "Sauces" at bounding box center [590, 262] width 339 height 34
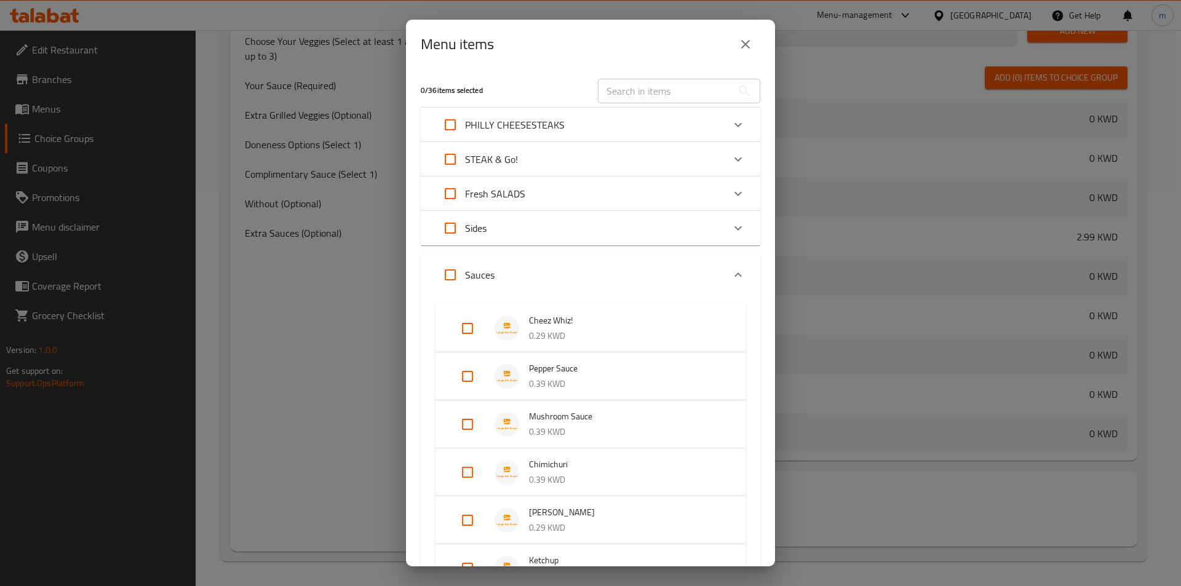
click at [723, 222] on div "Expand" at bounding box center [738, 228] width 30 height 30
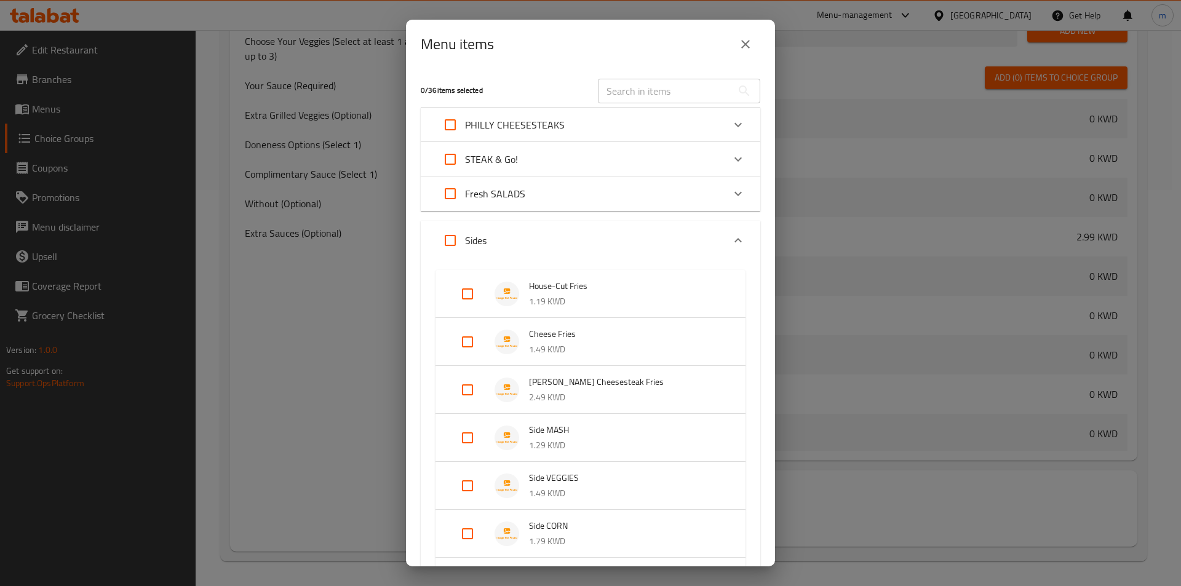
click at [723, 194] on div "Expand" at bounding box center [738, 194] width 30 height 30
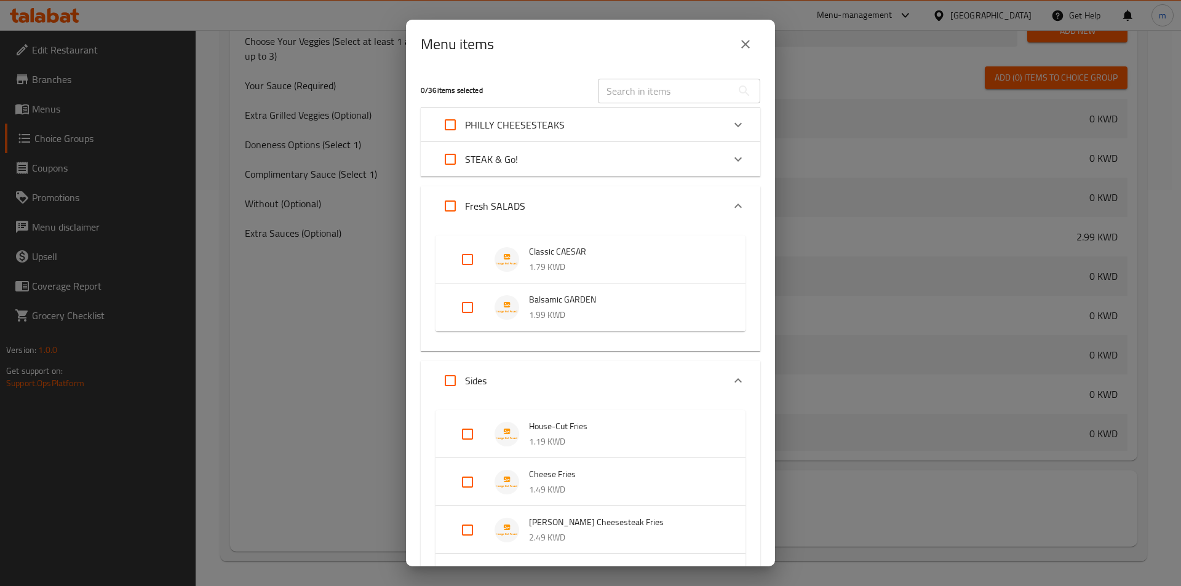
click at [723, 162] on div "Expand" at bounding box center [738, 160] width 30 height 30
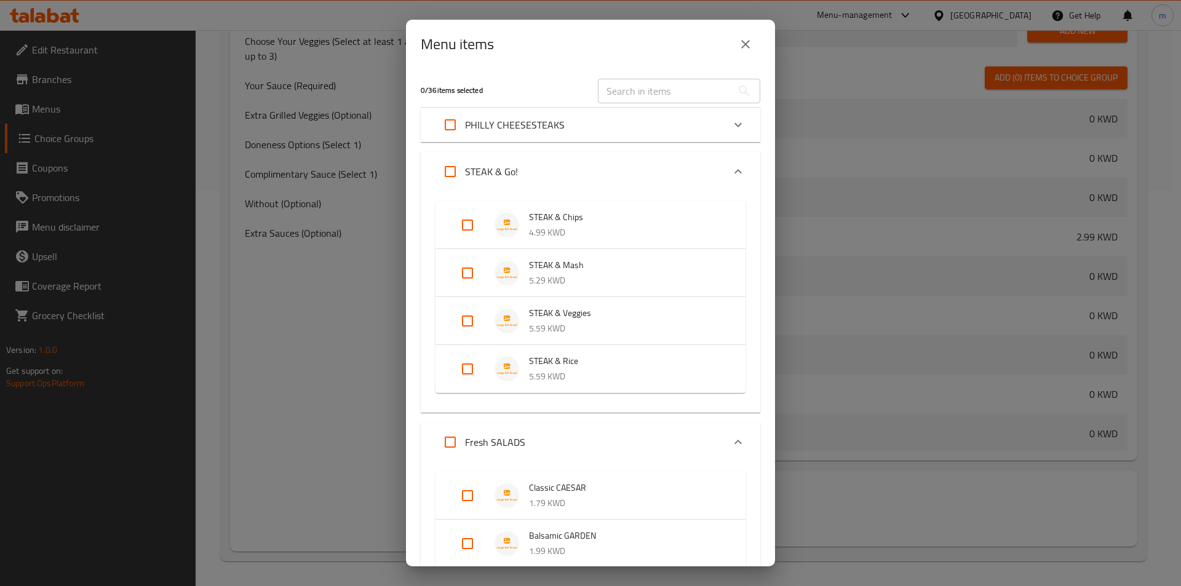
click at [711, 129] on div "PHILLY CHEESESTEAKS" at bounding box center [579, 125] width 288 height 30
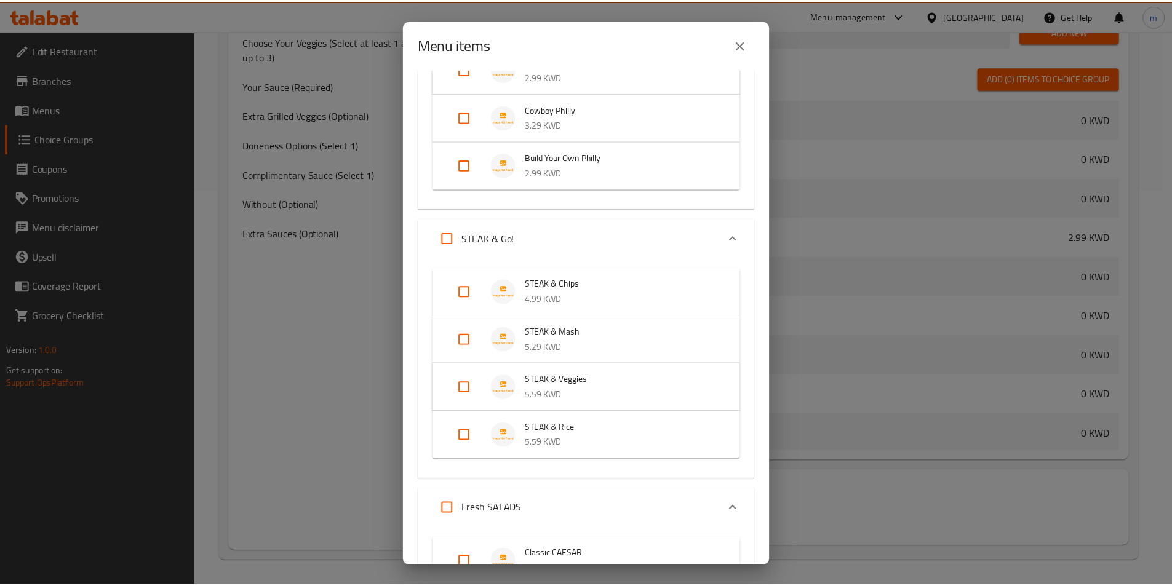
scroll to position [42, 0]
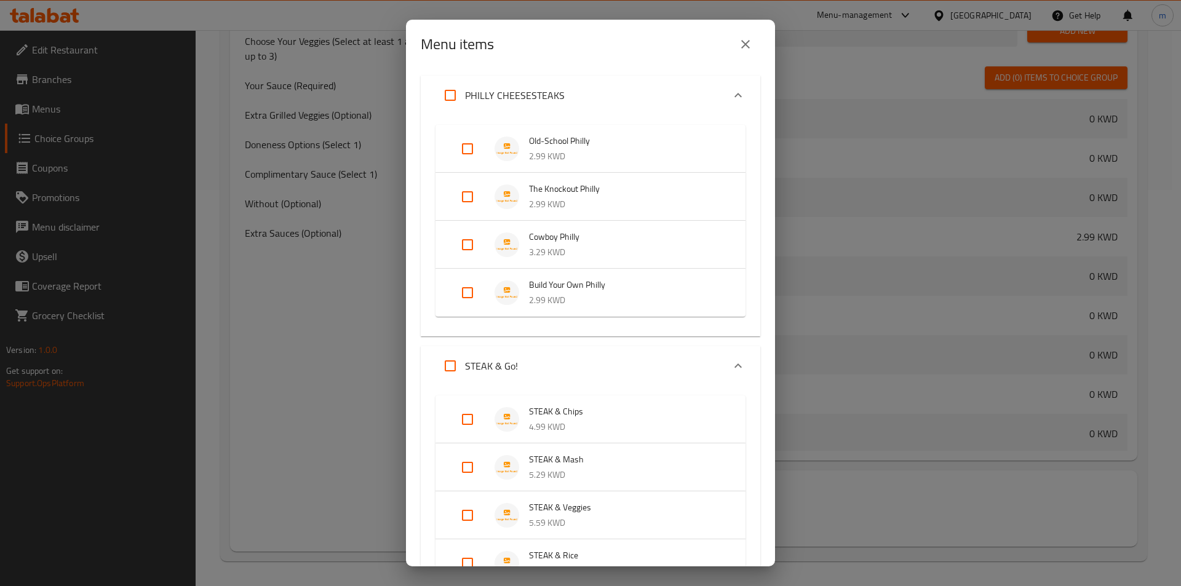
click at [747, 55] on button "close" at bounding box center [746, 45] width 30 height 30
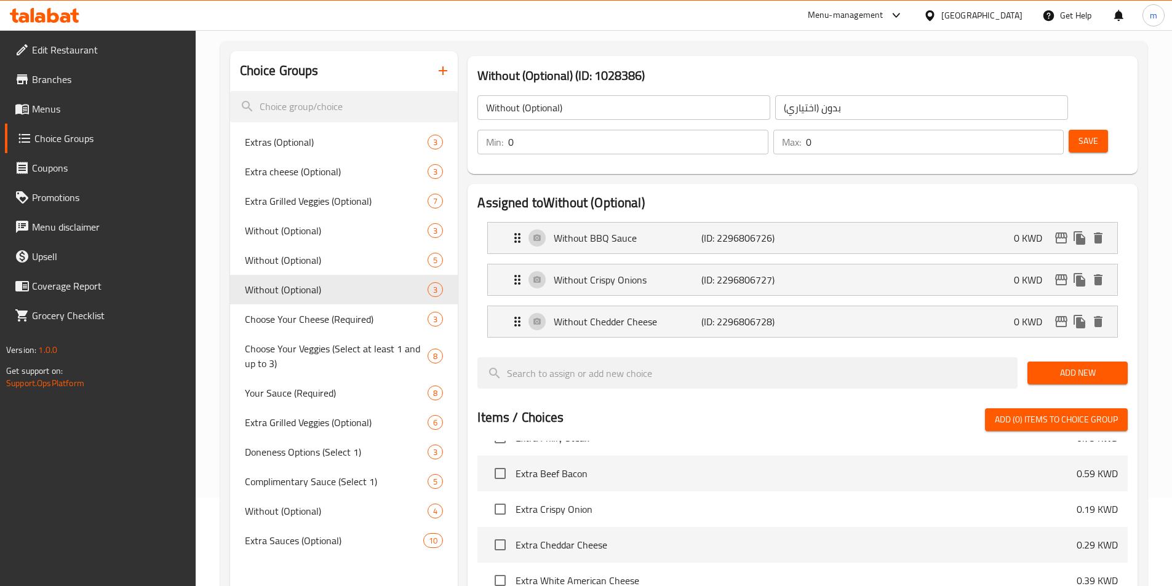
scroll to position [0, 0]
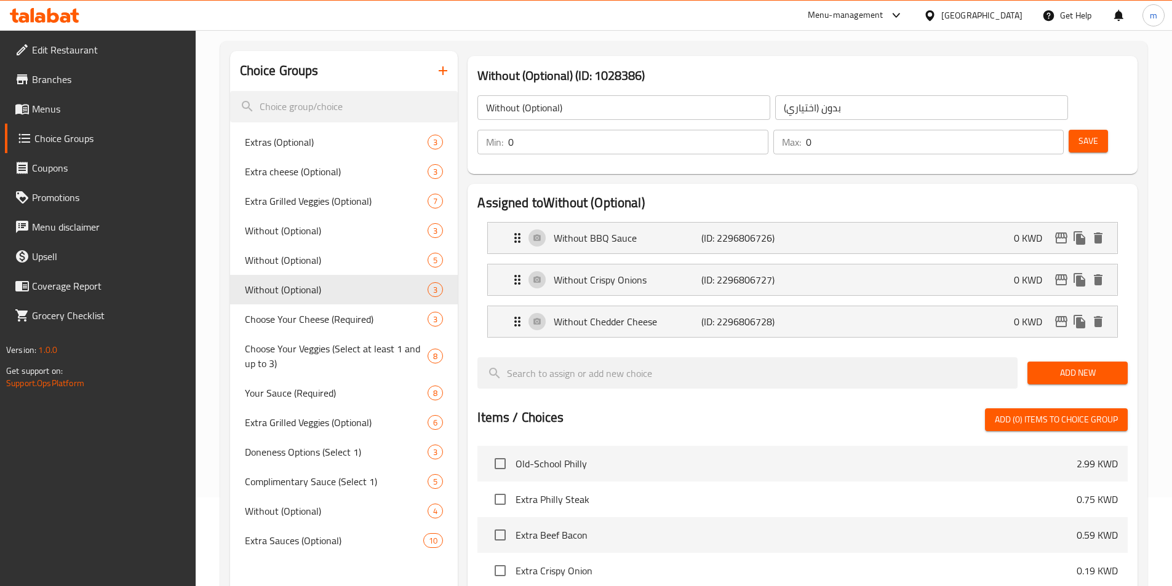
click at [1078, 133] on span "Save" at bounding box center [1088, 140] width 20 height 15
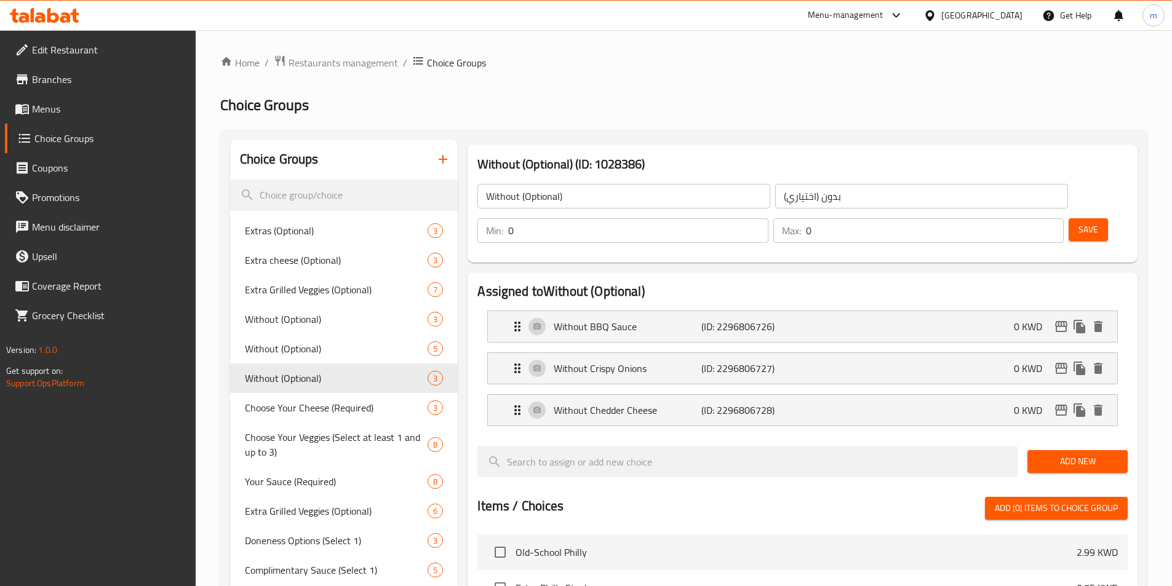
click at [508, 268] on div "Assigned to Without (Optional) Without BBQ Sauce (ID: 2296806726) 0 KWD Name (E…" at bounding box center [802, 582] width 680 height 629
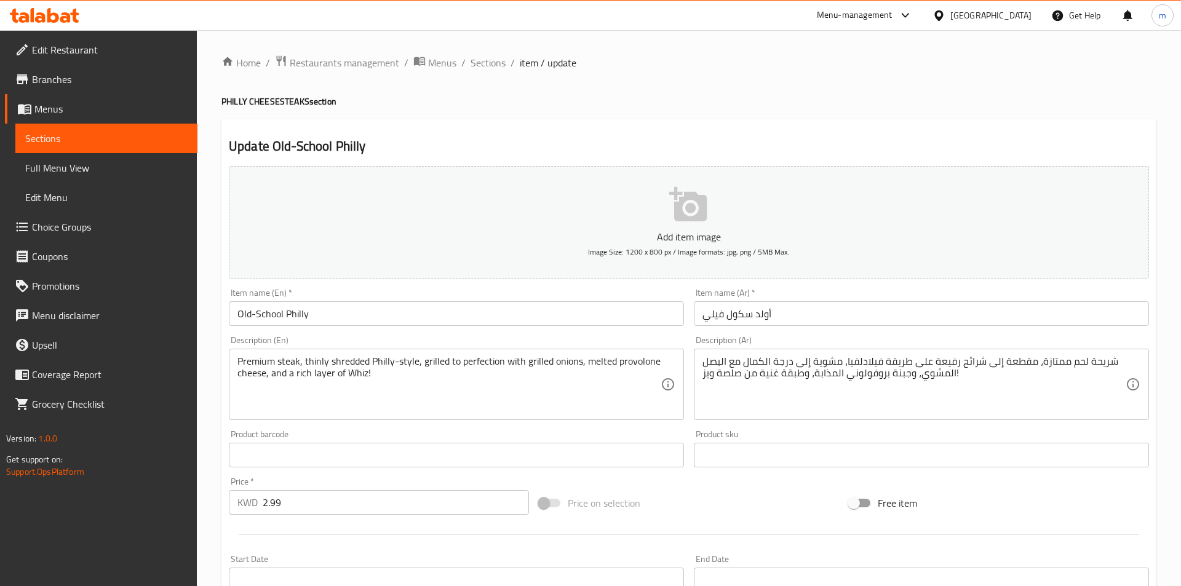
type input "إضافات (اختياري)"
type input "0"
type input "جبن إضافي (اختياري)"
type input "0"
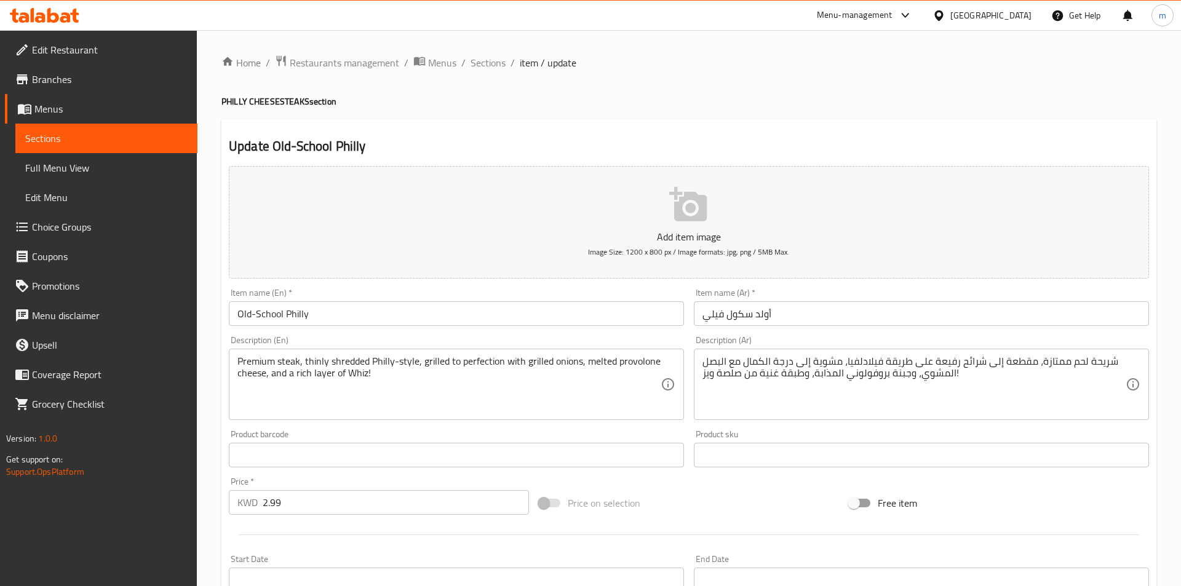
type input "0"
type input "خضراوات مشوية إضافية (اختياري)"
type input "0"
type input "صلصات إضافية (اختياري)"
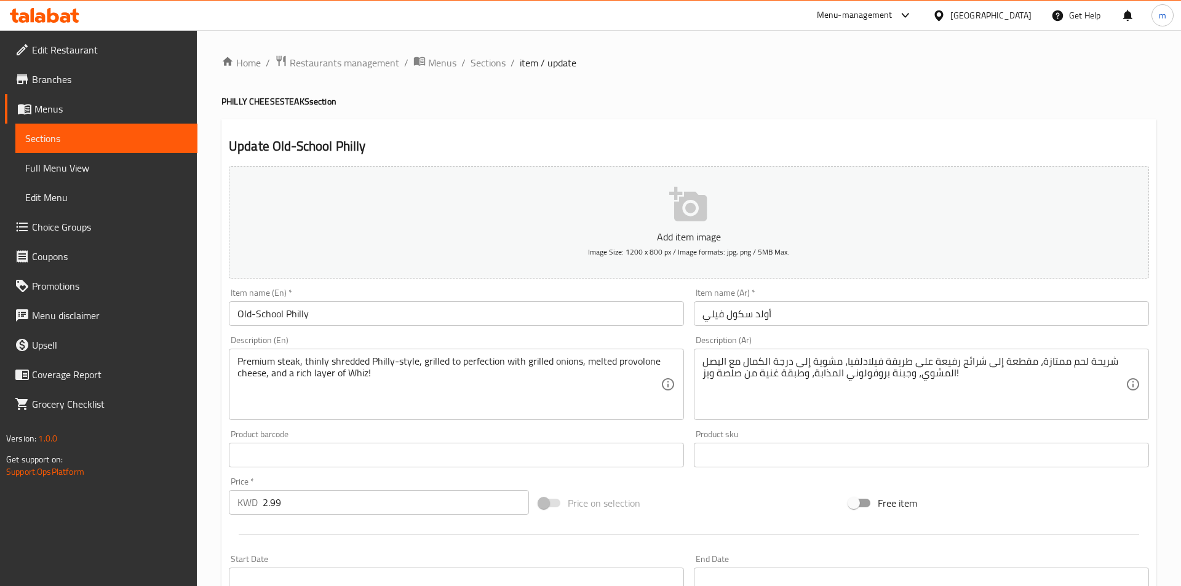
type input "0"
type input "بدون (اختياري)"
type input "0"
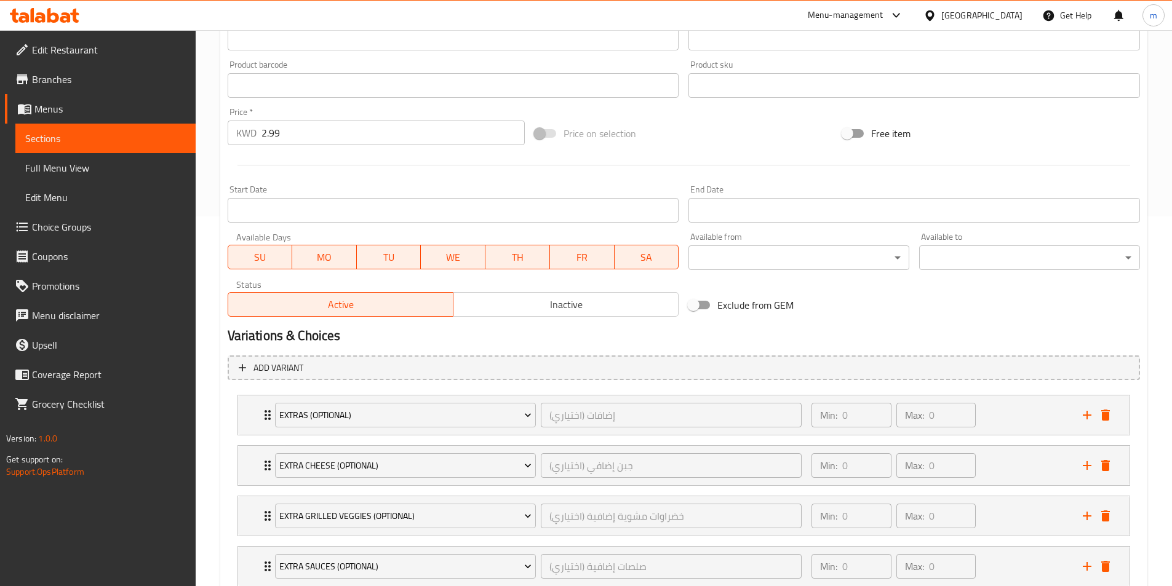
scroll to position [492, 0]
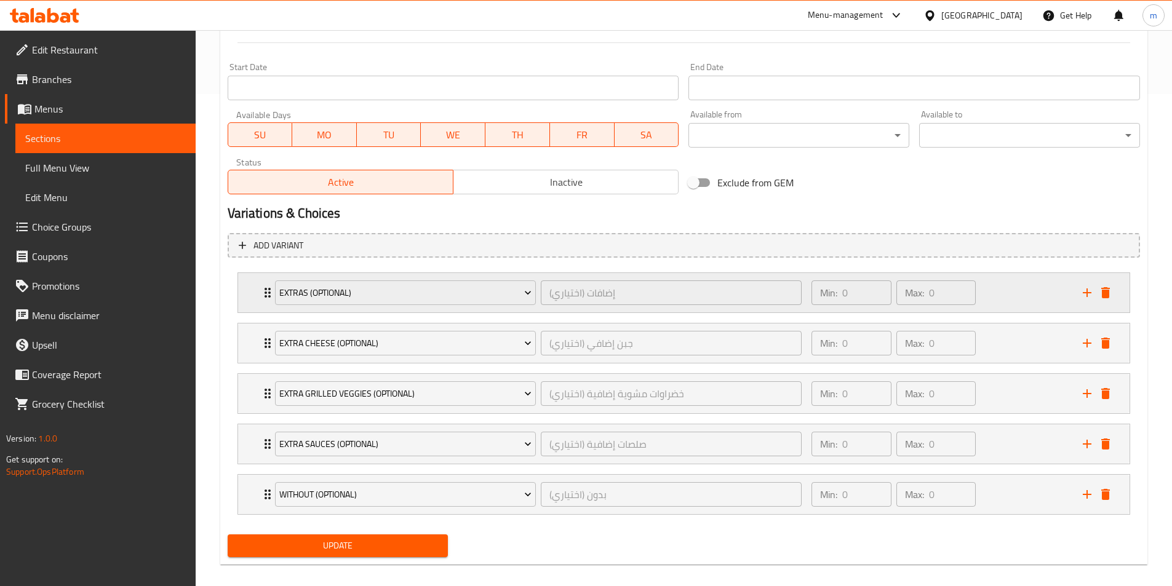
click at [1026, 290] on div "Min: 0 ​ Max: 0 ​" at bounding box center [939, 292] width 271 height 39
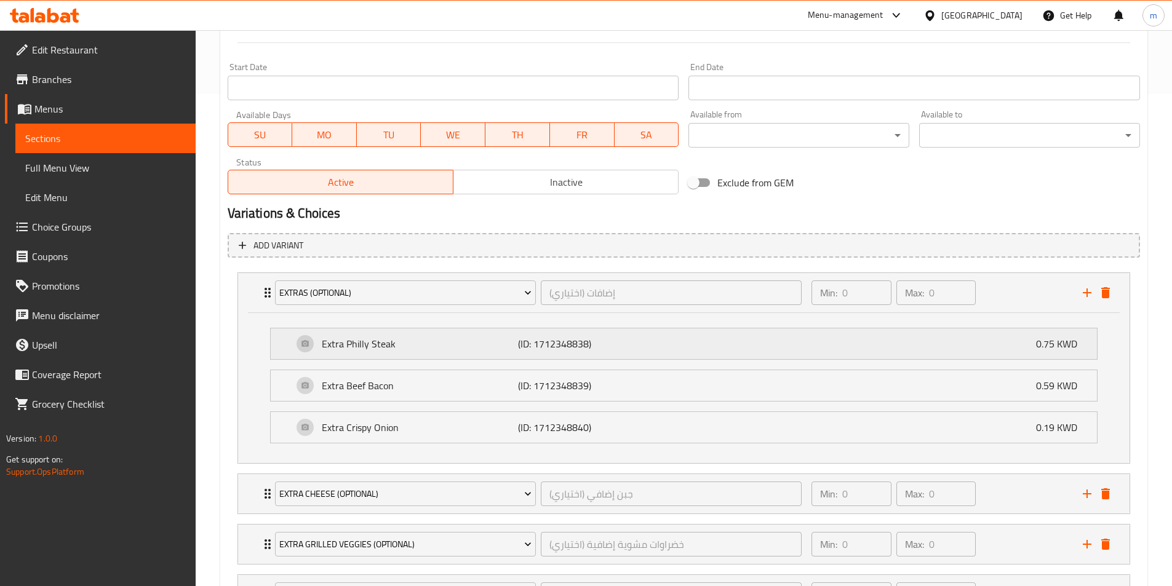
click at [728, 341] on div "Extra Philly Steak (ID: 1712348838) 0.75 KWD" at bounding box center [687, 343] width 789 height 31
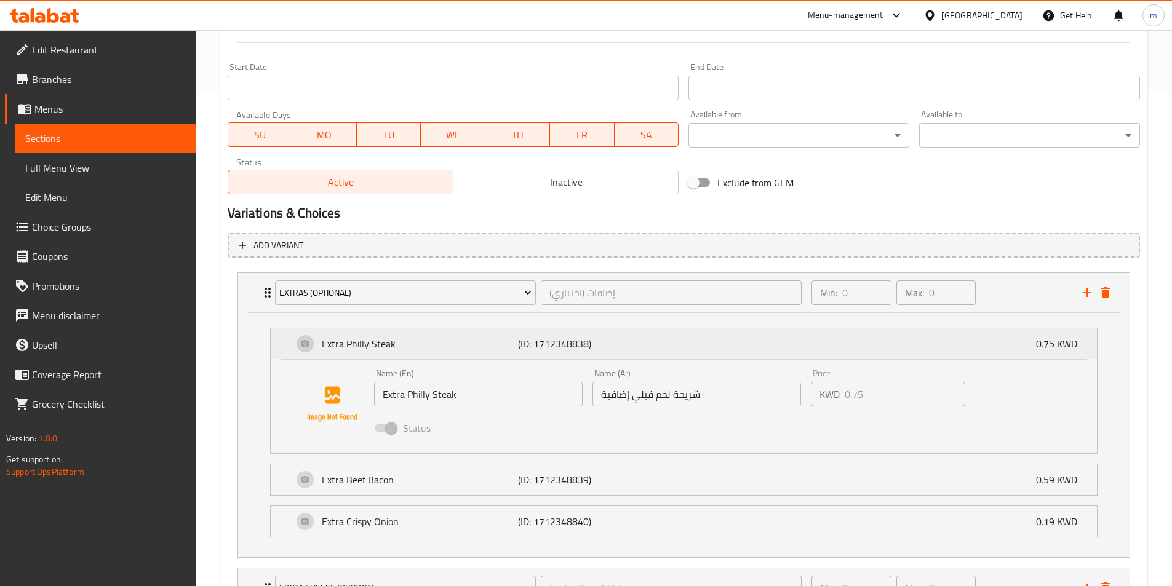
click at [728, 341] on div "Extra Philly Steak (ID: 1712348838) 0.75 KWD" at bounding box center [687, 343] width 789 height 31
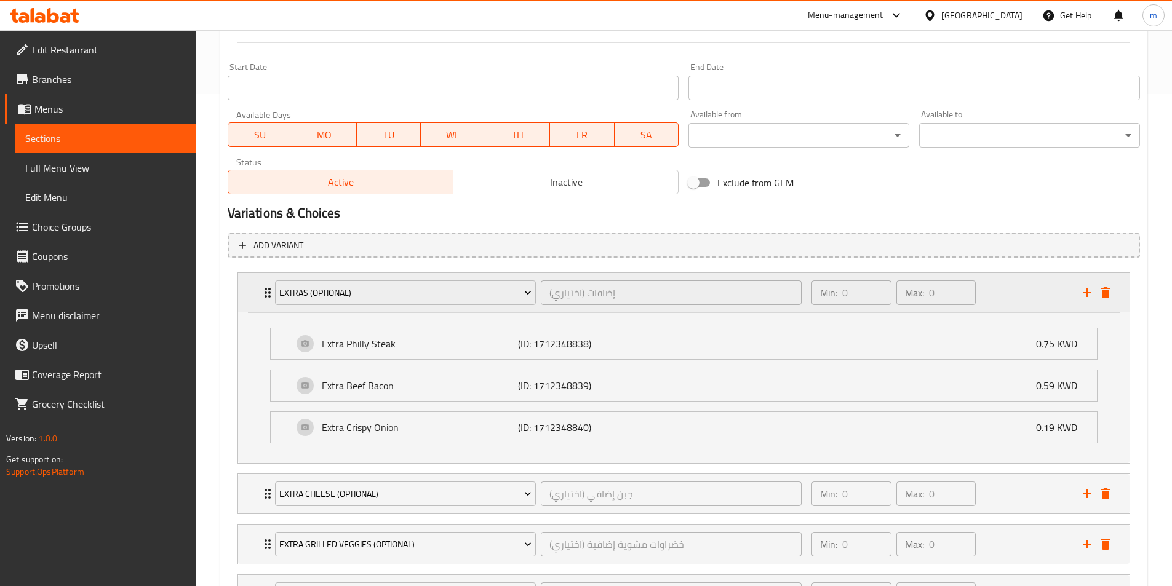
click at [1013, 307] on div "Min: 0 ​ Max: 0 ​" at bounding box center [939, 292] width 271 height 39
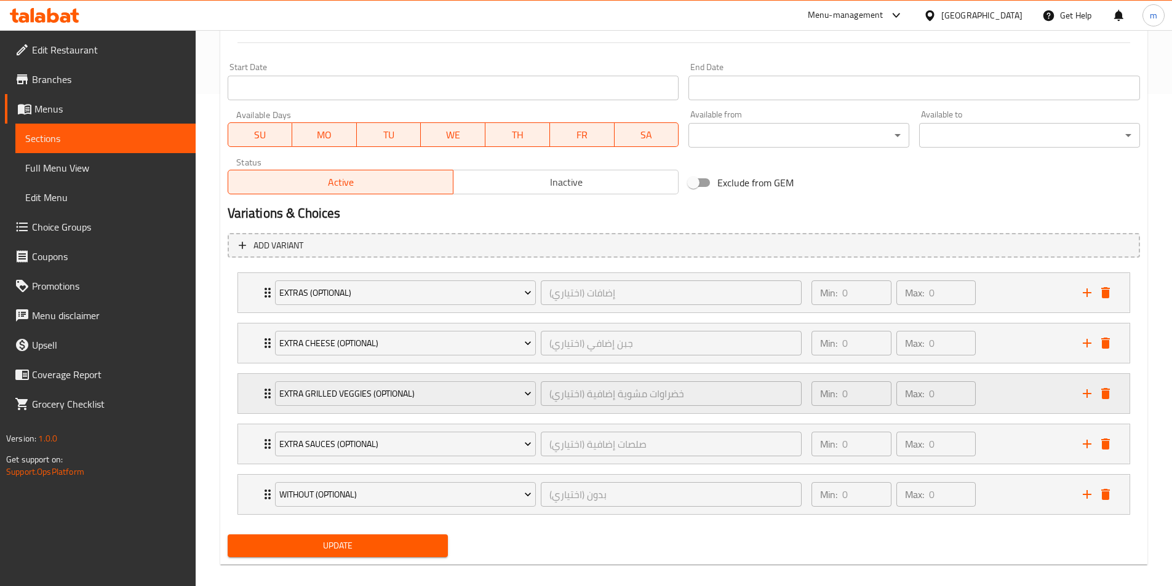
click at [994, 392] on div "Min: 0 ​ Max: 0 ​" at bounding box center [939, 393] width 271 height 39
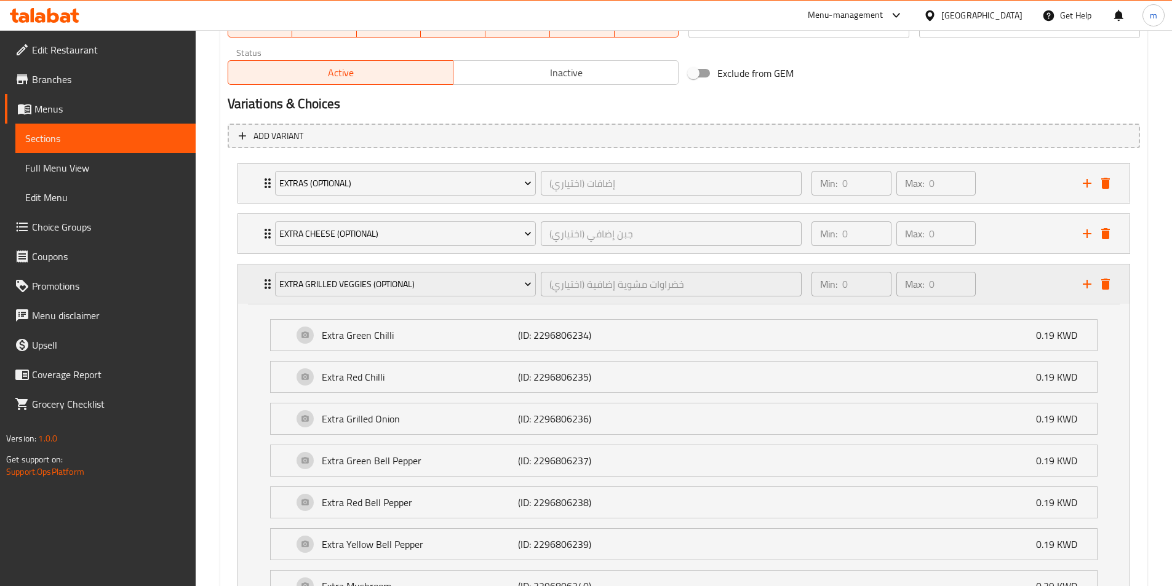
scroll to position [738, 0]
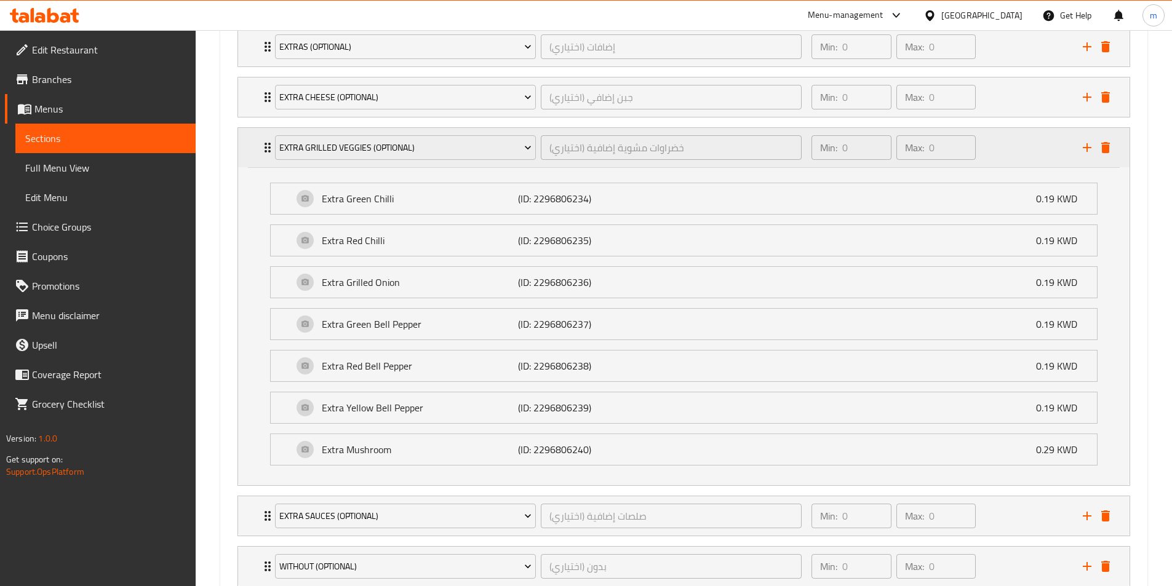
click at [993, 144] on div "Min: 0 ​ Max: 0 ​" at bounding box center [939, 147] width 271 height 39
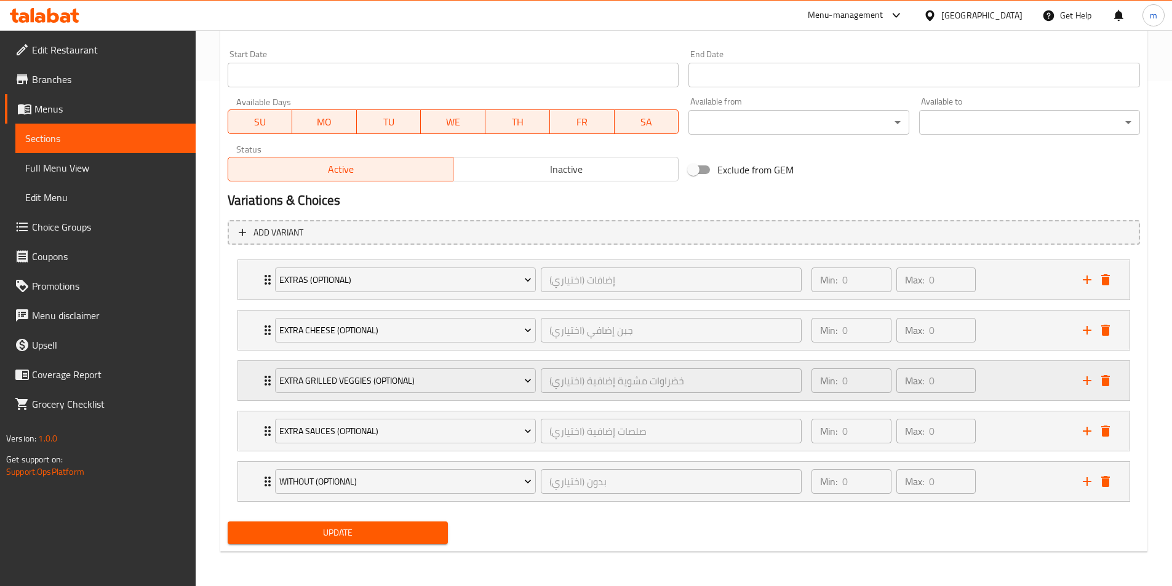
scroll to position [505, 0]
click at [903, 194] on h2 "Variations & Choices" at bounding box center [684, 200] width 912 height 18
click at [998, 429] on div "Min: 0 ​ Max: 0 ​" at bounding box center [939, 430] width 271 height 39
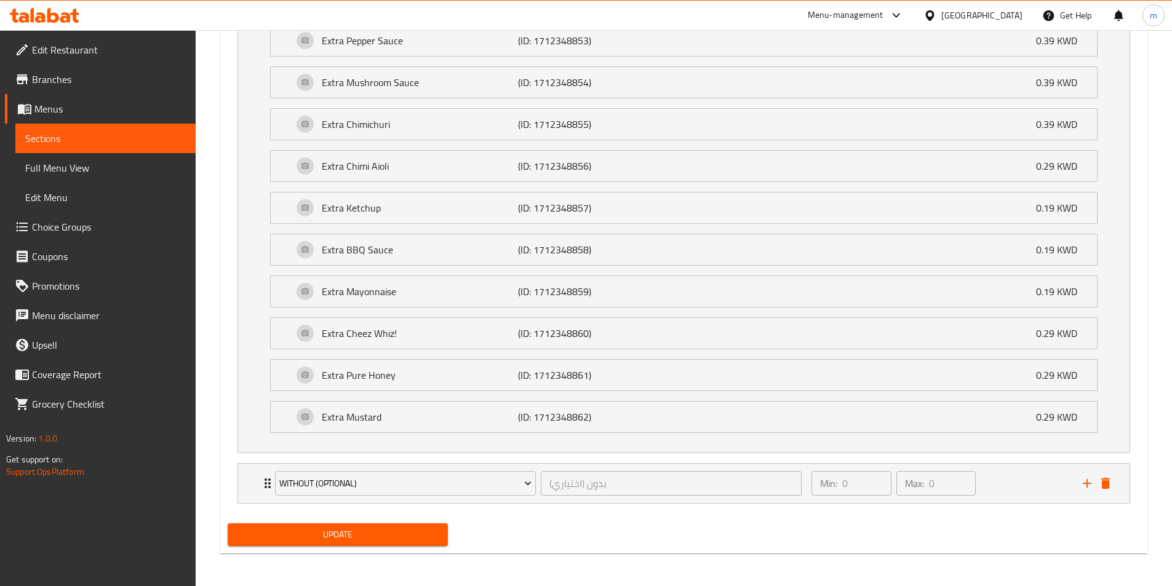
scroll to position [948, 0]
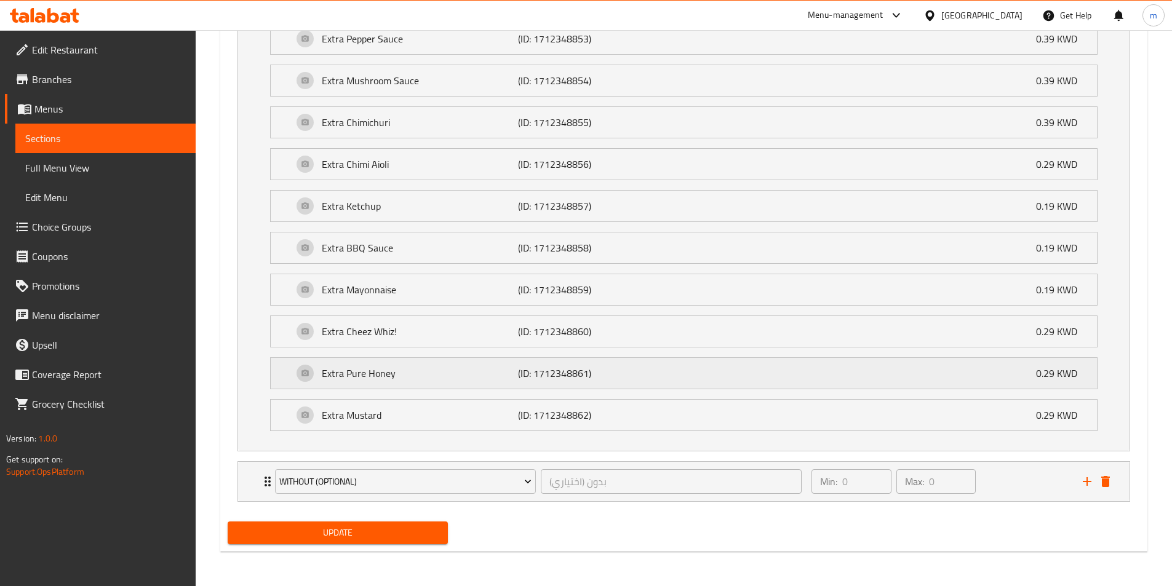
drag, startPoint x: 924, startPoint y: 421, endPoint x: 921, endPoint y: 369, distance: 52.3
click at [924, 421] on div "Extra Mustard (ID: 1712348862) 0.29 KWD" at bounding box center [687, 415] width 789 height 31
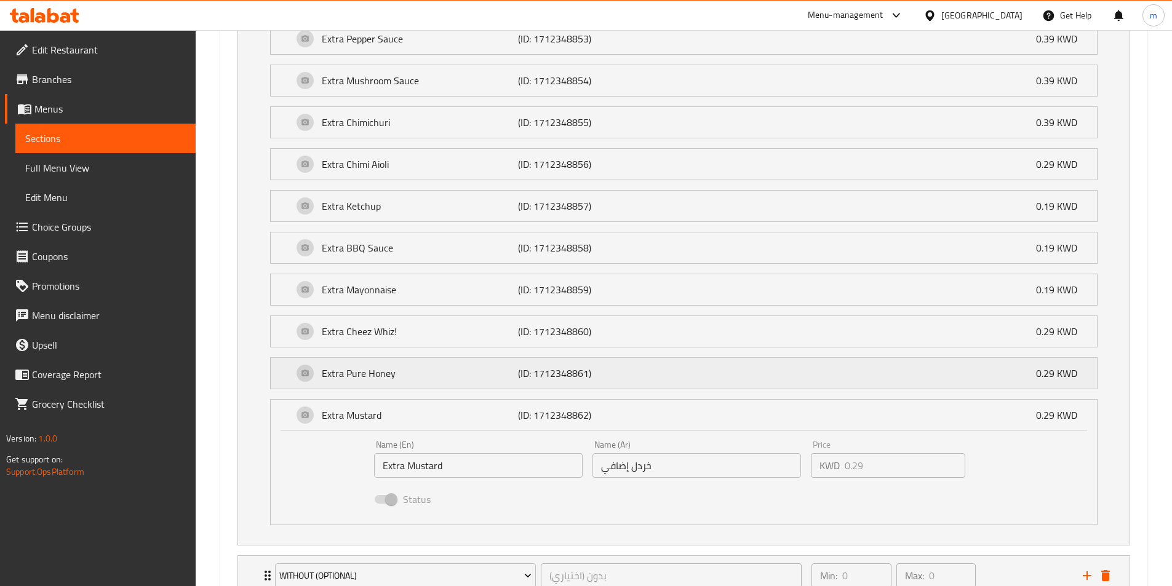
click at [921, 369] on div "Extra Pure Honey (ID: 1712348861) 0.29 KWD" at bounding box center [687, 373] width 789 height 31
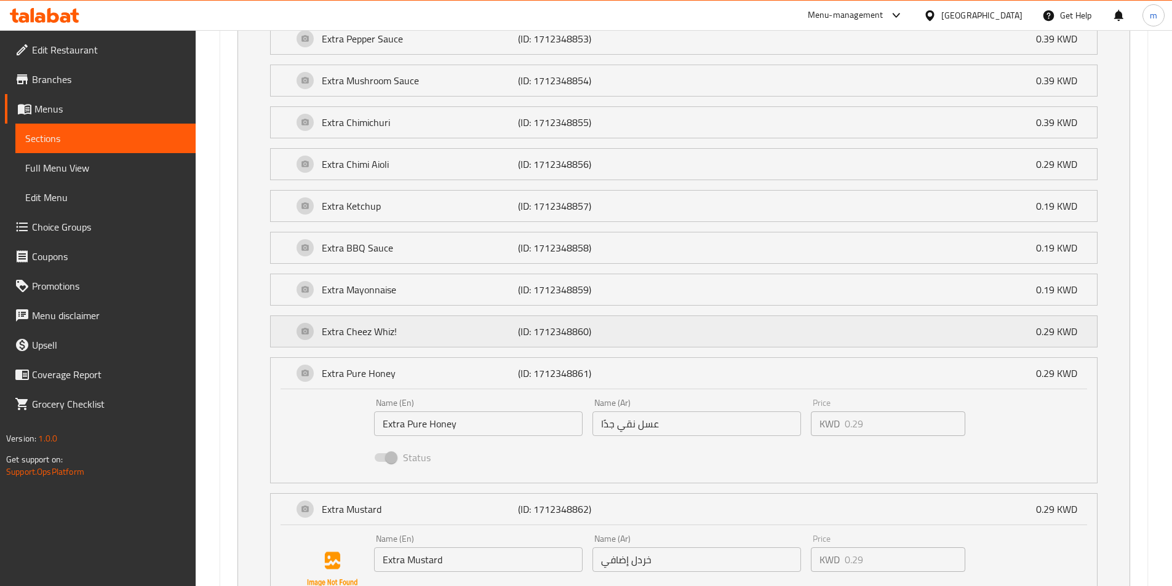
click at [924, 330] on div "Extra Cheez Whiz! (ID: 1712348860) 0.29 KWD" at bounding box center [687, 331] width 789 height 31
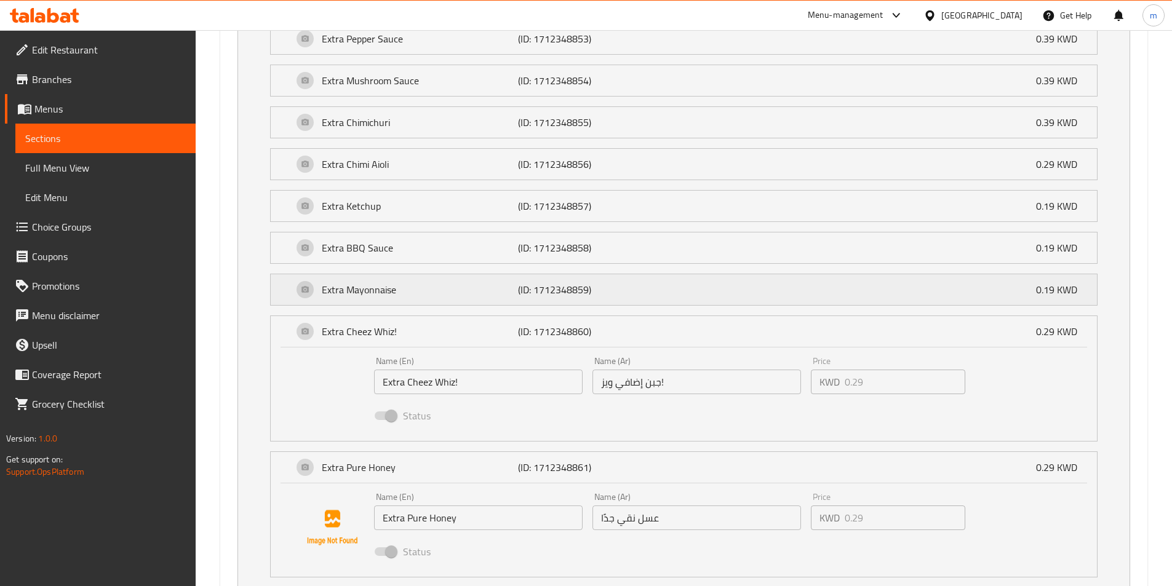
click at [929, 285] on div "Extra Mayonnaise (ID: 1712348859) 0.19 KWD" at bounding box center [687, 289] width 789 height 31
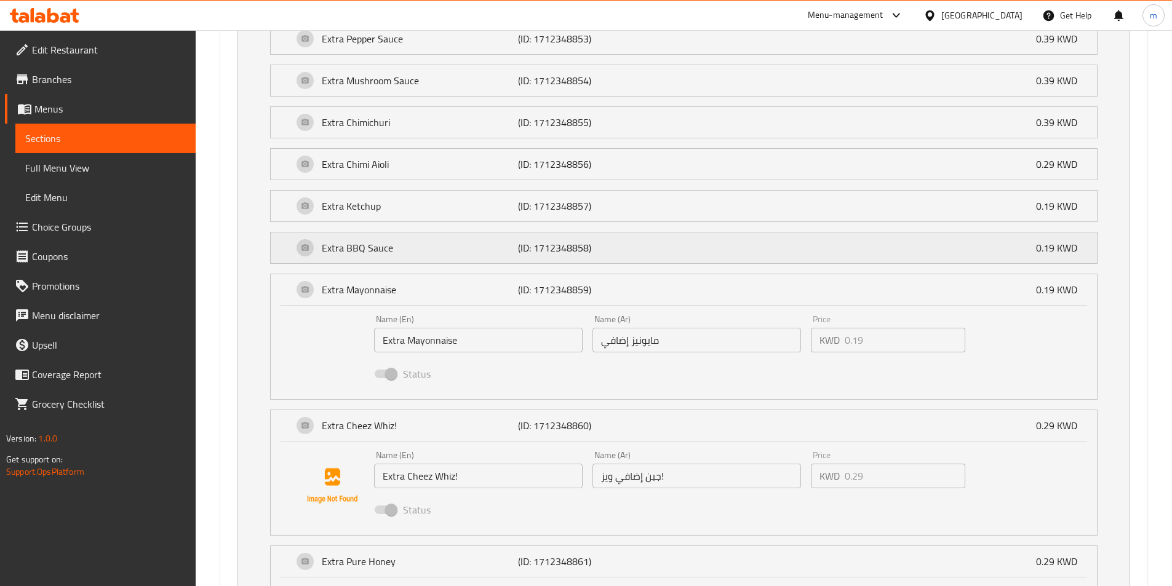
click at [933, 253] on div "Extra BBQ Sauce (ID: 1712348858) 0.19 KWD" at bounding box center [687, 247] width 789 height 31
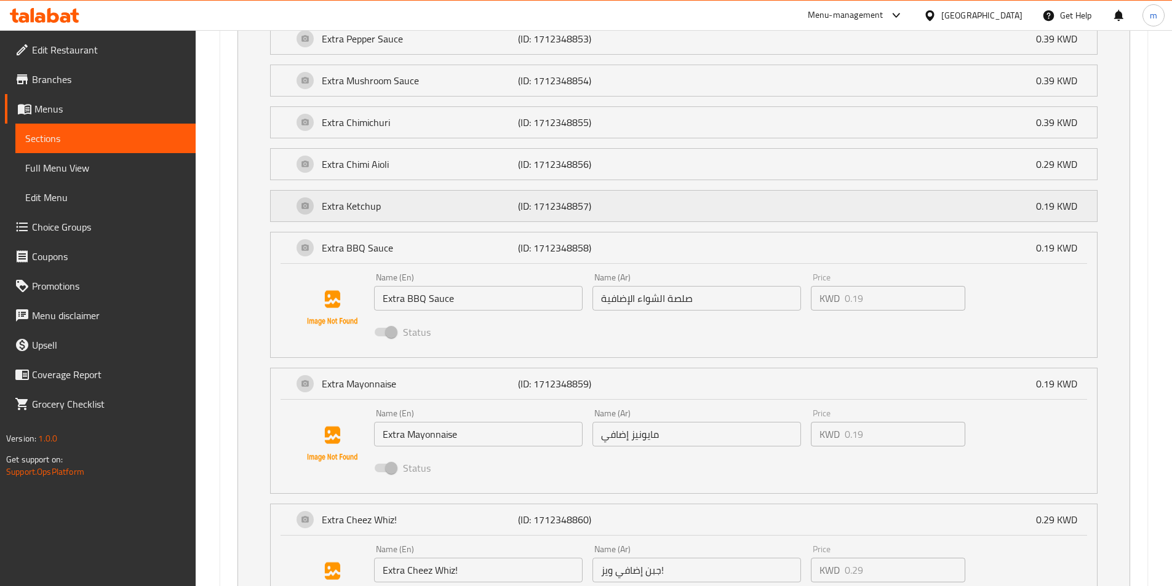
click at [933, 205] on div "Extra Ketchup (ID: 1712348857) 0.19 KWD" at bounding box center [687, 206] width 789 height 31
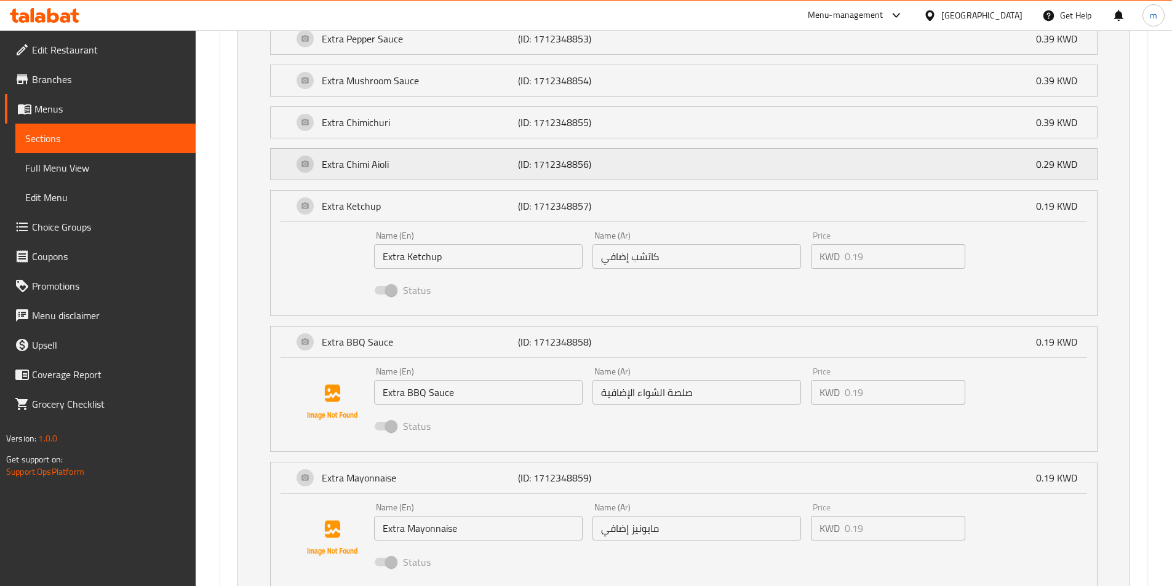
click at [939, 158] on div "Extra [PERSON_NAME] (ID: 1712348856) 0.29 KWD" at bounding box center [687, 164] width 789 height 31
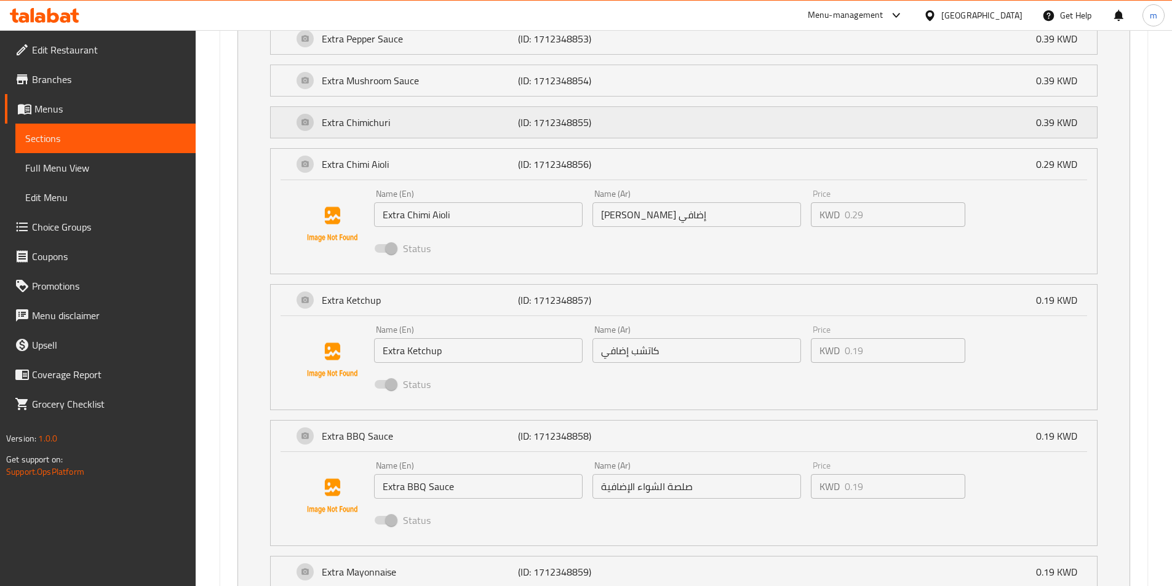
click at [935, 117] on div "Extra Chimichuri (ID: 1712348855) 0.39 KWD" at bounding box center [687, 122] width 789 height 31
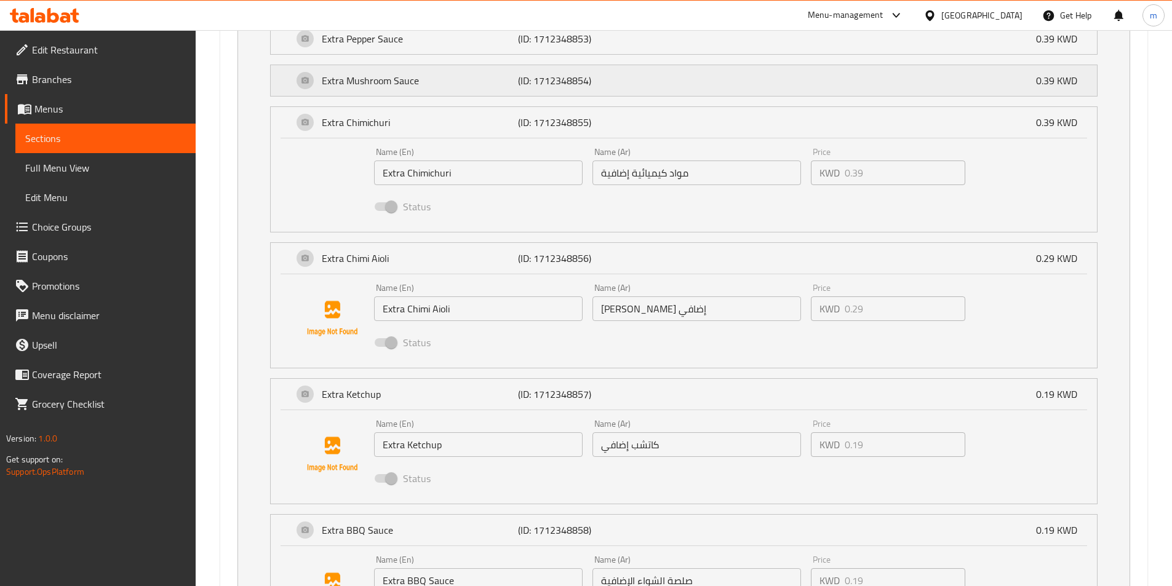
click at [932, 80] on div "Extra Mushroom Sauce (ID: 1712348854) 0.39 KWD" at bounding box center [687, 80] width 789 height 31
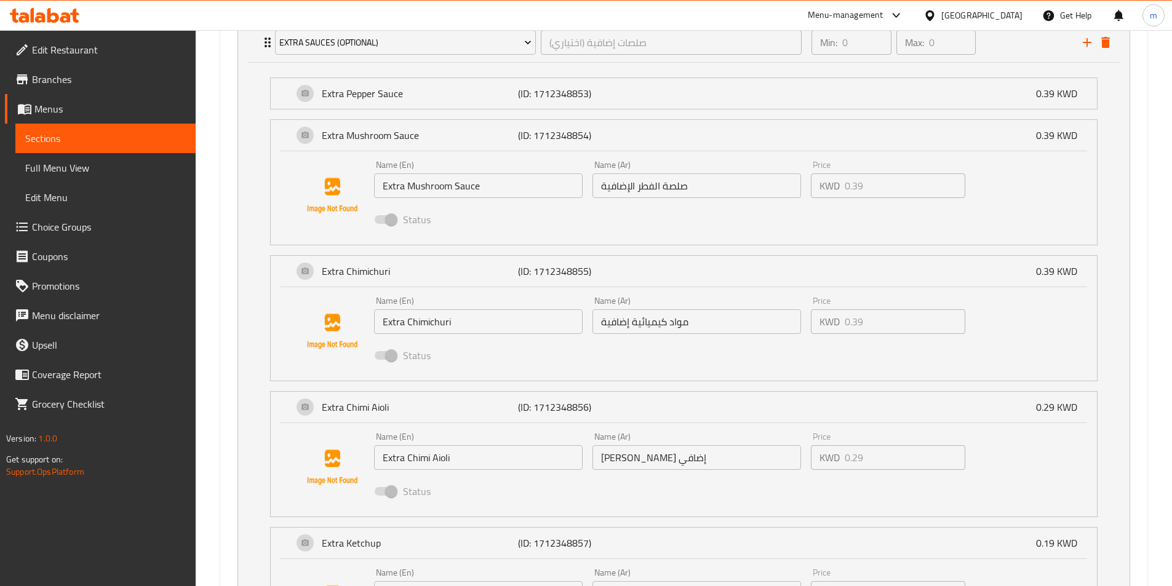
scroll to position [887, 0]
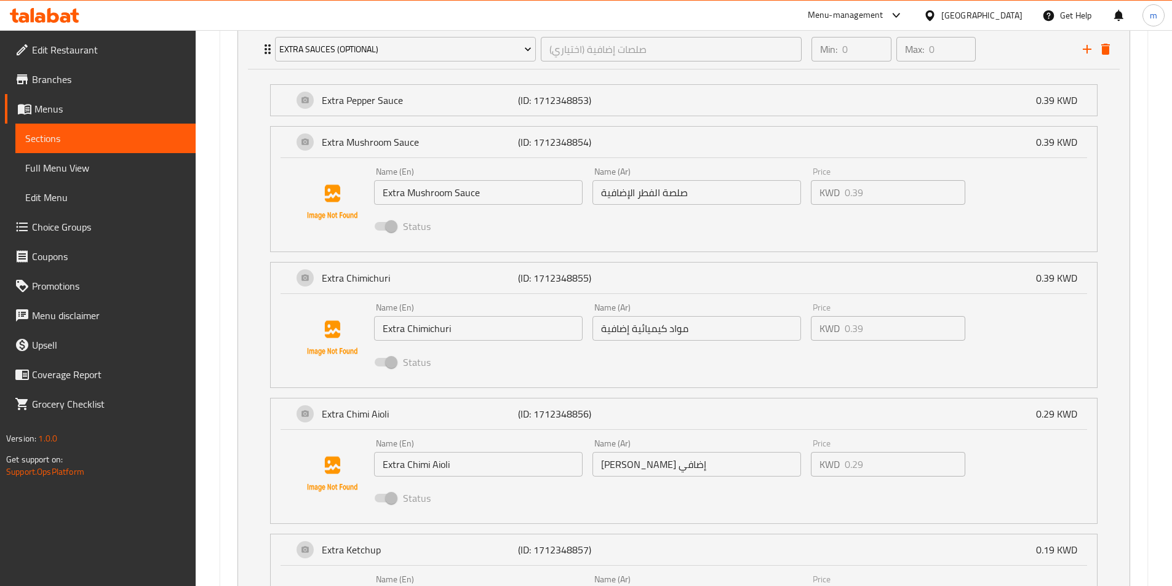
click at [950, 121] on li "Extra Mushroom Sauce (ID: 1712348854) 0.39 KWD Name (En) Extra Mushroom Sauce N…" at bounding box center [683, 189] width 847 height 136
click at [954, 109] on div "Extra Pepper Sauce (ID: 1712348853) 0.39 KWD" at bounding box center [687, 100] width 789 height 31
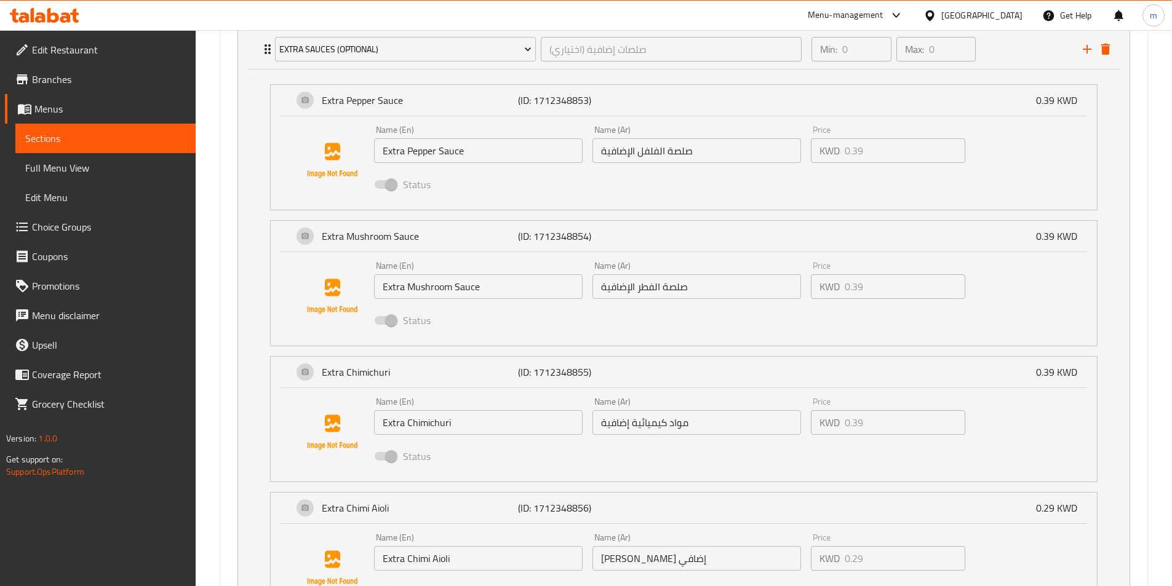
click at [639, 148] on input "صلصة الفلفل الإضافية" at bounding box center [696, 150] width 208 height 25
click at [666, 153] on input "صلصة الفلفل الإضافية" at bounding box center [696, 150] width 208 height 25
click at [676, 151] on input "صلصة الفلفل الإضافية" at bounding box center [696, 150] width 208 height 25
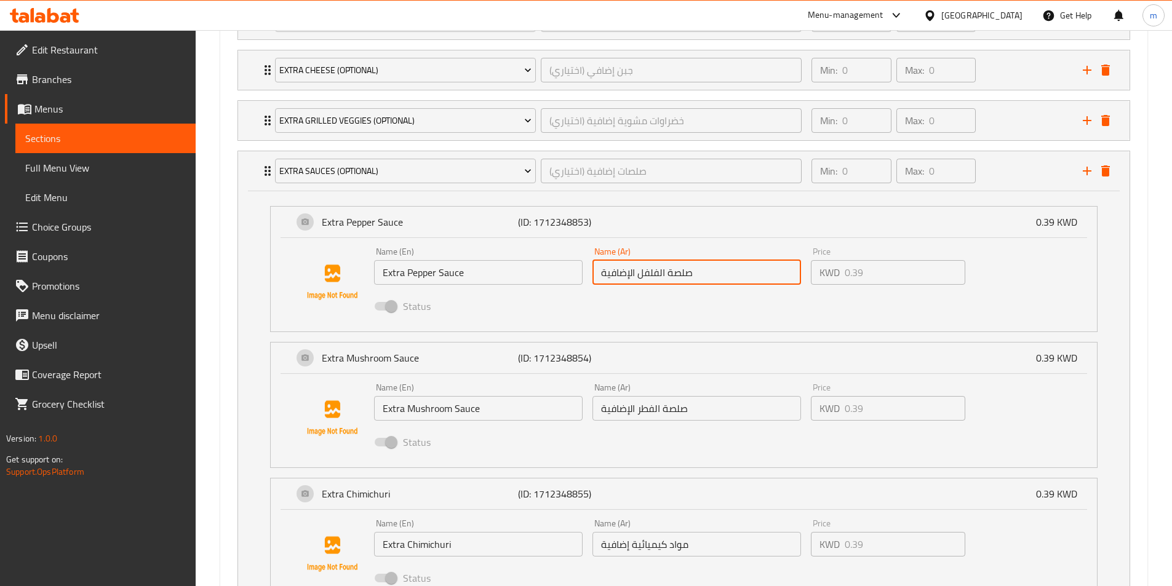
scroll to position [764, 0]
click at [994, 172] on div "Min: 0 ​ Max: 0 ​" at bounding box center [939, 172] width 271 height 39
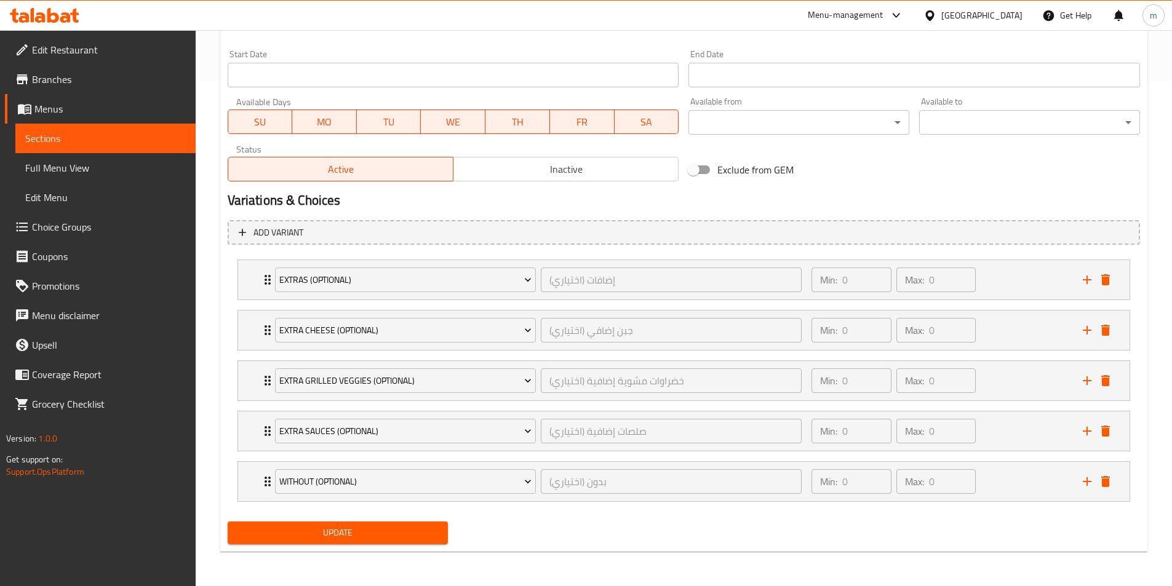
scroll to position [505, 0]
click at [1013, 476] on div "Min: 0 ​ Max: 0 ​" at bounding box center [939, 481] width 271 height 39
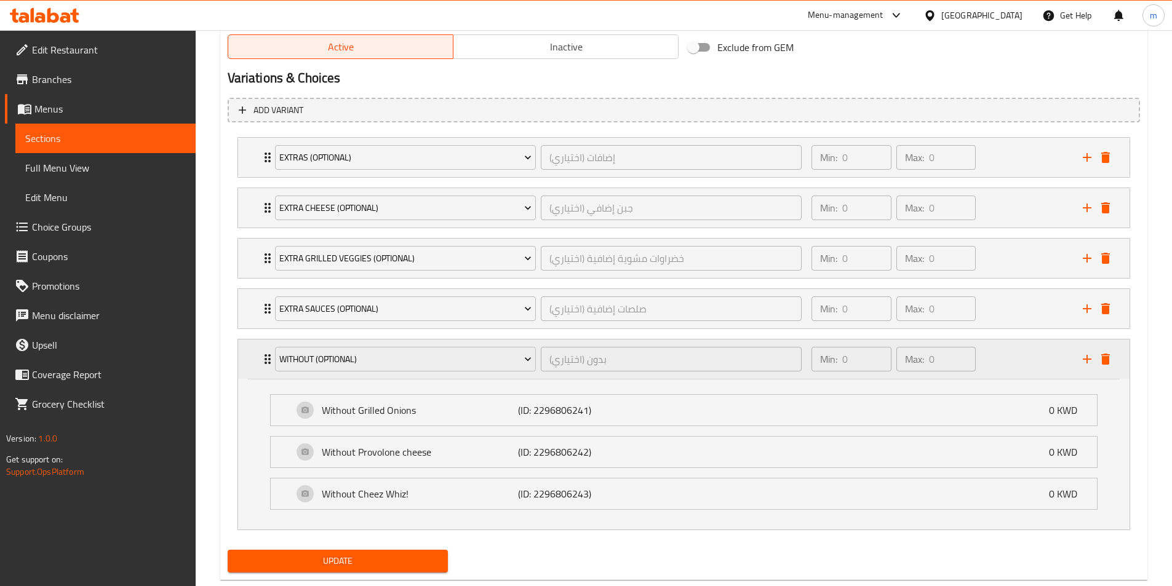
scroll to position [628, 0]
drag, startPoint x: 386, startPoint y: 354, endPoint x: 295, endPoint y: 362, distance: 91.4
click at [295, 362] on span "Without (Optional)" at bounding box center [405, 358] width 252 height 15
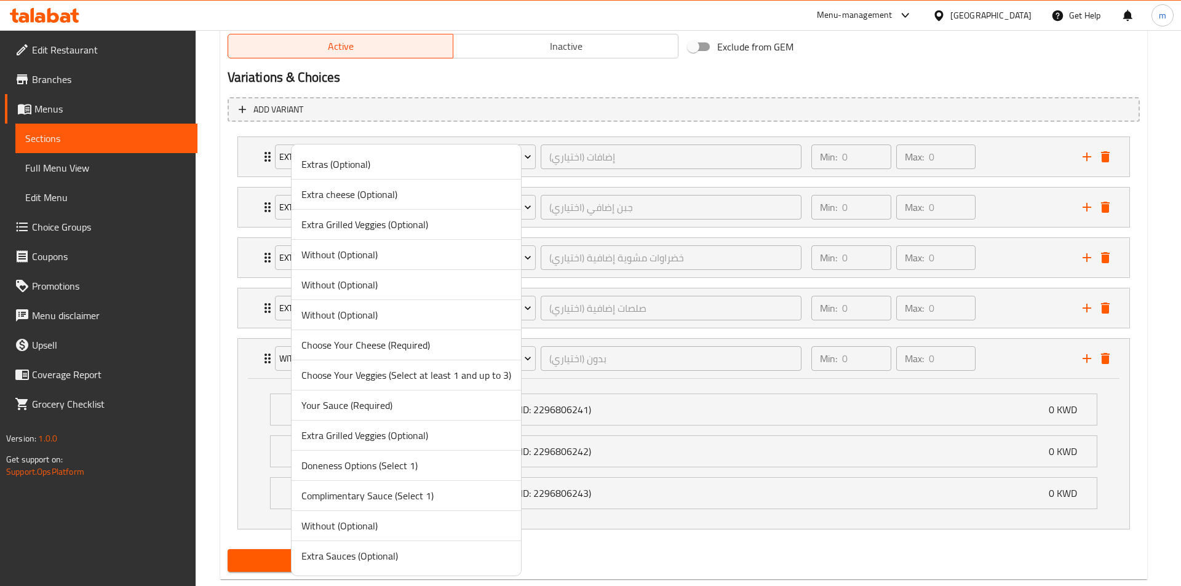
click at [670, 86] on div at bounding box center [590, 293] width 1181 height 586
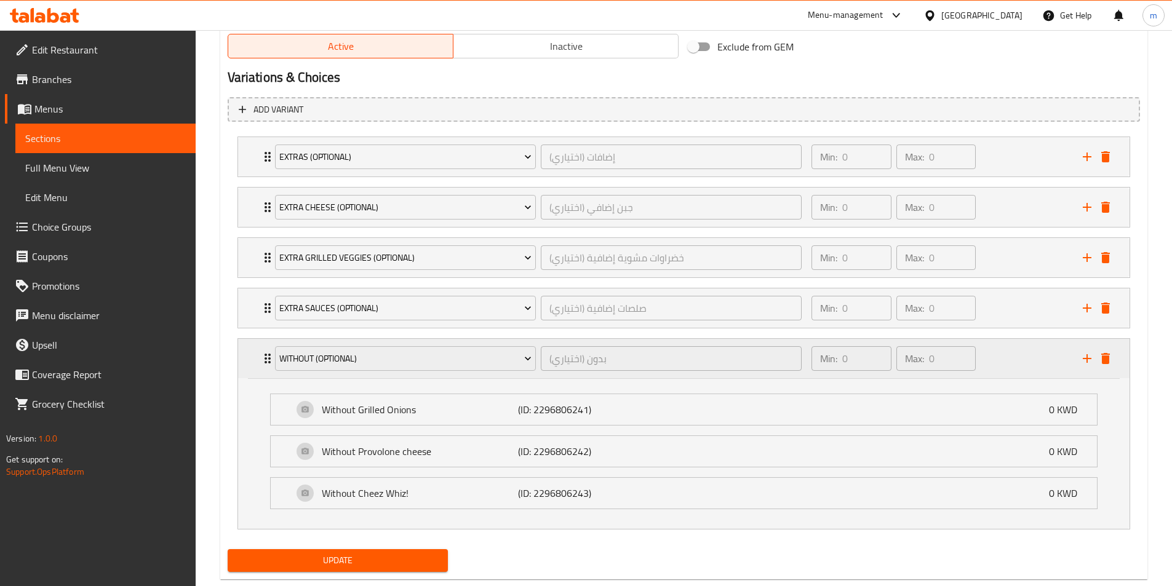
click at [1010, 349] on div "Min: 0 ​ Max: 0 ​" at bounding box center [939, 358] width 271 height 39
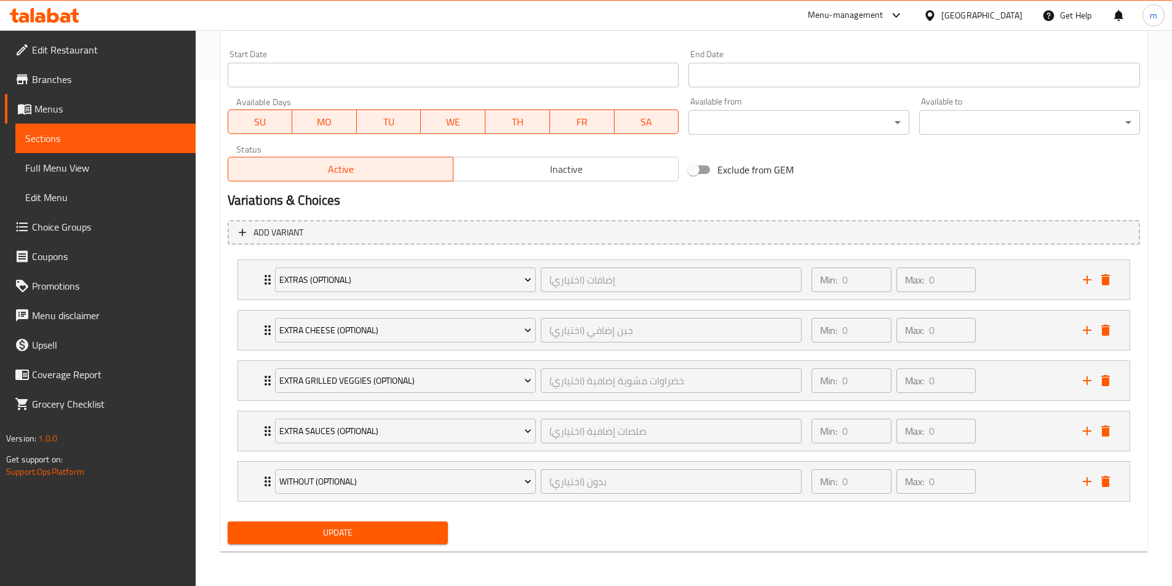
scroll to position [505, 0]
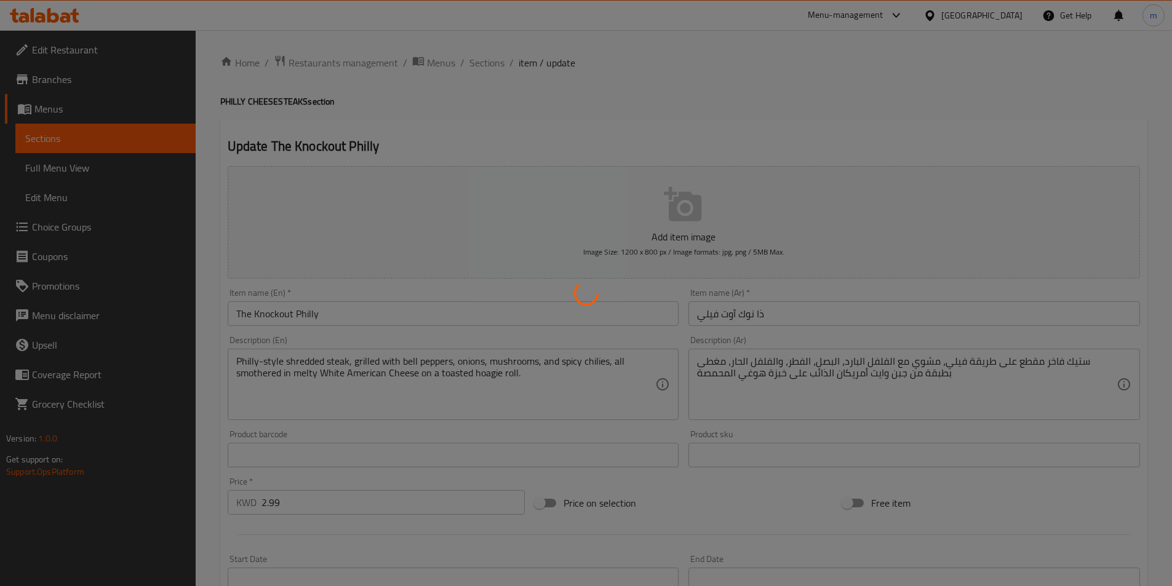
type input "إضافات (اختياري)"
type input "0"
type input "جبن إضافي (اختياري)"
type input "0"
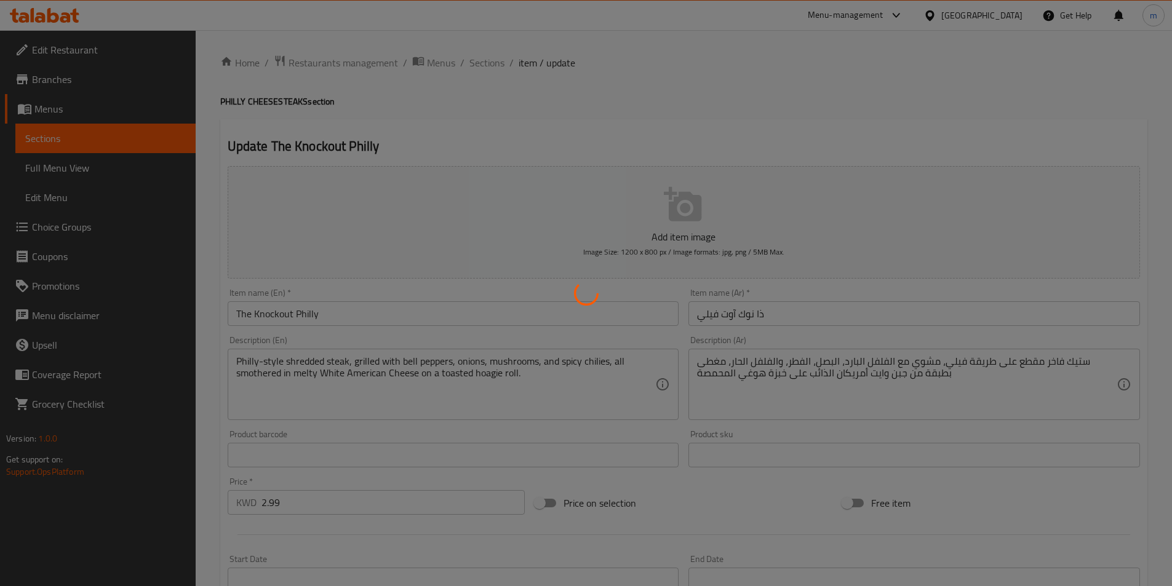
type input "0"
type input "خضراوات مشوية إضافية (اختياري)"
type input "0"
type input "صلصات إضافية (اختياري)"
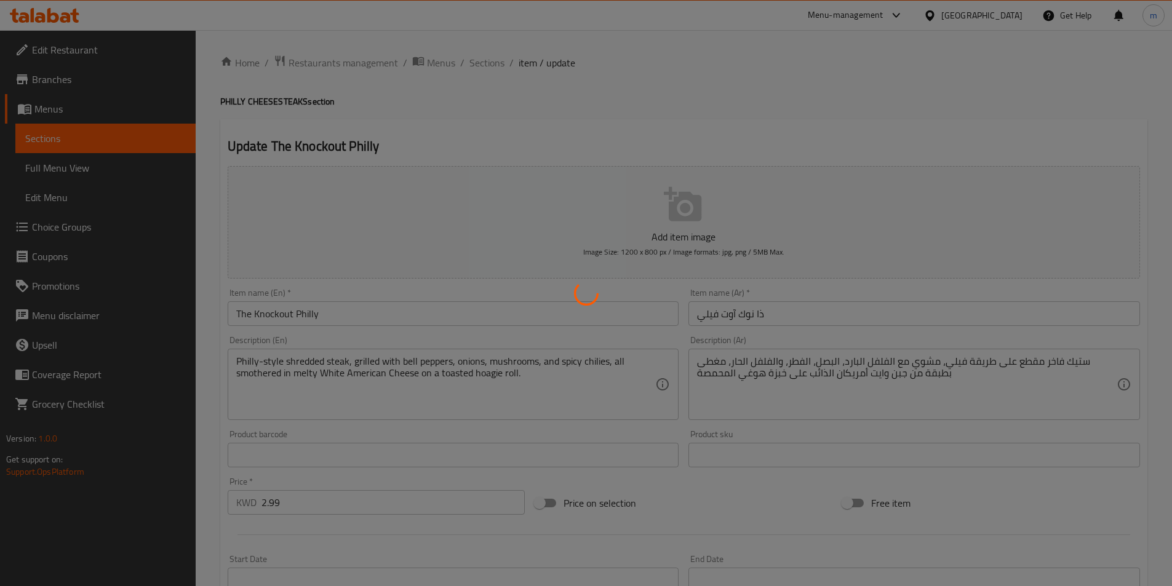
type input "0"
type input "بدون (اختياري)"
type input "0"
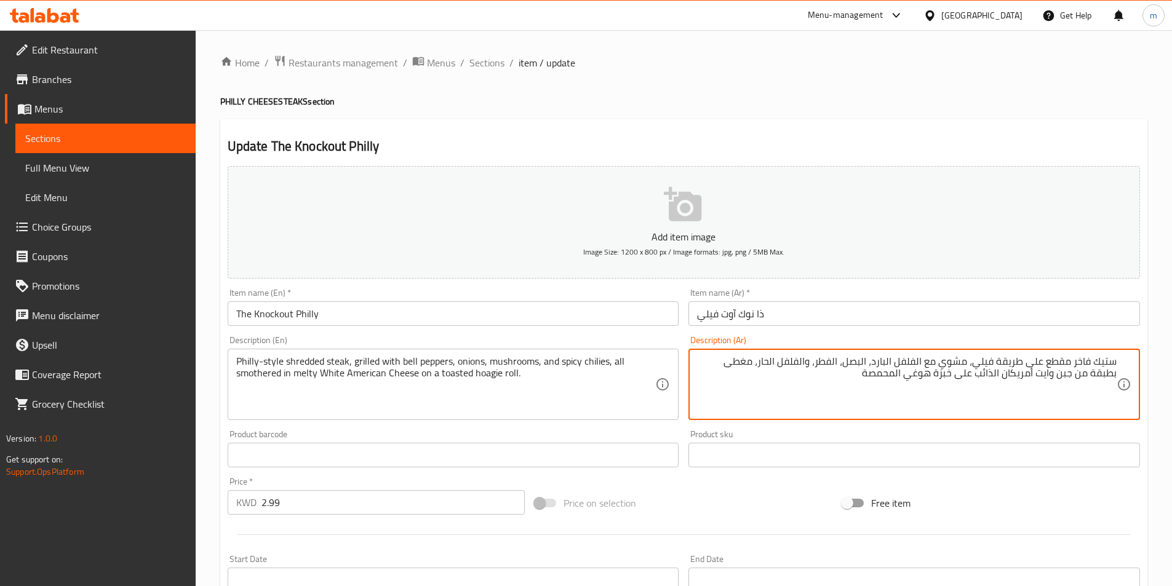
click at [1073, 357] on textarea "ستيك فاخر مقطع على طريقة فيلي، مشوي مع الفلفل البارد، البصل، الفطر، والفلفل الح…" at bounding box center [906, 384] width 419 height 58
click at [894, 364] on textarea "ستيك مقطع على طريقة فيلي، مشوي مع الفلفل البارد، البصل، الفطر، والفلفل الحار، م…" at bounding box center [906, 384] width 419 height 58
click at [839, 359] on textarea "ستيك مقطع على طريقة فيلي، مشوي مع الفلفل الحلو، البصل، الفطر، والفلفل الحار، مغ…" at bounding box center [906, 384] width 419 height 58
paste textarea "مشروم"
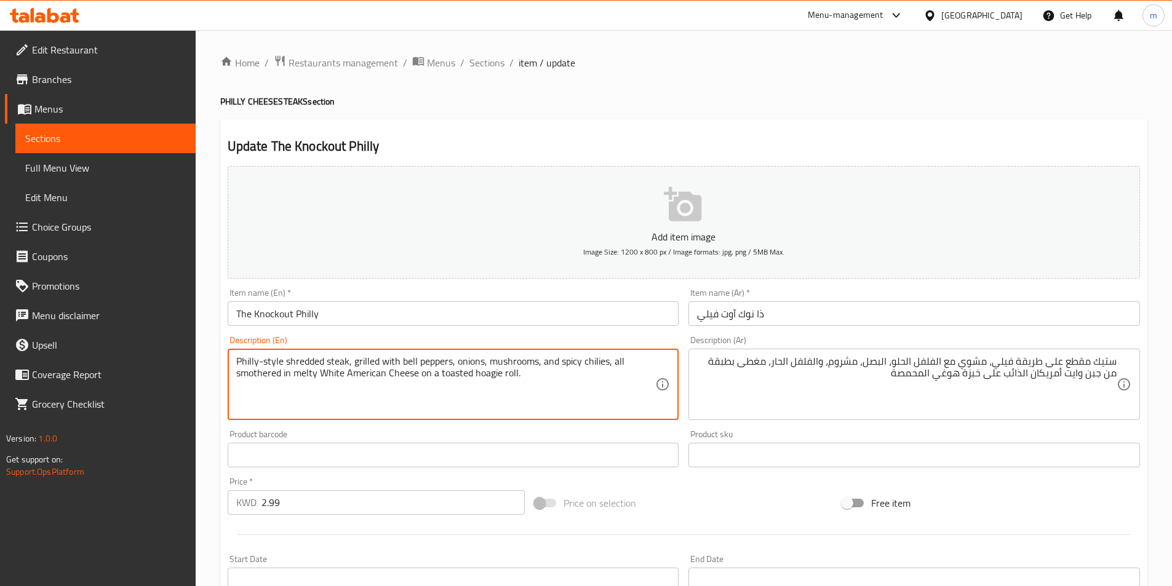
drag, startPoint x: 611, startPoint y: 357, endPoint x: 279, endPoint y: 381, distance: 332.4
click at [458, 376] on textarea "Philly-style shredded steak, grilled with bell peppers, onions, mushrooms, and …" at bounding box center [445, 384] width 419 height 58
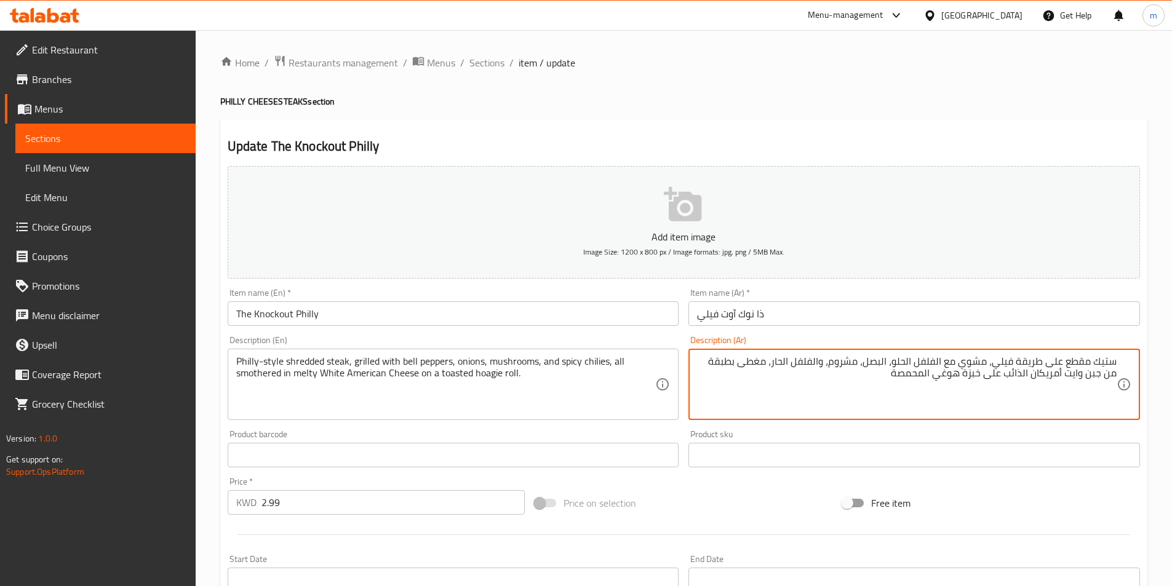
drag, startPoint x: 769, startPoint y: 361, endPoint x: 745, endPoint y: 368, distance: 25.1
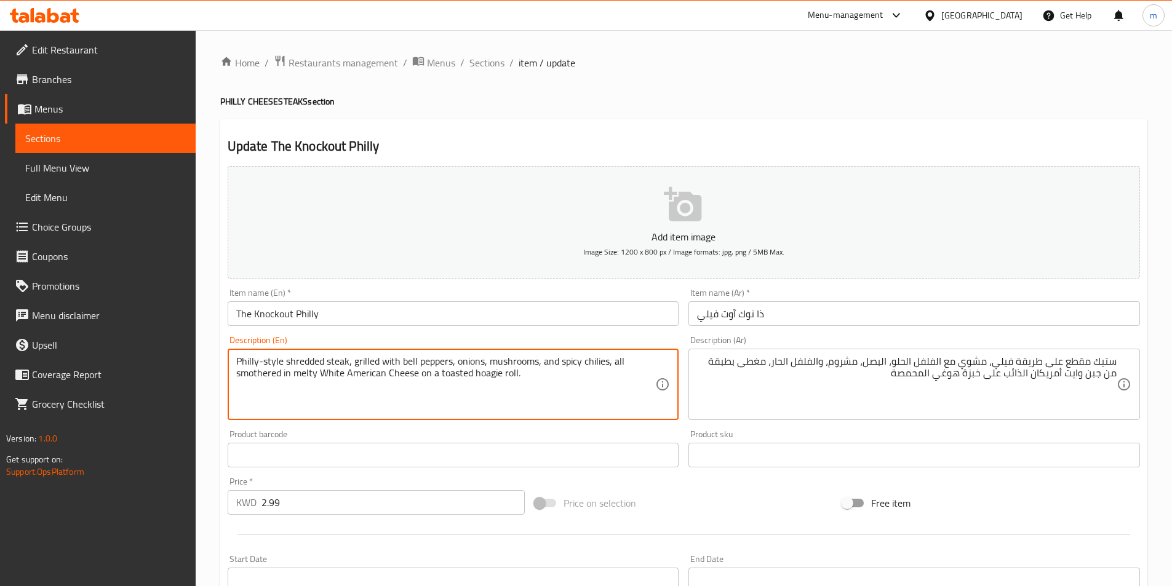
drag, startPoint x: 621, startPoint y: 361, endPoint x: 613, endPoint y: 364, distance: 9.1
click at [613, 364] on textarea "Philly-style shredded steak, grilled with bell peppers, onions, mushrooms, and …" at bounding box center [445, 384] width 419 height 58
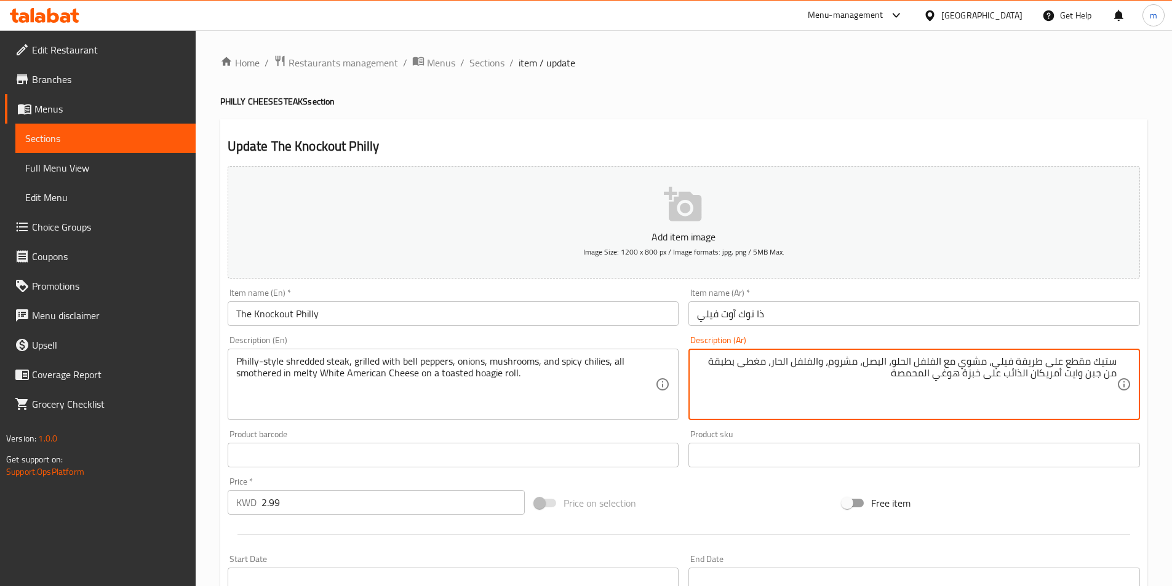
drag, startPoint x: 772, startPoint y: 359, endPoint x: 744, endPoint y: 369, distance: 30.2
paste textarea "سموثرد"
drag, startPoint x: 1071, startPoint y: 374, endPoint x: 1109, endPoint y: 384, distance: 40.1
click at [1109, 384] on textarea "ستيك مقطع على طريقة فيلي، مشوي مع الفلفل الحلو، البصل، مشروم، والفلفل الحار، جم…" at bounding box center [906, 384] width 419 height 58
click at [1041, 373] on textarea "ستيك مقطع على طريقة فيلي، مشوي مع الفلفل الحلو، البصل، مشروم، والفلفل الحار، جم…" at bounding box center [906, 384] width 419 height 58
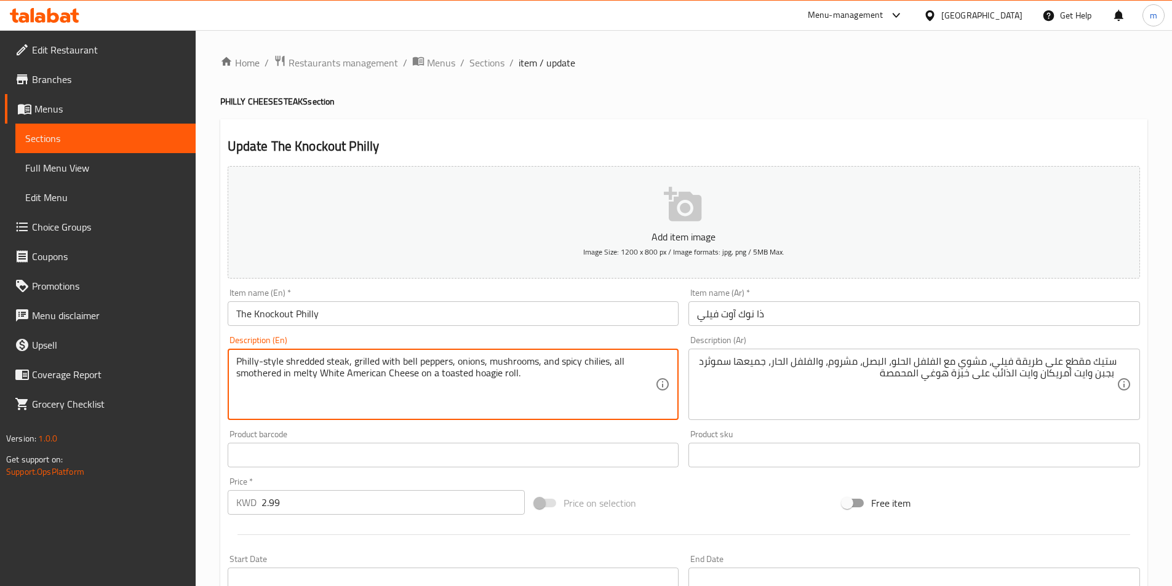
drag, startPoint x: 440, startPoint y: 371, endPoint x: 469, endPoint y: 372, distance: 29.5
drag, startPoint x: 472, startPoint y: 375, endPoint x: 498, endPoint y: 395, distance: 32.8
click at [498, 395] on textarea "Philly-style shredded steak, grilled with bell peppers, onions, mushrooms, and …" at bounding box center [445, 384] width 419 height 58
click at [503, 368] on textarea "Philly-style shredded steak, grilled with bell peppers, onions, mushrooms, and …" at bounding box center [445, 384] width 419 height 58
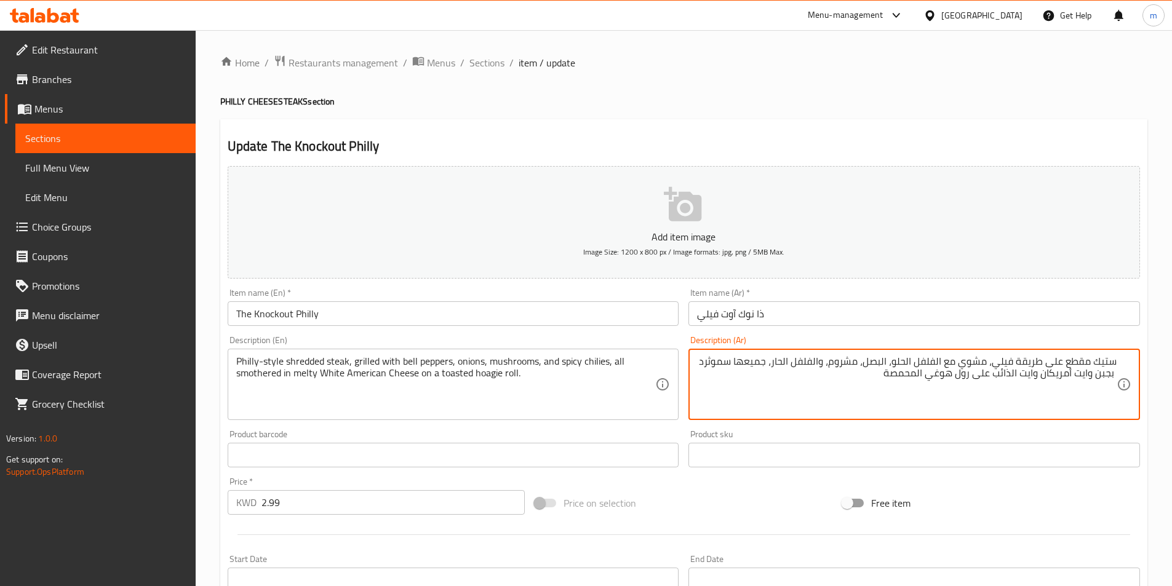
click at [928, 379] on textarea "ستيك مقطع على طريقة فيلي، مشوي مع الفلفل الحلو، البصل، مشروم، والفلفل الحار، جم…" at bounding box center [906, 384] width 419 height 58
click at [939, 375] on textarea "ستيك مقطع على طريقة فيلي، مشوي مع الفلفل الحلو، البصل، مشروم، والفلفل الحار، جم…" at bounding box center [906, 384] width 419 height 58
click at [938, 374] on textarea "ستيك مقطع على طريقة فيلي، مشوي مع الفلفل الحلو، البصل، مشروم، والفلفل الحار، جم…" at bounding box center [906, 384] width 419 height 58
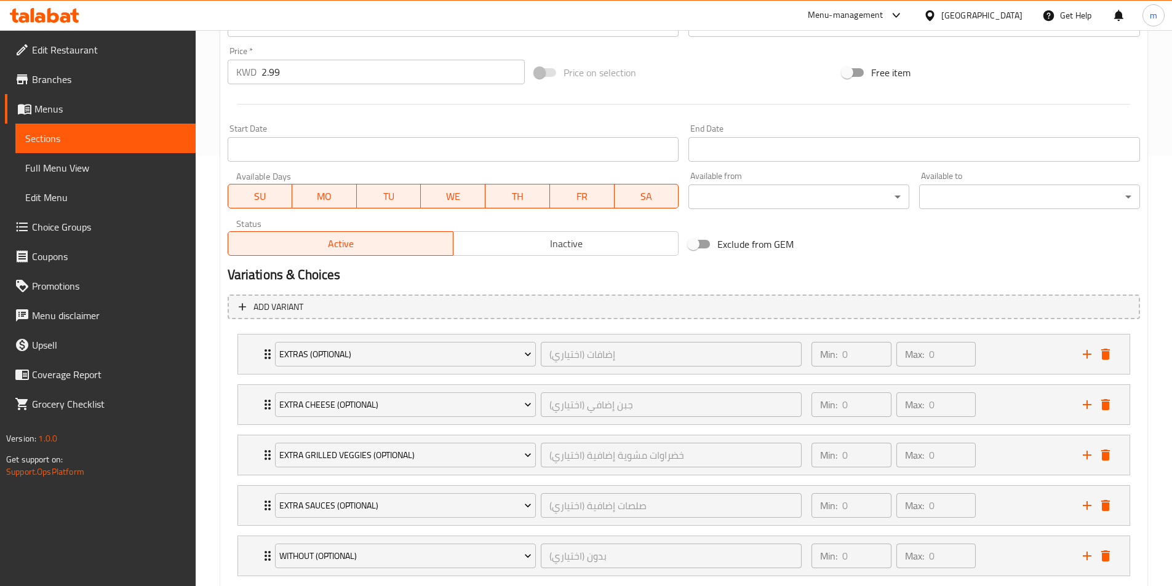
scroll to position [505, 0]
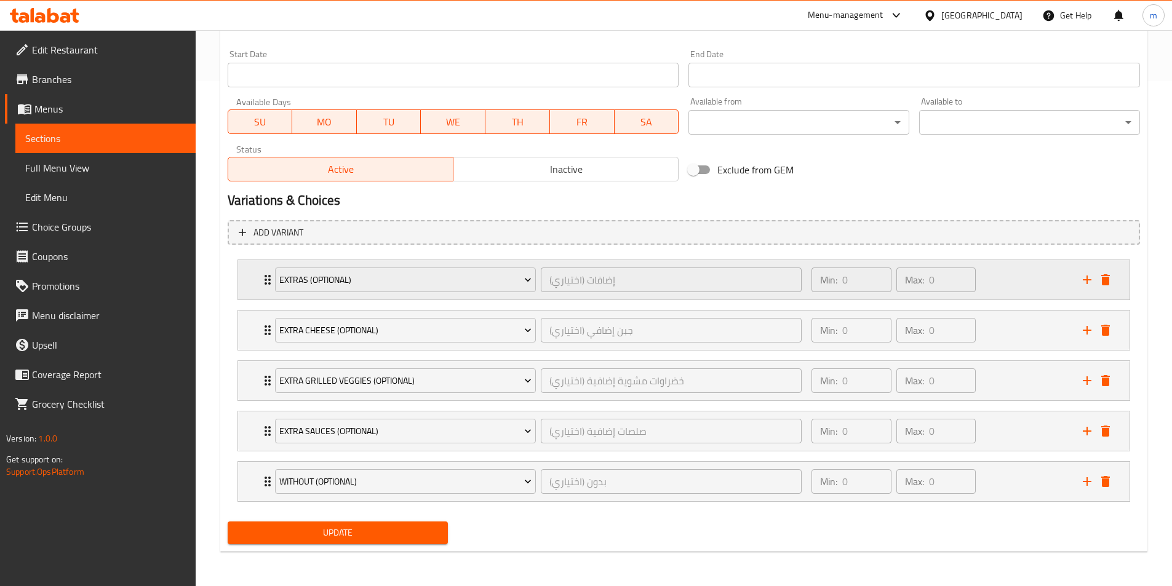
click at [1015, 287] on div "Min: 0 ​ Max: 0 ​" at bounding box center [939, 279] width 271 height 39
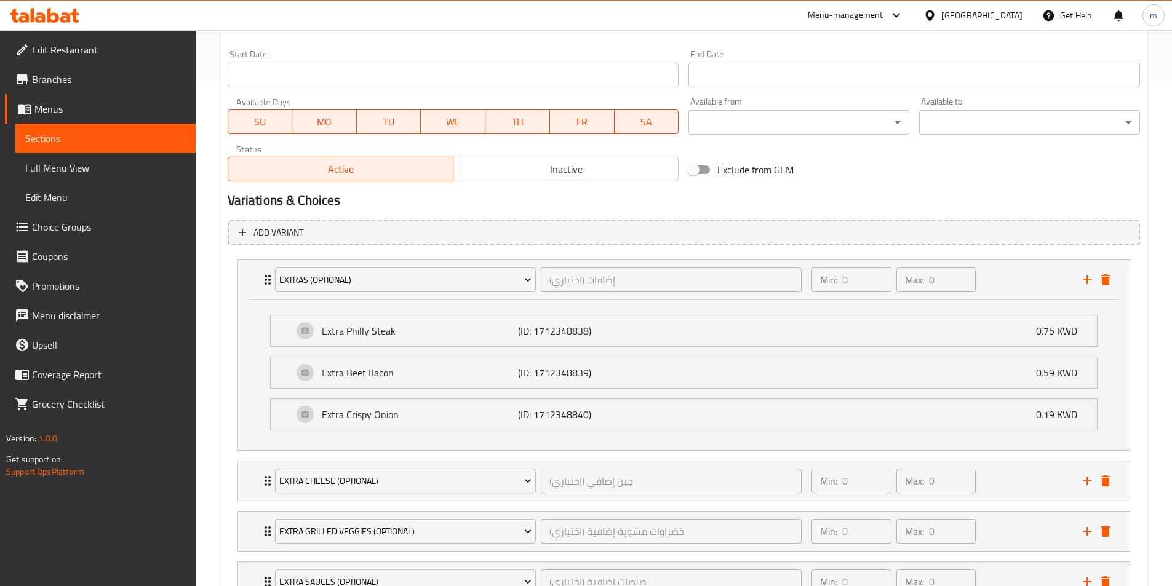
type textarea "ستيك مقطع على طريقة فيلي، مشوي مع الفلفل الحلو، البصل، مشروم، والفلفل الحار، جم…"
click at [684, 319] on div "Extra Philly Steak (ID: 1712348838) 0.75 KWD" at bounding box center [687, 330] width 789 height 31
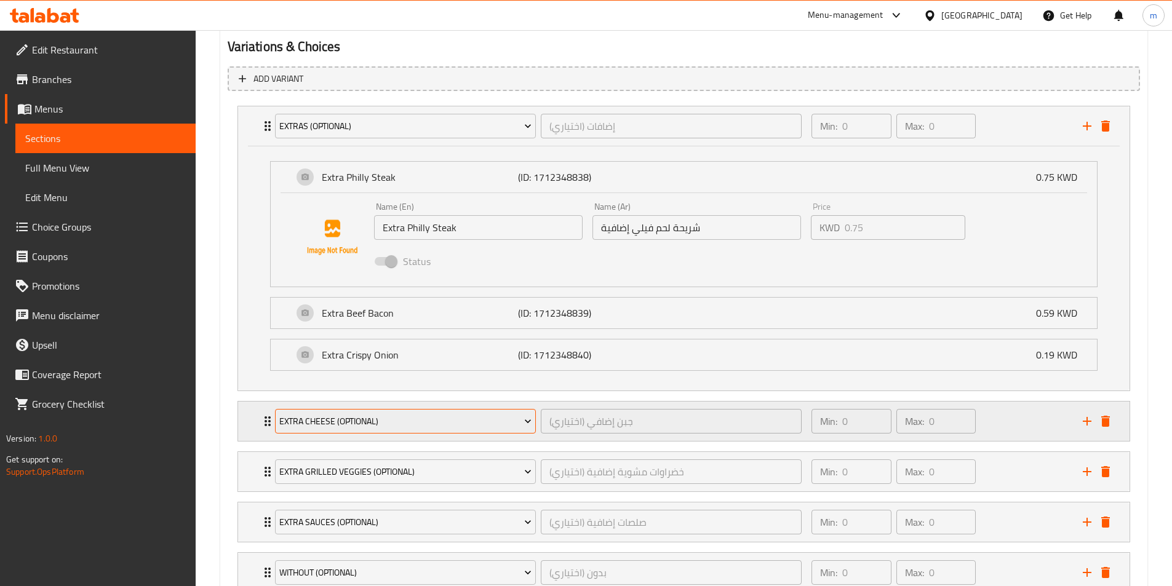
scroll to position [750, 0]
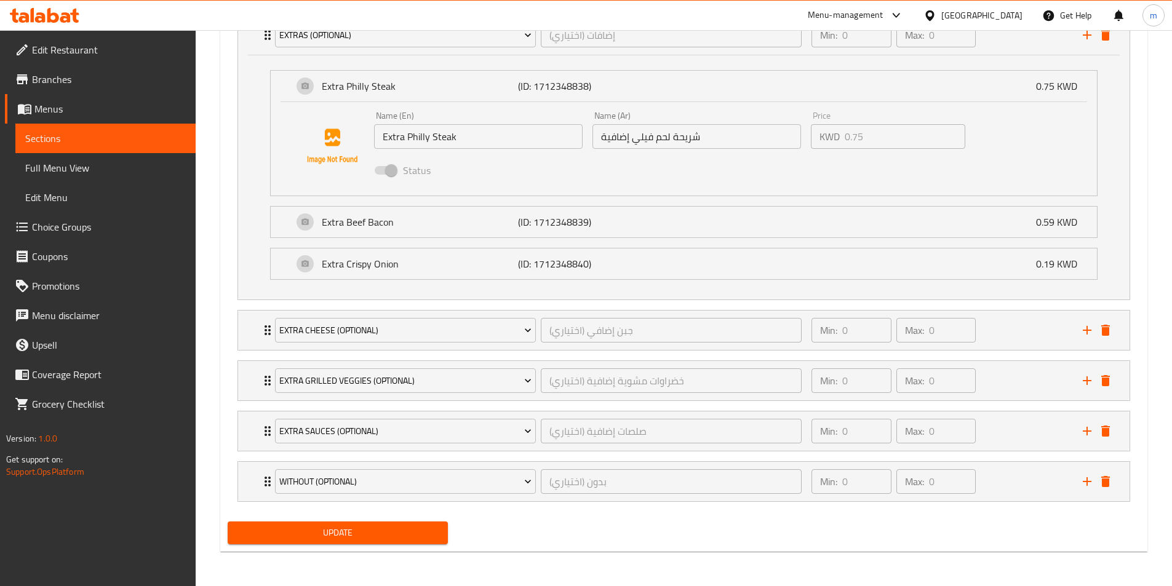
click at [290, 533] on span "Update" at bounding box center [337, 532] width 201 height 15
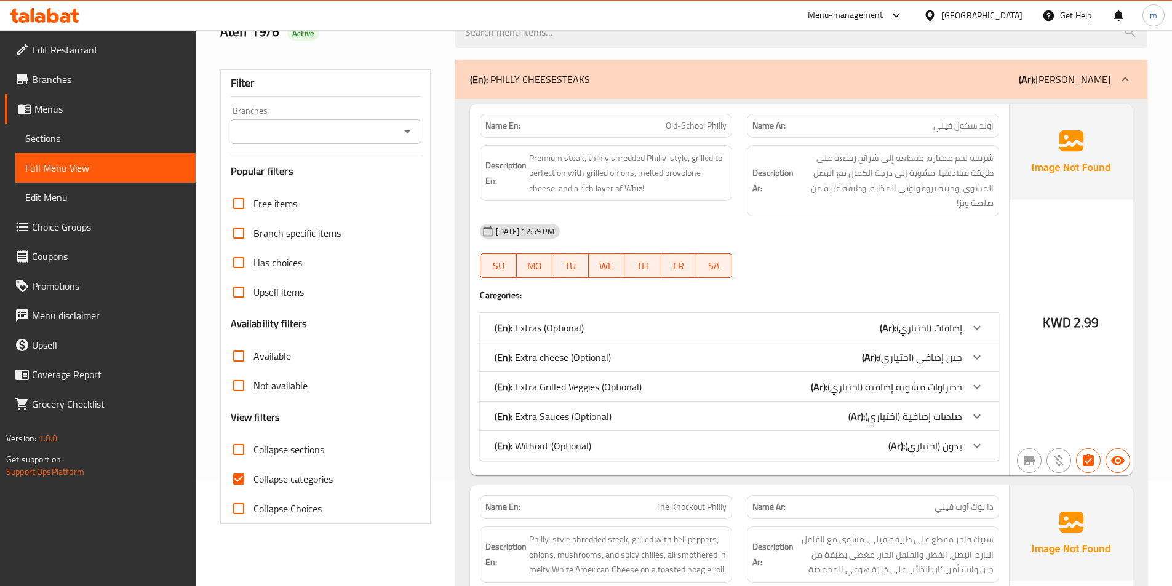
scroll to position [123, 0]
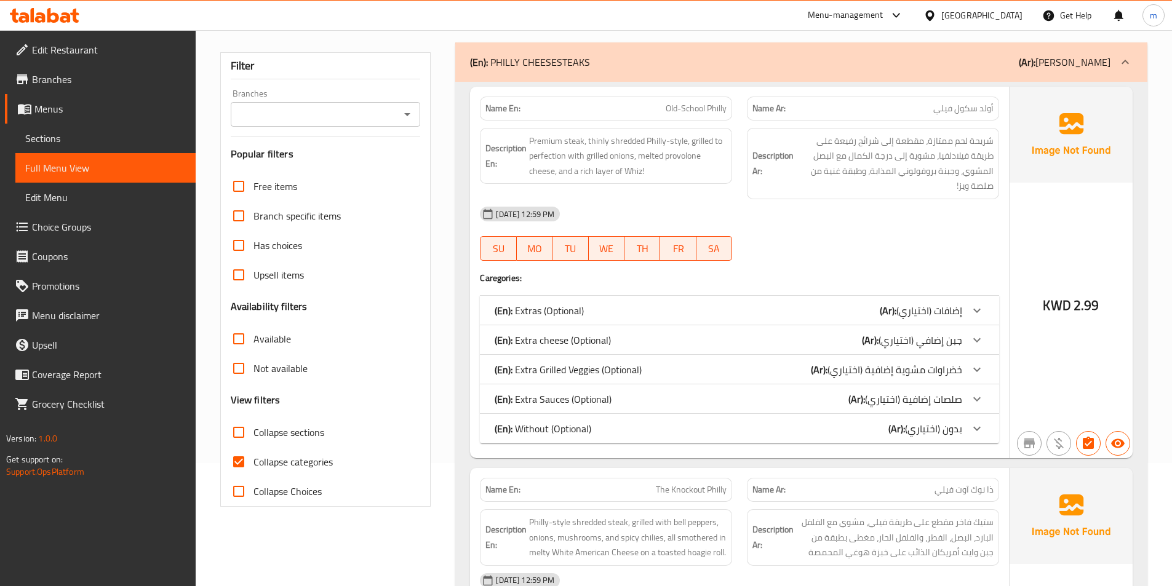
click at [277, 458] on span "Collapse categories" at bounding box center [292, 461] width 79 height 15
click at [253, 458] on input "Collapse categories" at bounding box center [239, 462] width 30 height 30
checkbox input "false"
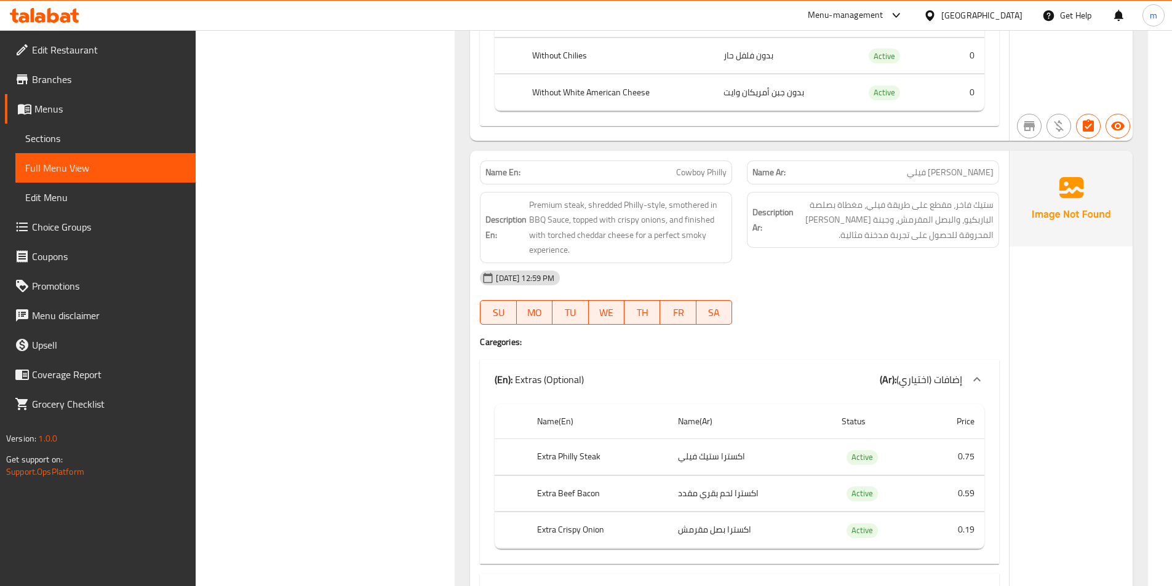
scroll to position [3505, 0]
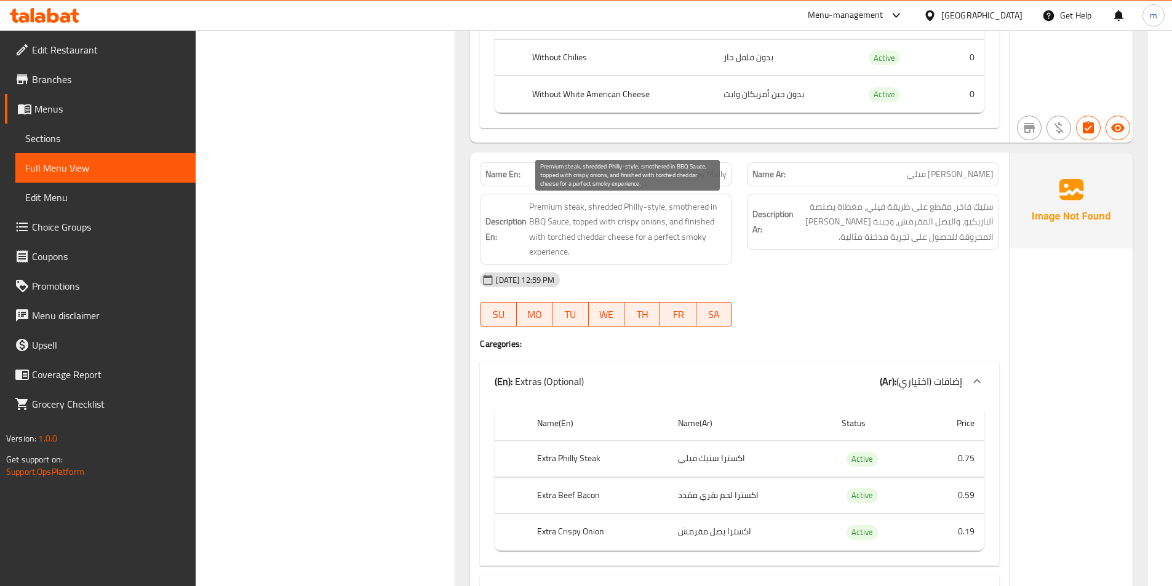
click at [710, 170] on span "Cowboy Philly" at bounding box center [701, 174] width 50 height 13
copy span "Cowboy Philly"
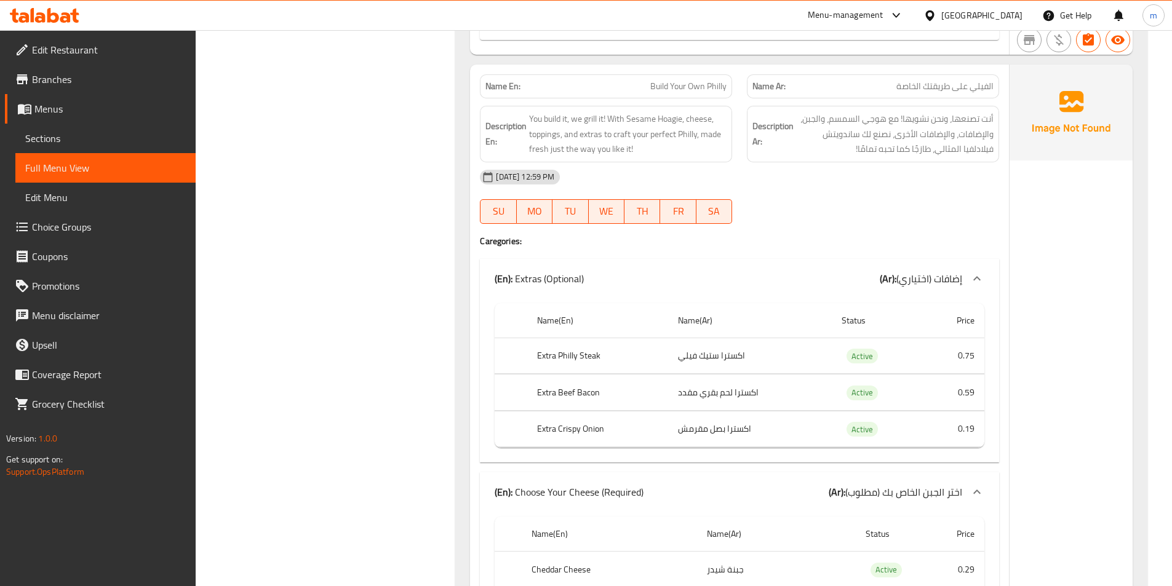
scroll to position [5289, 0]
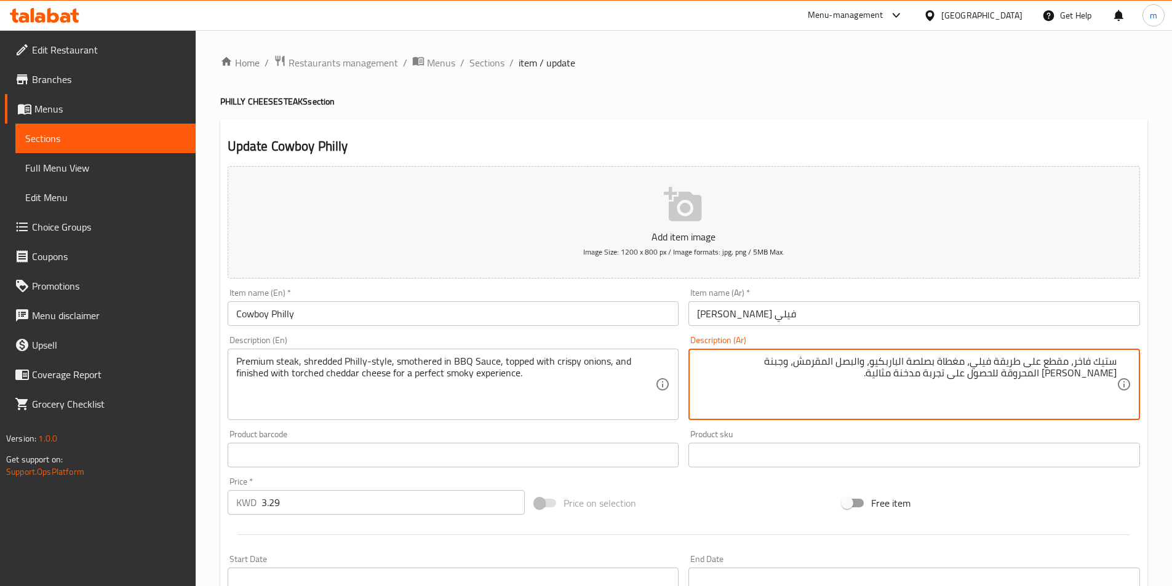
click at [972, 402] on textarea "ستيك فاخر، مقطع على طريقة فيلي، مغطاة بصلصة الباربكيو، والبصل المقرمش، وجبنة [P…" at bounding box center [906, 384] width 419 height 58
click at [1073, 360] on textarea "ستيك فاخر، مقطع على طريقة فيلي، مغطاة بصلصة الباربكيو، والبصل المقرمش، وجبنة [P…" at bounding box center [906, 384] width 419 height 58
drag, startPoint x: 928, startPoint y: 363, endPoint x: 956, endPoint y: 366, distance: 27.8
click at [956, 366] on textarea "[PERSON_NAME]، مقطع على طريقة فيلي، مغطاة بصلصة الباربكيو، والبصل المقرمش، وجبن…" at bounding box center [906, 384] width 419 height 58
paste textarea "سموثرد"
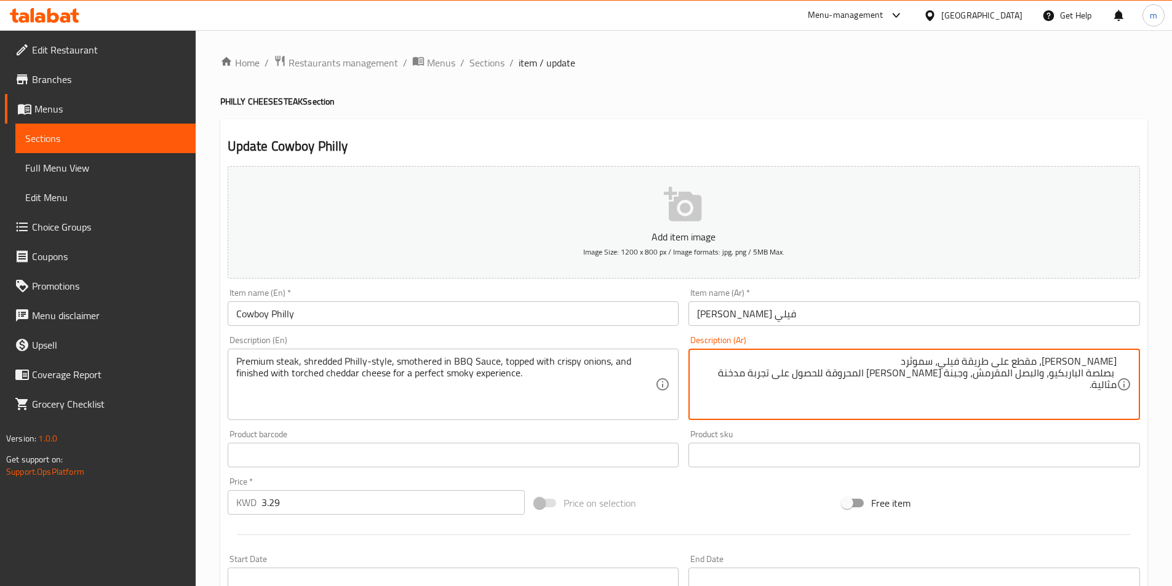
click at [1116, 373] on div "ستيك بريميم، مقطع على طريقة فيلي، سموثرد بصلصة الباربكيو، والبصل المقرمش، وجبنة…" at bounding box center [913, 384] width 451 height 71
click at [898, 361] on textarea "ستيك بريميم، مقطع على طريقة فيلي، سموثرد بصلصة الباربكيو، والبصل المقرمش، وجبنة…" at bounding box center [906, 384] width 419 height 58
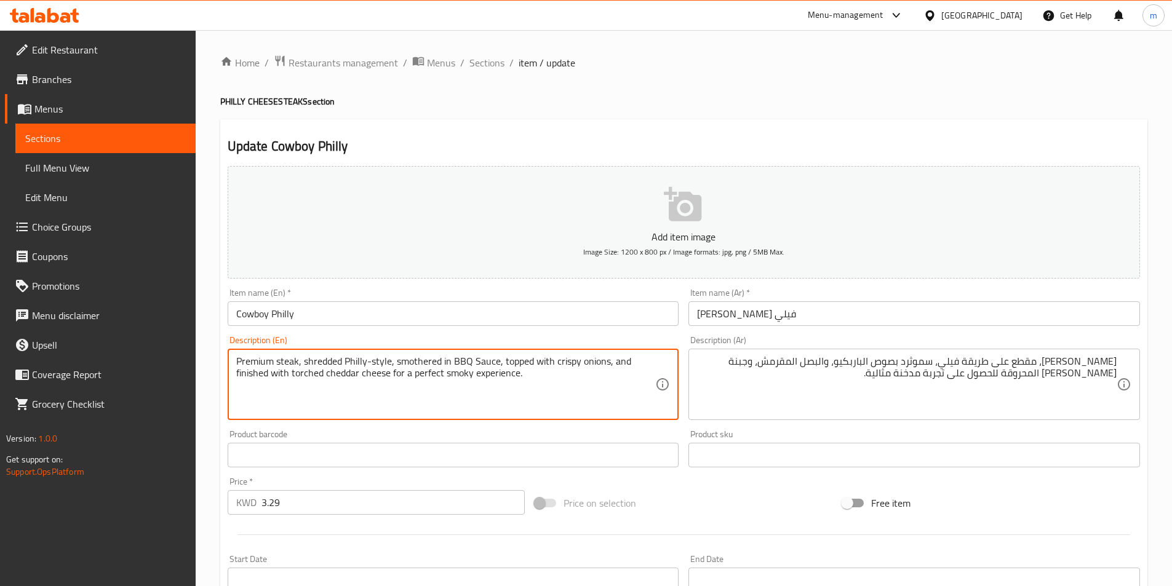
drag, startPoint x: 500, startPoint y: 361, endPoint x: 529, endPoint y: 360, distance: 29.5
click at [529, 360] on textarea "Premium steak, shredded Philly-style, smothered in BBQ Sauce, topped with crisp…" at bounding box center [445, 384] width 419 height 58
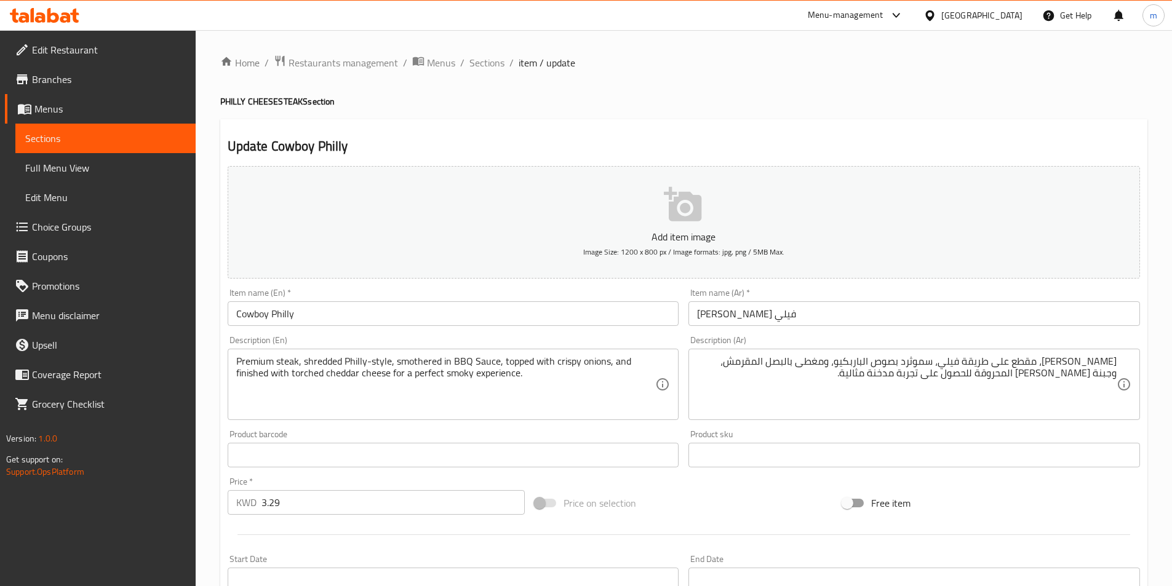
drag, startPoint x: 235, startPoint y: 373, endPoint x: 302, endPoint y: 394, distance: 70.4
click at [302, 394] on div "Premium steak, shredded Philly-style, smothered in BBQ Sauce, topped with crisp…" at bounding box center [453, 384] width 451 height 71
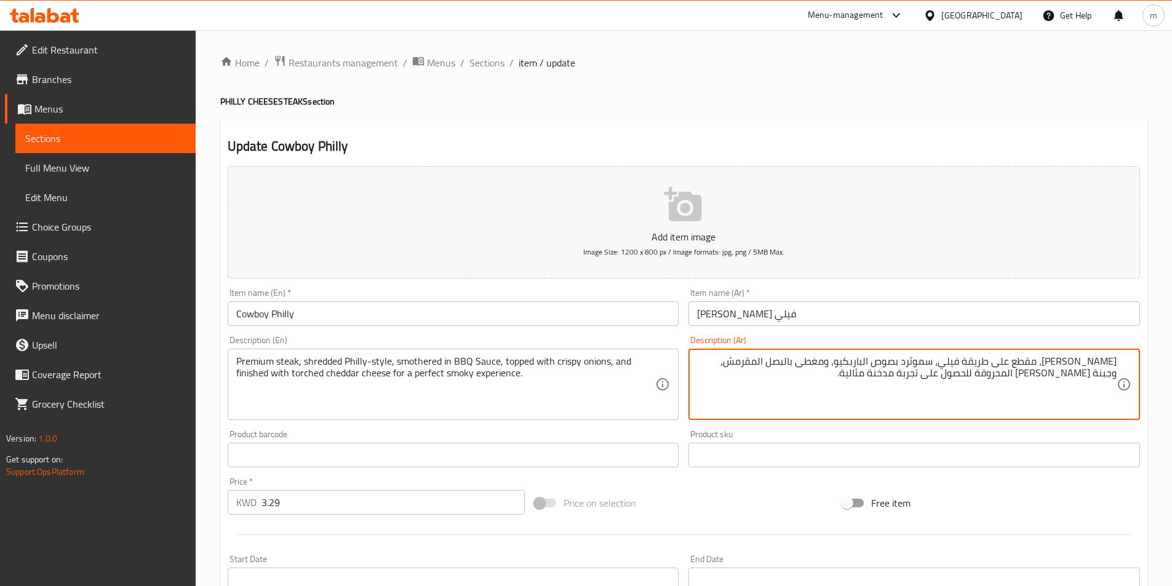
click at [918, 373] on textarea "ستيك بريميم، مقطع على طريقة فيلي، سموثرد بصوص الباربكيو، ومغطى بالبصل المقرمش، …" at bounding box center [906, 384] width 419 height 58
type textarea "ستيك بريميم، مقطع على طريقة فيلي، سموثرد بصوص الباربكيو، ومغطى بالبصل المقرمش، …"
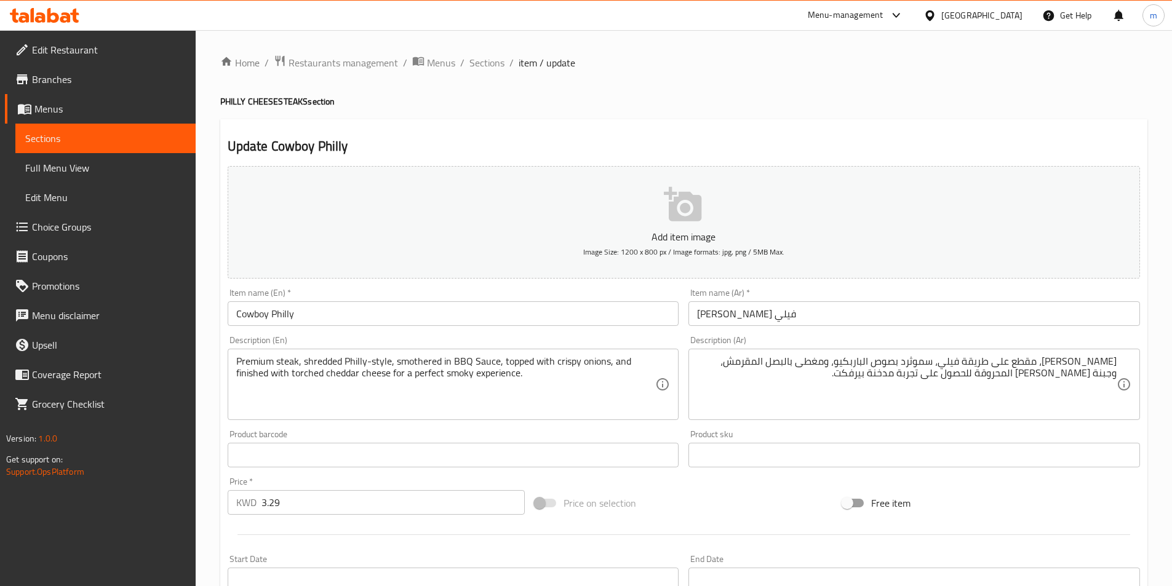
drag, startPoint x: 231, startPoint y: 373, endPoint x: 323, endPoint y: 375, distance: 92.9
click at [323, 375] on div "Premium steak, shredded Philly-style, smothered in BBQ Sauce, topped with crisp…" at bounding box center [453, 384] width 451 height 71
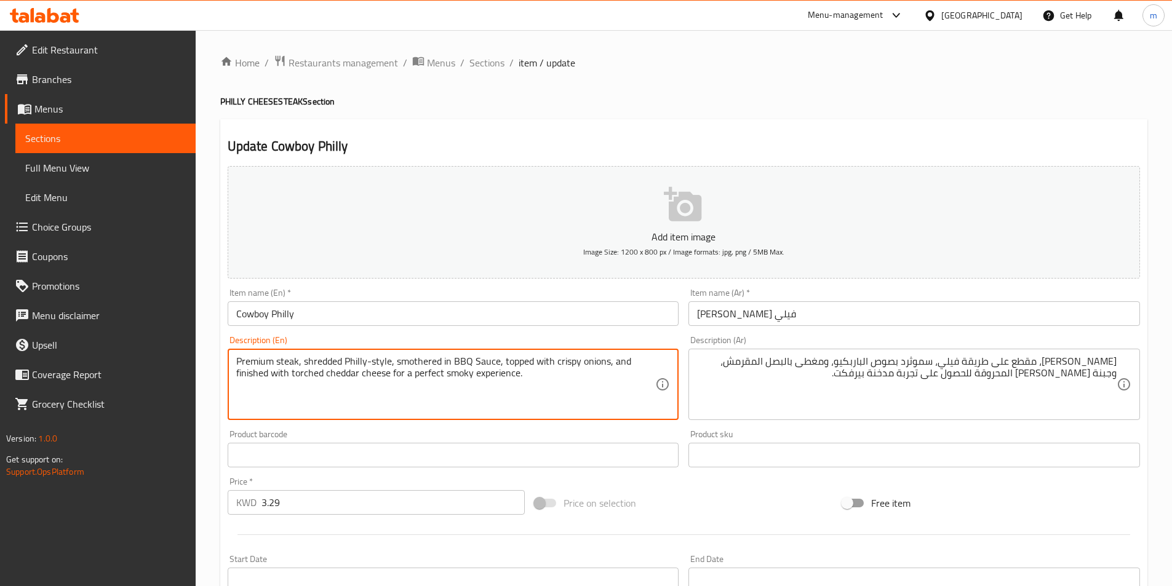
click at [244, 386] on textarea "Premium steak, shredded Philly-style, smothered in BBQ Sauce, topped with crisp…" at bounding box center [445, 384] width 419 height 58
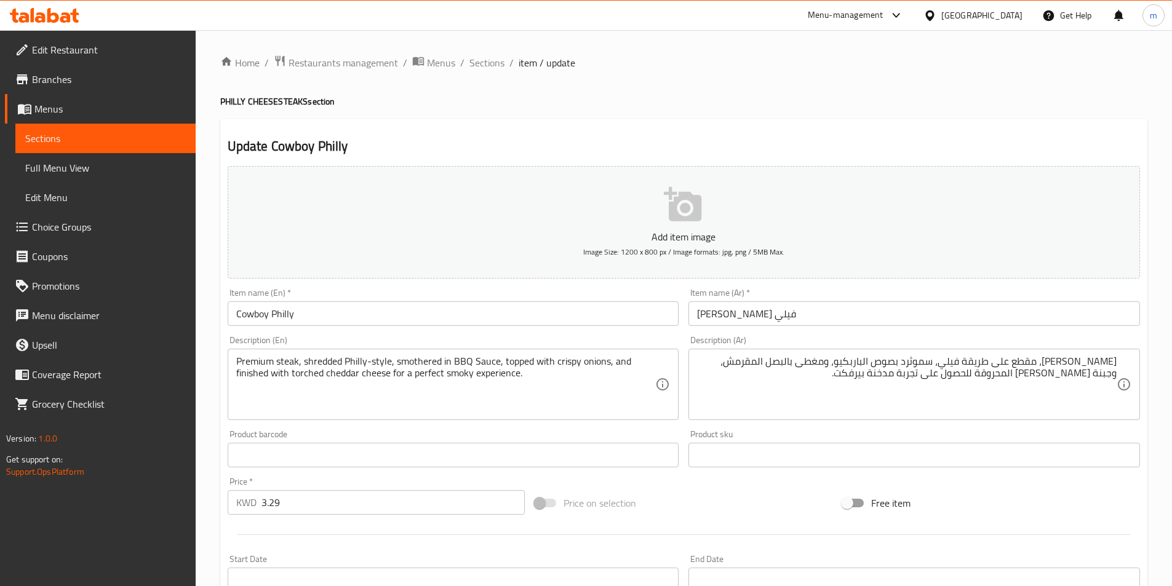
drag, startPoint x: 234, startPoint y: 373, endPoint x: 292, endPoint y: 378, distance: 58.0
click at [292, 378] on div "Premium steak, shredded Philly-style, smothered in BBQ Sauce, topped with crisp…" at bounding box center [453, 384] width 451 height 71
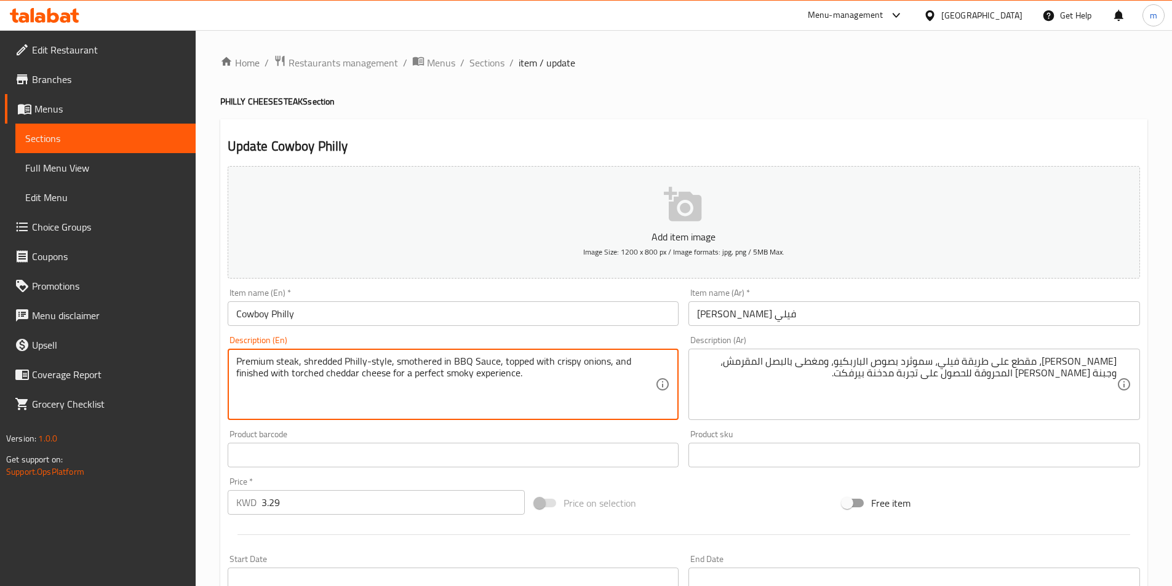
drag, startPoint x: 236, startPoint y: 373, endPoint x: 322, endPoint y: 384, distance: 86.9
click at [322, 384] on textarea "Premium steak, shredded Philly-style, smothered in BBQ Sauce, topped with crisp…" at bounding box center [445, 384] width 419 height 58
click at [402, 397] on textarea "Premium steak, shredded Philly-style, smothered in BBQ Sauce, topped with crisp…" at bounding box center [445, 384] width 419 height 58
drag, startPoint x: 613, startPoint y: 359, endPoint x: 546, endPoint y: 375, distance: 68.5
click at [546, 375] on textarea "Premium steak, shredded Philly-style, smothered in BBQ Sauce, topped with crisp…" at bounding box center [445, 384] width 419 height 58
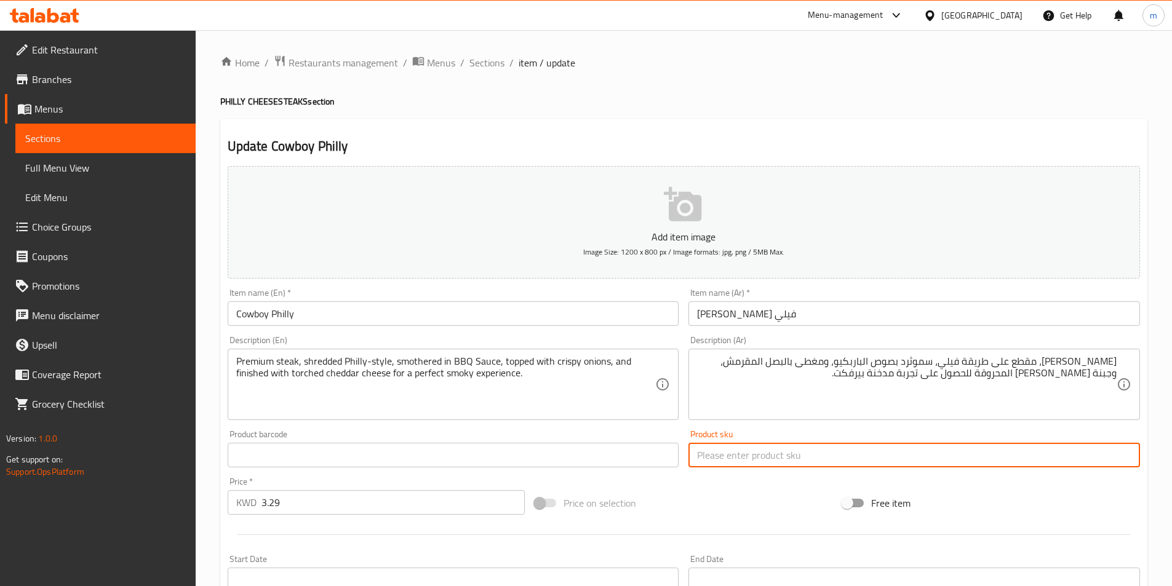
click at [875, 456] on input "text" at bounding box center [913, 455] width 451 height 25
type input ","
click at [991, 454] on input "وتنتهي بجبنة شيدر تورشيد لتجربة مثالية" at bounding box center [913, 455] width 451 height 25
type input "وتنتهي بجبنة شيدر تورشيد لتجربة مدخنة مثالية"
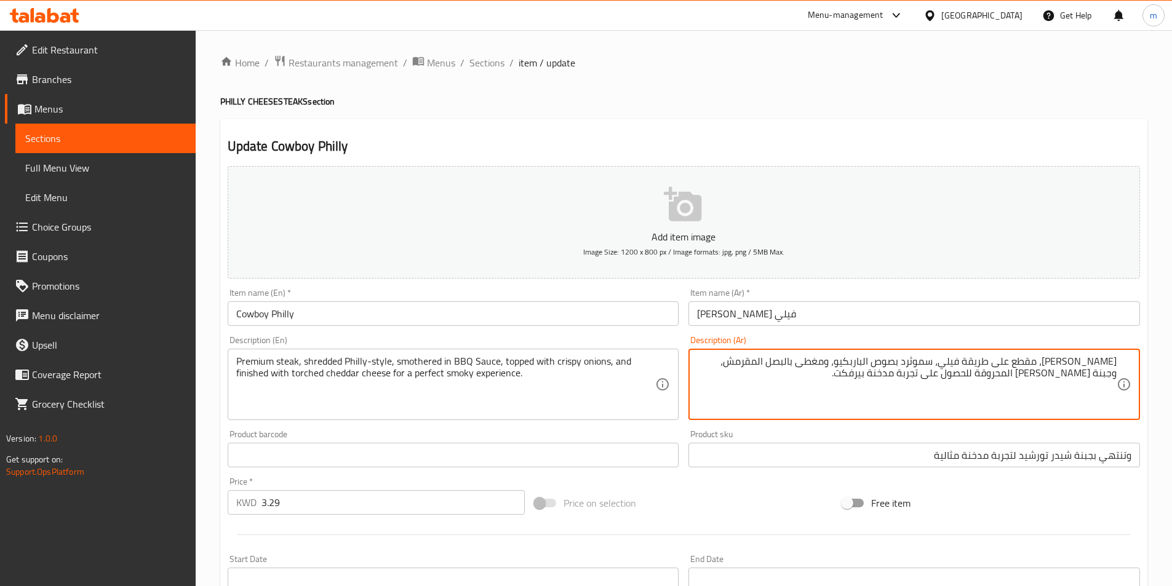
drag, startPoint x: 744, startPoint y: 359, endPoint x: 752, endPoint y: 391, distance: 33.0
paste textarea "نتهي بجبنة شيدر تورشيد لتجربة مدخنة مثالية"
click at [755, 387] on textarea "ستيك بريميم، مقطع على طريقة فيلي، سموثرد بصوص الباربكيو، ومغطى بالبصل المقرمش، …" at bounding box center [906, 384] width 419 height 58
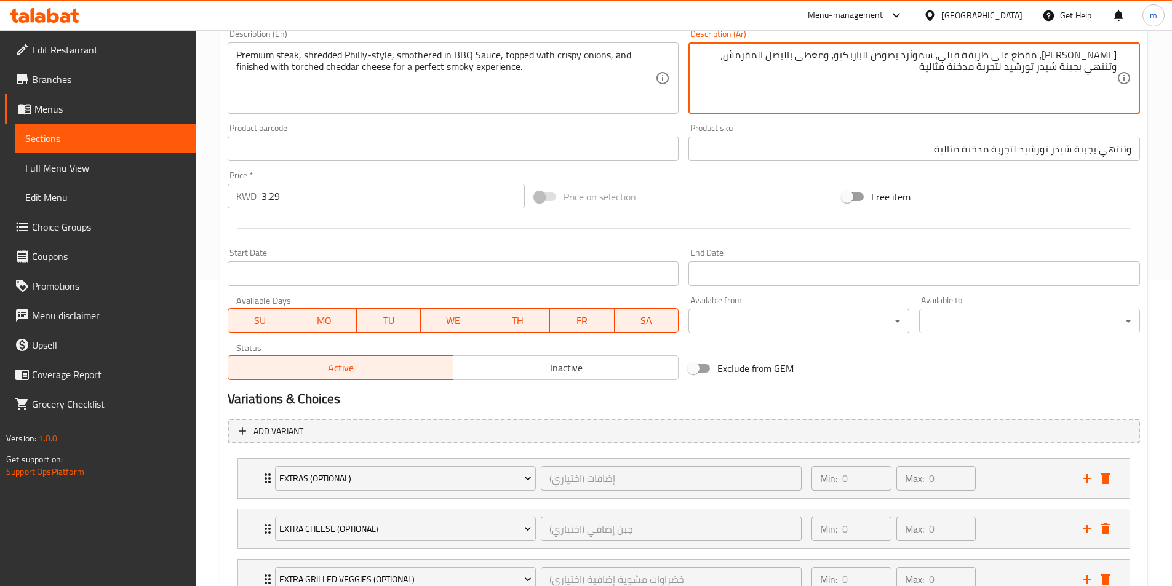
scroll to position [307, 0]
type textarea "ستيك بريميم، مقطع على طريقة فيلي، سموثرد بصوص الباربكيو، ومغطى بالبصل المقرمش، …"
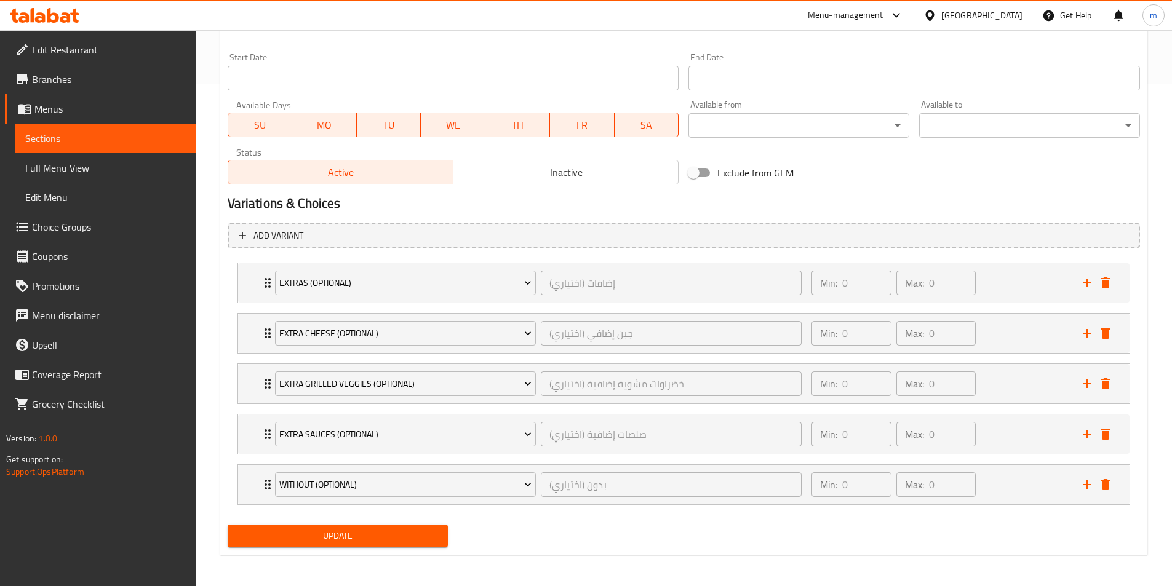
scroll to position [505, 0]
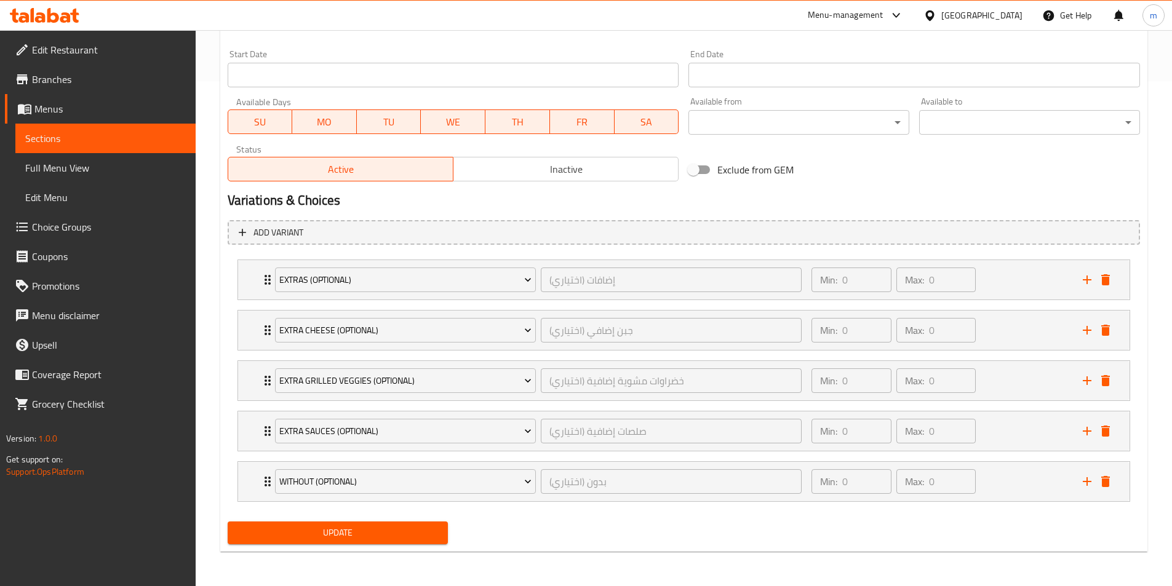
drag, startPoint x: 441, startPoint y: 537, endPoint x: 627, endPoint y: 286, distance: 312.7
click at [441, 537] on button "Update" at bounding box center [338, 533] width 221 height 23
click at [376, 522] on button "Update" at bounding box center [338, 533] width 221 height 23
click at [991, 472] on div "Min: 0 ​ Max: 0 ​" at bounding box center [939, 481] width 271 height 39
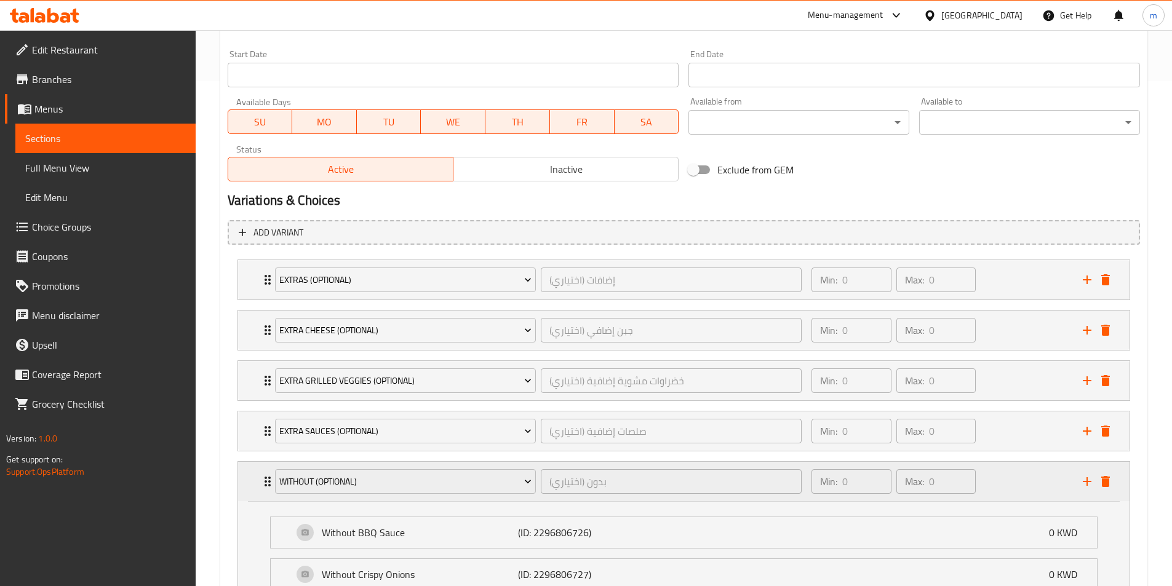
click at [991, 472] on div "Min: 0 ​ Max: 0 ​" at bounding box center [939, 481] width 271 height 39
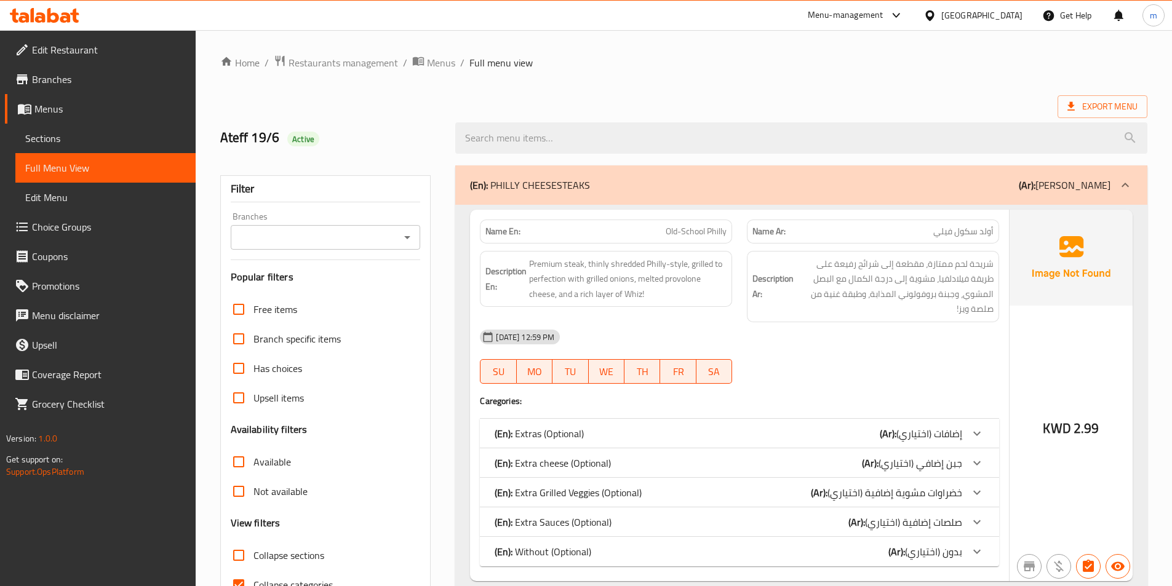
click at [672, 228] on span "Old-School Philly" at bounding box center [695, 231] width 61 height 13
copy span "Old-School Philly"
click at [81, 141] on span "Sections" at bounding box center [105, 138] width 161 height 15
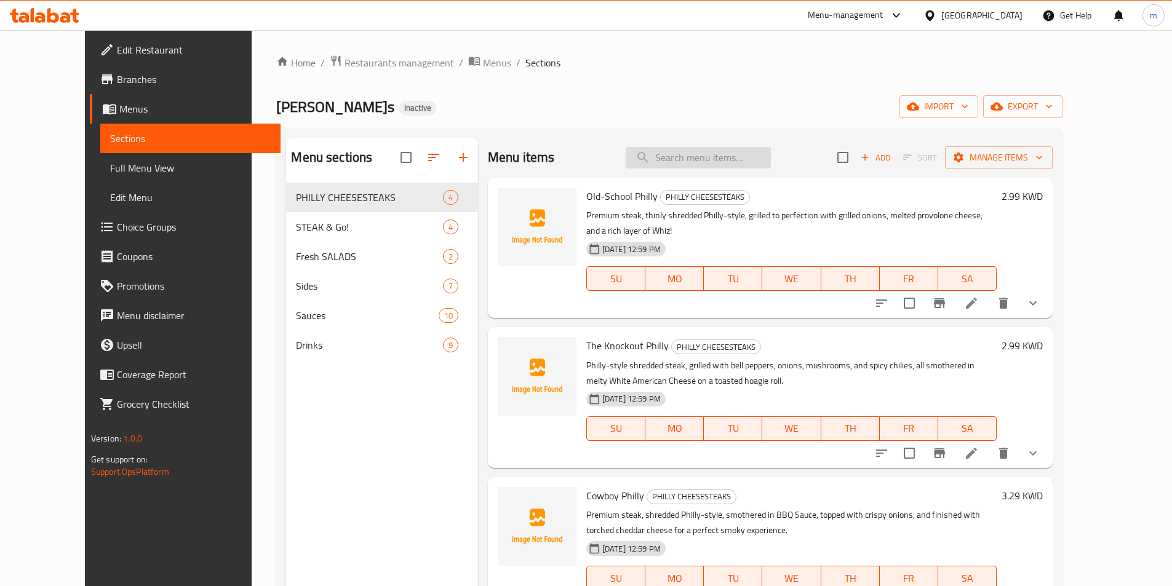
click at [771, 157] on input "search" at bounding box center [697, 158] width 145 height 22
paste input "Old-School Philly"
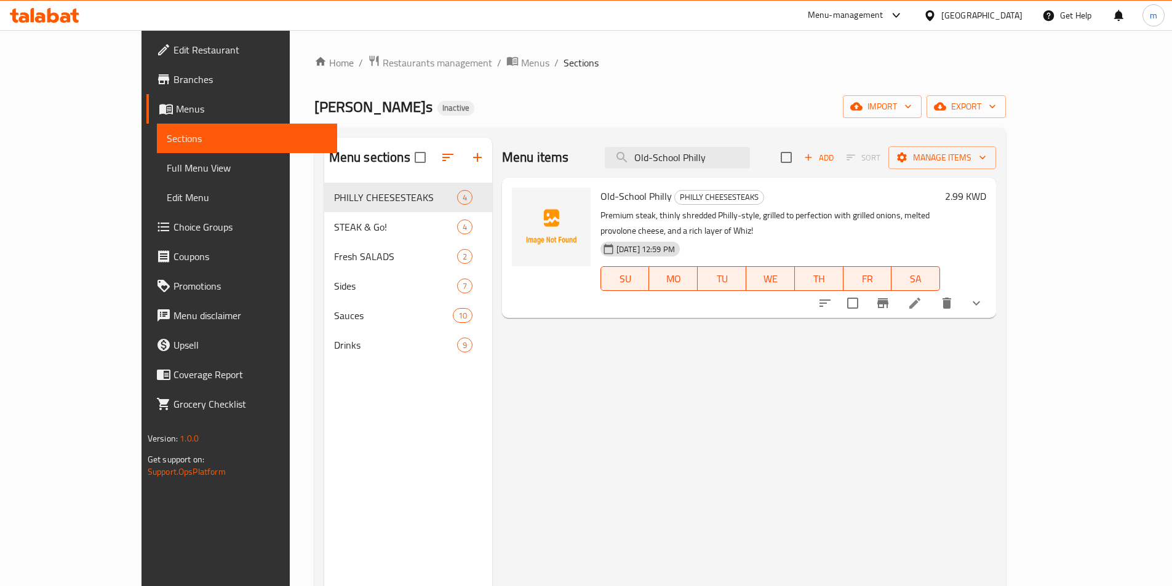
type input "Old-School Philly"
click at [173, 221] on span "Choice Groups" at bounding box center [250, 227] width 154 height 15
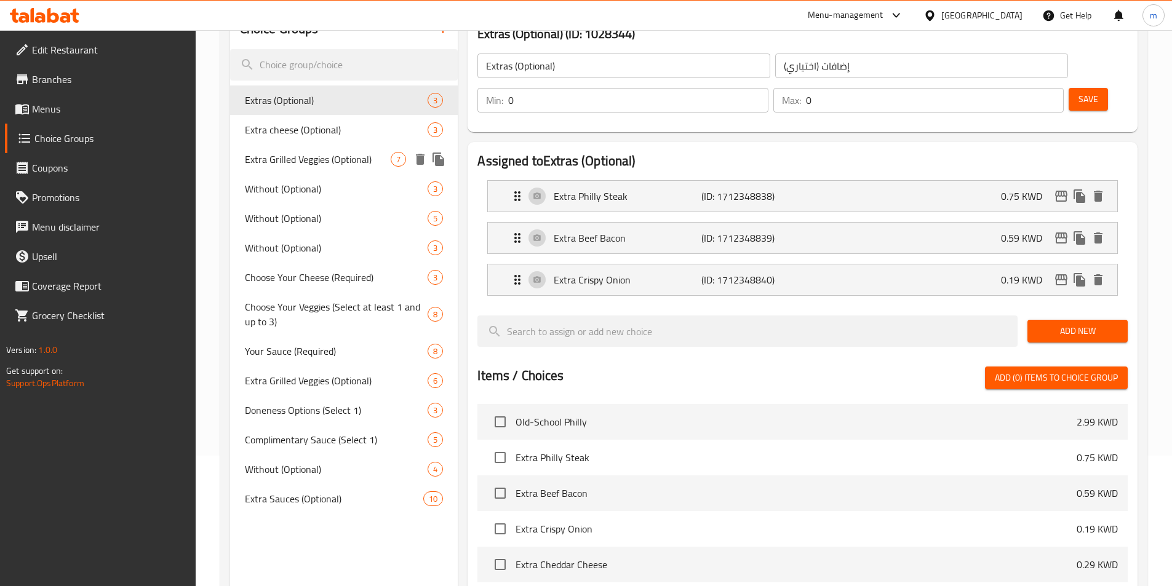
scroll to position [184, 0]
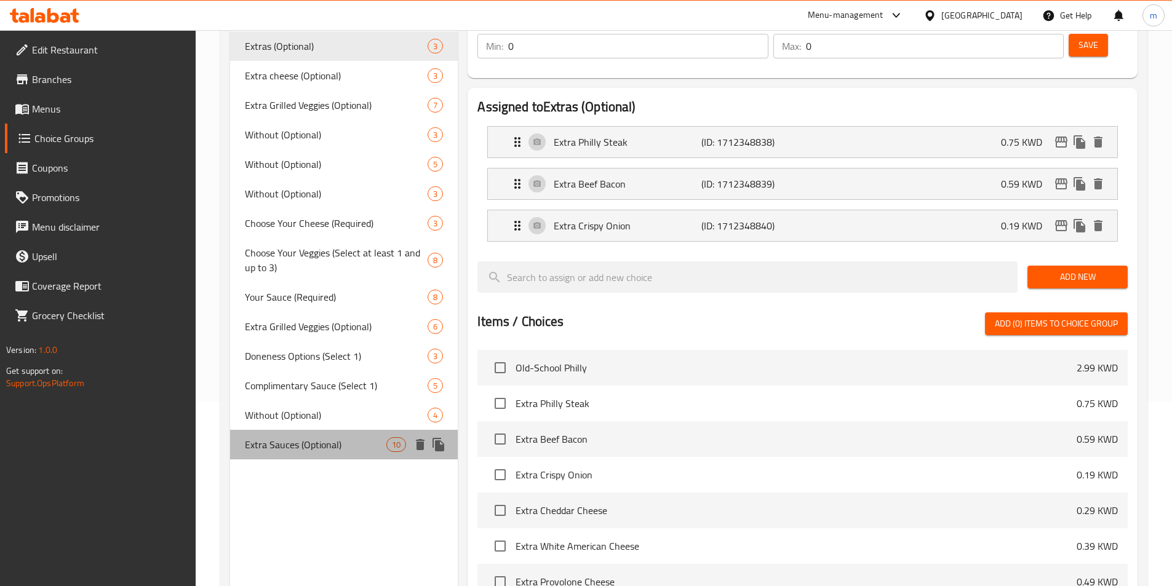
click at [328, 441] on span "Extra Sauces (Optional)" at bounding box center [316, 444] width 142 height 15
type input "Extra Sauces (Optional)"
type input "صلصات إضافية (اختياري)"
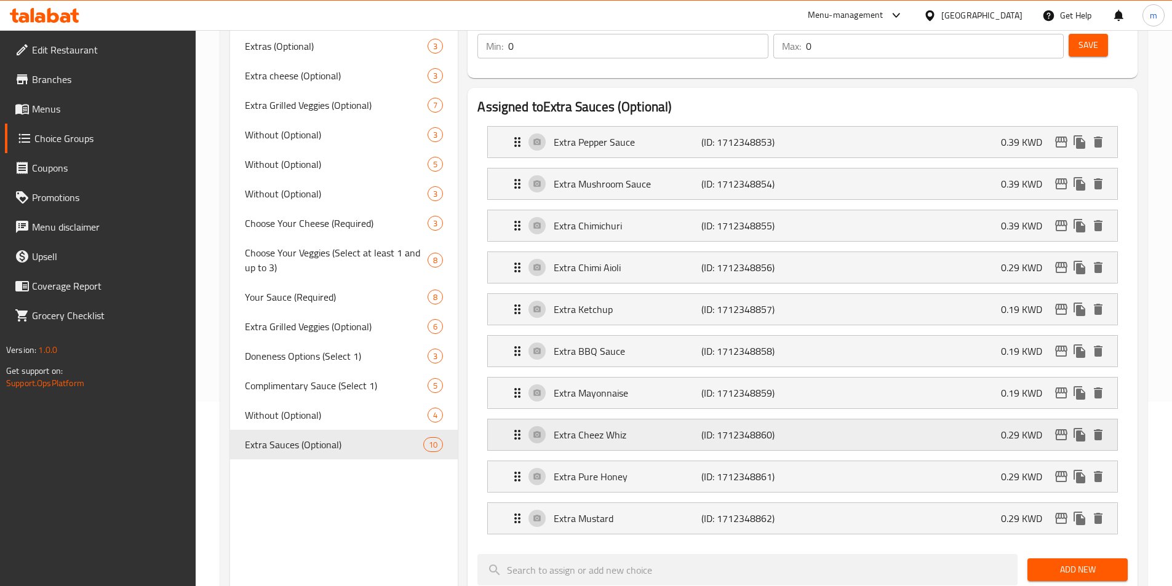
click at [731, 427] on p "(ID: 1712348860)" at bounding box center [750, 434] width 98 height 15
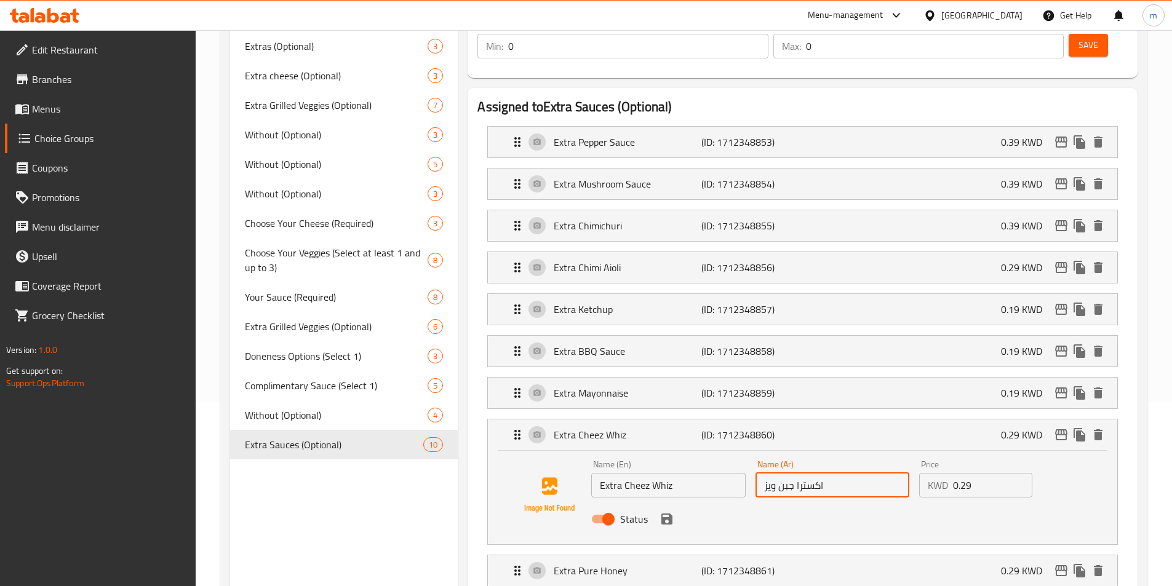
drag, startPoint x: 793, startPoint y: 455, endPoint x: 785, endPoint y: 456, distance: 7.5
click at [785, 473] on input "اكسترا جبن ويز" at bounding box center [832, 485] width 154 height 25
click at [855, 473] on input "اكسترا جبن ويز" at bounding box center [832, 485] width 154 height 25
click at [848, 502] on div "Status" at bounding box center [831, 518] width 491 height 33
click at [670, 514] on icon "save" at bounding box center [666, 519] width 11 height 11
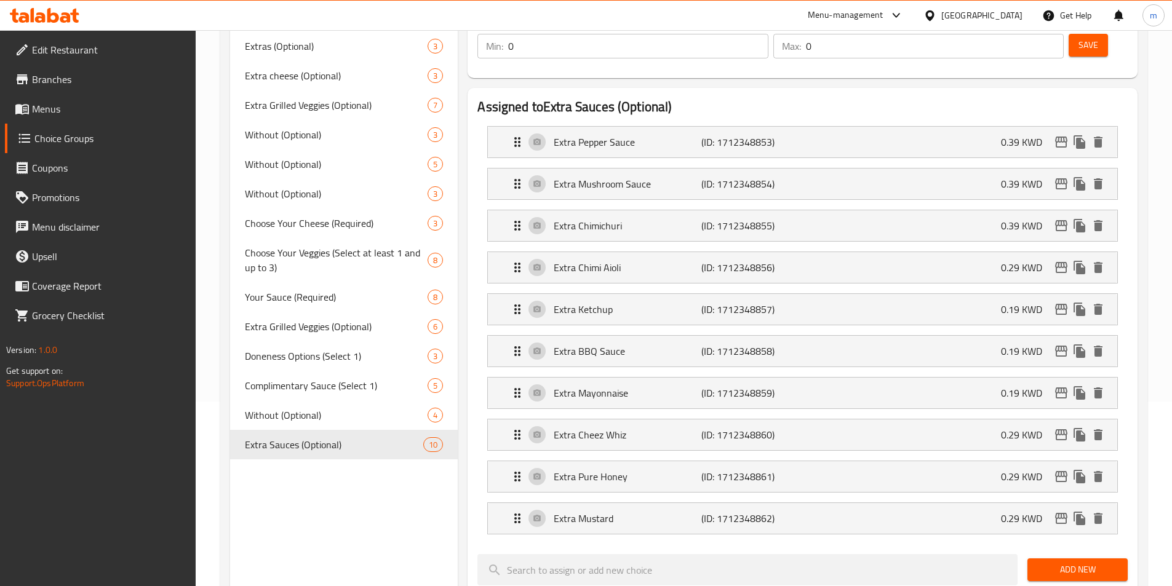
type input "اكسترا تشيز ويز"
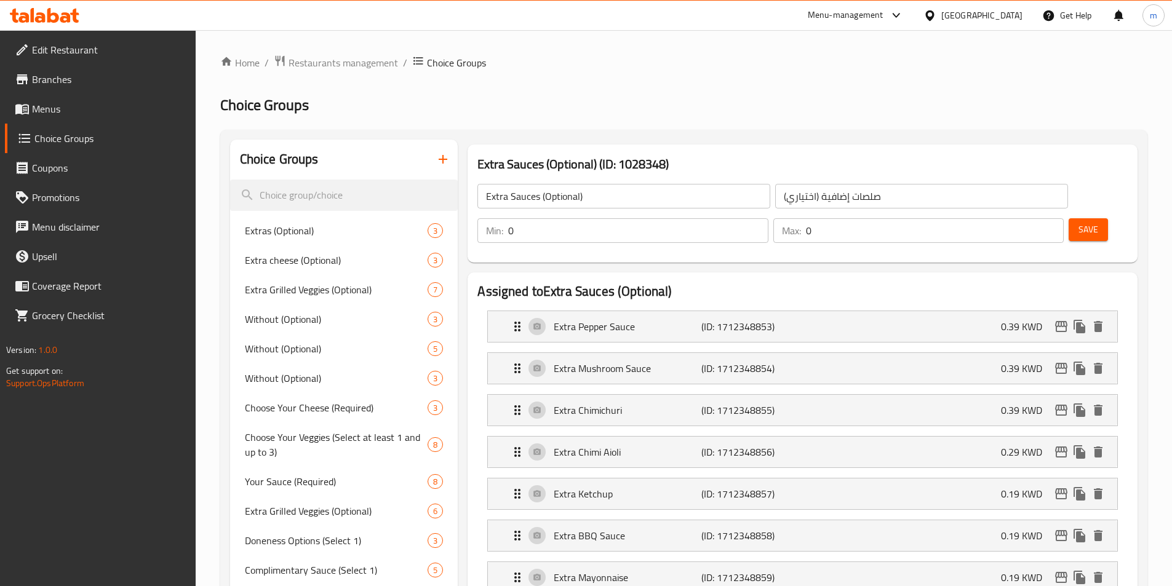
click at [1074, 218] on button "Save" at bounding box center [1087, 229] width 39 height 23
click at [106, 111] on span "Menus" at bounding box center [109, 108] width 154 height 15
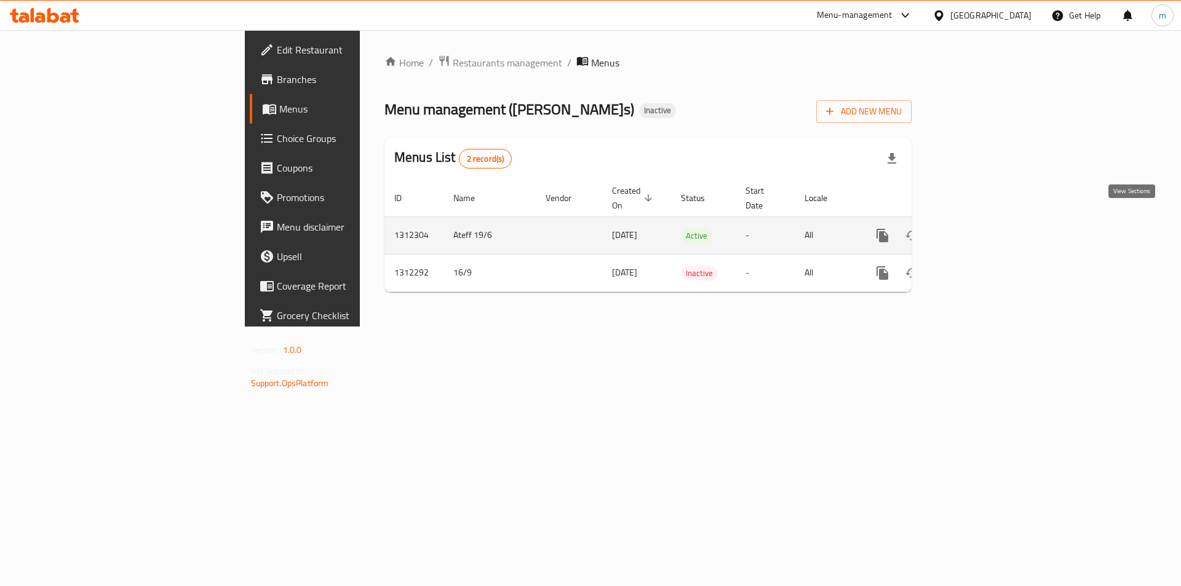
click at [978, 228] on icon "enhanced table" at bounding box center [971, 235] width 15 height 15
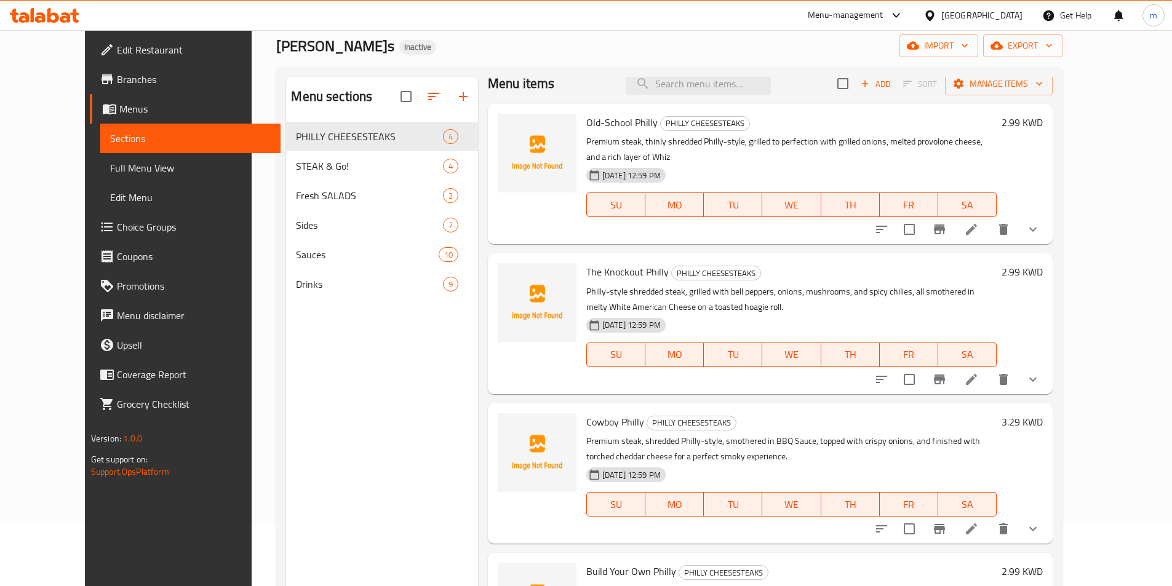
scroll to position [61, 0]
click at [846, 383] on div "Menu items Add Sort Manage items Old-School Philly PHILLY CHEESESTEAKS Premium …" at bounding box center [765, 369] width 574 height 586
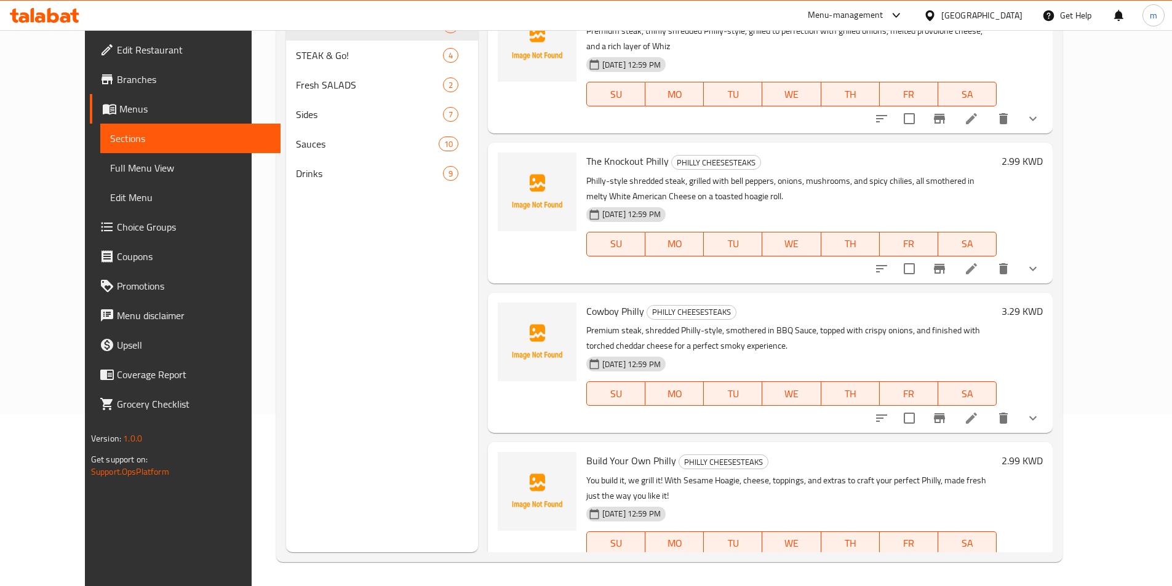
scroll to position [172, 0]
click at [1007, 562] on icon "delete" at bounding box center [1003, 567] width 9 height 11
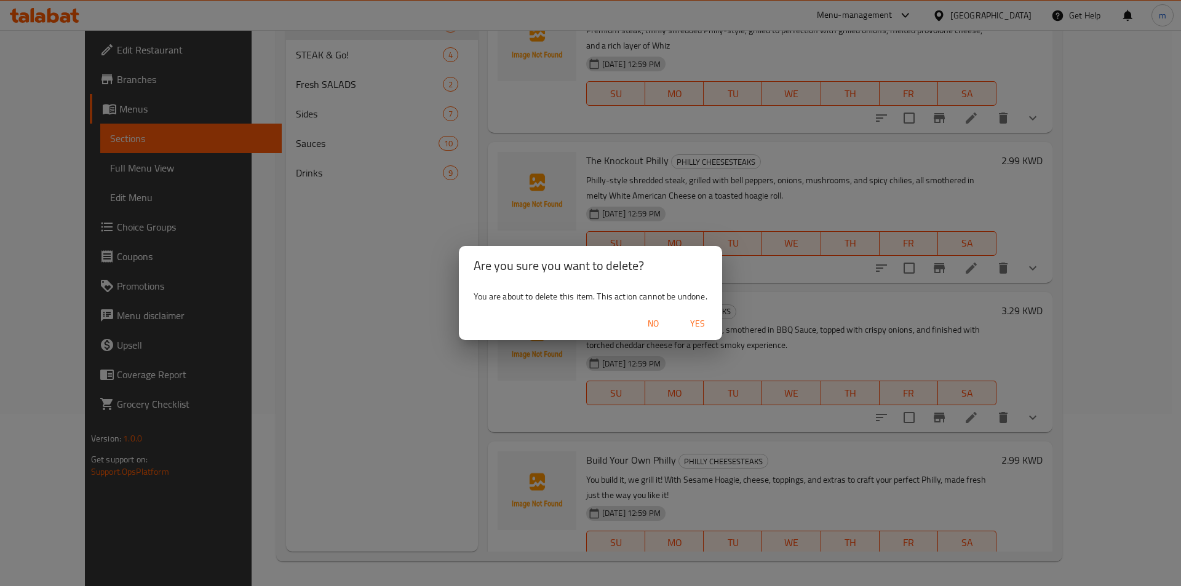
click at [697, 323] on span "Yes" at bounding box center [698, 323] width 30 height 15
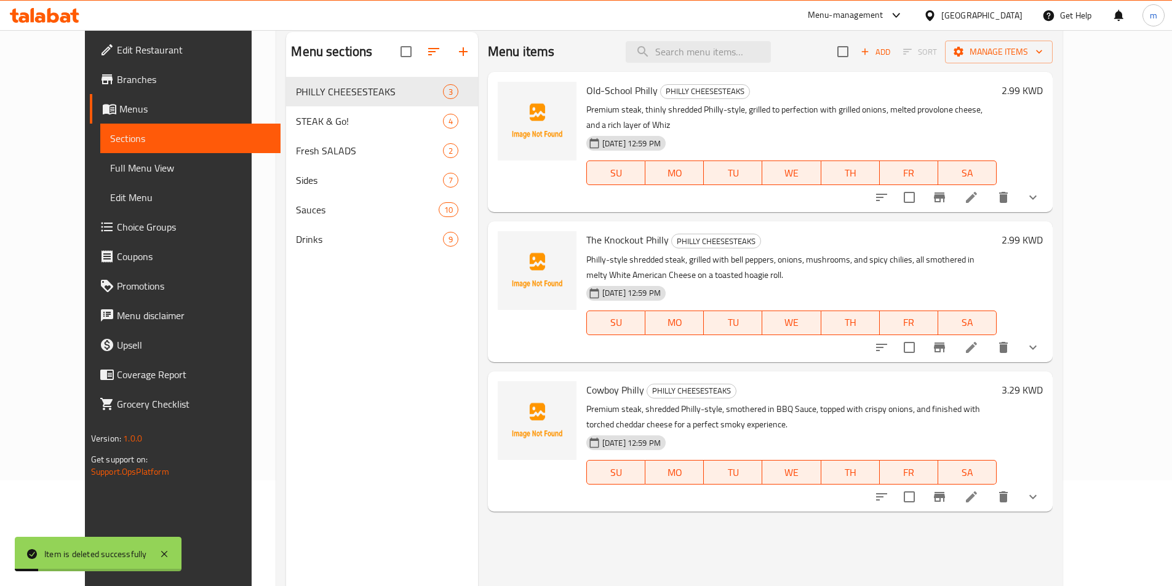
scroll to position [0, 0]
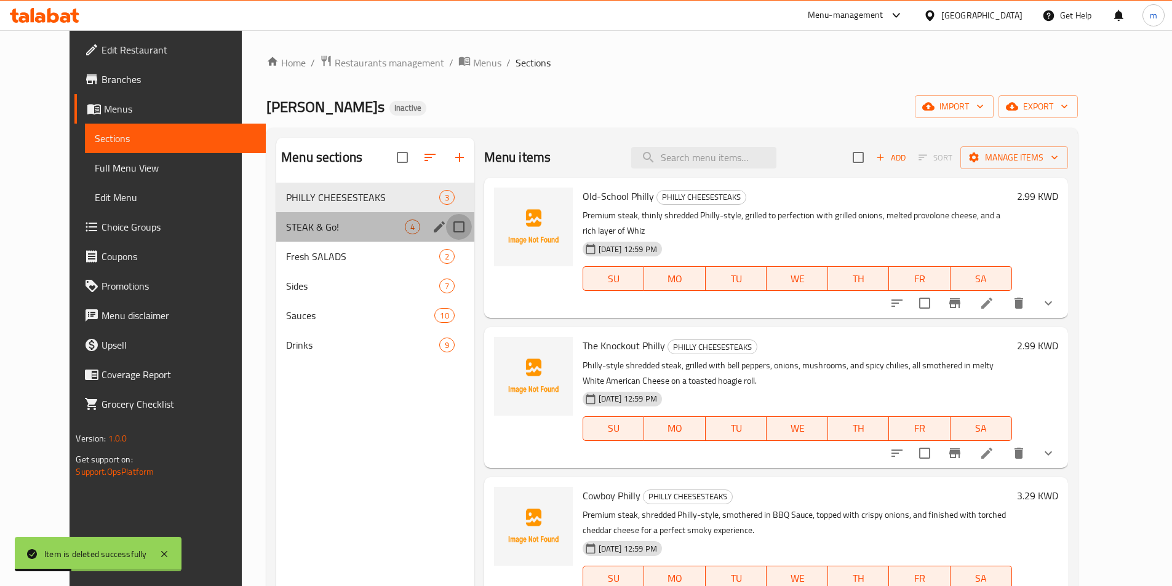
click at [448, 225] on input "Menu sections" at bounding box center [459, 227] width 26 height 26
checkbox input "true"
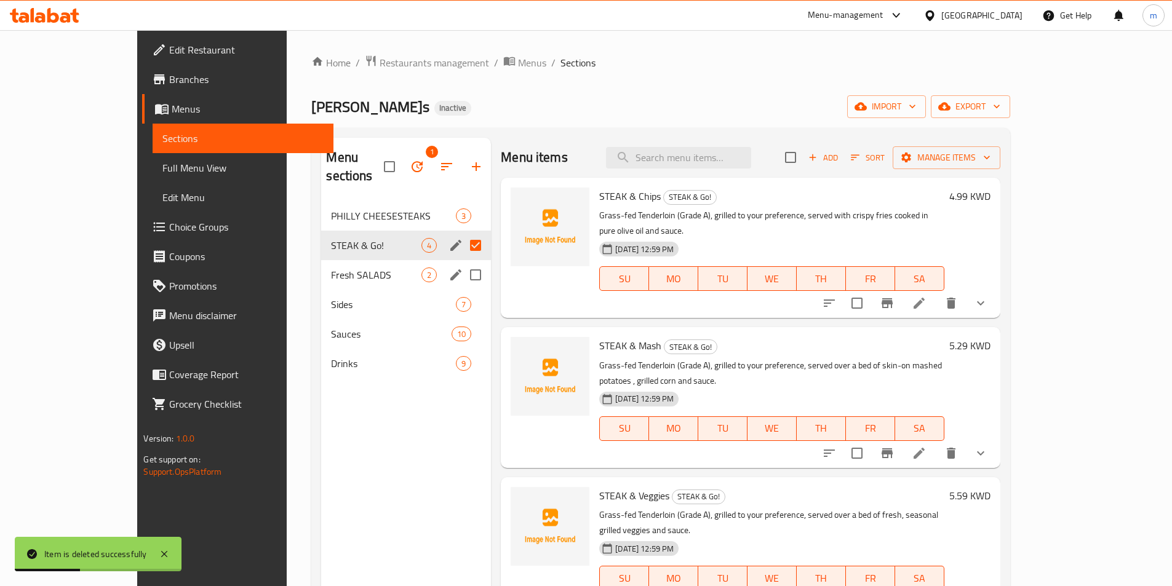
click at [462, 262] on input "Menu sections" at bounding box center [475, 275] width 26 height 26
checkbox input "true"
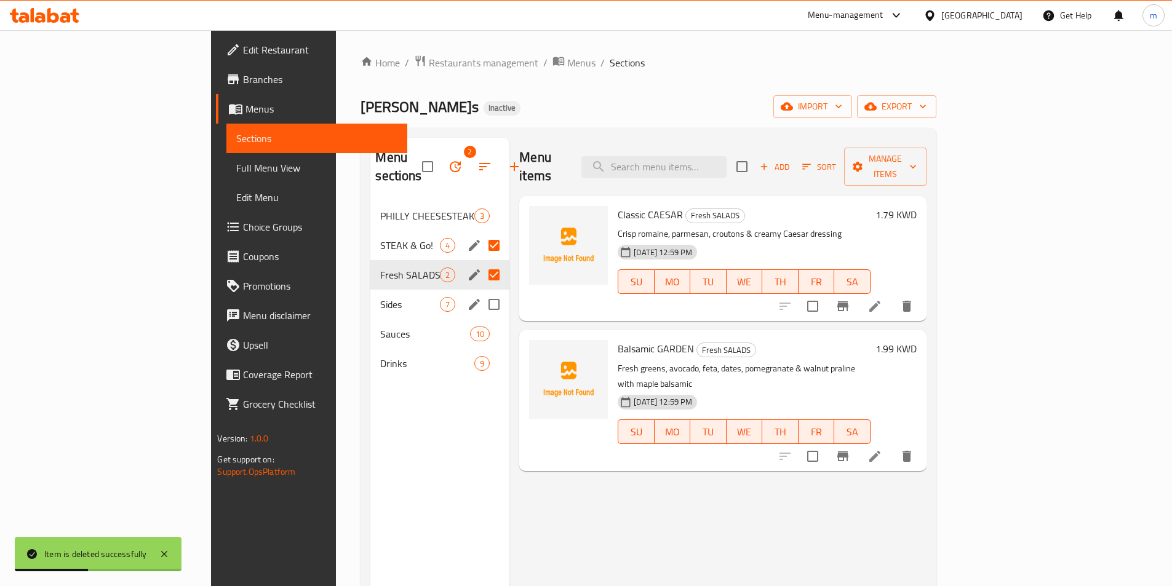
click at [481, 292] on input "Menu sections" at bounding box center [494, 305] width 26 height 26
checkbox input "true"
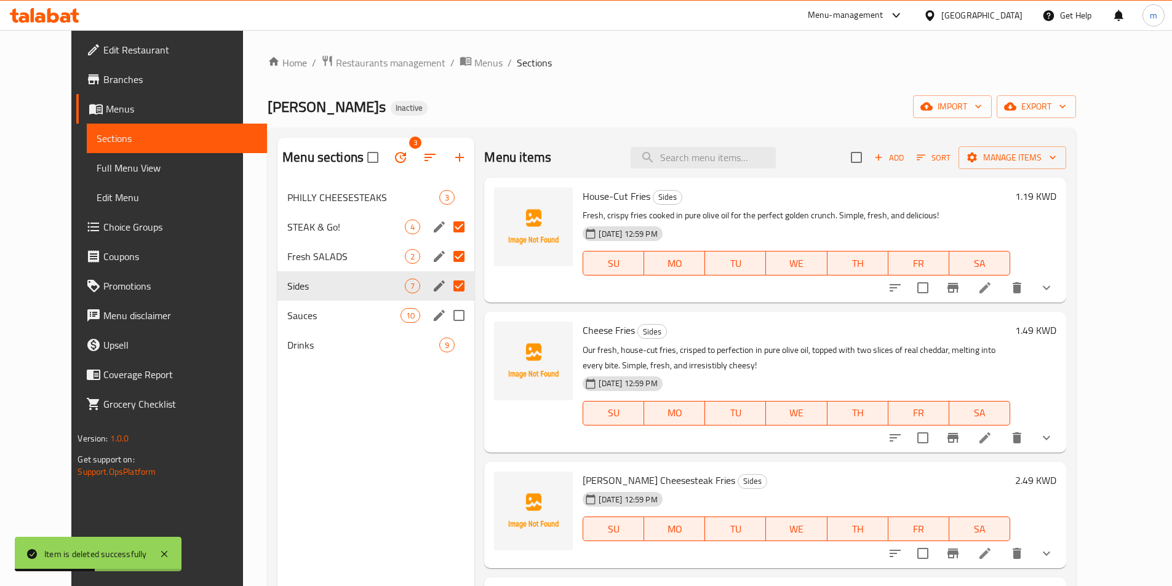
click at [446, 322] on input "Menu sections" at bounding box center [459, 316] width 26 height 26
checkbox input "true"
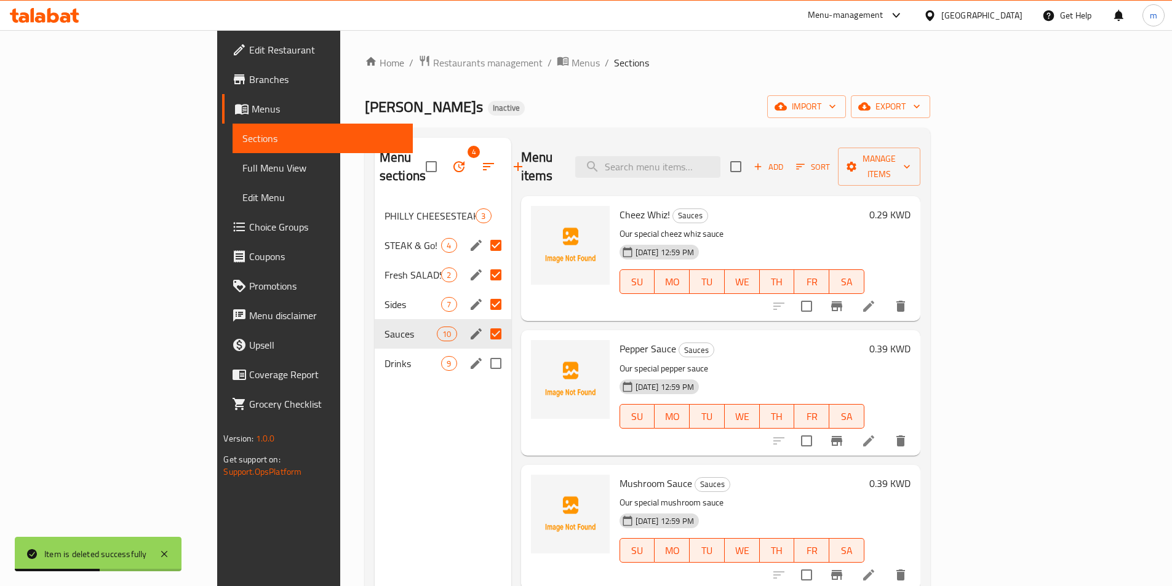
click at [483, 351] on input "Menu sections" at bounding box center [496, 364] width 26 height 26
checkbox input "true"
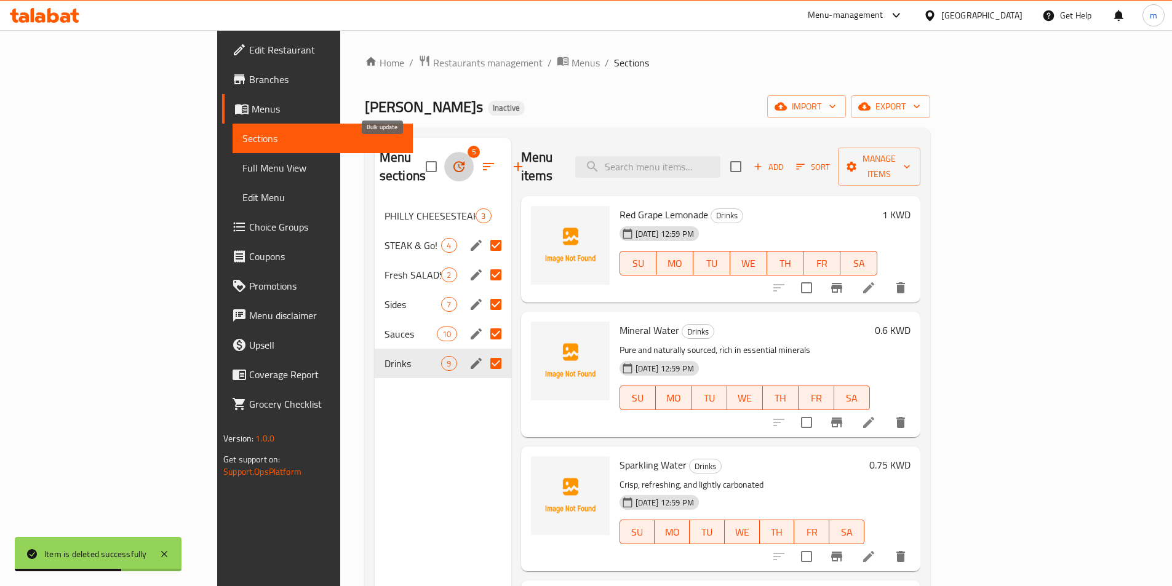
click at [451, 161] on icon "button" at bounding box center [458, 166] width 15 height 15
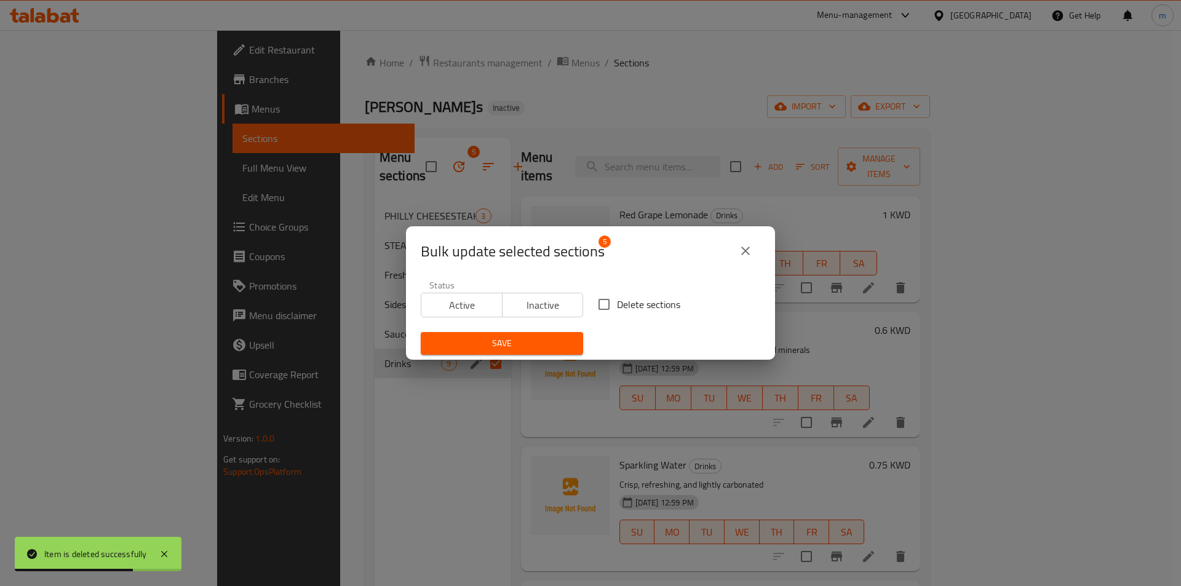
click at [596, 294] on input "Delete sections" at bounding box center [604, 305] width 26 height 26
checkbox input "true"
click at [548, 339] on span "Save" at bounding box center [501, 343] width 143 height 15
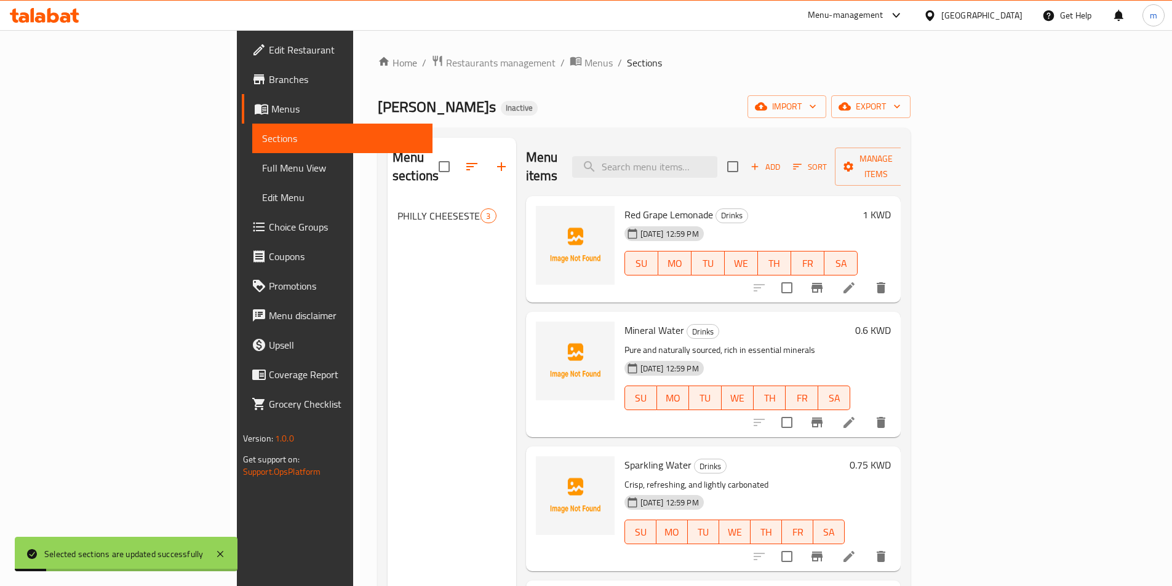
click at [387, 290] on div "Menu sections PHILLY CHEESESTEAKS 3" at bounding box center [451, 431] width 129 height 586
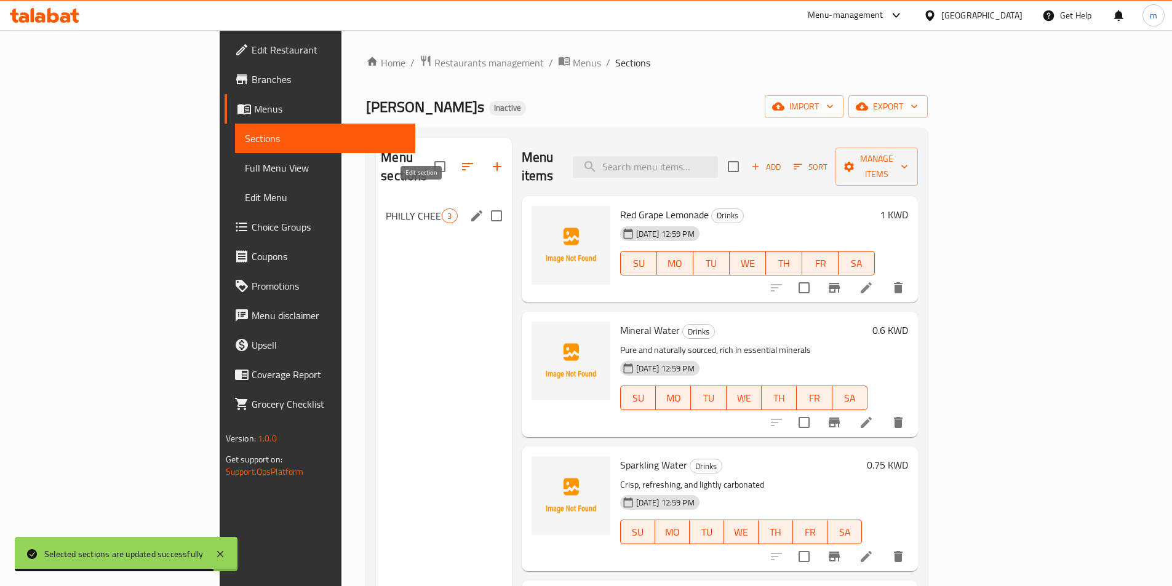
click at [471, 210] on icon "edit" at bounding box center [476, 215] width 11 height 11
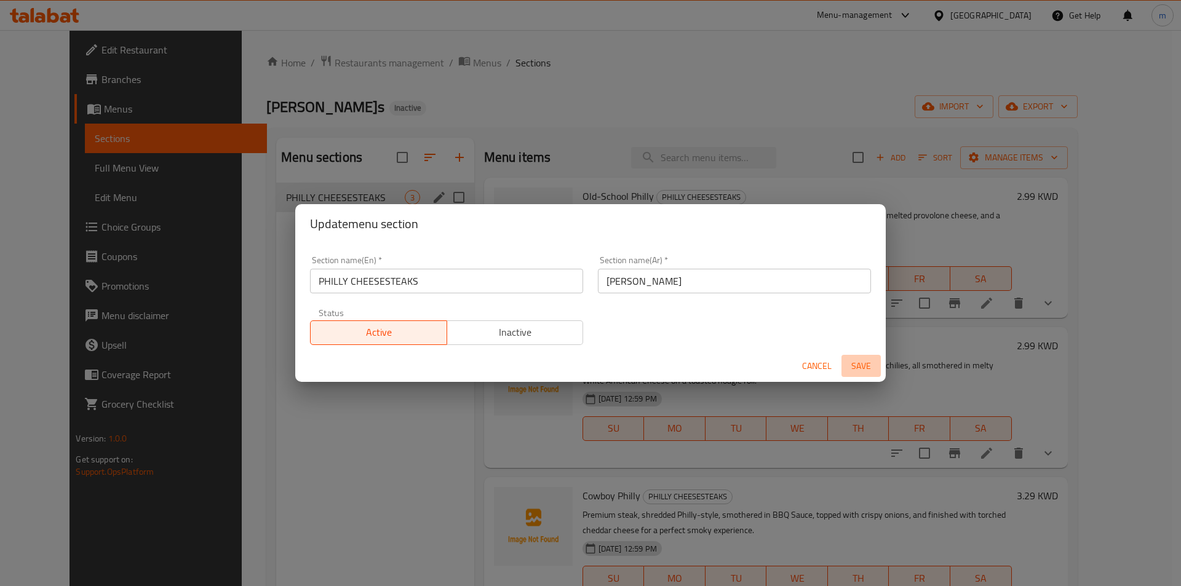
click at [861, 366] on span "Save" at bounding box center [861, 366] width 30 height 15
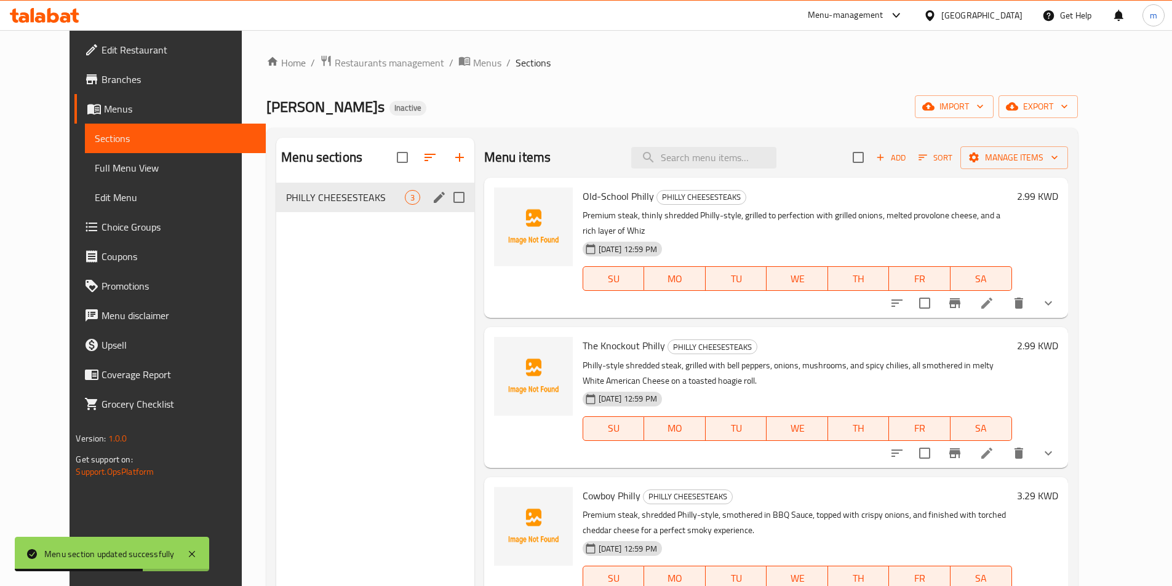
click at [434, 193] on icon "edit" at bounding box center [439, 197] width 11 height 11
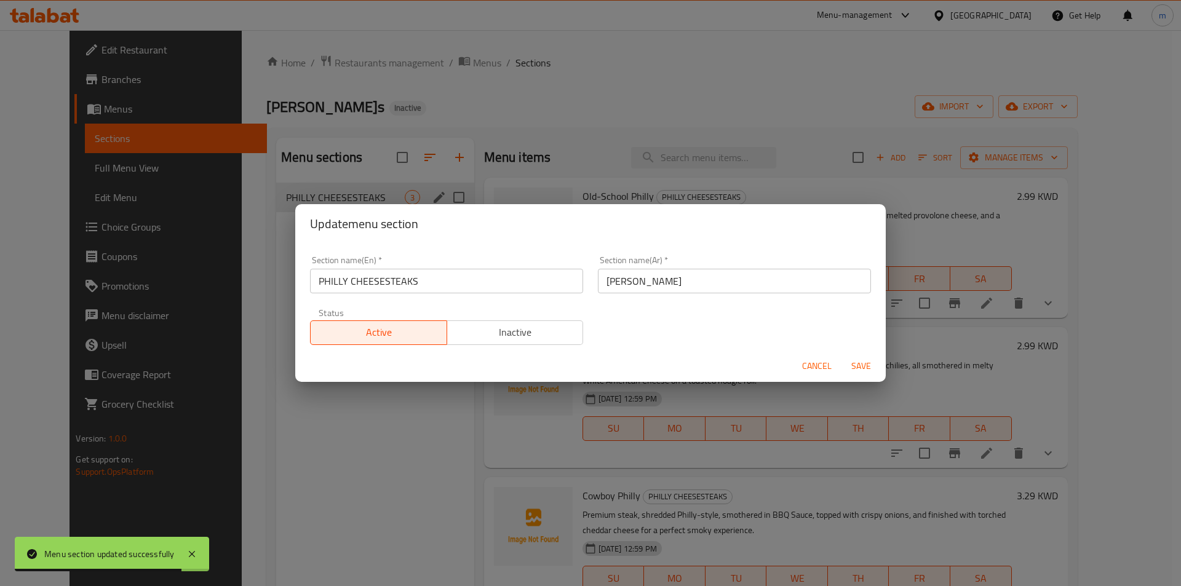
click at [383, 280] on input "PHILLY CHEESESTEAKS" at bounding box center [446, 281] width 273 height 25
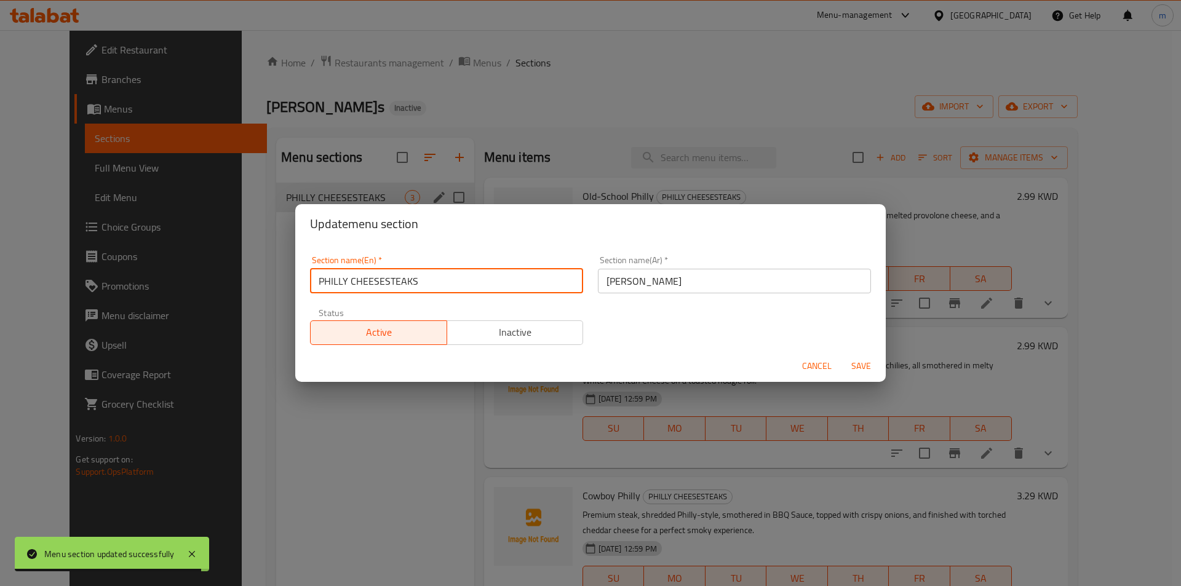
type input "PHILLY CHEESE STEAKS"
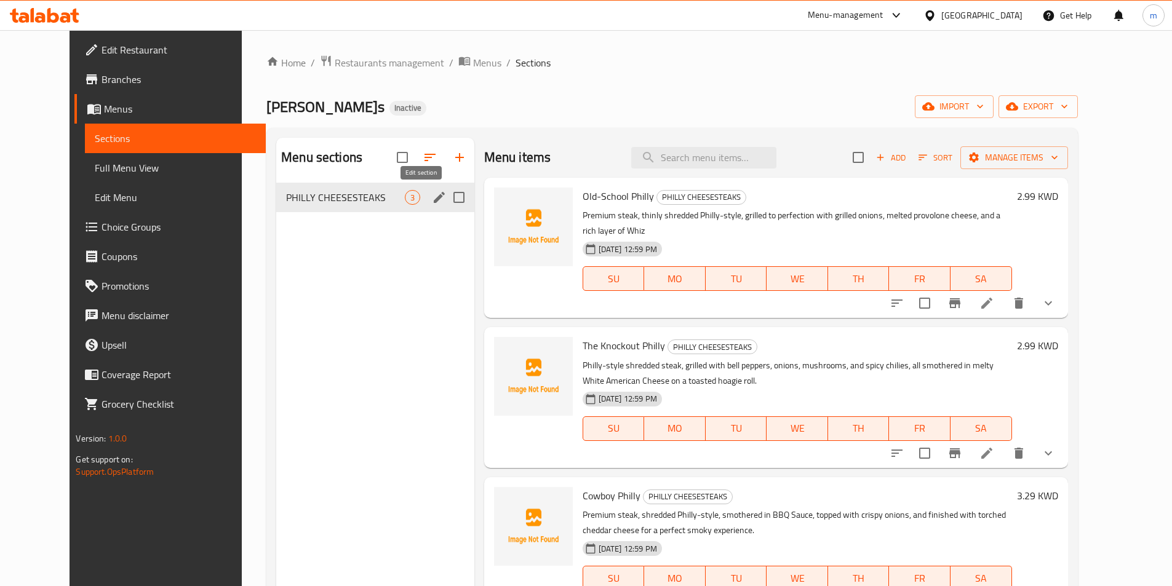
click at [434, 195] on icon "edit" at bounding box center [439, 197] width 11 height 11
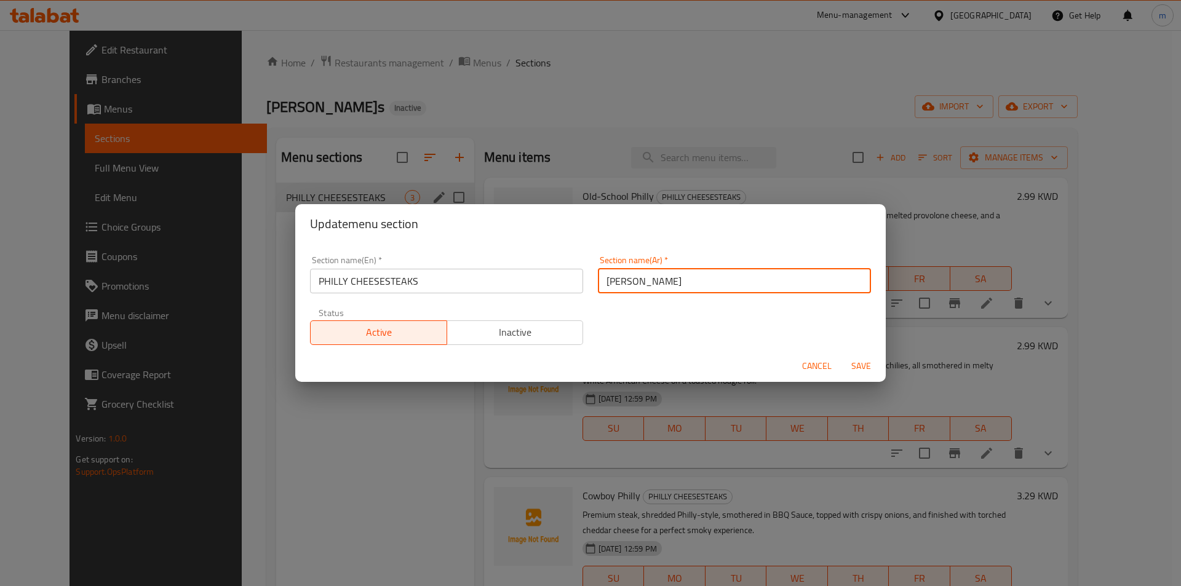
drag, startPoint x: 644, startPoint y: 282, endPoint x: 629, endPoint y: 286, distance: 15.2
click at [629, 286] on input "[PERSON_NAME]" at bounding box center [734, 281] width 273 height 25
type input "فيلي حبن ستيك"
click at [386, 277] on input "PHILLY CHEESESTEAKS" at bounding box center [446, 281] width 273 height 25
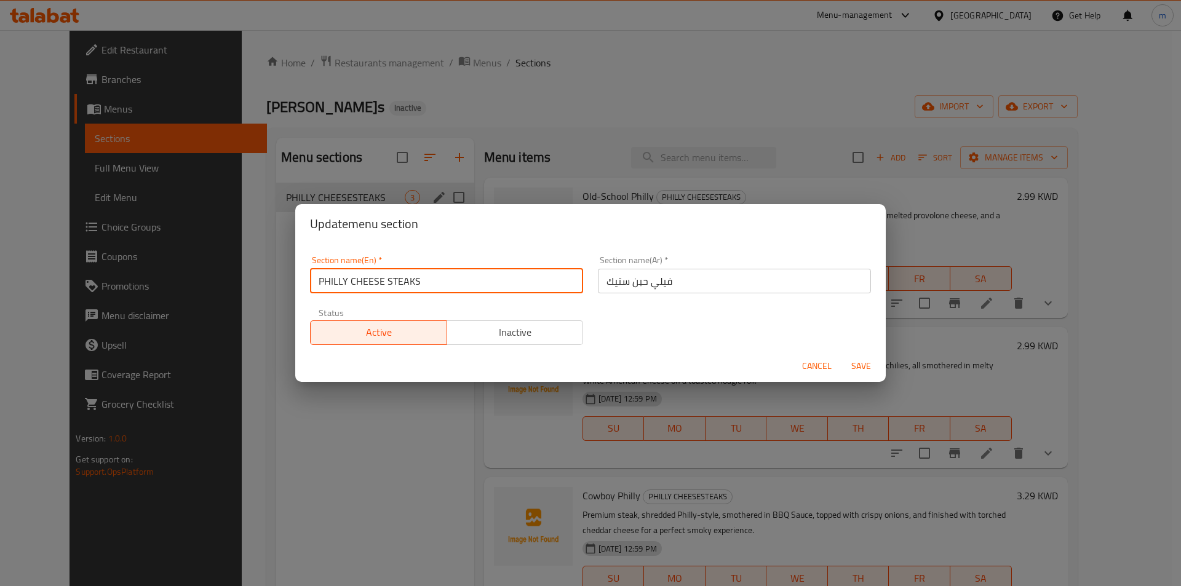
type input "PHILLY CHEESE STEAKS"
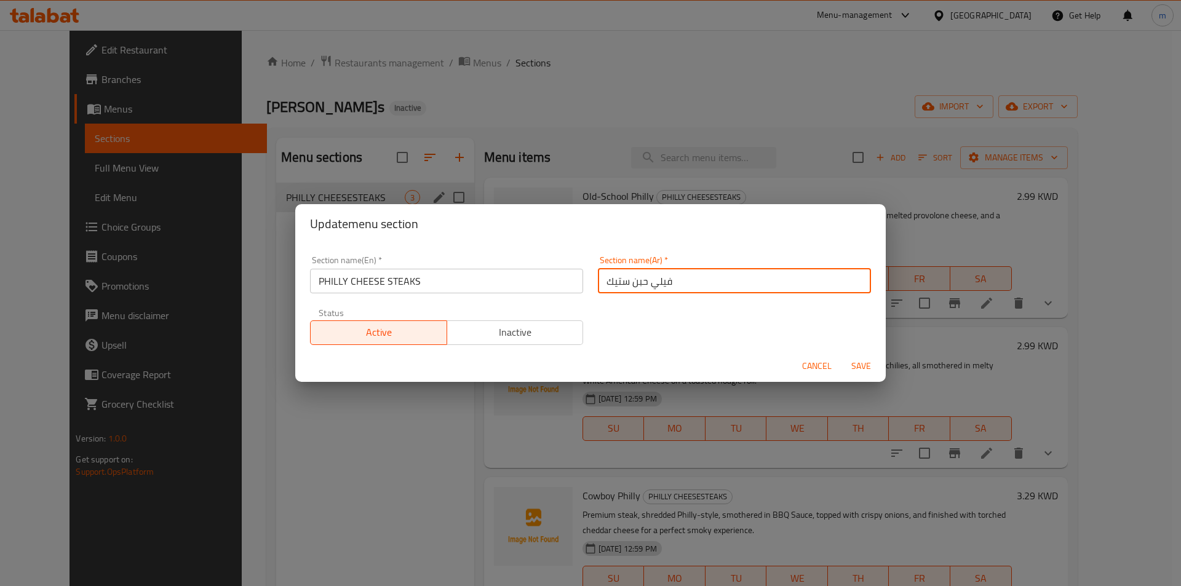
click at [642, 284] on input "فيلي حبن ستيك" at bounding box center [734, 281] width 273 height 25
type input "[PERSON_NAME]"
click at [852, 363] on span "Save" at bounding box center [861, 366] width 30 height 15
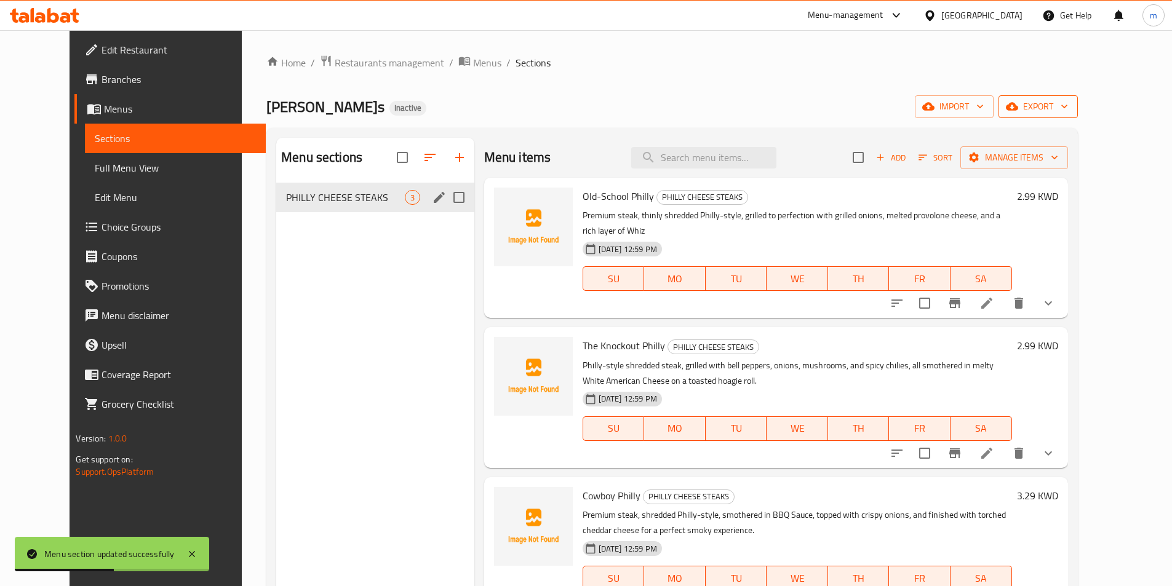
click at [1068, 111] on span "export" at bounding box center [1038, 106] width 60 height 15
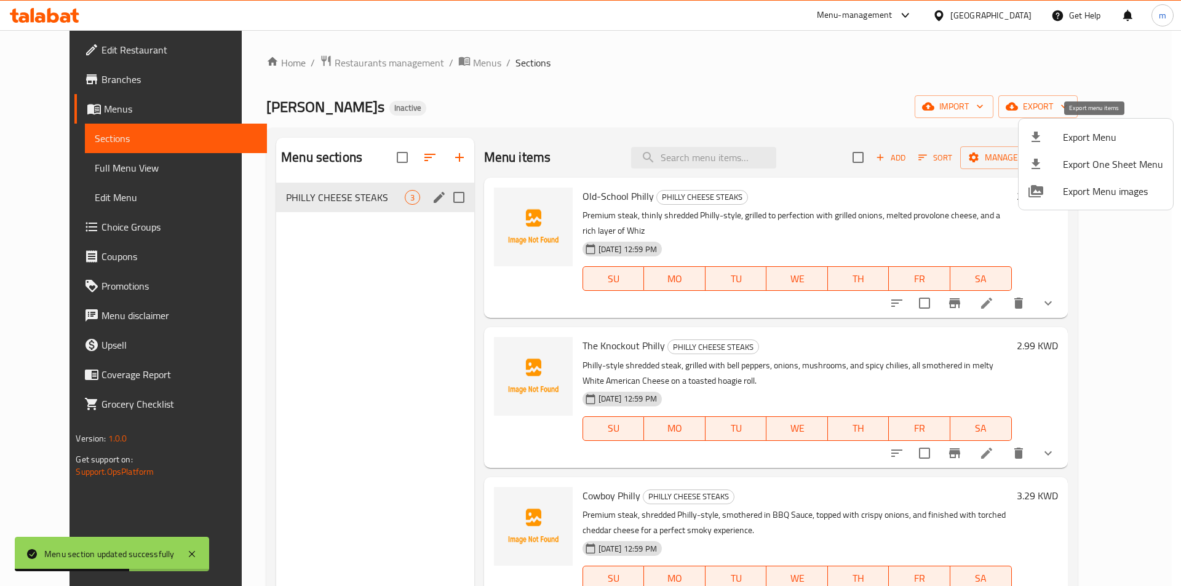
click at [1057, 138] on div at bounding box center [1045, 137] width 34 height 15
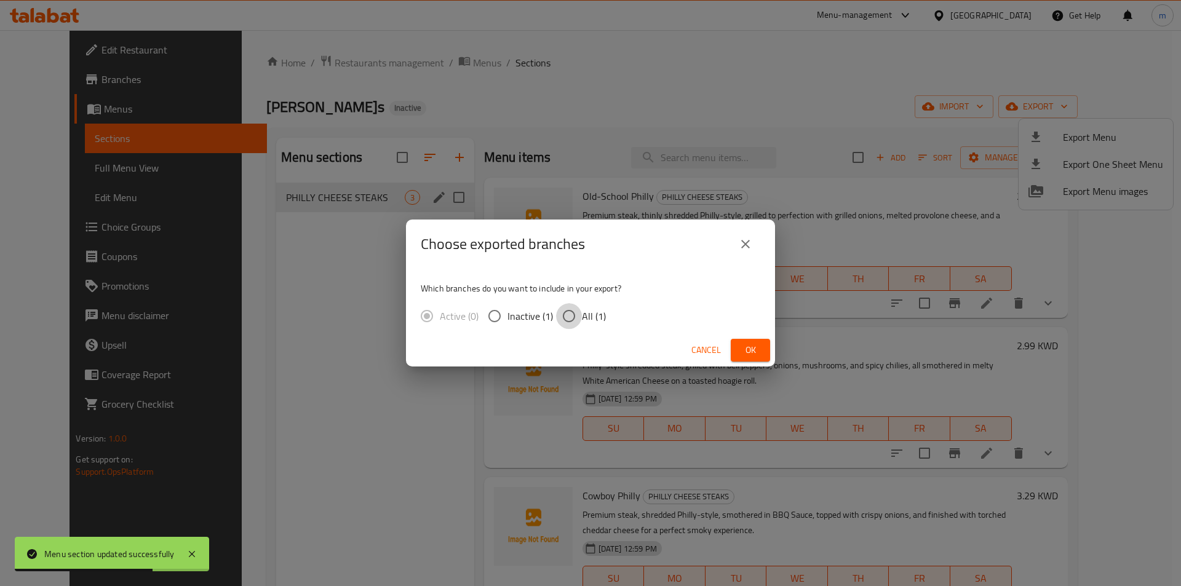
click at [573, 311] on input "All (1)" at bounding box center [569, 316] width 26 height 26
radio input "true"
drag, startPoint x: 757, startPoint y: 352, endPoint x: 739, endPoint y: 351, distance: 18.5
click at [758, 351] on span "Ok" at bounding box center [750, 350] width 20 height 15
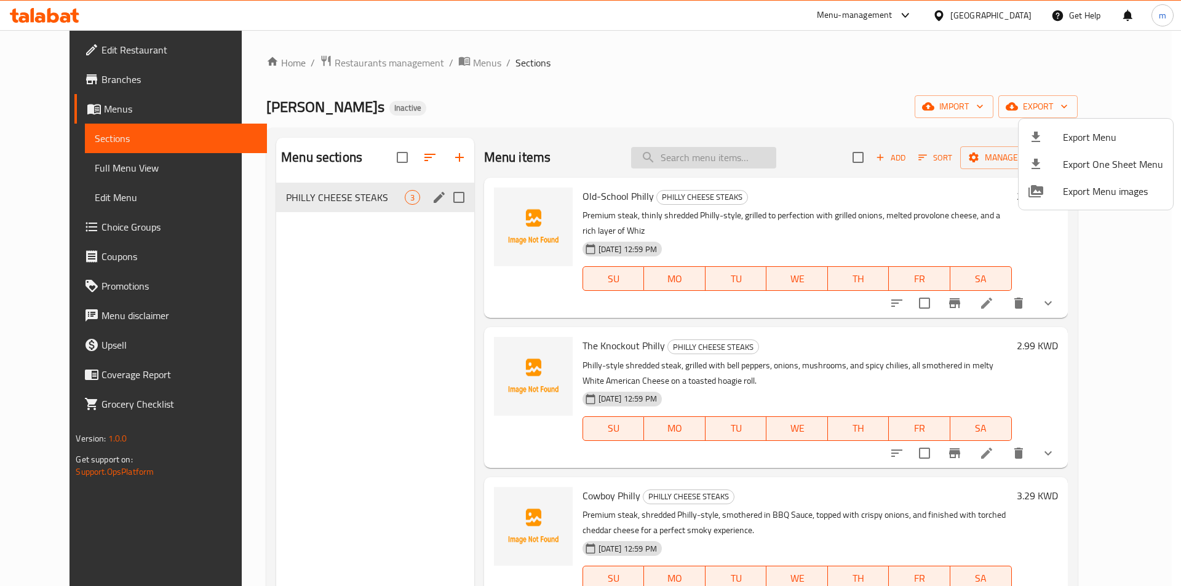
click at [767, 167] on div at bounding box center [590, 293] width 1181 height 586
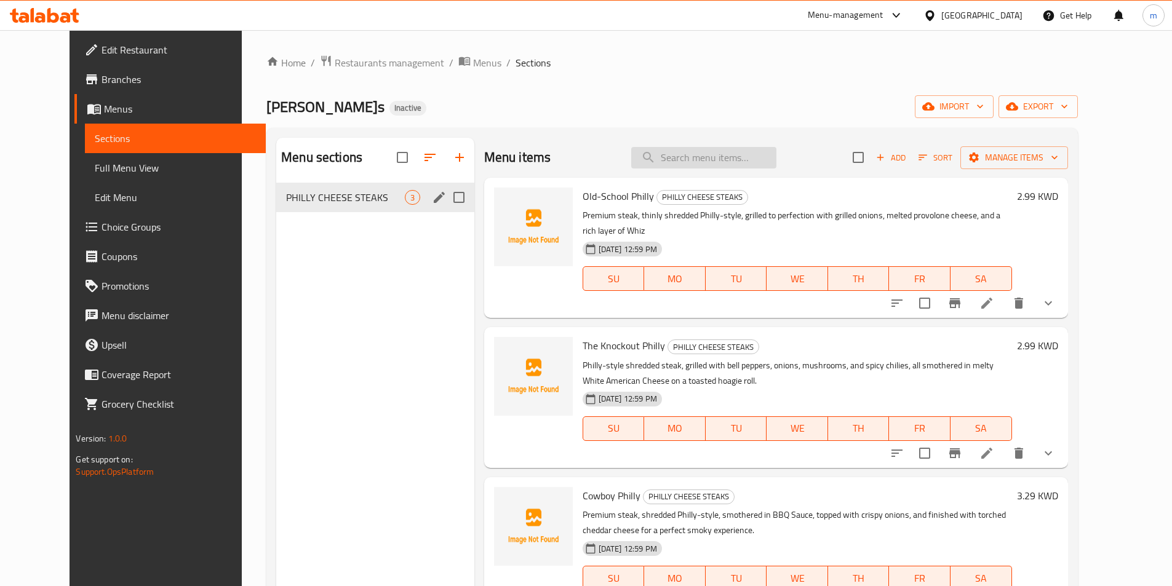
click at [752, 164] on input "search" at bounding box center [703, 158] width 145 height 22
paste input "The Knockout Philly"
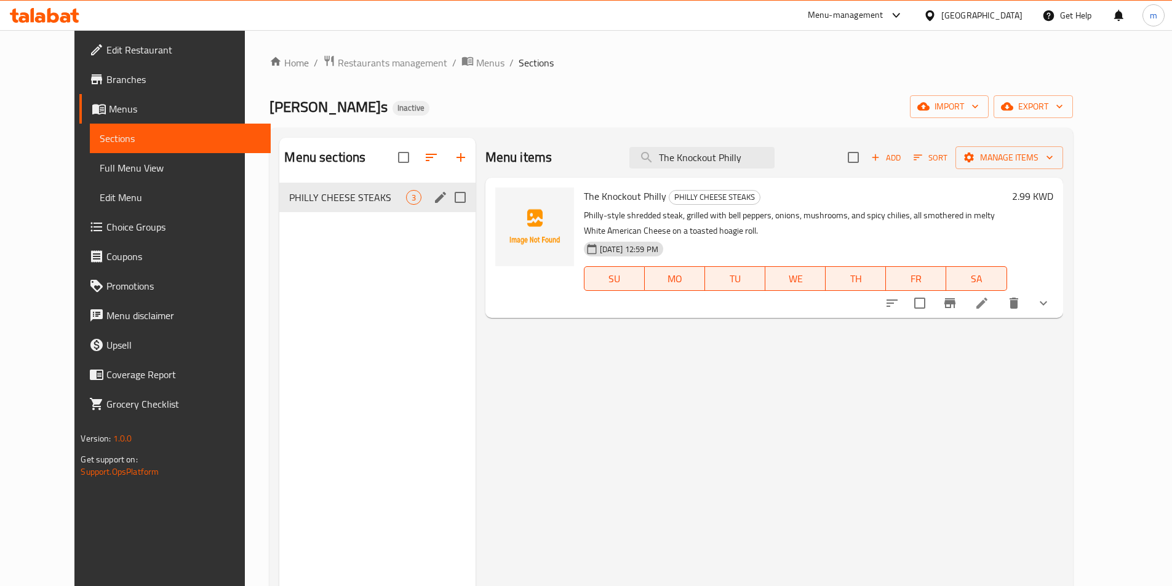
type input "The Knockout Philly"
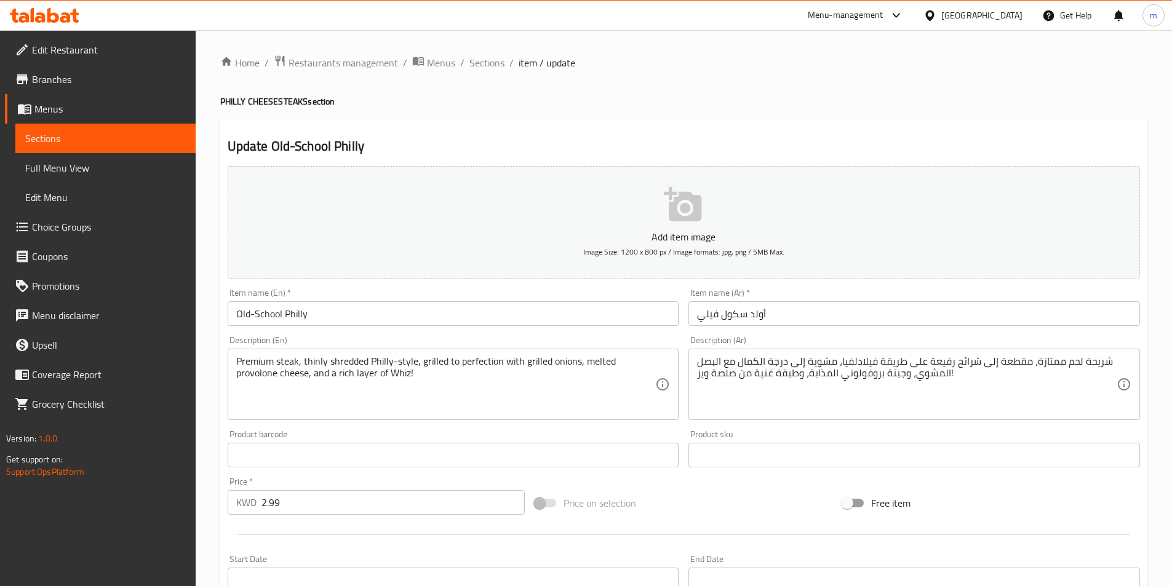
drag, startPoint x: 902, startPoint y: 386, endPoint x: 824, endPoint y: 374, distance: 78.5
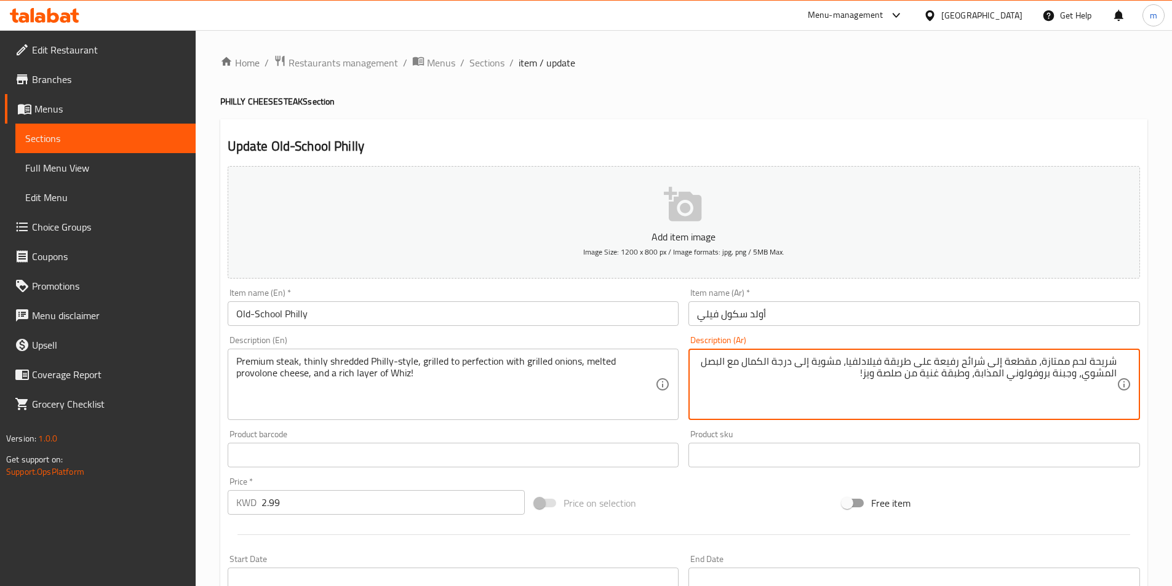
click at [1043, 359] on textarea "شريحة لحم ممتازة، مقطعة إلى شرائح رفيعة على طريقة فيلادلفيا، مشوية إلى درجة الك…" at bounding box center [906, 384] width 419 height 58
click at [317, 358] on textarea "Premium steak, thinly shredded Philly-style, grilled to perfection with grilled…" at bounding box center [445, 384] width 419 height 58
click at [979, 358] on textarea "[PERSON_NAME]، مقطعة إلى شرائح رقيقة على طريقة فيلادلفيا، مشوية إلى درجة الكمال…" at bounding box center [906, 384] width 419 height 58
click at [985, 362] on textarea "[PERSON_NAME]، مقطعة إلى شرائح رقيقة على طريقة فيلادلفيا، مشوية إلى درجة الكمال…" at bounding box center [906, 384] width 419 height 58
click at [919, 367] on textarea "[PERSON_NAME]، مقطعة رقيقة على طريقة فيلادلفيا، مشوية إلى درجة الكمال مع البصل …" at bounding box center [906, 384] width 419 height 58
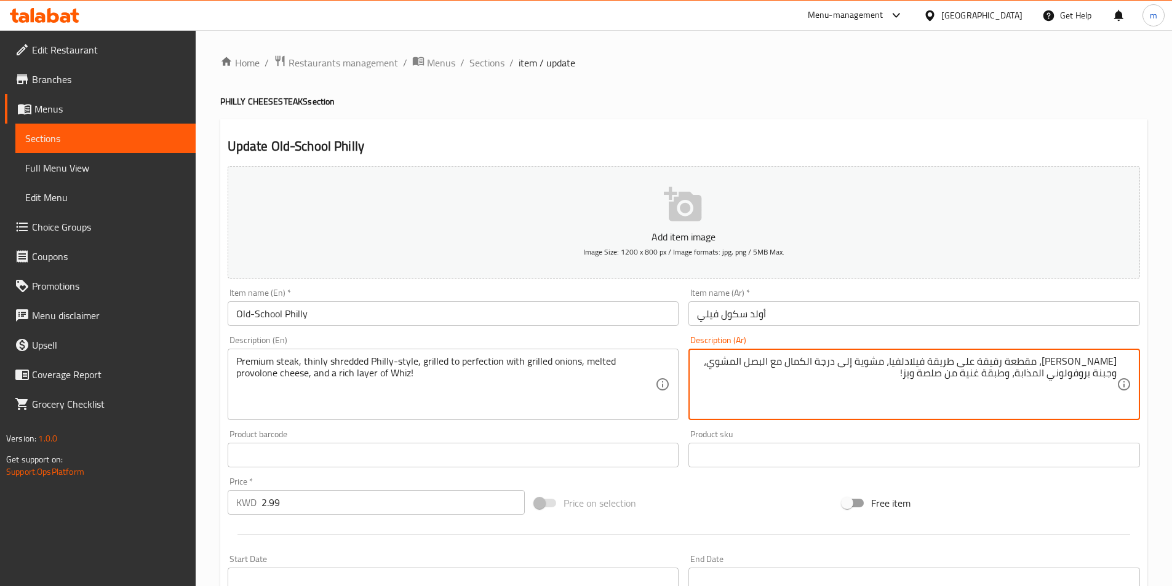
click at [910, 362] on textarea "[PERSON_NAME]، مقطعة رقيقة على طريقة فيلادلفيا، مشوية إلى درجة الكمال مع البصل …" at bounding box center [906, 384] width 419 height 58
click at [827, 360] on textarea "[PERSON_NAME]، مقطعة رقيقة على طريقة فيلي، مشوية إلى درجة الكمال مع البصل المشو…" at bounding box center [906, 384] width 419 height 58
click at [1079, 376] on textarea "[PERSON_NAME]، مقطعة رقيقة على طريقة فيلي، مشوية إلى المثالية مع البصل المشوي، …" at bounding box center [906, 384] width 419 height 58
click at [1072, 379] on textarea "[PERSON_NAME]، مقطعة رقيقة على طريقة فيلي، مشوية إلى المثالية مع البصل المشوي، …" at bounding box center [906, 384] width 419 height 58
click at [991, 373] on textarea "[PERSON_NAME]، مقطعة رقيقة على طريقة فيلي، مشوية إلى المثالية مع البصل المشوي، …" at bounding box center [906, 384] width 419 height 58
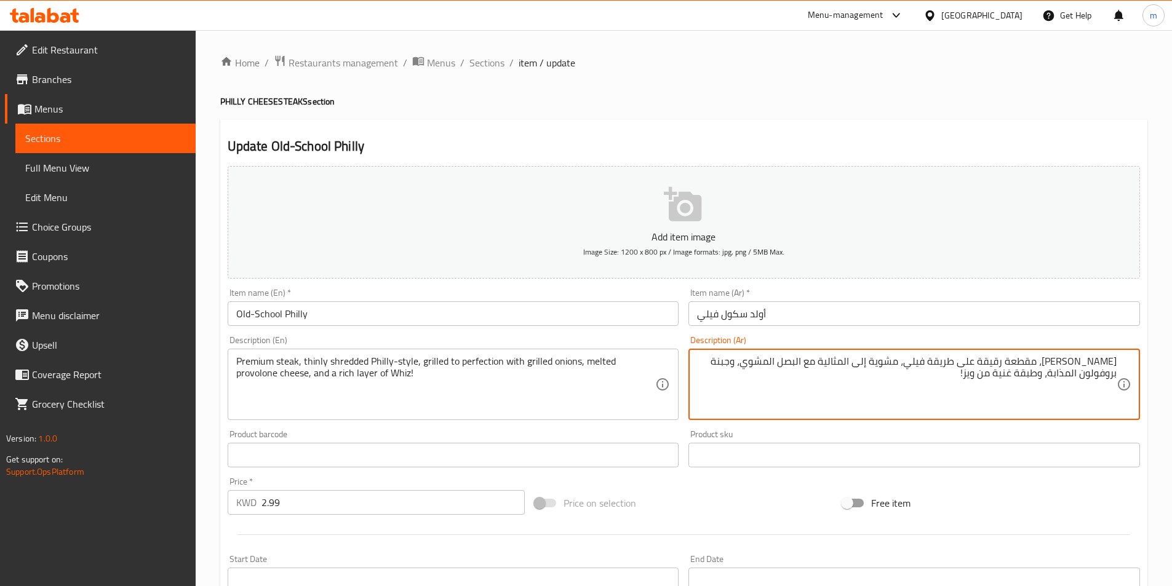
click at [999, 374] on textarea "[PERSON_NAME]، مقطعة رقيقة على طريقة فيلي، مشوية إلى المثالية مع البصل المشوي، …" at bounding box center [906, 384] width 419 height 58
type textarea "[PERSON_NAME]، مقطعة رقيقة على طريقة فيلي، مشوية إلى المثالية مع البصل المشوي، …"
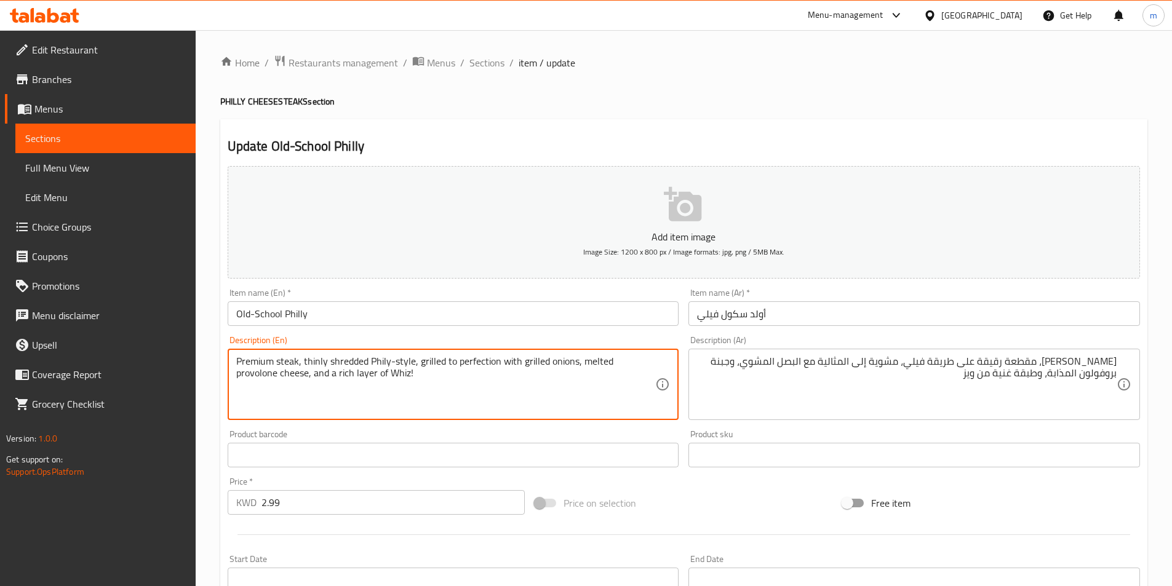
click at [389, 379] on textarea "Premium steak, thinly shredded Phily-style, grilled to perfection with grilled …" at bounding box center [445, 384] width 419 height 58
click at [389, 379] on textarea "Premium steak, thinly shredded Philly-style, grilled to perfection with grilled…" at bounding box center [445, 384] width 419 height 58
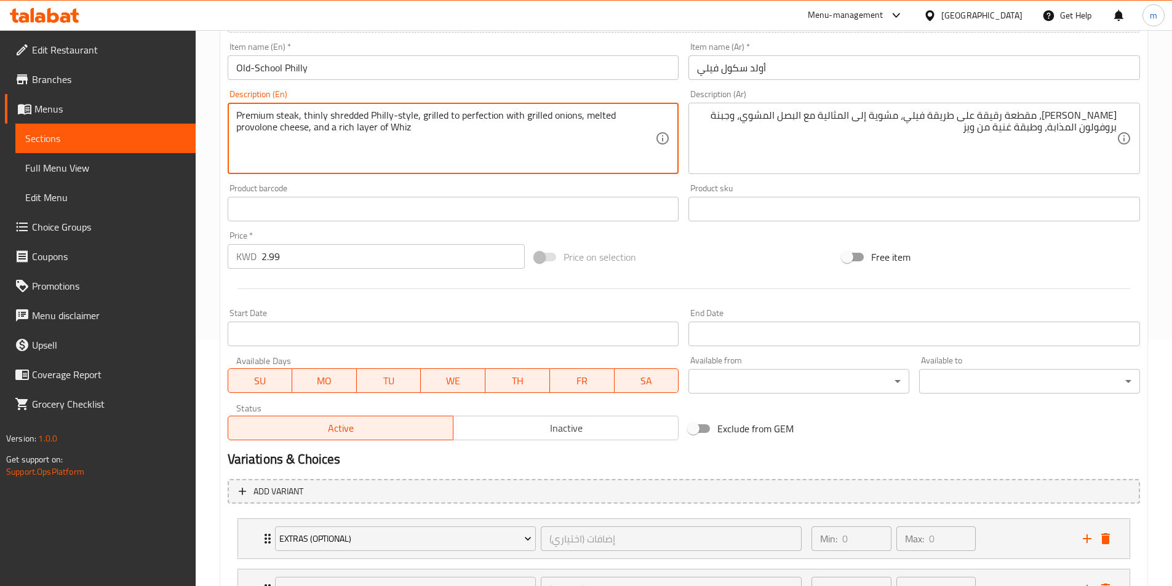
scroll to position [505, 0]
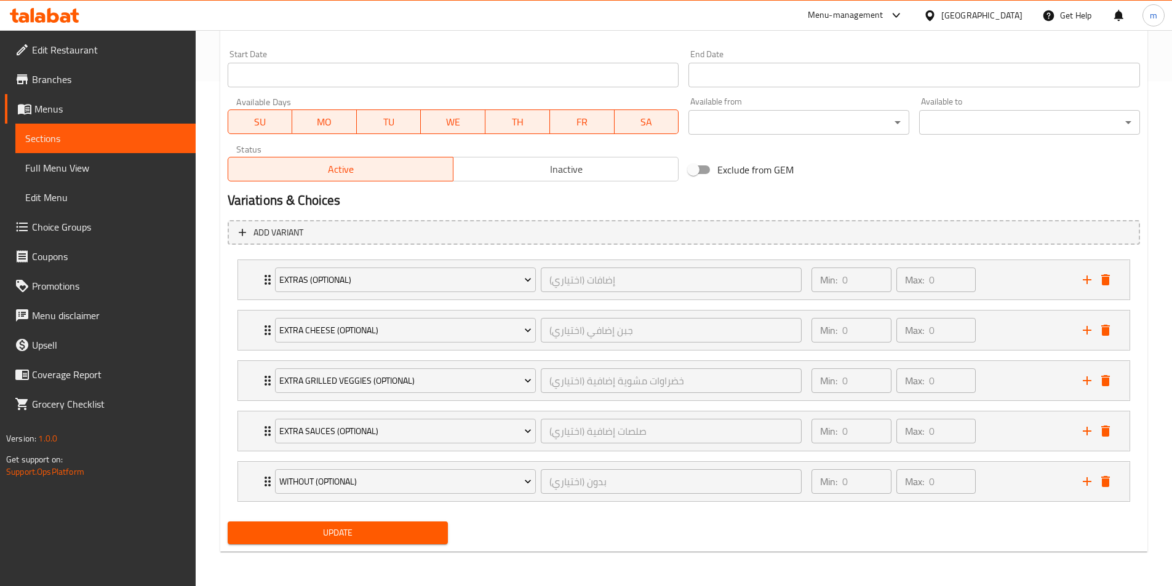
type textarea "Premium steak, thinly shredded Philly-style, grilled to perfection with grilled…"
click at [375, 521] on div "Update" at bounding box center [338, 533] width 231 height 33
click at [375, 531] on span "Update" at bounding box center [337, 532] width 201 height 15
click at [994, 472] on div "Min: 0 ​ Max: 0 ​" at bounding box center [939, 481] width 271 height 39
click at [1018, 435] on div "Min: 0 ​ Max: 0 ​" at bounding box center [939, 430] width 271 height 39
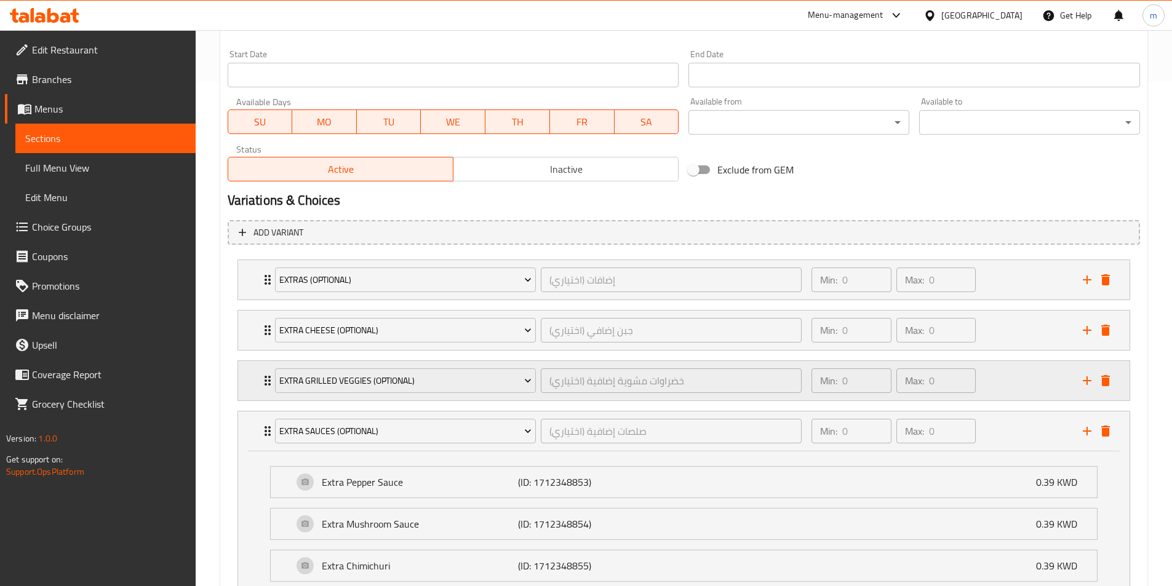
click at [1020, 391] on div "Min: 0 ​ Max: 0 ​" at bounding box center [939, 380] width 271 height 39
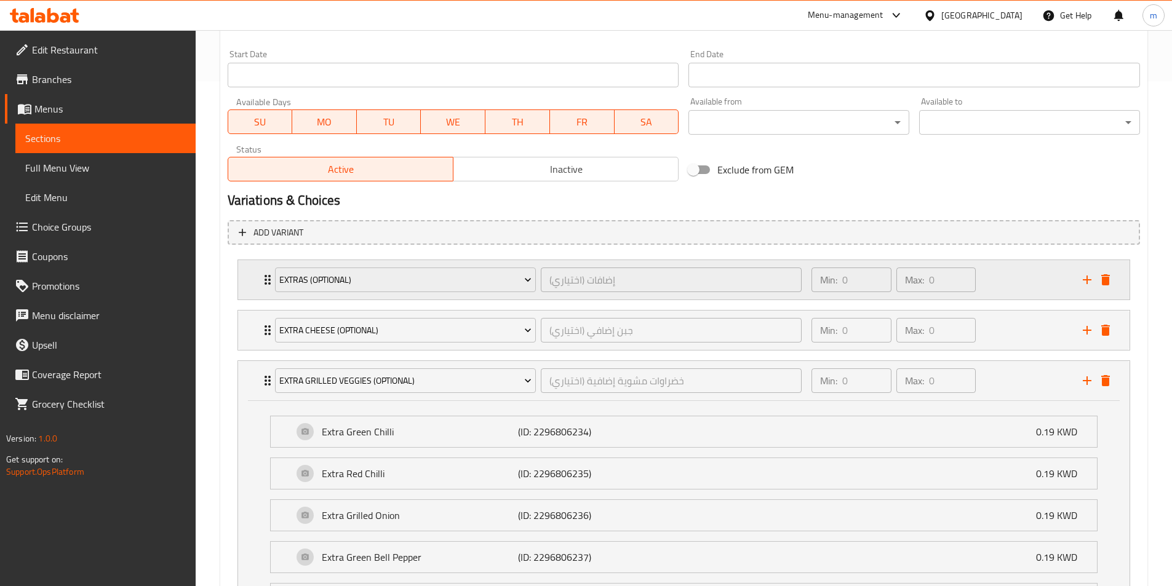
click at [1020, 313] on div "Min: 0 ​ Max: 0 ​" at bounding box center [939, 330] width 271 height 39
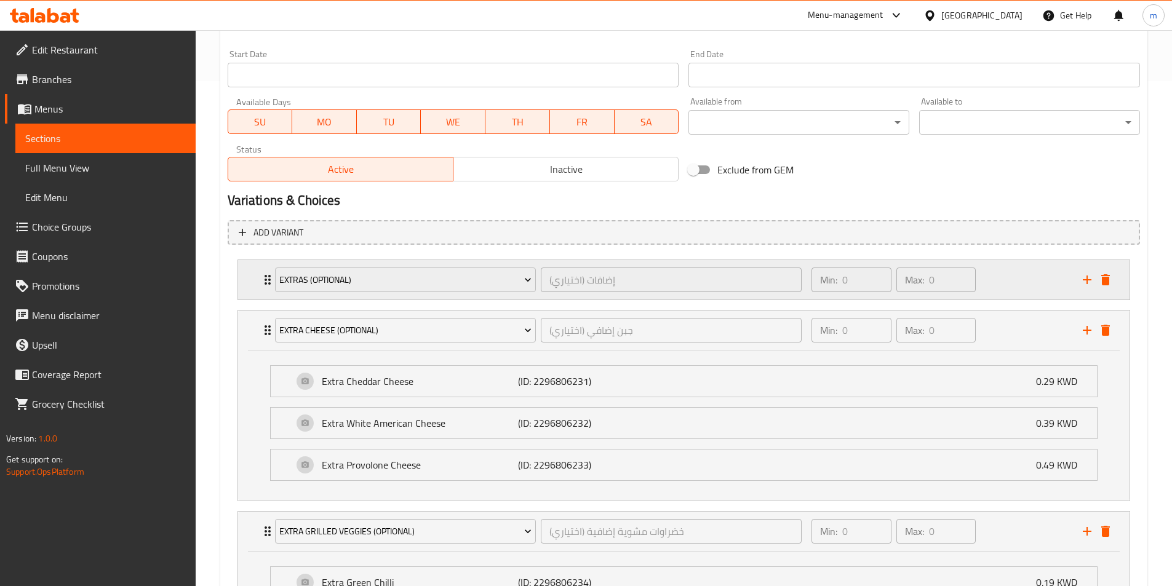
click at [1020, 270] on div "Min: 0 ​ Max: 0 ​" at bounding box center [939, 279] width 271 height 39
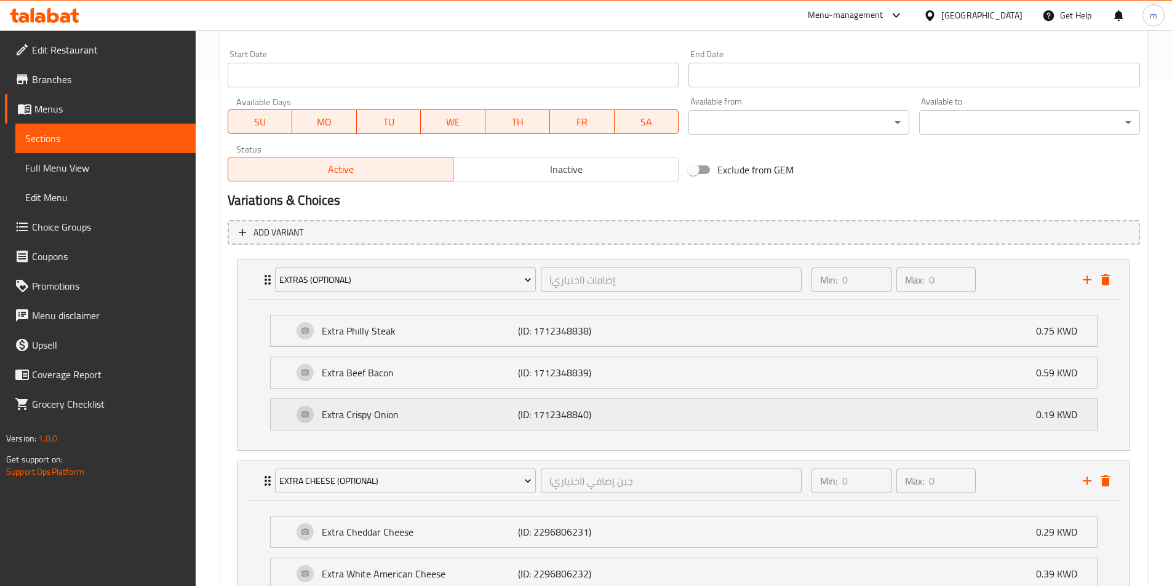
click at [807, 420] on div "Extra Crispy Onion (ID: 1712348840) 0.19 KWD" at bounding box center [687, 414] width 789 height 31
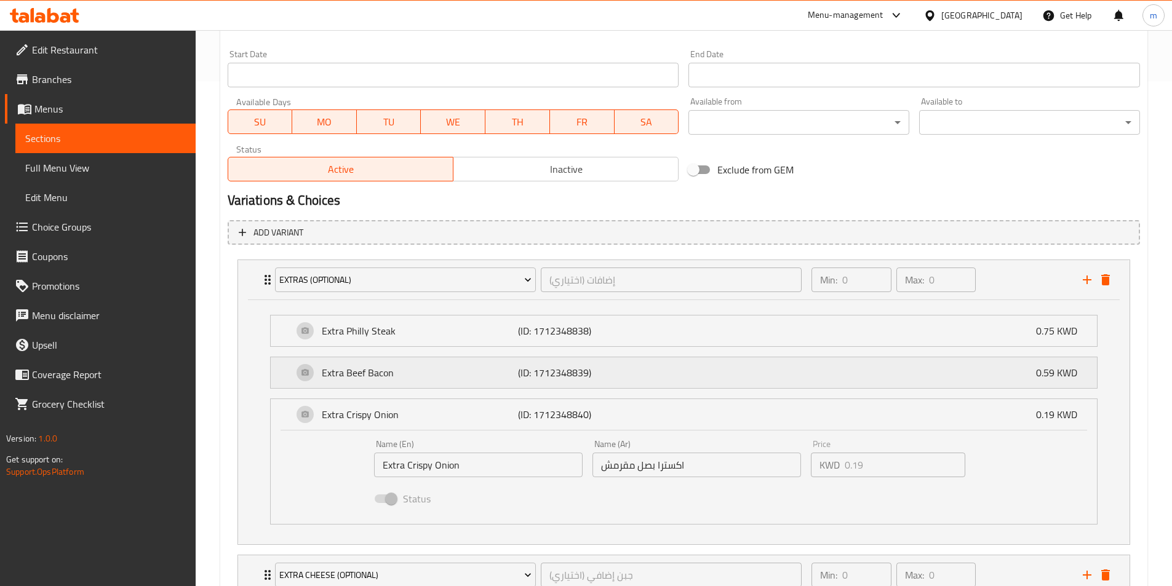
click at [813, 383] on div "Extra Beef Bacon (ID: 1712348839) 0.59 KWD" at bounding box center [687, 372] width 789 height 31
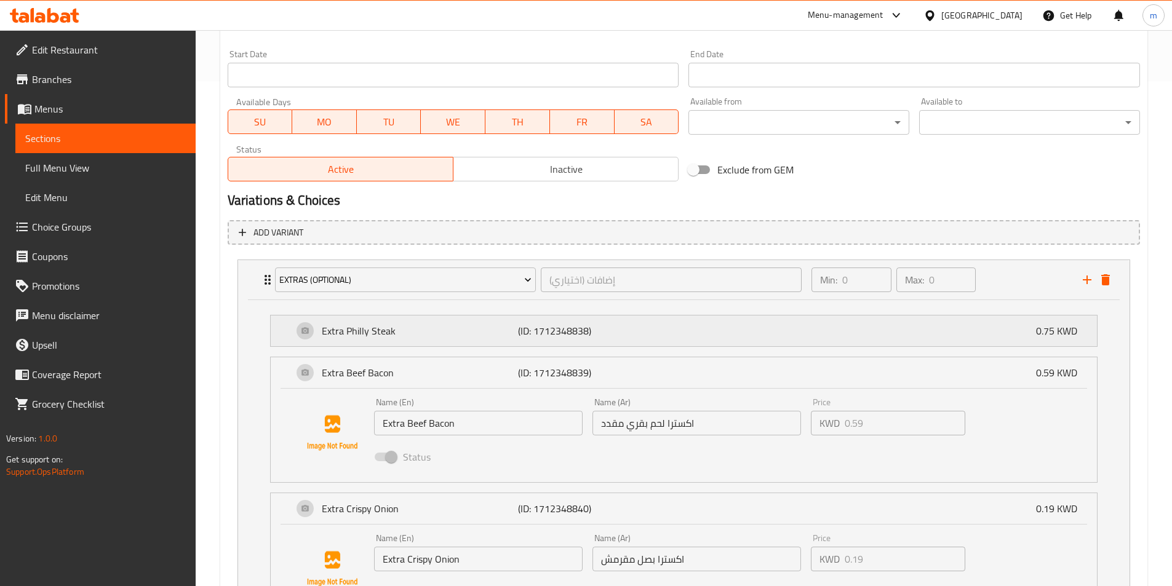
click at [826, 338] on div "Extra Philly Steak (ID: 1712348838) 0.75 KWD" at bounding box center [687, 330] width 789 height 31
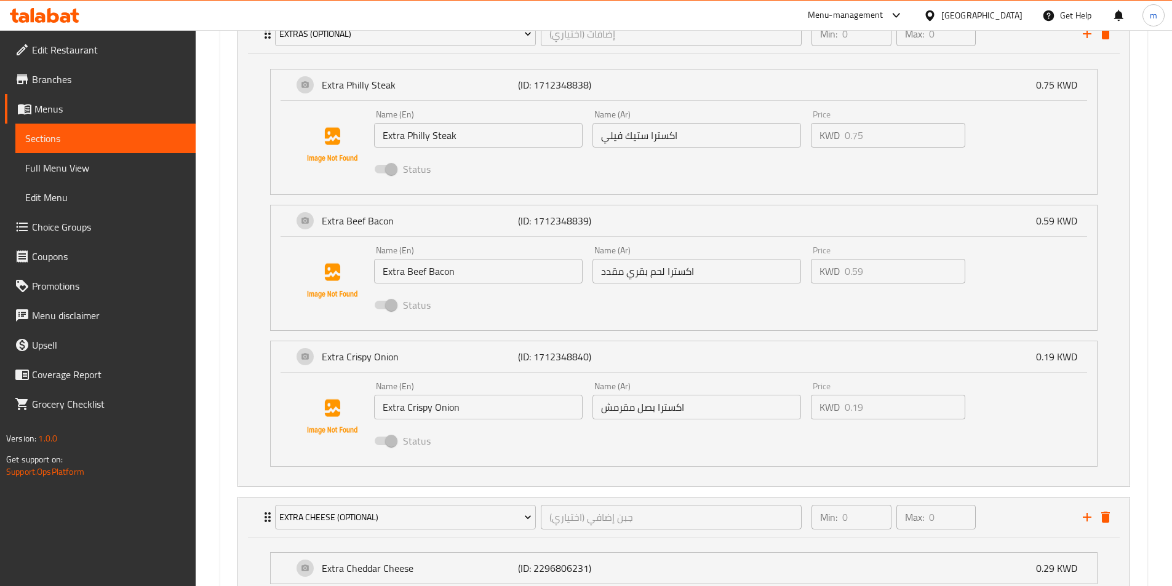
scroll to position [689, 0]
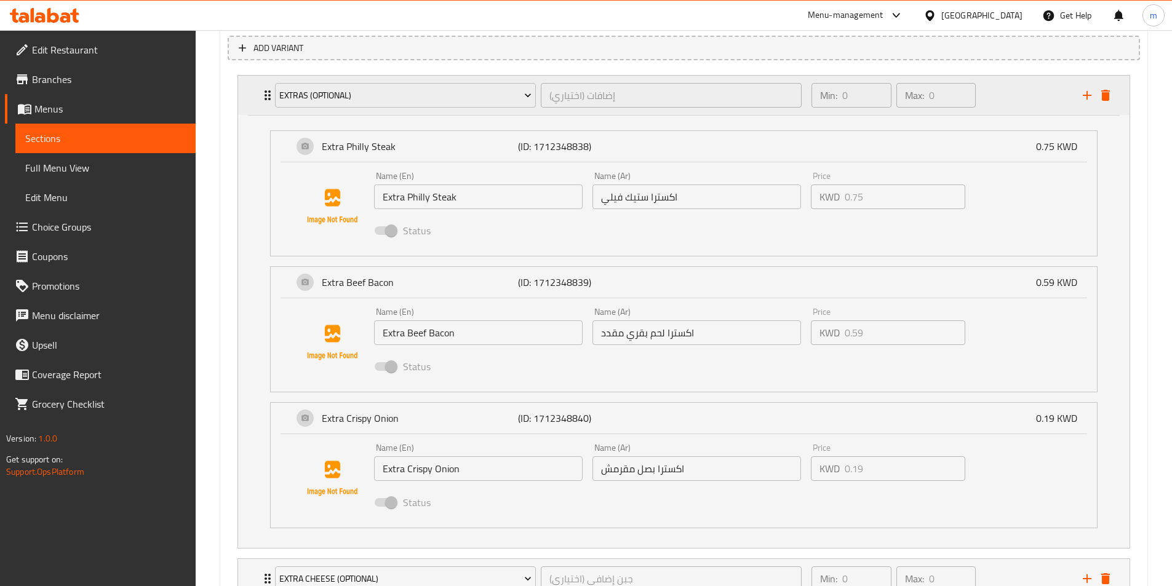
click at [982, 109] on div "Min: 0 ​ Max: 0 ​" at bounding box center [939, 95] width 271 height 39
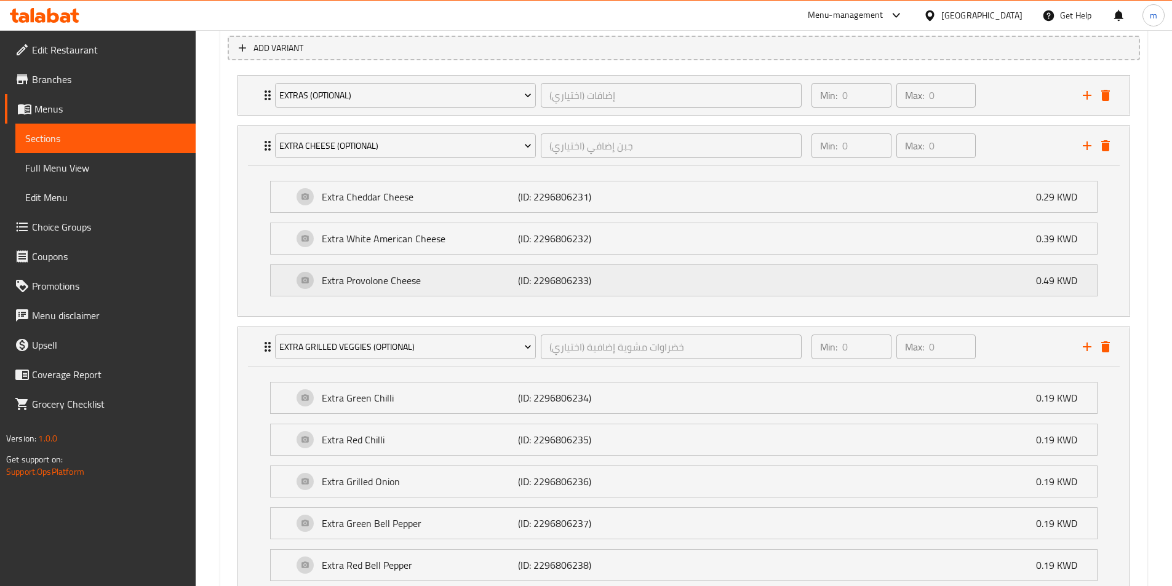
click at [787, 267] on div "Extra Provolone Cheese (ID: 2296806233) 0.49 KWD" at bounding box center [687, 280] width 789 height 31
click at [795, 243] on div "Extra White American Cheese (ID: 2296806232) 0.39 KWD" at bounding box center [687, 238] width 789 height 31
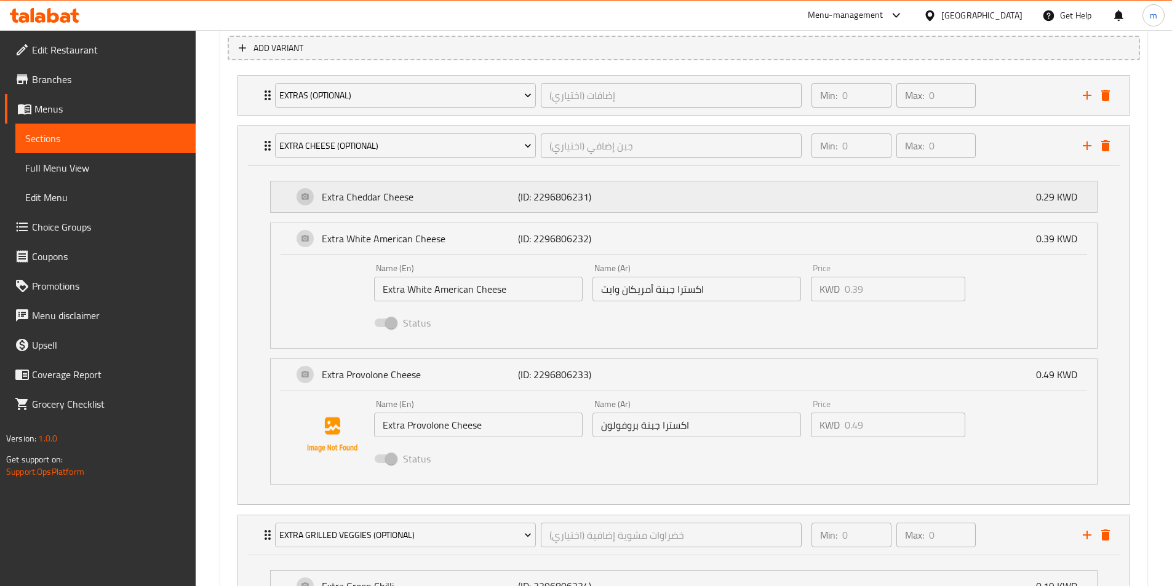
click at [801, 208] on div "Extra Cheddar Cheese (ID: 2296806231) 0.29 KWD" at bounding box center [687, 196] width 789 height 31
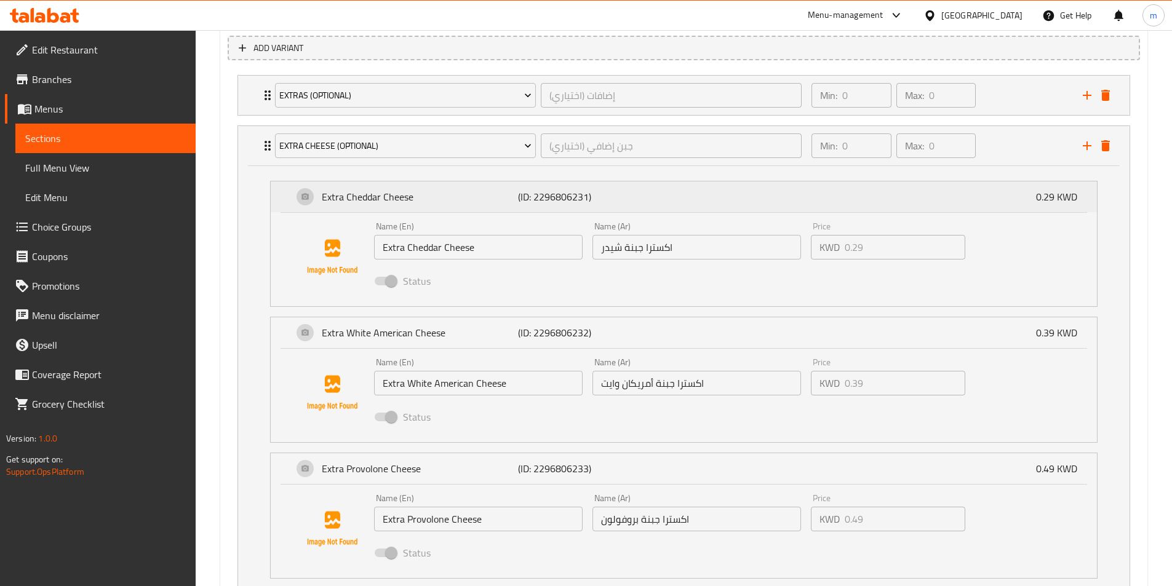
click at [801, 208] on div "Extra Cheddar Cheese (ID: 2296806231) 0.29 KWD" at bounding box center [687, 196] width 789 height 31
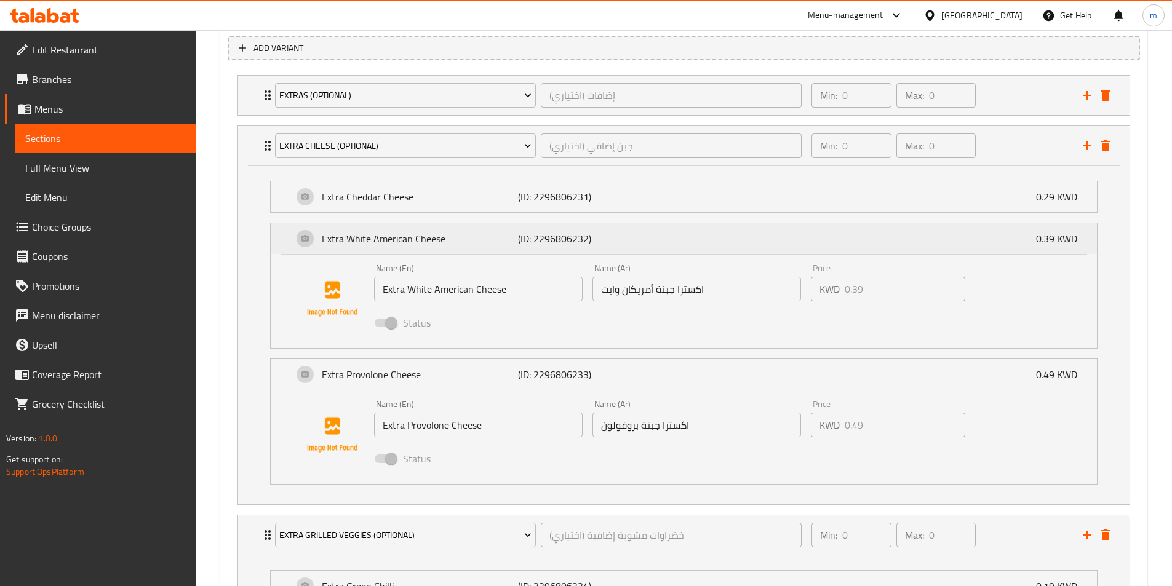
click at [803, 236] on div "Extra White American Cheese (ID: 2296806232) 0.39 KWD" at bounding box center [687, 238] width 789 height 31
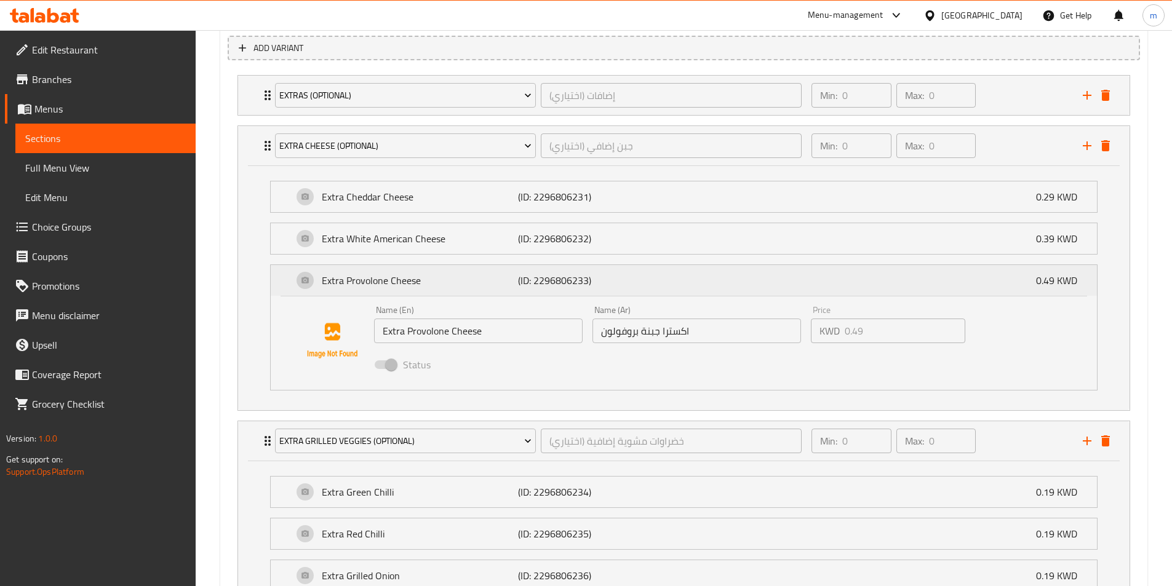
click at [802, 284] on div "Extra Provolone Cheese (ID: 2296806233) 0.49 KWD" at bounding box center [687, 280] width 789 height 31
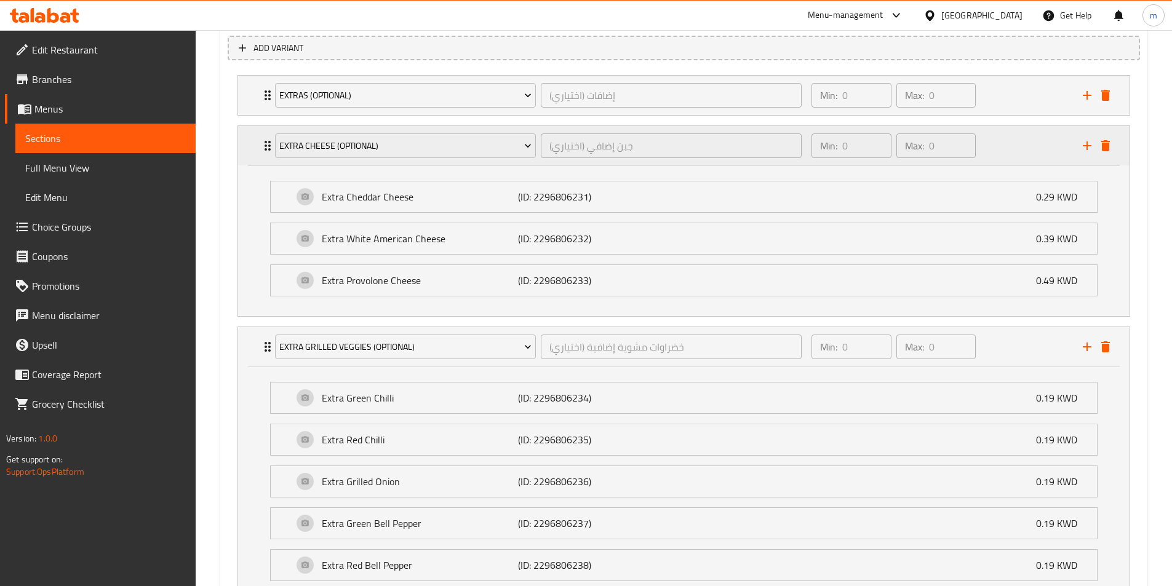
click at [1004, 140] on div "Min: 0 ​ Max: 0 ​" at bounding box center [939, 145] width 271 height 39
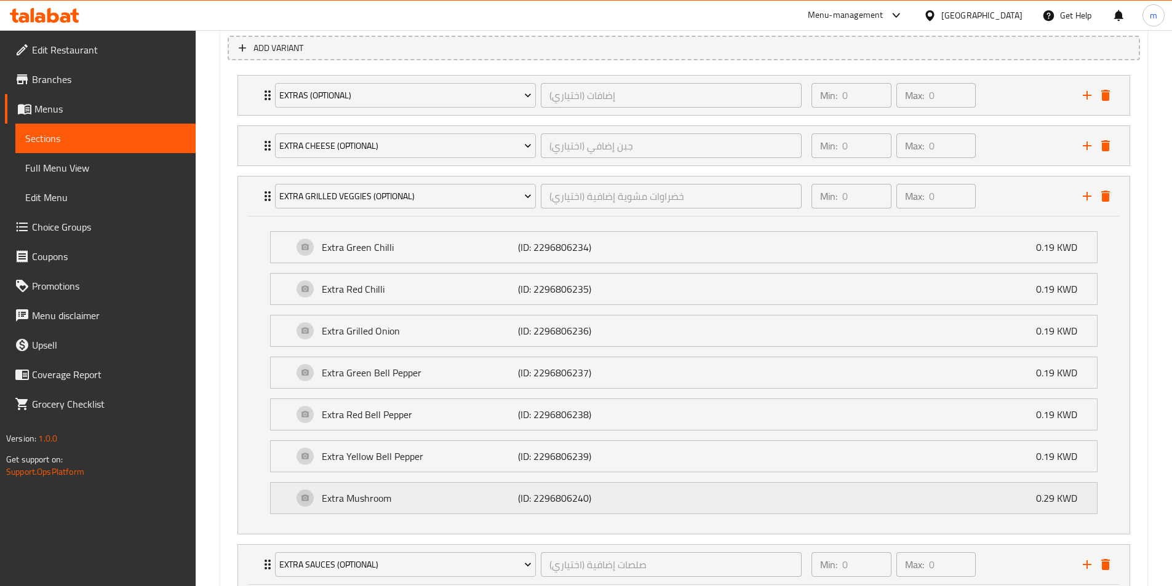
click at [710, 491] on div "Extra Mushroom (ID: 2296806240) 0.29 KWD" at bounding box center [687, 498] width 789 height 31
click at [718, 452] on div "Extra Yellow Bell Pepper (ID: 2296806239) 0.19 KWD" at bounding box center [687, 456] width 789 height 31
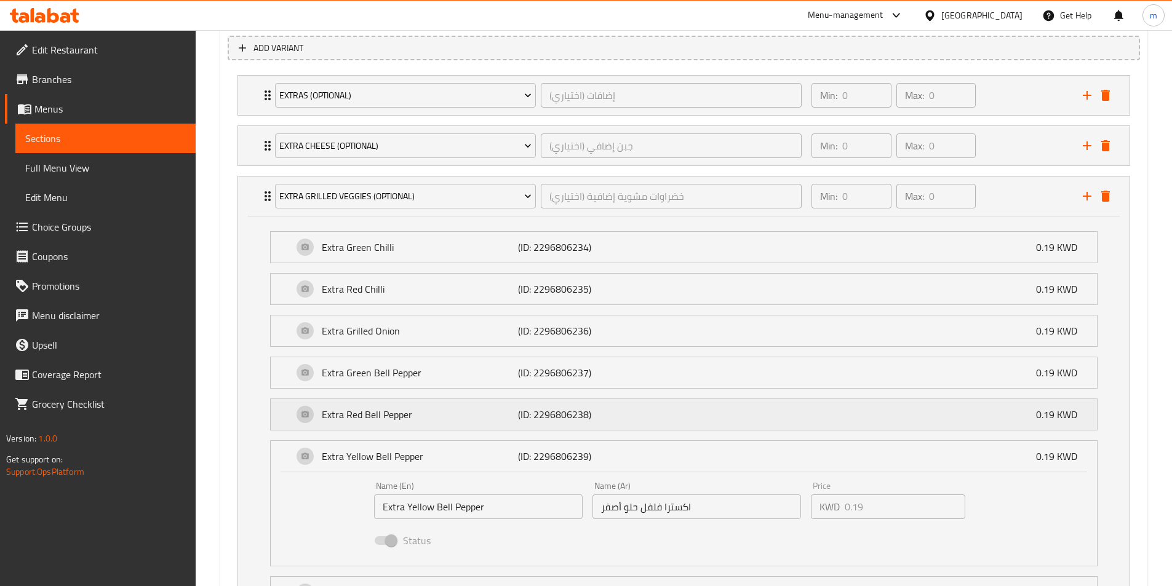
click at [728, 418] on div "Extra Red Bell Pepper (ID: 2296806238) 0.19 KWD" at bounding box center [687, 414] width 789 height 31
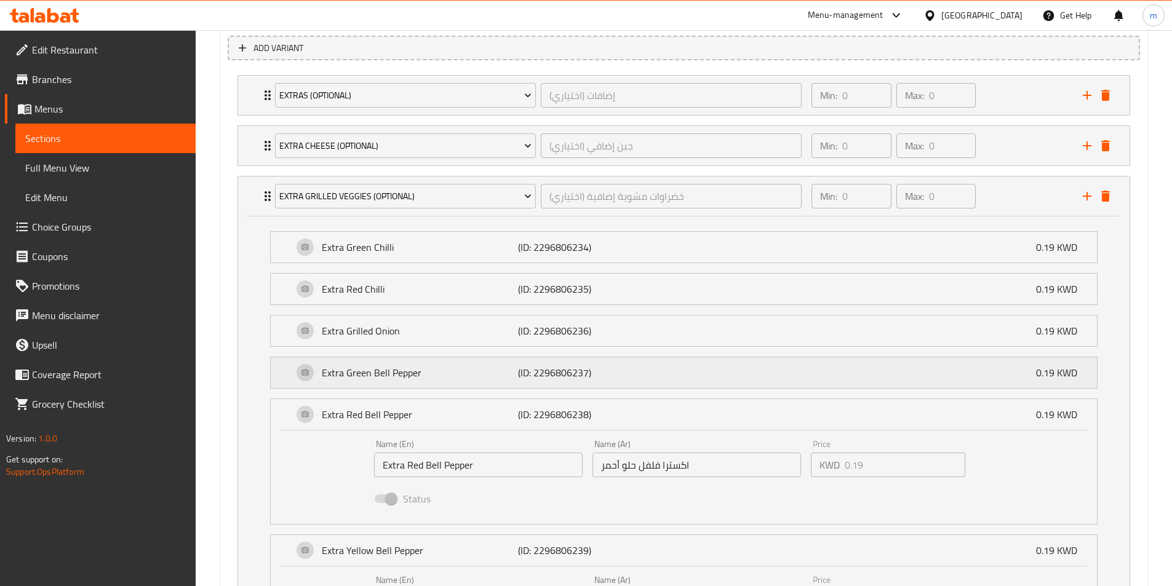
click at [736, 373] on div "Extra Green Bell Pepper (ID: 2296806237) 0.19 KWD" at bounding box center [687, 372] width 789 height 31
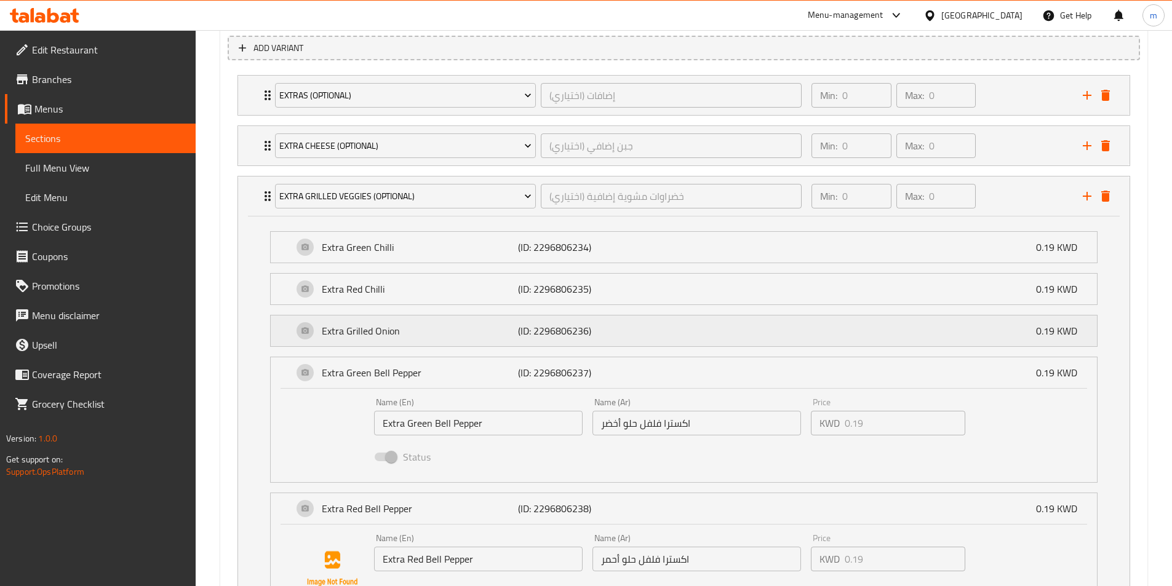
click at [747, 350] on li "Extra Grilled Onion (ID: 2296806236) 0.19 KWD Name (En) Extra Grilled Onion Nam…" at bounding box center [683, 331] width 847 height 42
click at [756, 316] on div "Extra Grilled Onion (ID: 2296806236) 0.19 KWD" at bounding box center [687, 330] width 789 height 31
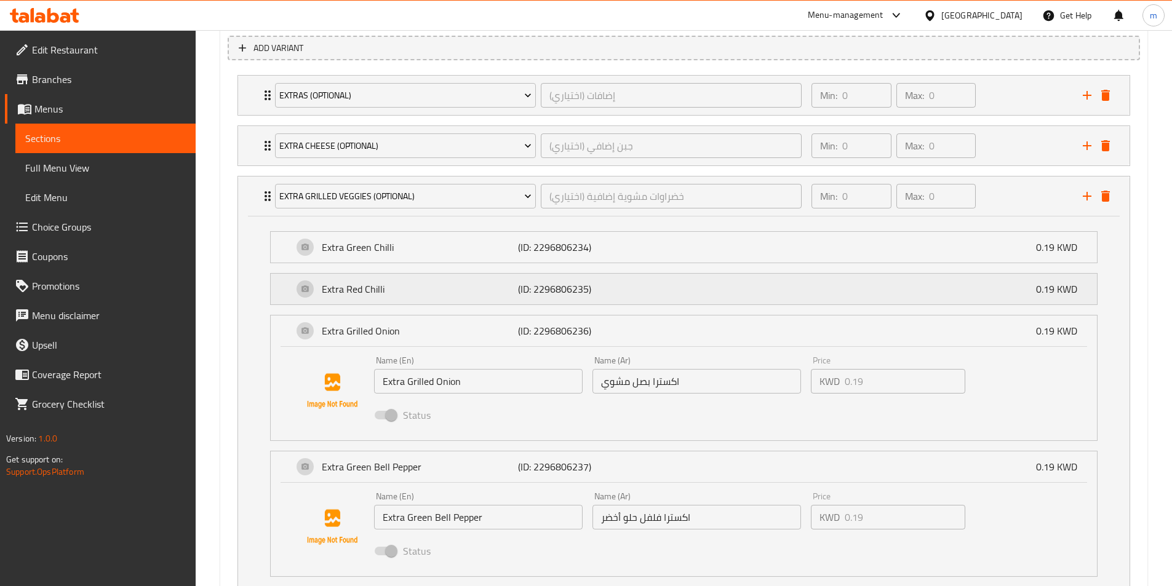
click at [764, 285] on div "Extra Red Chilli (ID: 2296806235) 0.19 KWD" at bounding box center [687, 289] width 789 height 31
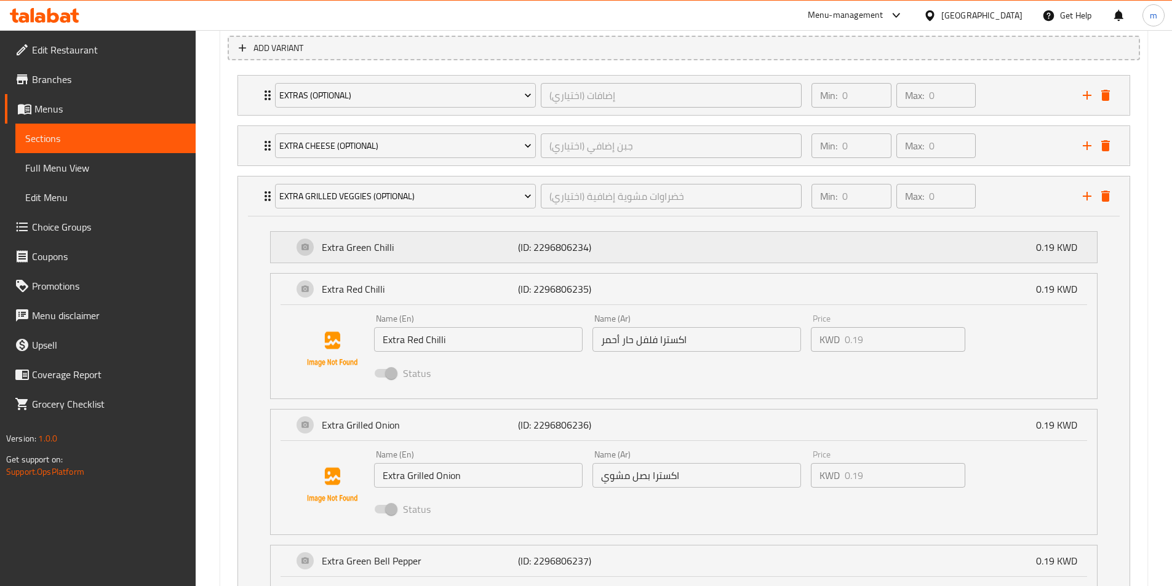
click at [751, 242] on div "Extra Green Chilli (ID: 2296806234) 0.19 KWD" at bounding box center [687, 247] width 789 height 31
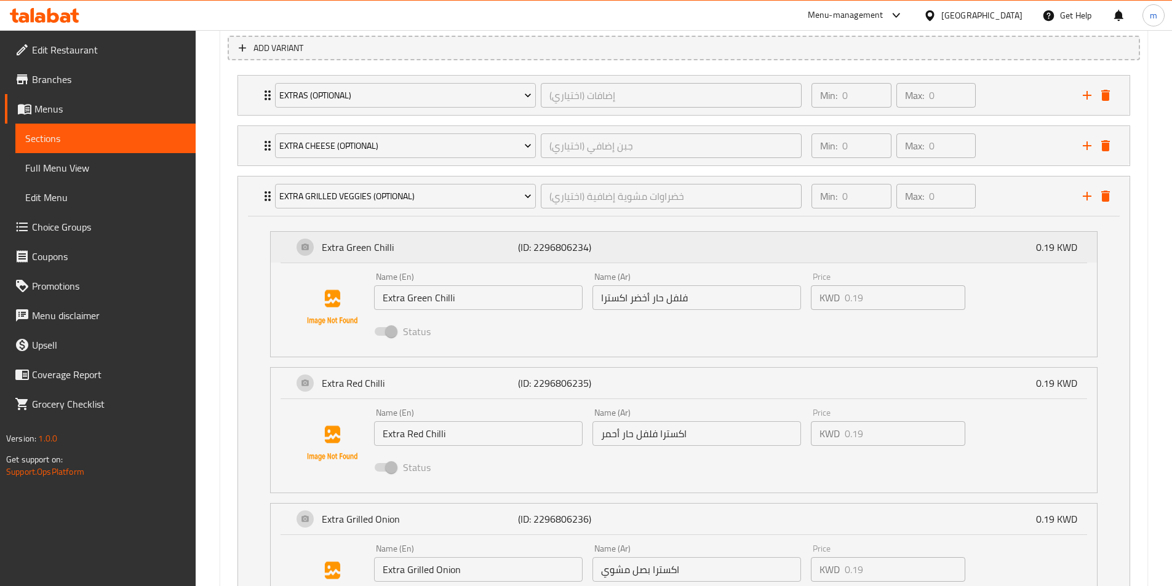
click at [755, 232] on div "Extra Green Chilli (ID: 2296806234) 0.19 KWD" at bounding box center [687, 247] width 789 height 31
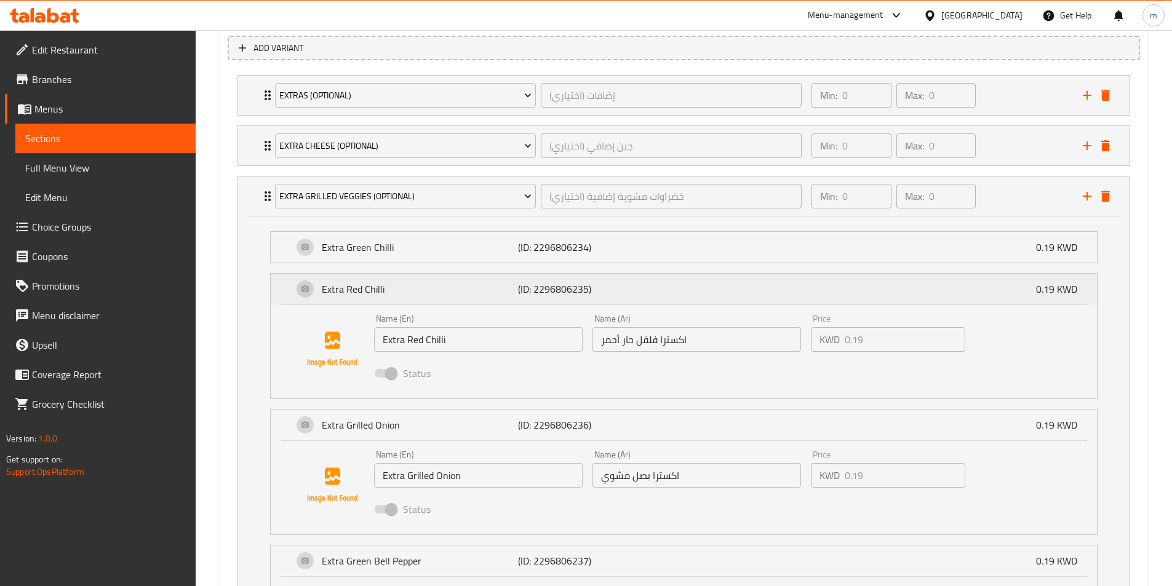
click at [867, 282] on div "Extra Red Chilli (ID: 2296806235) 0.19 KWD" at bounding box center [687, 289] width 789 height 31
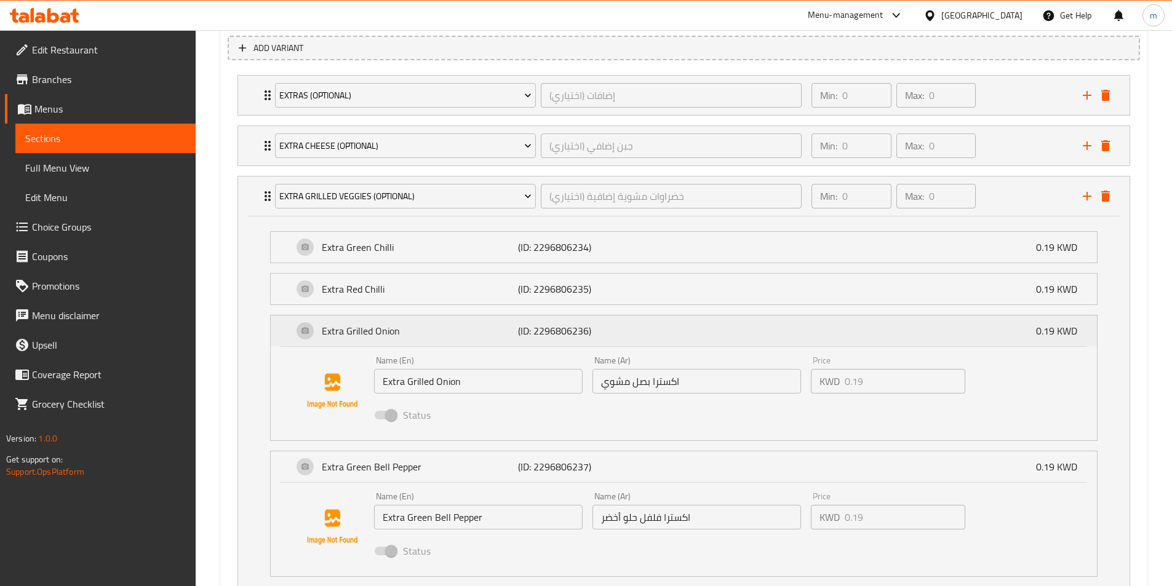
click at [883, 330] on div "Extra Grilled Onion (ID: 2296806236) 0.19 KWD" at bounding box center [687, 330] width 789 height 31
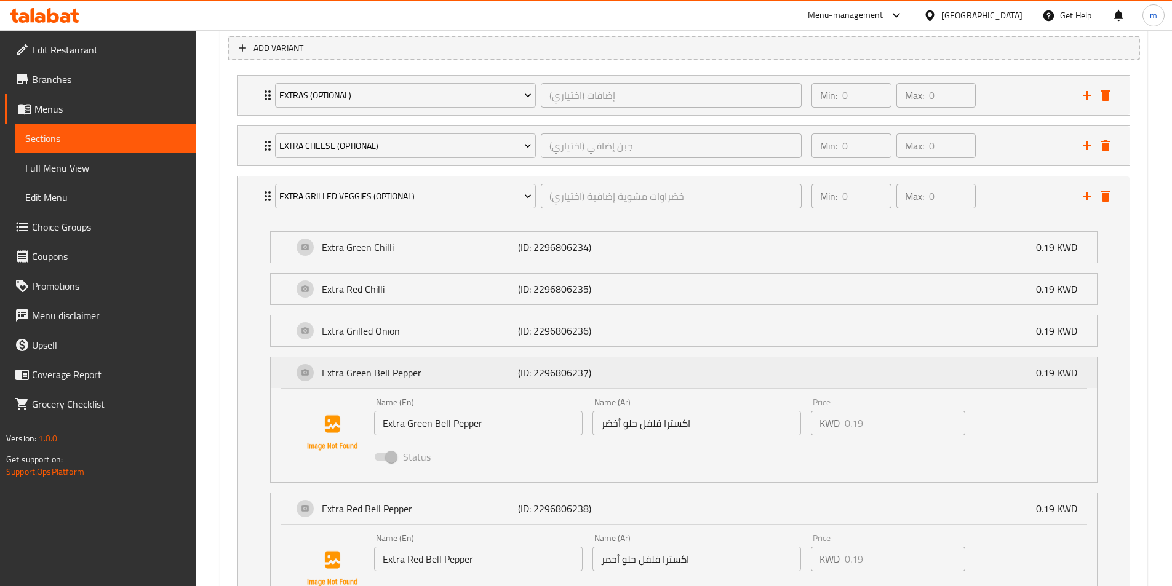
click at [856, 366] on div "Extra Green Bell Pepper (ID: 2296806237) 0.19 KWD" at bounding box center [687, 372] width 789 height 31
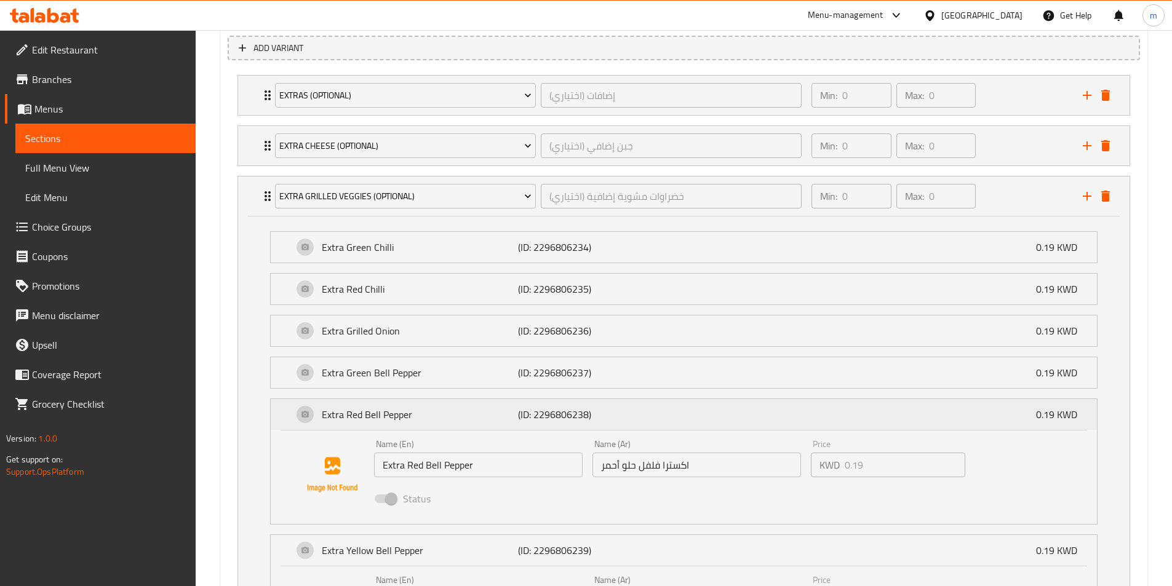
click at [873, 406] on div "Extra Red Bell Pepper (ID: 2296806238) 0.19 KWD" at bounding box center [687, 414] width 789 height 31
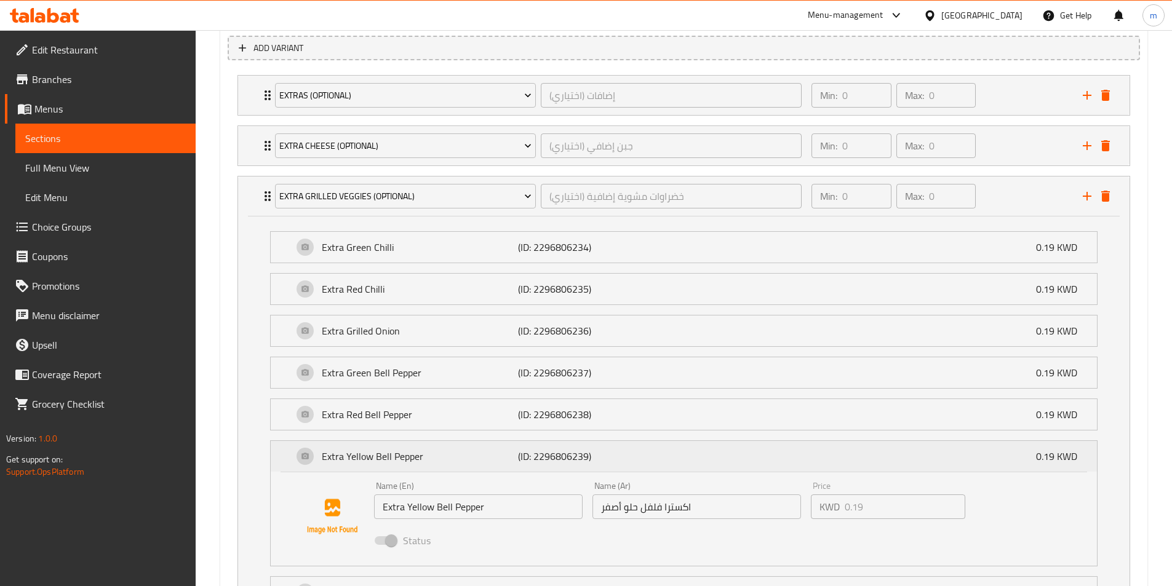
click at [876, 445] on div "Extra Yellow Bell Pepper (ID: 2296806239) 0.19 KWD" at bounding box center [687, 456] width 789 height 31
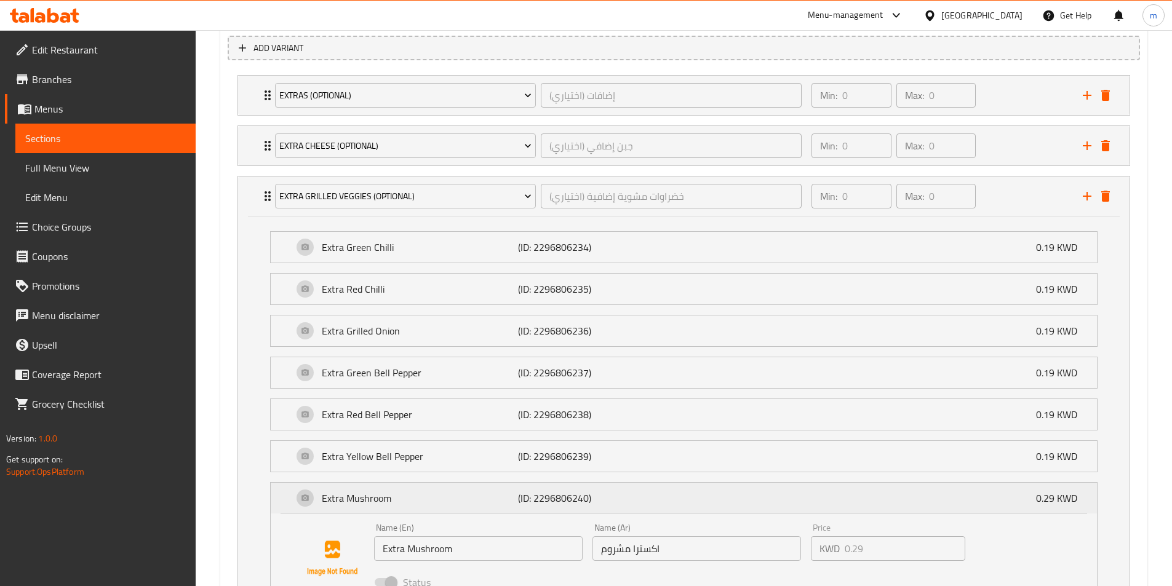
click at [884, 490] on div "Extra Mushroom (ID: 2296806240) 0.29 KWD" at bounding box center [687, 498] width 789 height 31
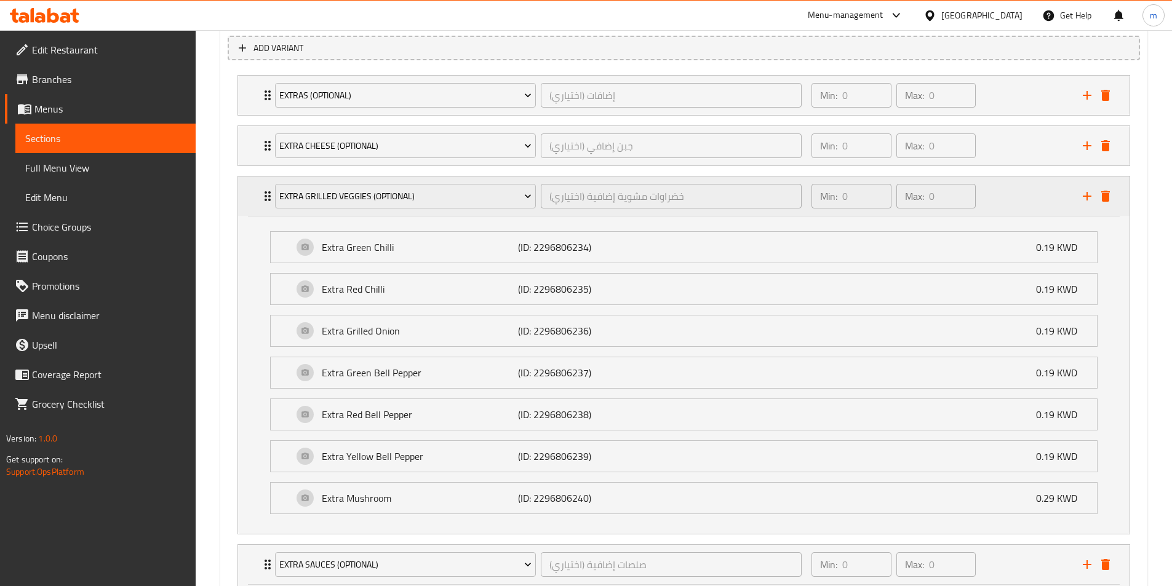
click at [988, 190] on div "Min: 0 ​ Max: 0 ​" at bounding box center [939, 195] width 271 height 39
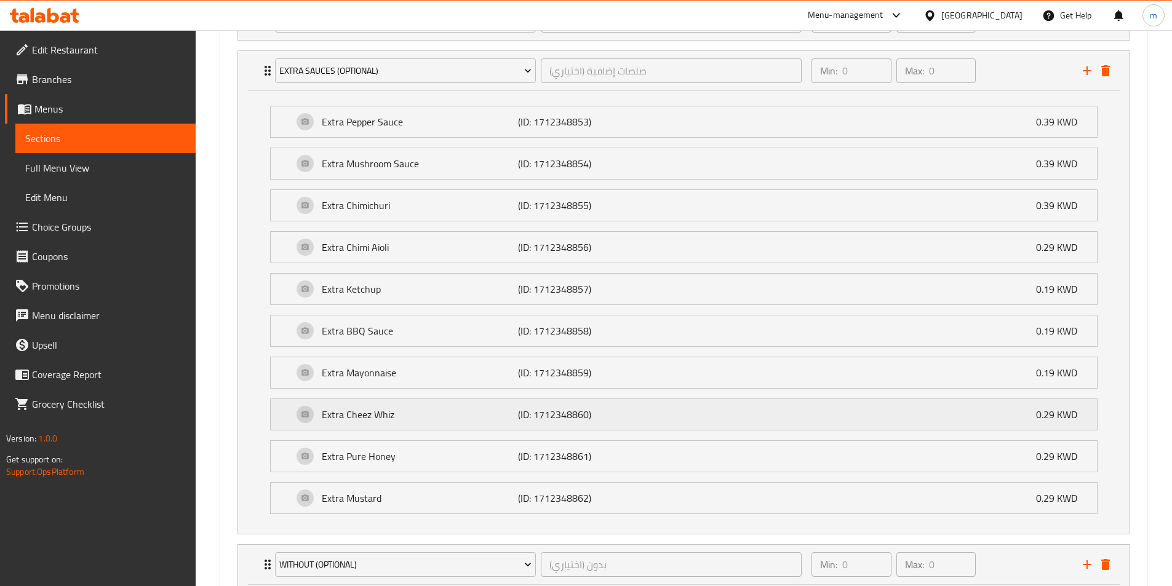
scroll to position [935, 0]
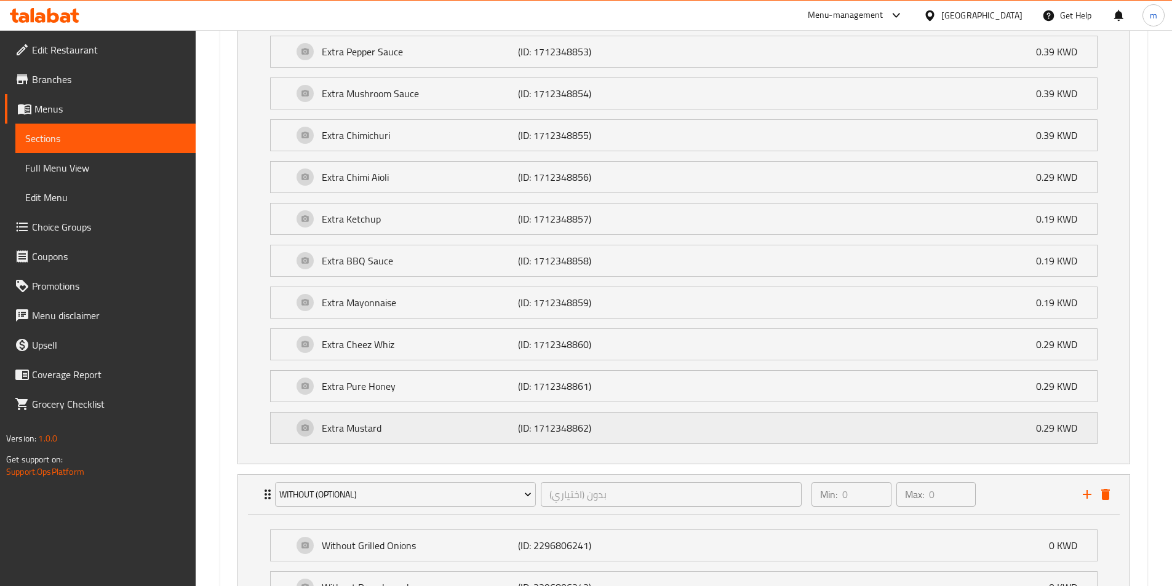
click at [787, 438] on div "Extra Mustard (ID: 1712348862) 0.29 KWD" at bounding box center [687, 428] width 789 height 31
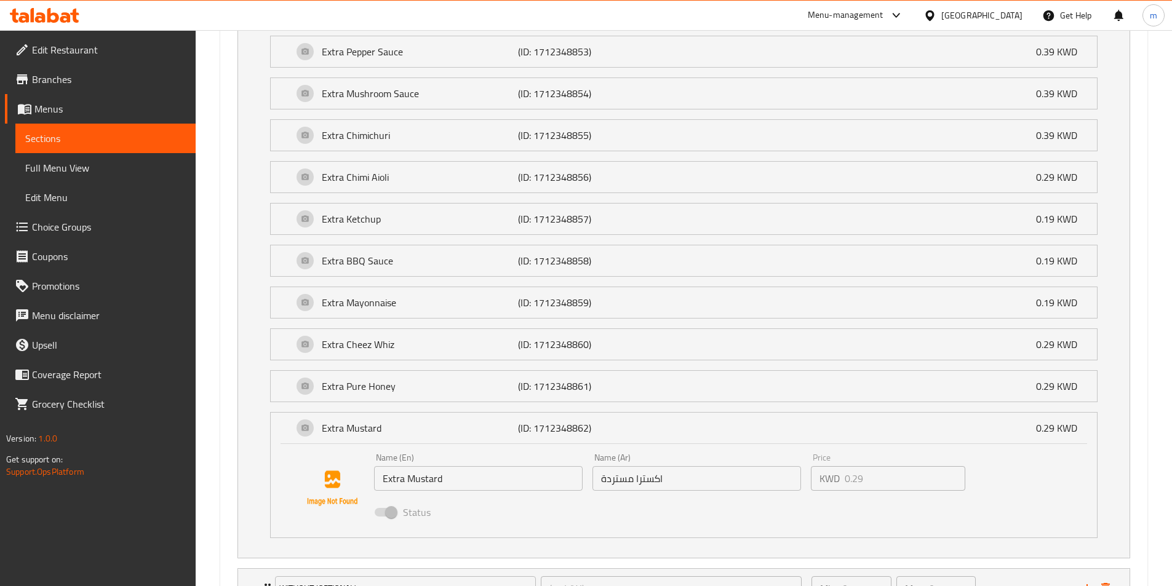
click at [796, 370] on div "Extra Pure Honey (ID: 1712348861) 0.29 KWD Name (En) Extra Pure Honey Name (En)…" at bounding box center [683, 386] width 827 height 32
click at [793, 380] on div "Extra Pure Honey (ID: 1712348861) 0.29 KWD" at bounding box center [687, 386] width 789 height 31
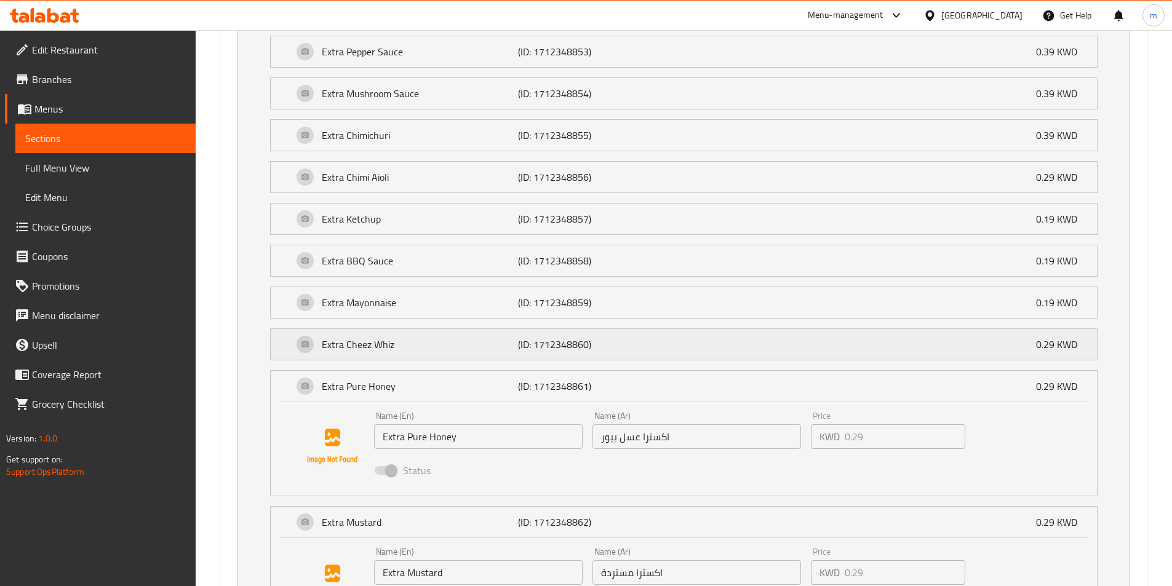
click at [803, 339] on div "Extra [PERSON_NAME] (ID: 1712348860) 0.29 KWD" at bounding box center [687, 344] width 789 height 31
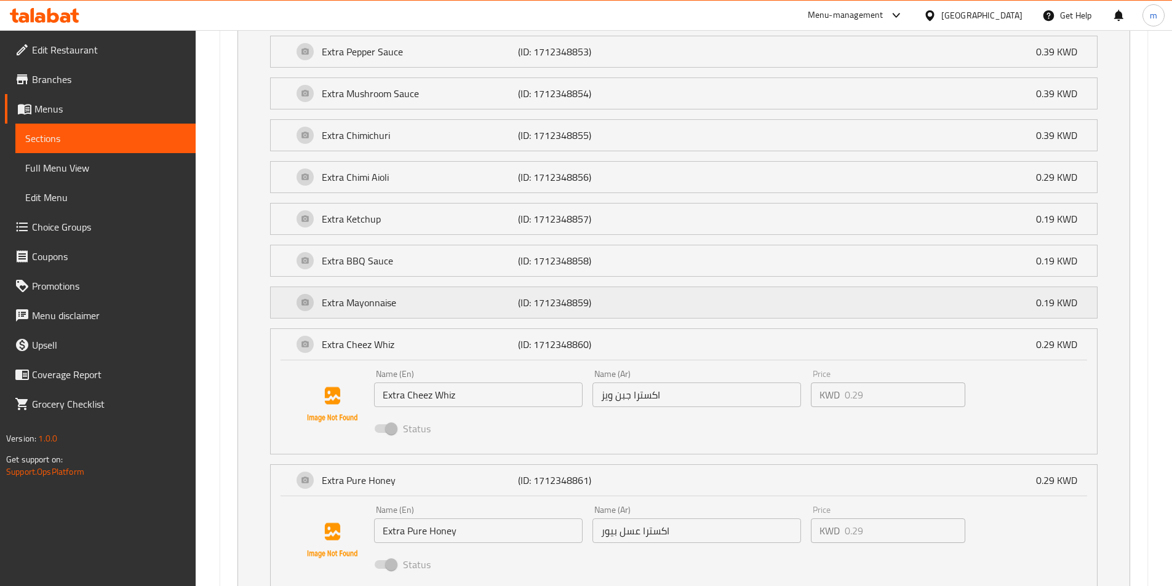
click at [805, 306] on div "Extra Mayonnaise (ID: 1712348859) 0.19 KWD" at bounding box center [687, 302] width 789 height 31
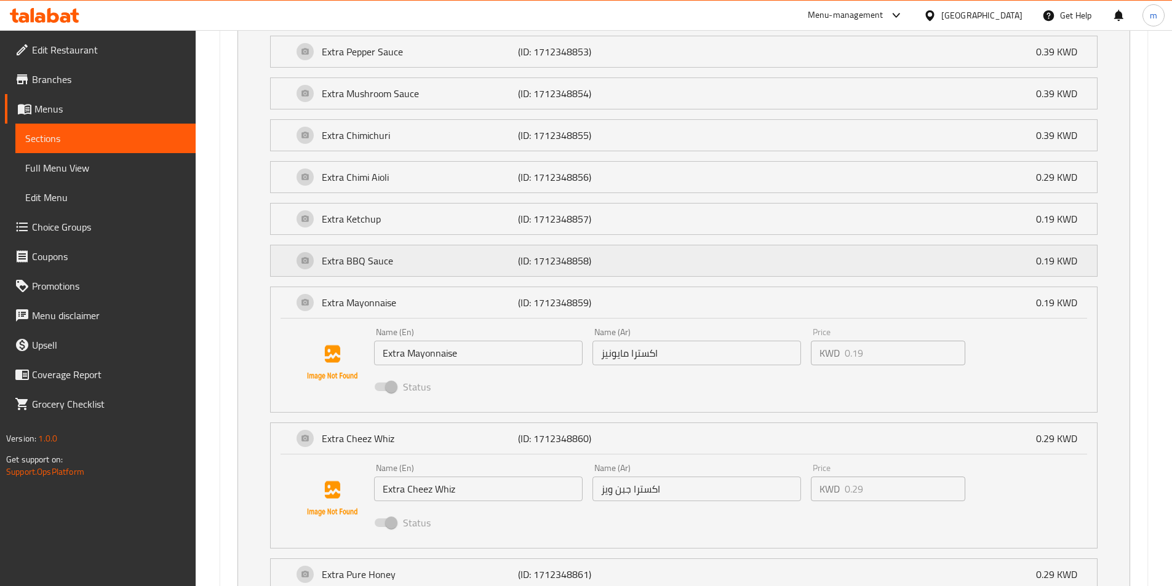
click at [810, 256] on div "Extra BBQ Sauce (ID: 1712348858) 0.19 KWD" at bounding box center [687, 260] width 789 height 31
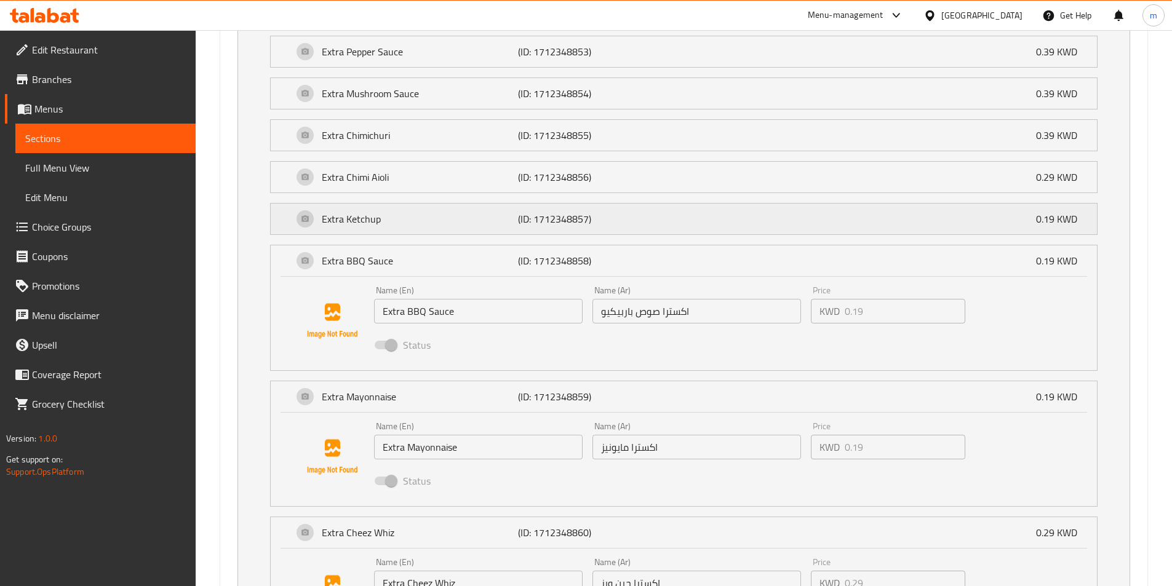
click at [805, 215] on div "Extra Ketchup (ID: 1712348857) 0.19 KWD" at bounding box center [687, 219] width 789 height 31
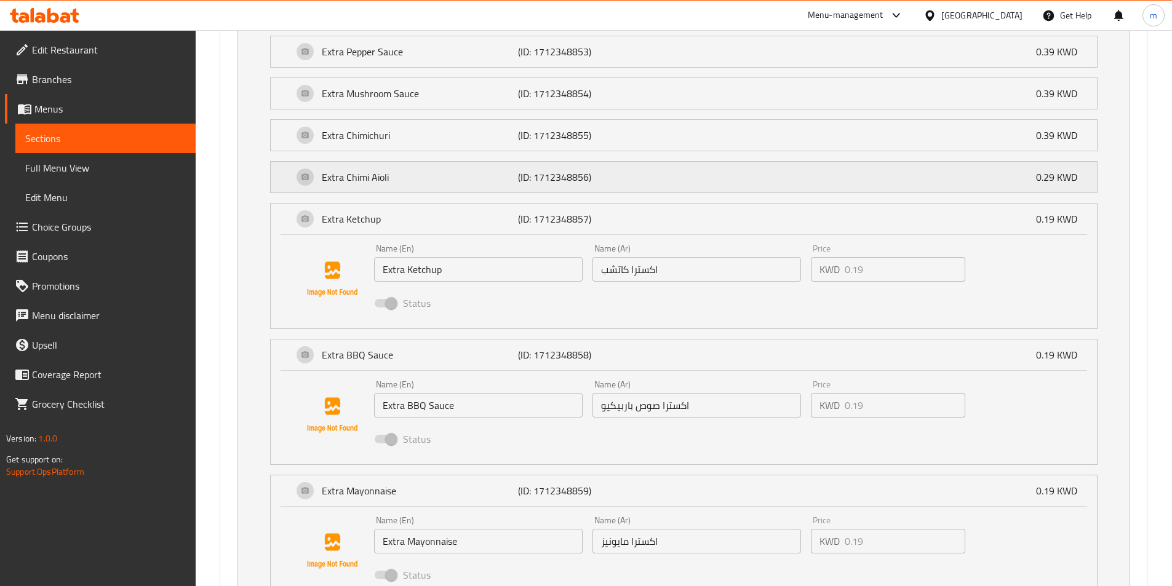
click at [812, 179] on div "Extra [PERSON_NAME] (ID: 1712348856) 0.29 KWD" at bounding box center [687, 177] width 789 height 31
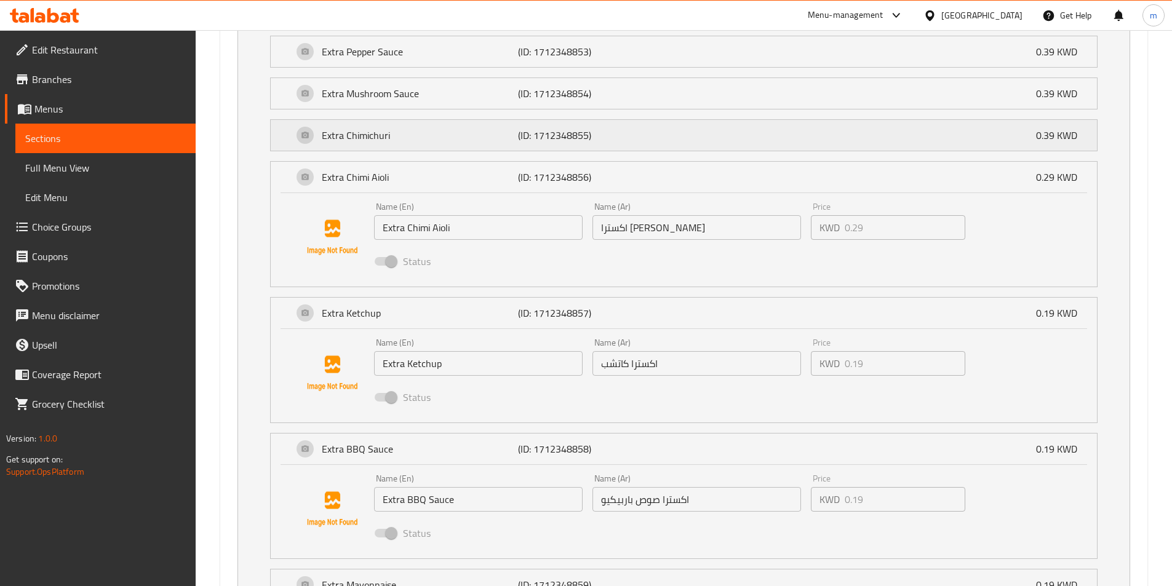
click at [812, 140] on div "Extra Chimichuri (ID: 1712348855) 0.39 KWD" at bounding box center [687, 135] width 789 height 31
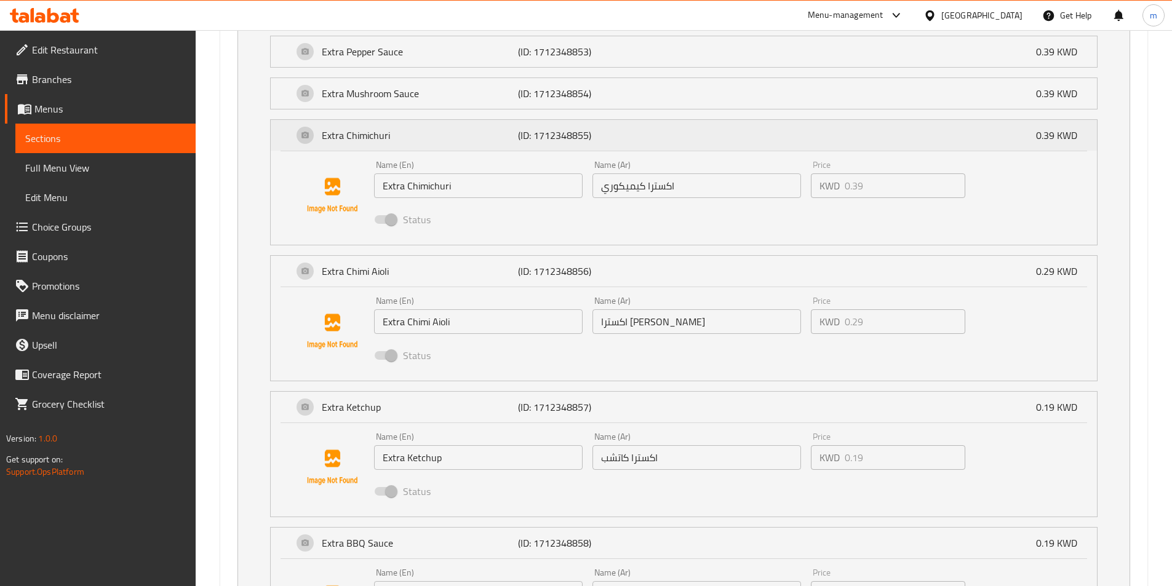
click at [811, 122] on div "Extra Chimichuri (ID: 1712348855) 0.39 KWD" at bounding box center [687, 135] width 789 height 31
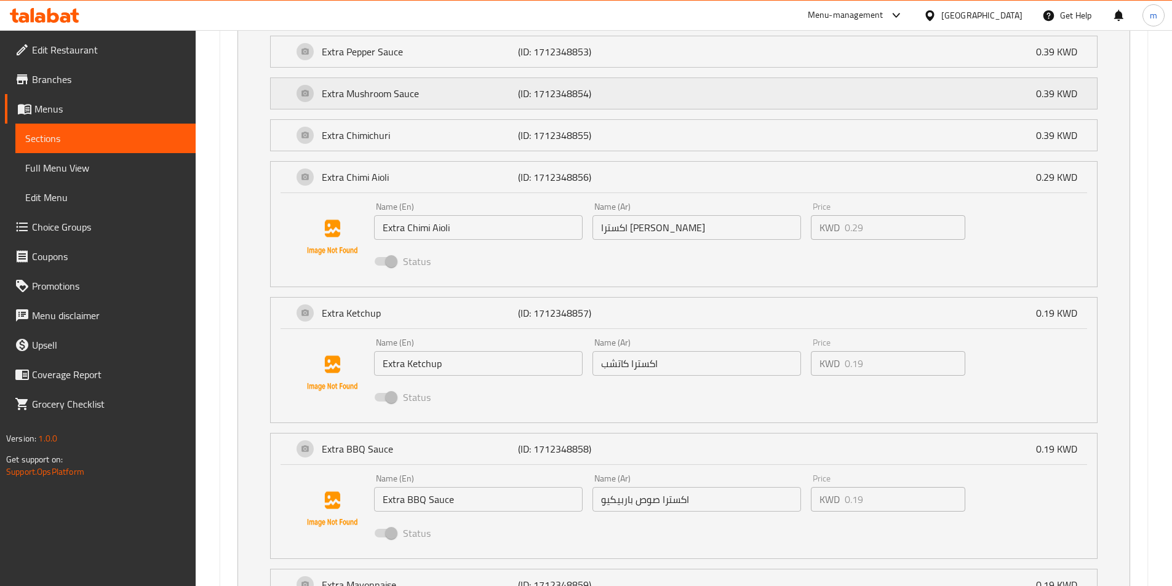
click at [808, 100] on div "Extra Mushroom Sauce (ID: 1712348854) 0.39 KWD" at bounding box center [687, 93] width 789 height 31
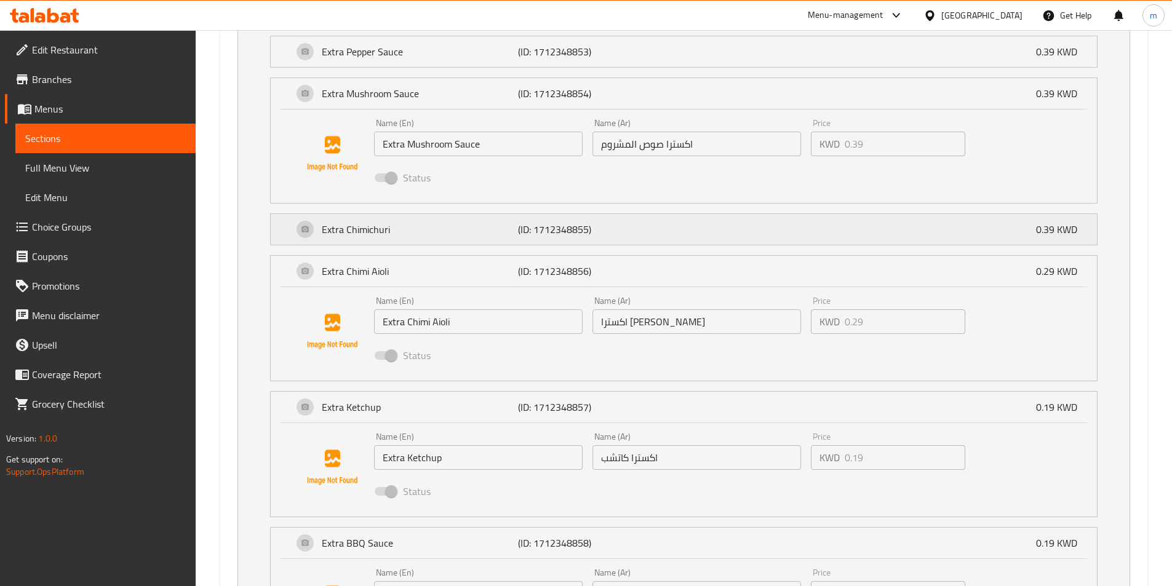
click at [767, 237] on div "Extra Chimichuri (ID: 1712348855) 0.39 KWD" at bounding box center [687, 229] width 789 height 31
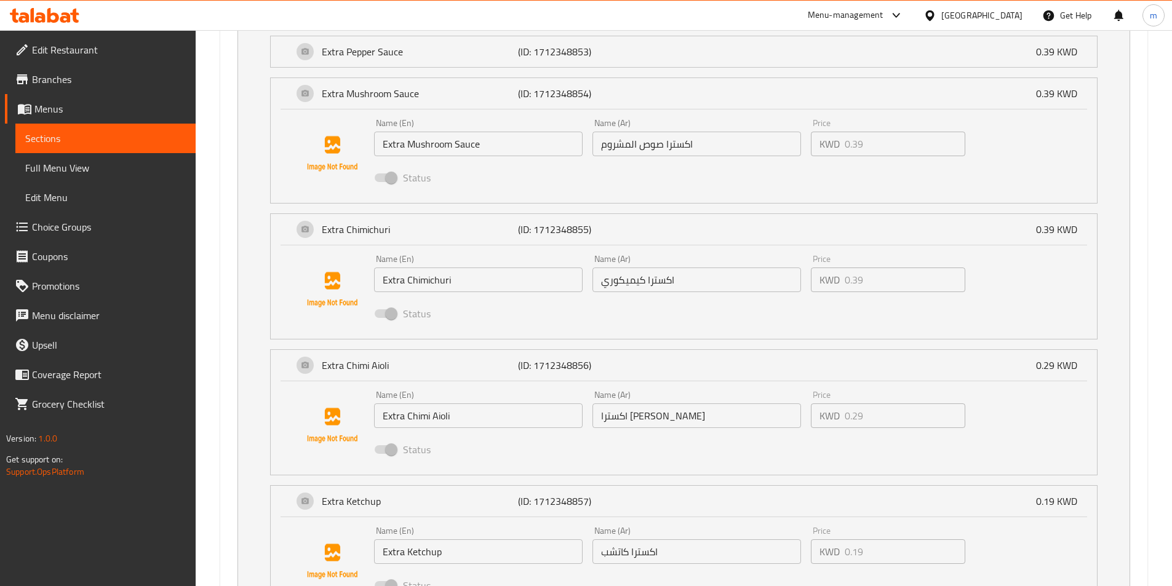
click at [791, 73] on li "Extra Mushroom Sauce (ID: 1712348854) 0.39 KWD Name (En) Extra Mushroom Sauce N…" at bounding box center [683, 141] width 847 height 136
click at [805, 57] on div "Extra Pepper Sauce (ID: 1712348853) 0.39 KWD" at bounding box center [687, 51] width 789 height 31
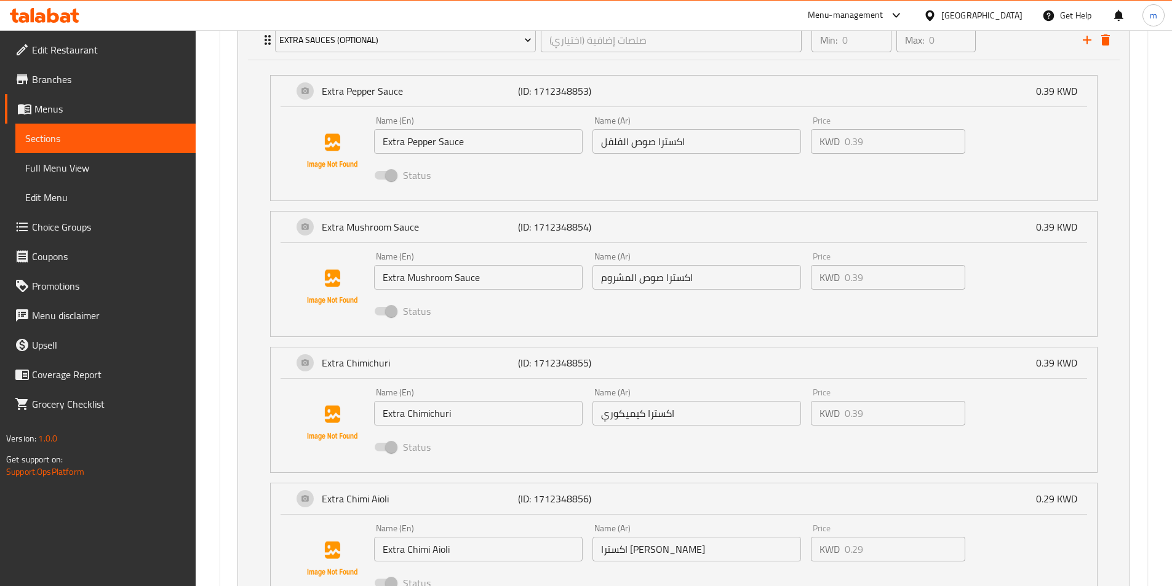
scroll to position [874, 0]
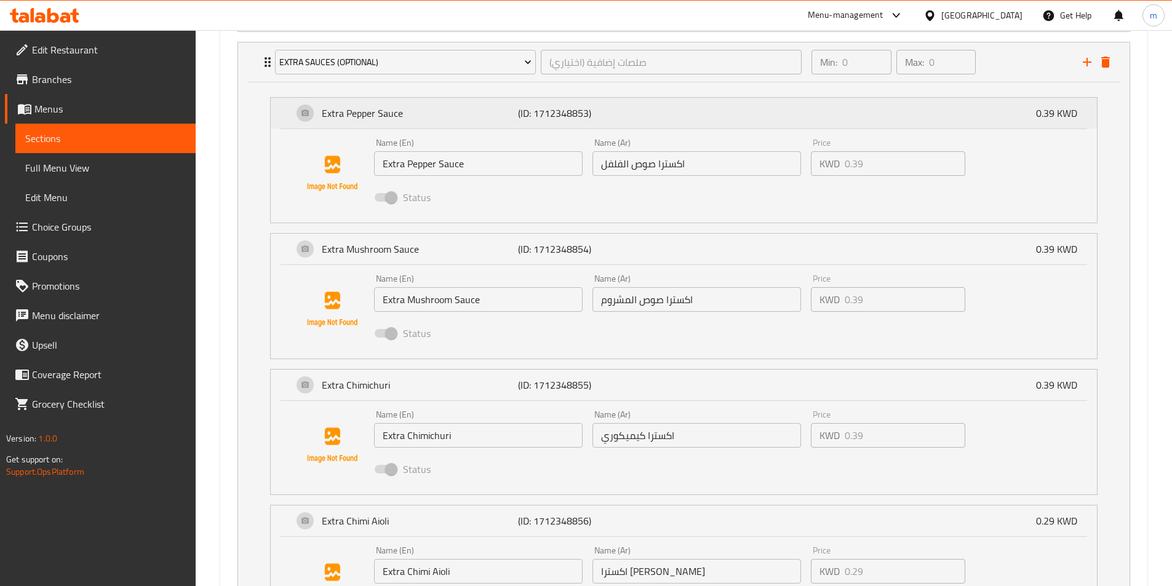
click at [939, 109] on div "Extra Pepper Sauce (ID: 1712348853) 0.39 KWD" at bounding box center [687, 113] width 789 height 31
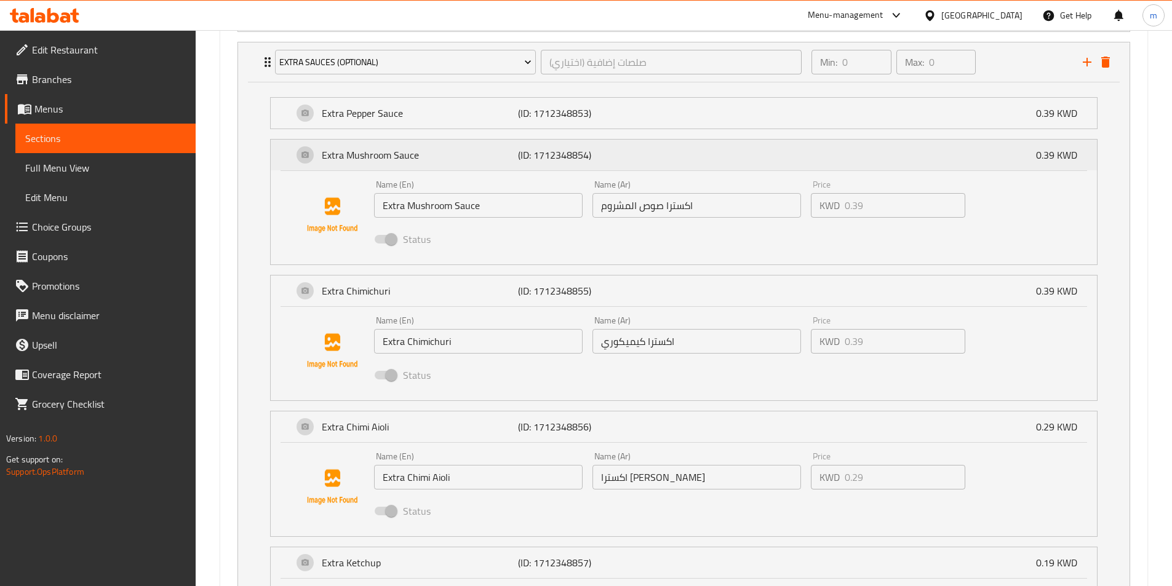
click at [906, 148] on div "Extra Mushroom Sauce (ID: 1712348854) 0.39 KWD" at bounding box center [687, 155] width 789 height 31
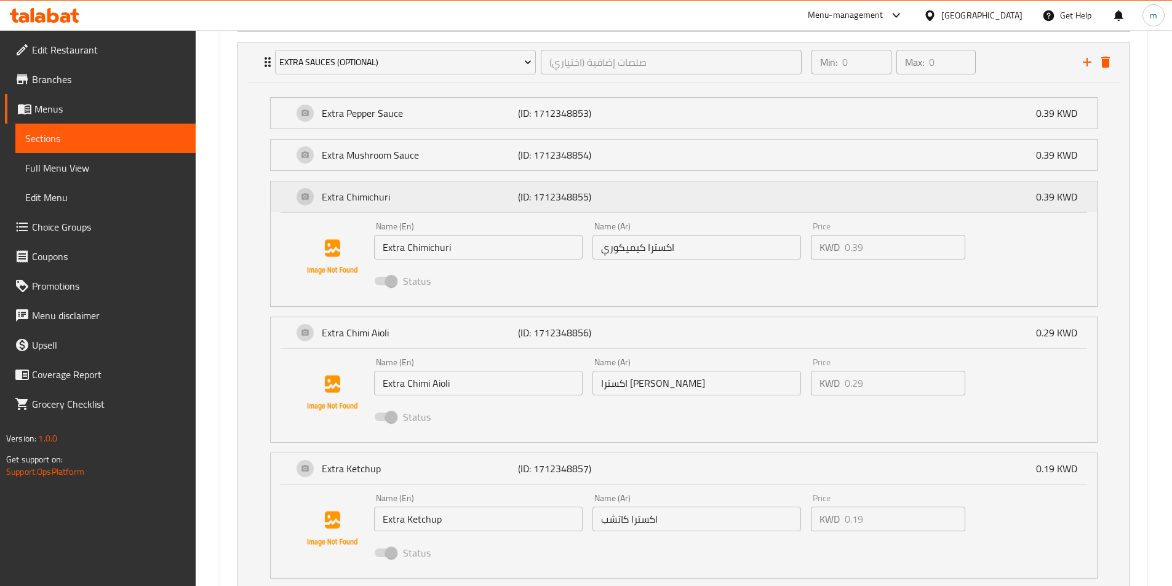
click at [895, 189] on div "Extra Chimichuri (ID: 1712348855) 0.39 KWD" at bounding box center [687, 196] width 789 height 31
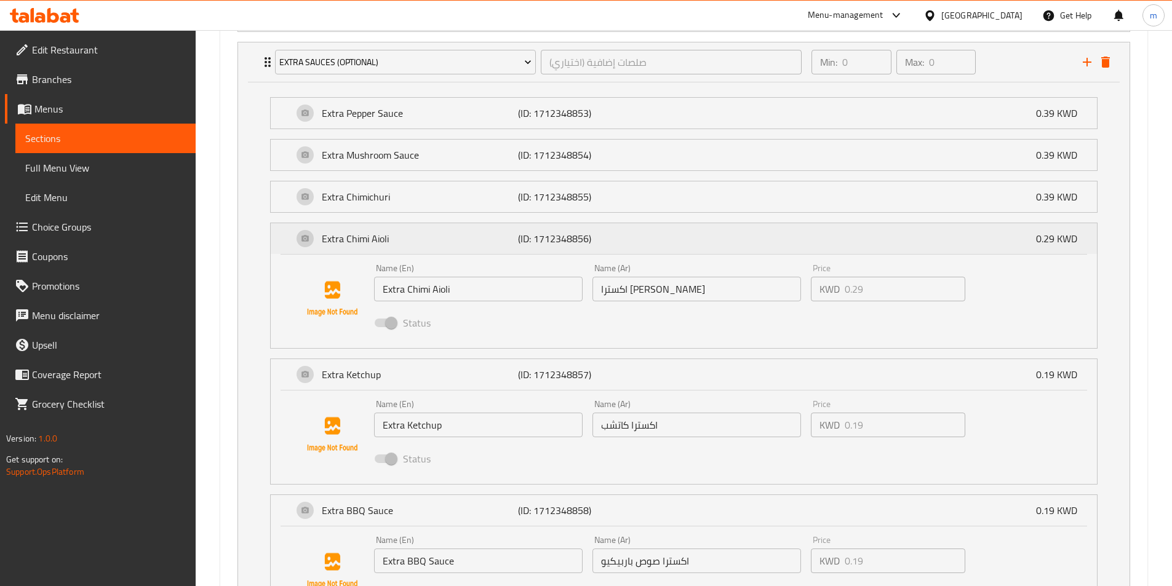
click at [882, 237] on div "Extra [PERSON_NAME] (ID: 1712348856) 0.29 KWD" at bounding box center [687, 238] width 789 height 31
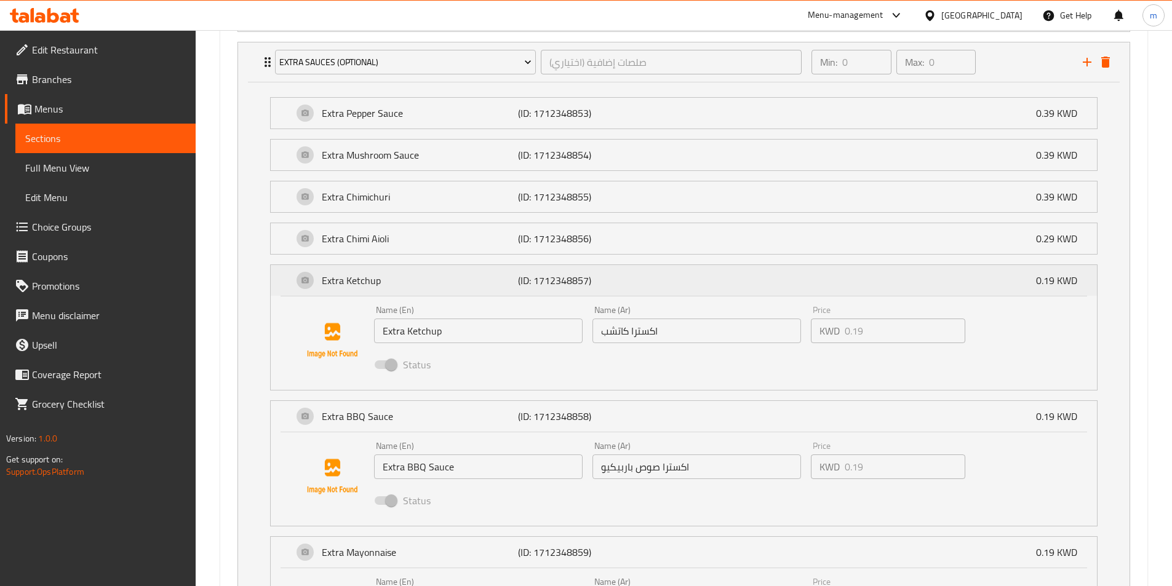
click at [881, 268] on div "Extra Ketchup (ID: 1712348857) 0.19 KWD" at bounding box center [687, 280] width 789 height 31
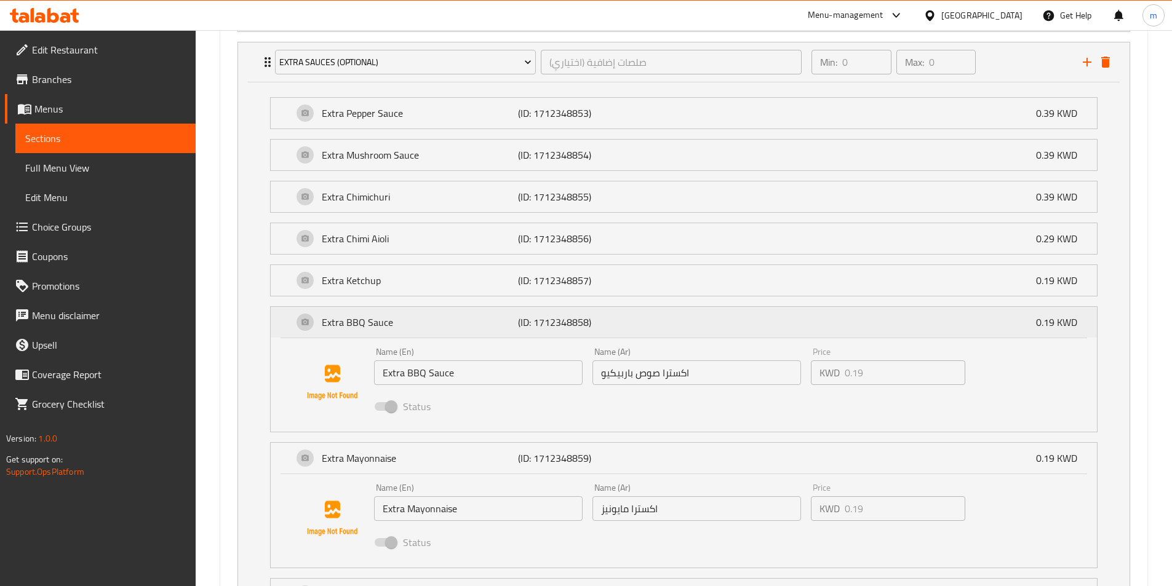
click at [887, 317] on div "Extra BBQ Sauce (ID: 1712348858) 0.19 KWD" at bounding box center [687, 322] width 789 height 31
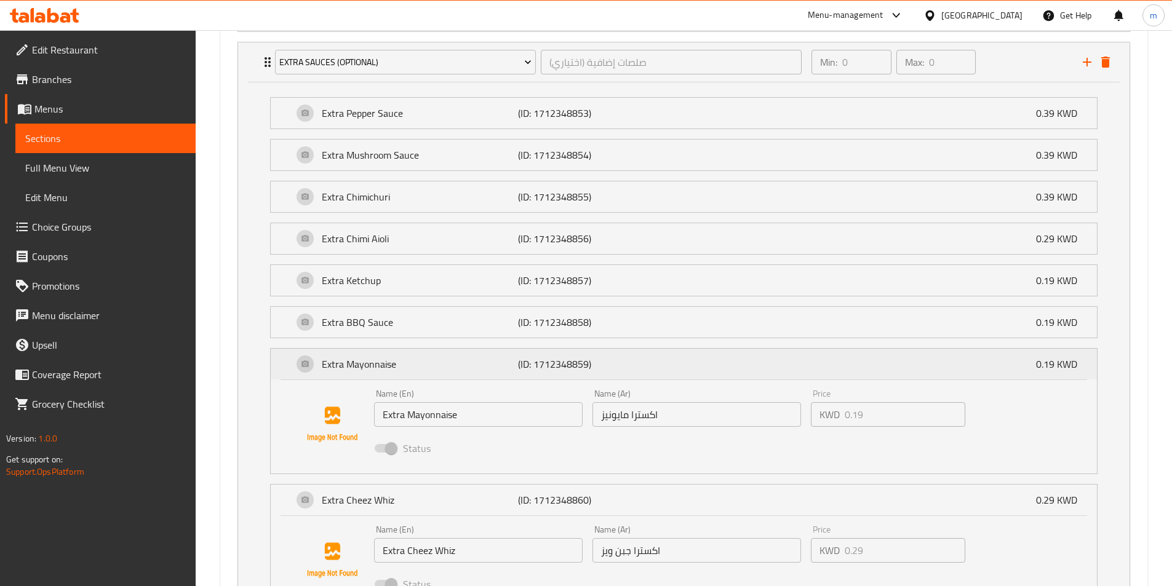
click at [887, 362] on div "Extra Mayonnaise (ID: 1712348859) 0.19 KWD" at bounding box center [687, 364] width 789 height 31
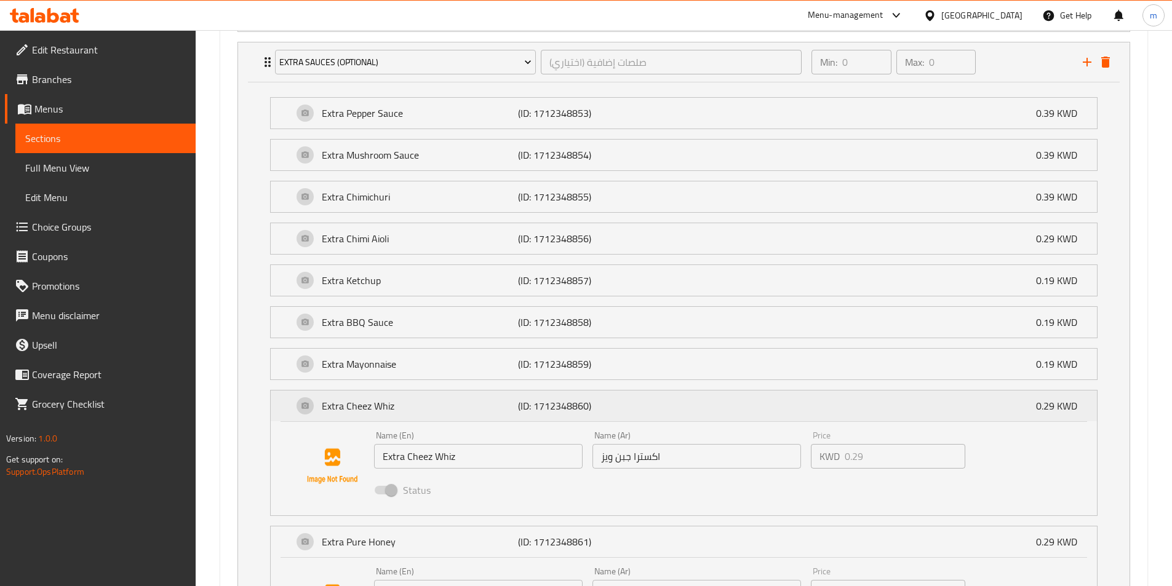
click at [877, 400] on div "Extra [PERSON_NAME] (ID: 1712348860) 0.29 KWD" at bounding box center [687, 406] width 789 height 31
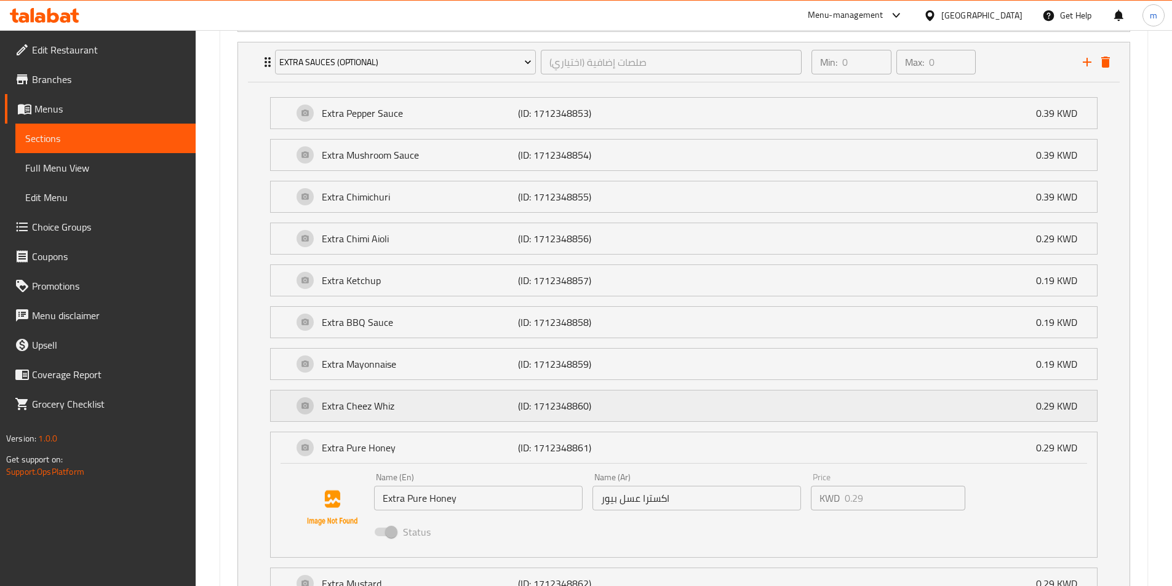
click at [877, 400] on div "Extra [PERSON_NAME] (ID: 1712348860) 0.29 KWD" at bounding box center [687, 406] width 789 height 31
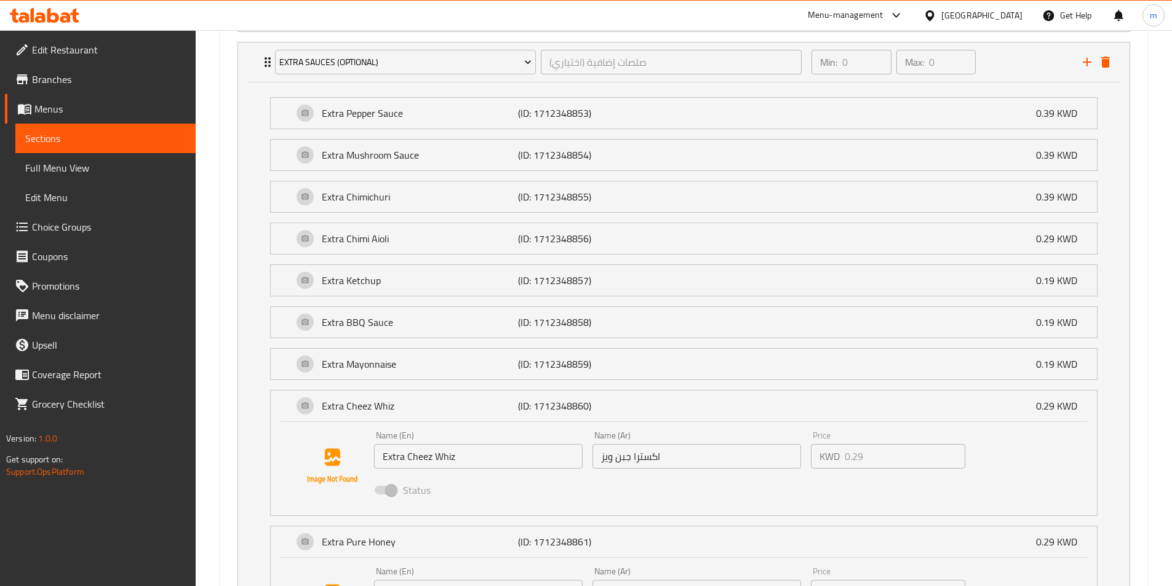
click at [662, 462] on input "اكسترا جبن ويز" at bounding box center [696, 456] width 208 height 25
click at [643, 458] on input "اكسترا جبن ويز" at bounding box center [696, 456] width 208 height 25
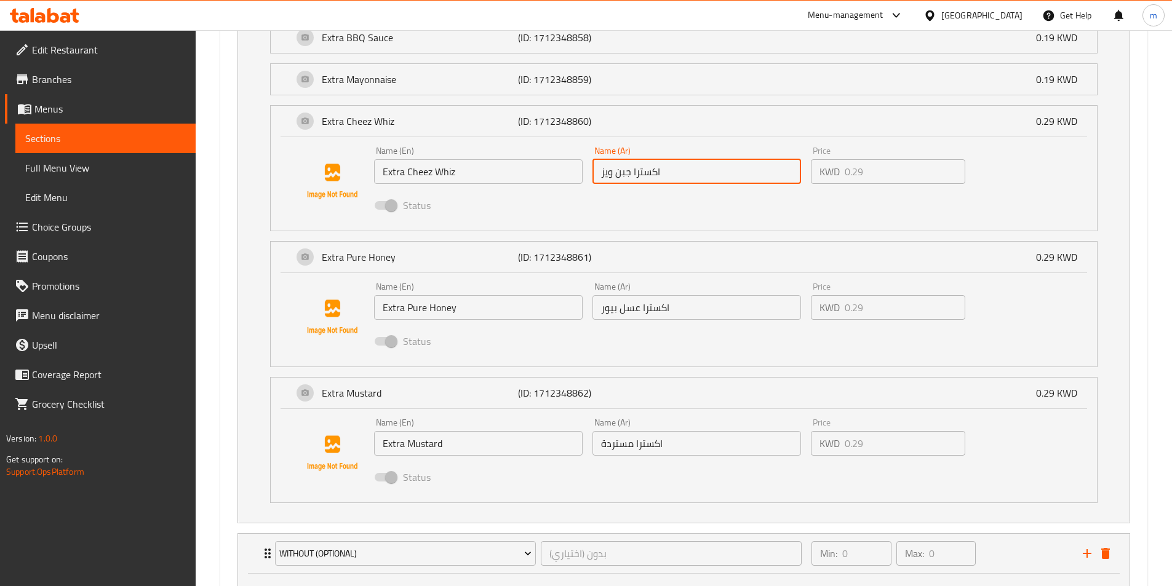
scroll to position [1181, 0]
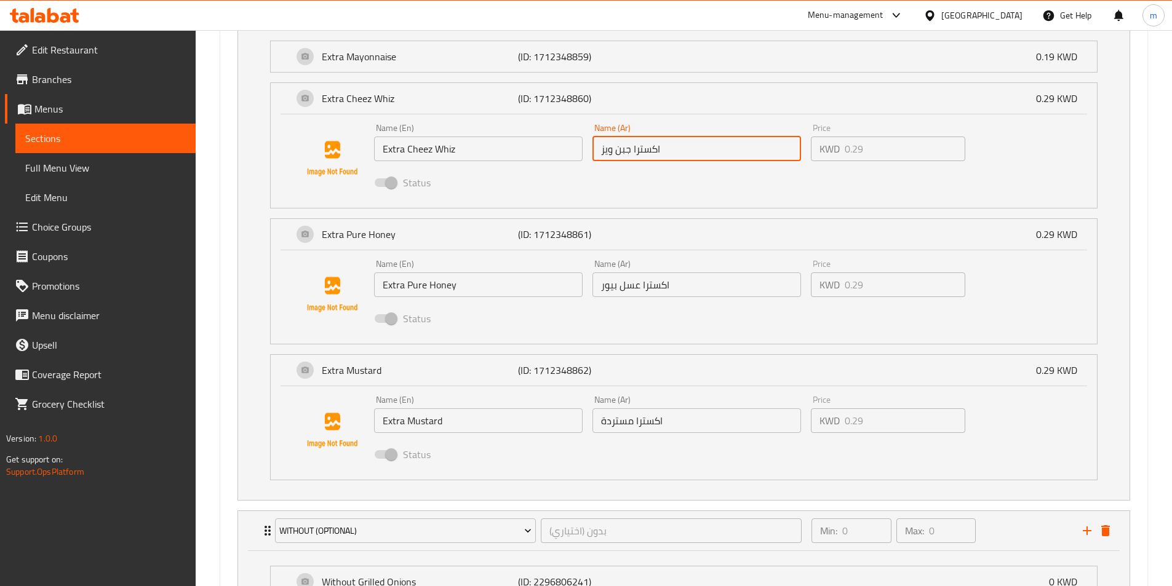
click at [785, 114] on div "Name (En) Extra Cheez Whiz Name (En) Name (Ar) اكسترا جبن ويز Name (Ar) Price K…" at bounding box center [684, 160] width 826 height 93
click at [787, 110] on div "Extra [PERSON_NAME] (ID: 1712348860) 0.29 KWD" at bounding box center [687, 98] width 789 height 31
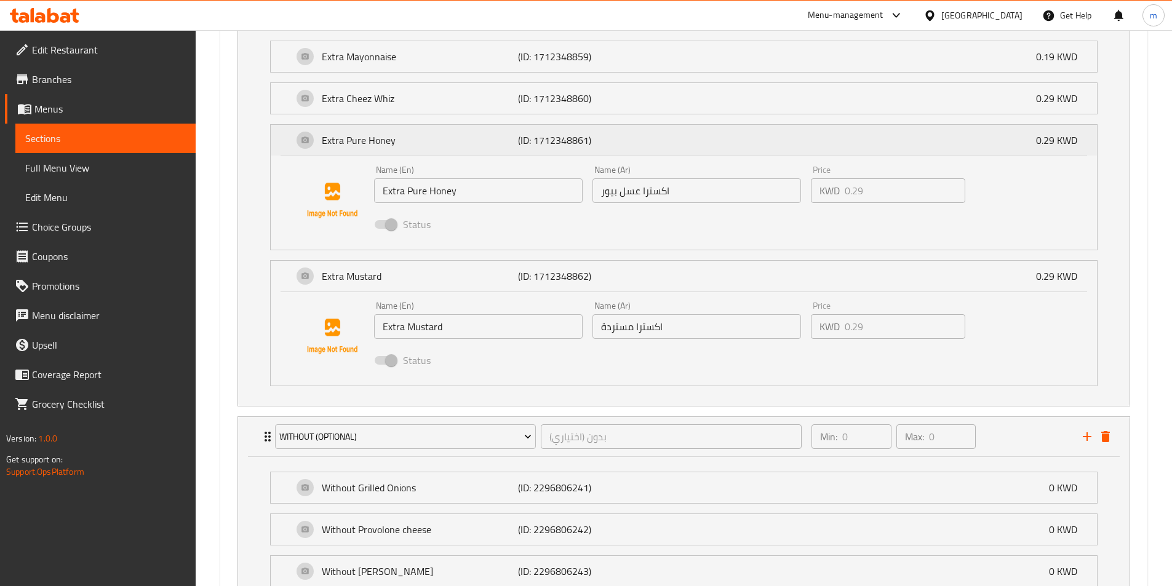
click at [739, 141] on div "Extra Pure Honey (ID: 1712348861) 0.29 KWD" at bounding box center [687, 140] width 789 height 31
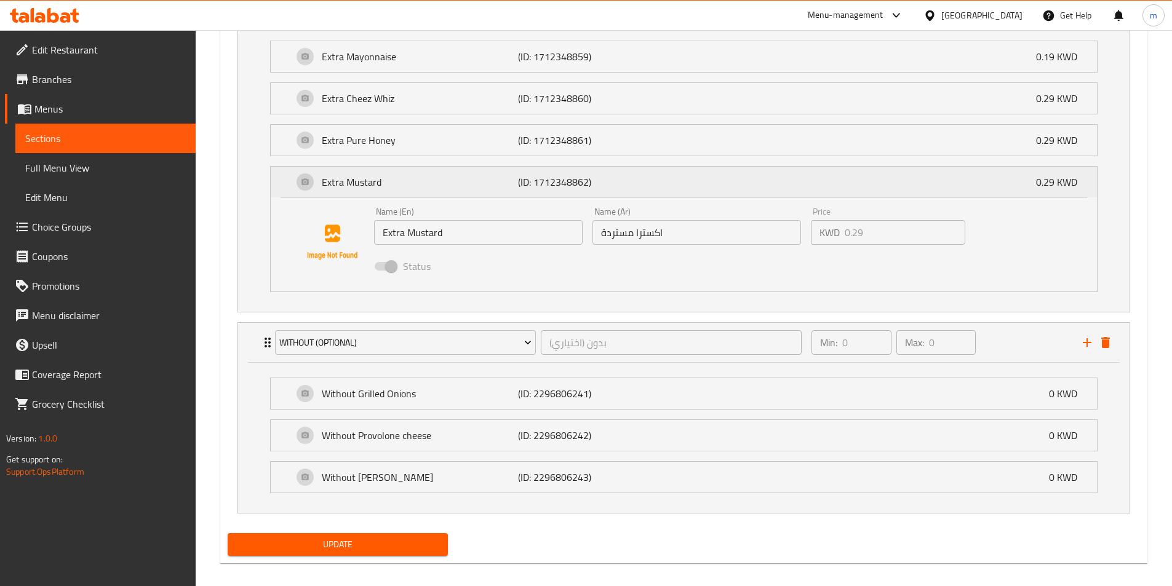
click at [728, 197] on div "Extra Mustard (ID: 1712348862) 0.29 KWD" at bounding box center [687, 182] width 789 height 31
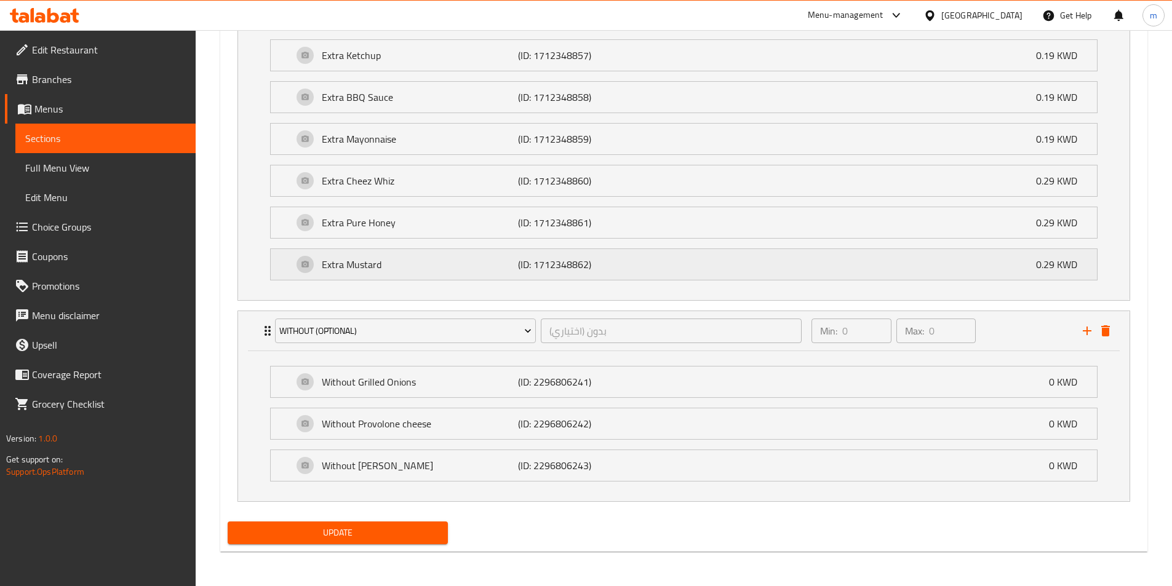
scroll to position [1099, 0]
click at [716, 472] on div "Without [PERSON_NAME] (ID: 2296806243) 0 KWD" at bounding box center [687, 465] width 789 height 31
click at [715, 491] on div "Name (Ar) ب[PERSON_NAME] ويز Name (Ar)" at bounding box center [696, 510] width 208 height 38
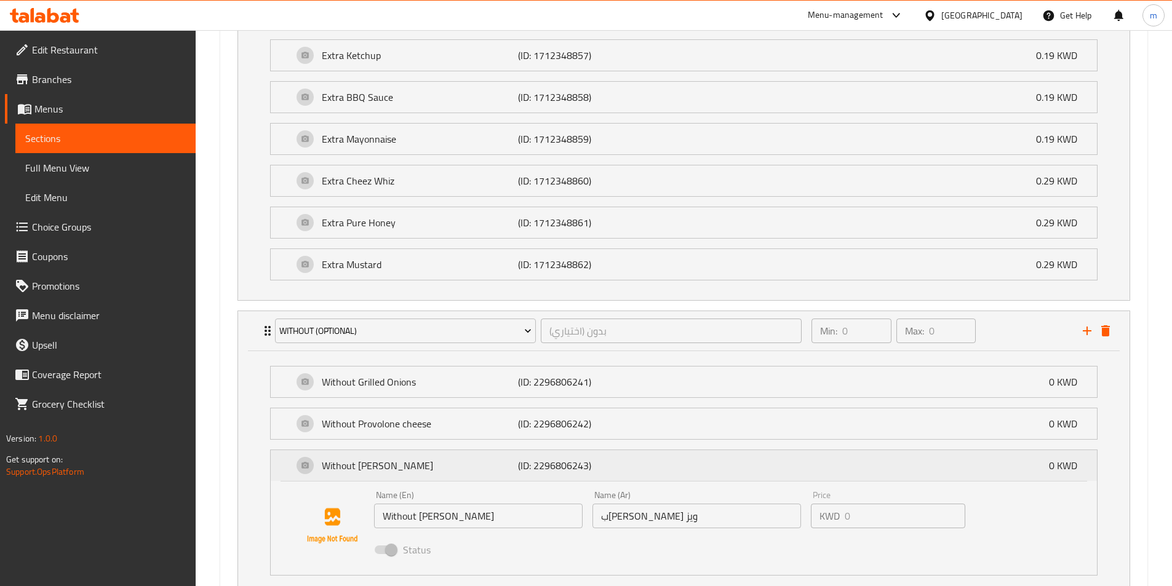
scroll to position [1181, 0]
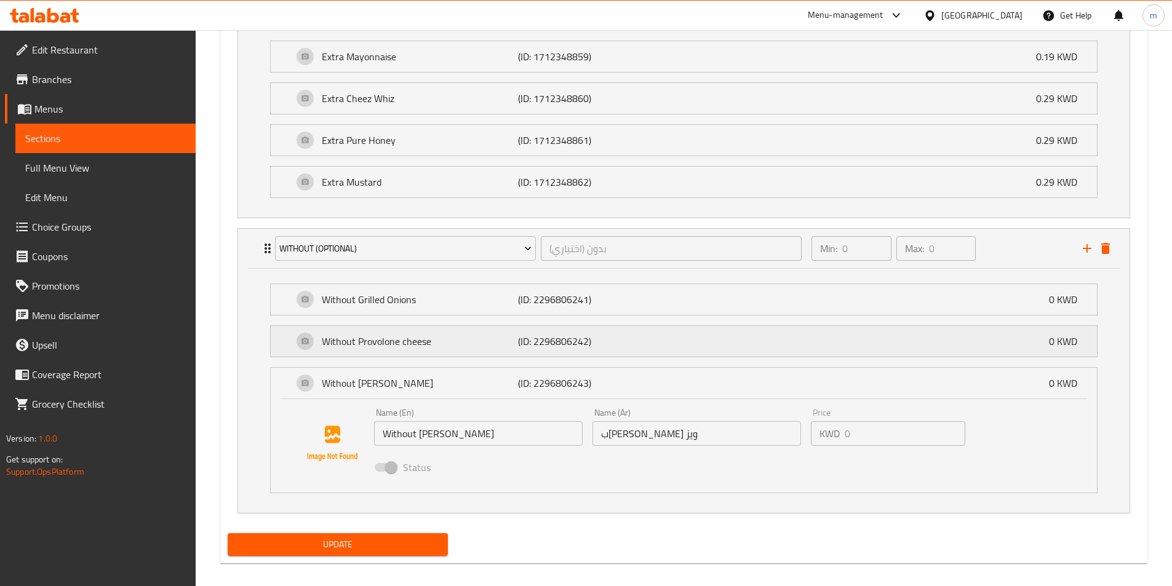
click at [723, 326] on div "Without Provolone cheese (ID: 2296806242) 0 KWD" at bounding box center [687, 341] width 789 height 31
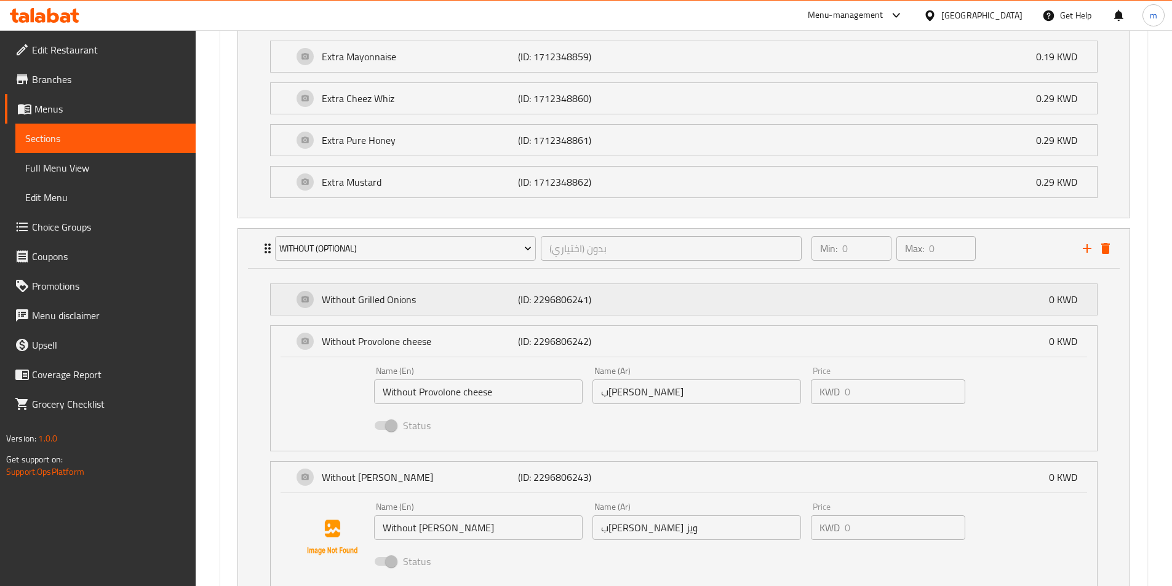
click at [721, 290] on div "Without Grilled Onions (ID: 2296806241) 0 KWD" at bounding box center [687, 299] width 789 height 31
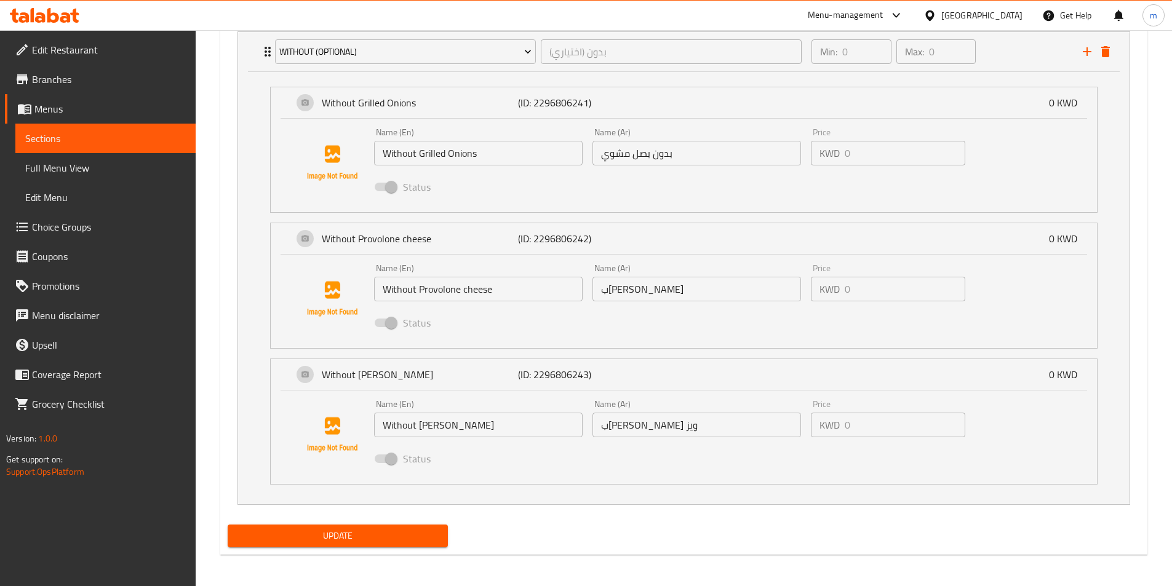
scroll to position [1381, 0]
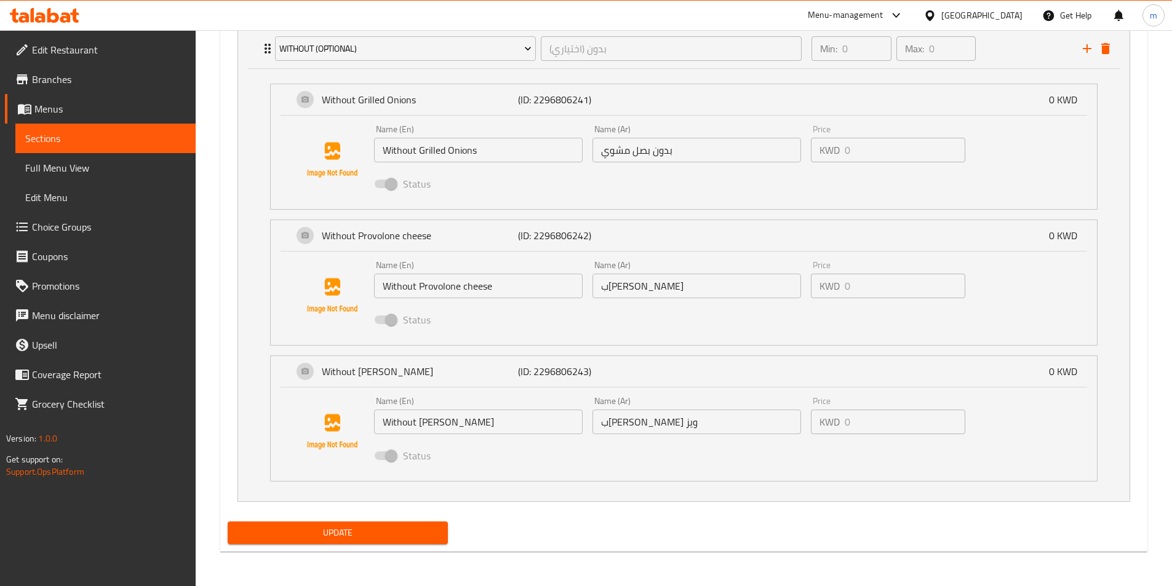
click at [424, 539] on span "Update" at bounding box center [337, 532] width 201 height 15
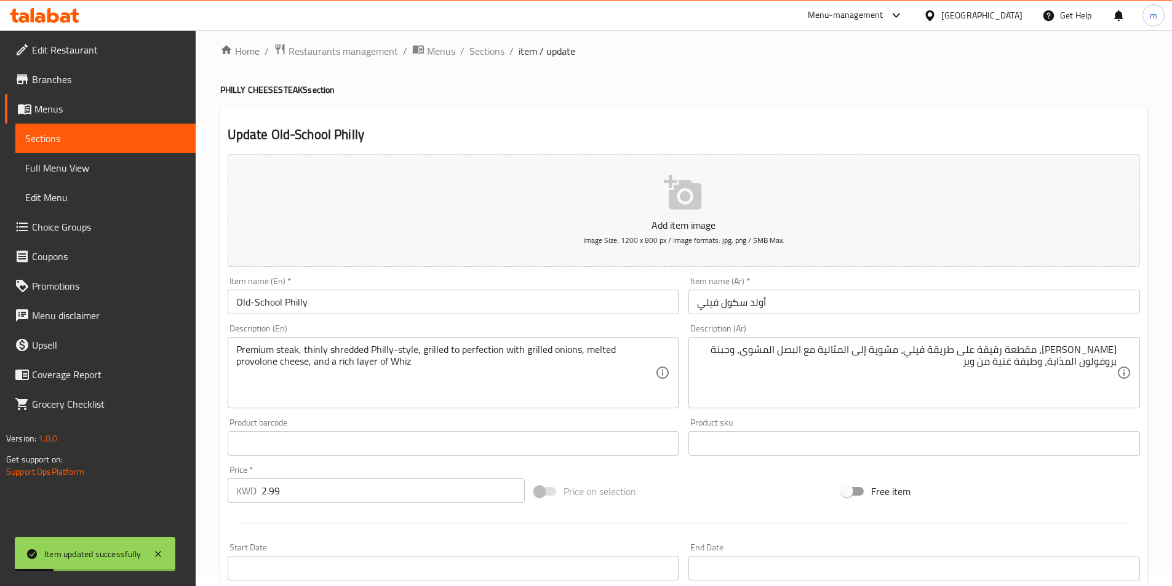
scroll to position [0, 0]
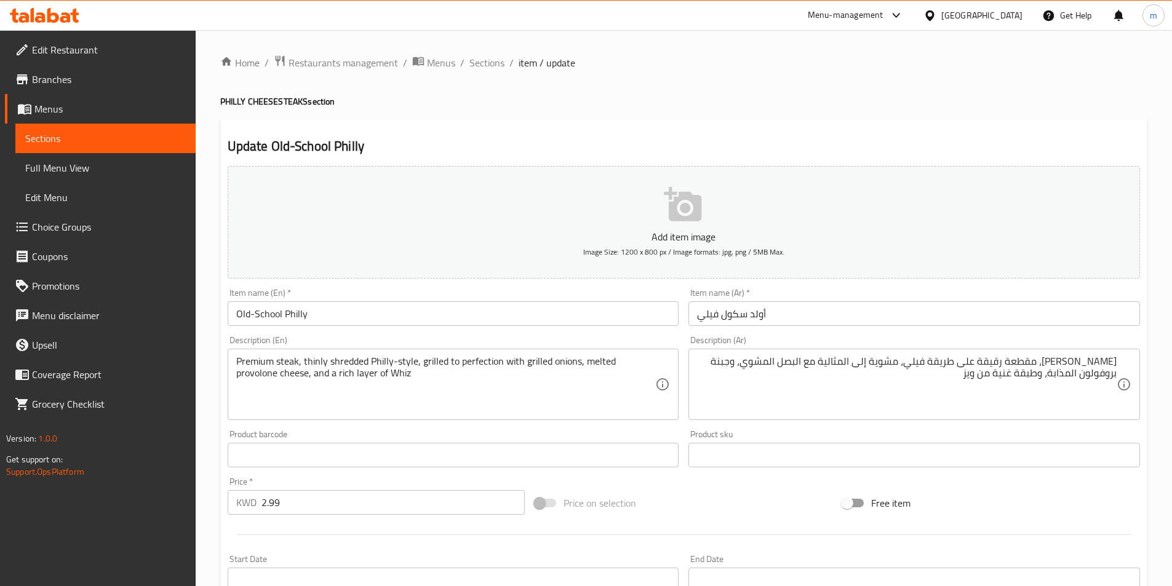
click at [130, 166] on span "Full Menu View" at bounding box center [105, 168] width 161 height 15
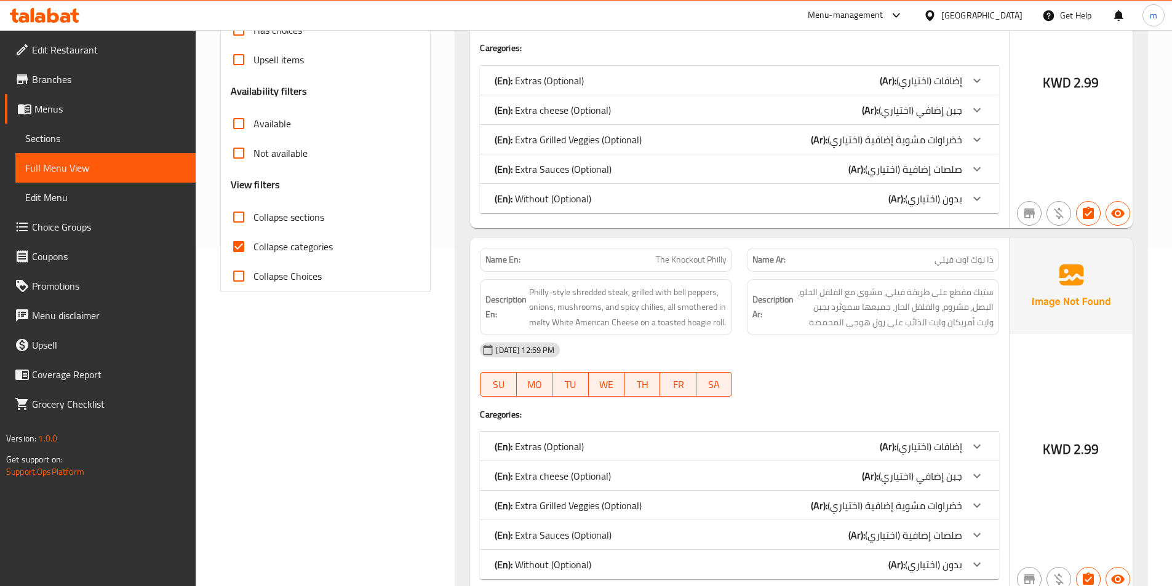
scroll to position [369, 0]
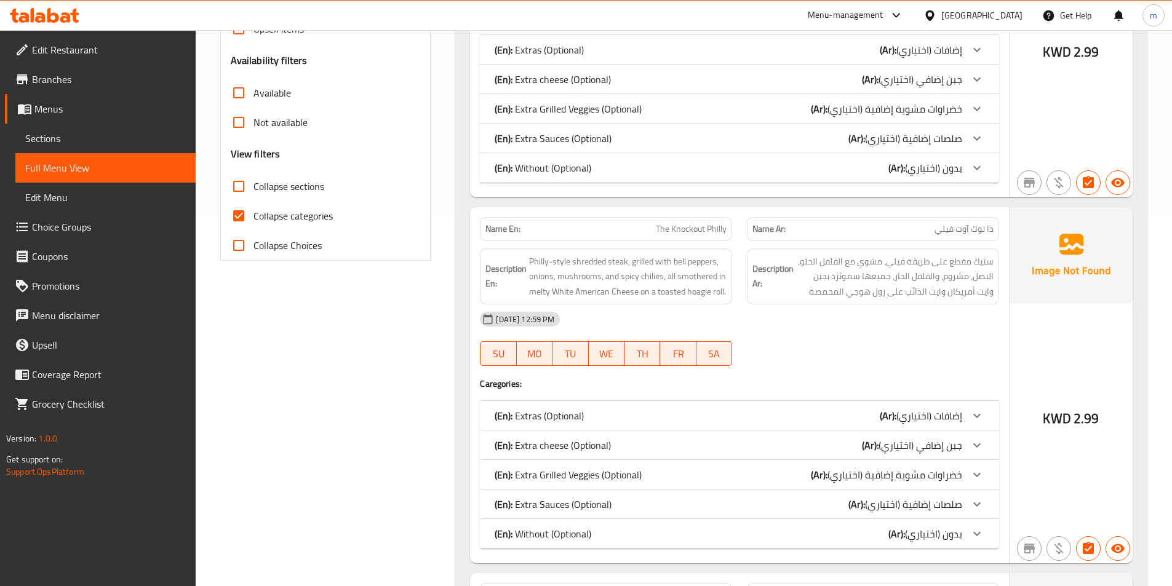
click at [658, 229] on span "The Knockout Philly" at bounding box center [691, 229] width 71 height 13
copy span "The Knockout Philly"
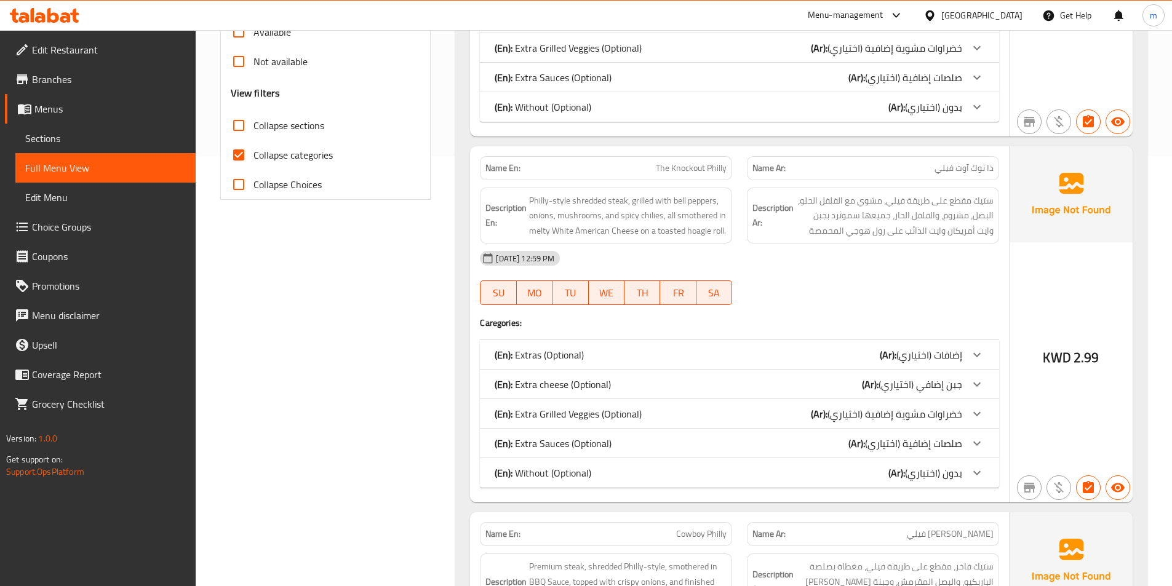
scroll to position [430, 0]
click at [882, 467] on div "(En): Without (Optional) (Ar): بدون (اختياري)" at bounding box center [727, 472] width 467 height 15
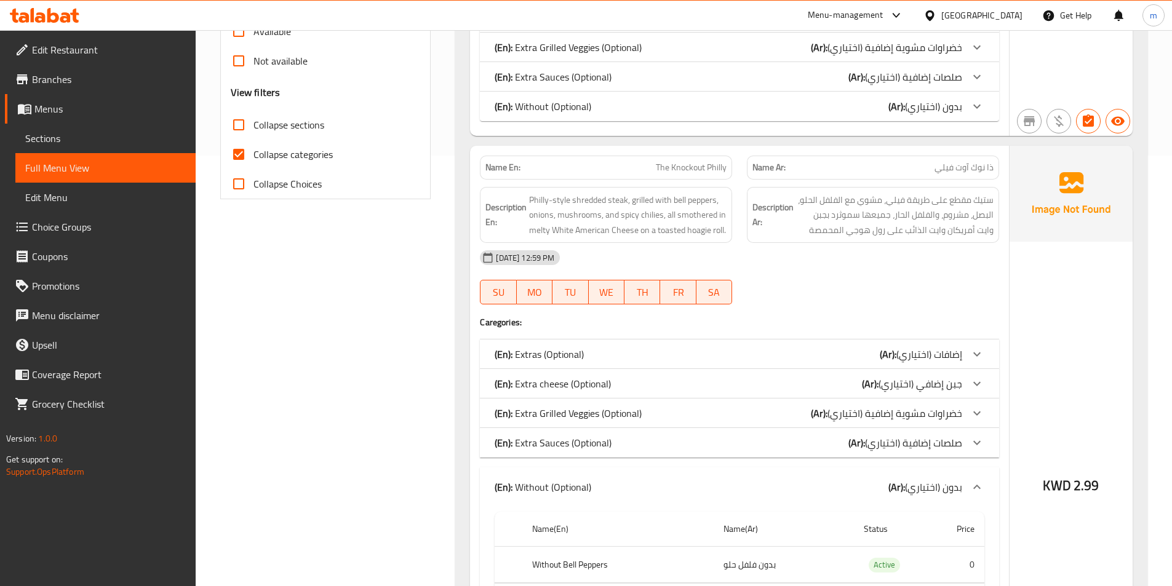
click at [889, 108] on b "(Ar):" at bounding box center [896, 106] width 17 height 18
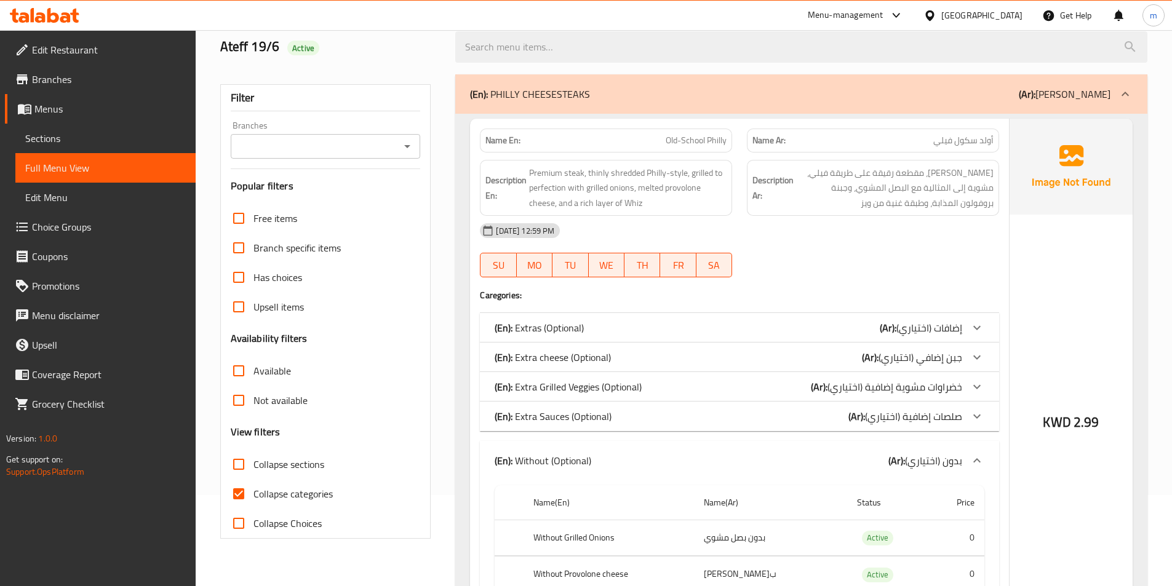
scroll to position [0, 0]
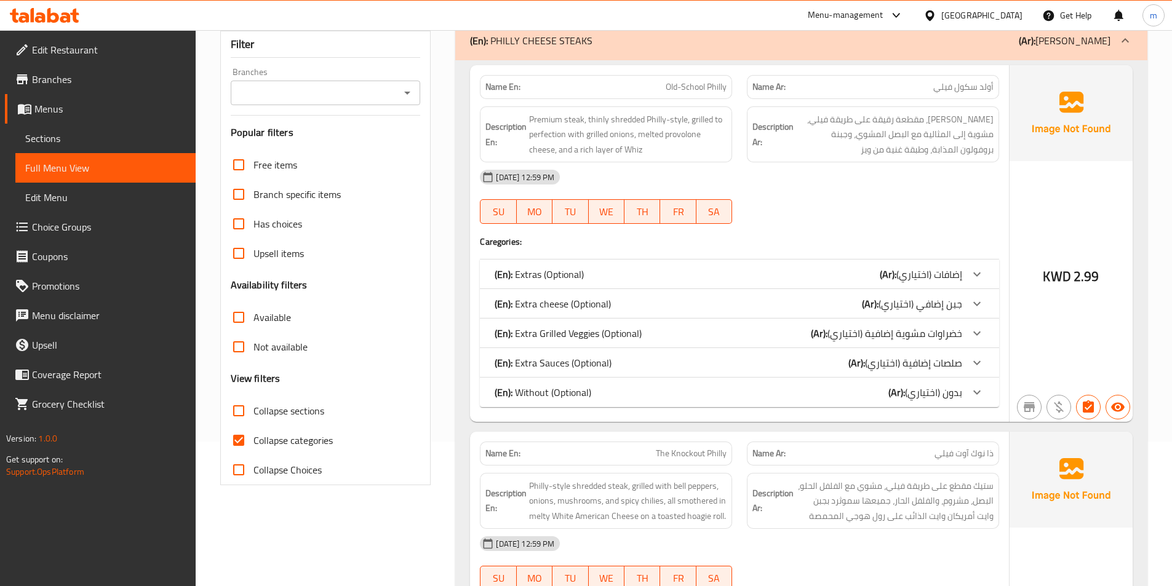
scroll to position [307, 0]
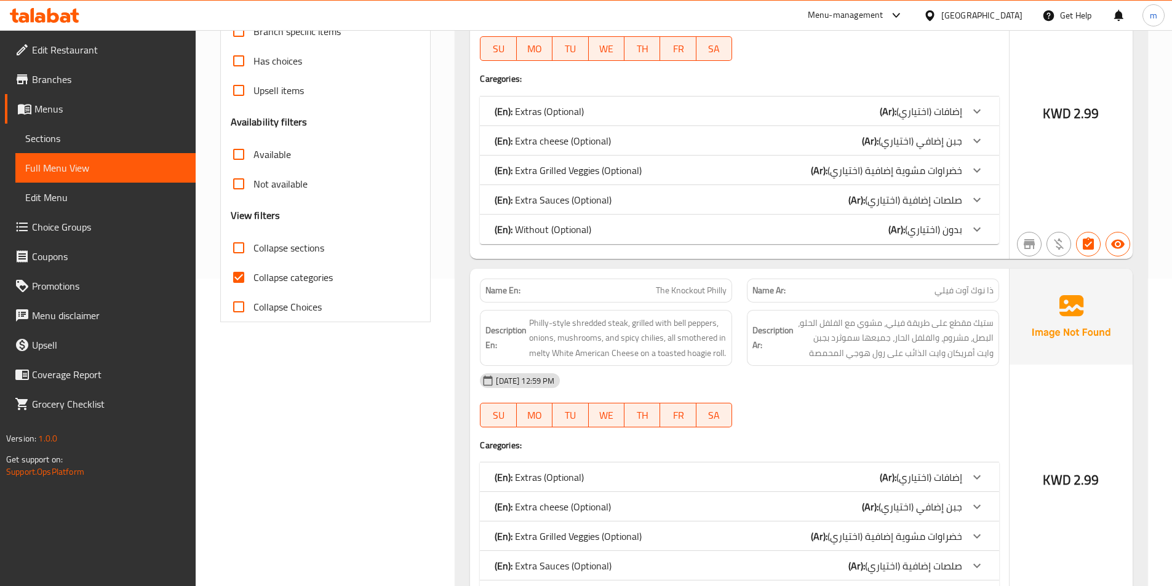
click at [304, 279] on span "Collapse categories" at bounding box center [292, 277] width 79 height 15
click at [253, 279] on input "Collapse categories" at bounding box center [239, 278] width 30 height 30
checkbox input "false"
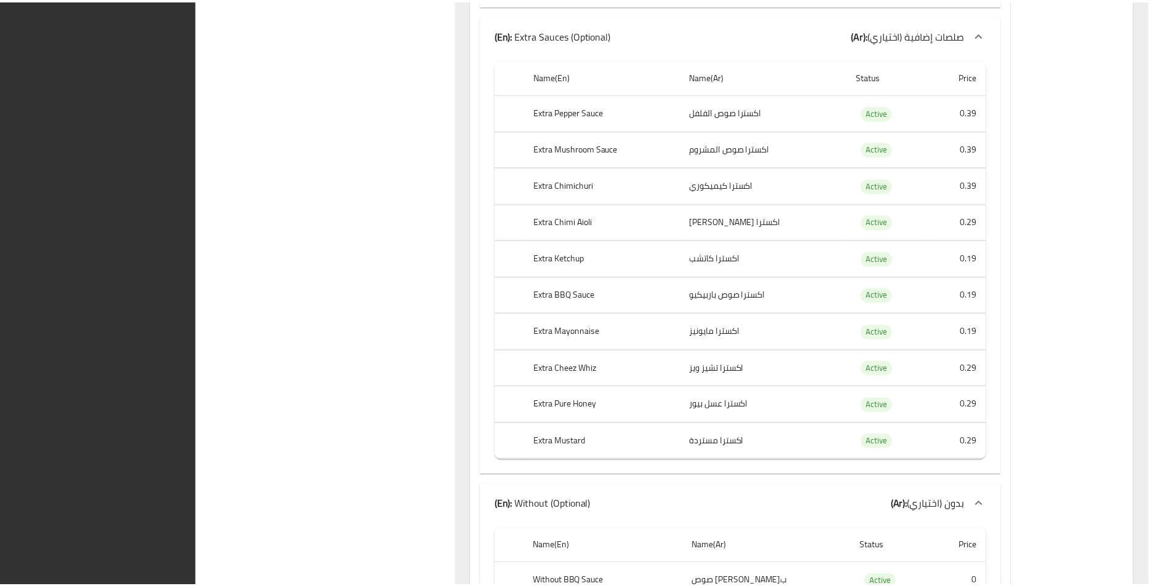
scroll to position [4791, 0]
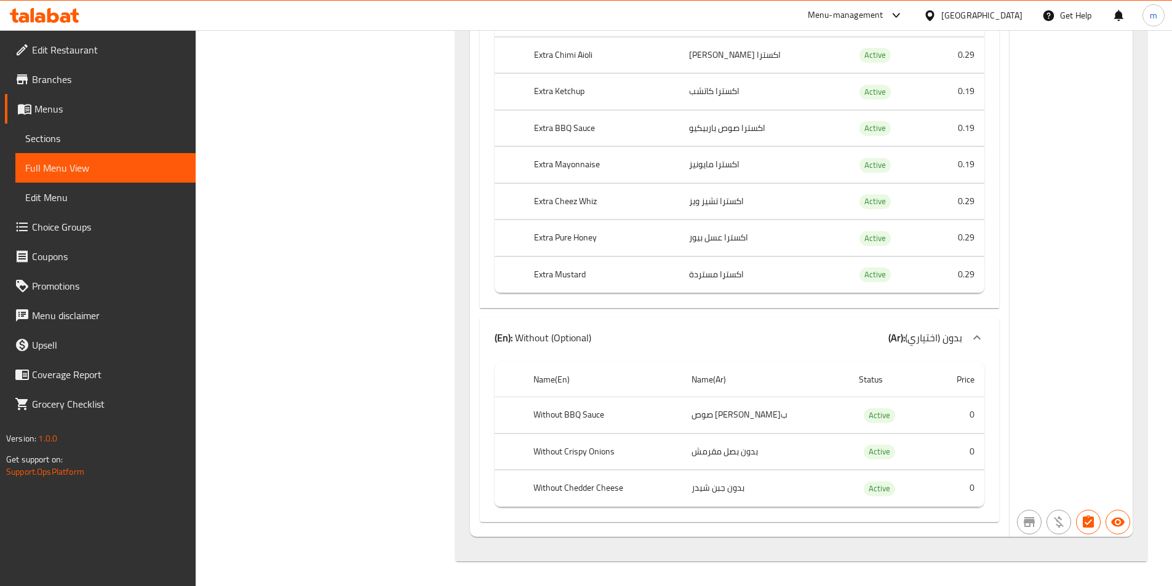
click at [76, 85] on span "Branches" at bounding box center [109, 79] width 154 height 15
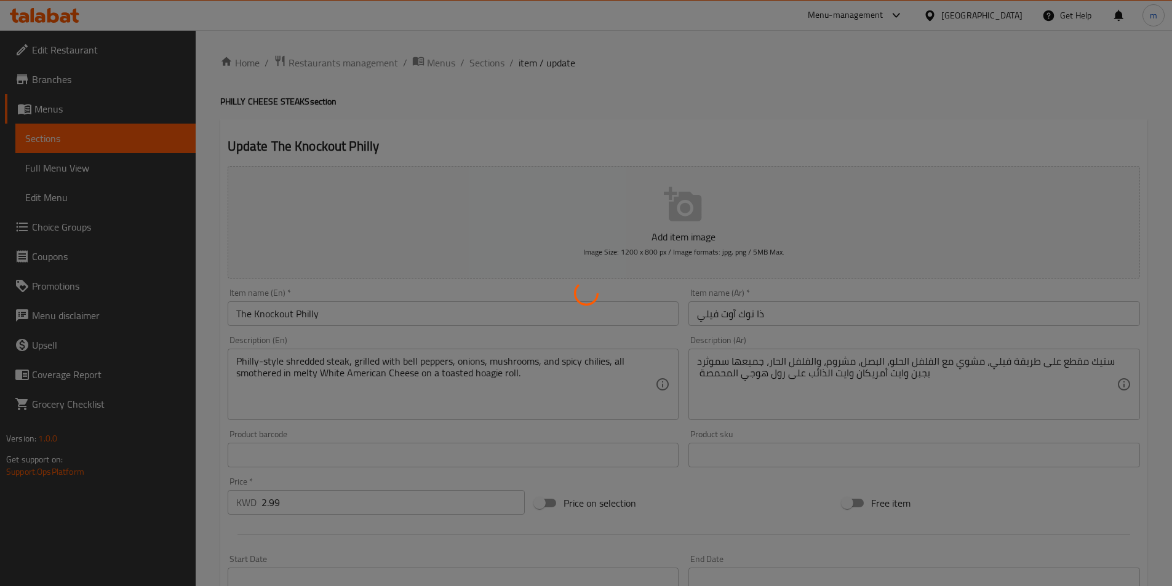
click at [779, 363] on div at bounding box center [586, 293] width 1172 height 586
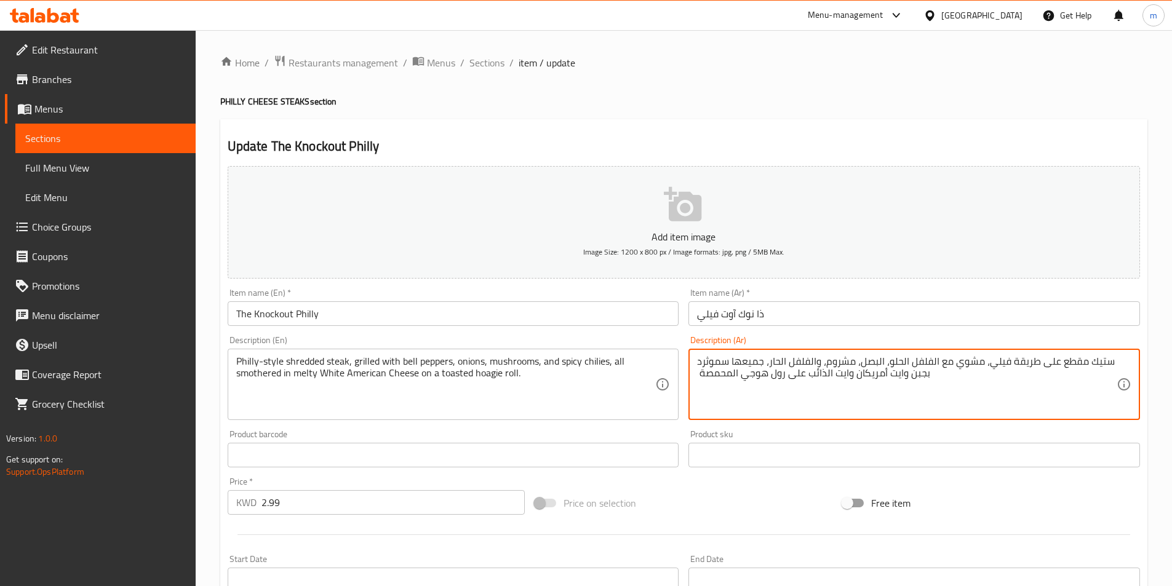
click at [785, 362] on textarea "ستيك مقطع على طريقة فيلي، مشوي مع الفلفل الحلو، البصل، مشروم، والفلفل الحار، جم…" at bounding box center [906, 384] width 419 height 58
type textarea "ستيك مقطع على طريقة فيلي، مشوي مع الفلفل الحلو، البصل، مشروم، والفلفل الحار، جم…"
